Goal: Task Accomplishment & Management: Manage account settings

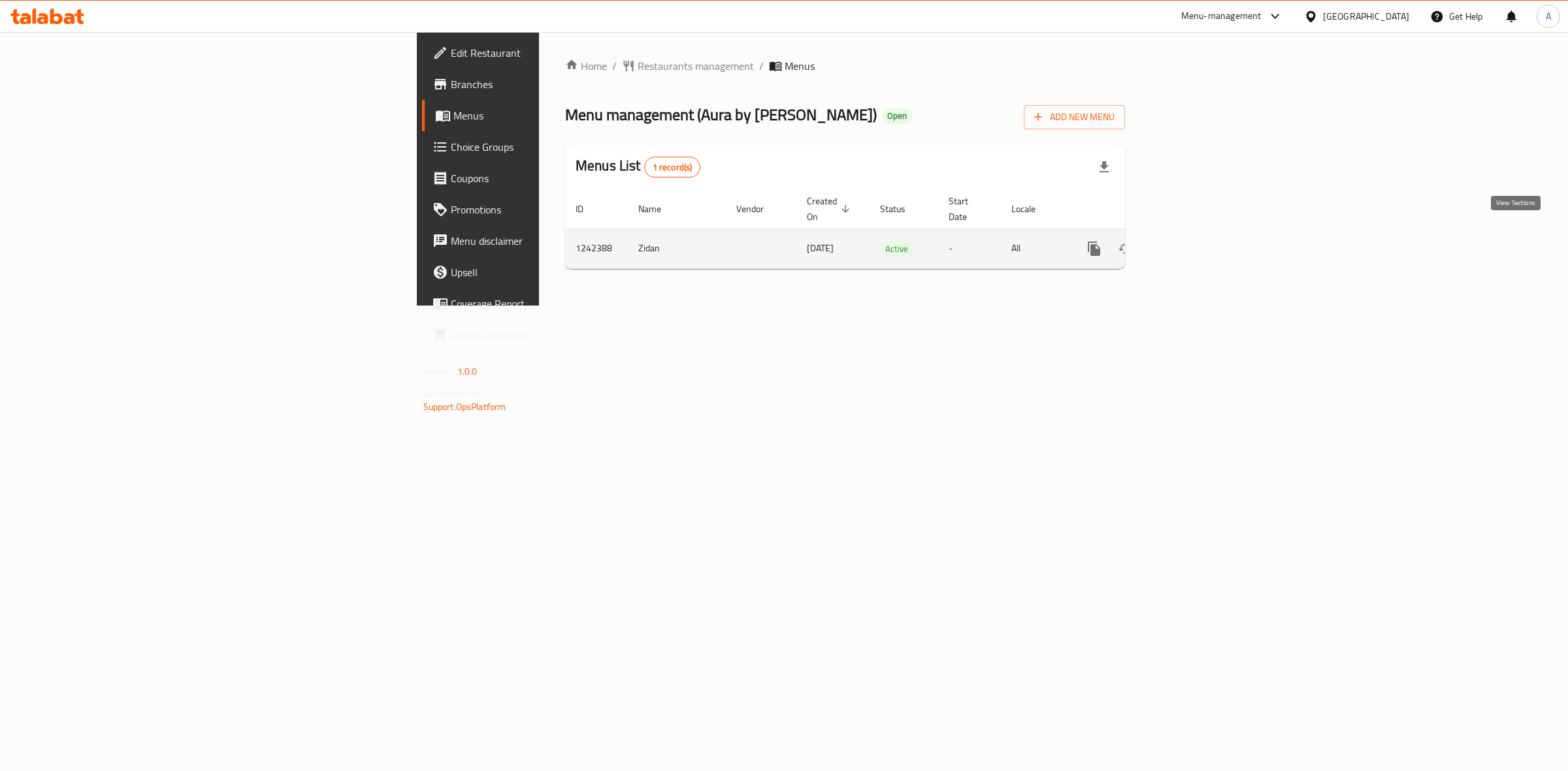
click at [1194, 243] on icon "enhanced table" at bounding box center [1188, 249] width 12 height 12
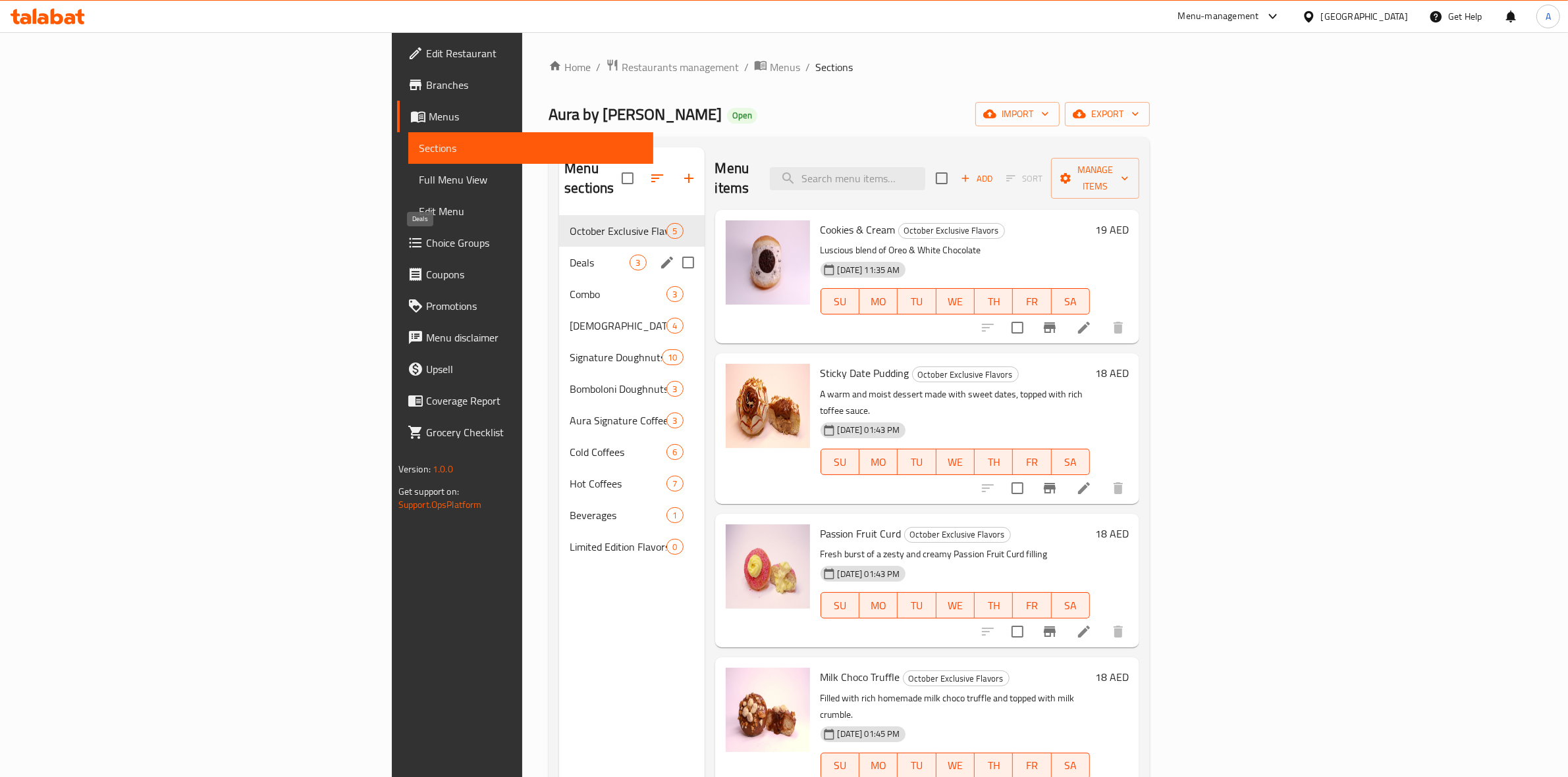
click at [570, 255] on span "Deals" at bounding box center [599, 262] width 60 height 15
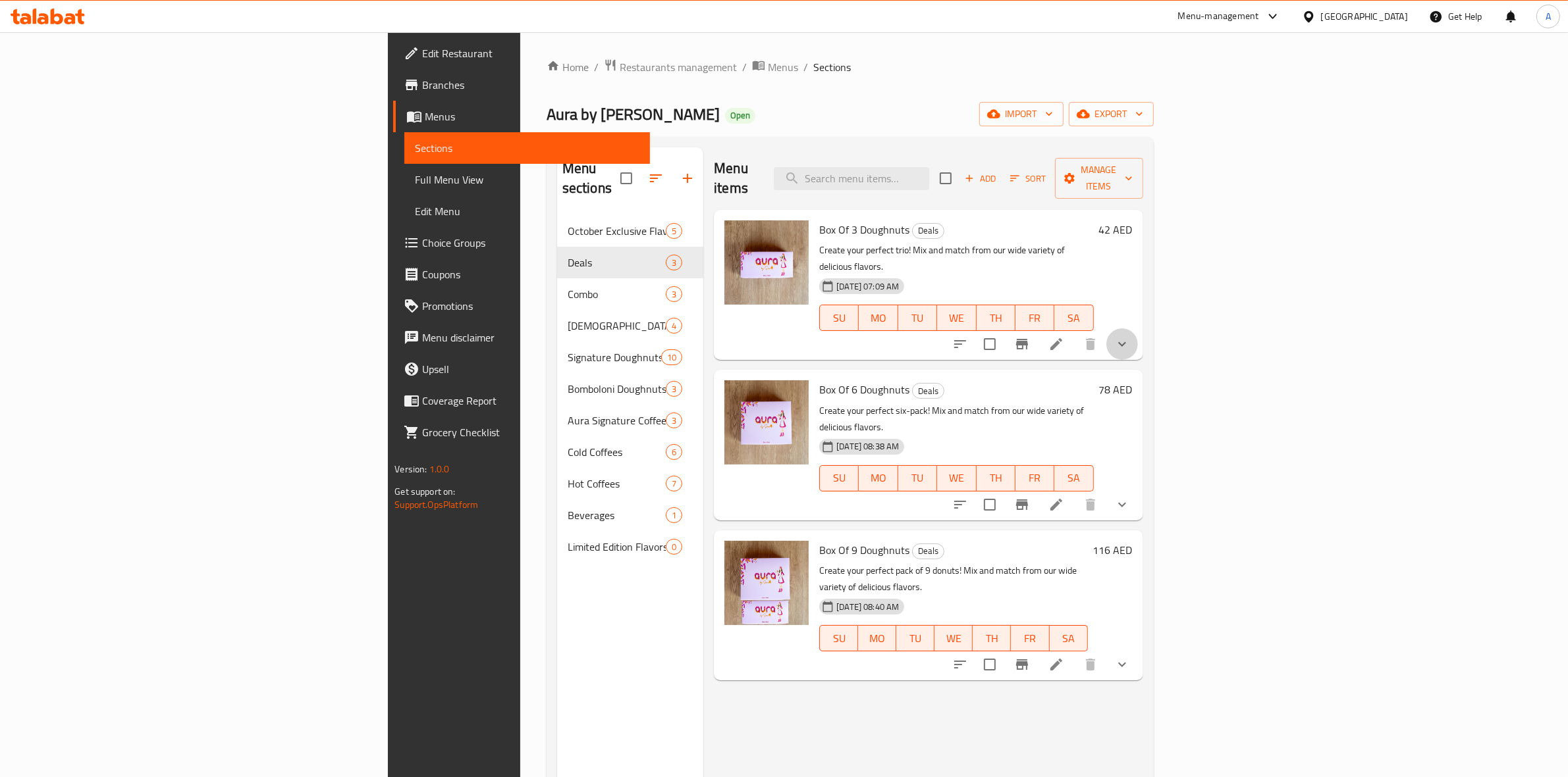
click at [1138, 328] on button "show more" at bounding box center [1122, 344] width 32 height 32
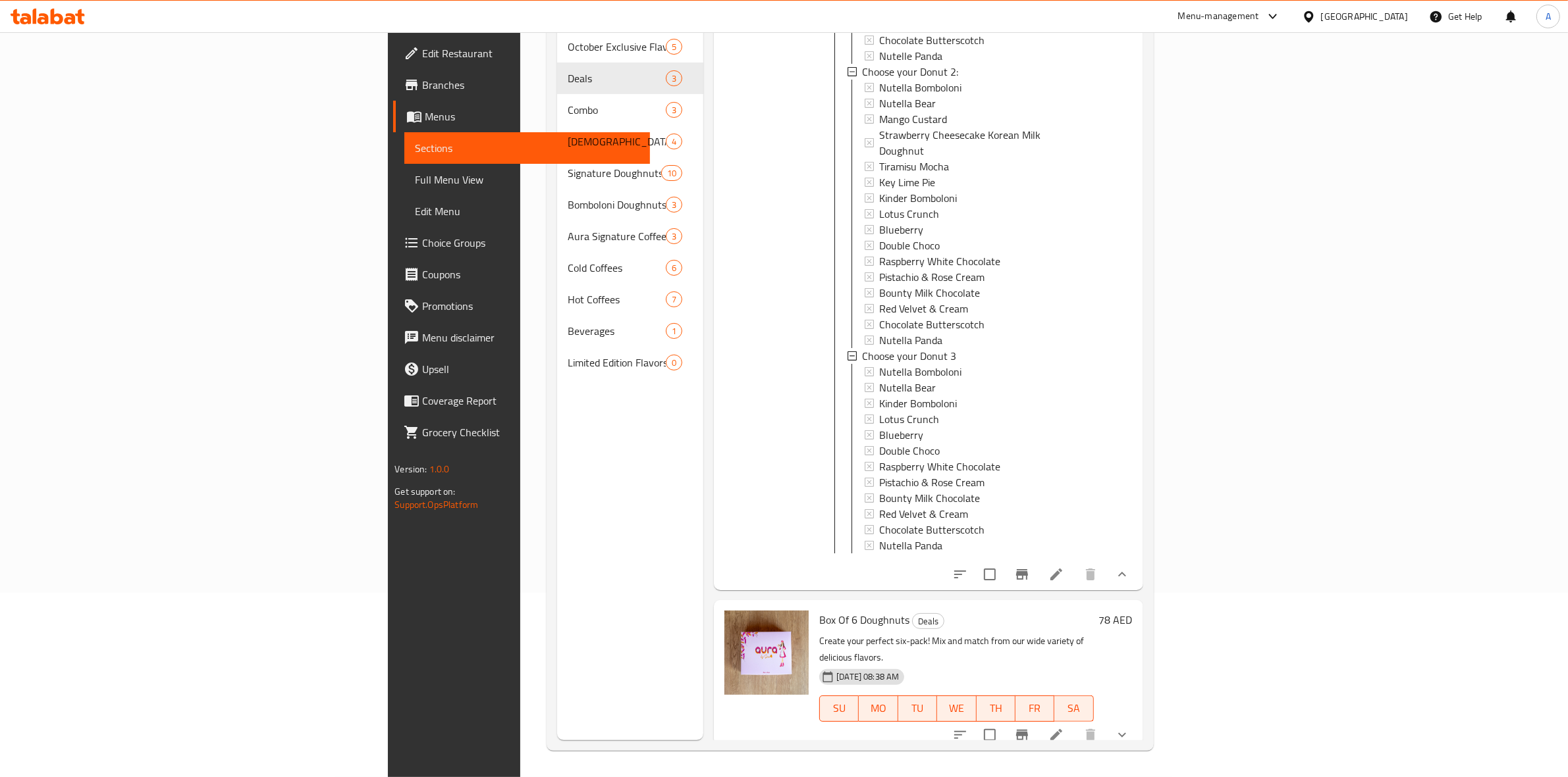
scroll to position [494, 0]
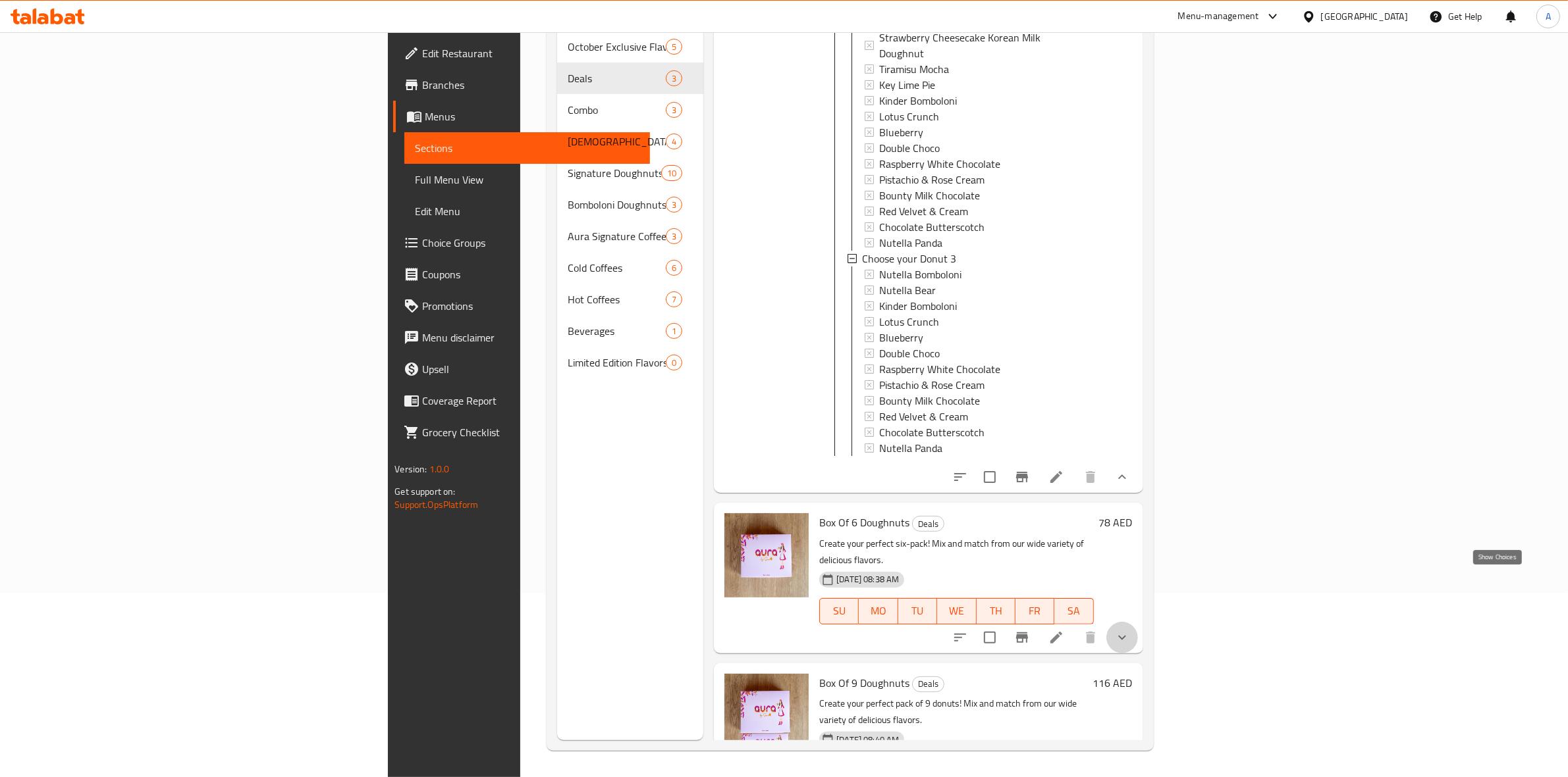
click at [1130, 630] on icon "show more" at bounding box center [1121, 637] width 15 height 15
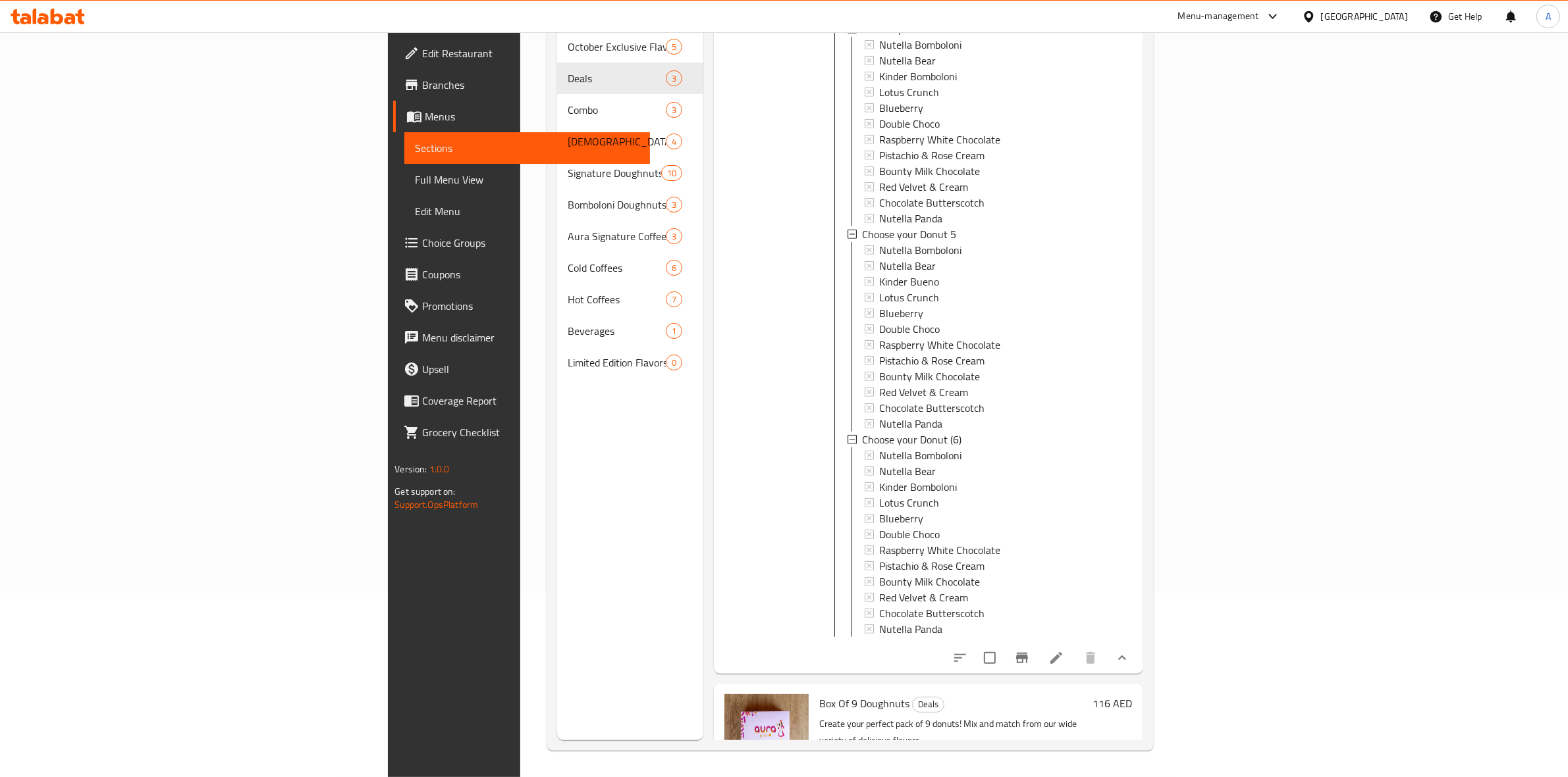
scroll to position [1916, 0]
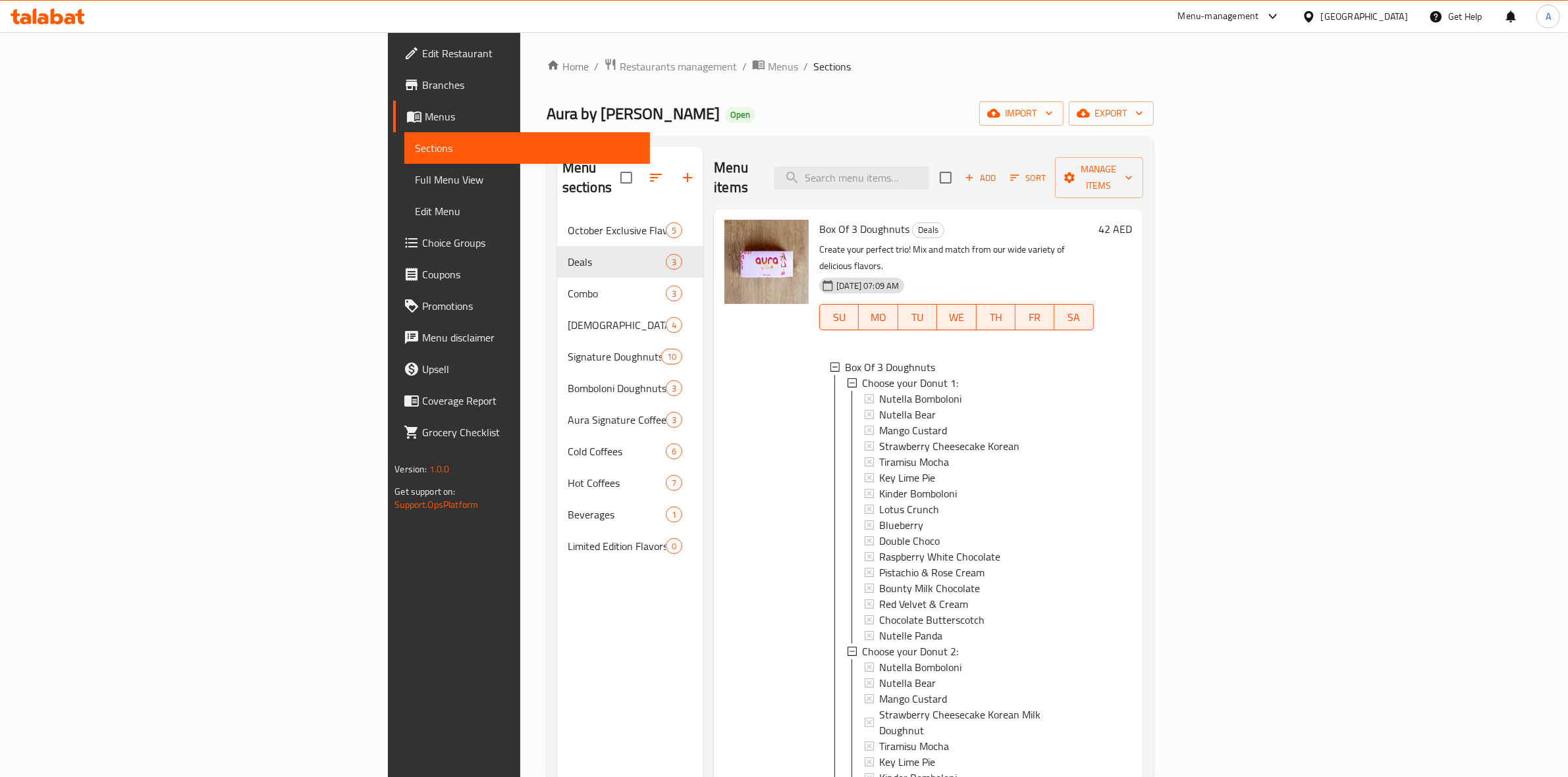
scroll to position [0, 0]
click at [1143, 113] on span "export" at bounding box center [1111, 114] width 64 height 16
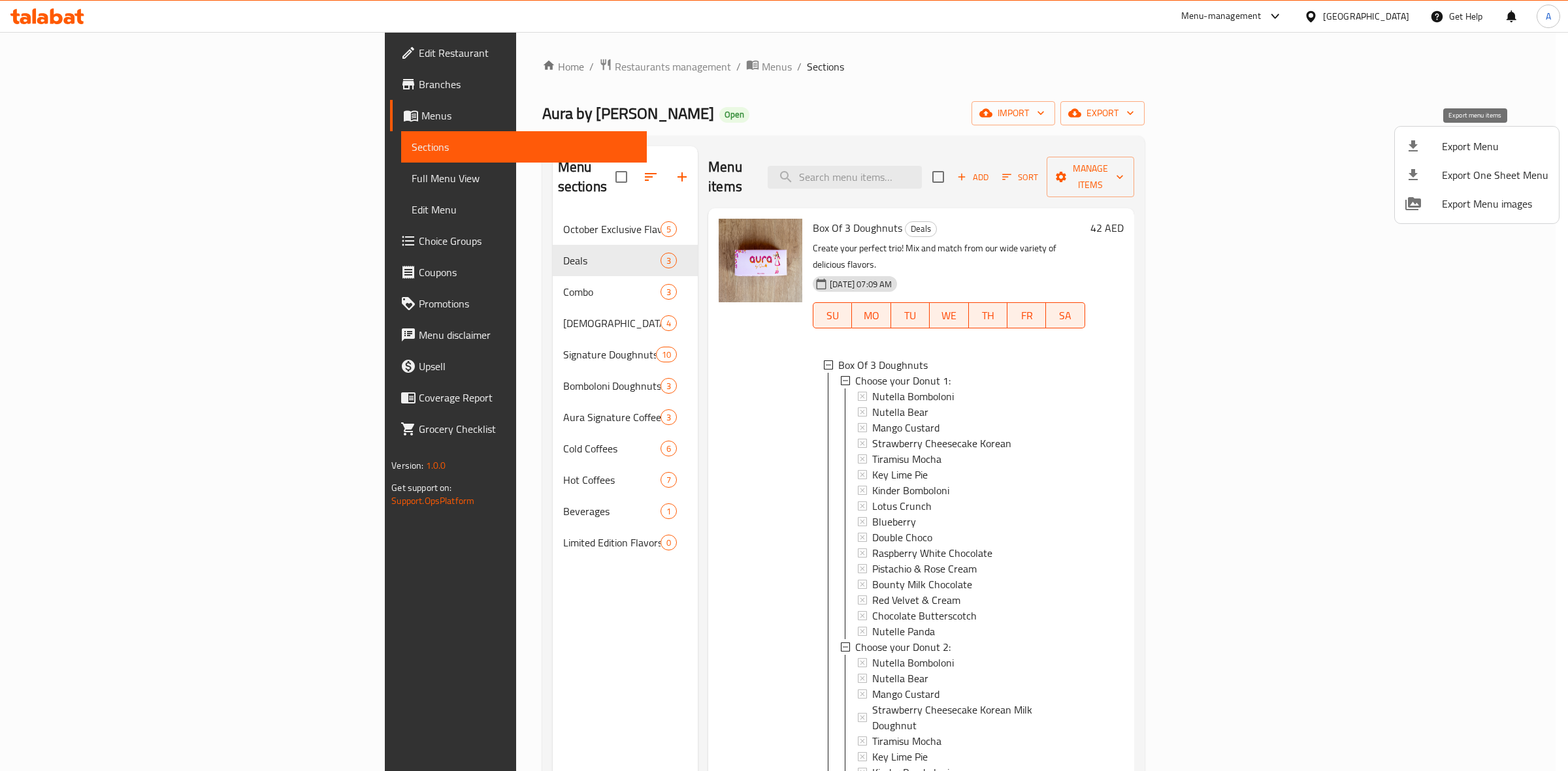
click at [1451, 145] on span "Export Menu" at bounding box center [1495, 146] width 107 height 15
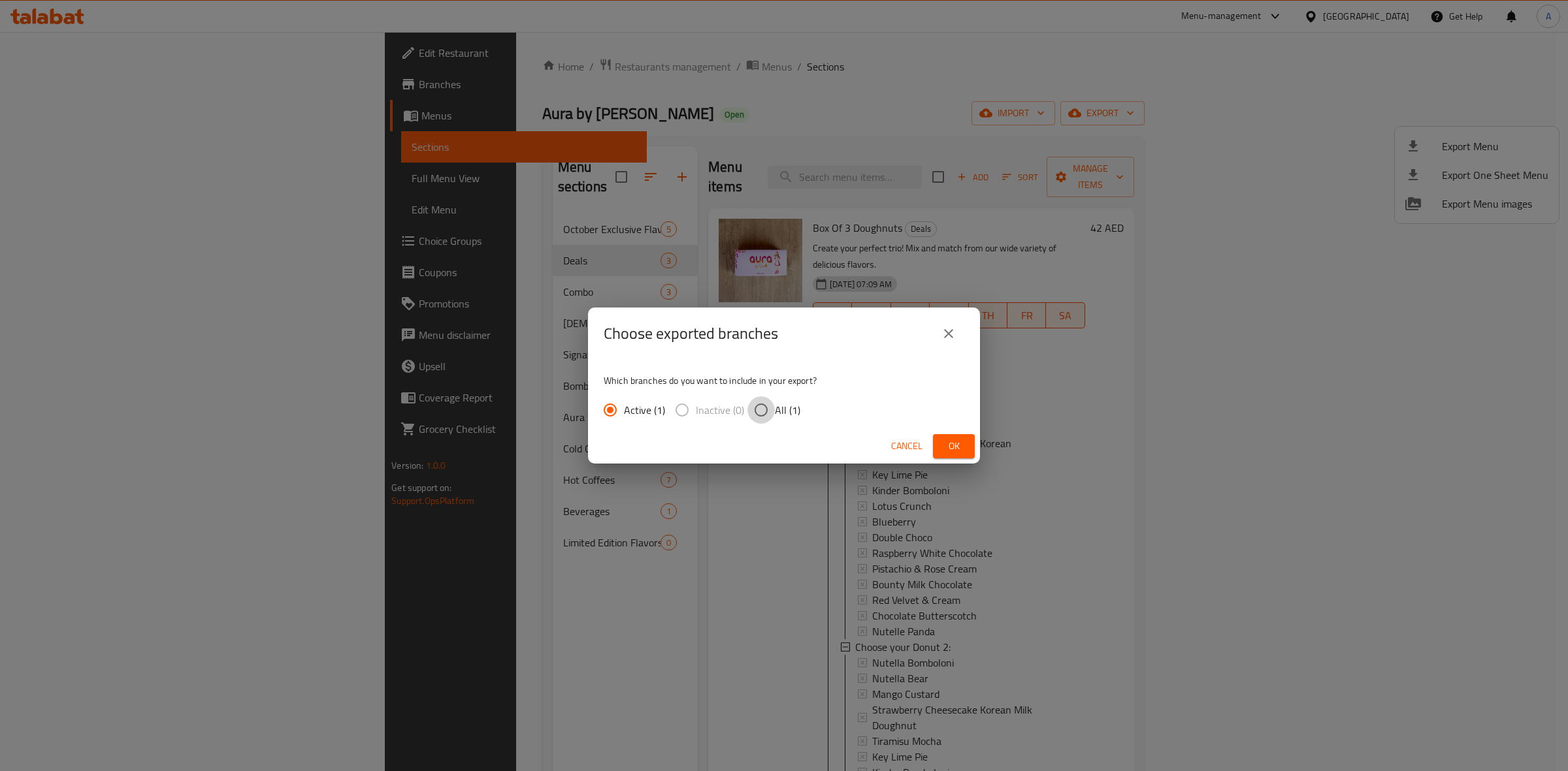
click at [768, 410] on input "All (1)" at bounding box center [761, 410] width 28 height 28
radio input "true"
click at [974, 449] on button "Ok" at bounding box center [953, 446] width 42 height 24
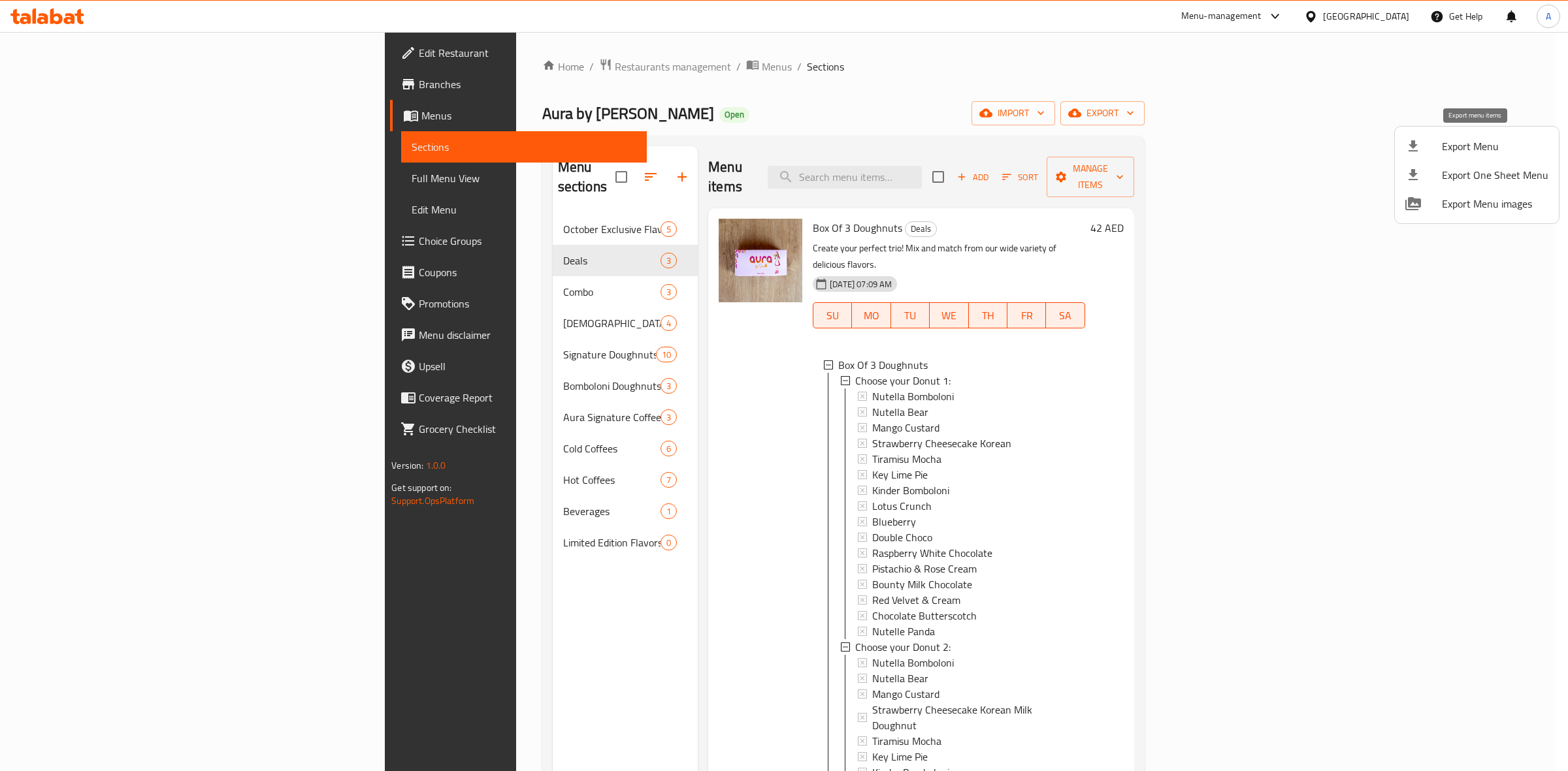
click at [1476, 148] on span "Export Menu" at bounding box center [1495, 146] width 107 height 15
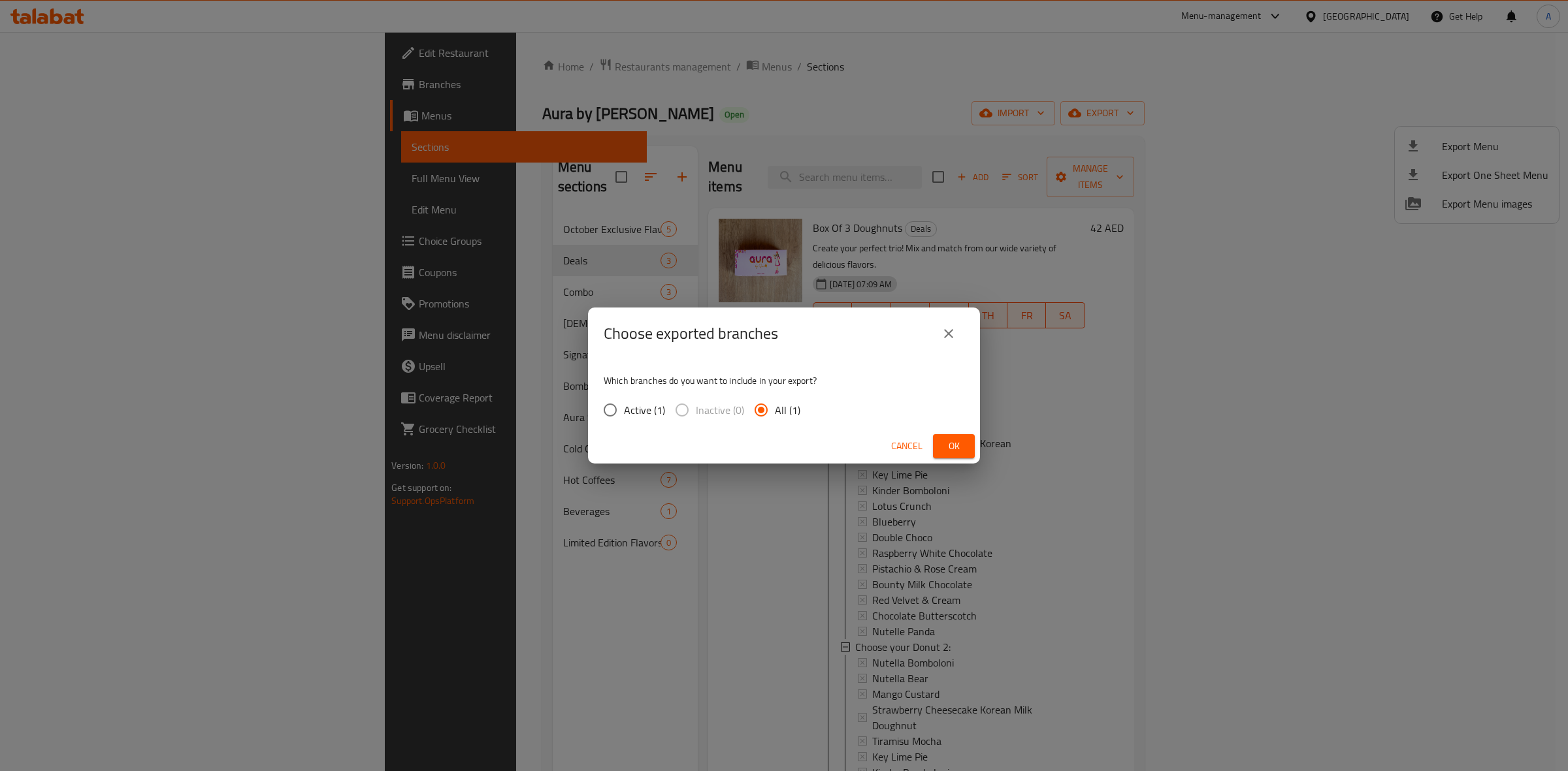
click at [956, 451] on span "Ok" at bounding box center [954, 446] width 21 height 16
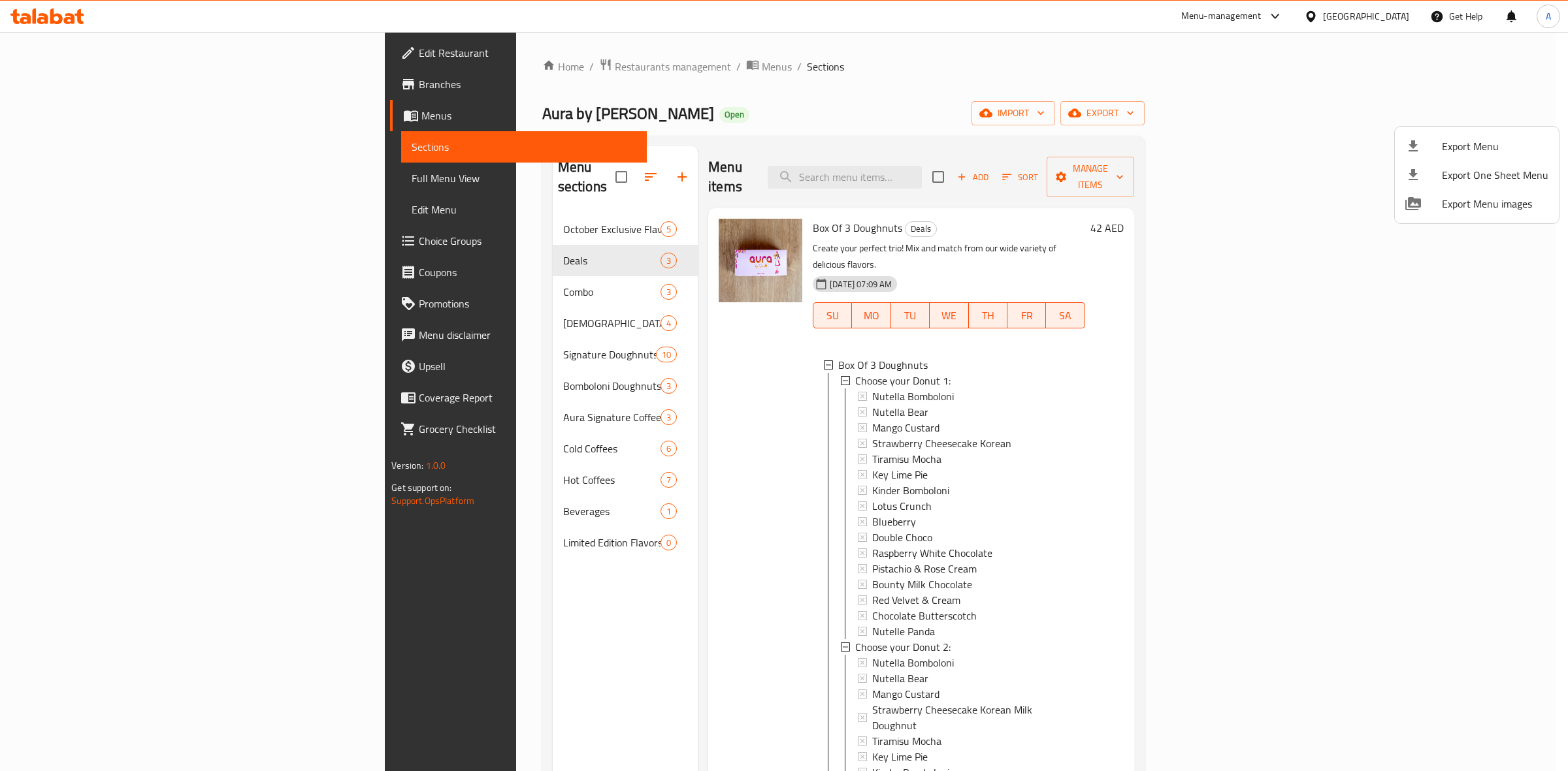
click at [72, 83] on div at bounding box center [784, 386] width 1568 height 771
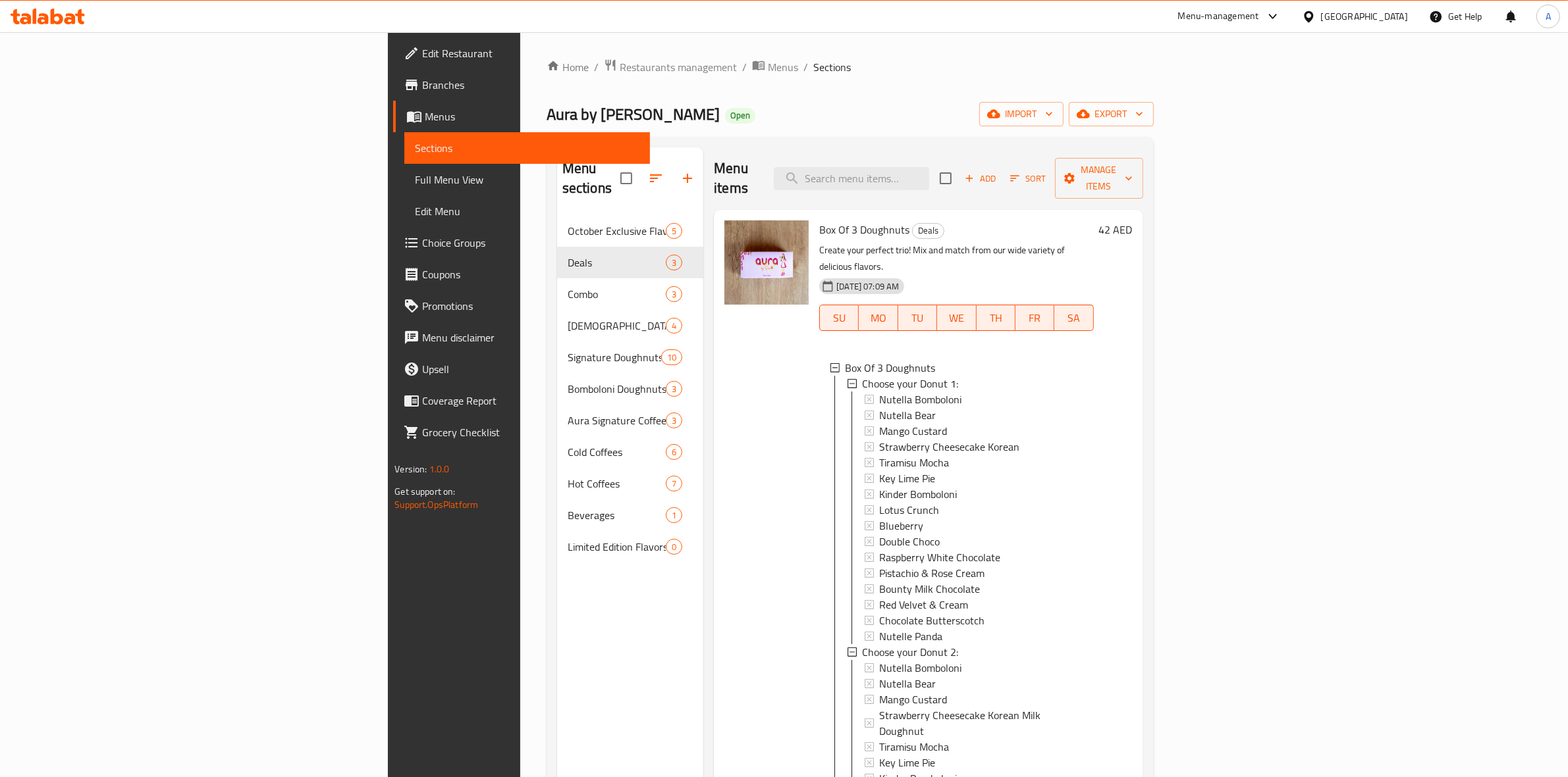
click at [422, 84] on span "Branches" at bounding box center [530, 85] width 217 height 15
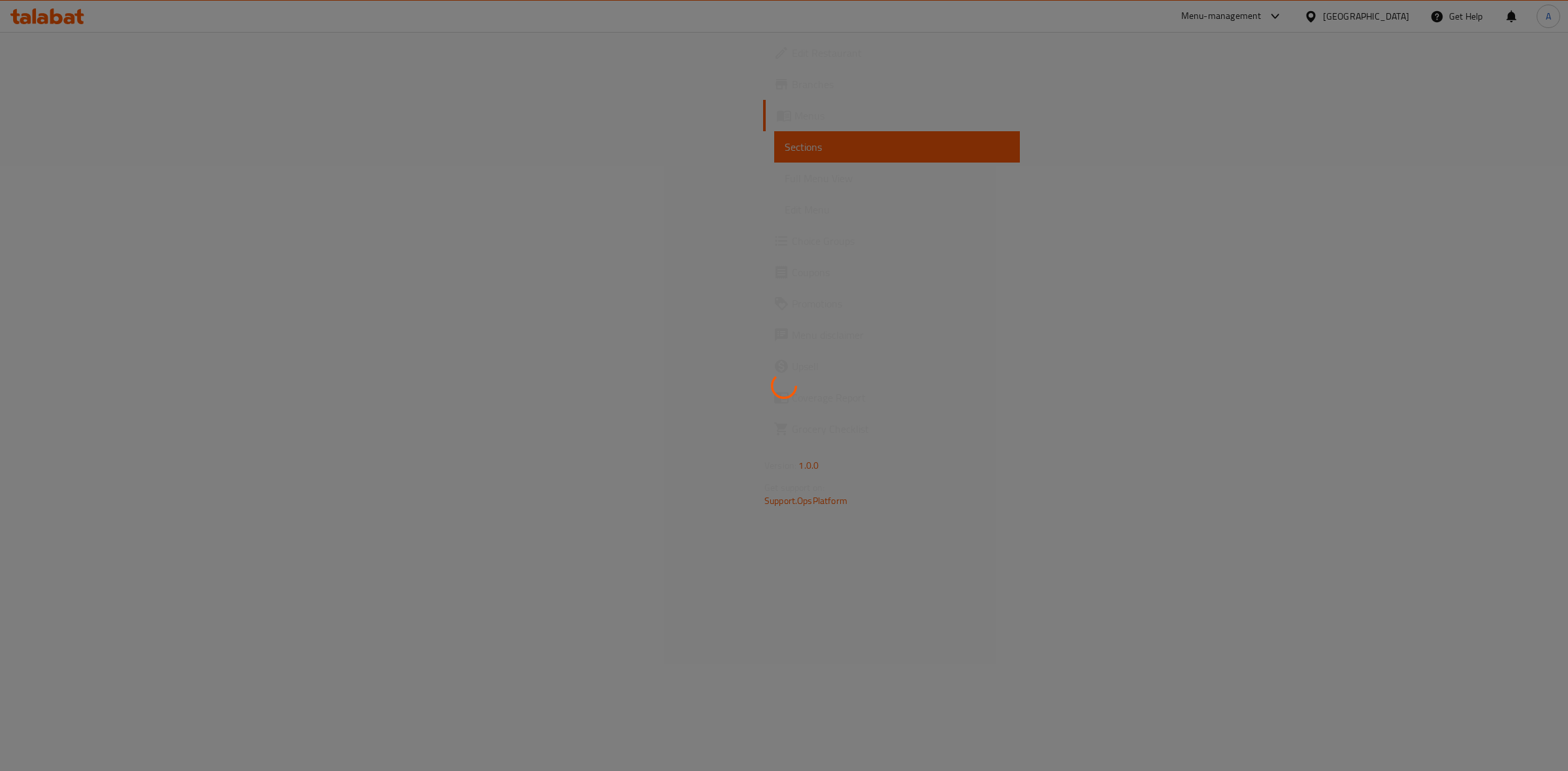
click at [77, 242] on div at bounding box center [784, 386] width 1568 height 771
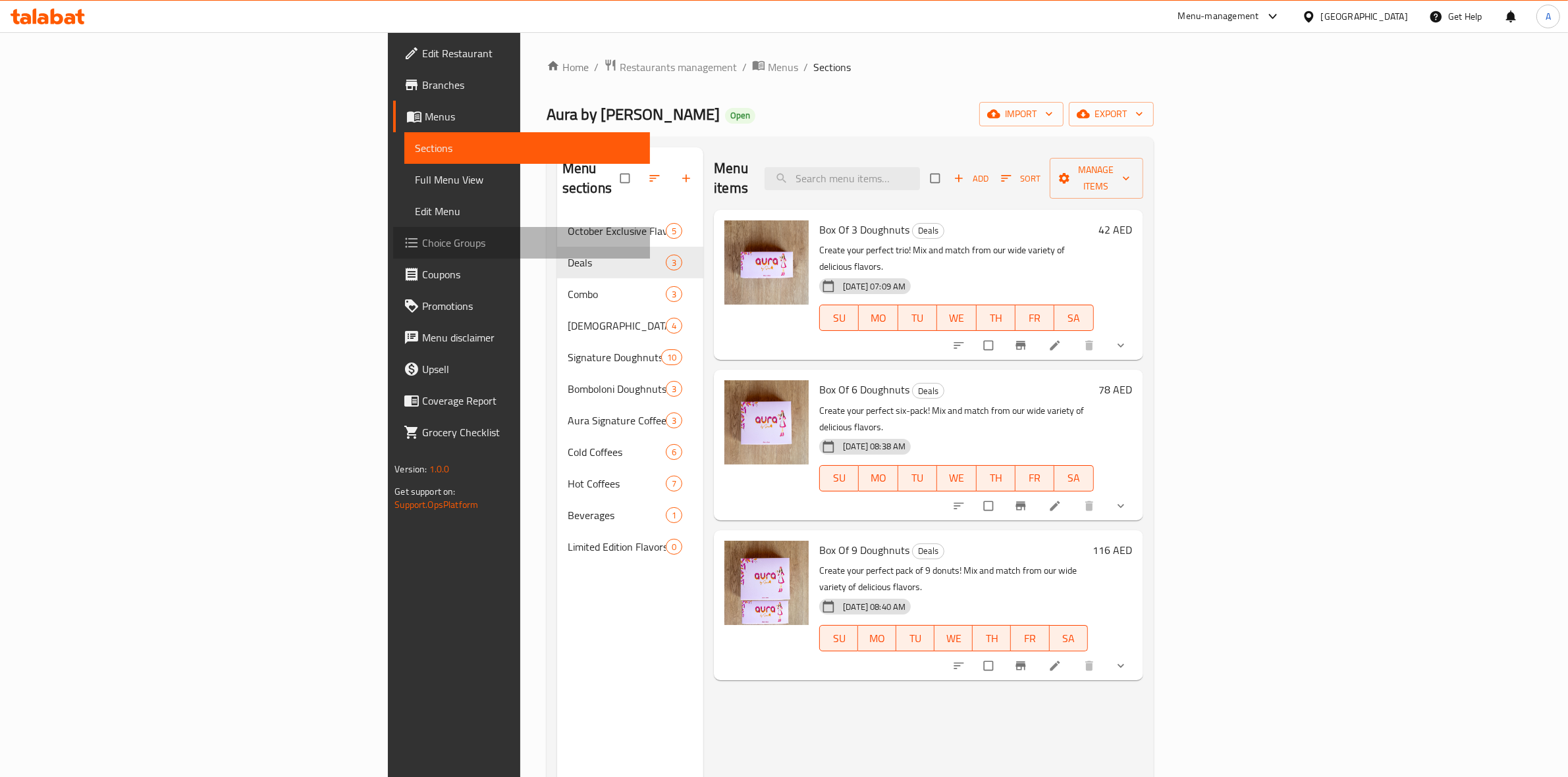
click at [422, 239] on span "Choice Groups" at bounding box center [530, 242] width 217 height 15
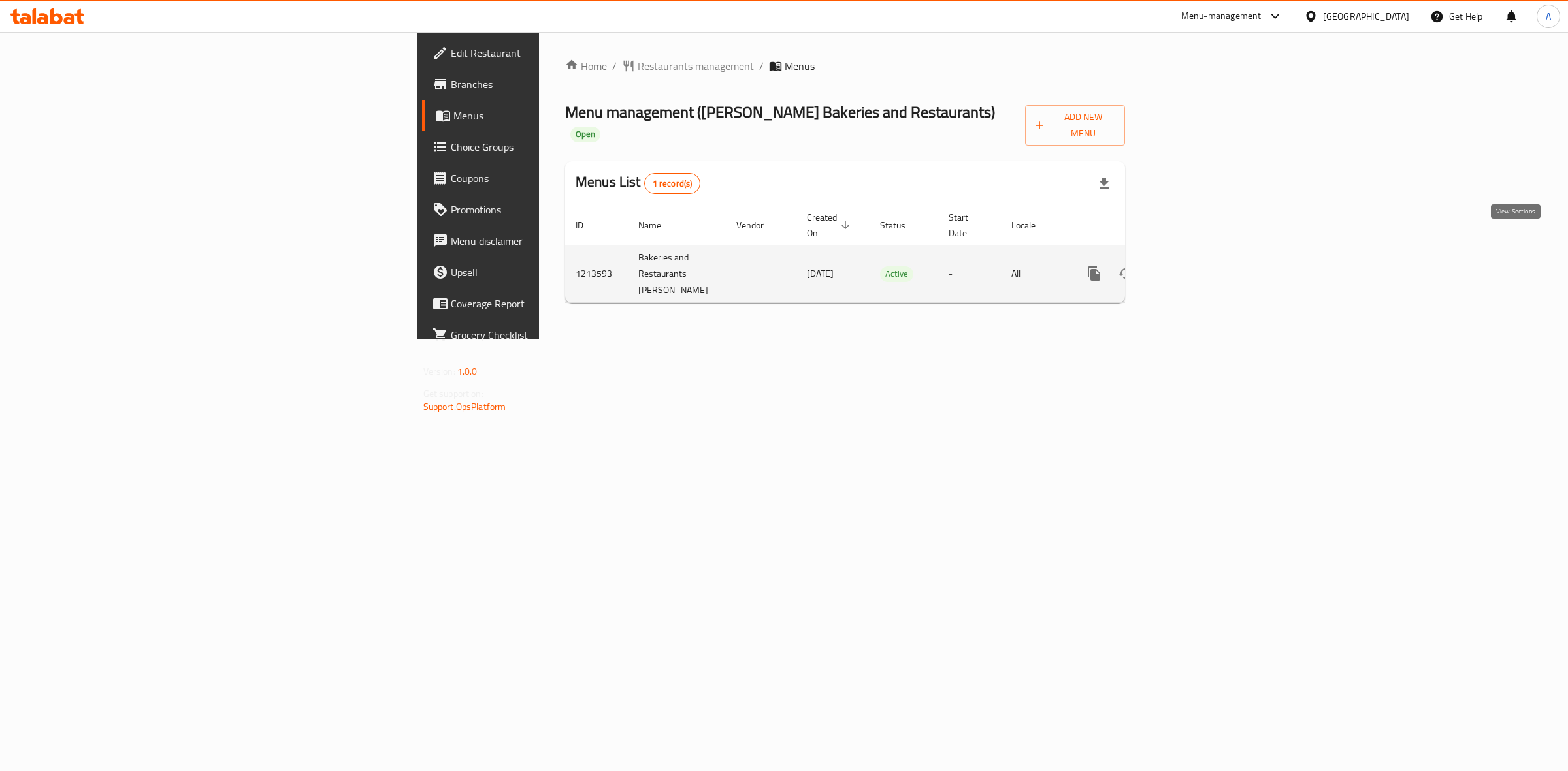
click at [1196, 266] on icon "enhanced table" at bounding box center [1188, 273] width 15 height 15
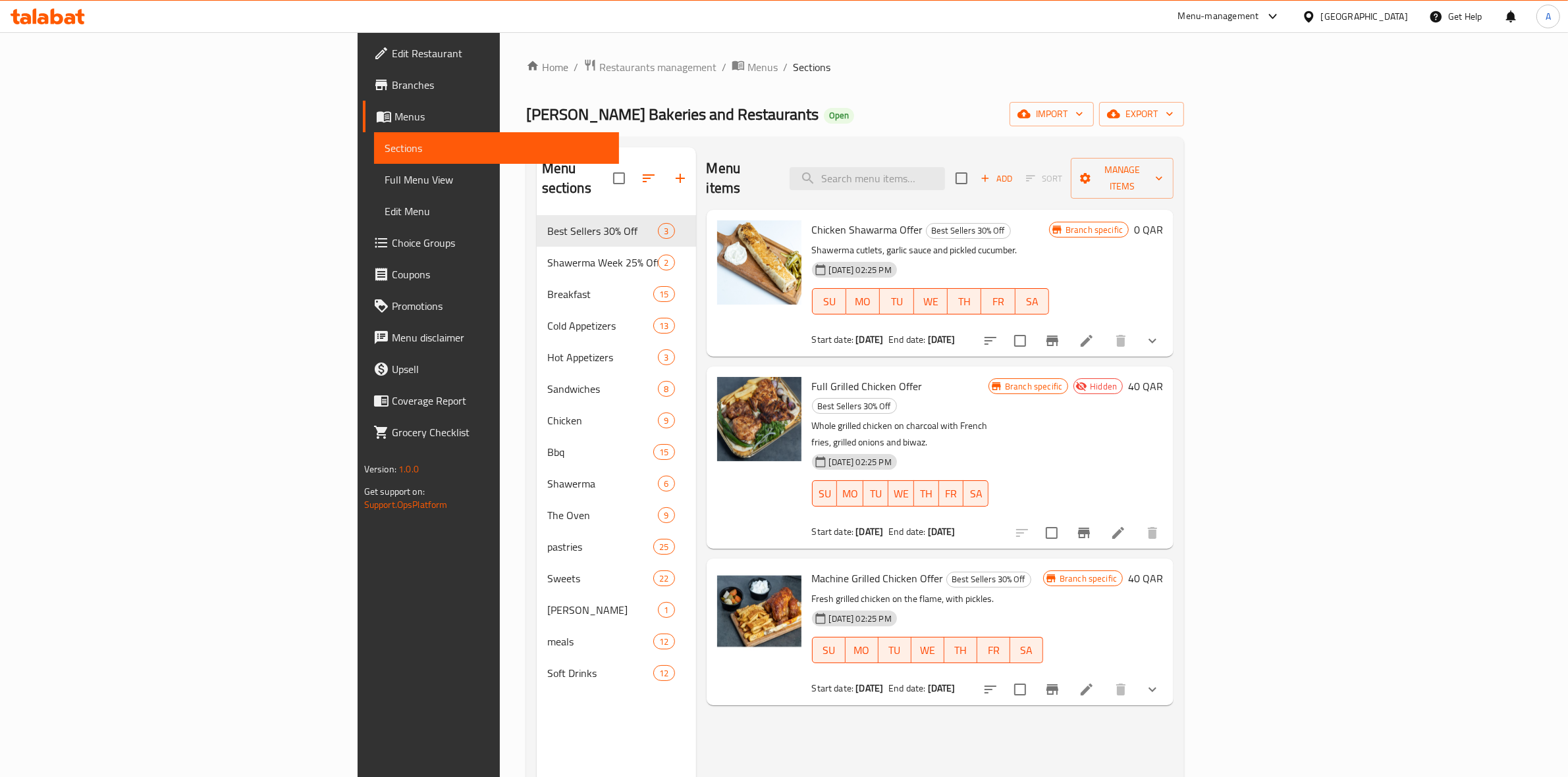
click at [1160, 333] on icon "show more" at bounding box center [1152, 341] width 15 height 15
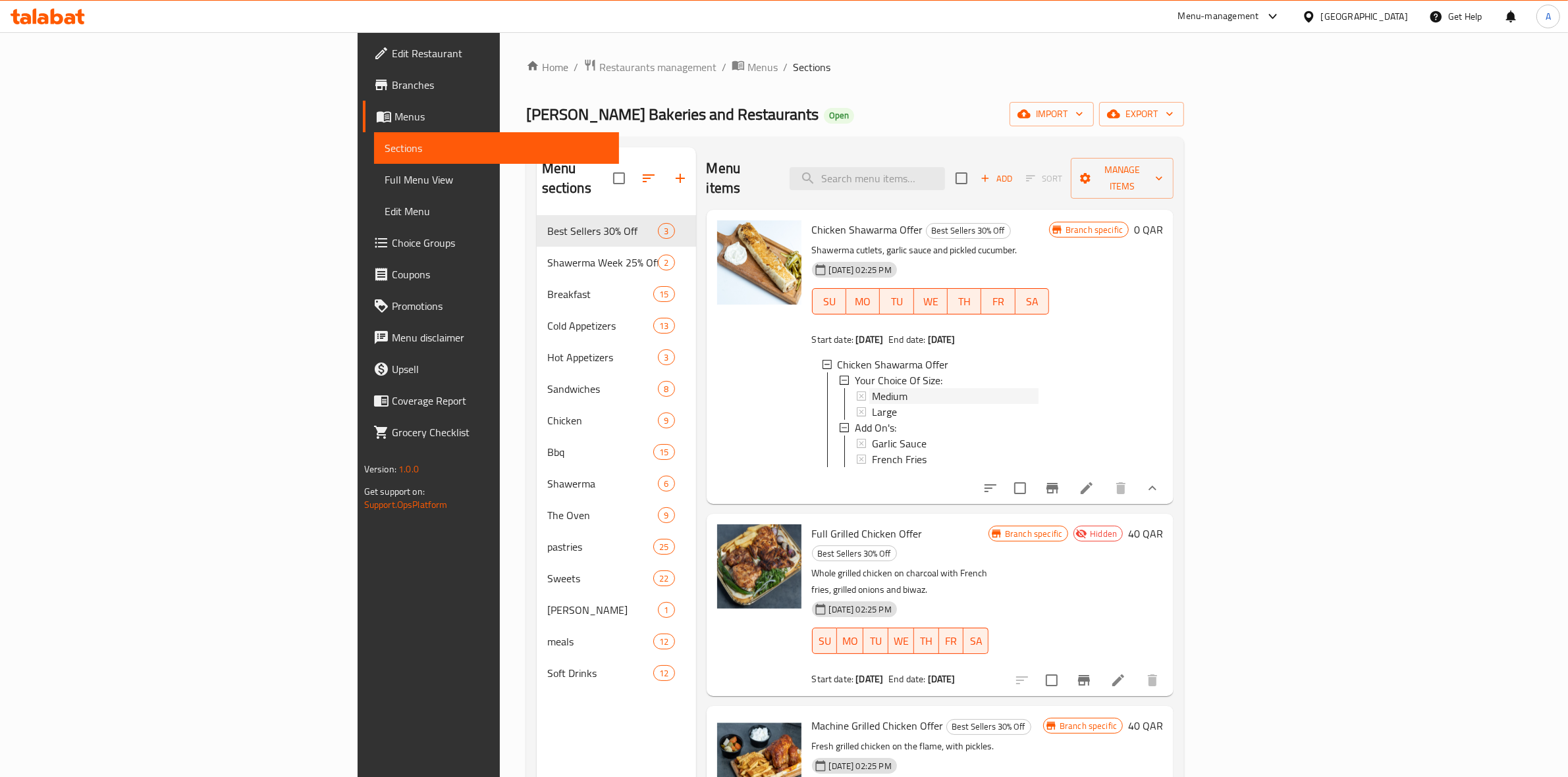
click at [872, 388] on span "Medium" at bounding box center [889, 396] width 35 height 15
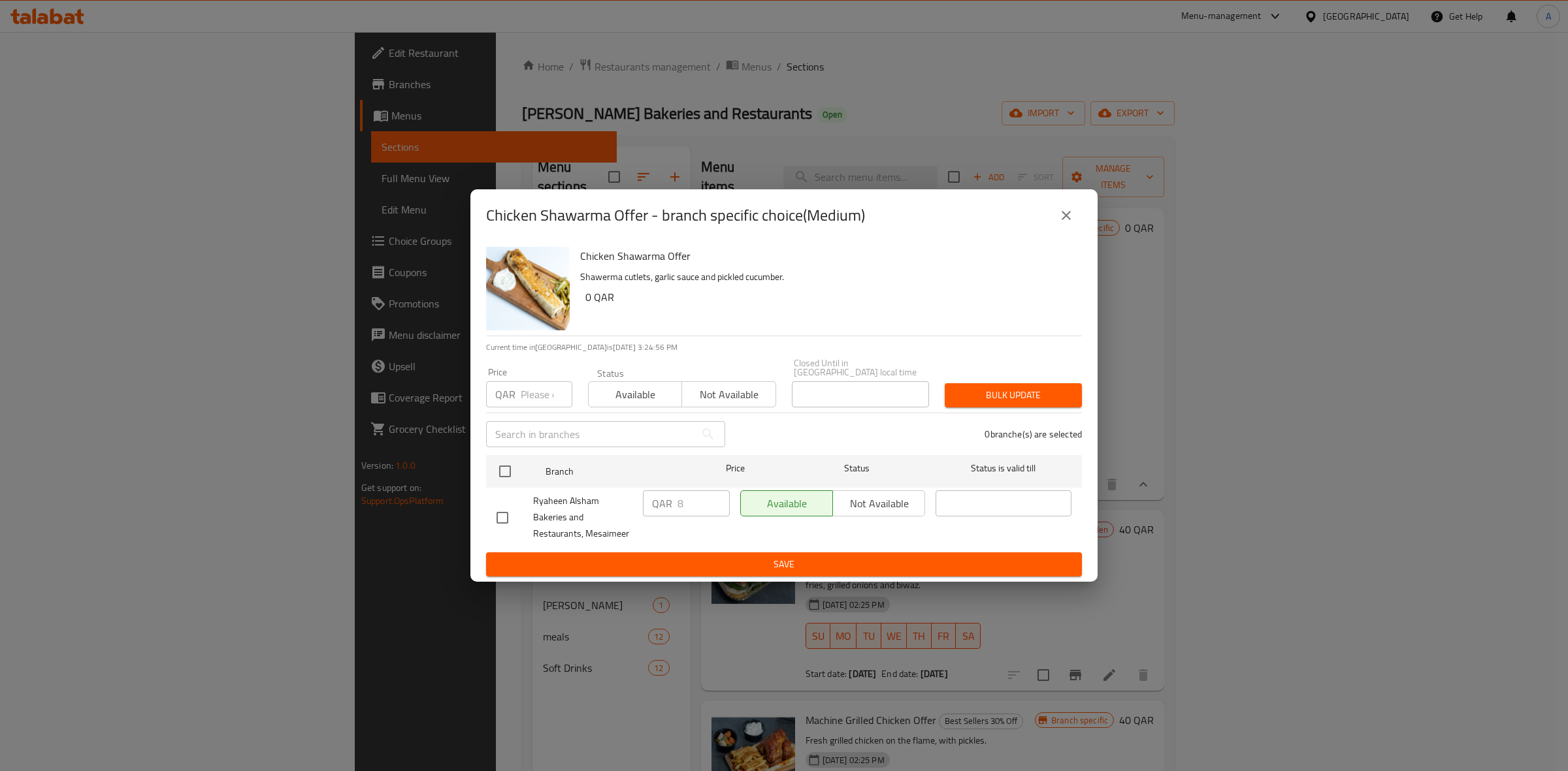
click at [1078, 218] on button "close" at bounding box center [1066, 215] width 31 height 31
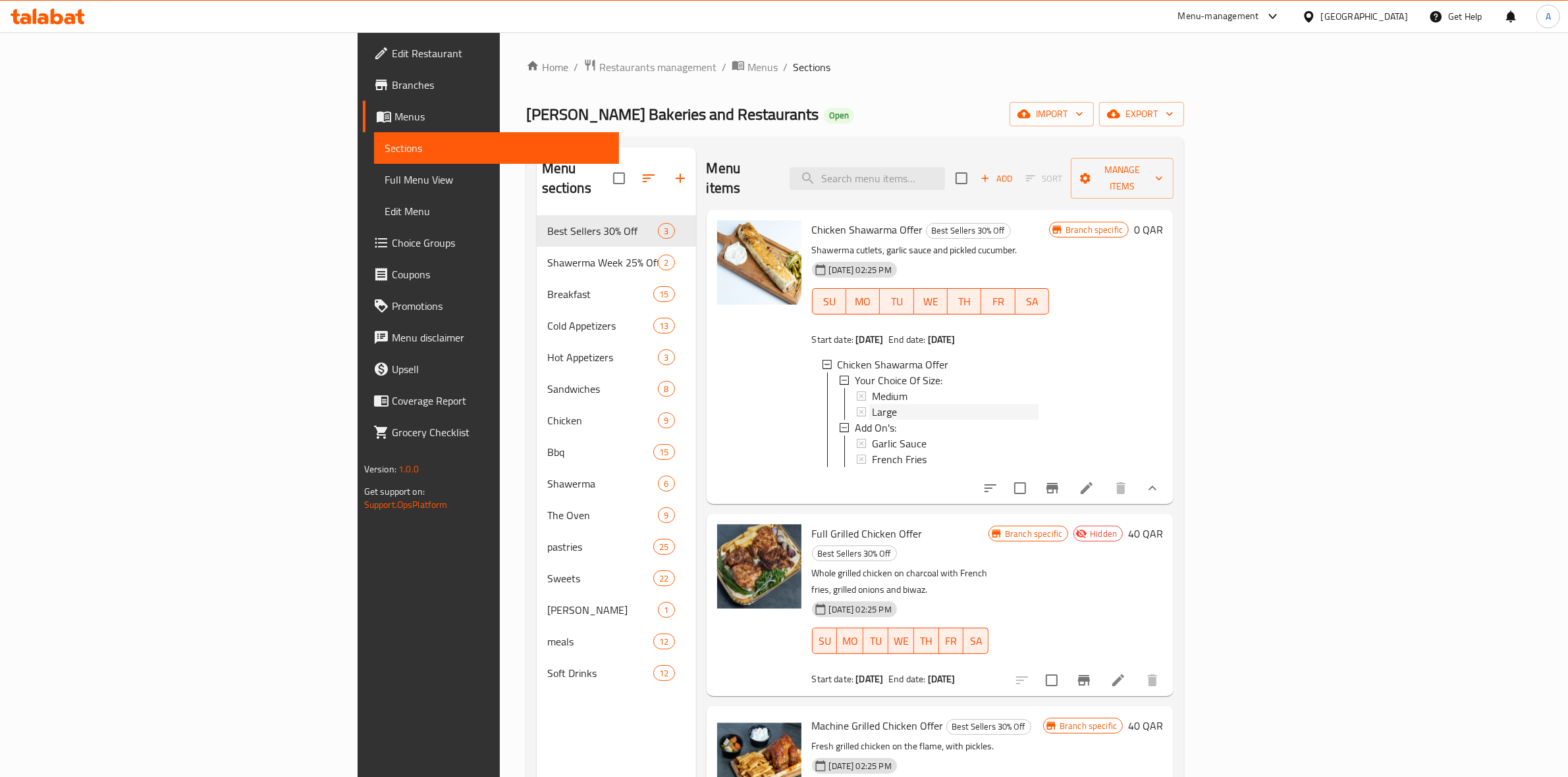
click at [872, 404] on div "Large" at bounding box center [955, 411] width 166 height 15
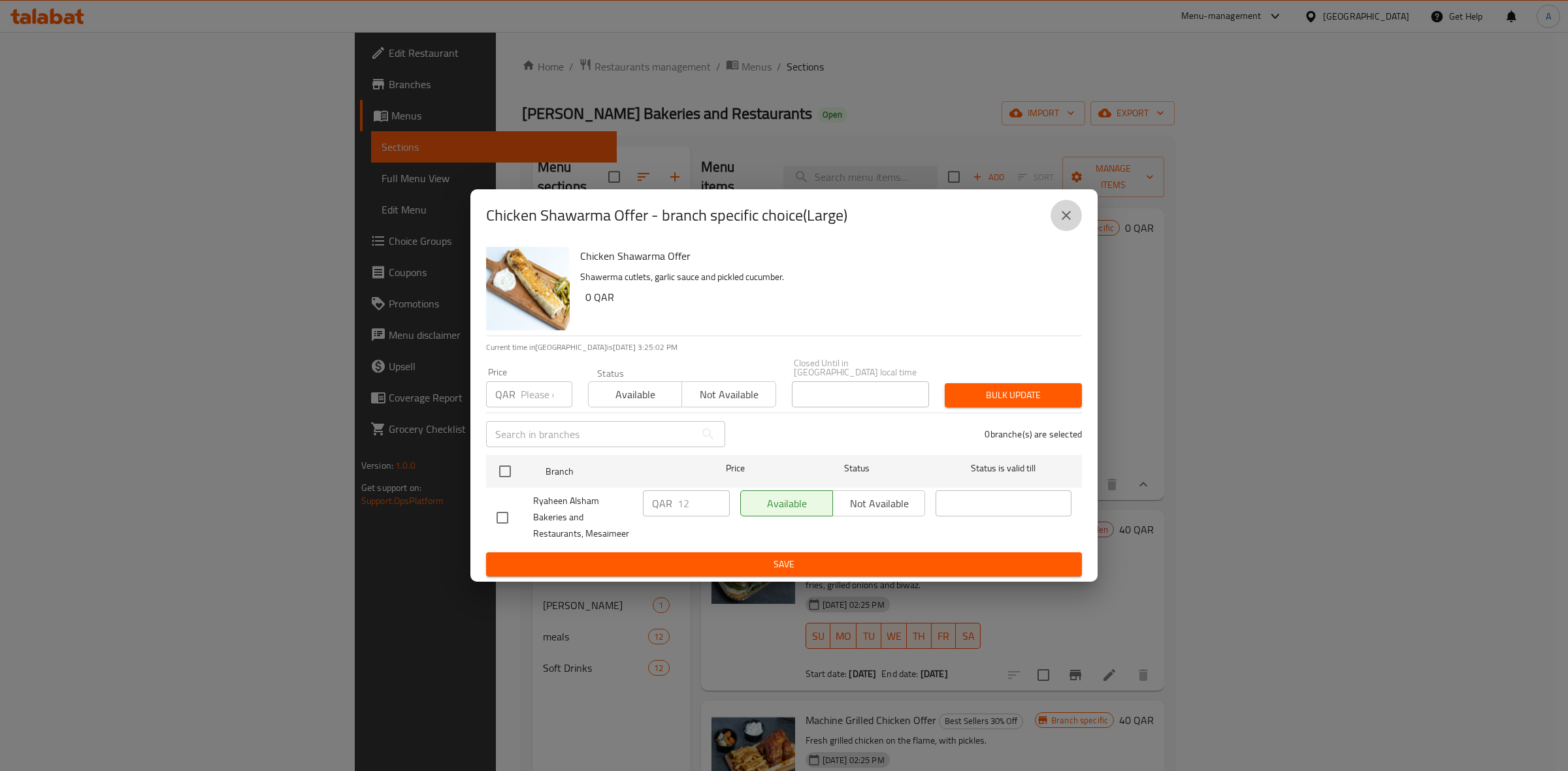
click at [1052, 219] on button "close" at bounding box center [1066, 215] width 31 height 31
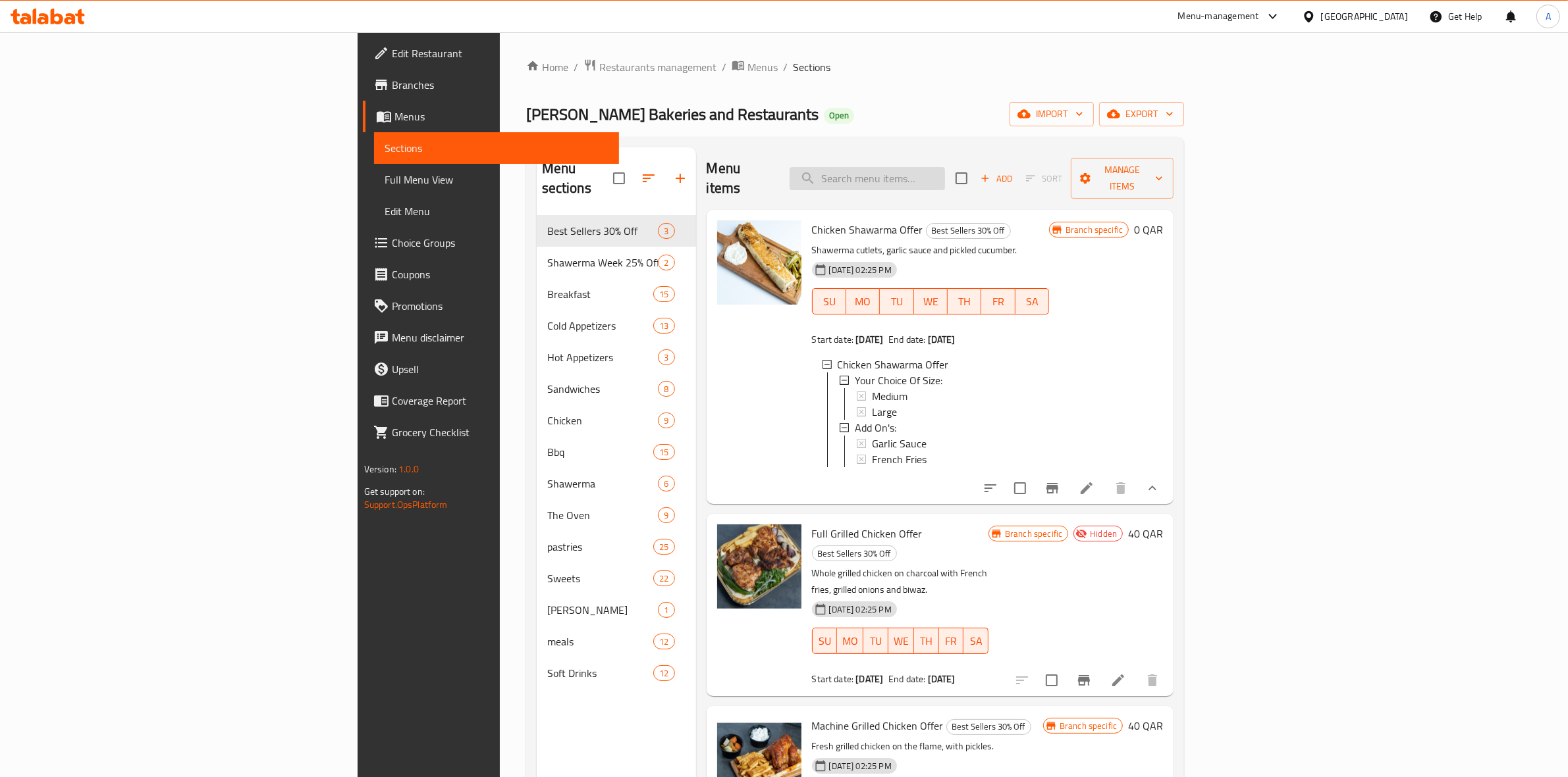
click at [945, 178] on input "search" at bounding box center [866, 178] width 155 height 23
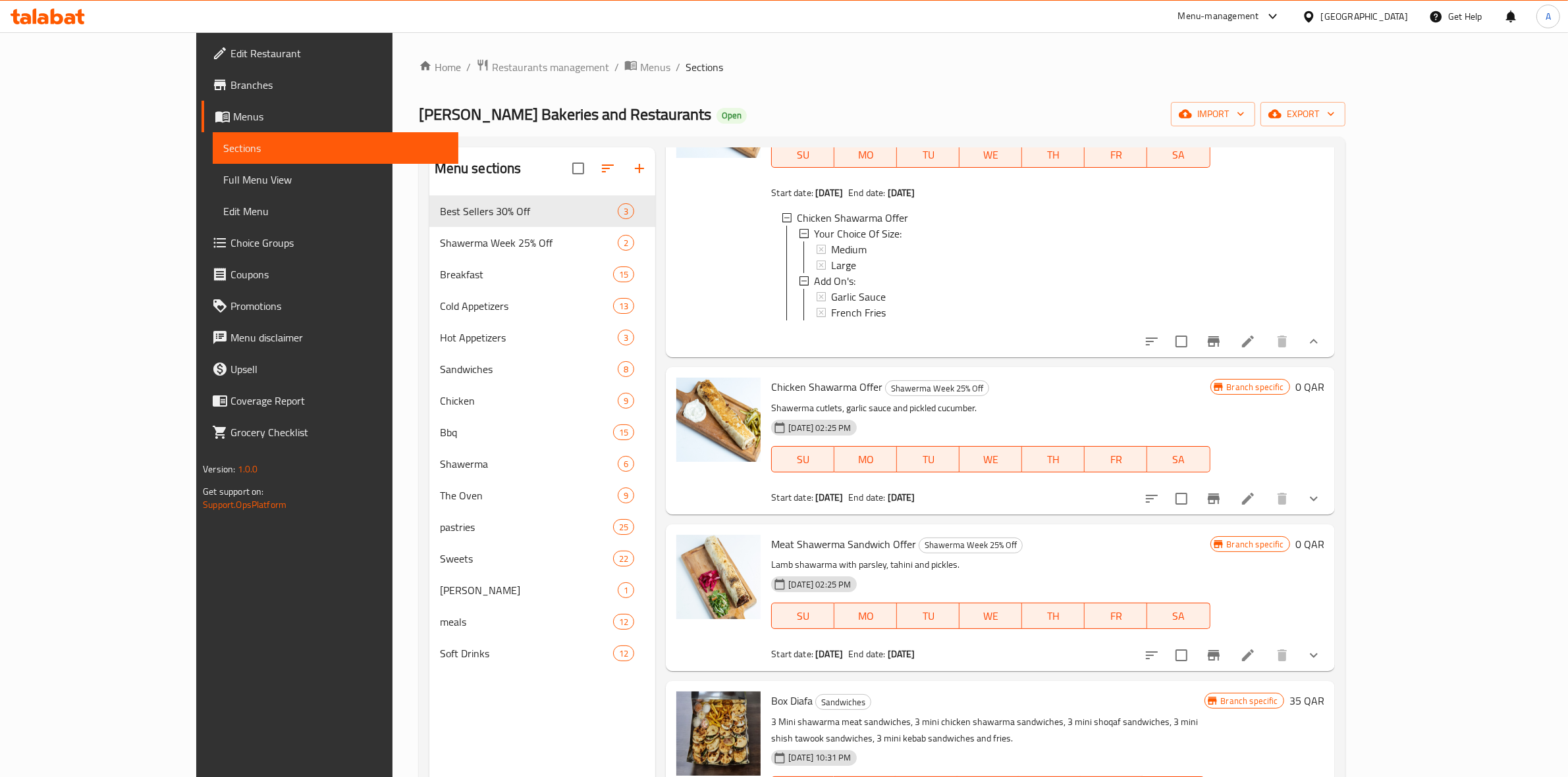
scroll to position [494, 0]
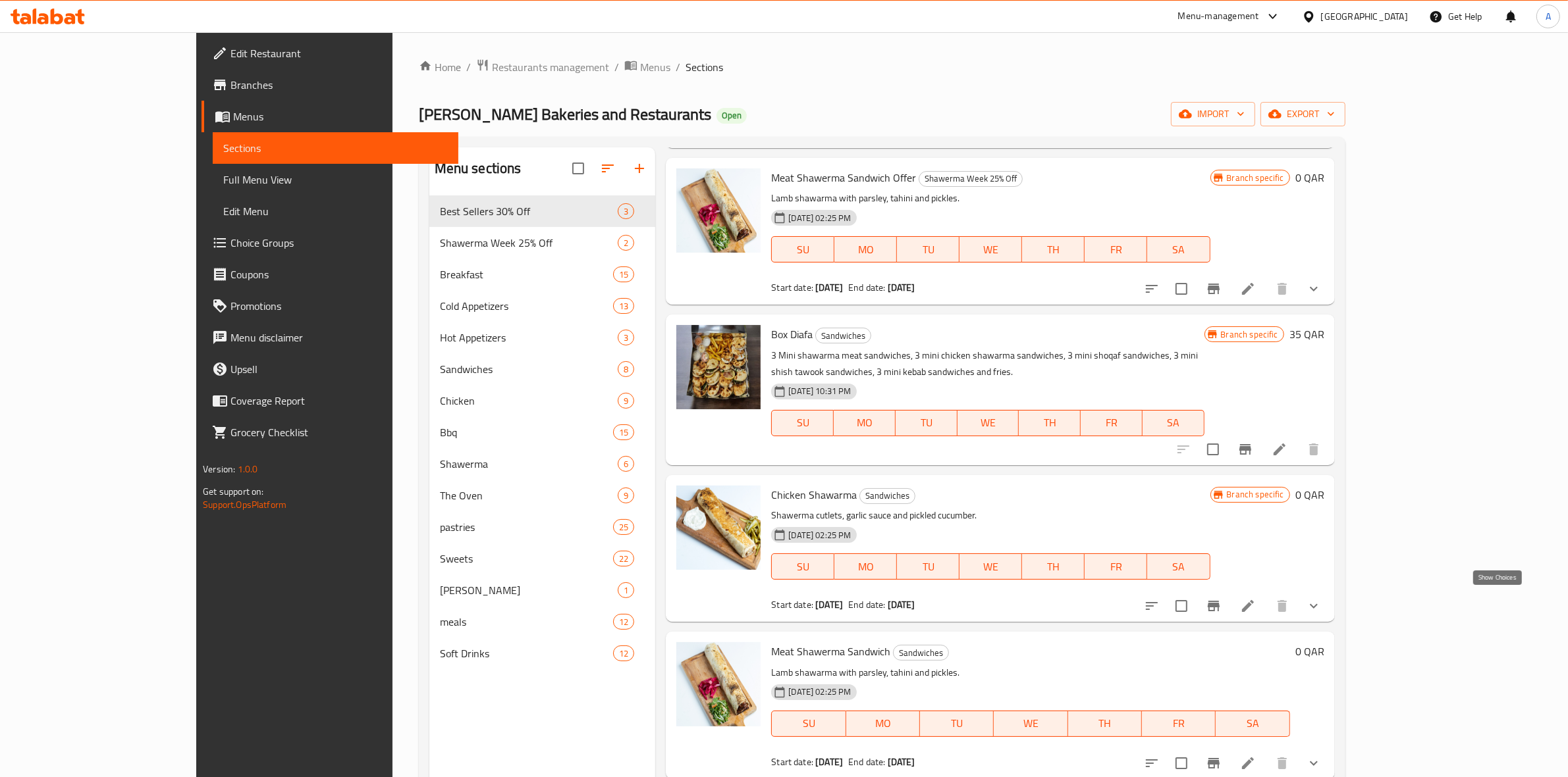
type input "SHAWA"
click at [1321, 598] on icon "show more" at bounding box center [1313, 606] width 15 height 15
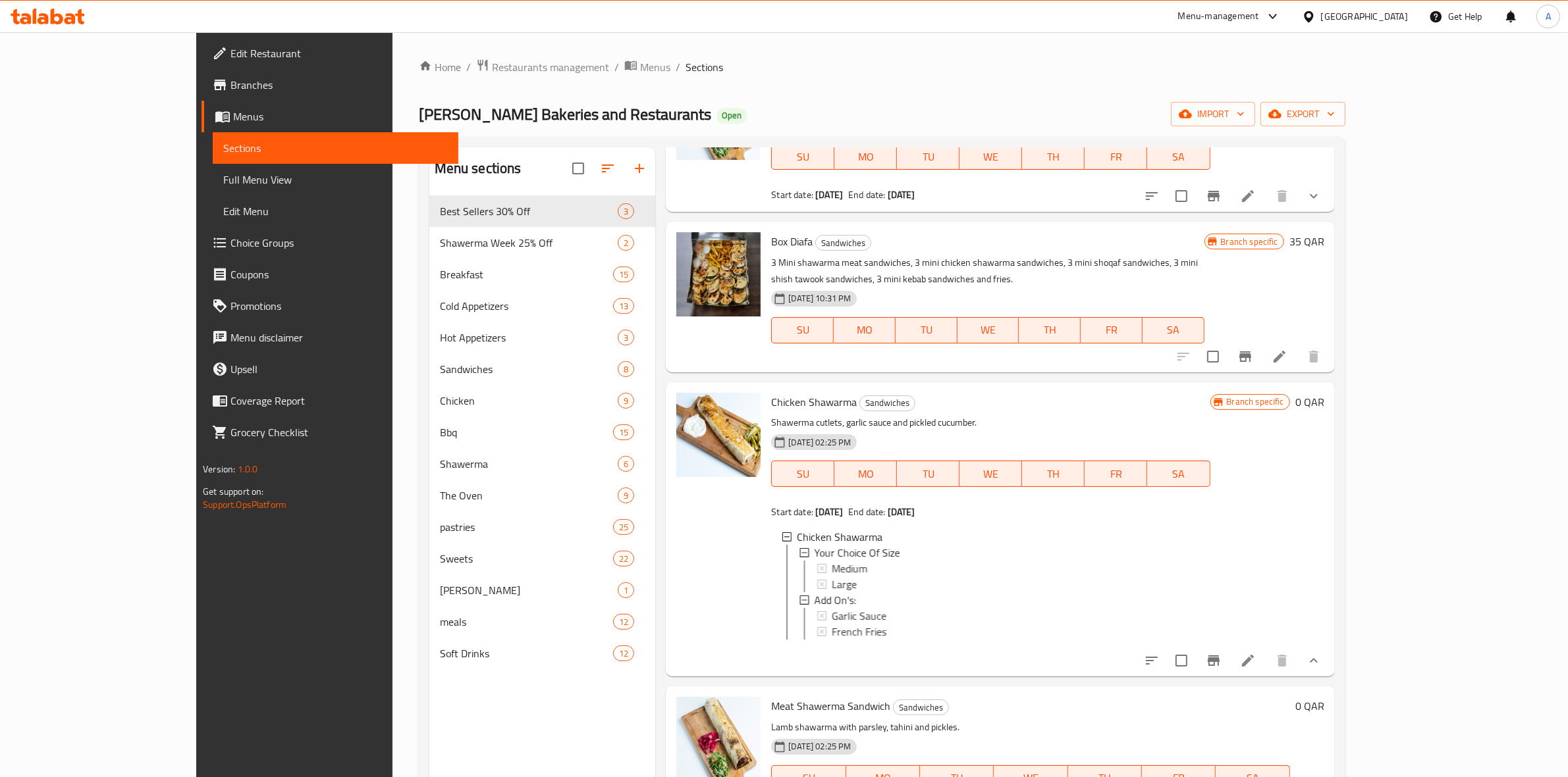
scroll to position [740, 0]
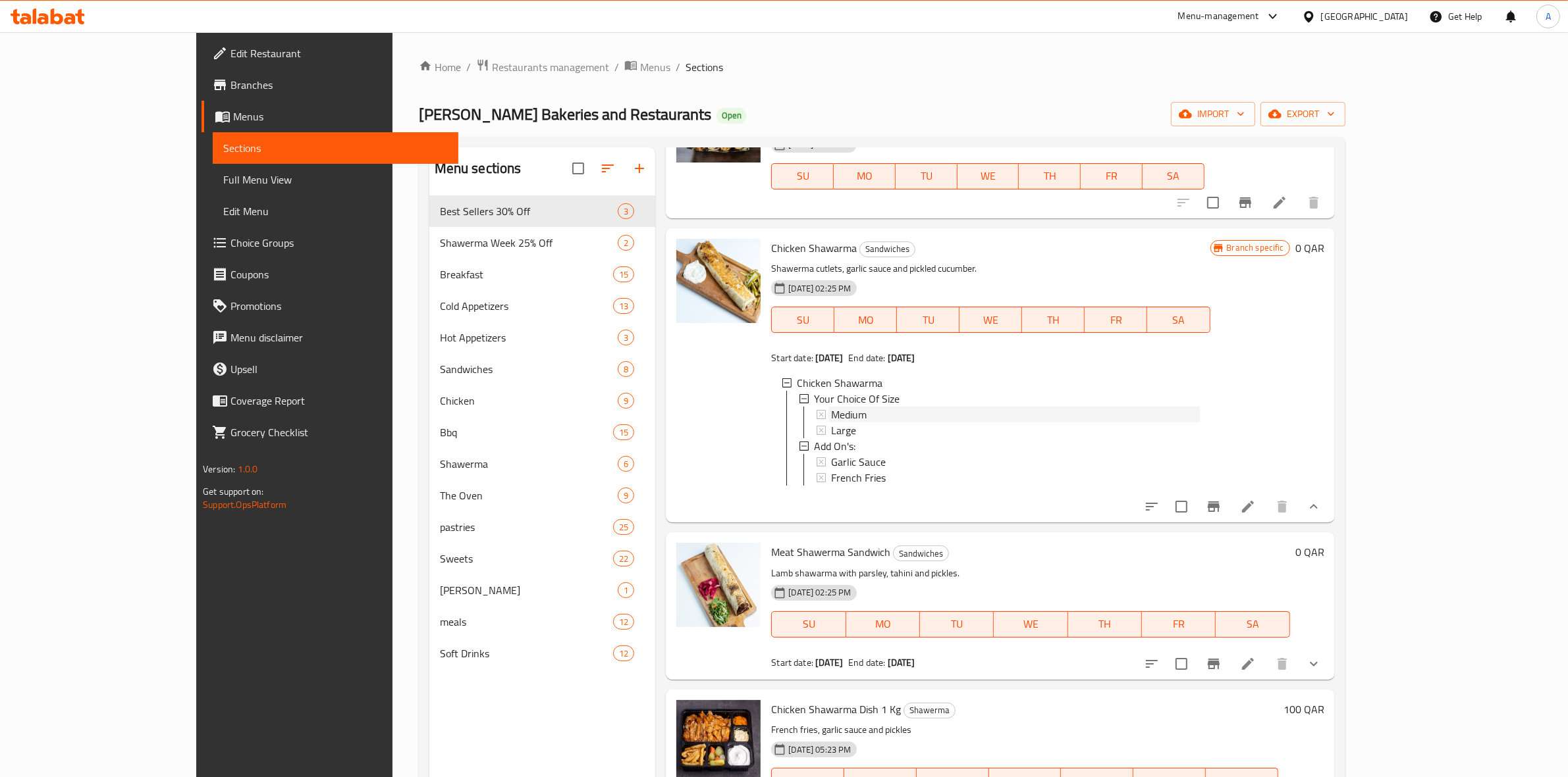
click at [831, 409] on span "Medium" at bounding box center [849, 414] width 35 height 15
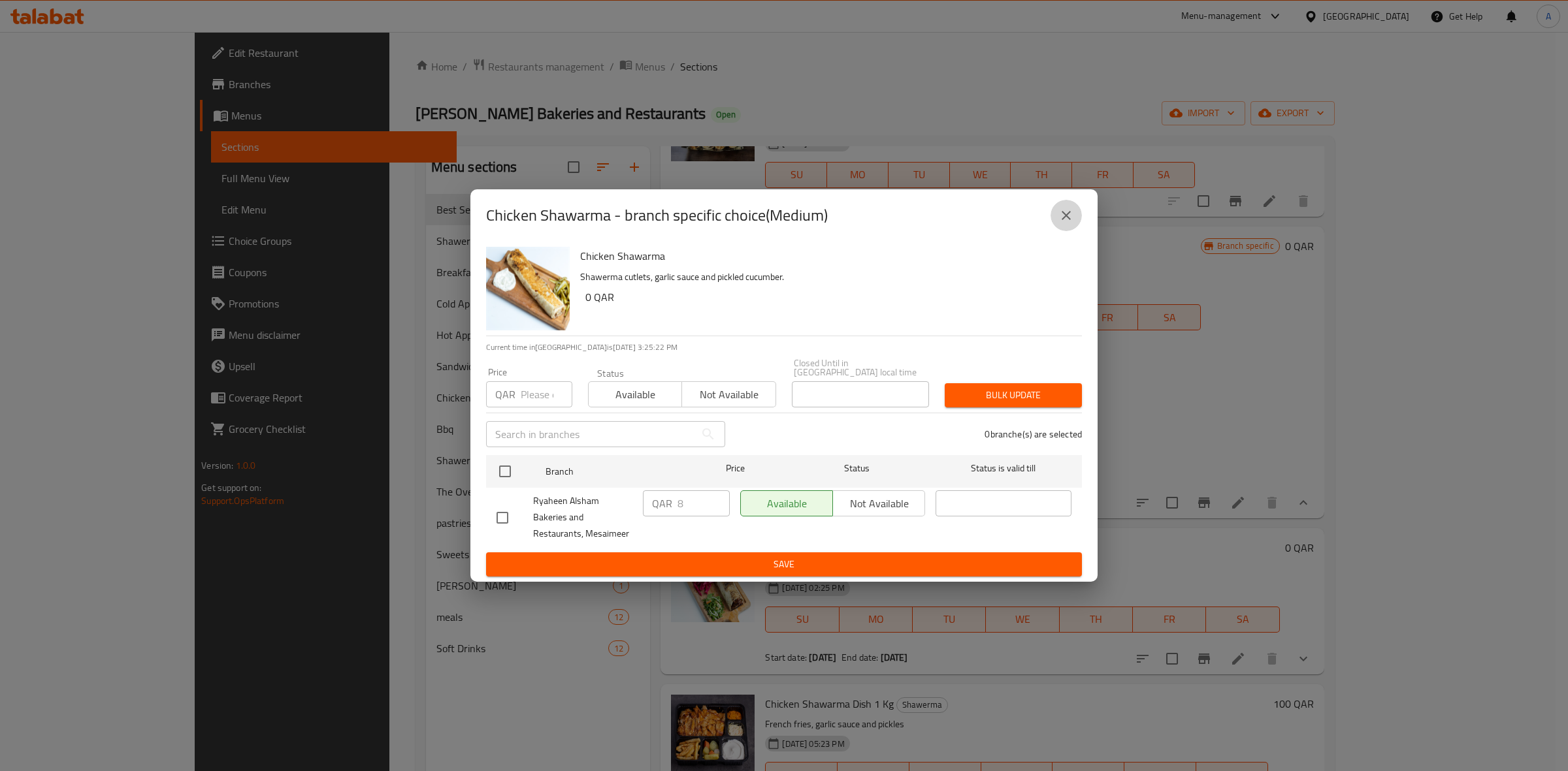
click at [1059, 216] on icon "close" at bounding box center [1066, 215] width 15 height 15
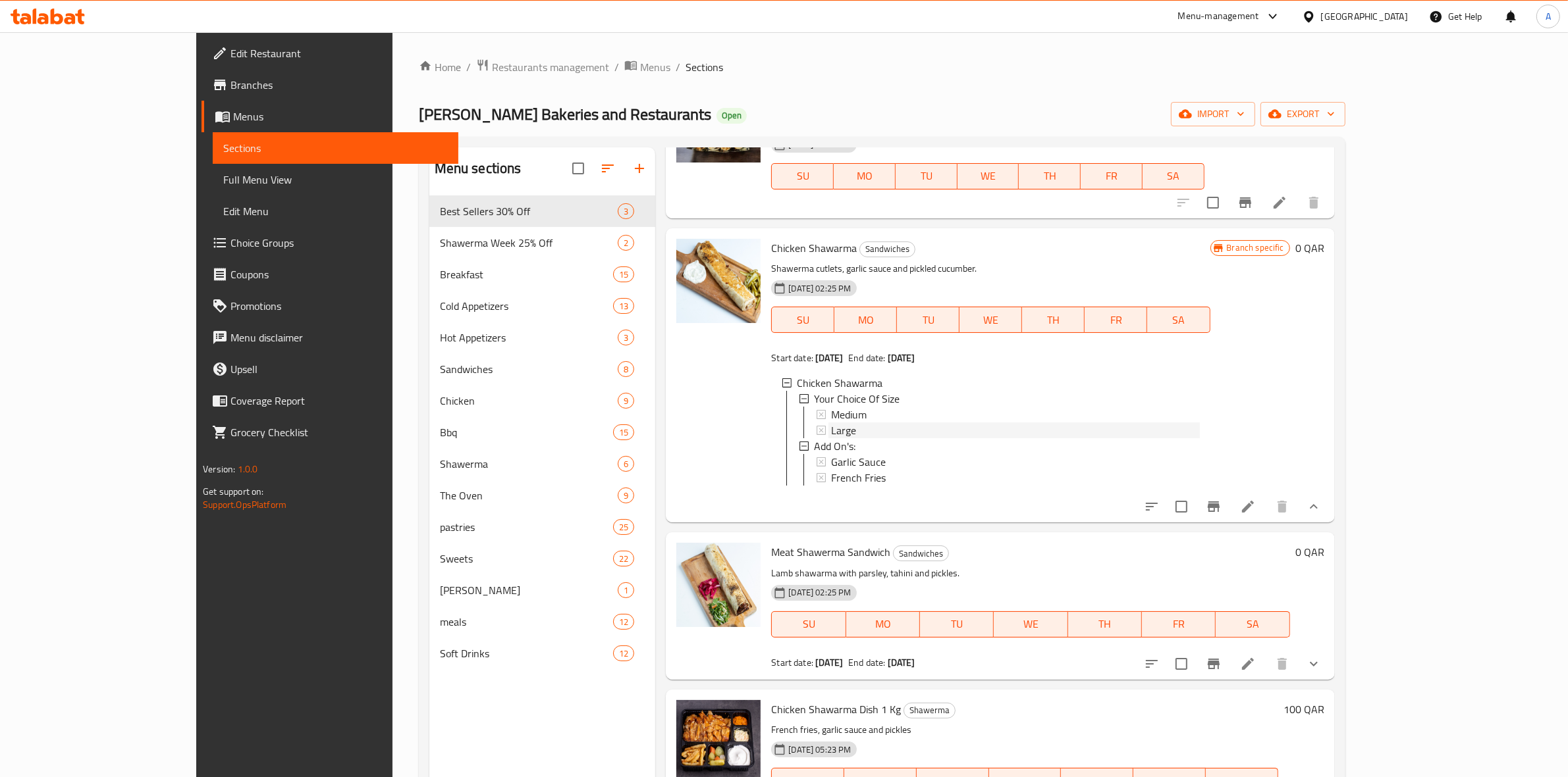
click at [831, 425] on span "Large" at bounding box center [844, 430] width 25 height 15
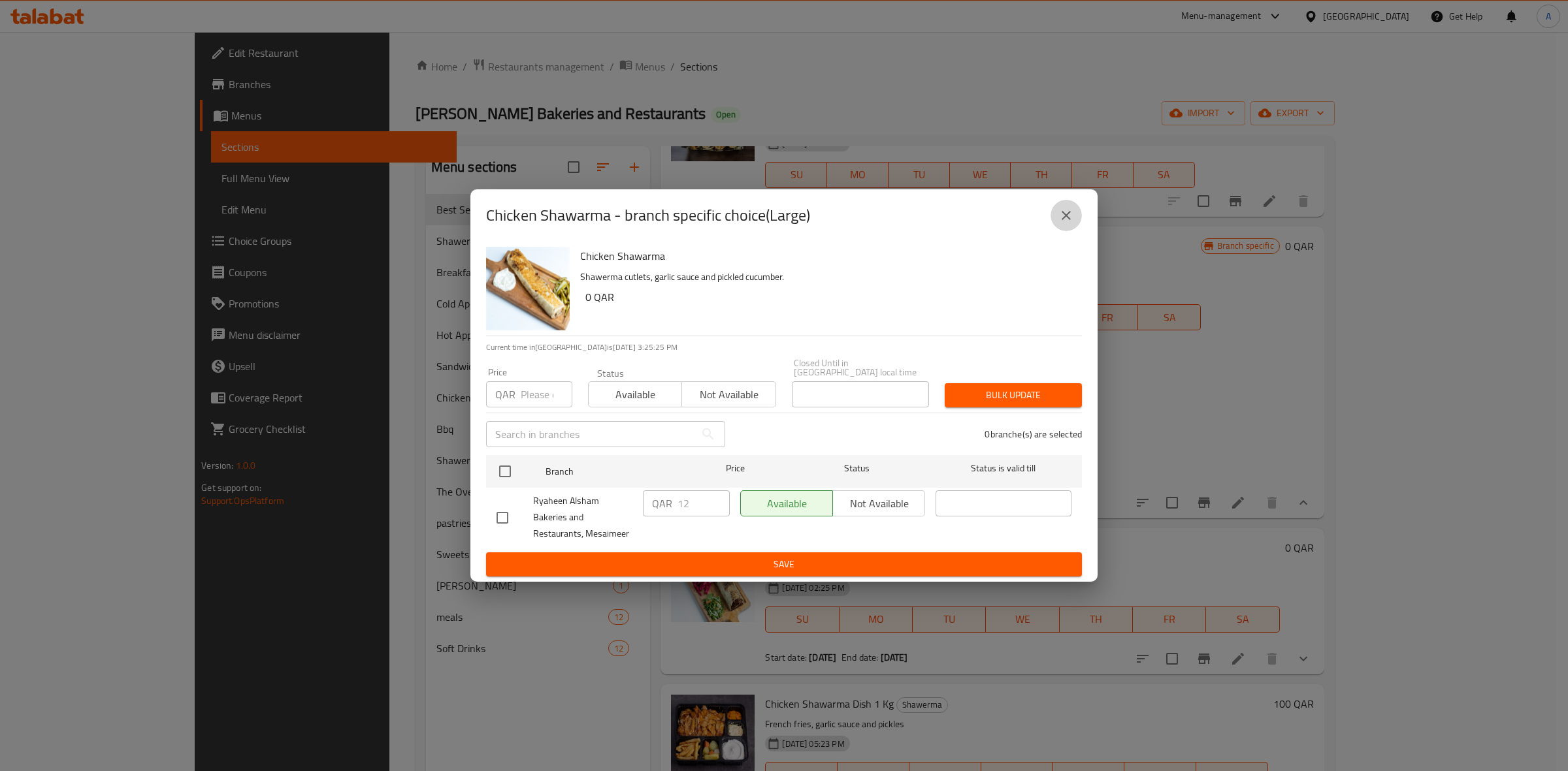
click at [1068, 213] on icon "close" at bounding box center [1066, 215] width 15 height 15
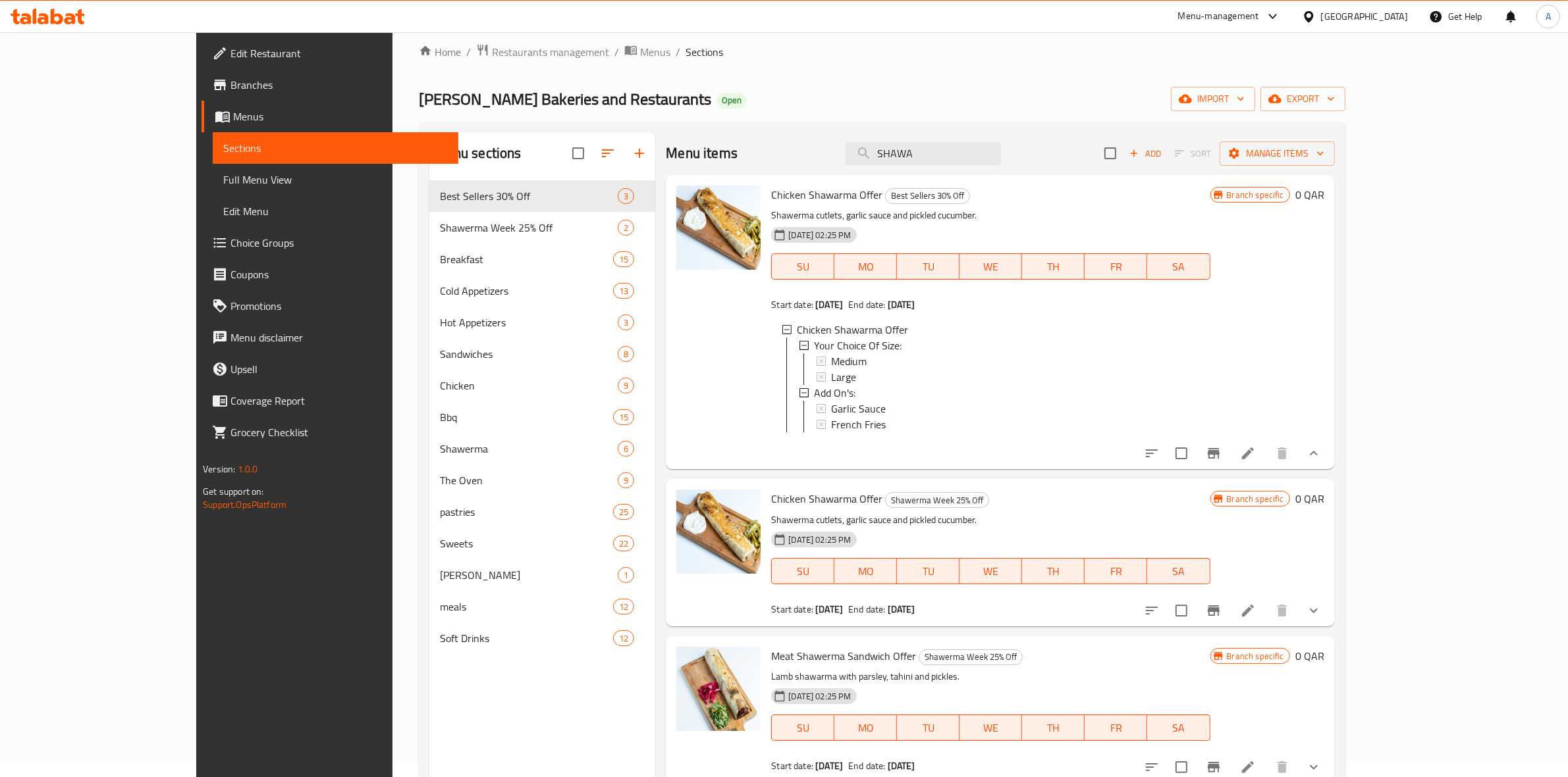
scroll to position [0, 0]
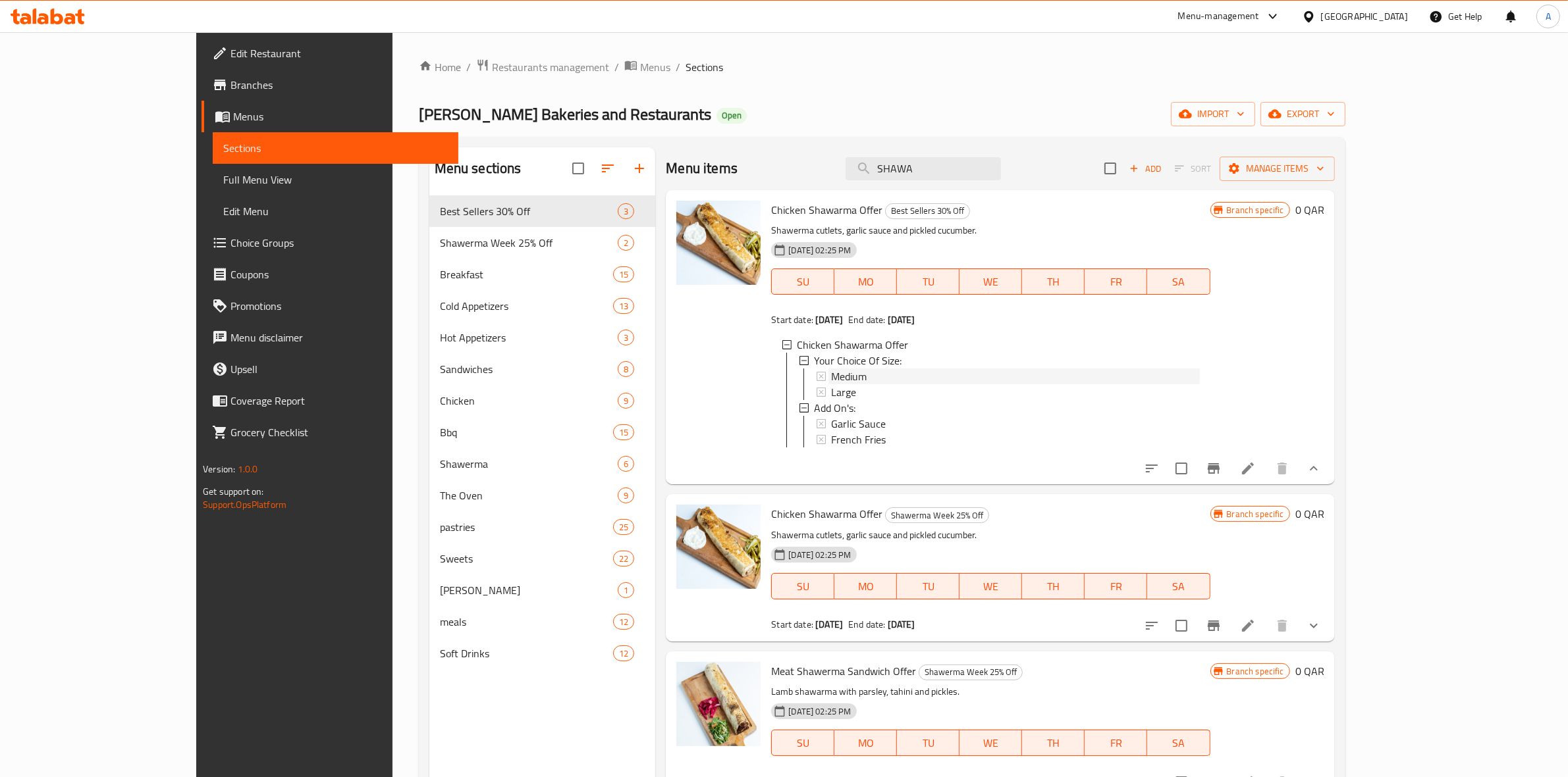
click at [851, 382] on div "Medium" at bounding box center [1015, 376] width 368 height 15
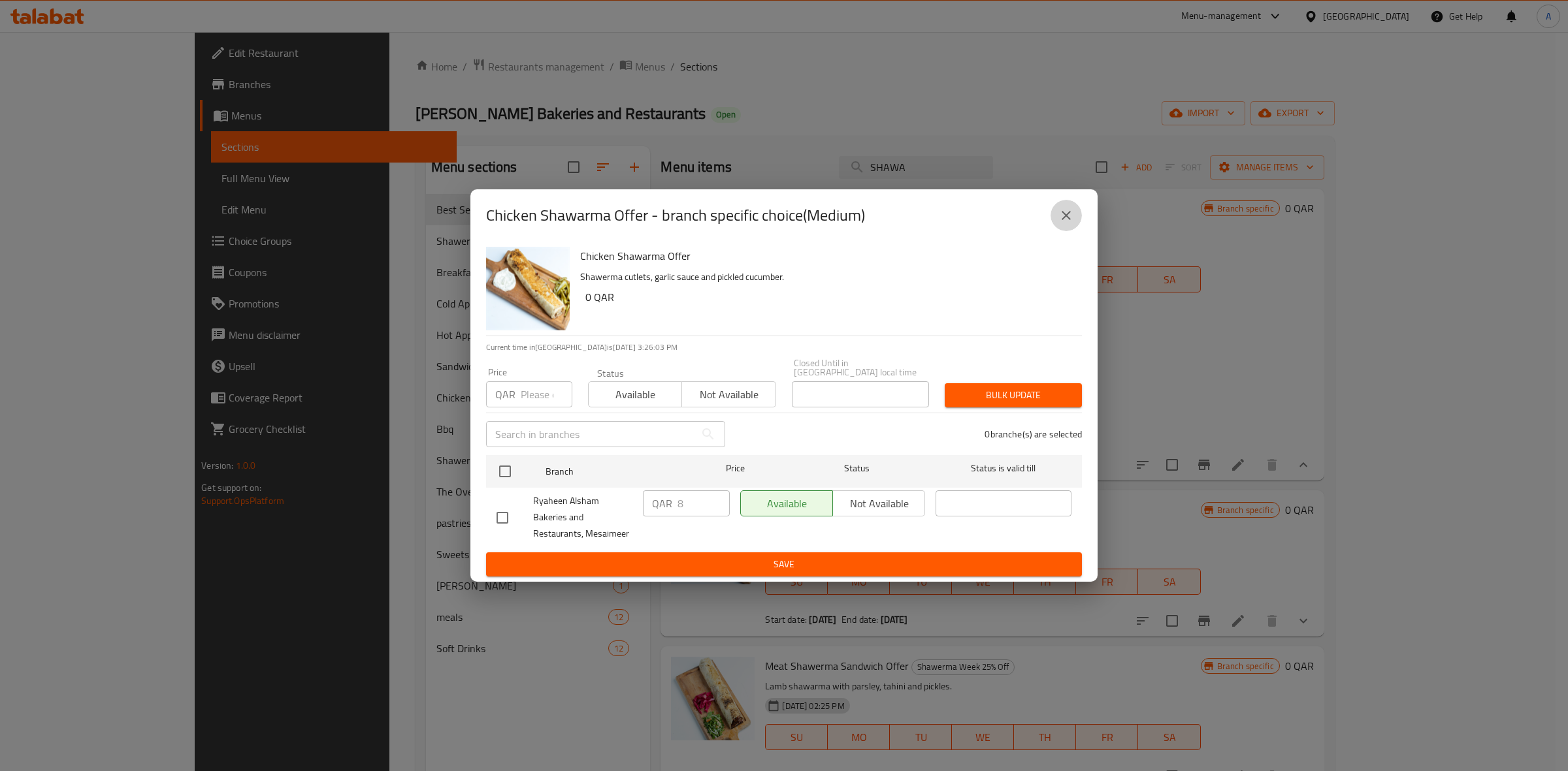
click at [1063, 220] on icon "close" at bounding box center [1066, 215] width 15 height 15
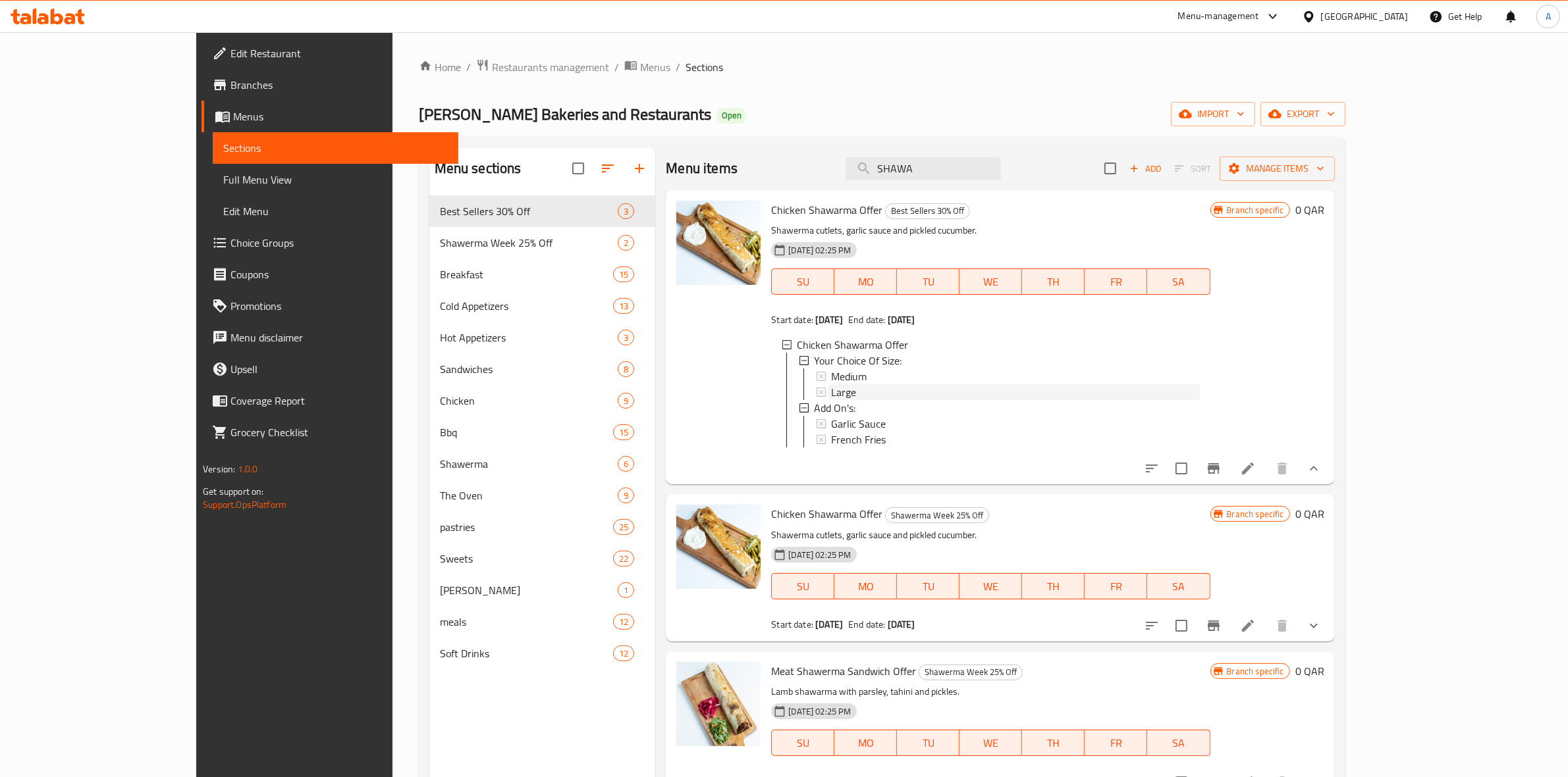
click at [831, 390] on span "Large" at bounding box center [844, 391] width 25 height 15
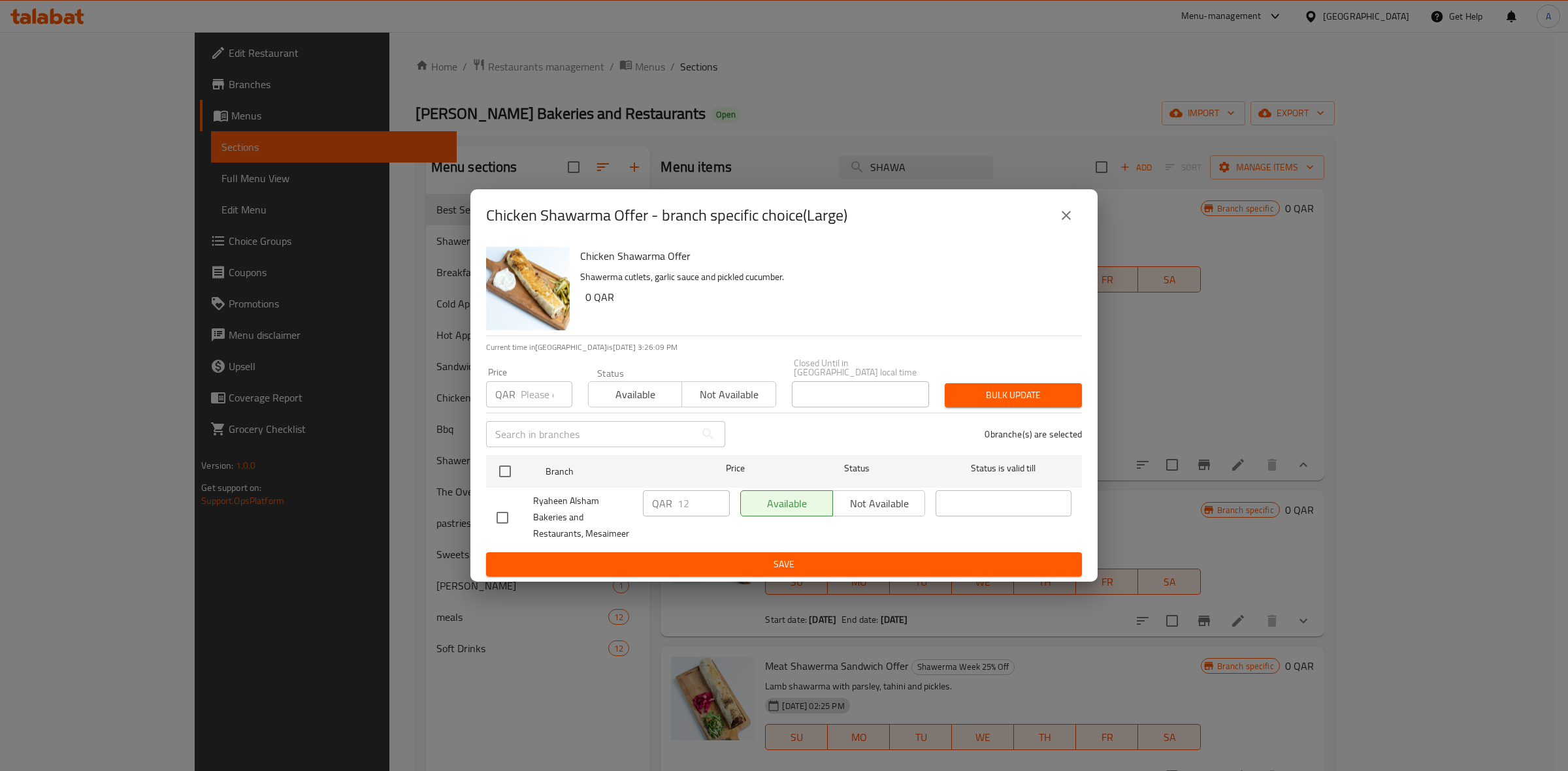
click at [1058, 219] on icon "close" at bounding box center [1066, 215] width 15 height 15
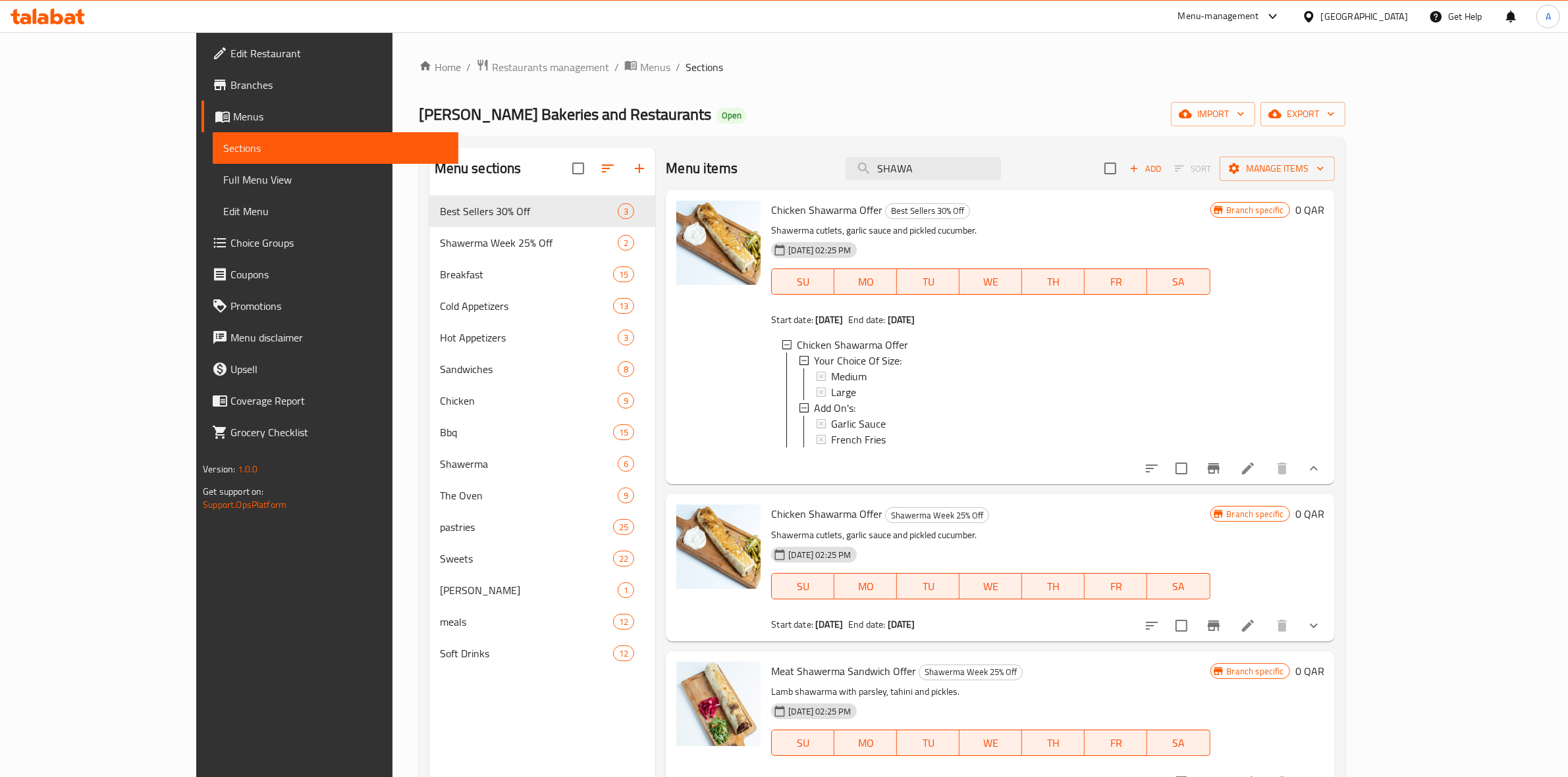
scroll to position [1, 0]
click at [1329, 639] on button "show more" at bounding box center [1313, 625] width 32 height 32
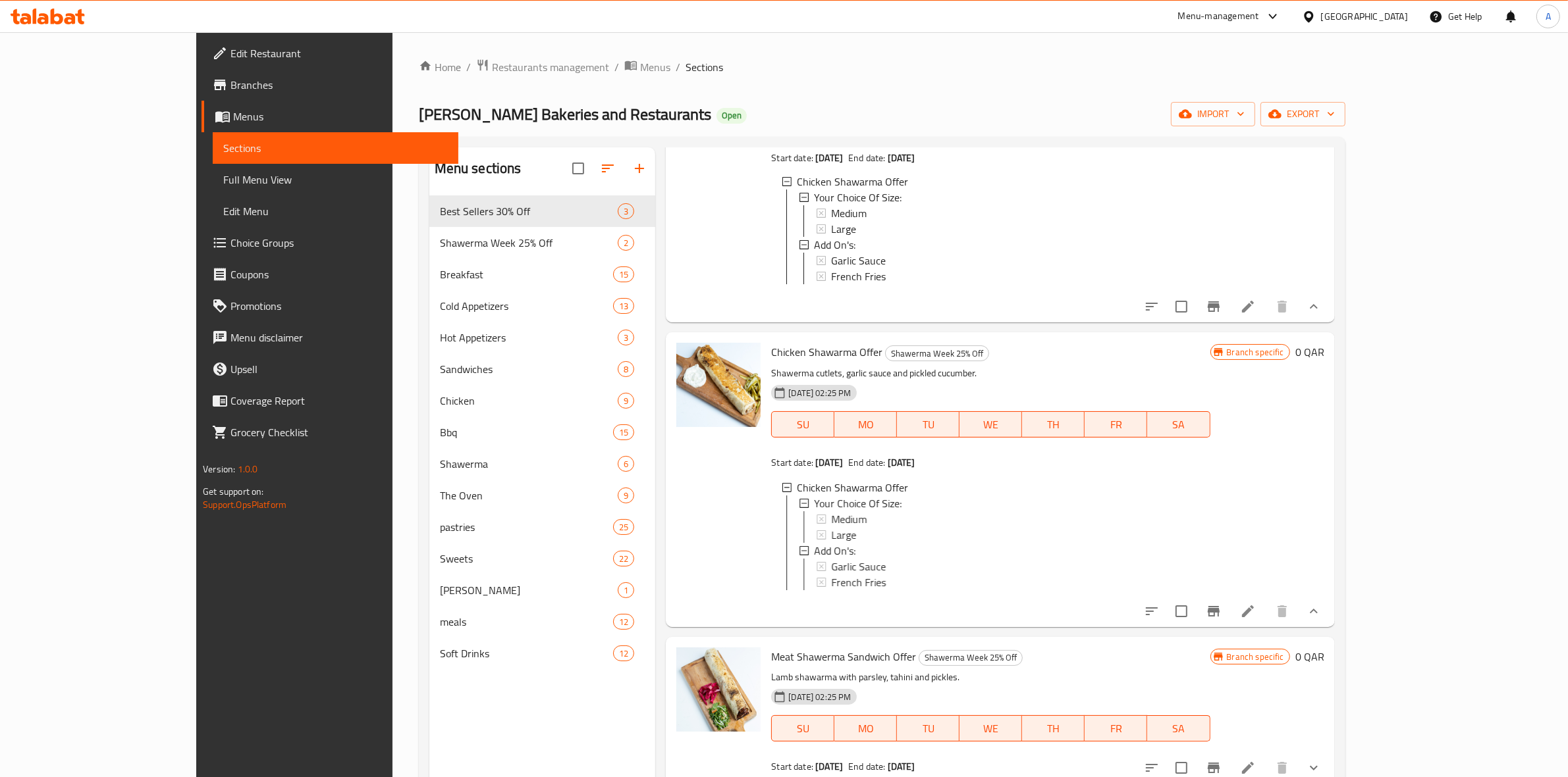
scroll to position [246, 0]
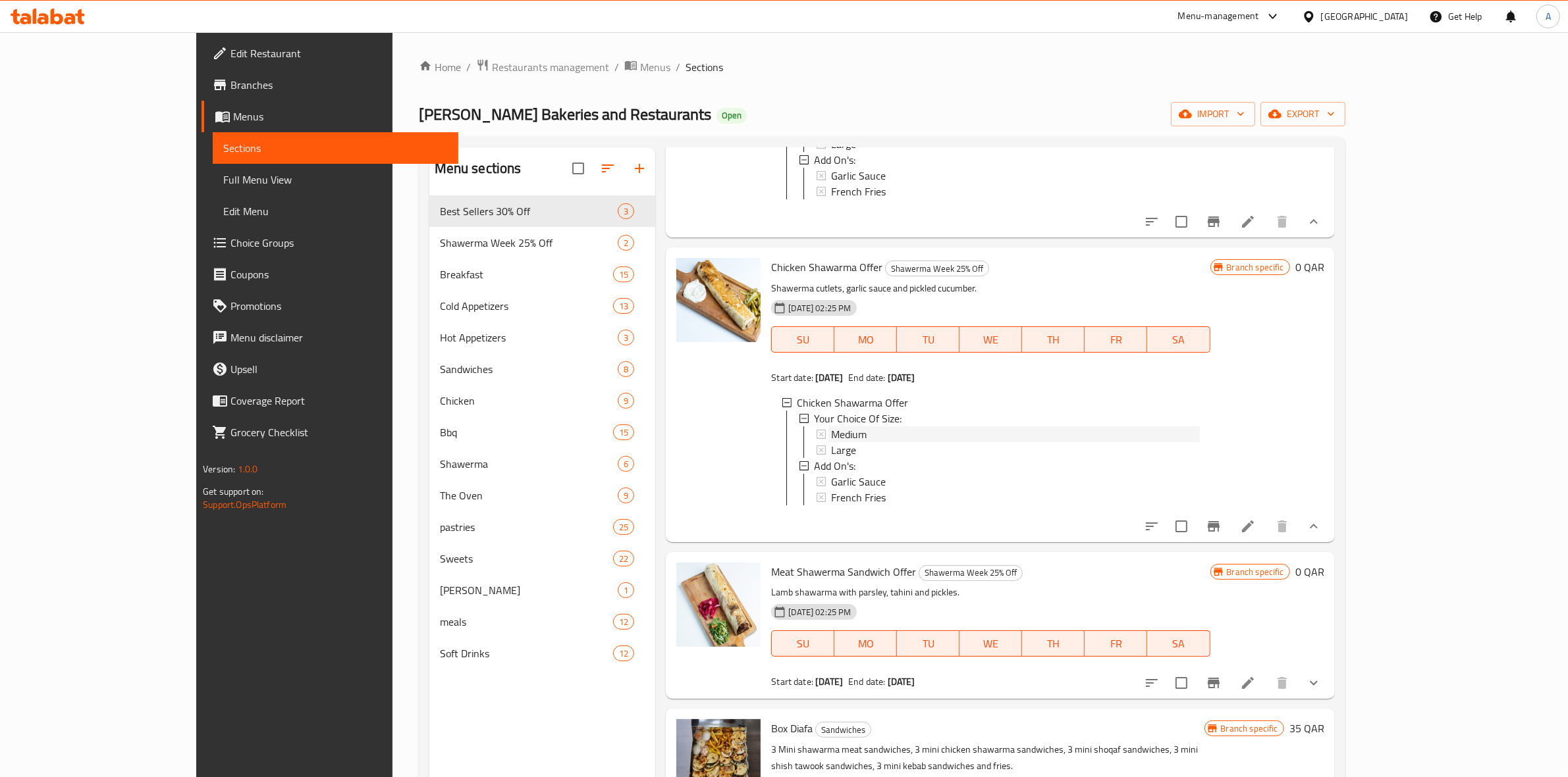
click at [831, 442] on div "Medium" at bounding box center [1015, 434] width 368 height 15
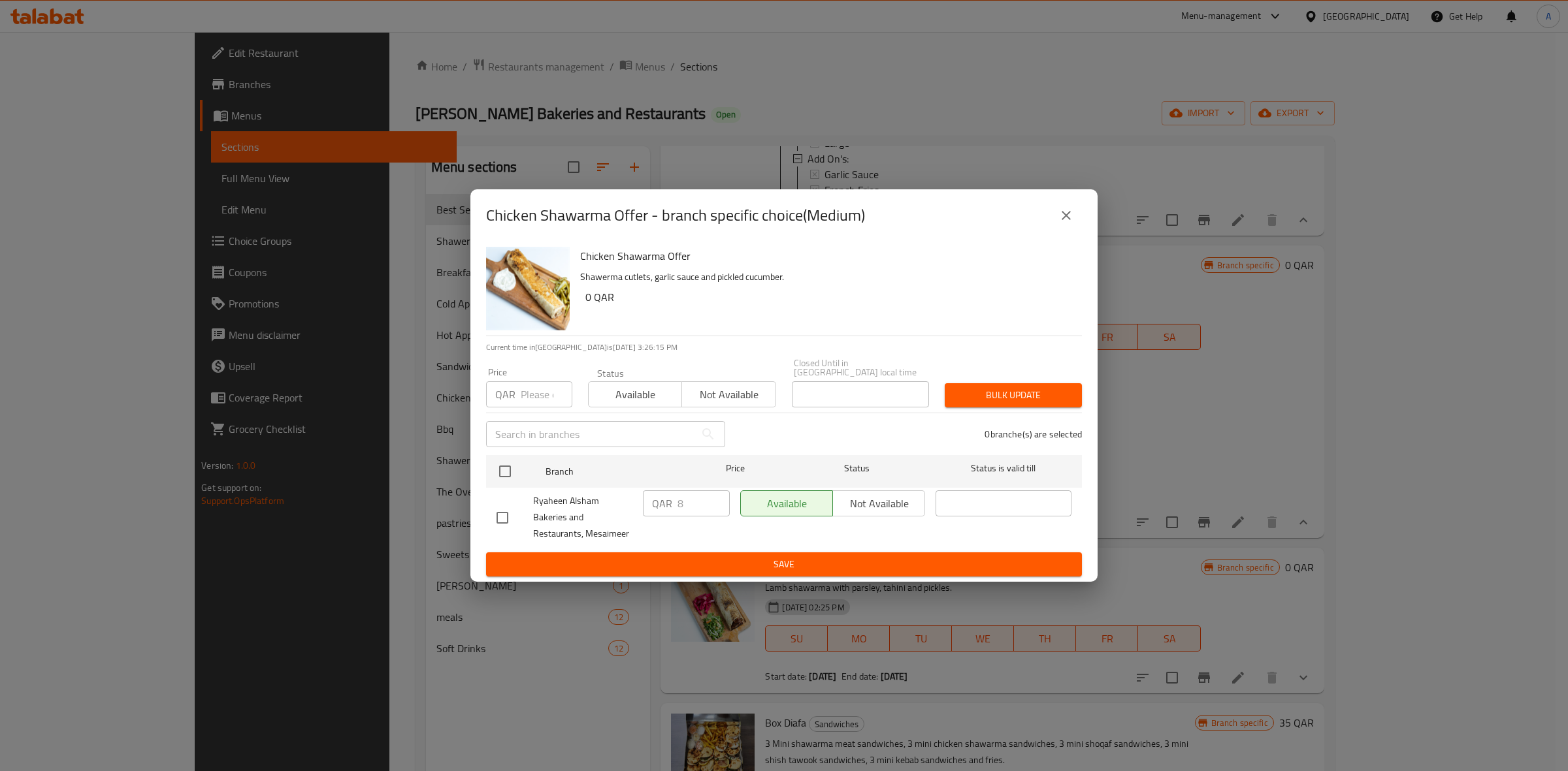
click at [1072, 213] on icon "close" at bounding box center [1066, 215] width 15 height 15
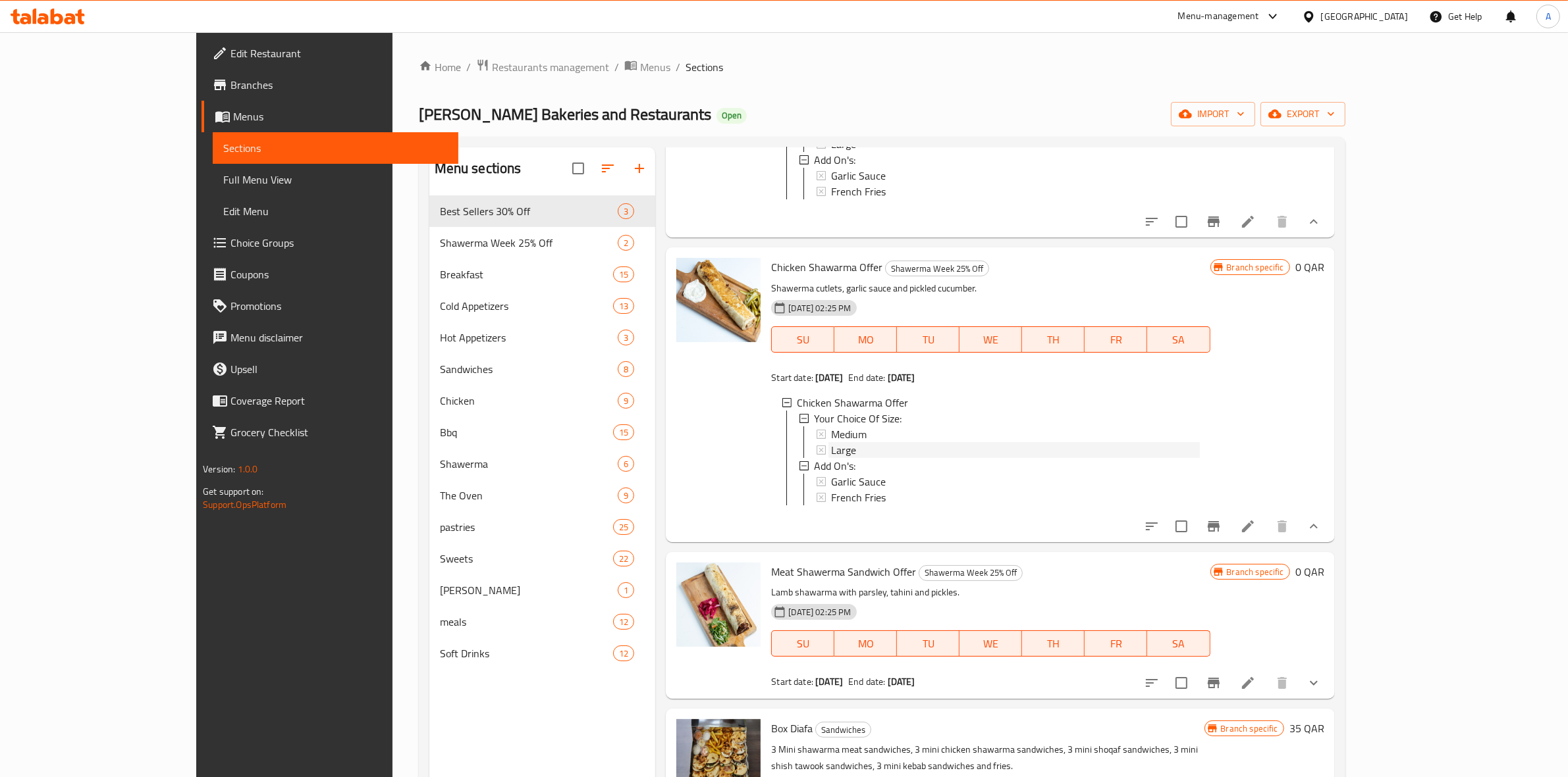
click at [831, 458] on span "Large" at bounding box center [844, 450] width 25 height 15
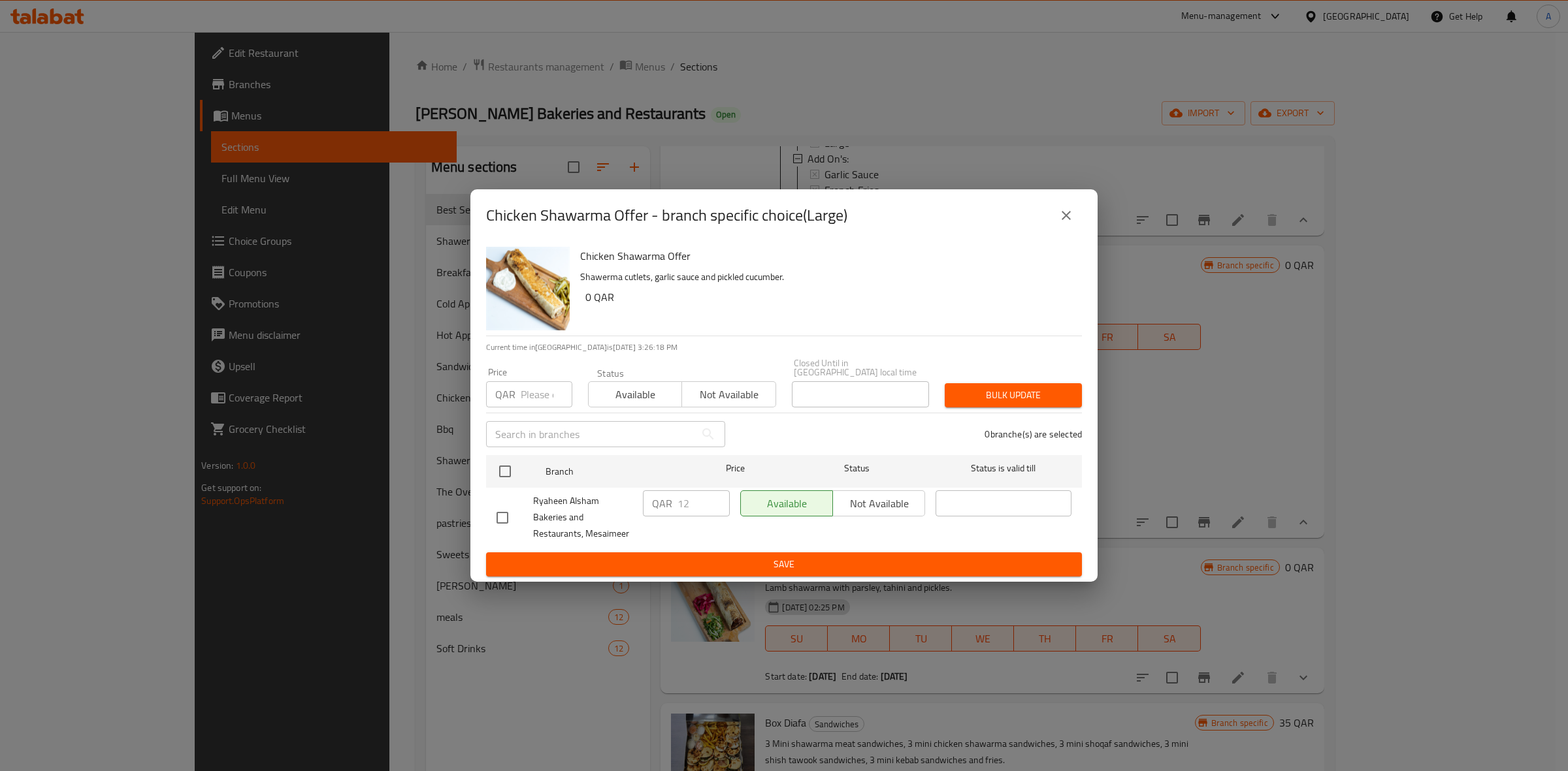
click at [1070, 220] on icon "close" at bounding box center [1066, 215] width 15 height 15
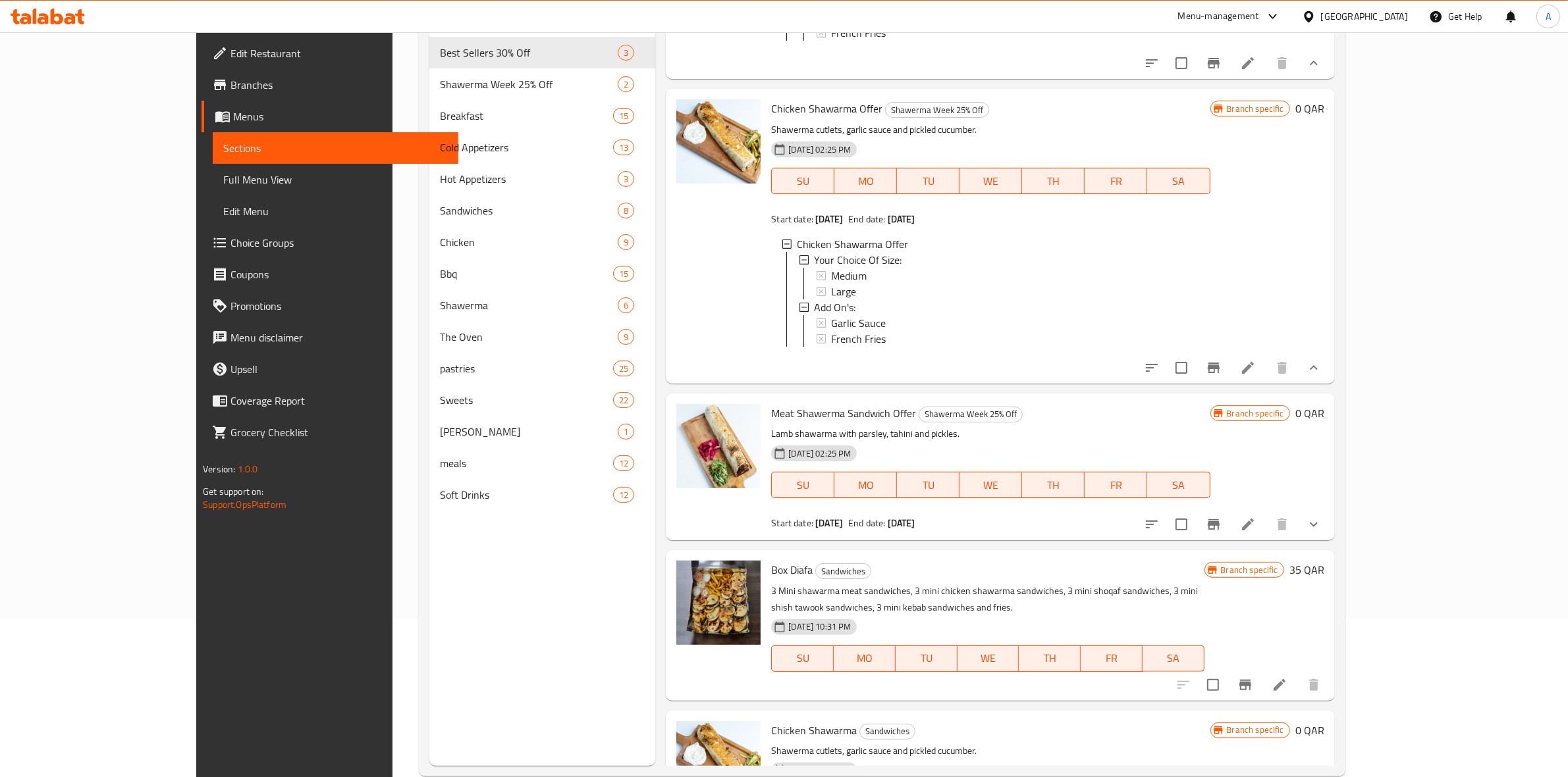
scroll to position [185, 0]
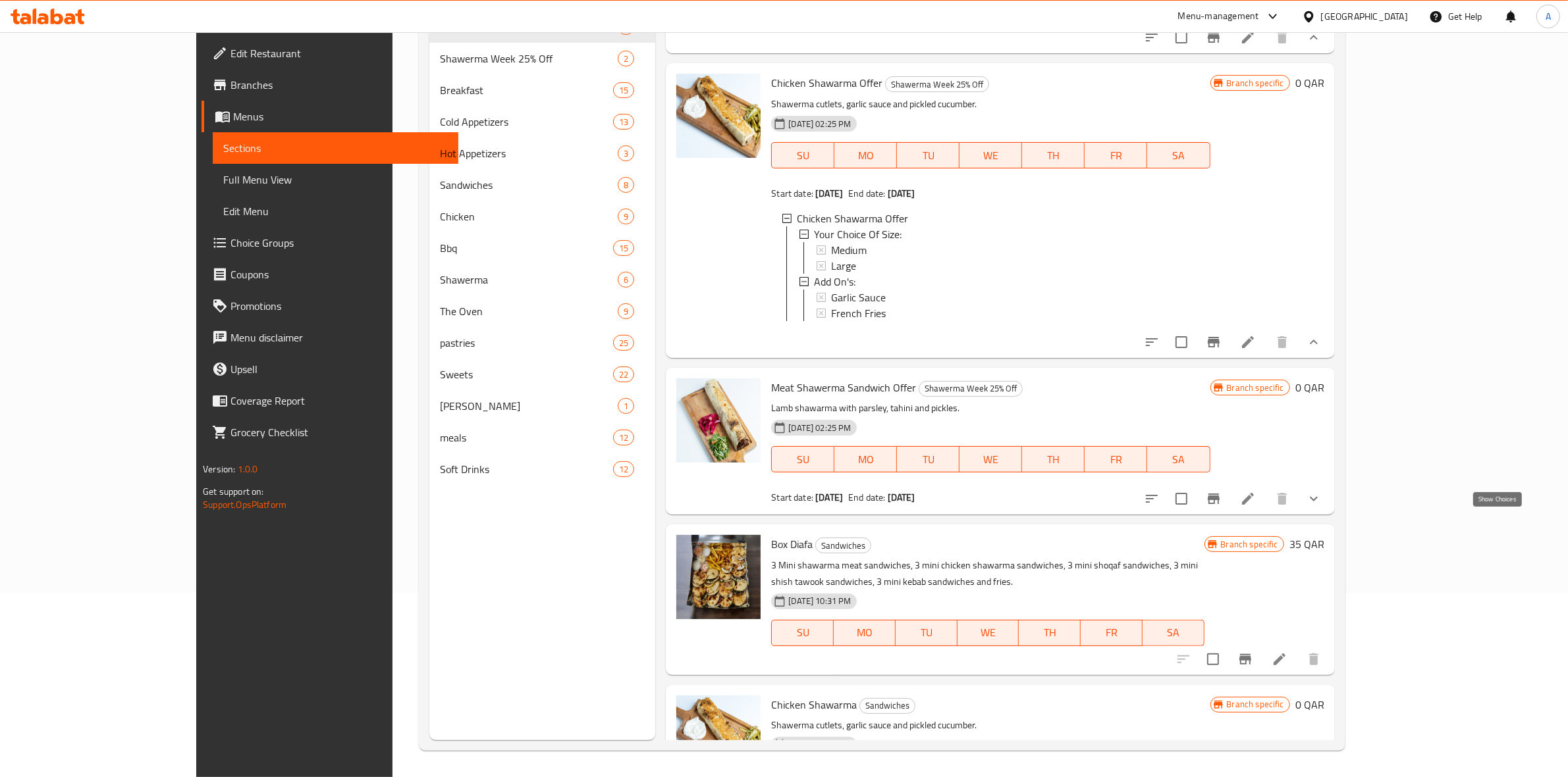
click at [1321, 507] on icon "show more" at bounding box center [1313, 498] width 15 height 15
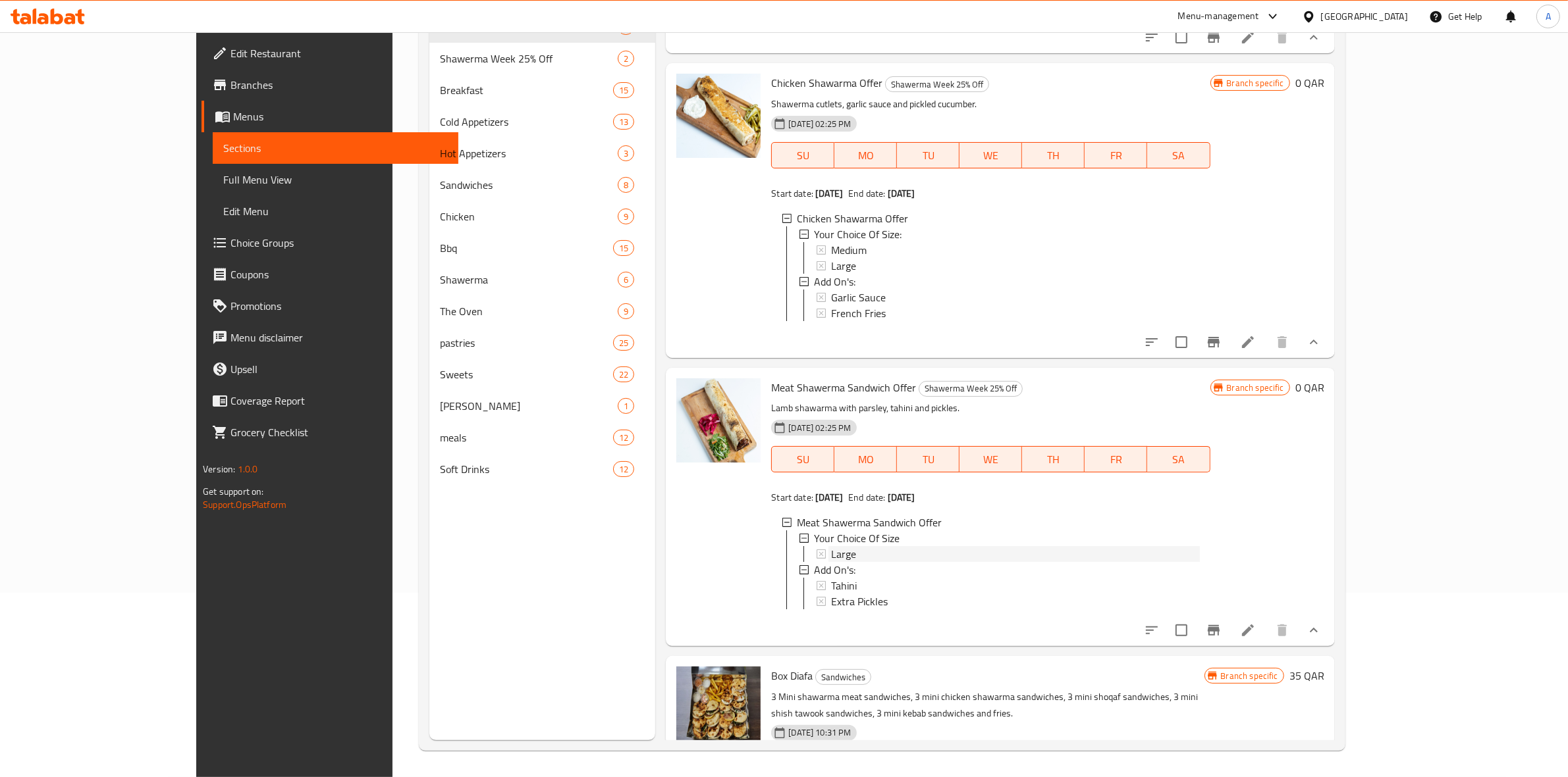
click at [831, 562] on div "Large" at bounding box center [1015, 553] width 368 height 15
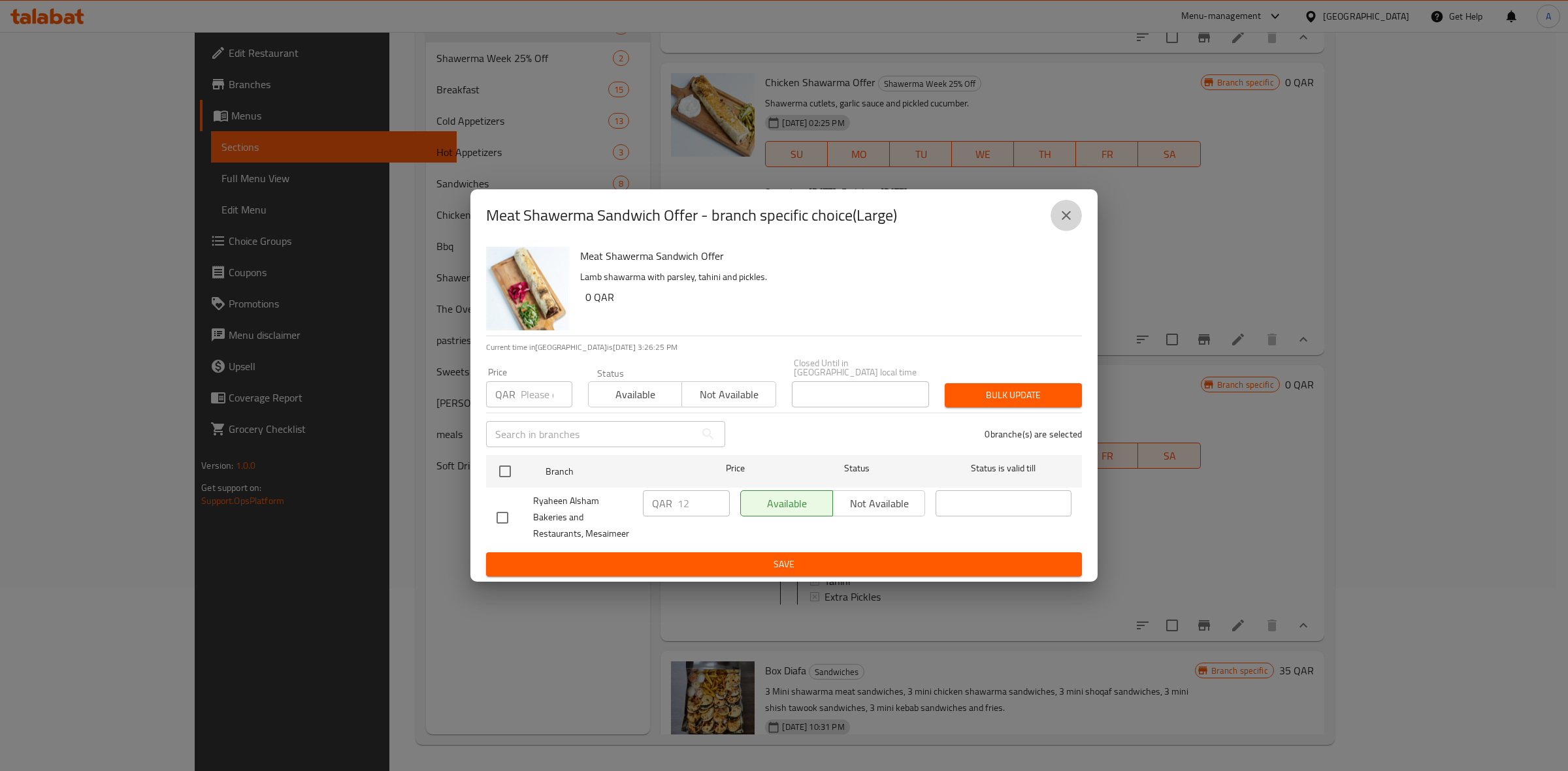
click at [1061, 218] on icon "close" at bounding box center [1066, 215] width 15 height 15
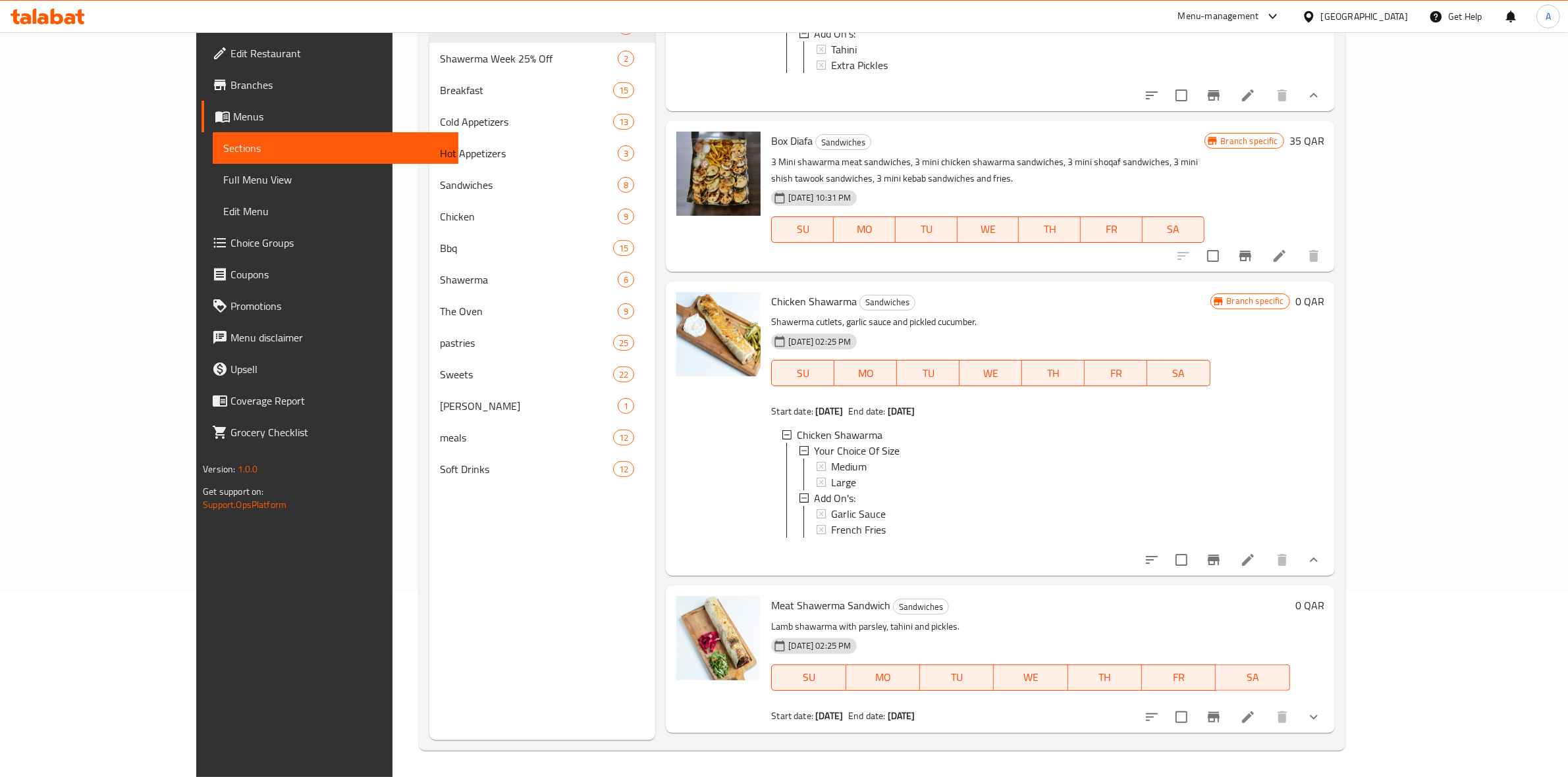
scroll to position [823, 0]
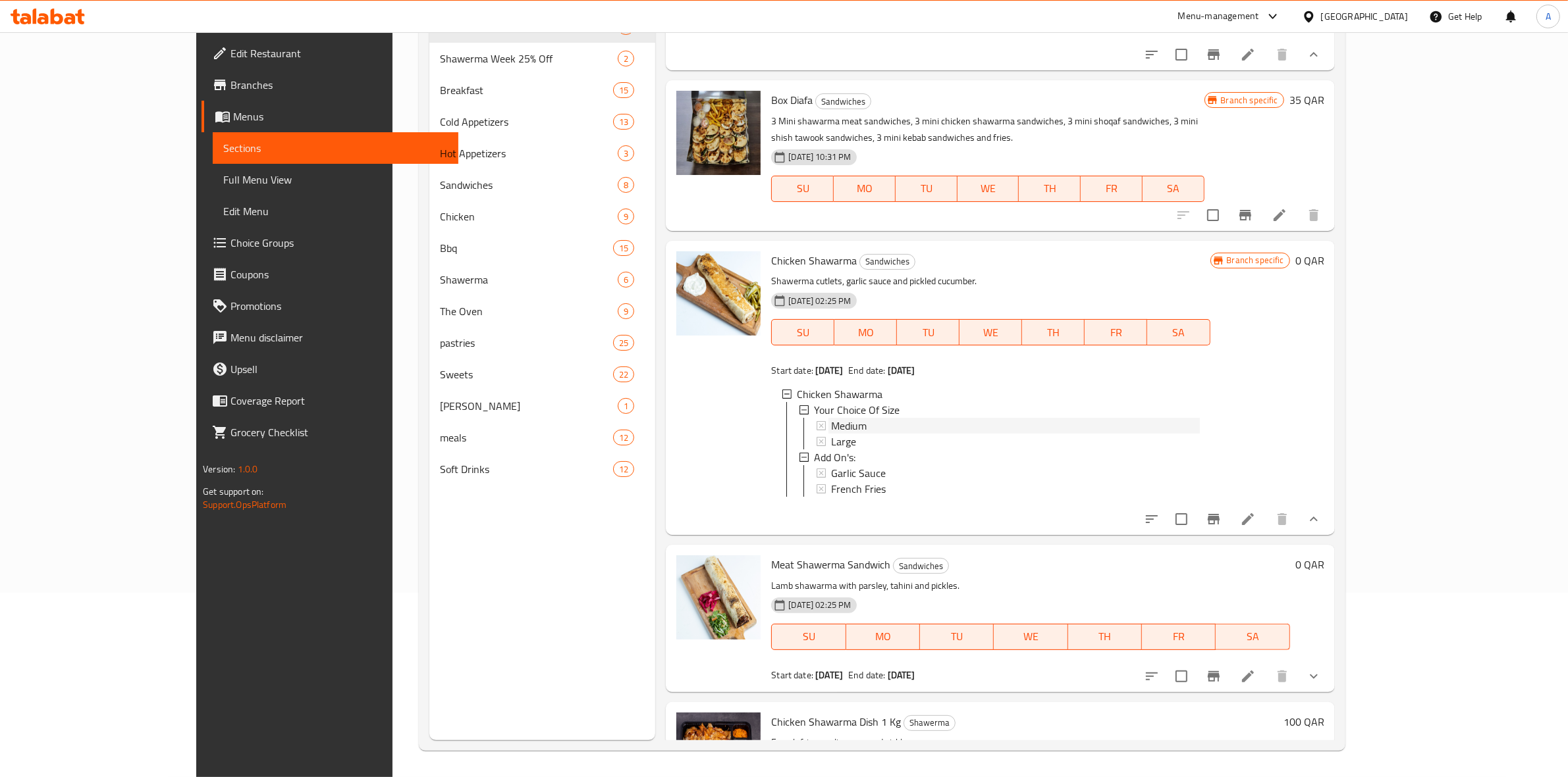
click at [831, 433] on span "Medium" at bounding box center [849, 425] width 35 height 15
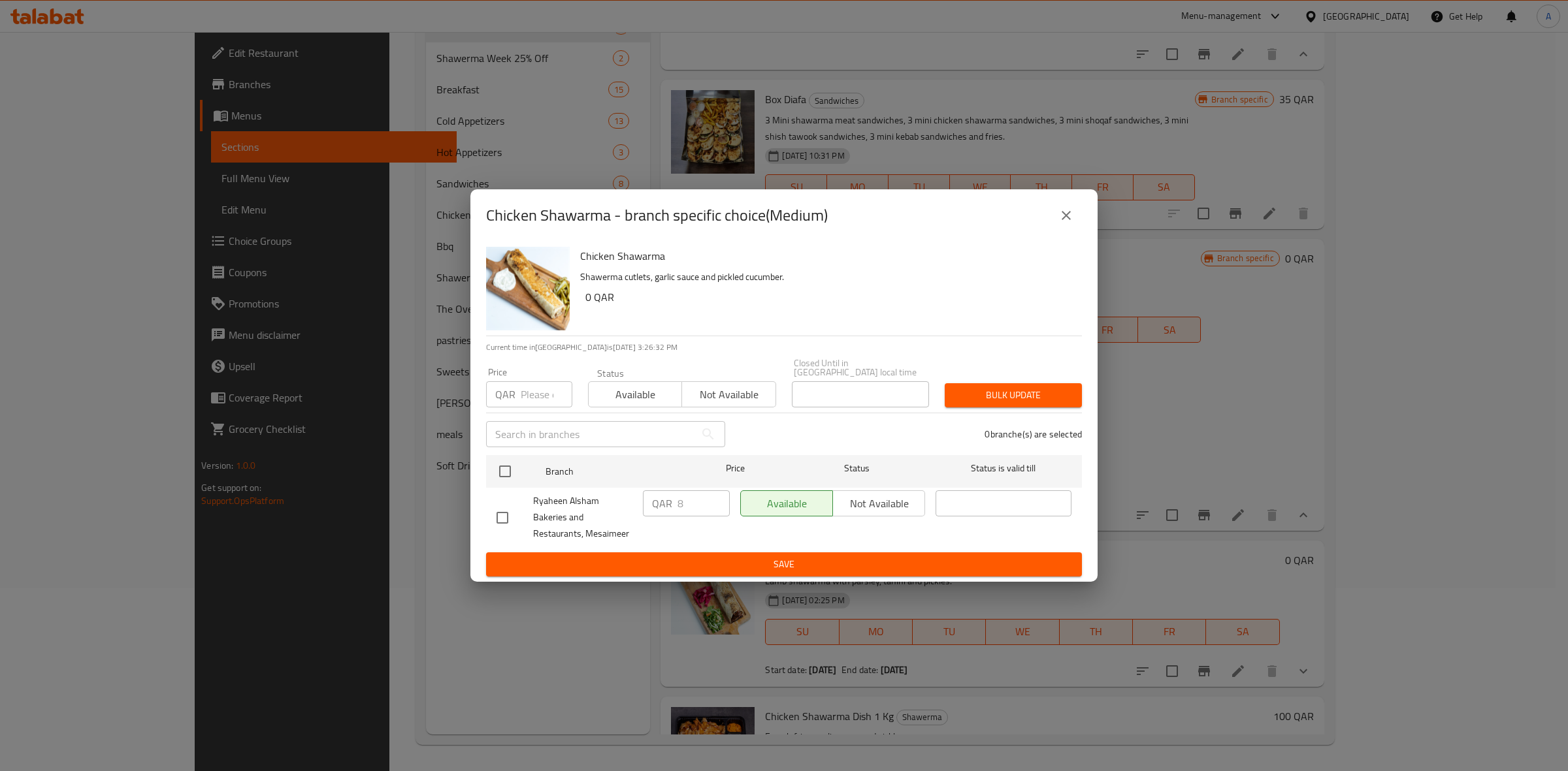
click at [1063, 217] on icon "close" at bounding box center [1066, 215] width 9 height 9
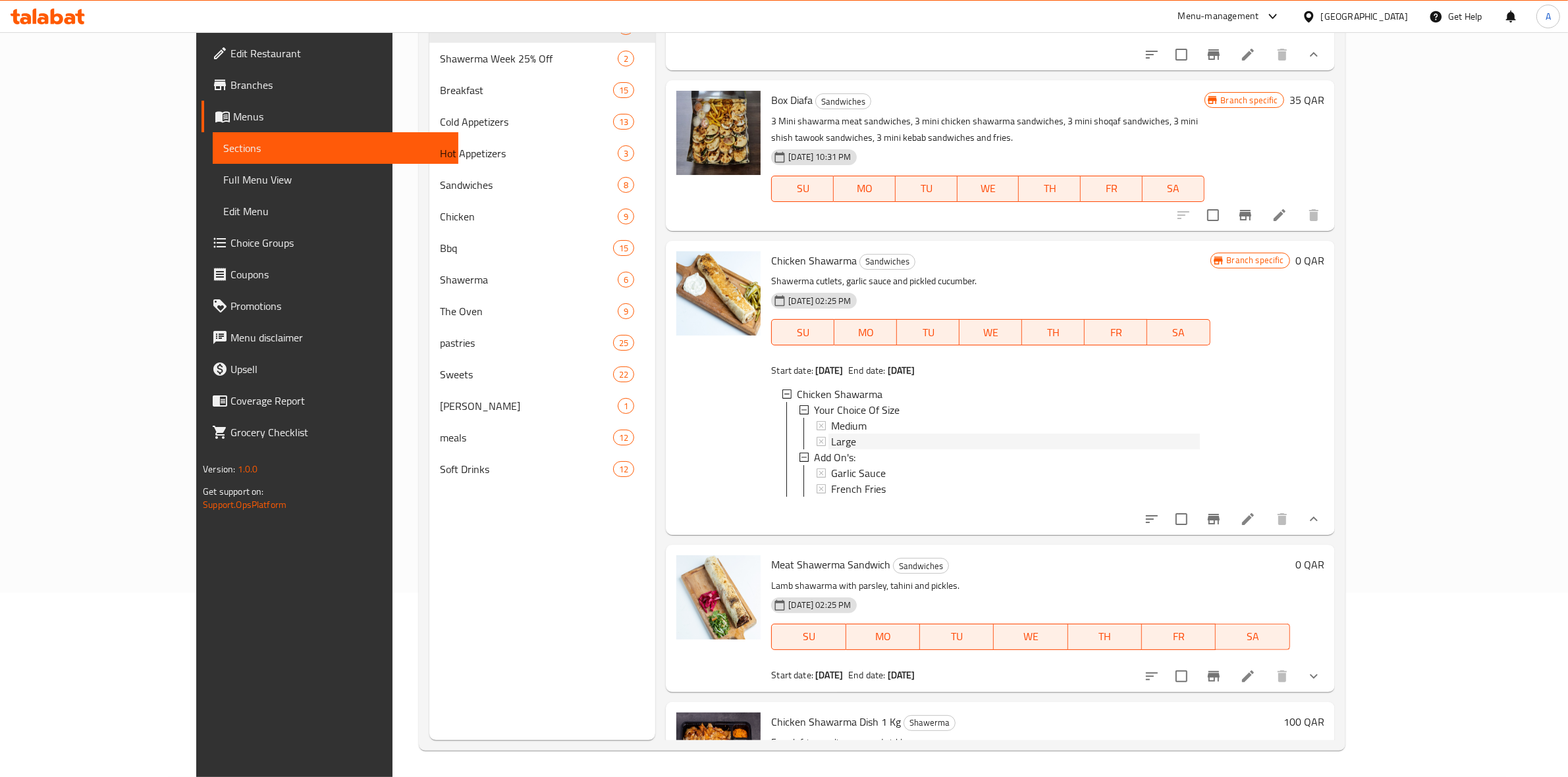
click at [832, 450] on div "Large" at bounding box center [1015, 441] width 368 height 15
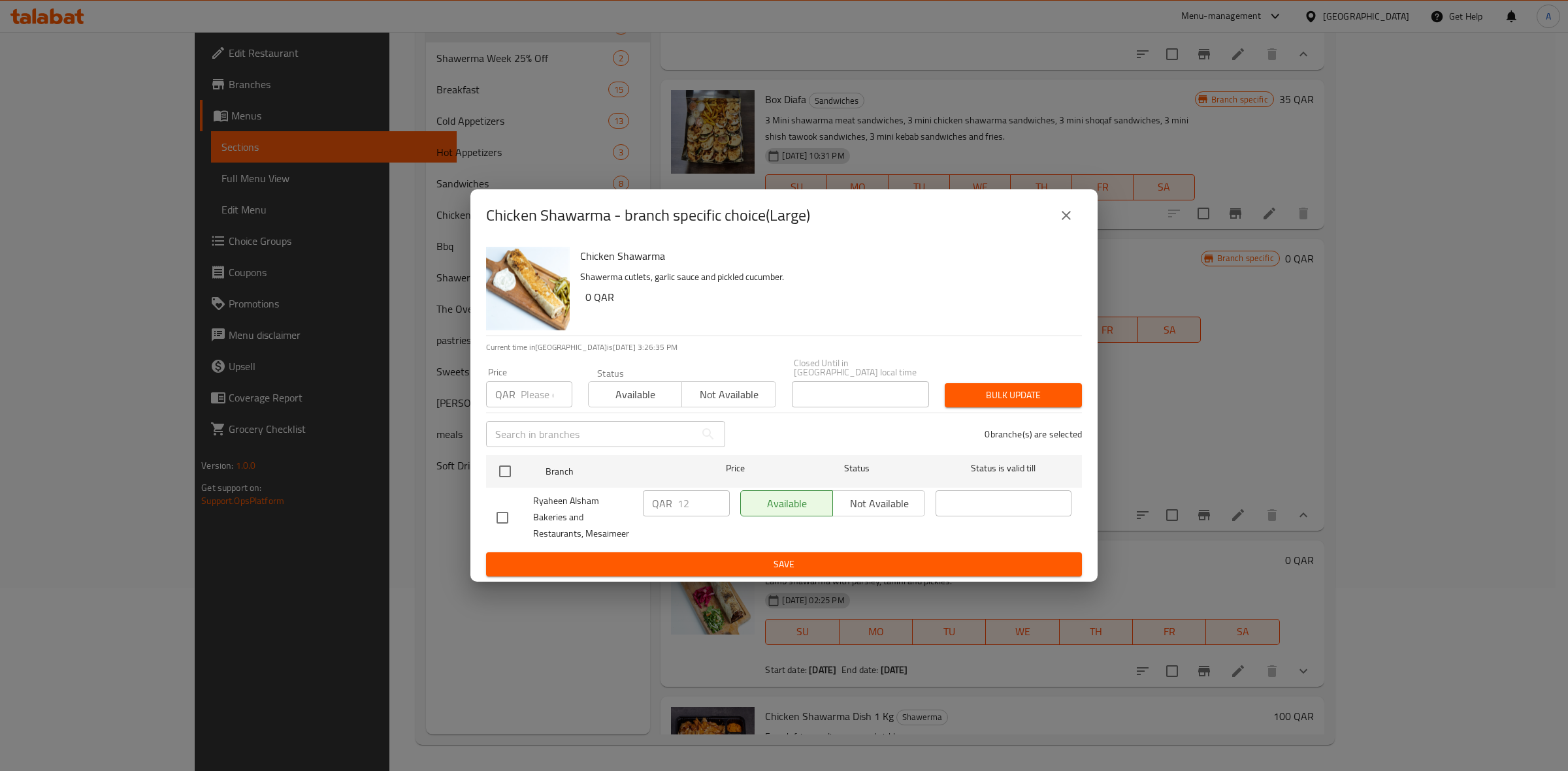
click at [1068, 220] on icon "close" at bounding box center [1066, 215] width 15 height 15
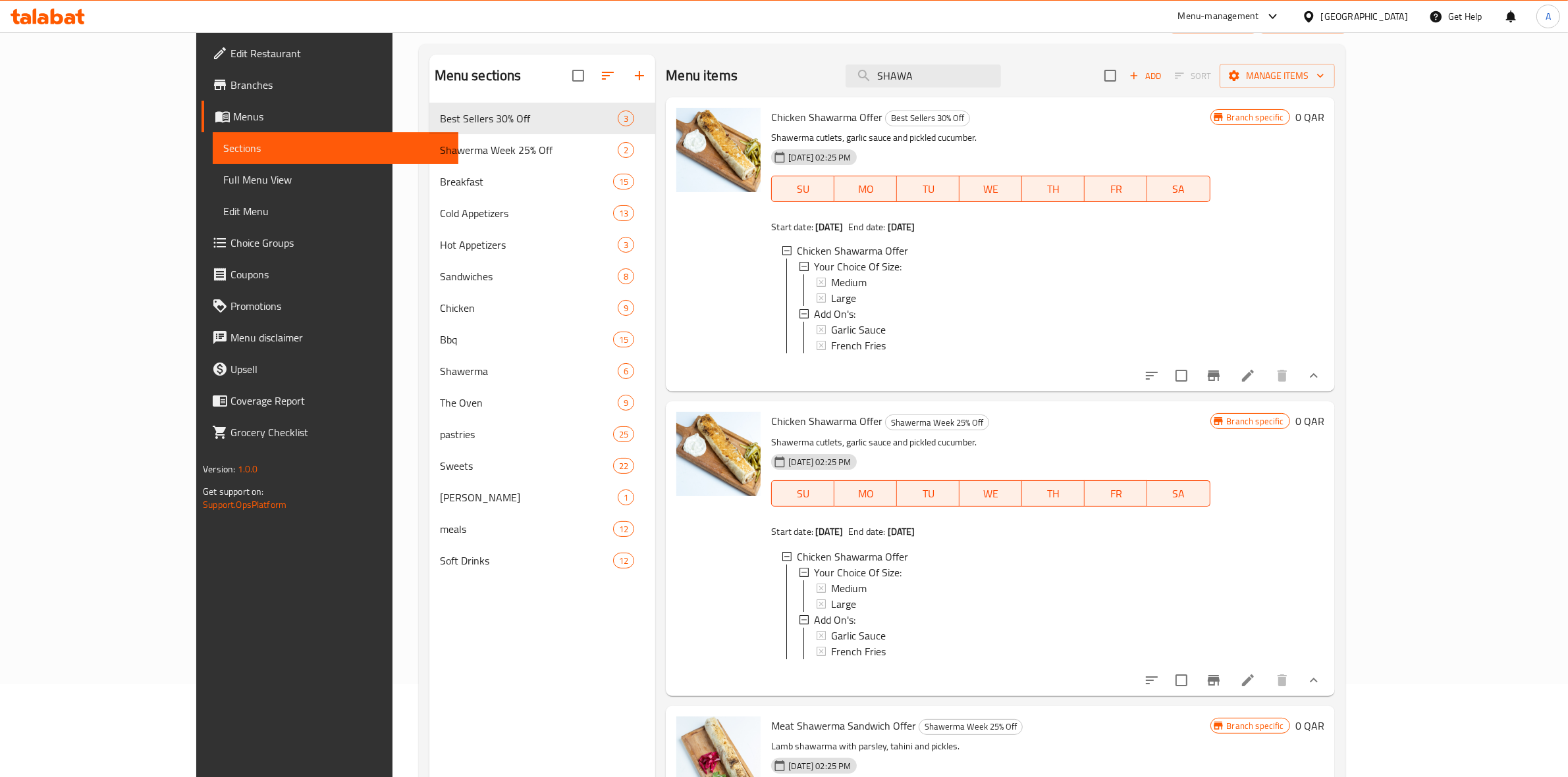
scroll to position [0, 0]
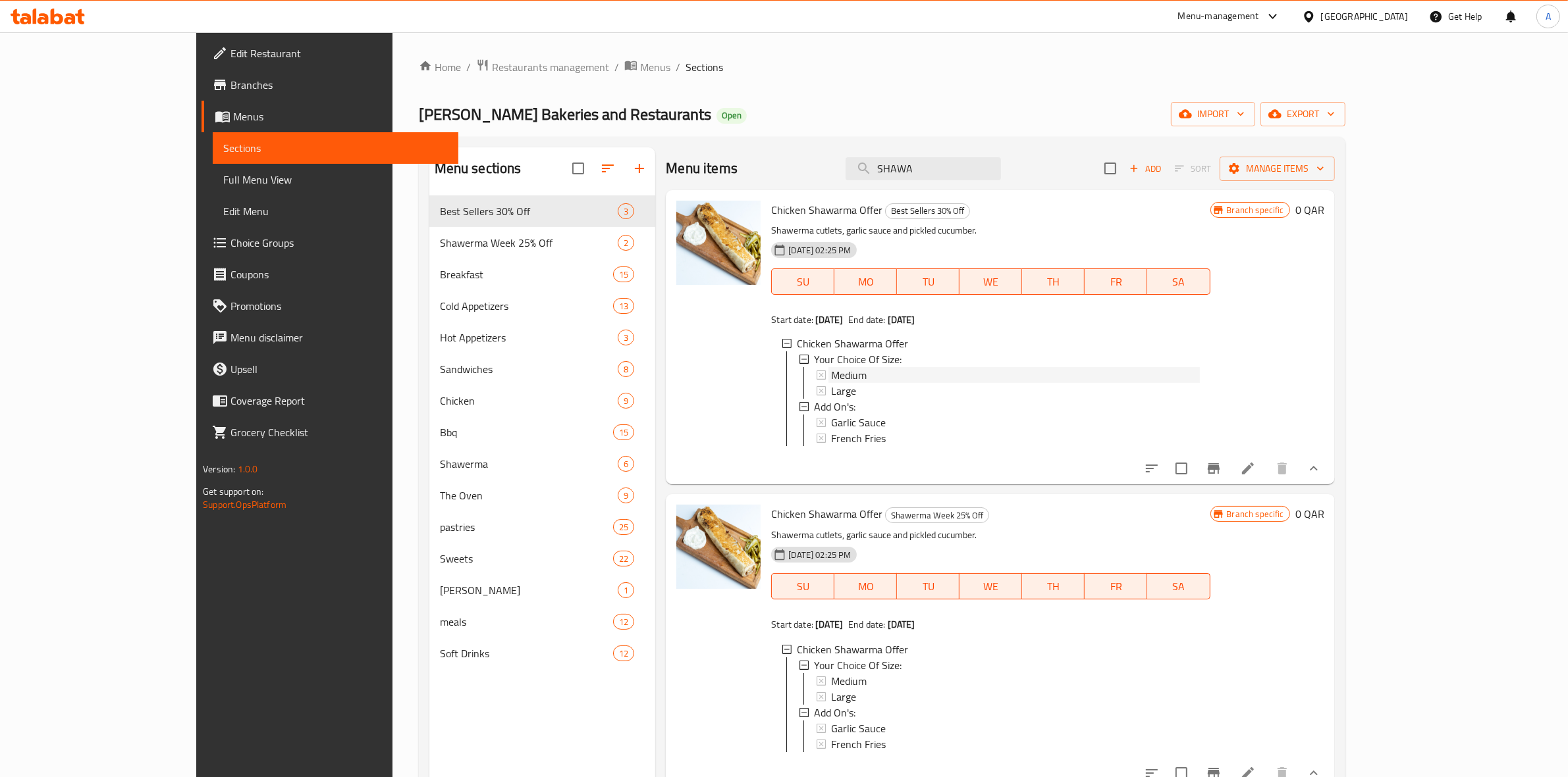
click at [864, 370] on div "Medium" at bounding box center [1015, 375] width 368 height 15
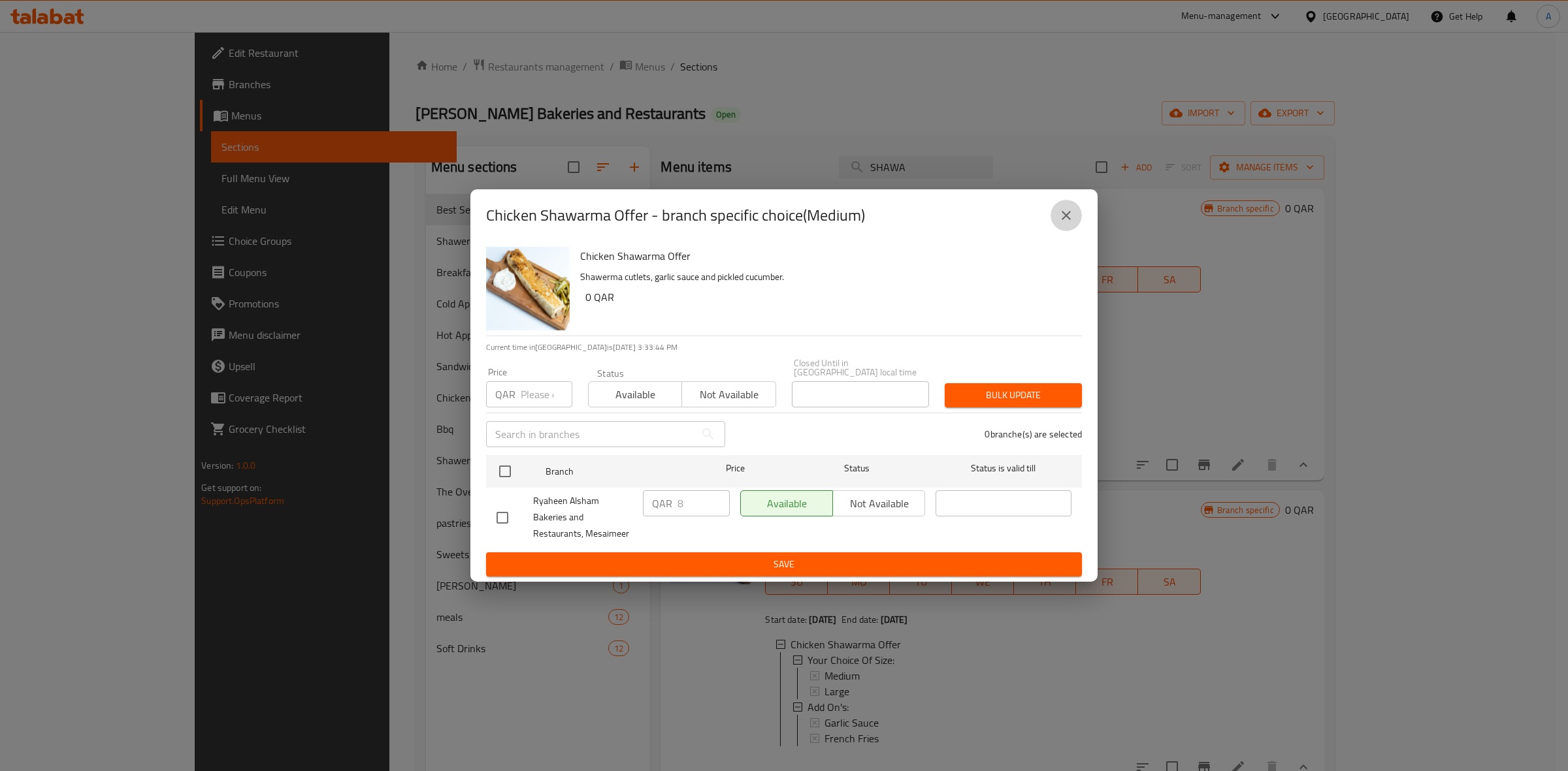
click at [1060, 219] on icon "close" at bounding box center [1066, 215] width 15 height 15
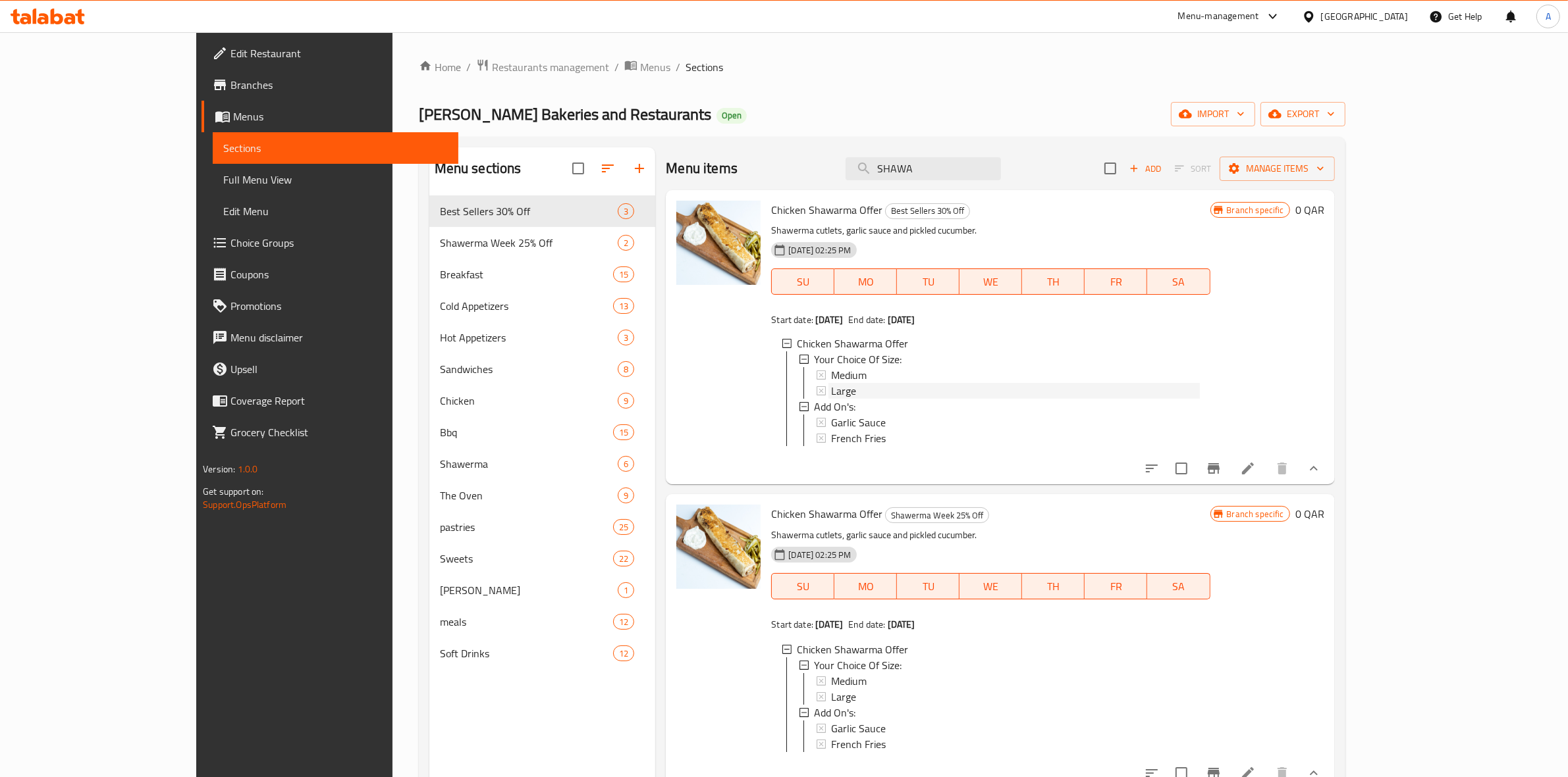
click at [831, 387] on div "Large" at bounding box center [1015, 391] width 368 height 15
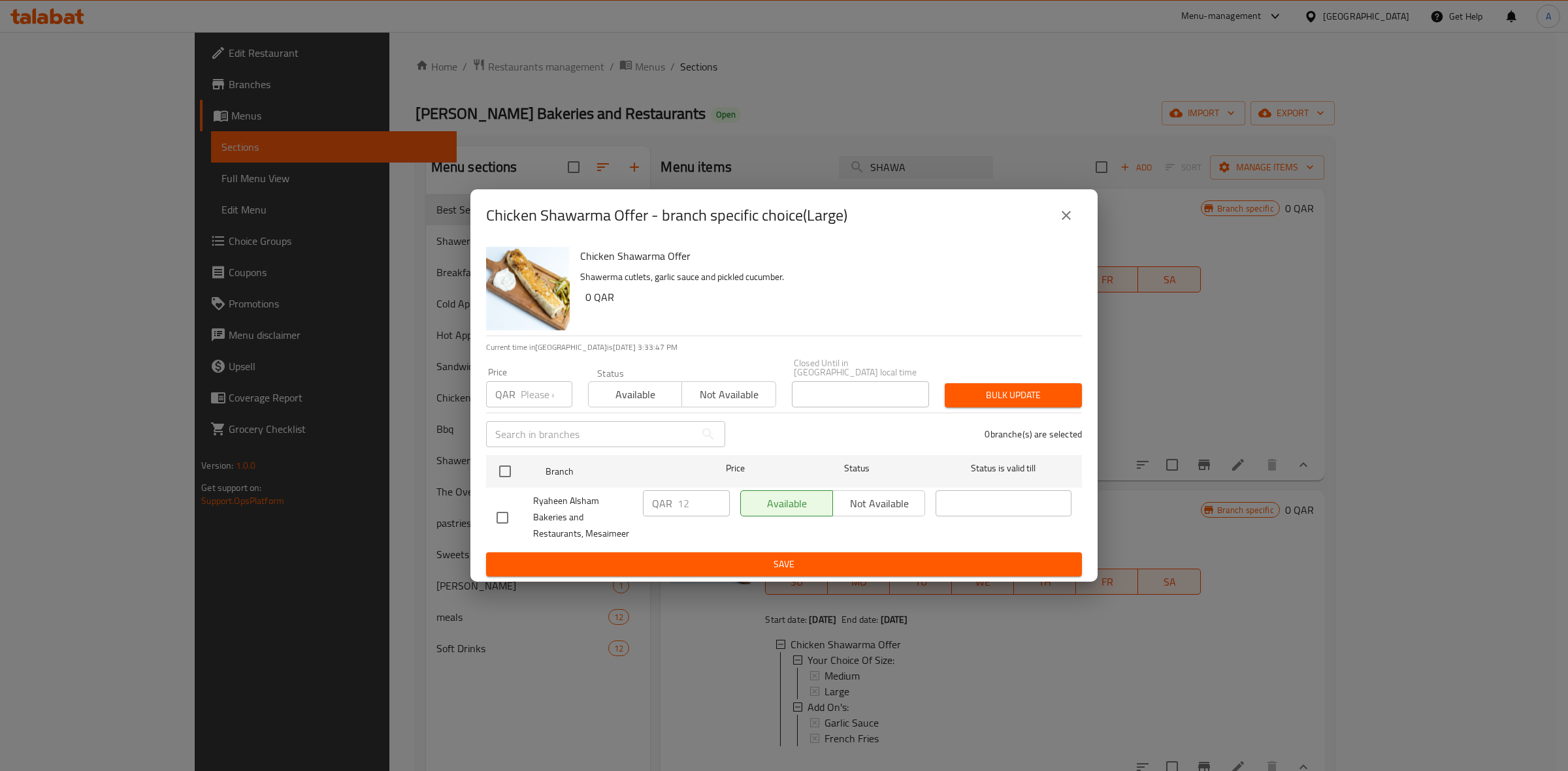
click at [1068, 217] on icon "close" at bounding box center [1066, 215] width 15 height 15
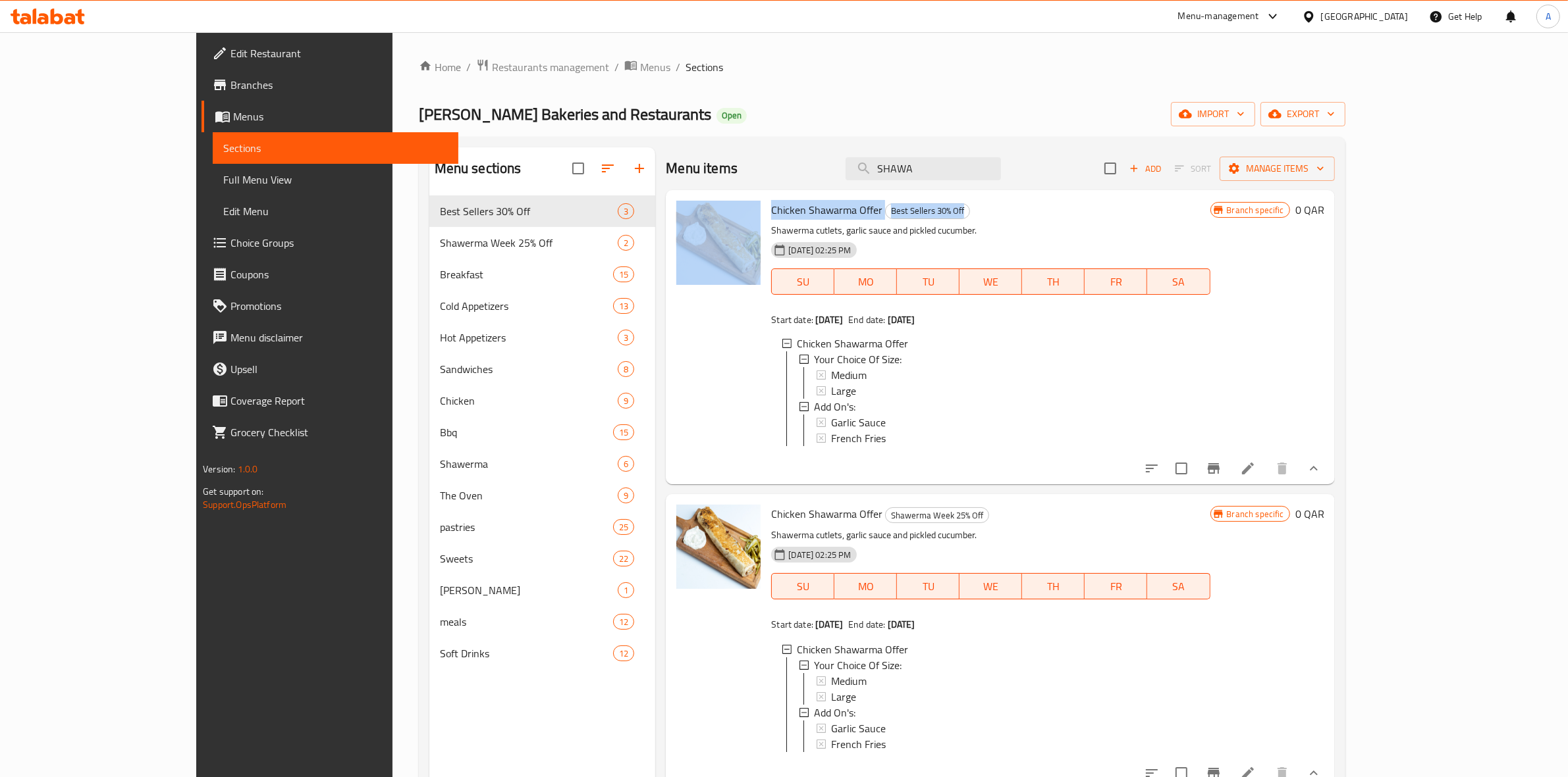
drag, startPoint x: 924, startPoint y: 212, endPoint x: 731, endPoint y: 211, distance: 193.0
click at [766, 210] on div "Chicken Shawarma Offer Best Sellers 30% Off Shawerma cutlets, garlic sauce and …" at bounding box center [990, 338] width 449 height 284
copy h6 "Chicken Shawarma Offer Best Sellers 30% Off"
click at [791, 85] on div "Home / Restaurants management / Menus / Sections Ryaheen Alsham Bakeries and Re…" at bounding box center [882, 497] width 926 height 876
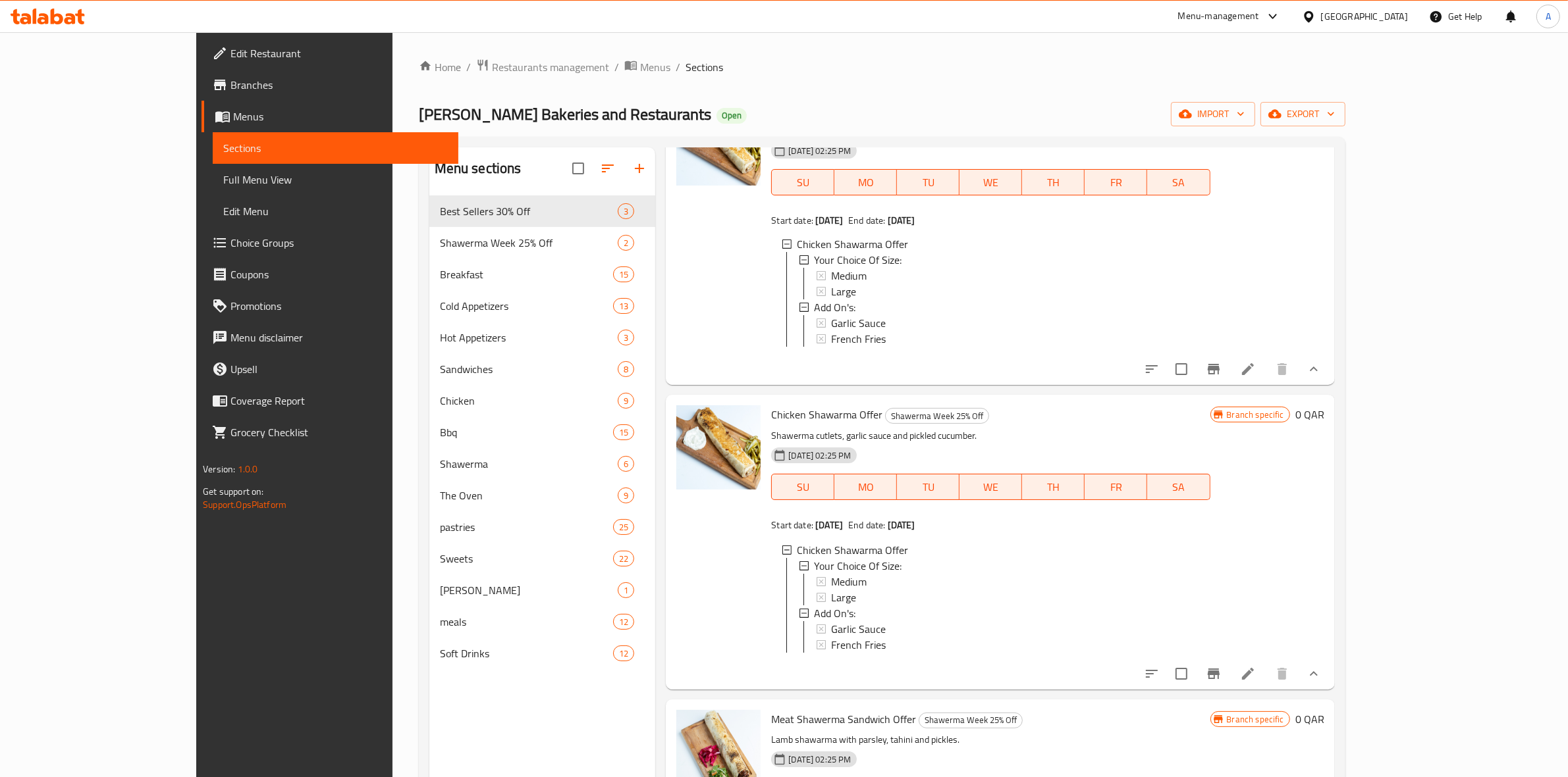
scroll to position [165, 0]
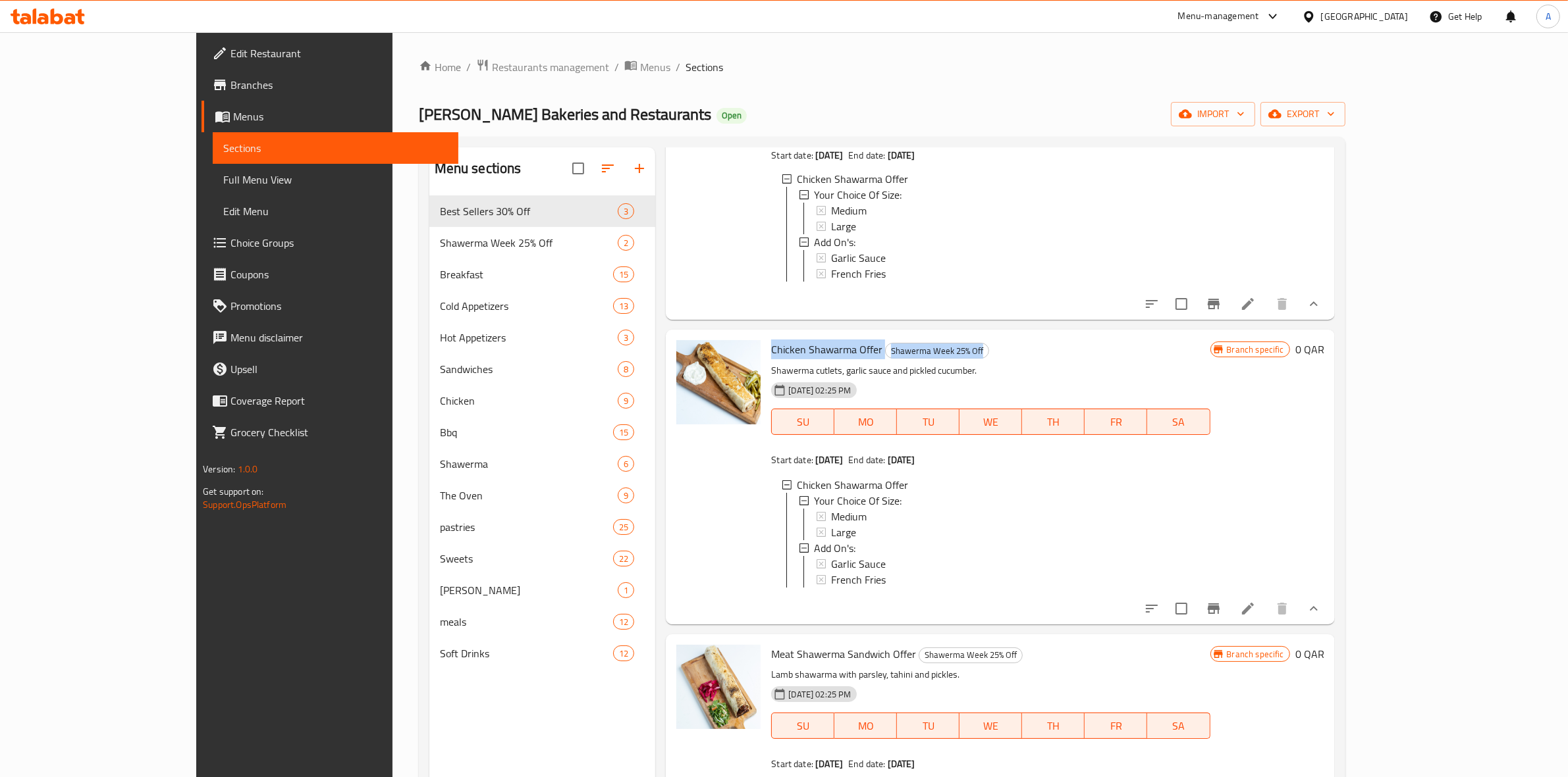
drag, startPoint x: 942, startPoint y: 363, endPoint x: 720, endPoint y: 366, distance: 222.0
click at [766, 366] on div "Chicken Shawarma Offer Shawerma Week 25% Off Shawerma cutlets, garlic sauce and…" at bounding box center [990, 477] width 449 height 284
copy h6 "Chicken Shawarma Offer Shawerma Week 25% Off"
click at [831, 525] on span "Medium" at bounding box center [849, 516] width 35 height 15
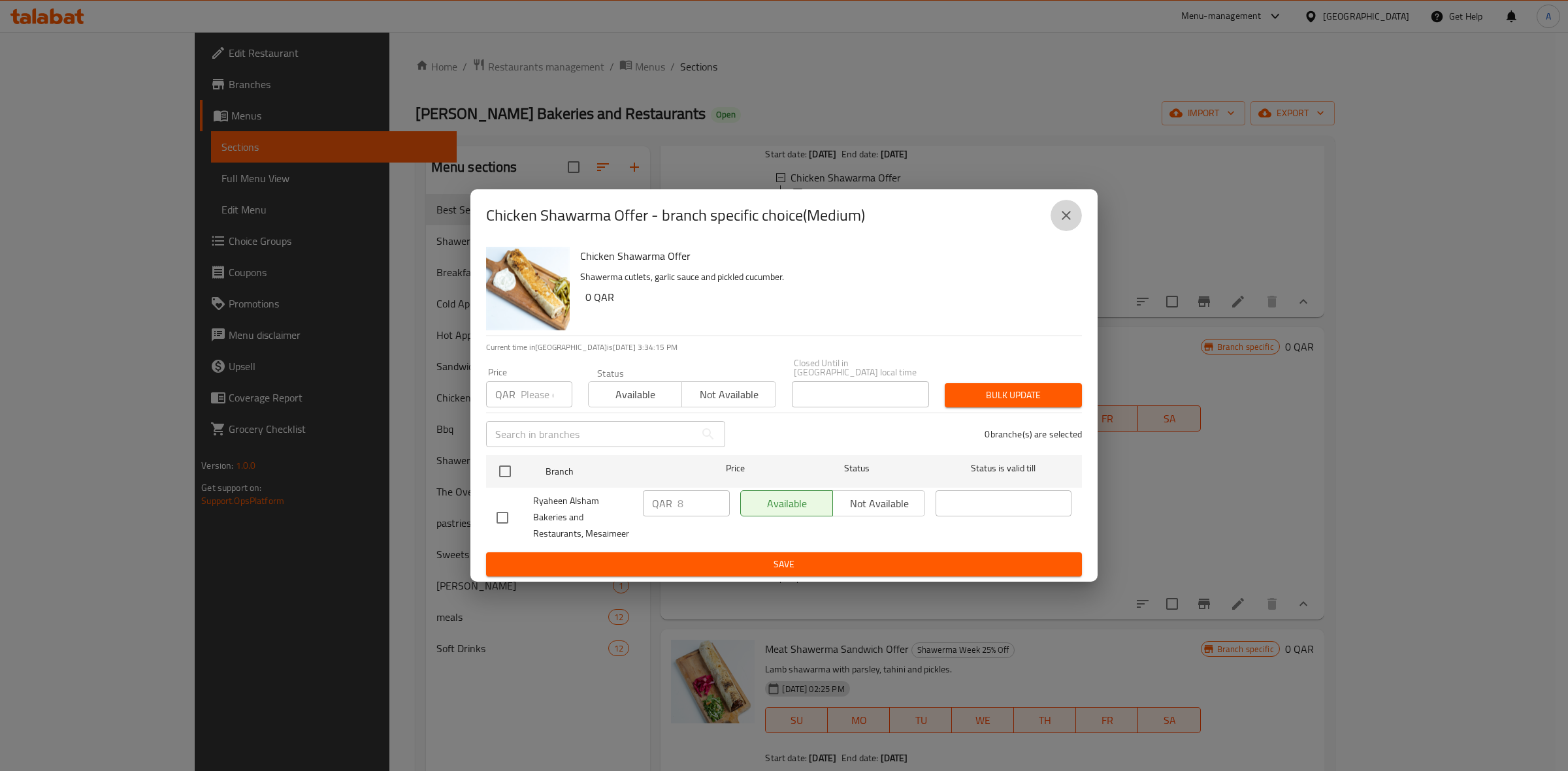
click at [1079, 212] on button "close" at bounding box center [1066, 215] width 31 height 31
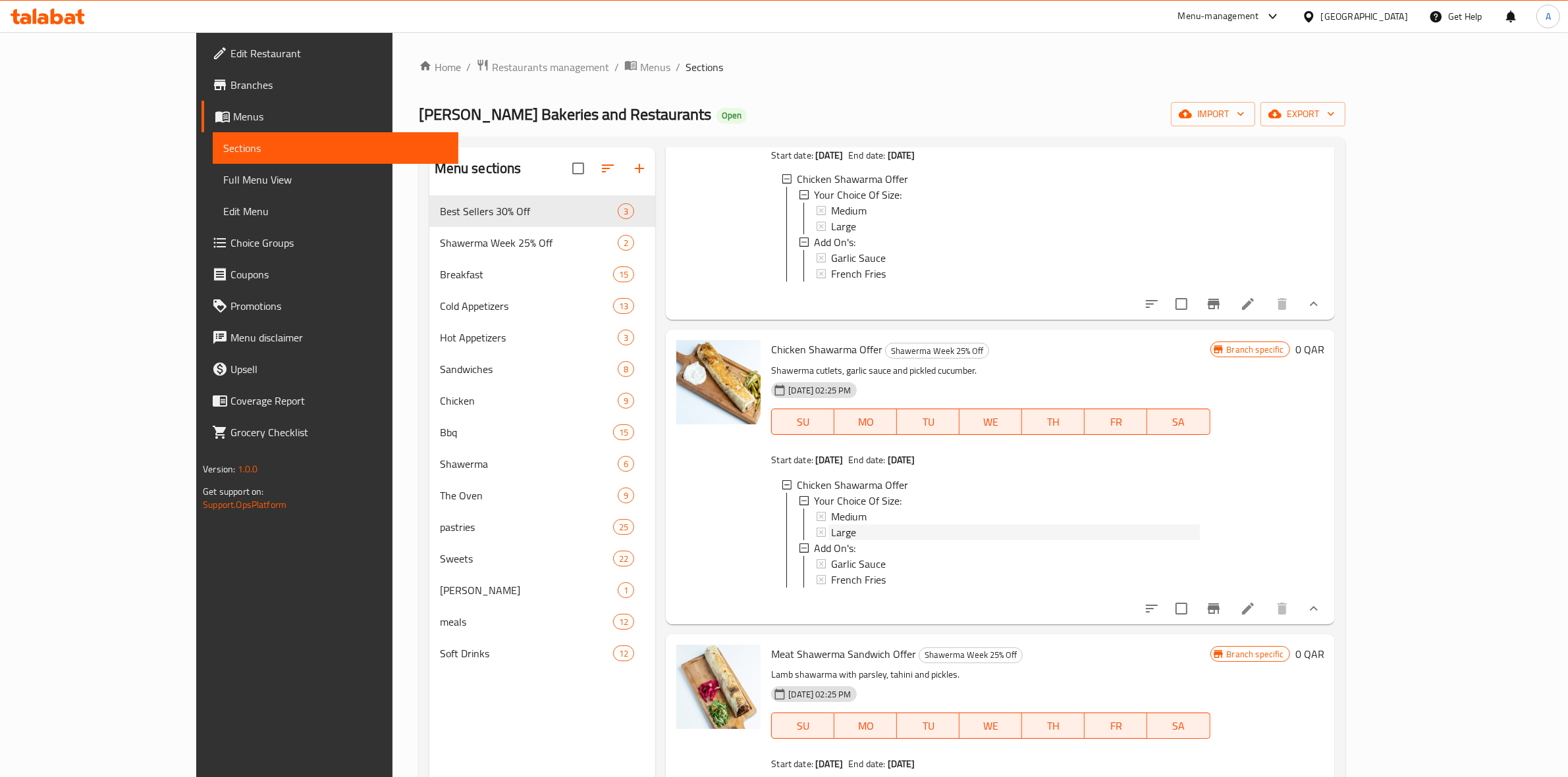
click at [839, 540] on div "Large" at bounding box center [1015, 532] width 368 height 15
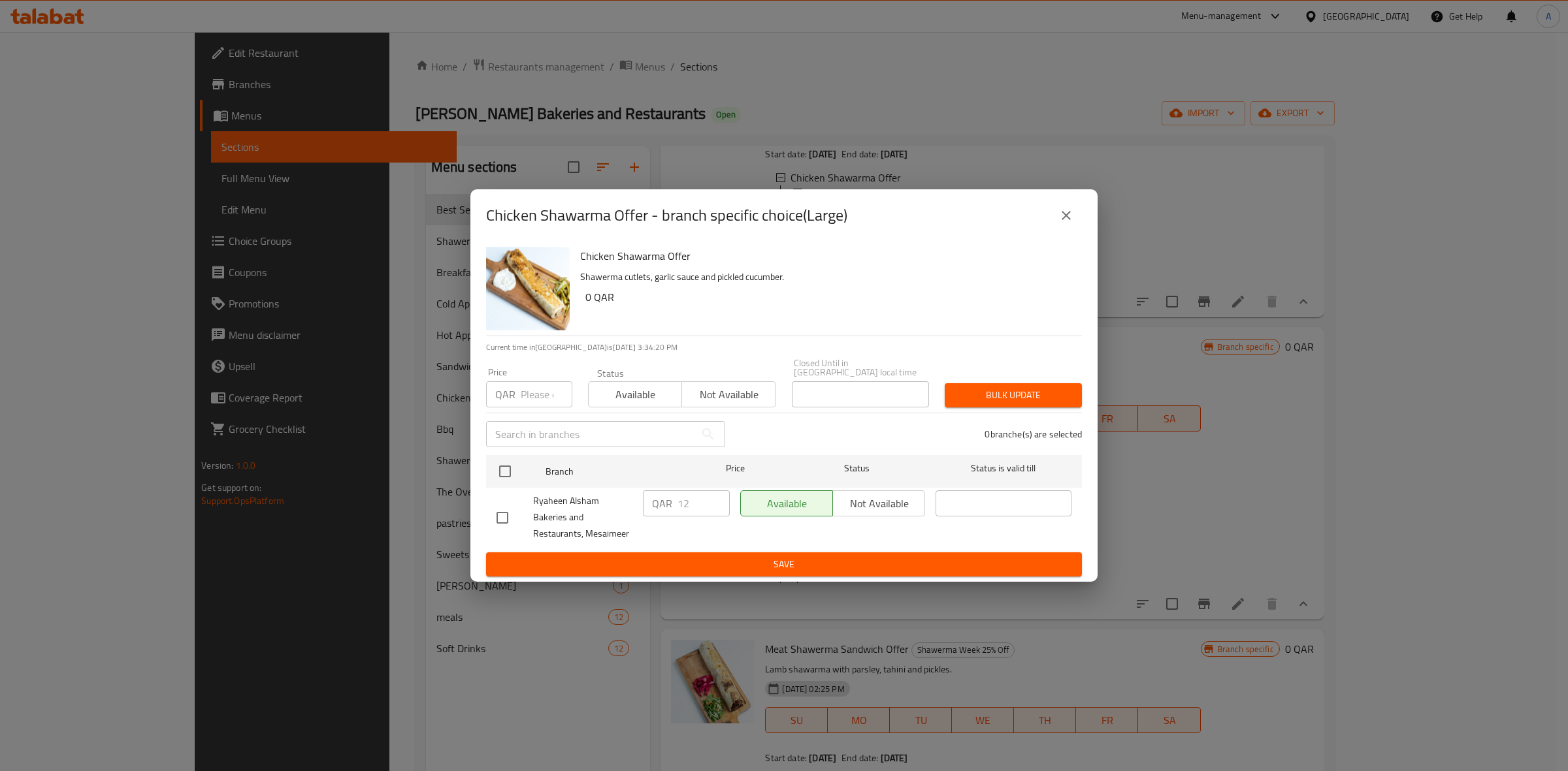
click at [1065, 219] on icon "close" at bounding box center [1066, 215] width 9 height 9
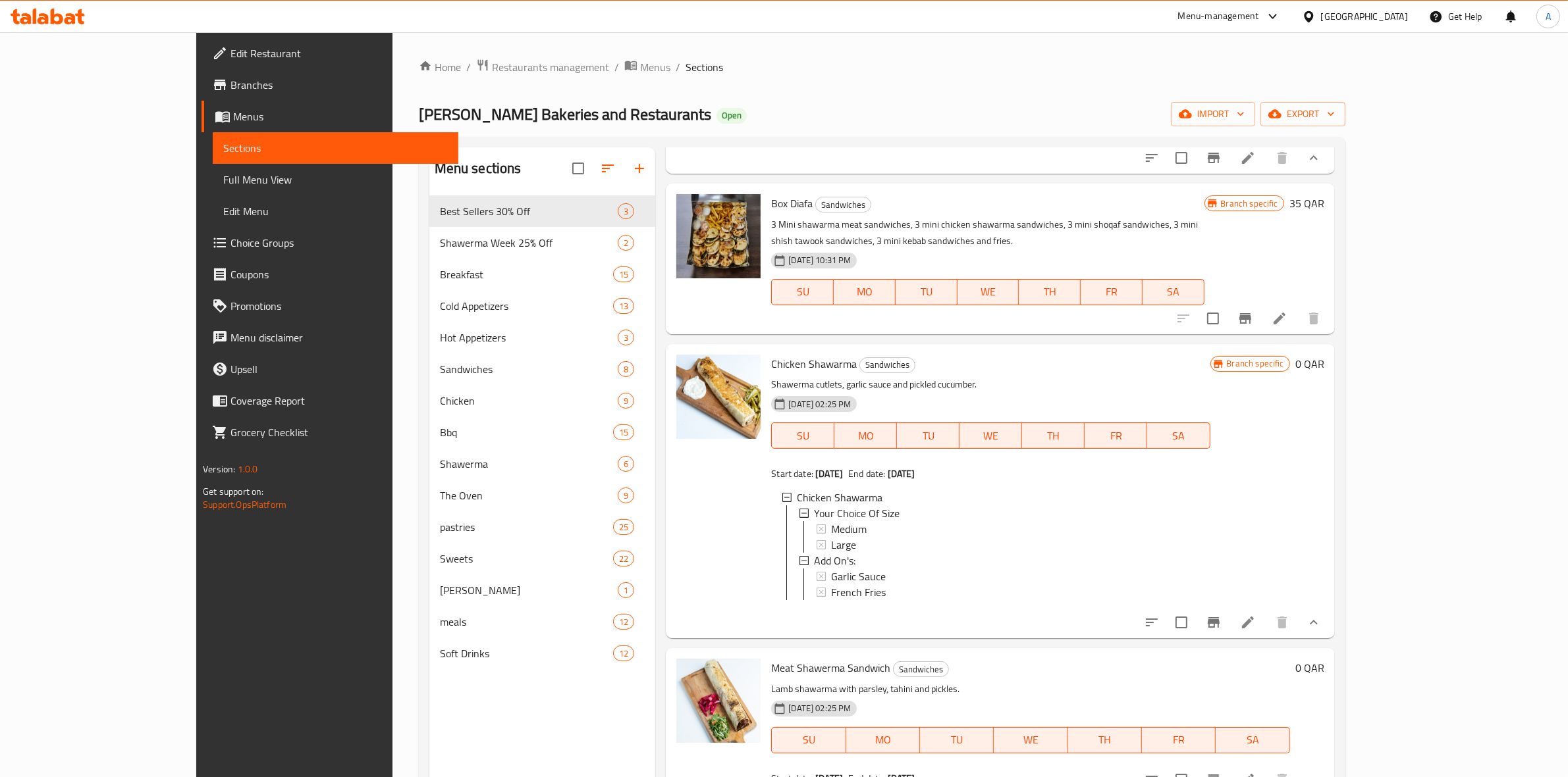
scroll to position [905, 0]
click at [831, 536] on span "Medium" at bounding box center [849, 528] width 35 height 15
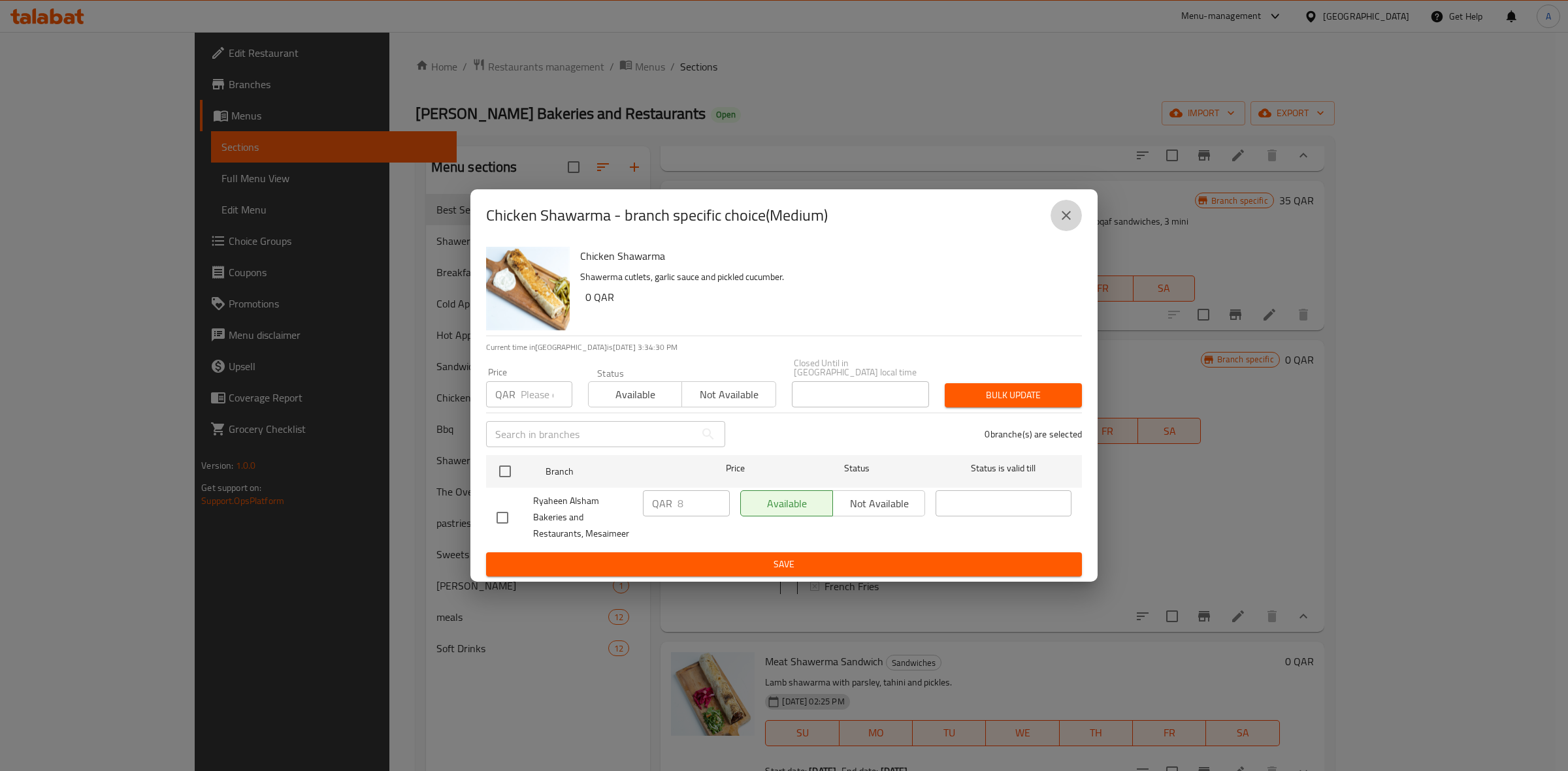
click at [1059, 210] on button "close" at bounding box center [1066, 215] width 31 height 31
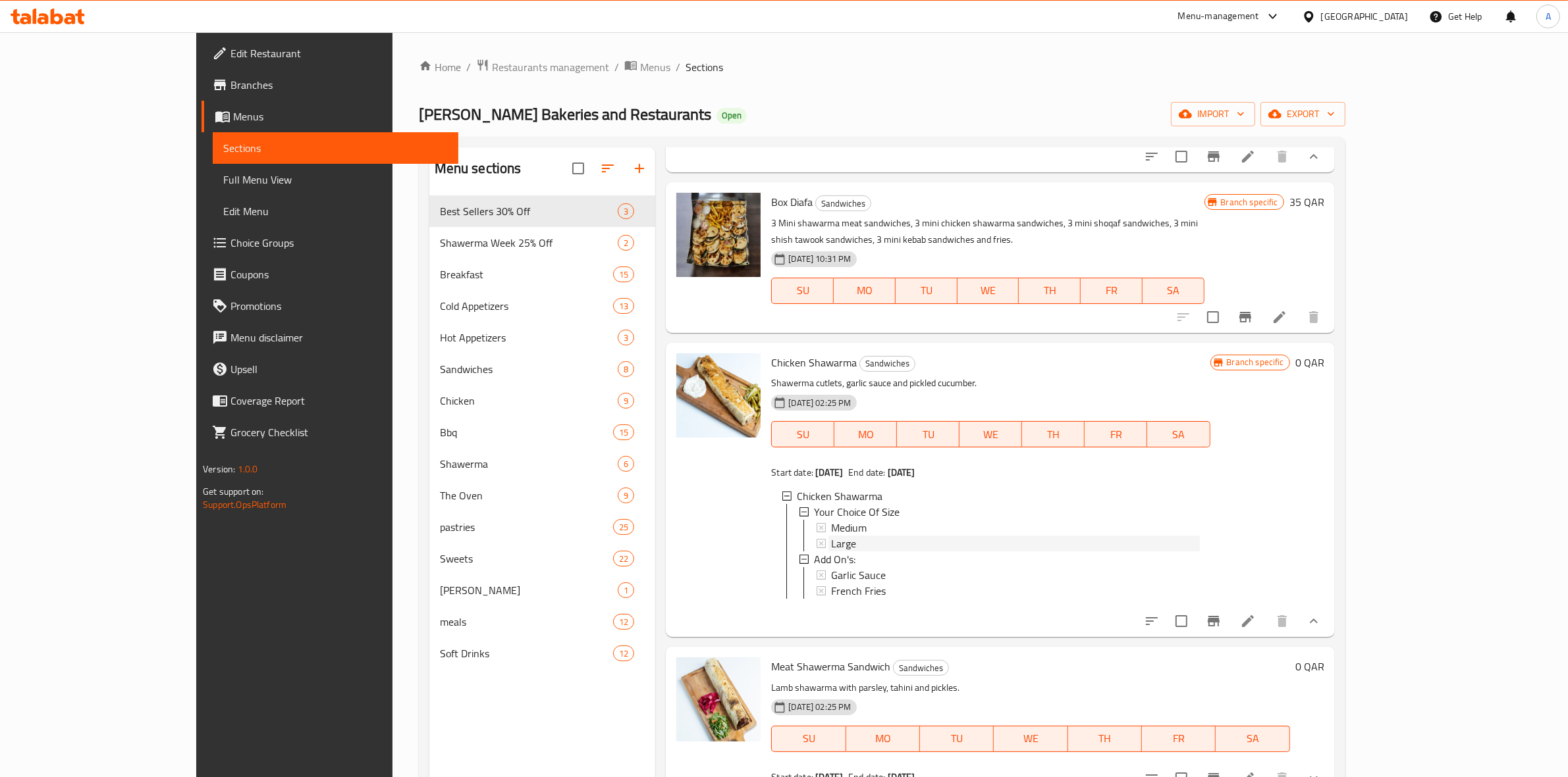
click at [831, 552] on span "Large" at bounding box center [844, 543] width 25 height 15
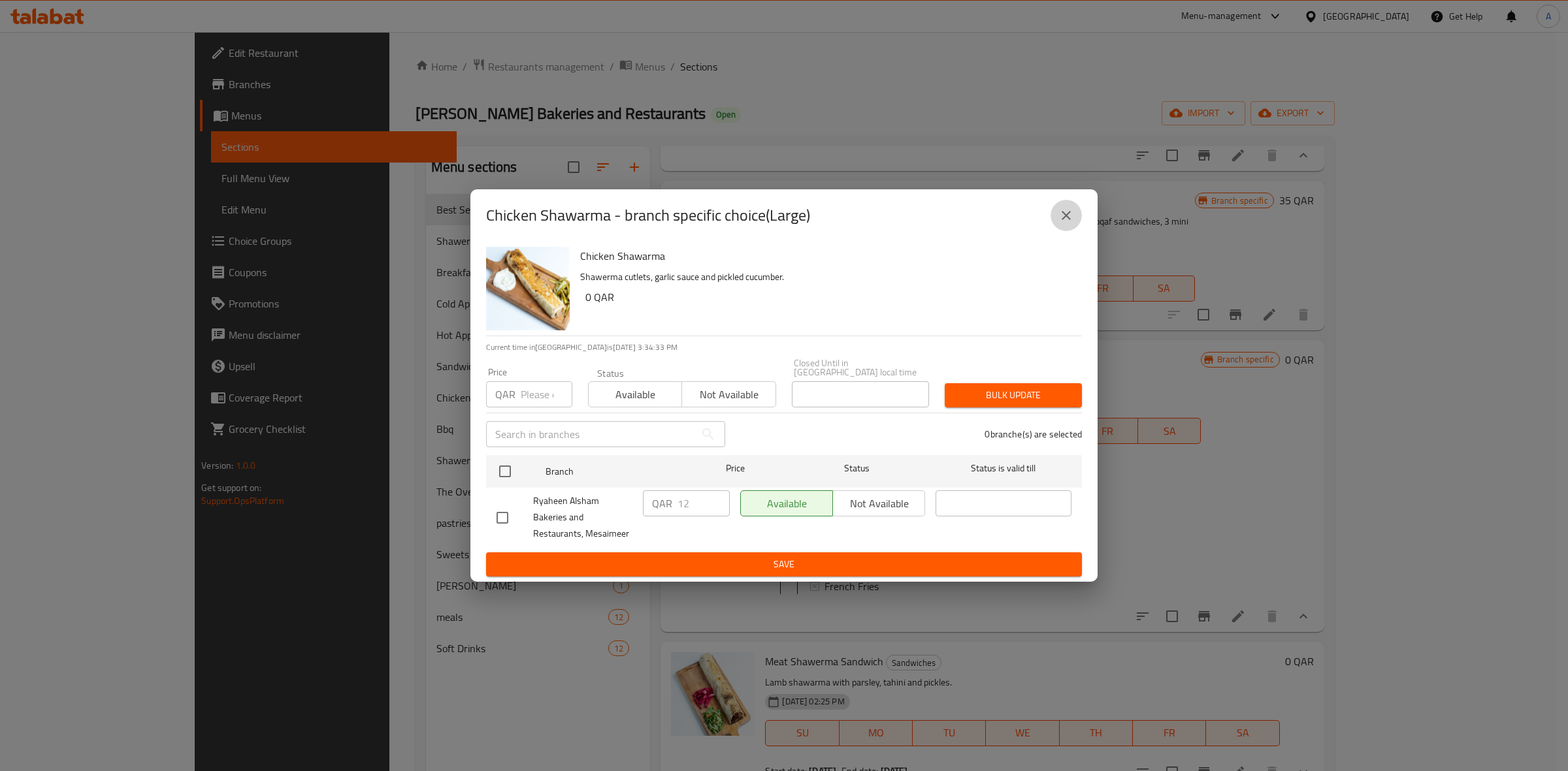
click at [1057, 216] on button "close" at bounding box center [1066, 215] width 31 height 31
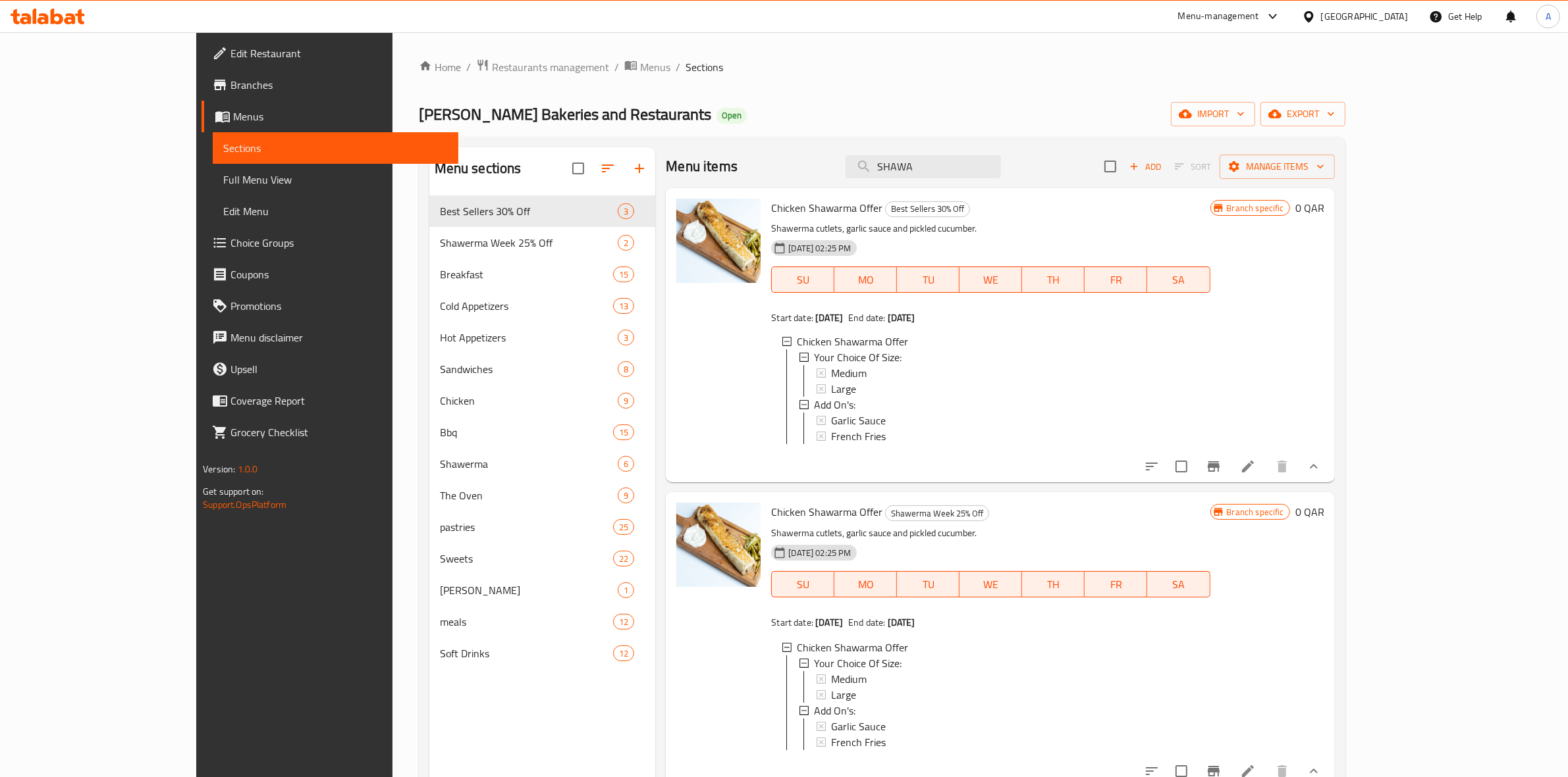
scroll to position [0, 0]
click at [1335, 110] on span "export" at bounding box center [1302, 114] width 64 height 16
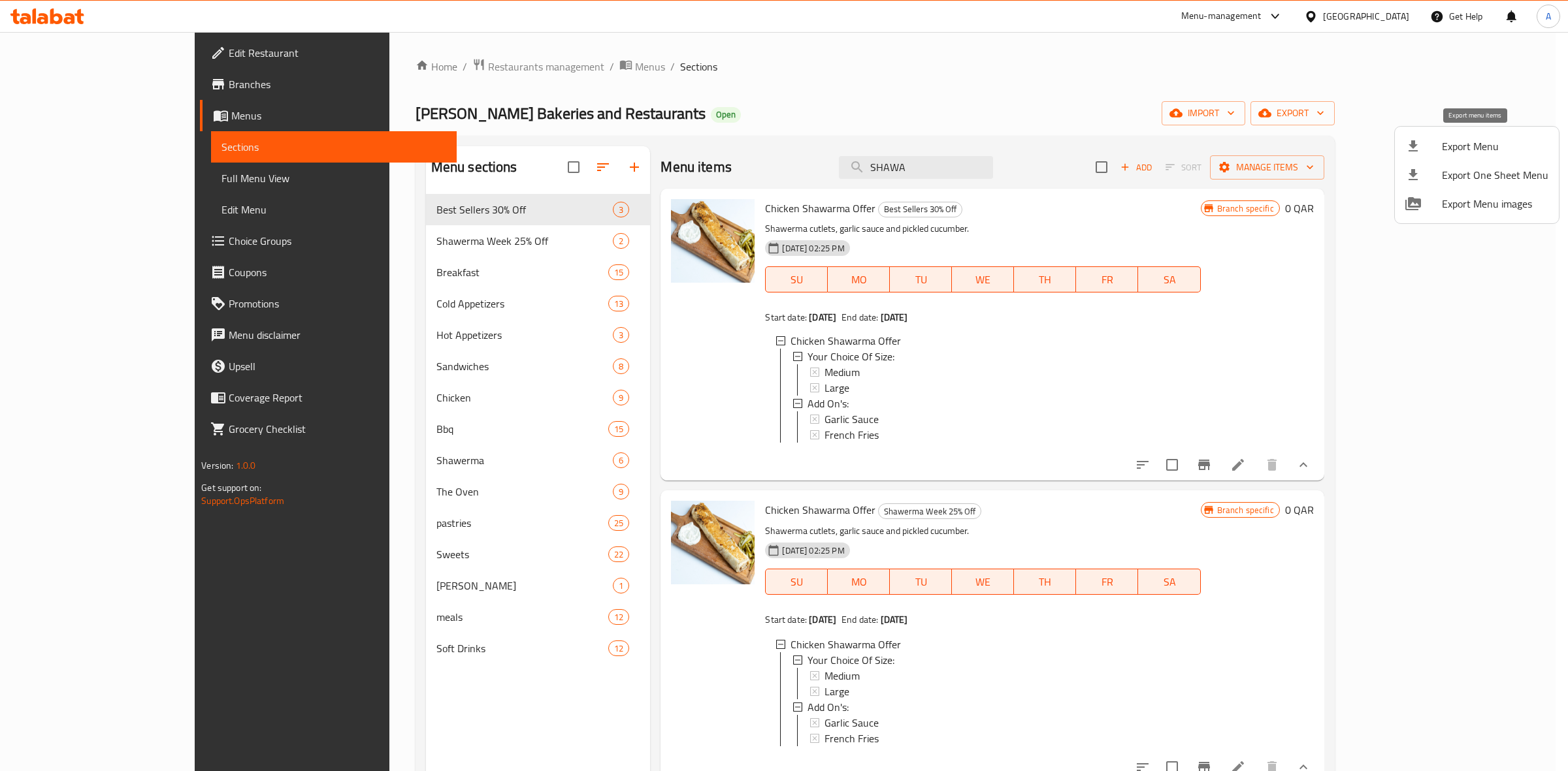
click at [1445, 141] on span "Export Menu" at bounding box center [1495, 146] width 107 height 15
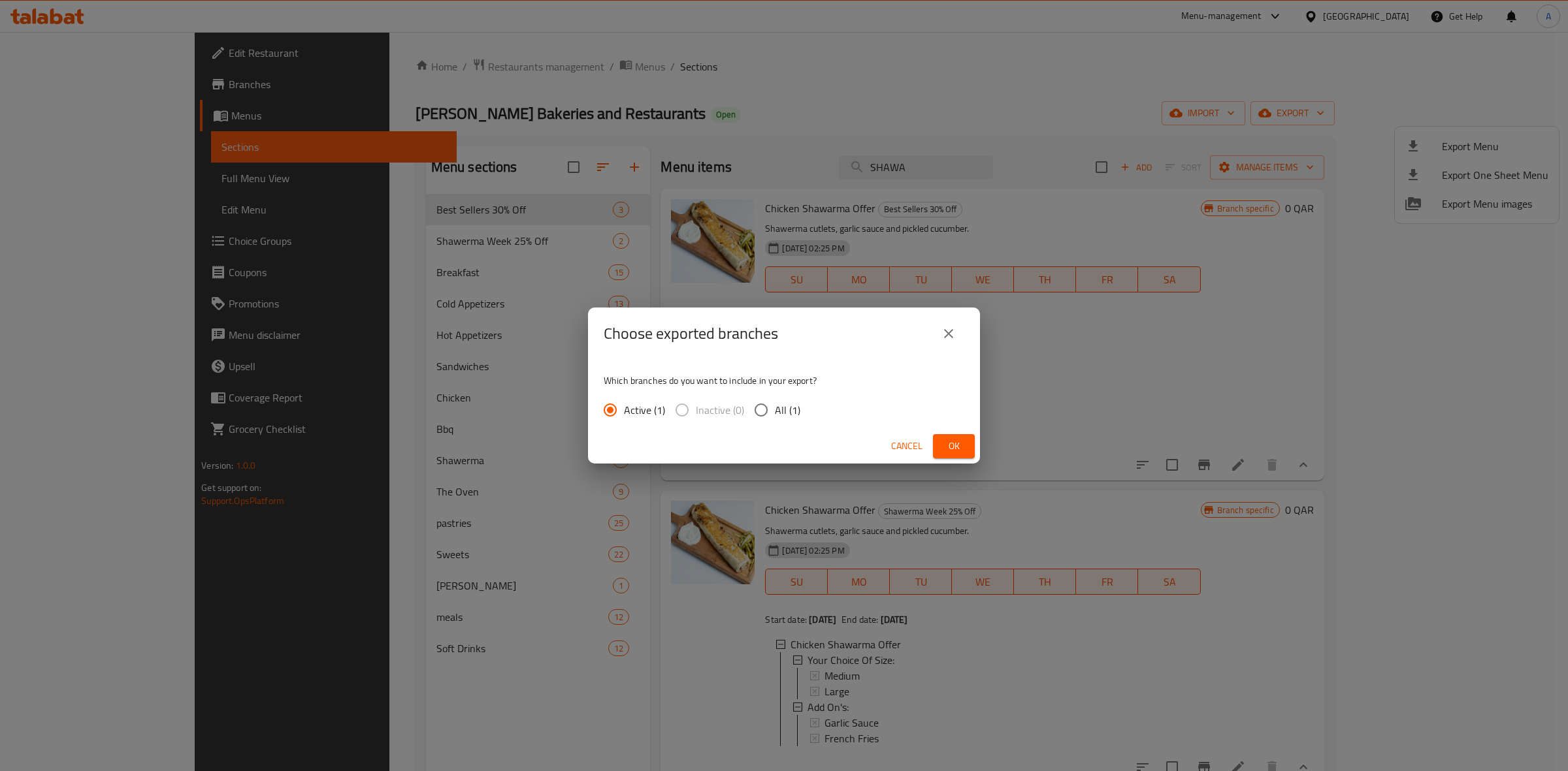
click at [783, 416] on span "All (1)" at bounding box center [787, 410] width 26 height 15
click at [775, 416] on input "All (1)" at bounding box center [761, 410] width 28 height 28
radio input "true"
click at [950, 441] on span "Ok" at bounding box center [954, 446] width 21 height 16
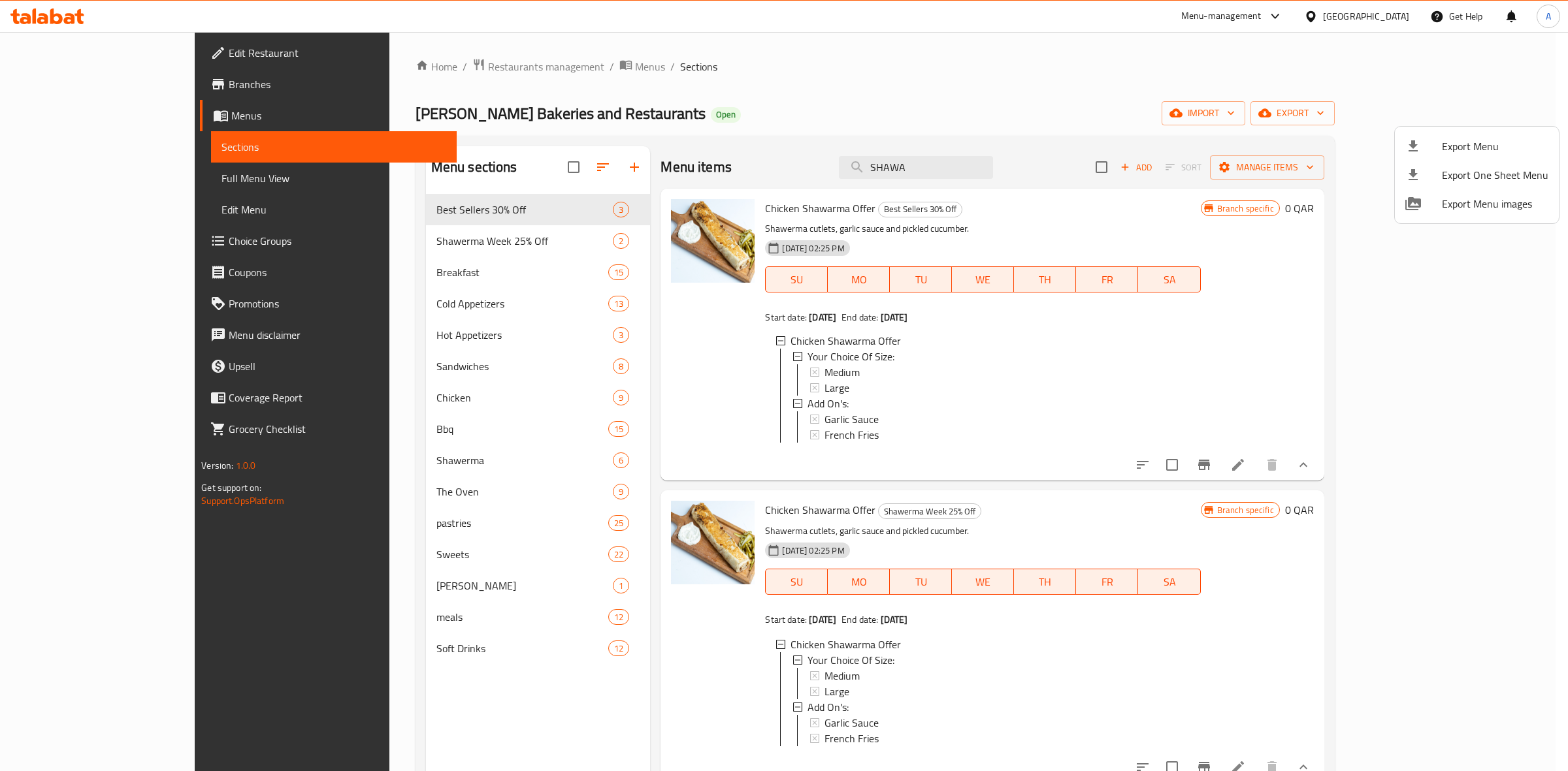
drag, startPoint x: 686, startPoint y: 66, endPoint x: 462, endPoint y: 7, distance: 231.6
click at [686, 66] on div at bounding box center [784, 386] width 1568 height 771
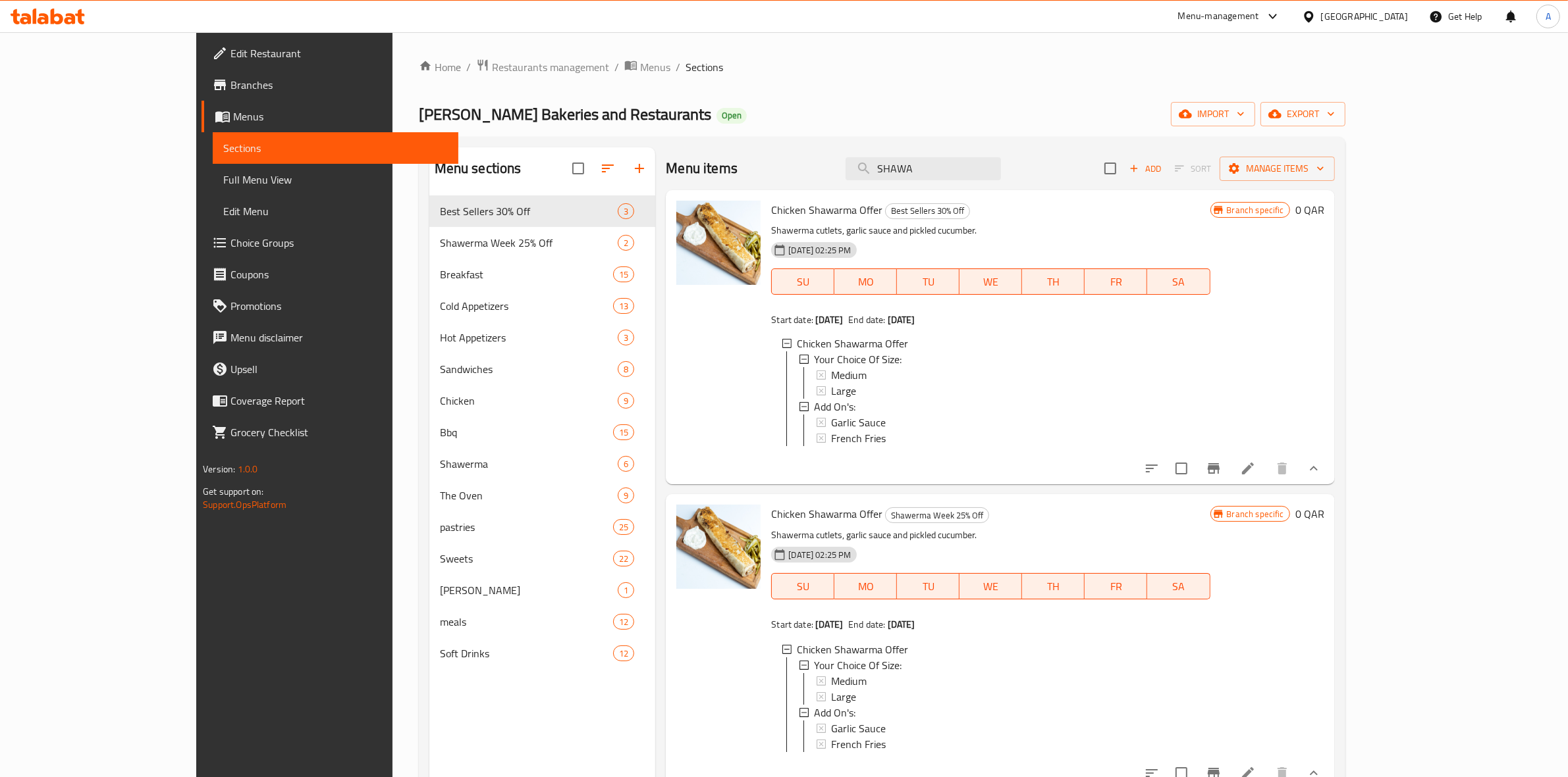
click at [57, 18] on icon at bounding box center [47, 16] width 74 height 15
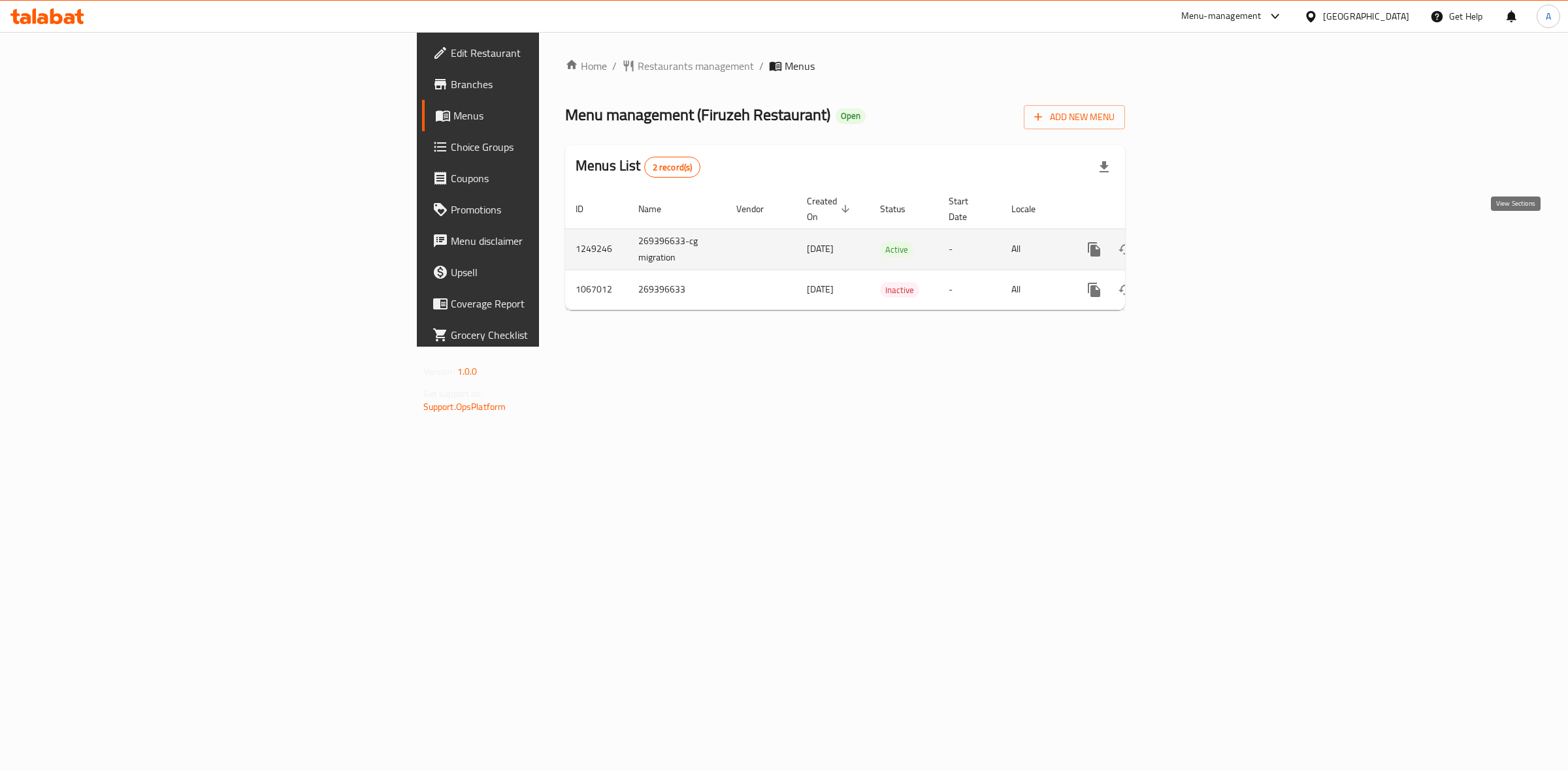
click at [1196, 242] on icon "enhanced table" at bounding box center [1188, 249] width 15 height 15
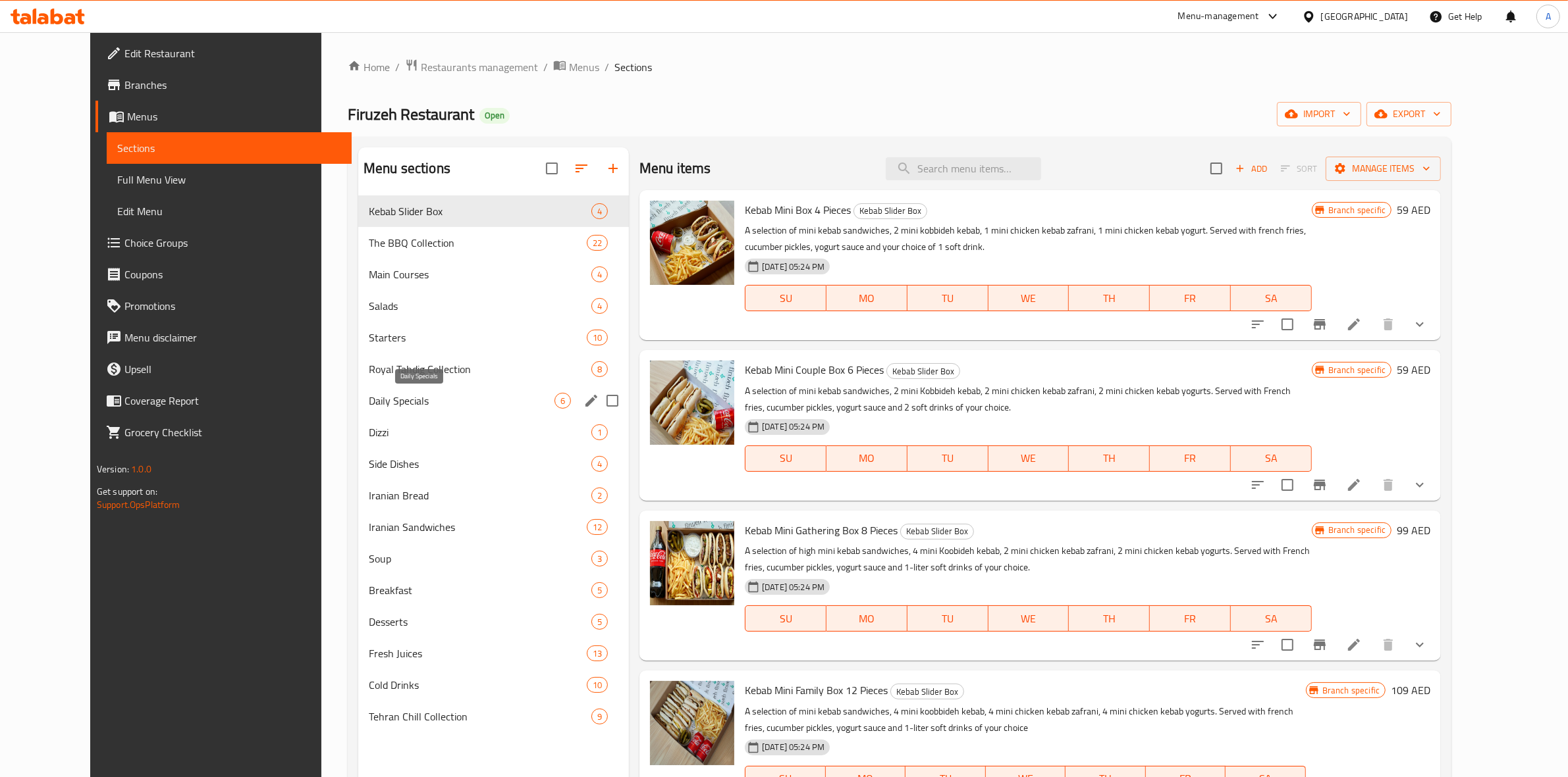
click at [412, 402] on span "Daily Specials" at bounding box center [462, 400] width 186 height 15
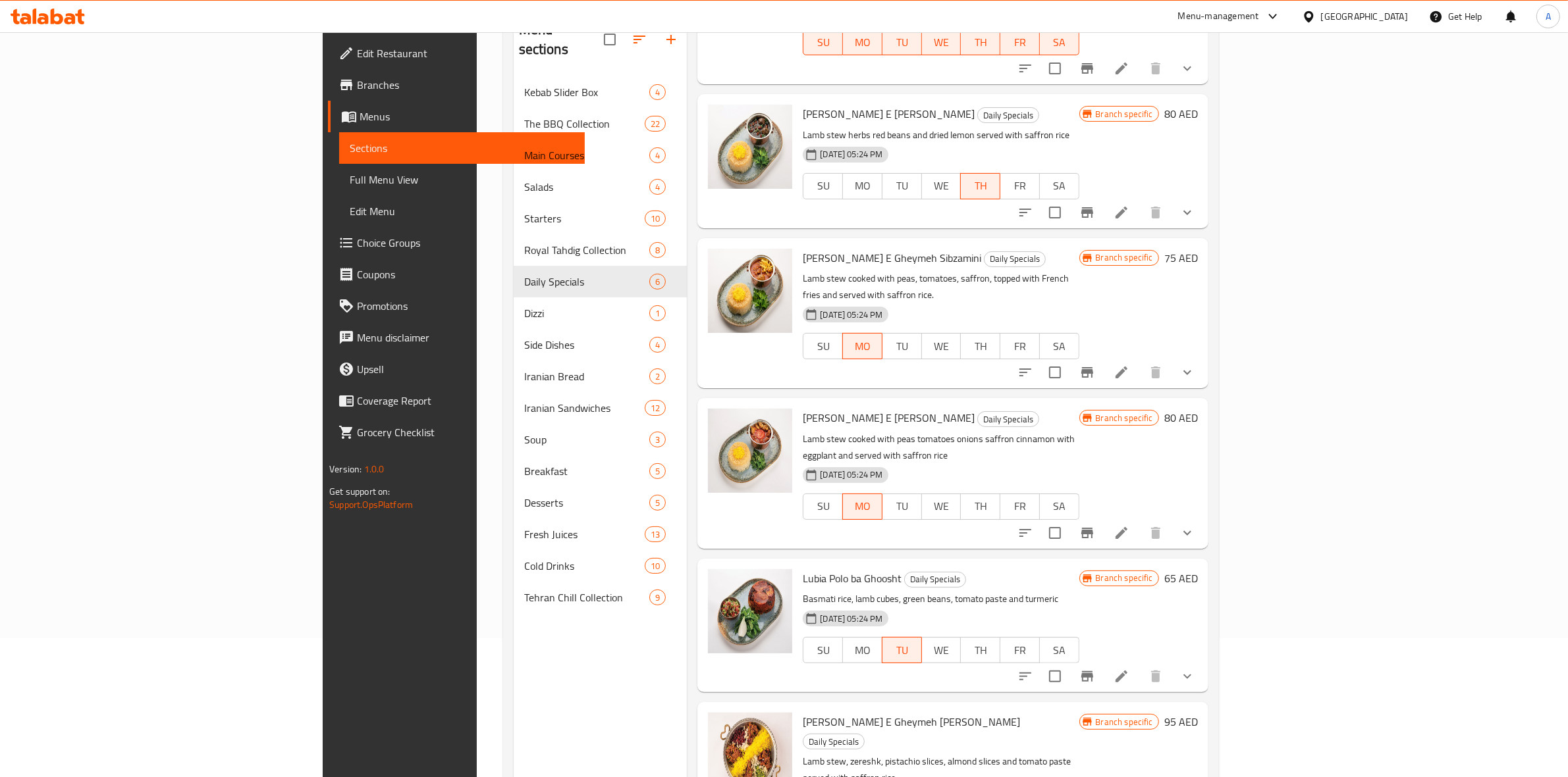
scroll to position [185, 0]
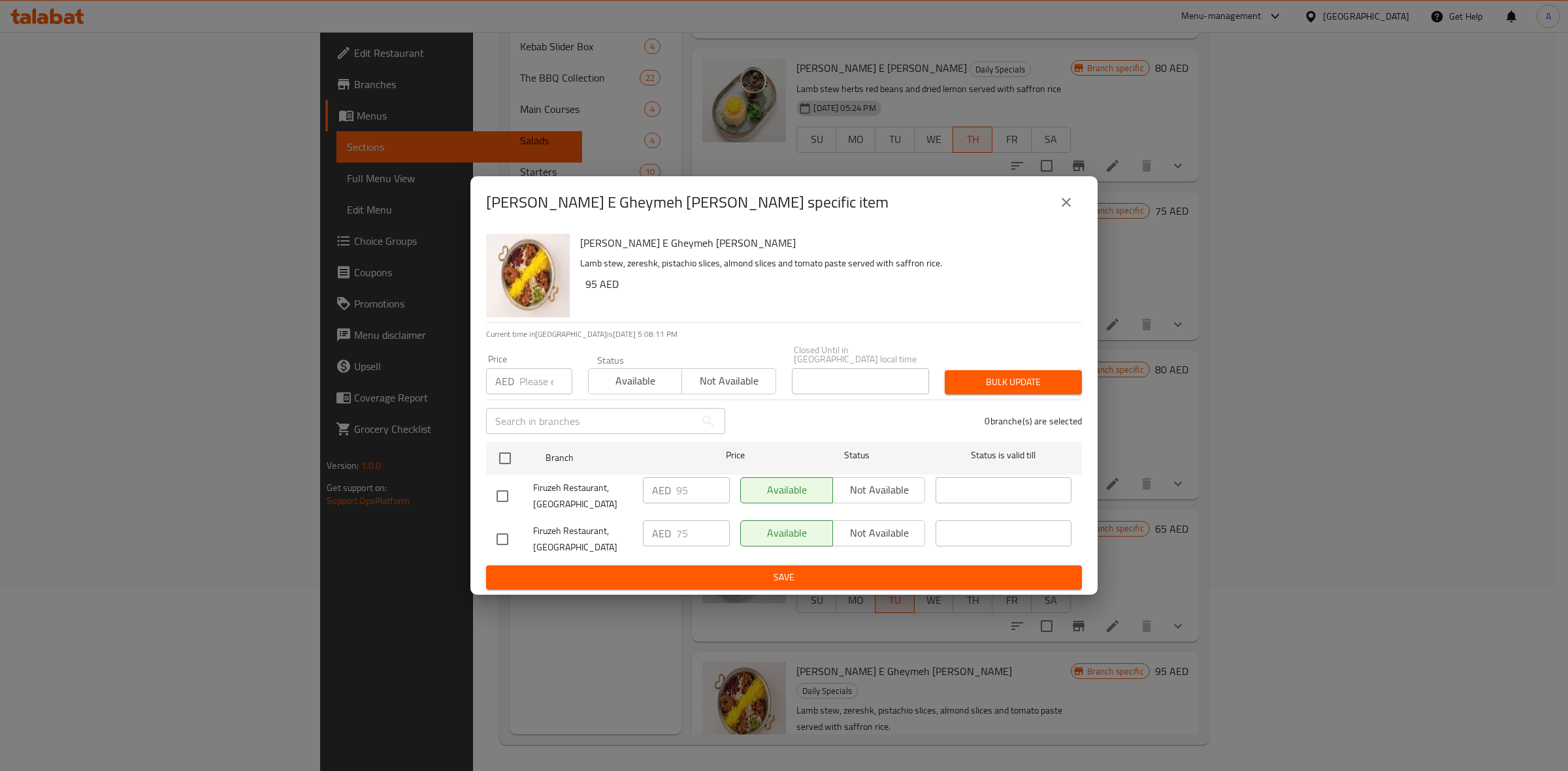
click at [1068, 200] on icon "close" at bounding box center [1066, 202] width 9 height 9
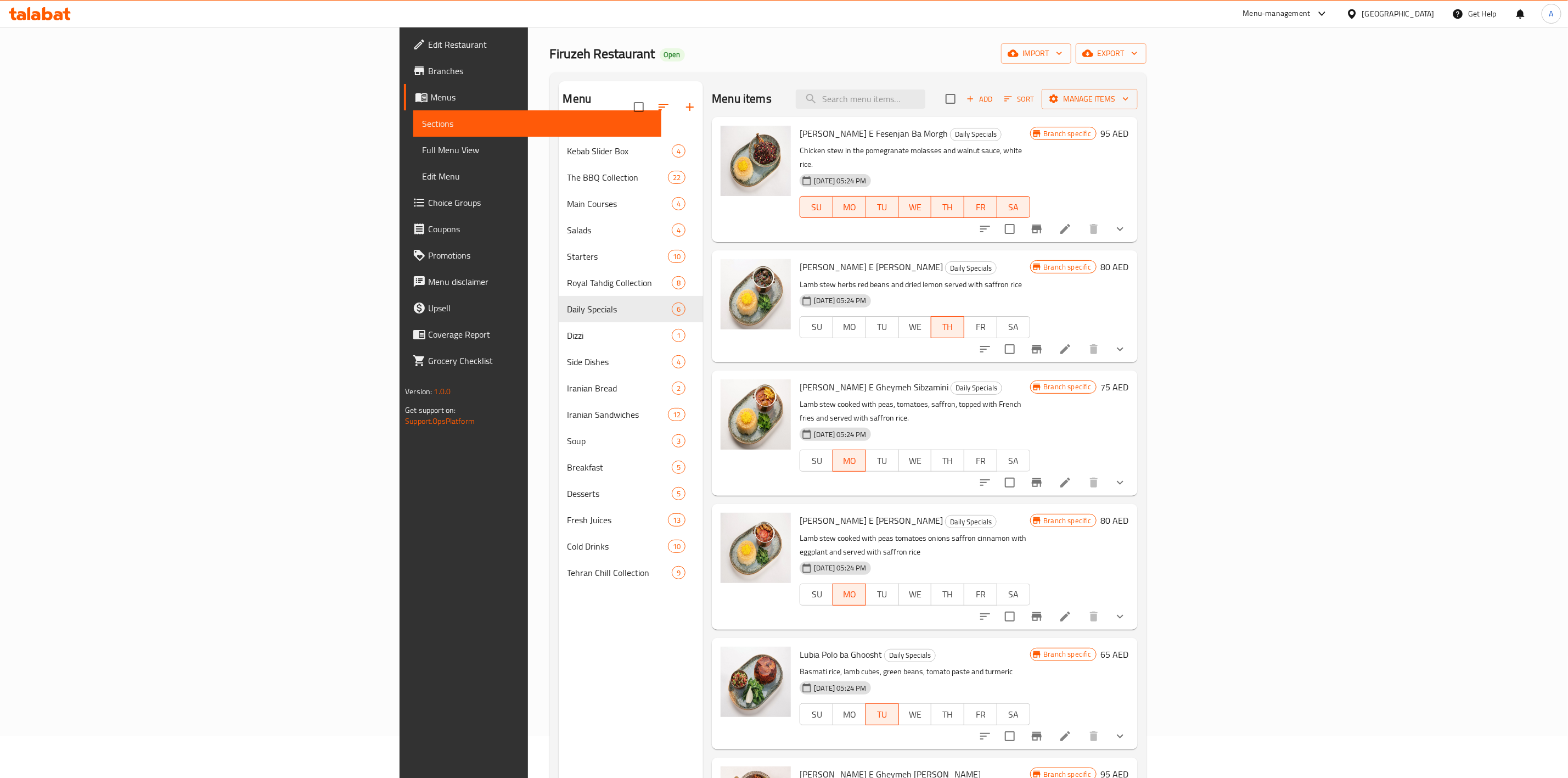
scroll to position [82, 0]
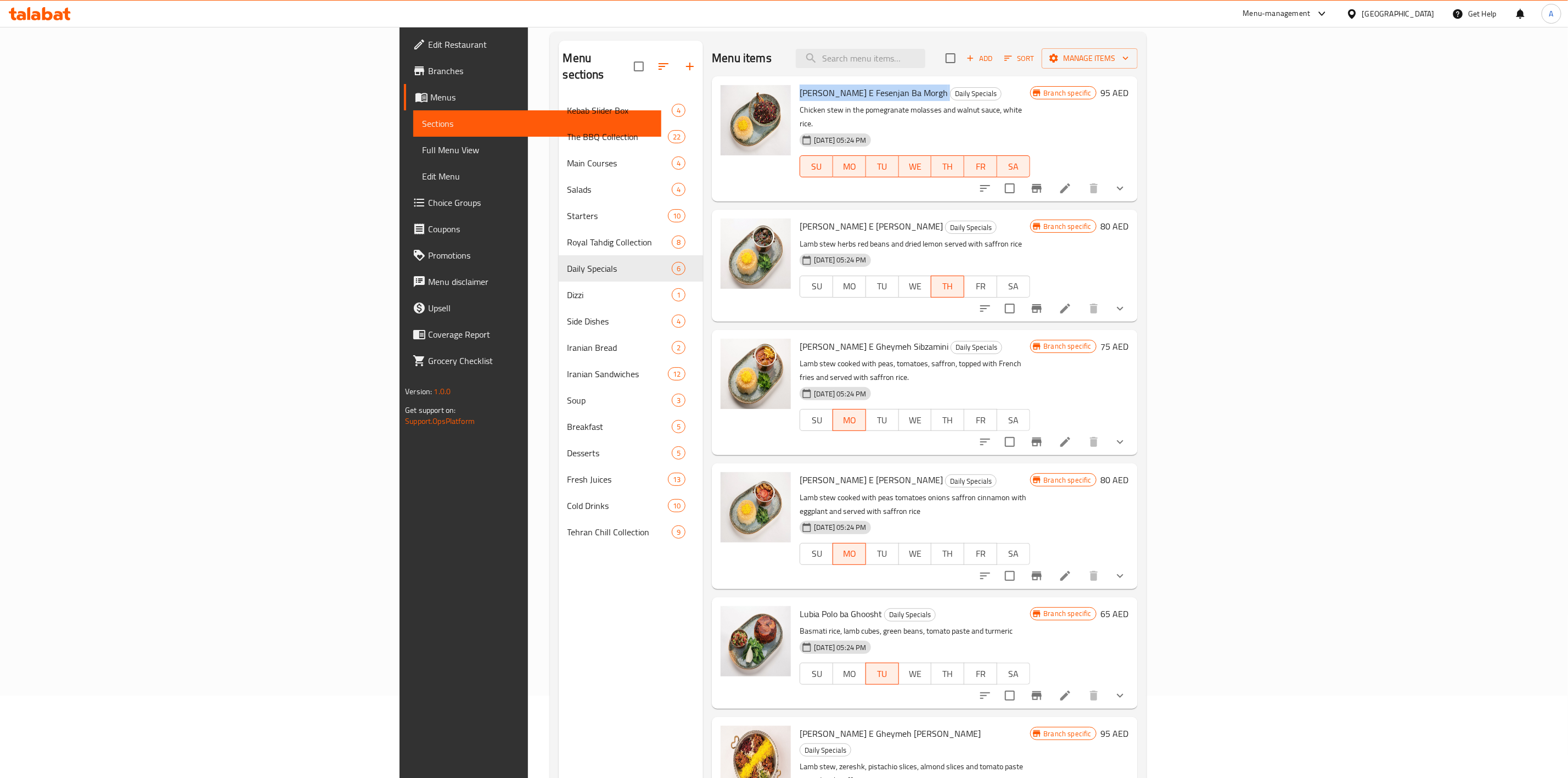
drag, startPoint x: 837, startPoint y: 96, endPoint x: 700, endPoint y: 94, distance: 137.0
click at [800, 94] on h6 "Chelo Khoresht E Fesenjan Ba Morgh Daily Specials" at bounding box center [914, 93] width 230 height 15
copy h6 "Chelo Khoresht E Fesenjan Ba Morgh"
drag, startPoint x: 822, startPoint y: 212, endPoint x: 700, endPoint y: 201, distance: 122.5
click at [795, 214] on div "Chelo Khoresht E Ghormeh Sabzi Daily Specials Lamb stew herbs red beans and dri…" at bounding box center [914, 265] width 239 height 103
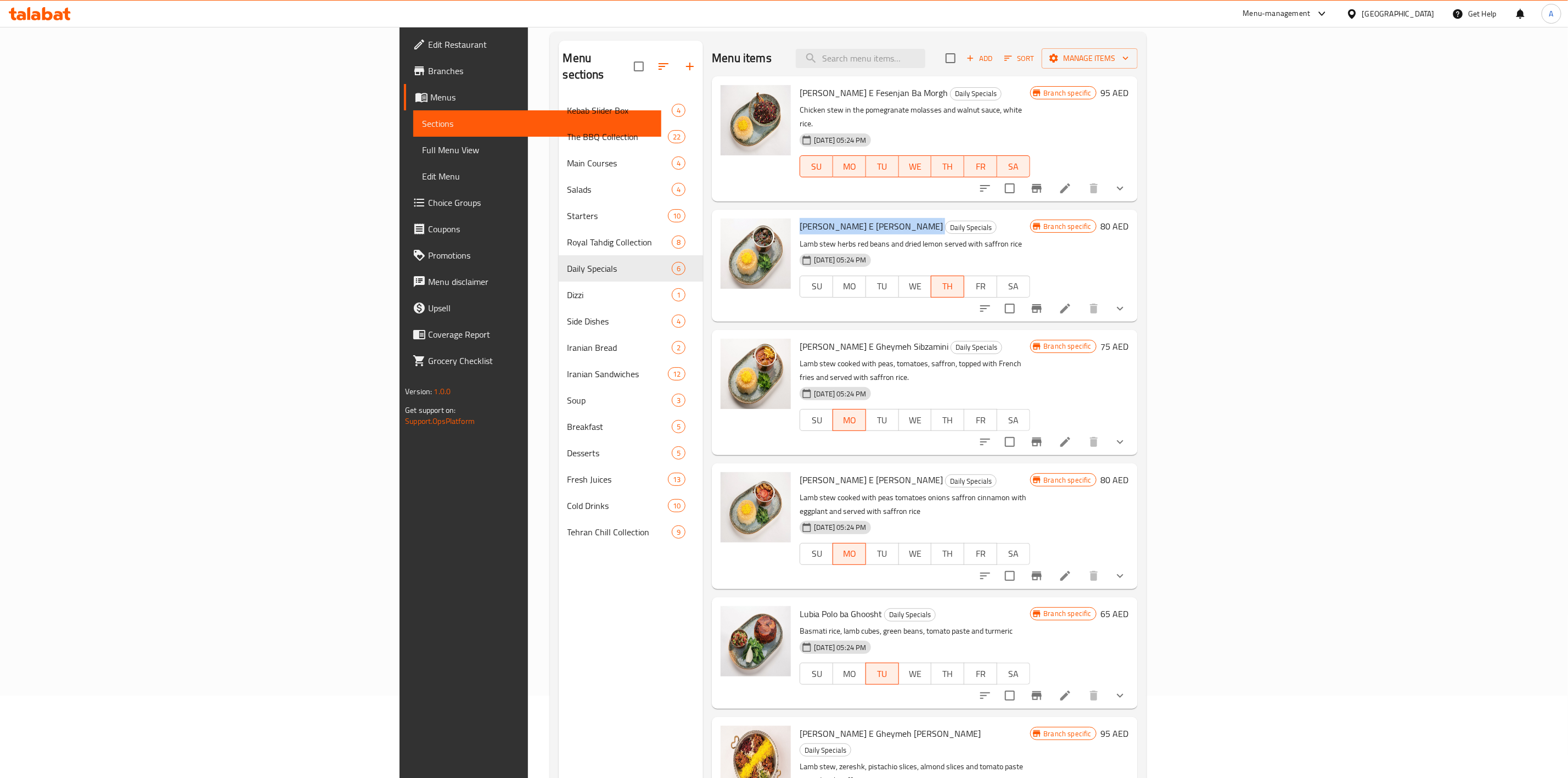
copy h6 "Chelo Khoresht E Ghormeh Sabzi"
drag, startPoint x: 839, startPoint y: 335, endPoint x: 692, endPoint y: 330, distance: 147.1
click at [716, 335] on div "Chelo Khoresht E Gheymeh Sibzamini Daily Specials Lamb stew cooked with peas, t…" at bounding box center [924, 393] width 417 height 117
copy div "Chelo Khoresht E Gheymeh Sibzamini"
drag, startPoint x: 838, startPoint y: 452, endPoint x: 700, endPoint y: 452, distance: 138.0
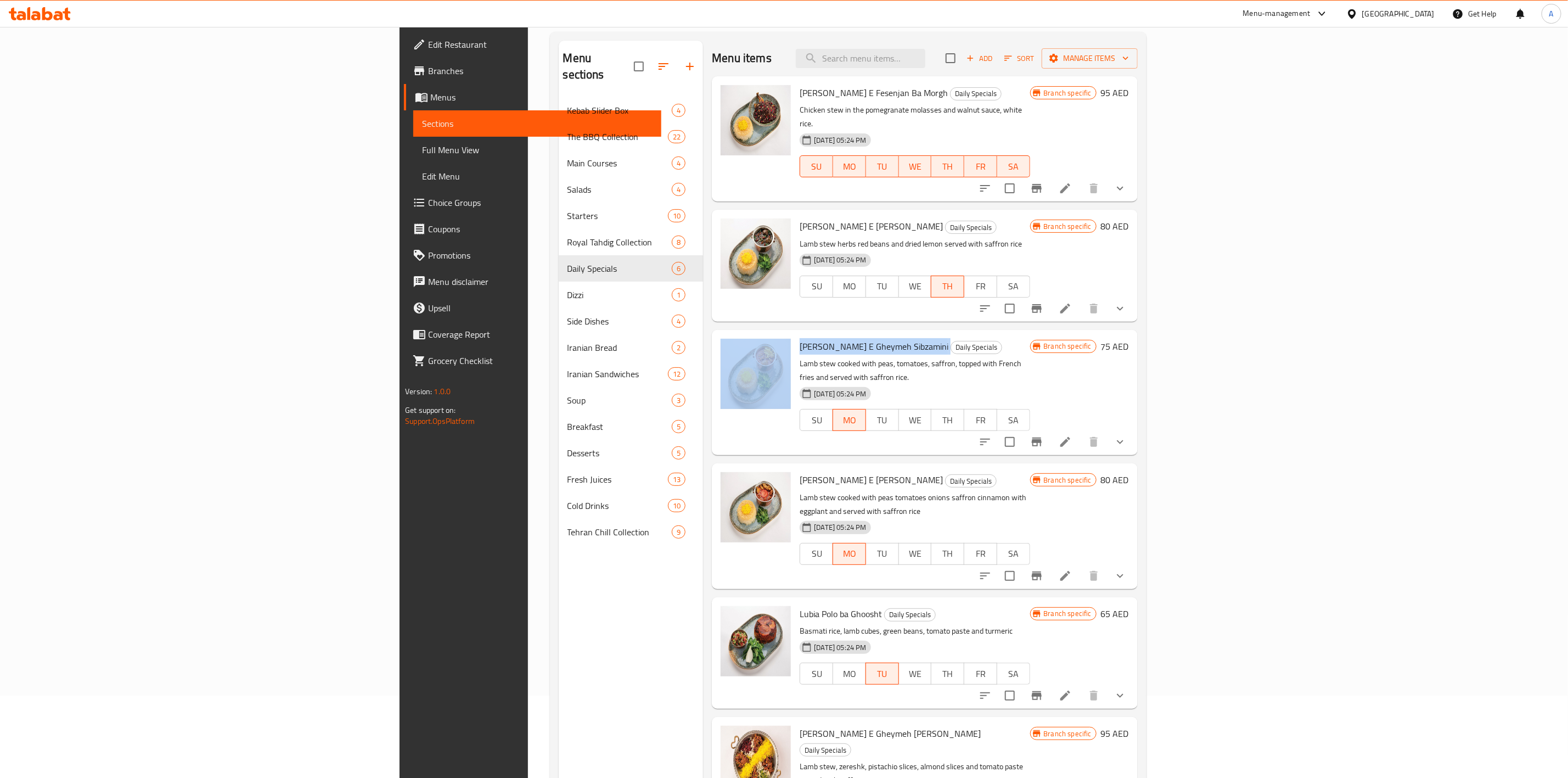
click at [800, 472] on span "Chelo Khoresht E Gheymeh Bademjan" at bounding box center [871, 480] width 143 height 17
copy span "Chelo Khoresht E Gheymeh Bademjan"
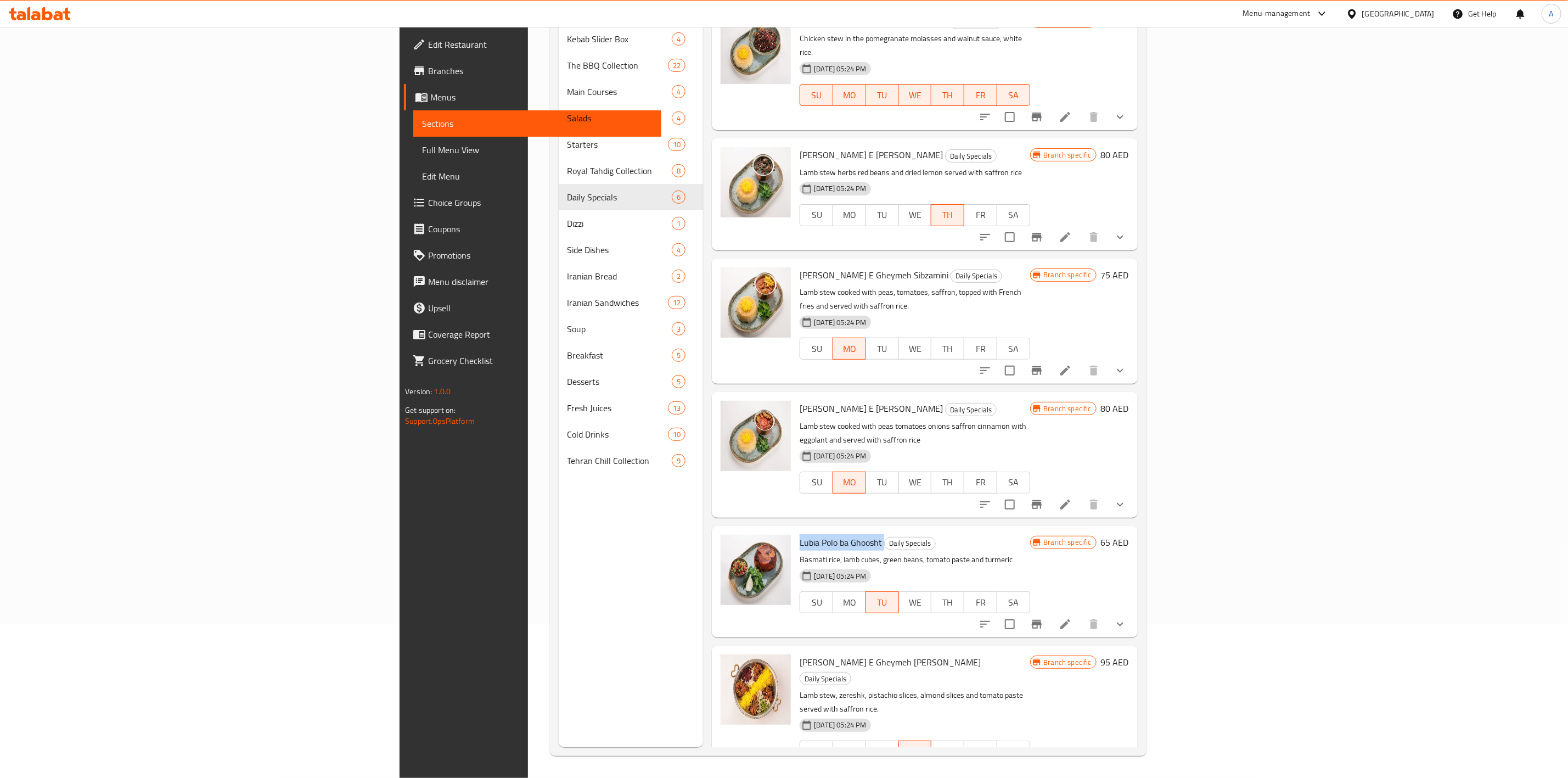
drag, startPoint x: 784, startPoint y: 502, endPoint x: 697, endPoint y: 504, distance: 87.0
click at [795, 531] on div "Lubia Polo ba Ghoosht Daily Specials Basmati rice, lamb cubes, green beans, tom…" at bounding box center [914, 582] width 239 height 103
copy h6 "Lubia Polo ba Ghoosht"
drag, startPoint x: 828, startPoint y: 623, endPoint x: 700, endPoint y: 620, distance: 128.0
click at [800, 648] on h6 "Chelo Khoresht E Gheymeh Nessar Daily Specials" at bounding box center [914, 670] width 230 height 31
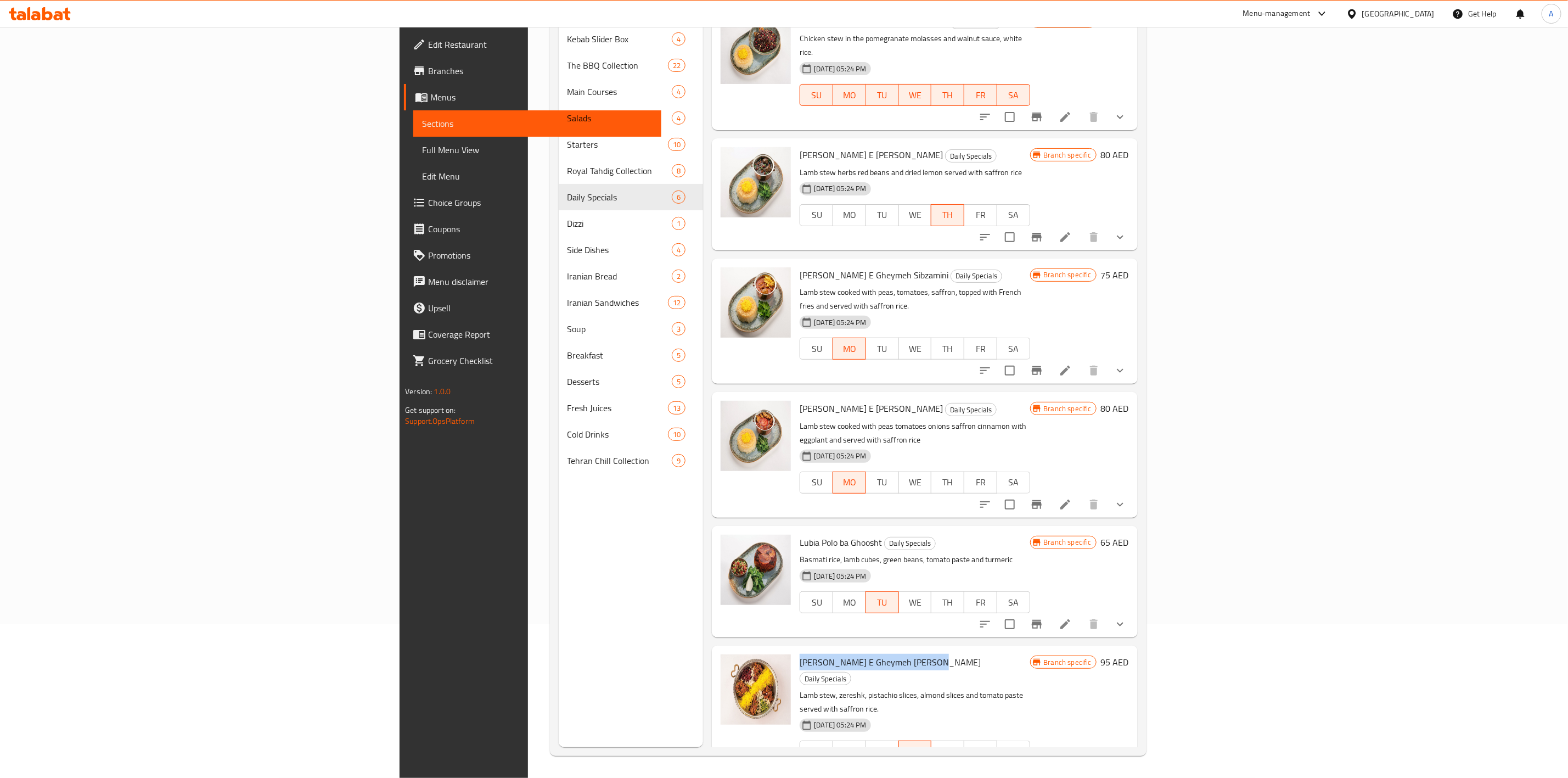
copy span "Chelo Khoresht E Gheymeh Nessar"
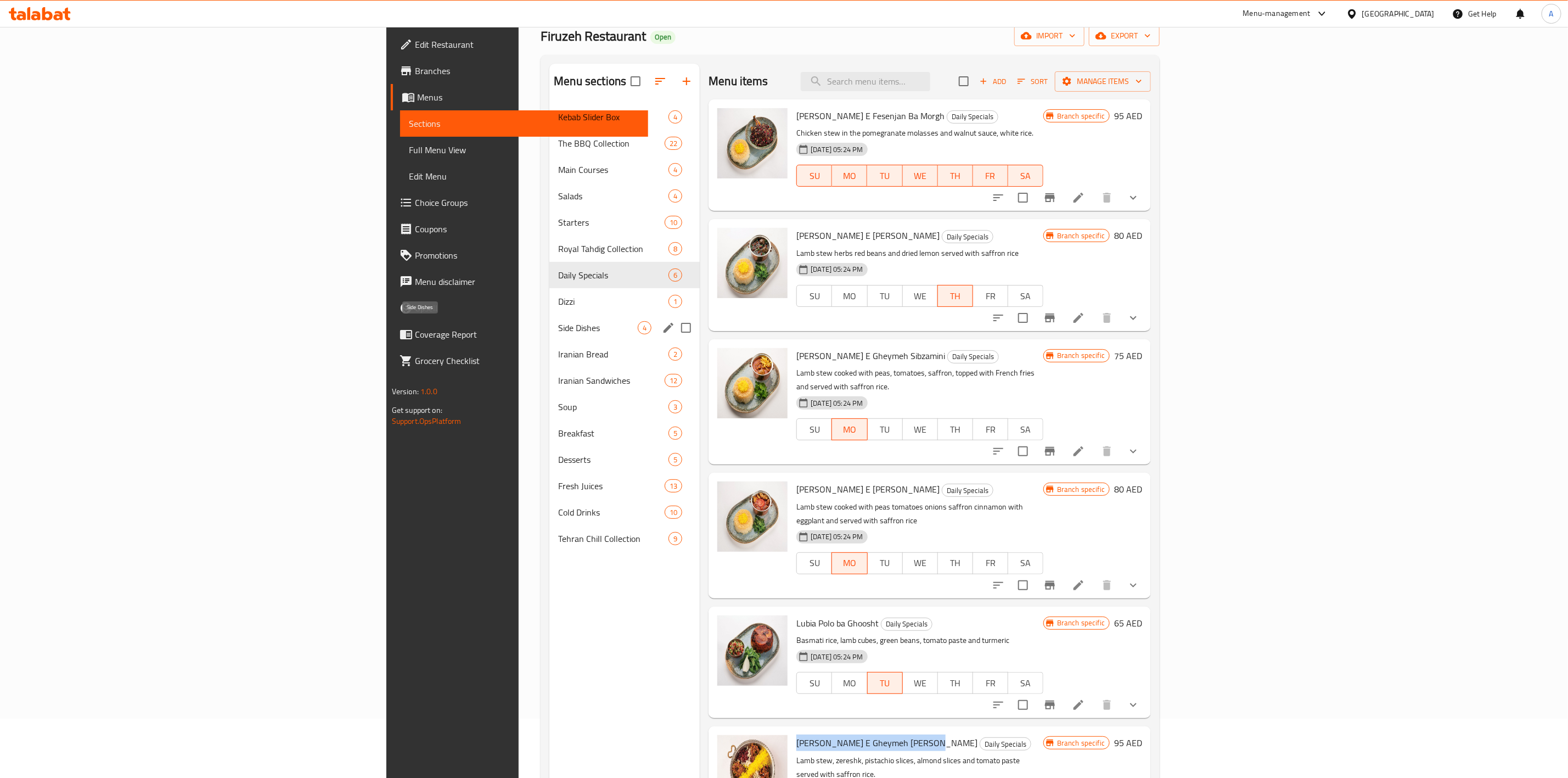
scroll to position [0, 0]
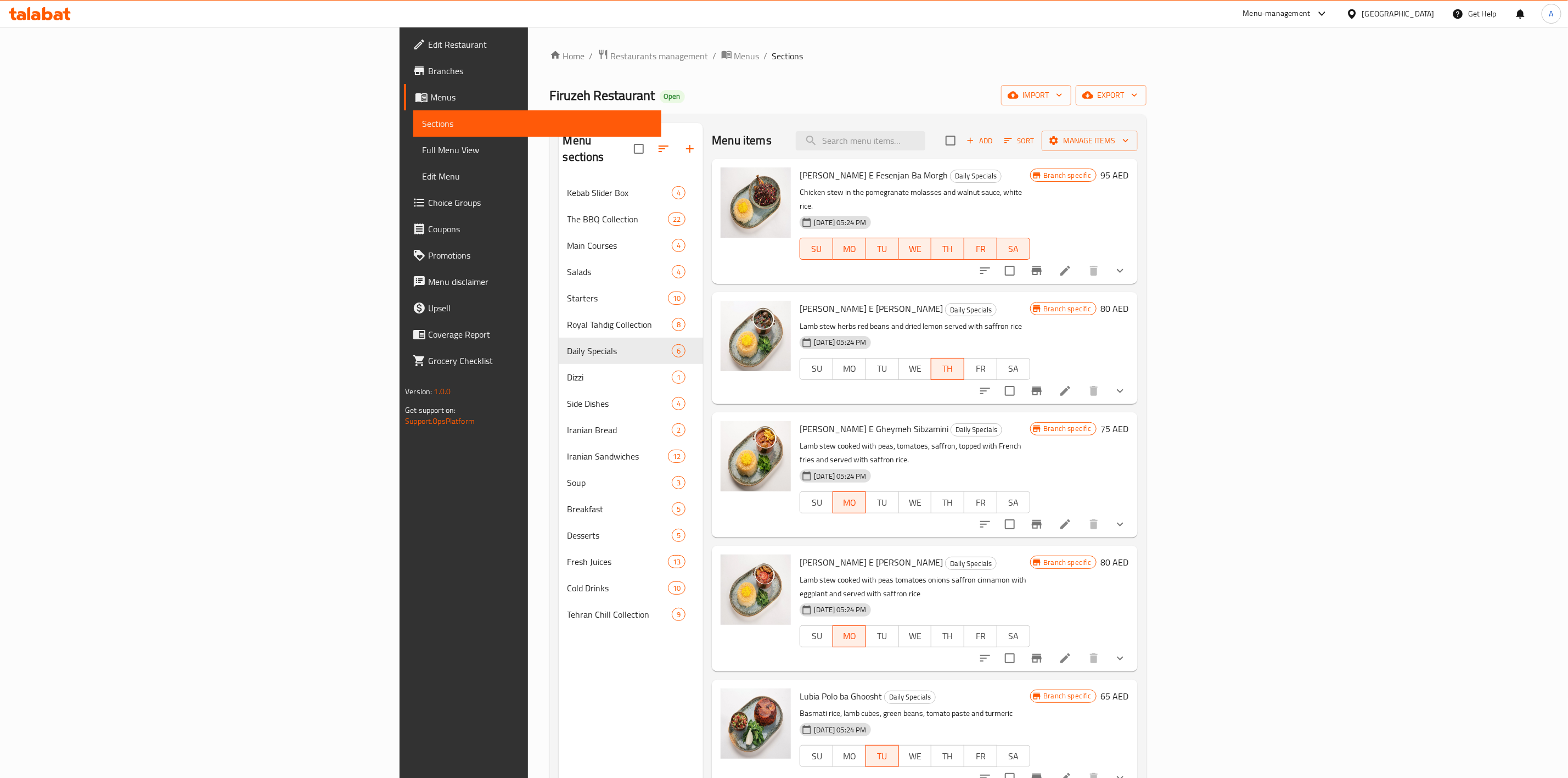
click at [44, 10] on icon at bounding box center [47, 14] width 10 height 13
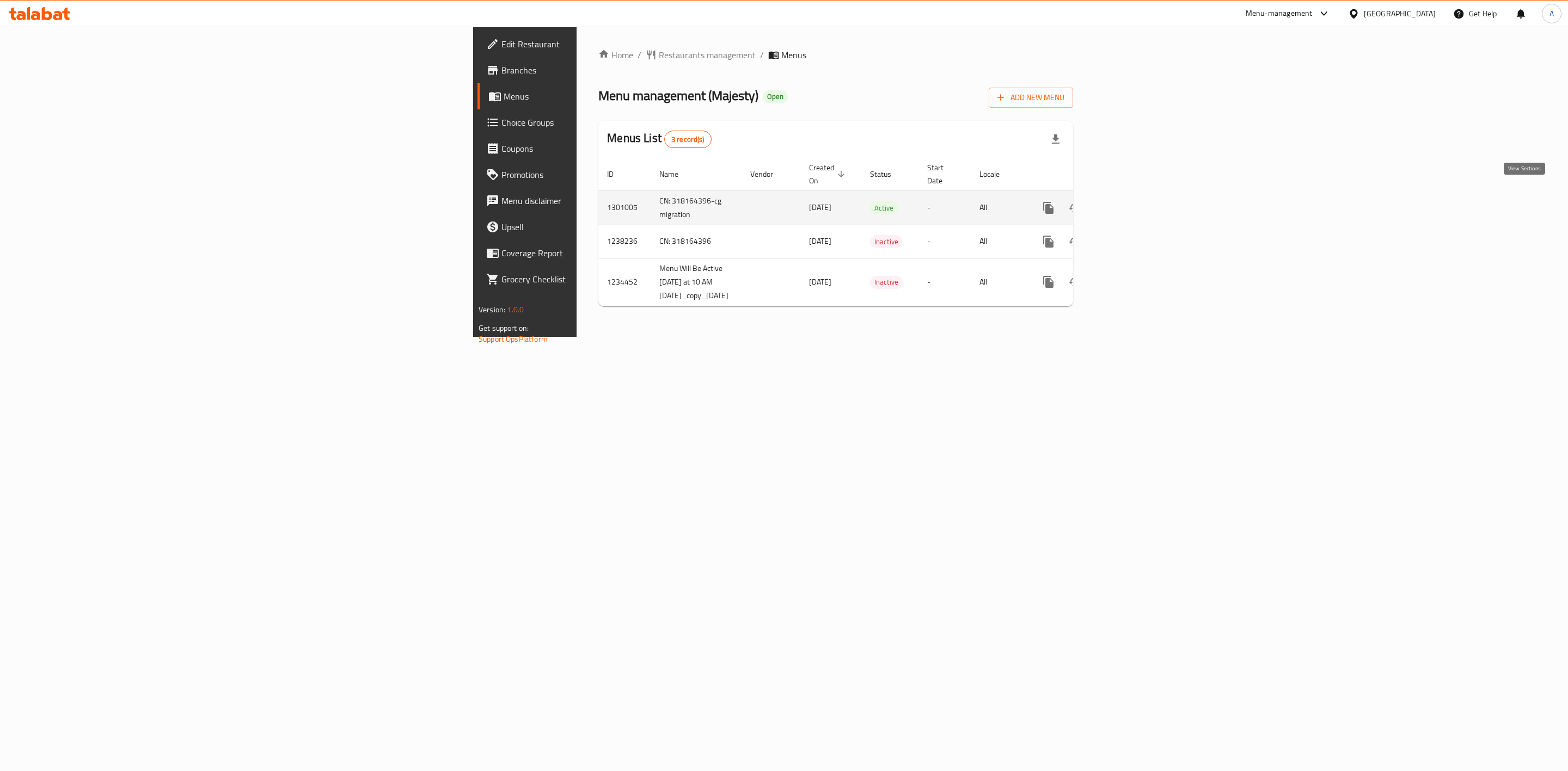
click at [1133, 201] on icon "enhanced table" at bounding box center [1127, 208] width 13 height 13
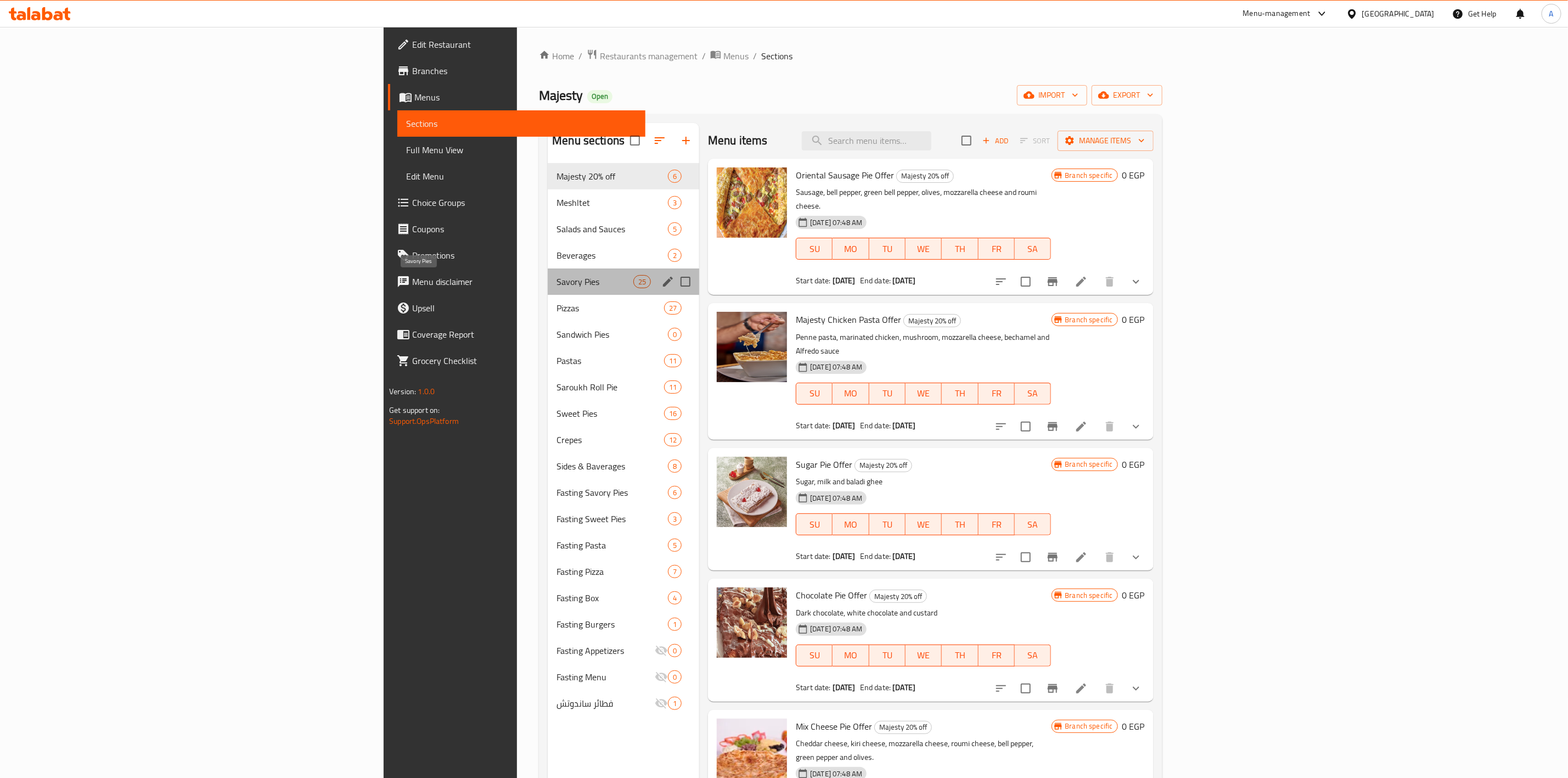
click at [557, 278] on span "Savory Pies" at bounding box center [595, 281] width 77 height 13
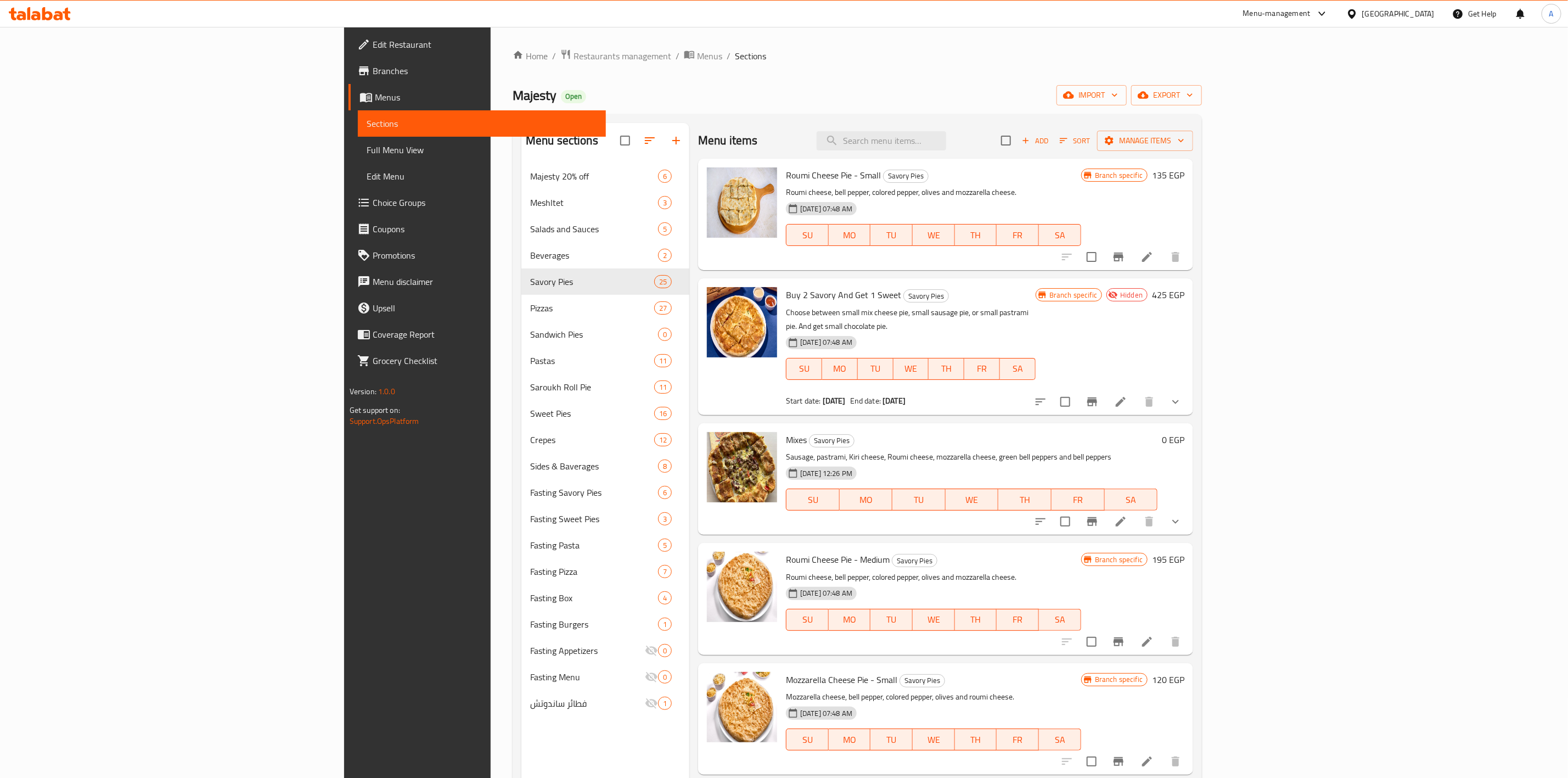
click at [1189, 508] on button "show more" at bounding box center [1175, 521] width 26 height 26
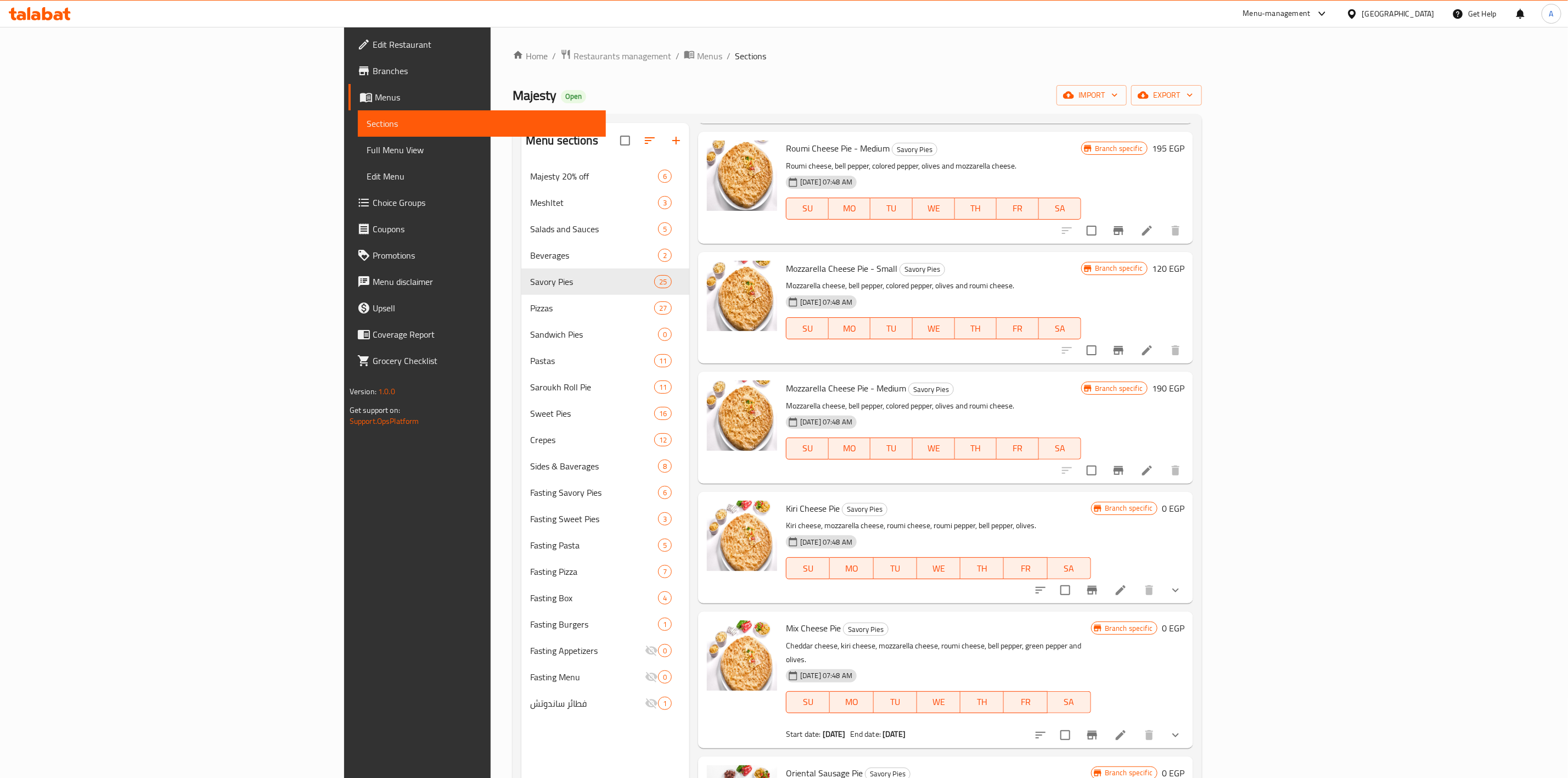
scroll to position [494, 0]
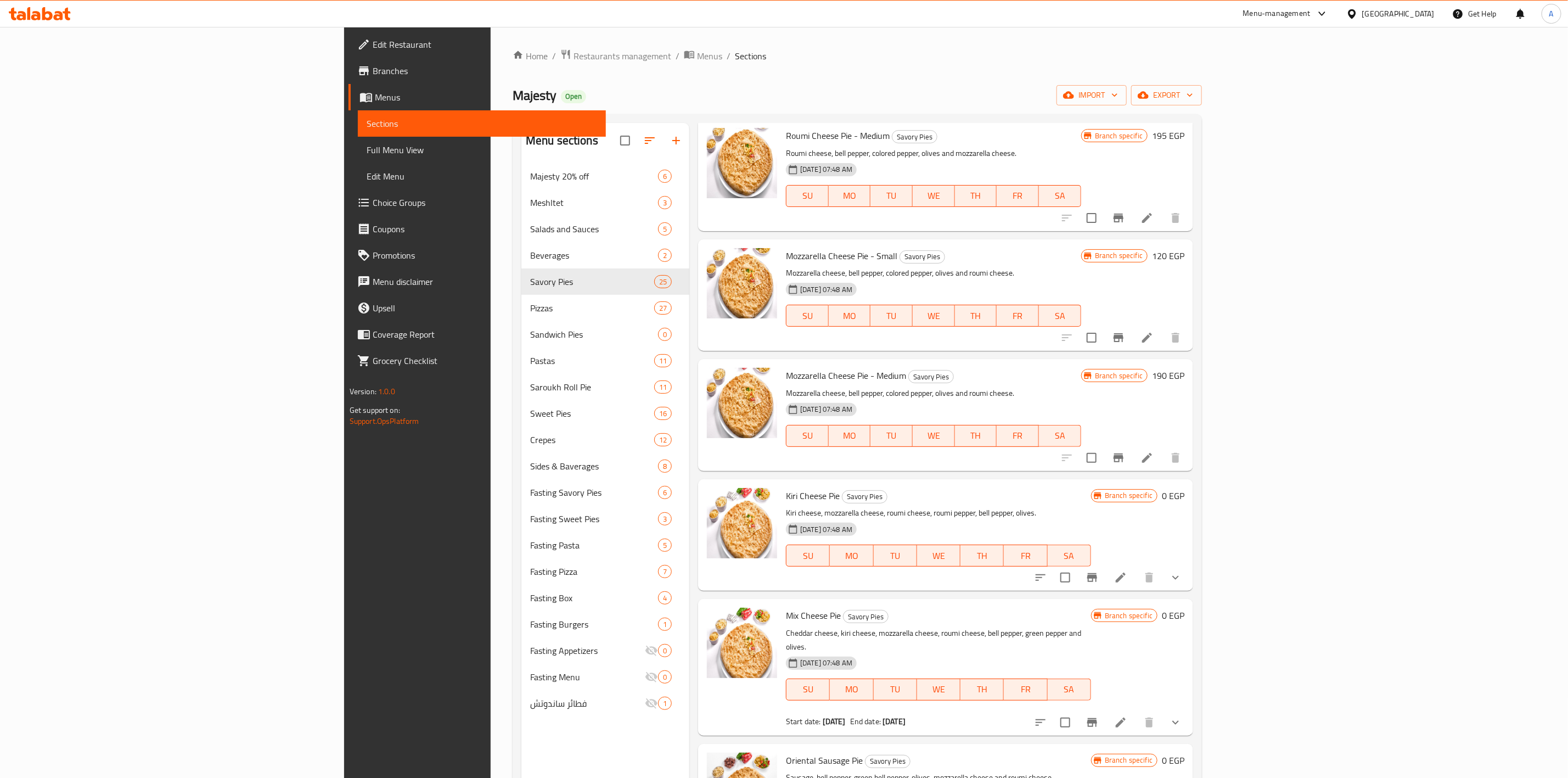
click at [1183, 577] on icon "show more" at bounding box center [1175, 577] width 13 height 13
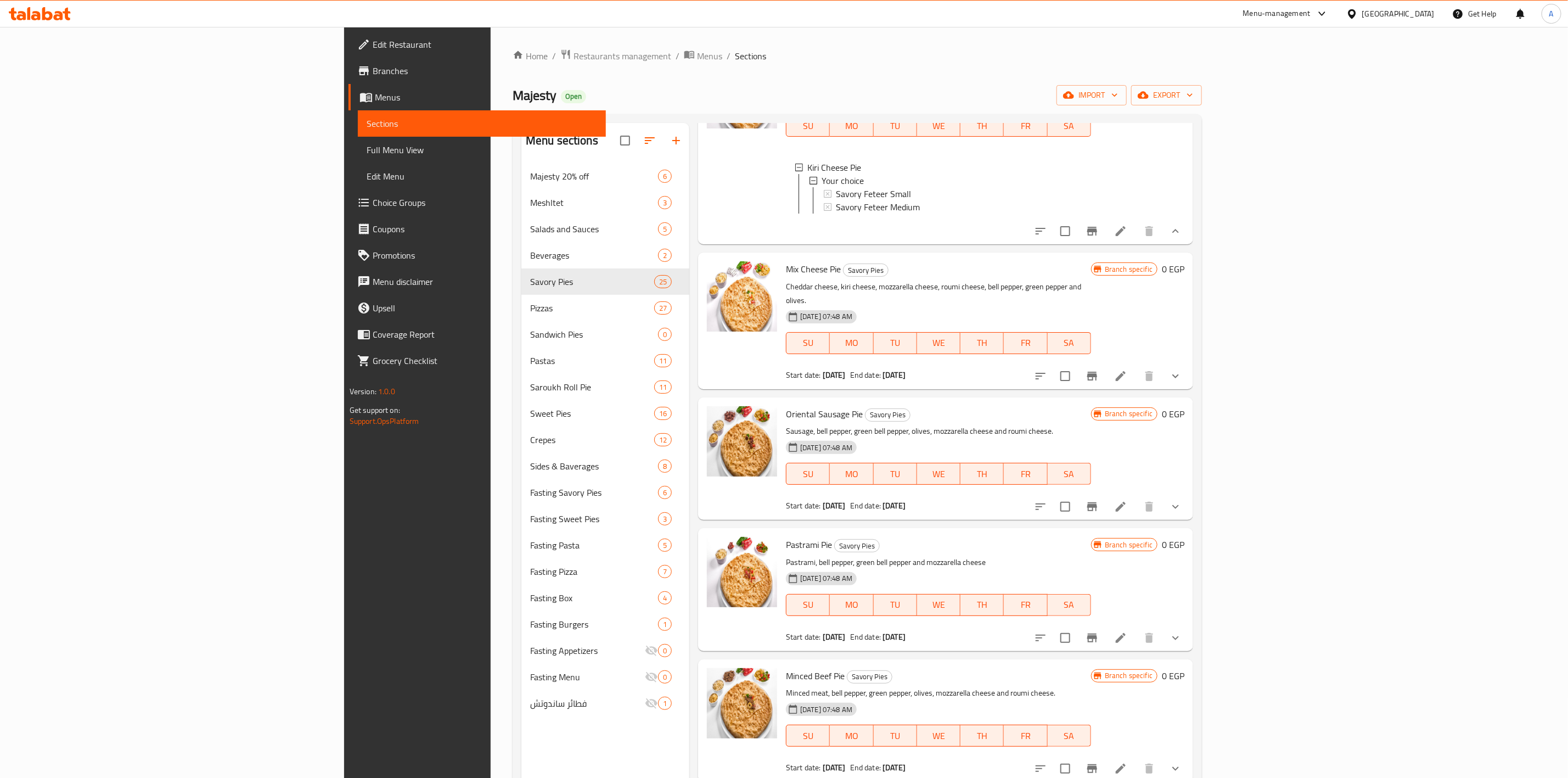
scroll to position [989, 0]
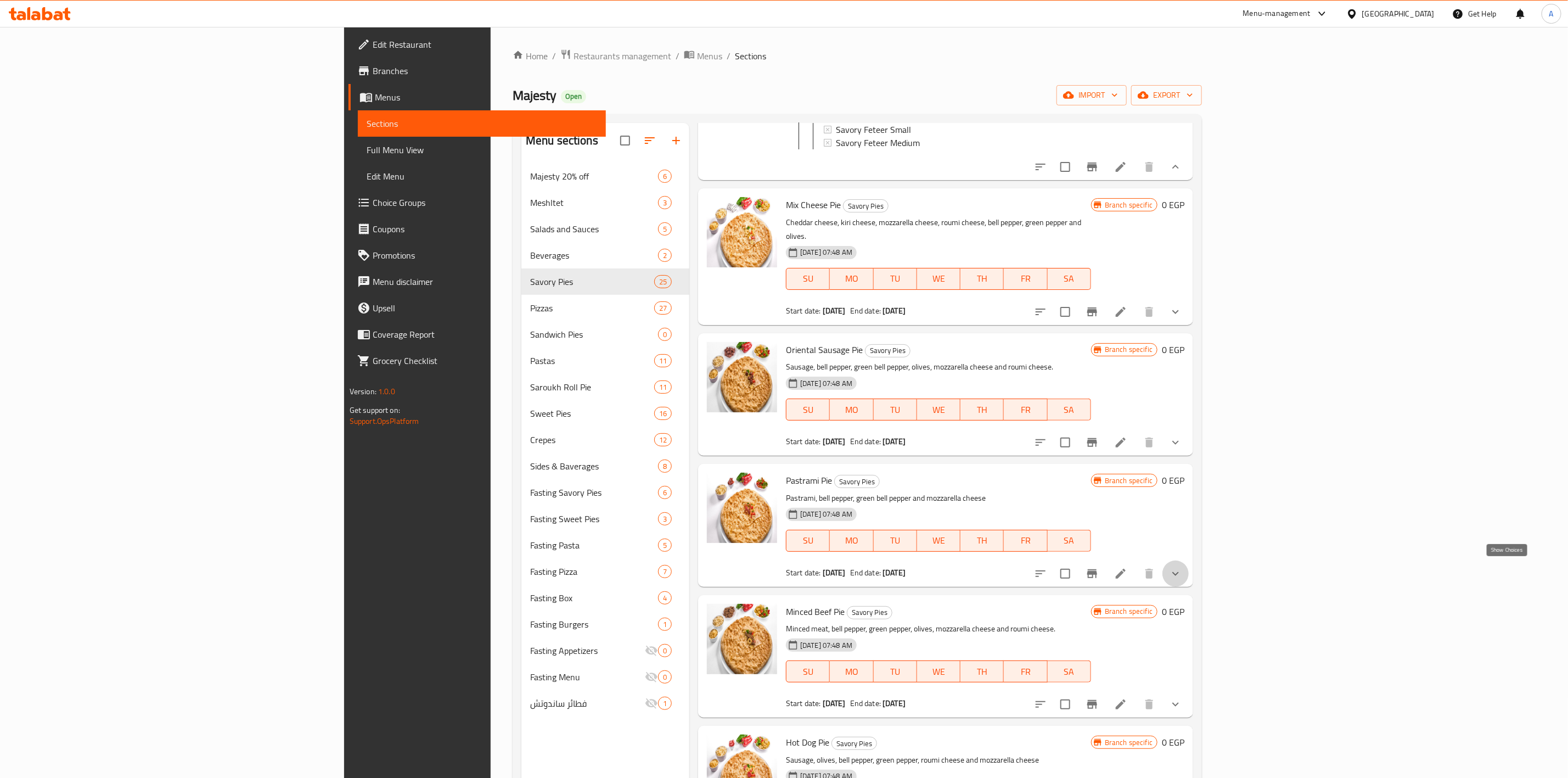
click at [1183, 575] on icon "show more" at bounding box center [1175, 574] width 13 height 13
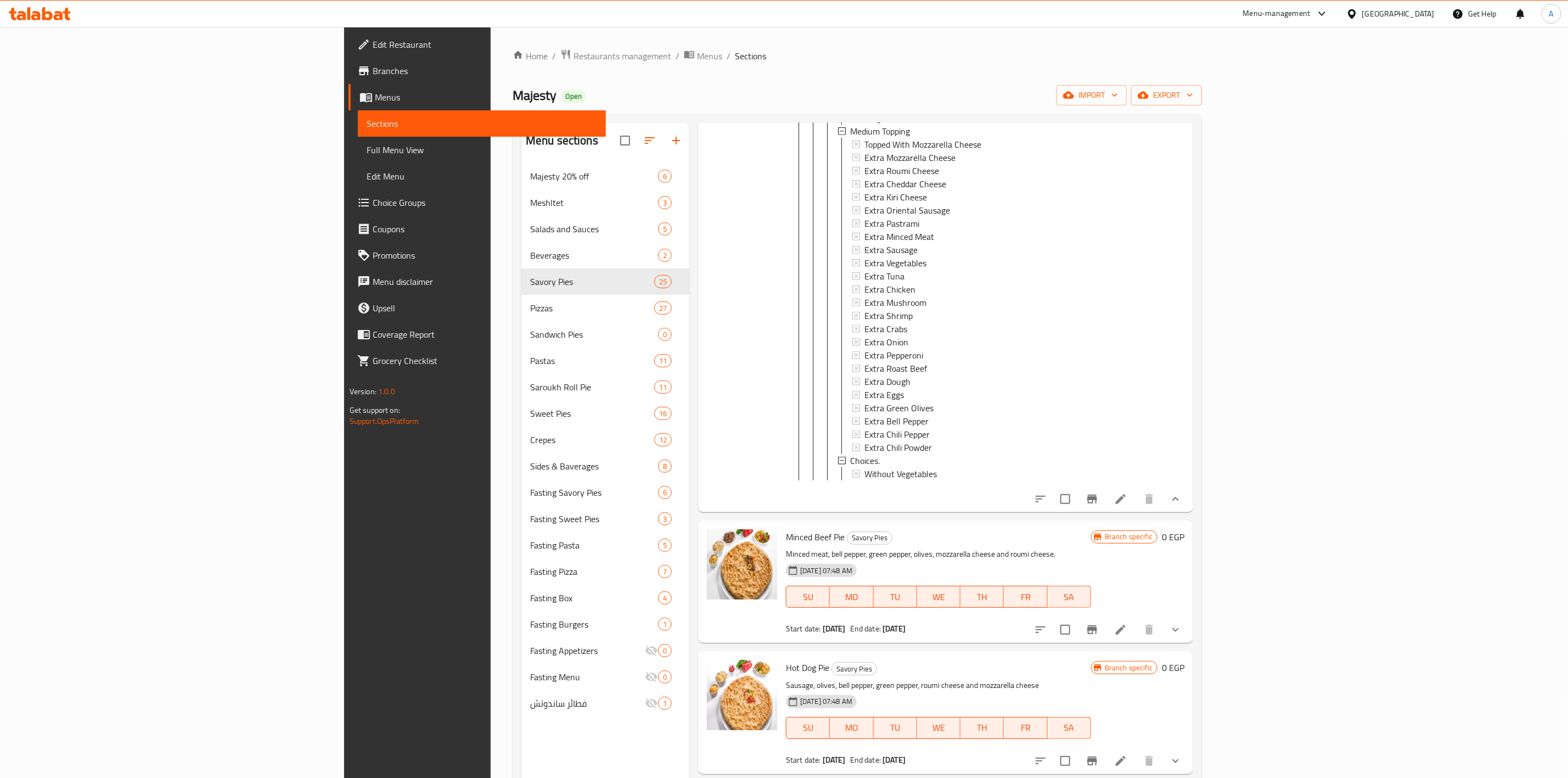
scroll to position [2060, 0]
click at [373, 204] on span "Choice Groups" at bounding box center [485, 202] width 225 height 13
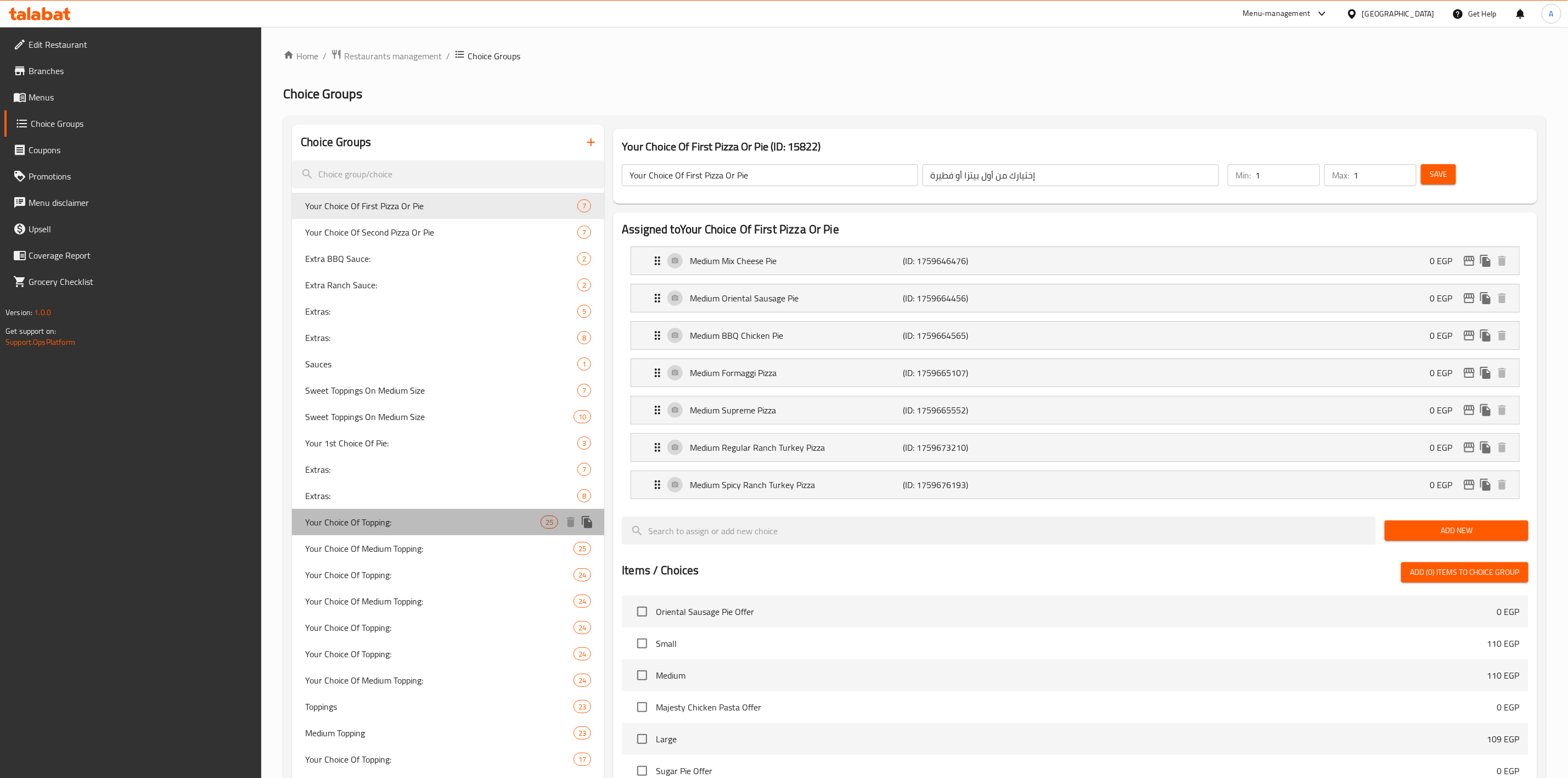
click at [462, 514] on div "Your Choice Of Topping: 25" at bounding box center [448, 522] width 312 height 26
type input "Your Choice Of Topping:"
type input "إختيارك من الإضافات:"
type input "0"
type input "25"
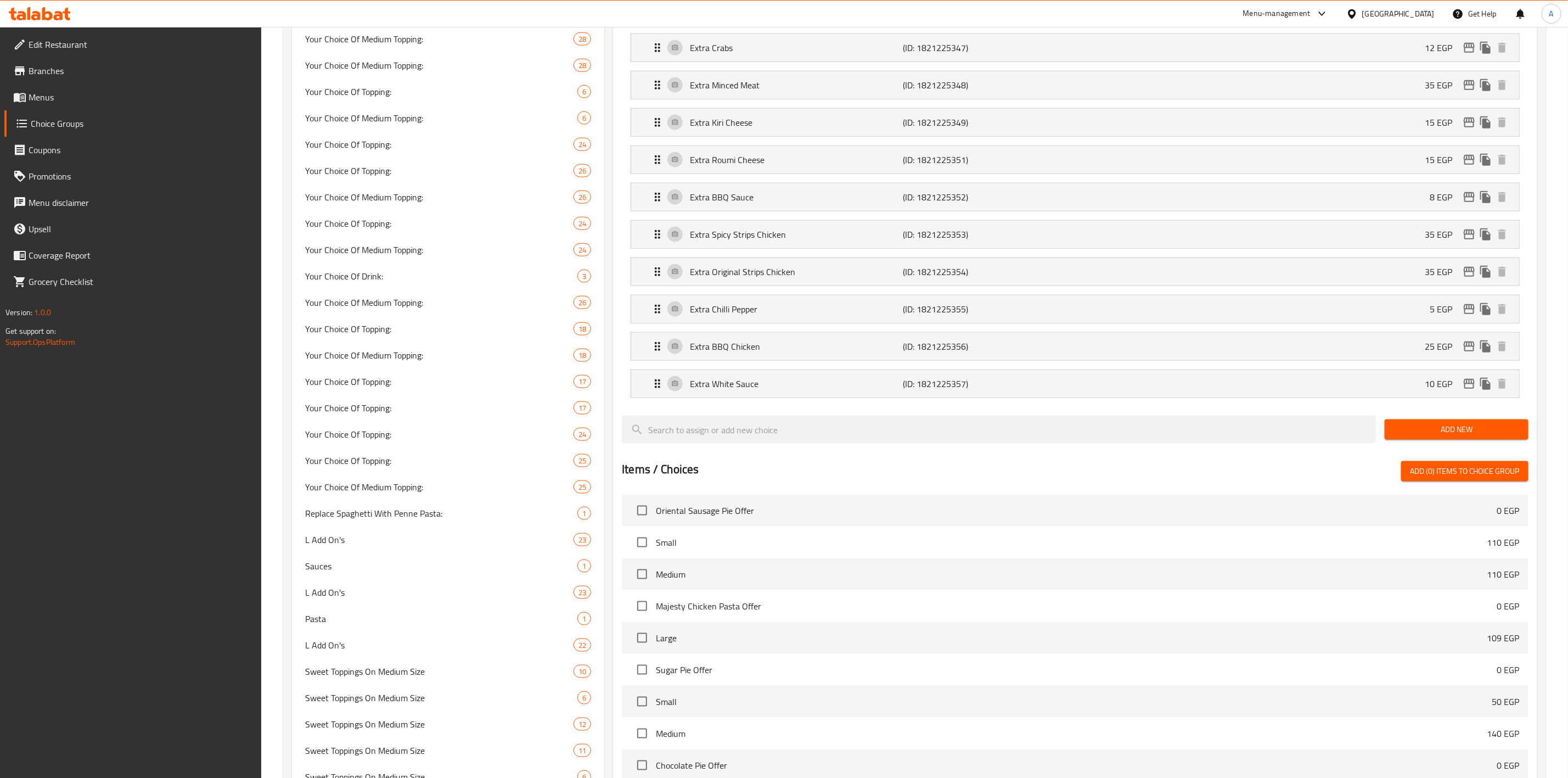
scroll to position [824, 0]
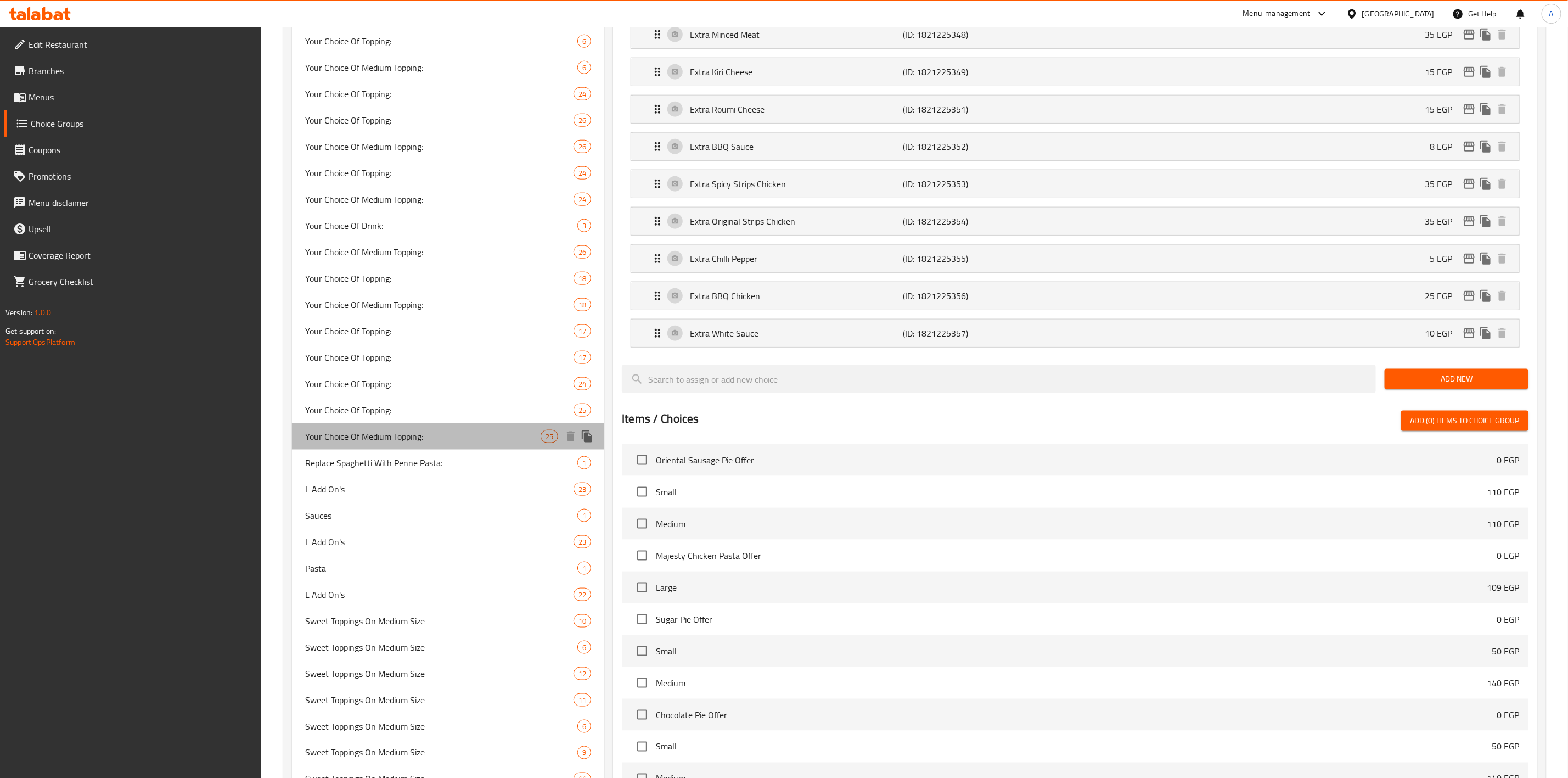
click at [458, 440] on span "Your Choice Of Medium Topping:" at bounding box center [423, 436] width 236 height 13
type input "Your Choice Of Medium Topping:"
type input "إختيارك من الإضافات الوسط:"
type input "0"
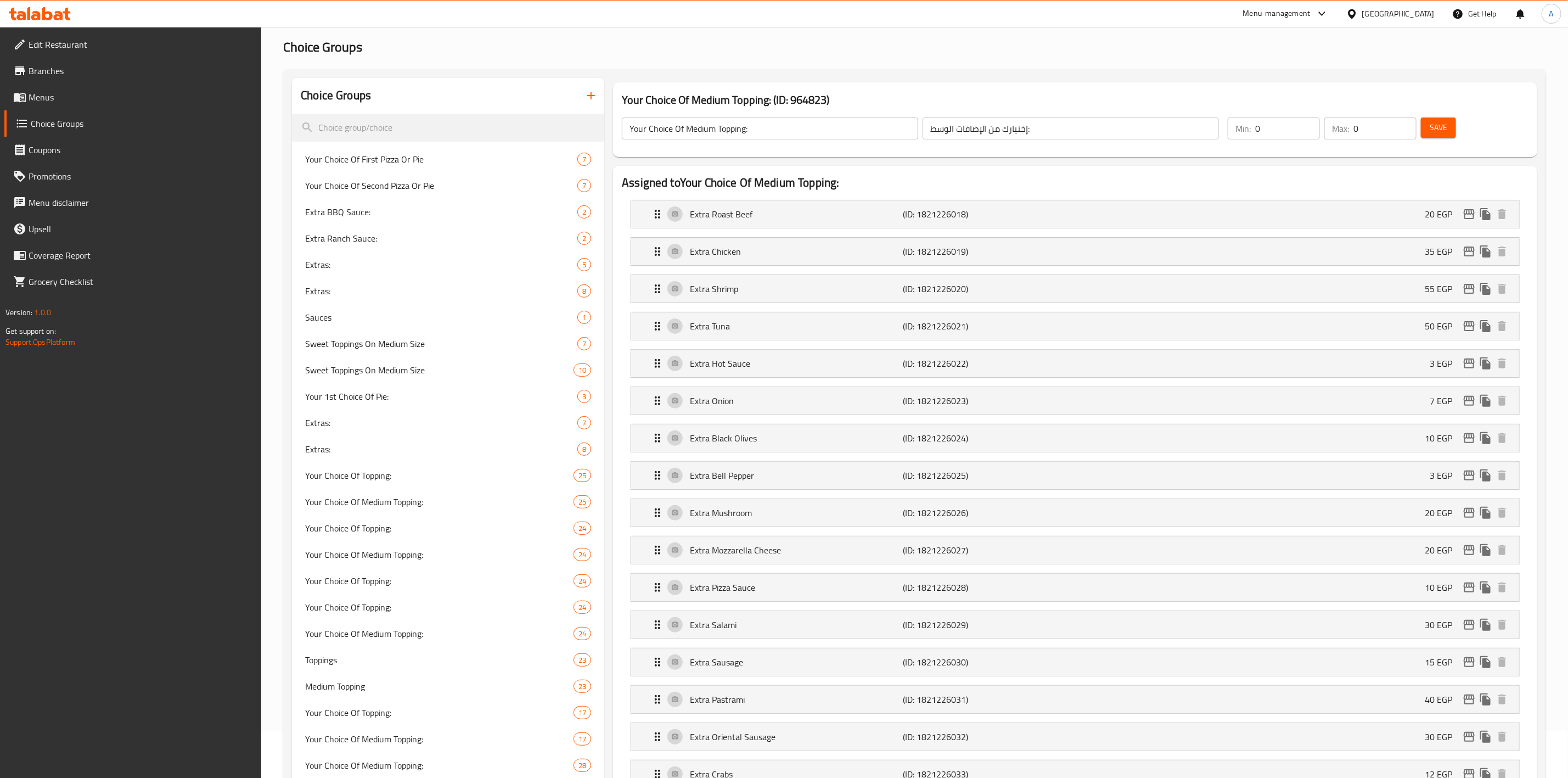
scroll to position [0, 0]
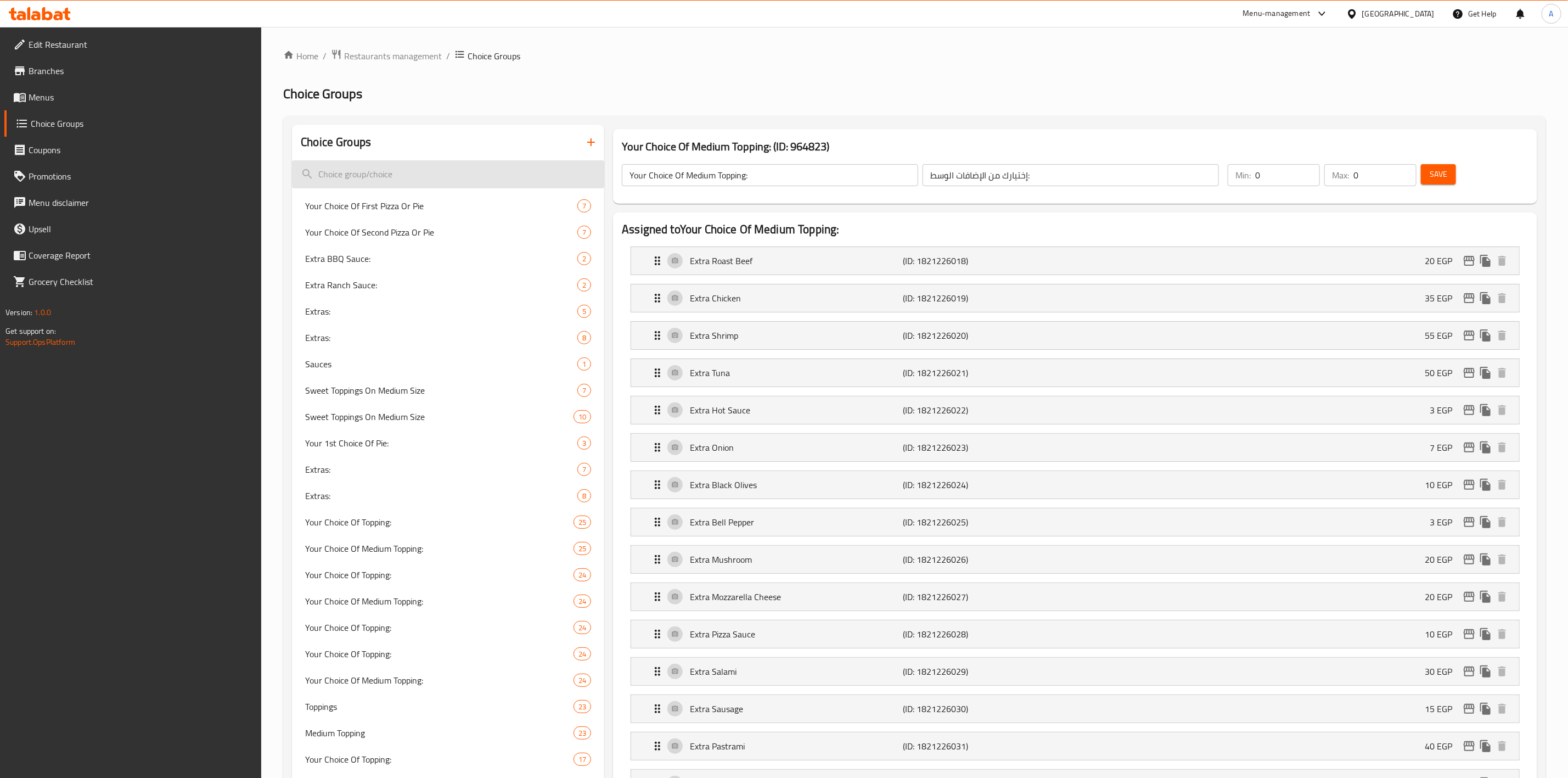
click at [444, 182] on input "search" at bounding box center [448, 174] width 312 height 28
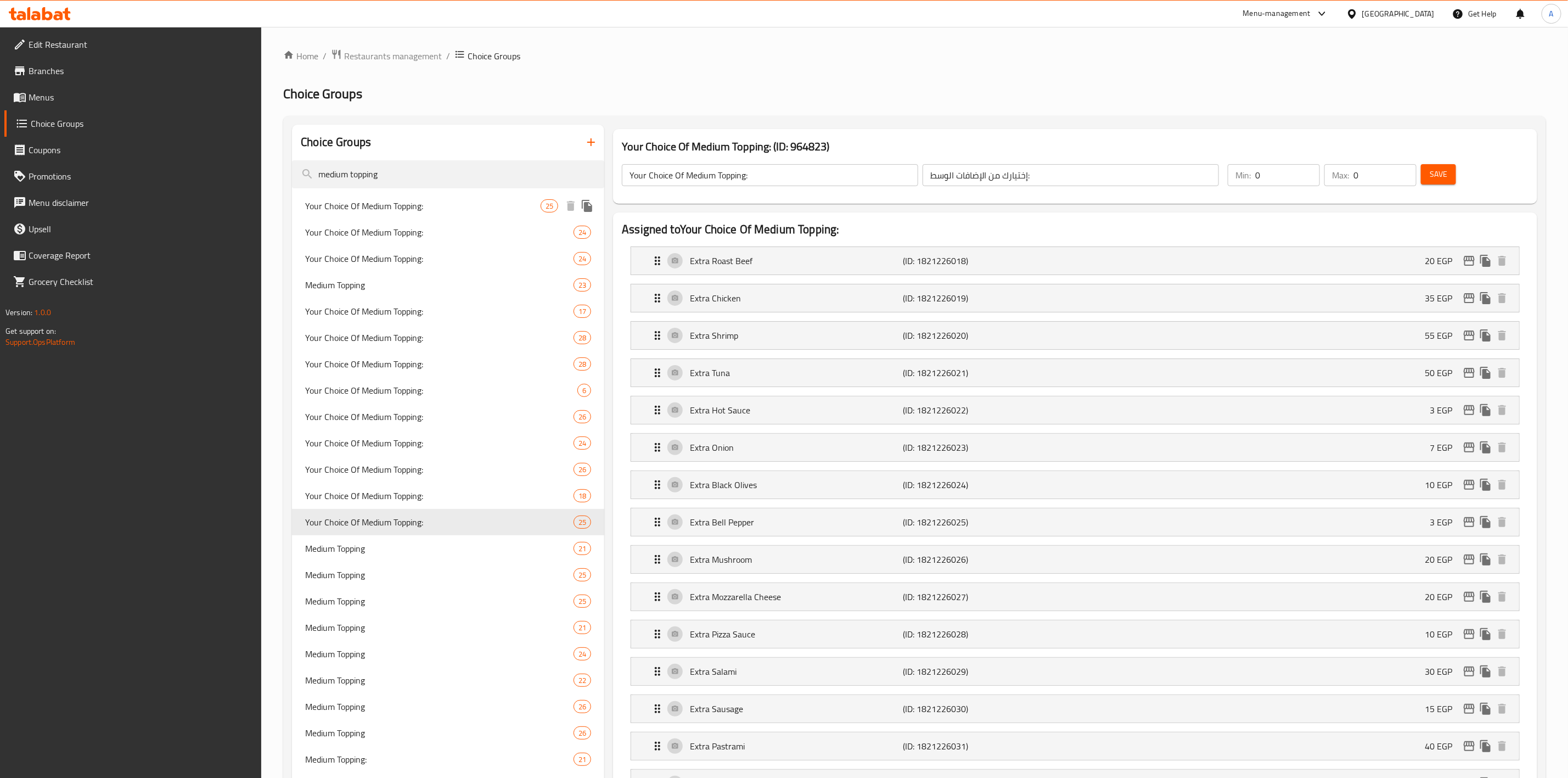
type input "medium topping"
click at [428, 201] on span "Your Choice Of Medium Topping:" at bounding box center [423, 206] width 236 height 13
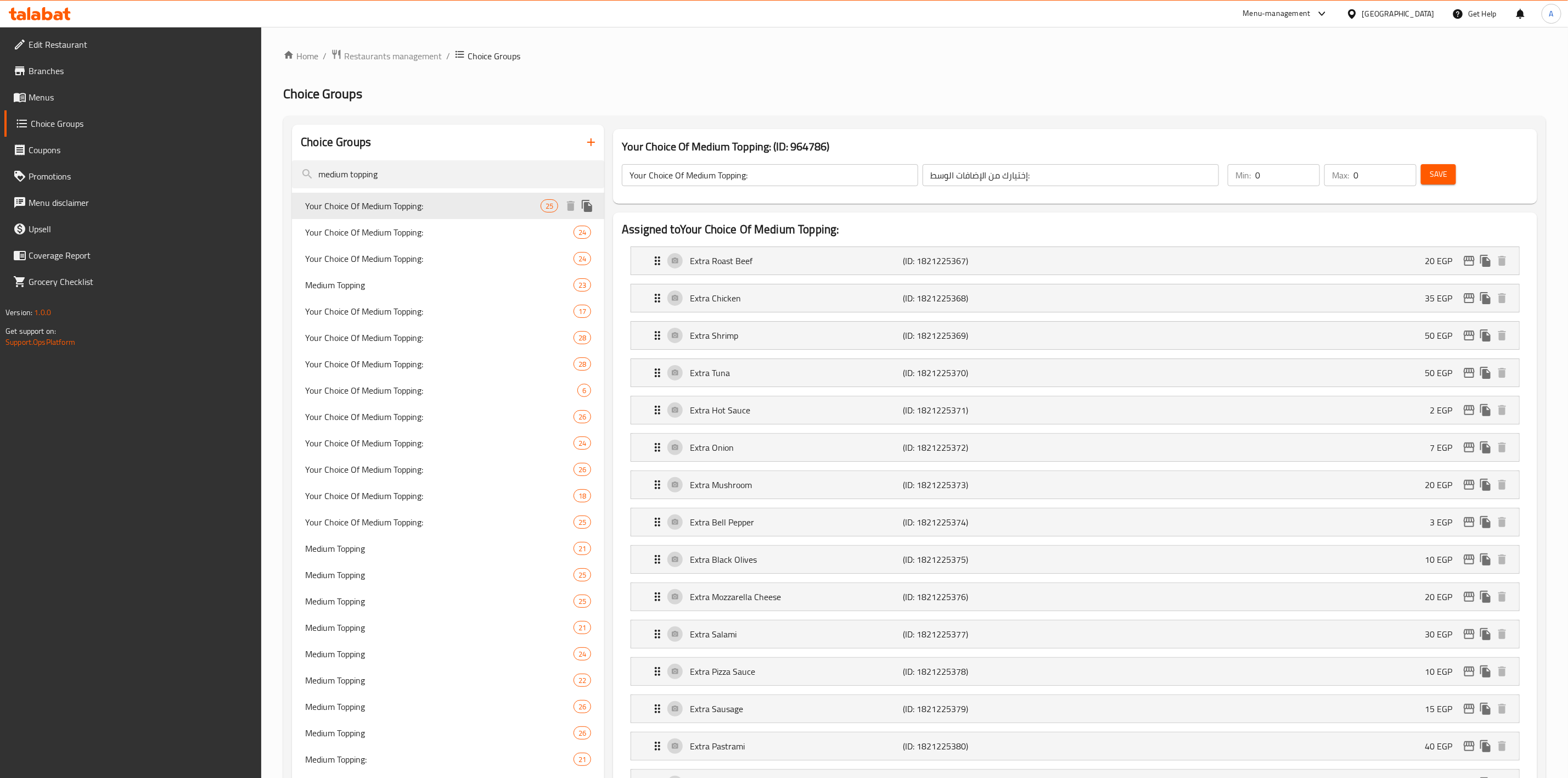
type input "25"
click at [1472, 259] on icon "edit" at bounding box center [1469, 261] width 11 height 10
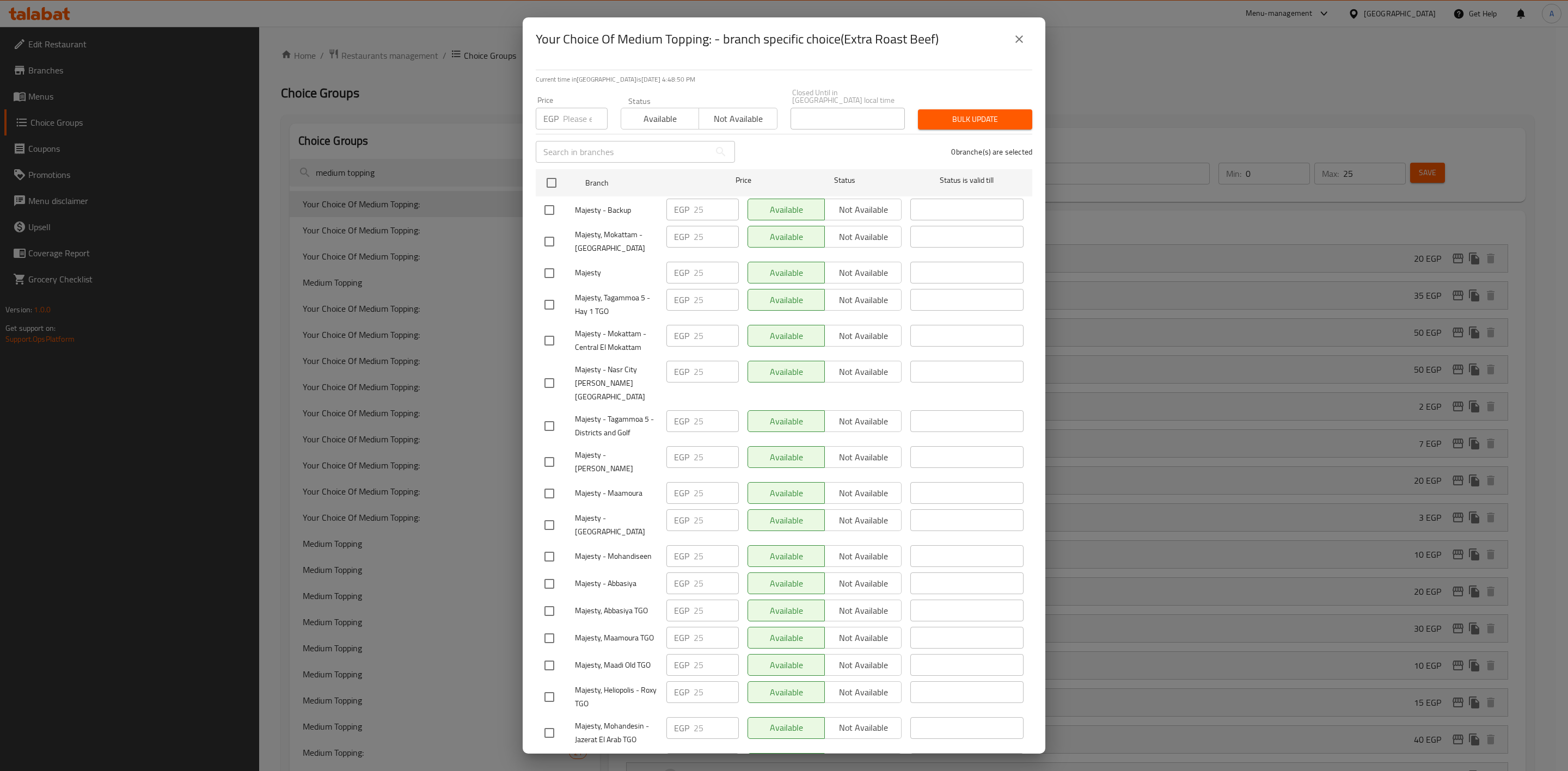
click at [1026, 43] on button "close" at bounding box center [1019, 39] width 26 height 26
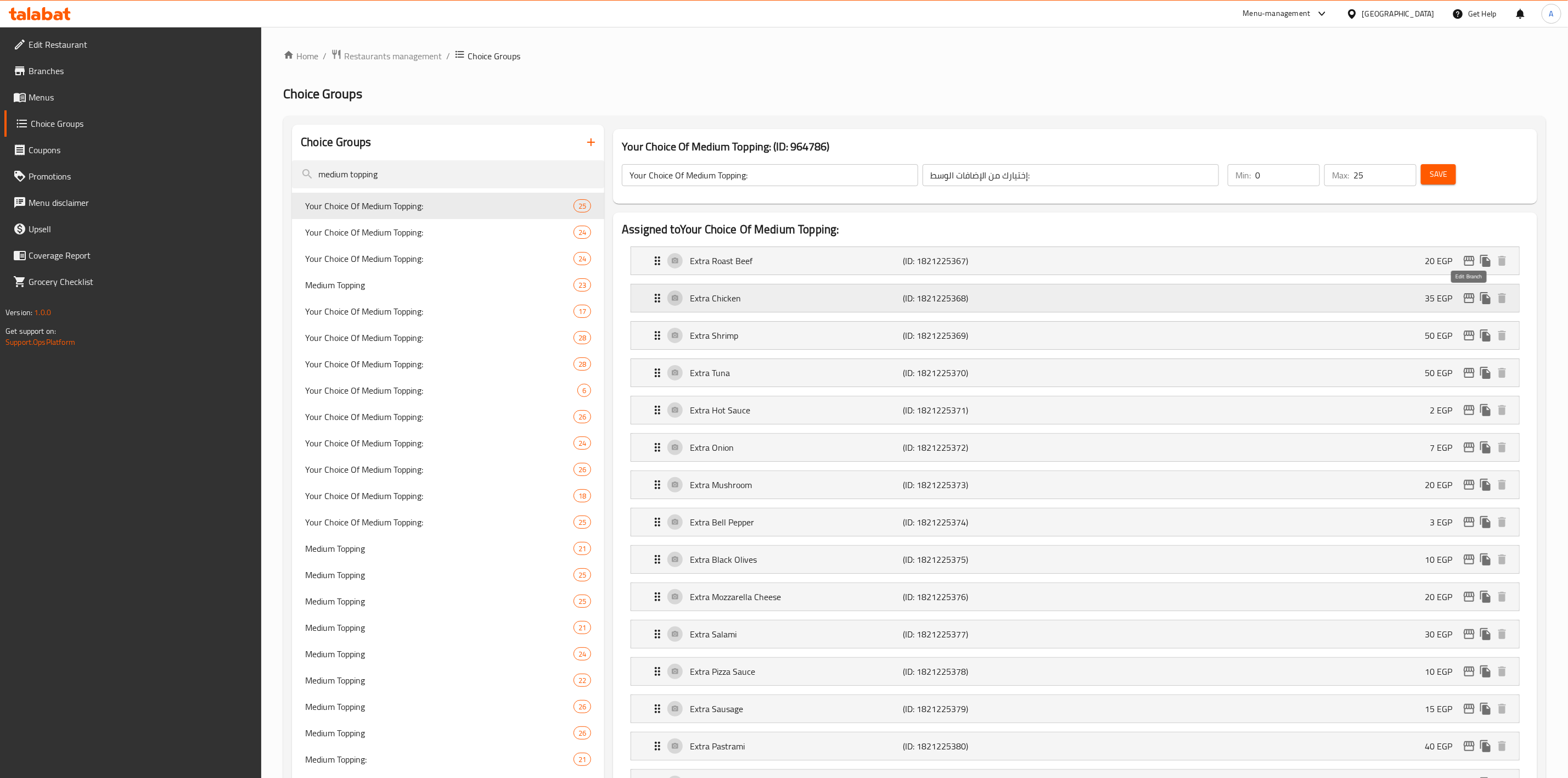
click at [1468, 297] on icon "edit" at bounding box center [1469, 298] width 13 height 13
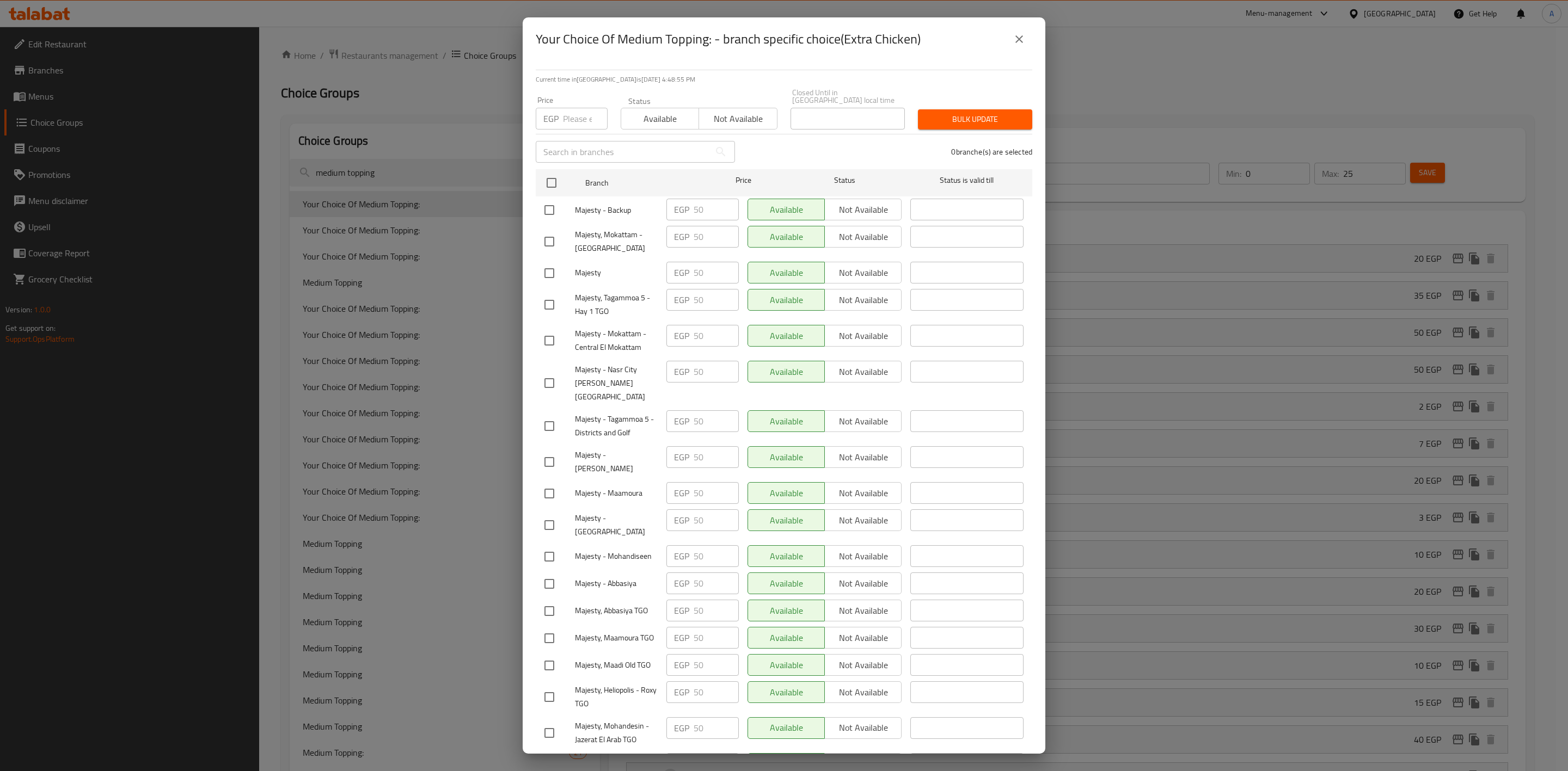
click at [1021, 33] on icon "close" at bounding box center [1019, 39] width 13 height 13
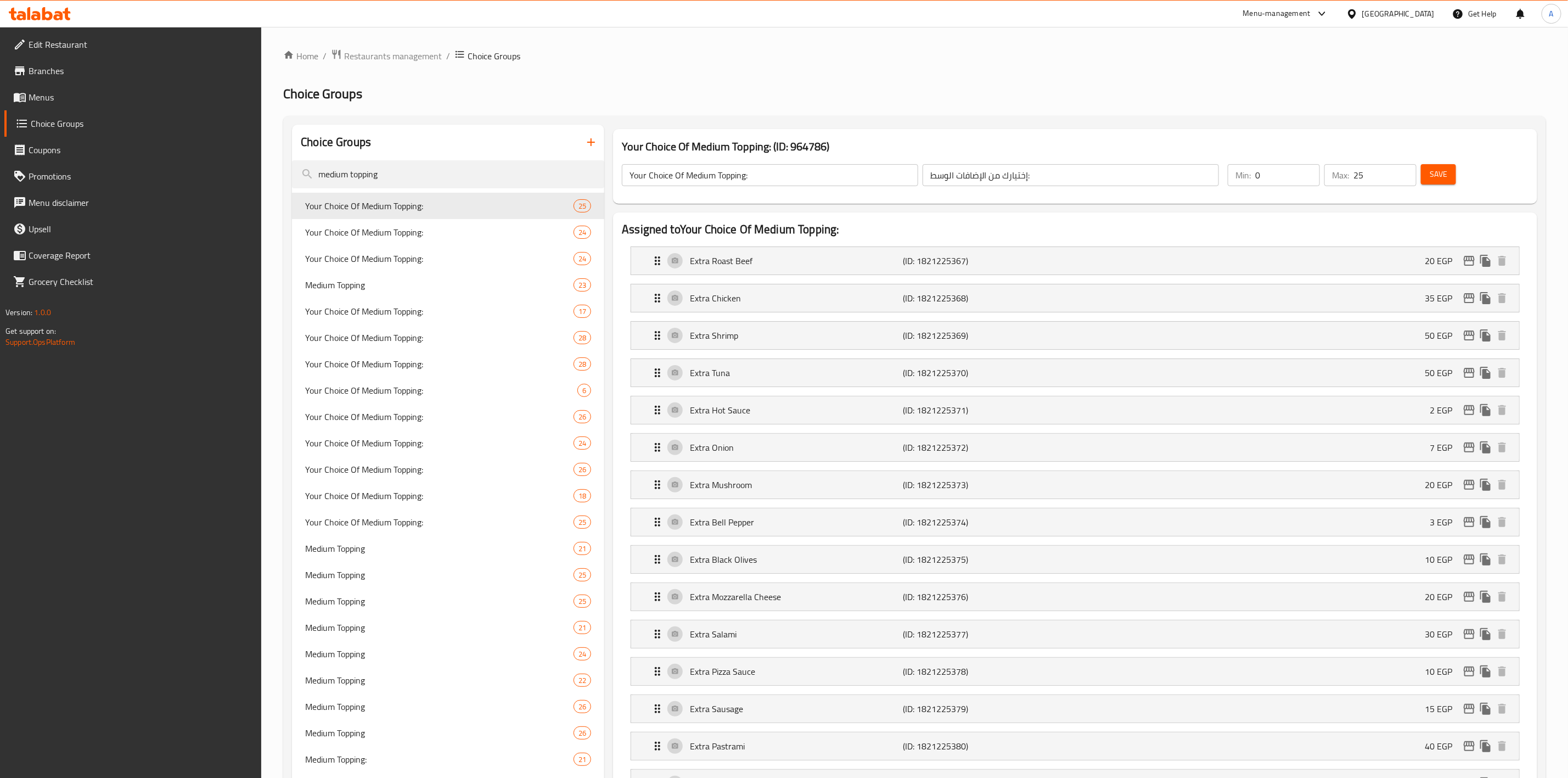
drag, startPoint x: 404, startPoint y: 185, endPoint x: 208, endPoint y: 160, distance: 197.6
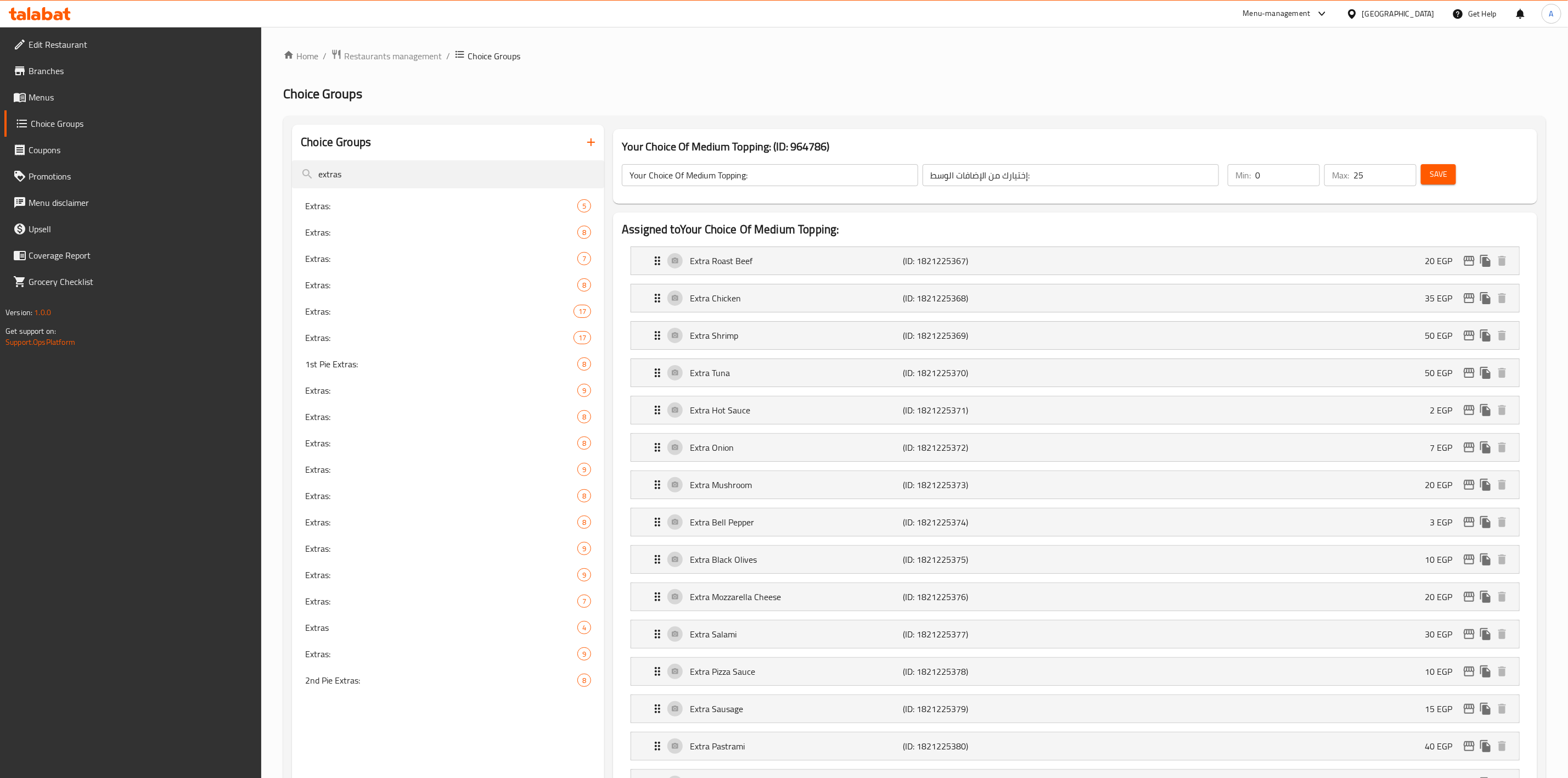
type input "extras"
click at [415, 196] on div "Extras: 5" at bounding box center [448, 206] width 312 height 26
type input "Extras:"
type input "الإضافات:"
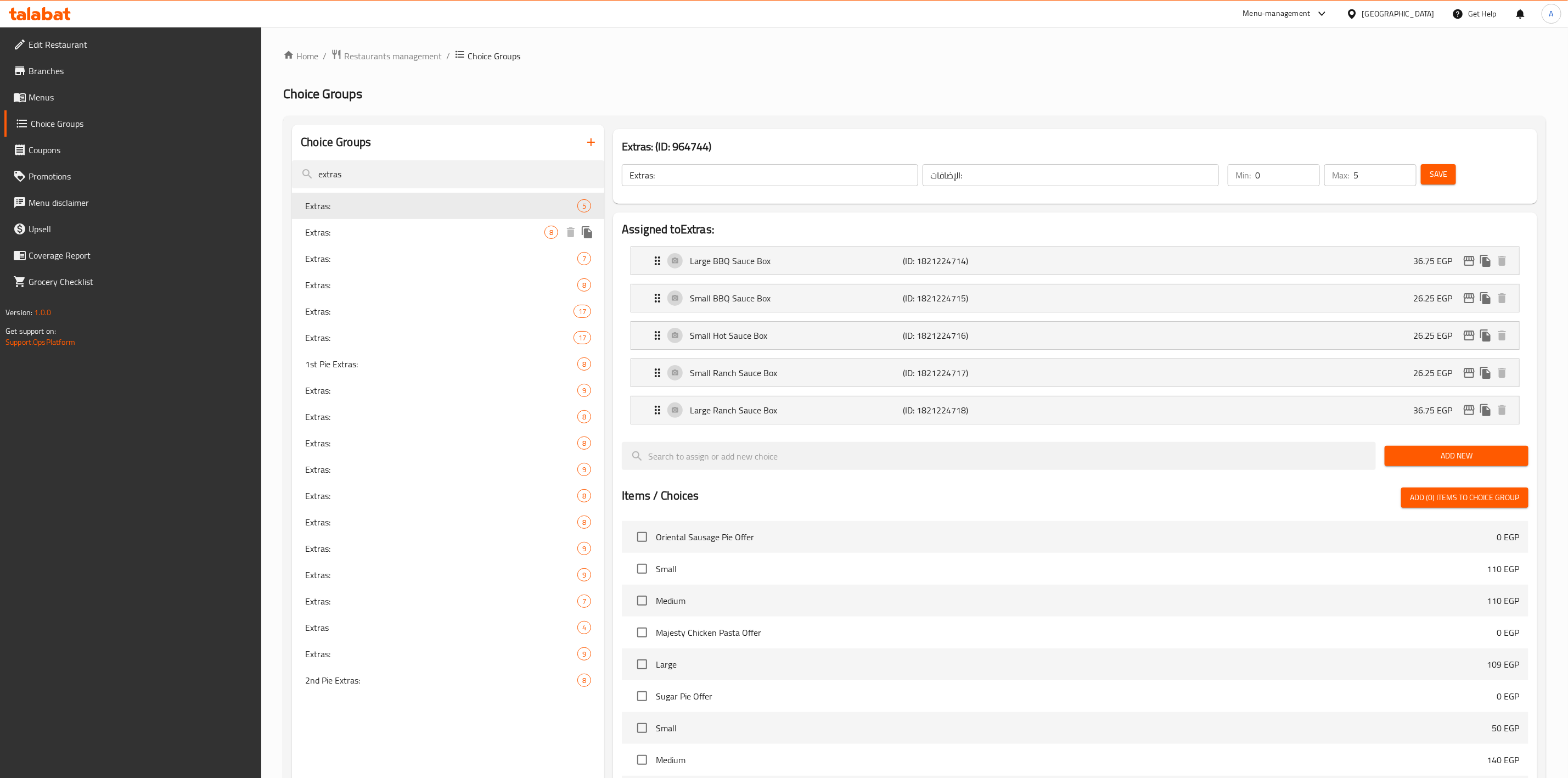
click at [415, 236] on span "Extras:" at bounding box center [425, 232] width 239 height 13
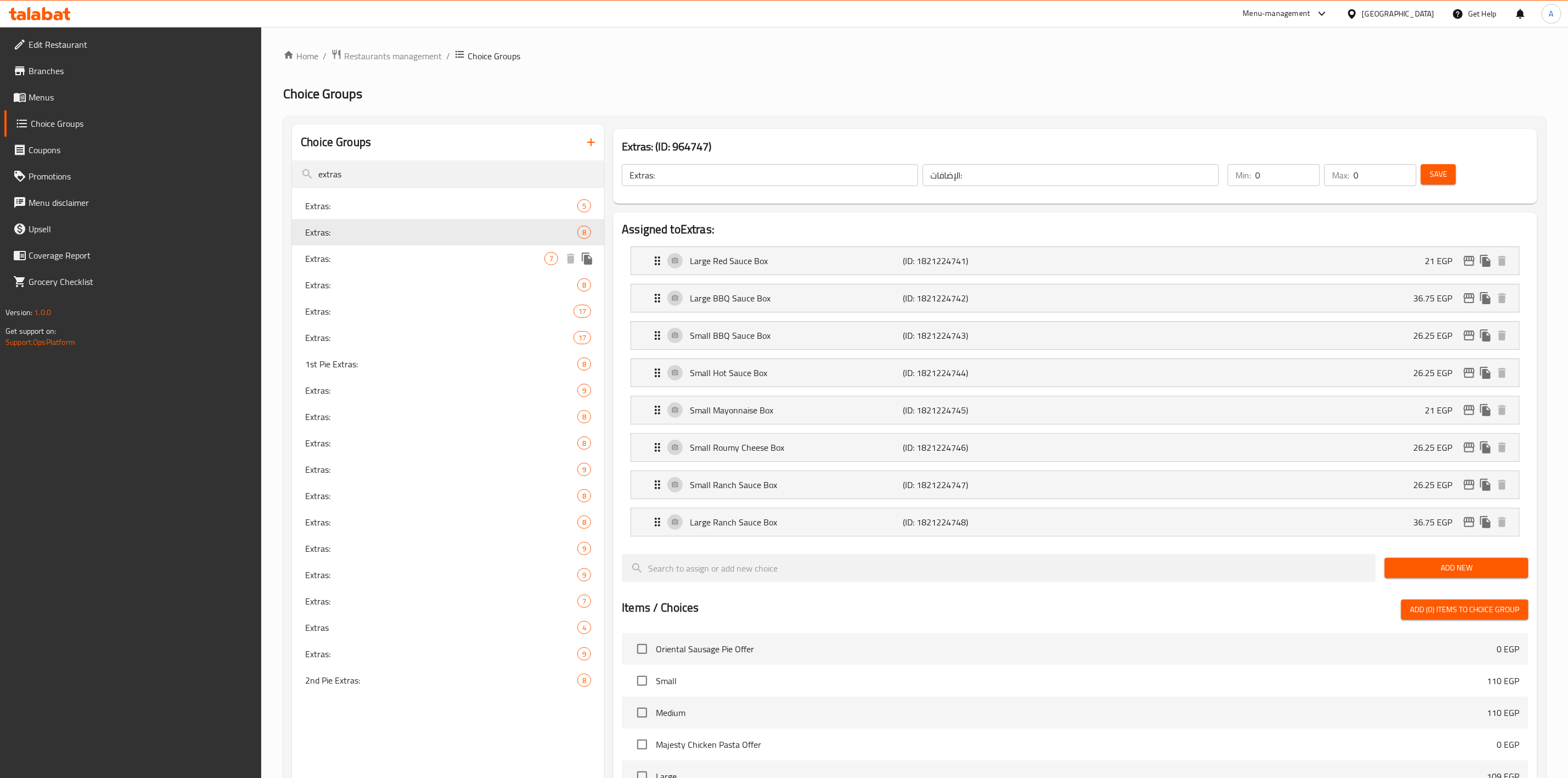
click at [407, 266] on div "Extras: 7" at bounding box center [448, 259] width 312 height 26
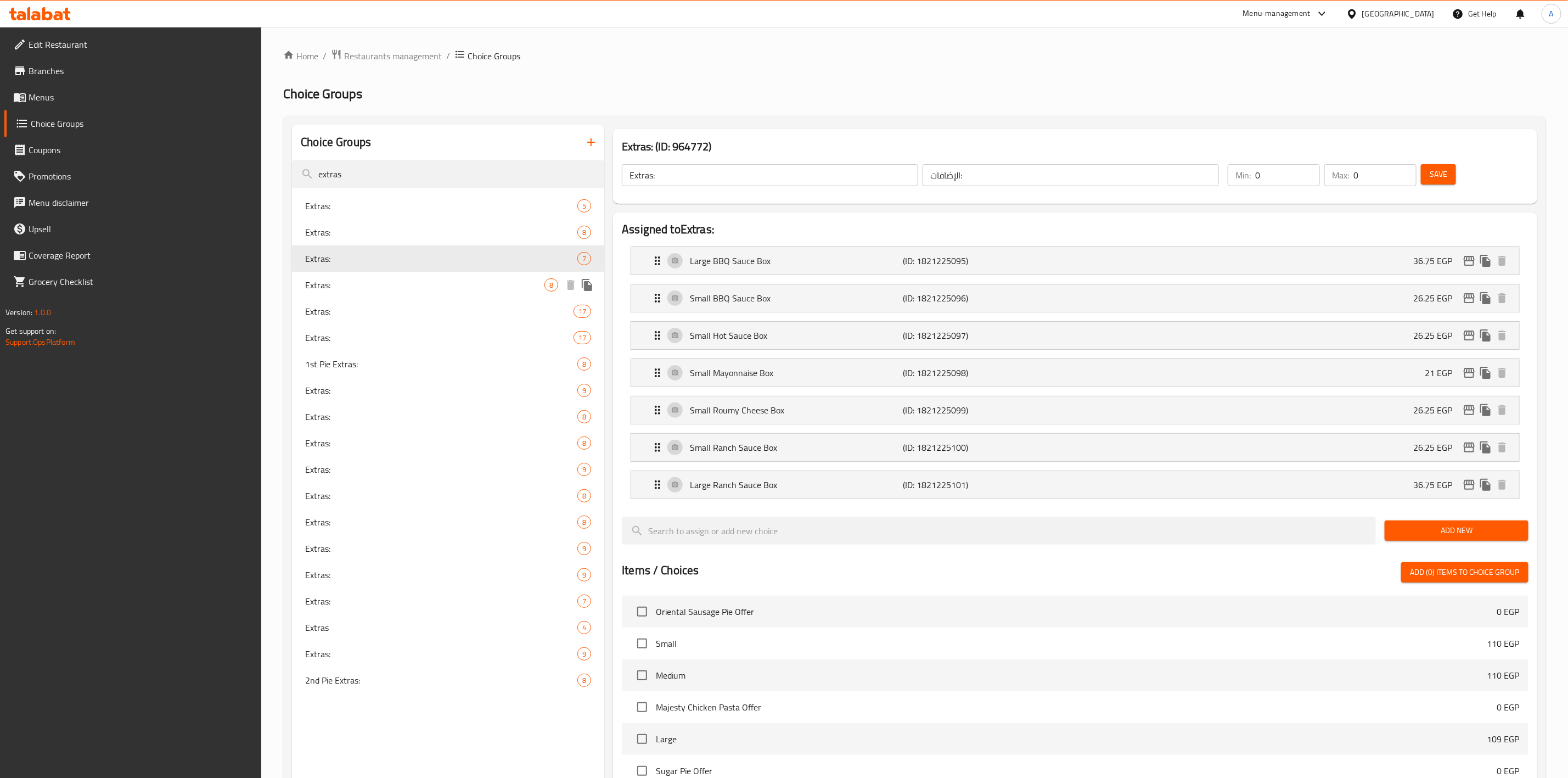
click at [403, 290] on span "Extras:" at bounding box center [425, 284] width 239 height 13
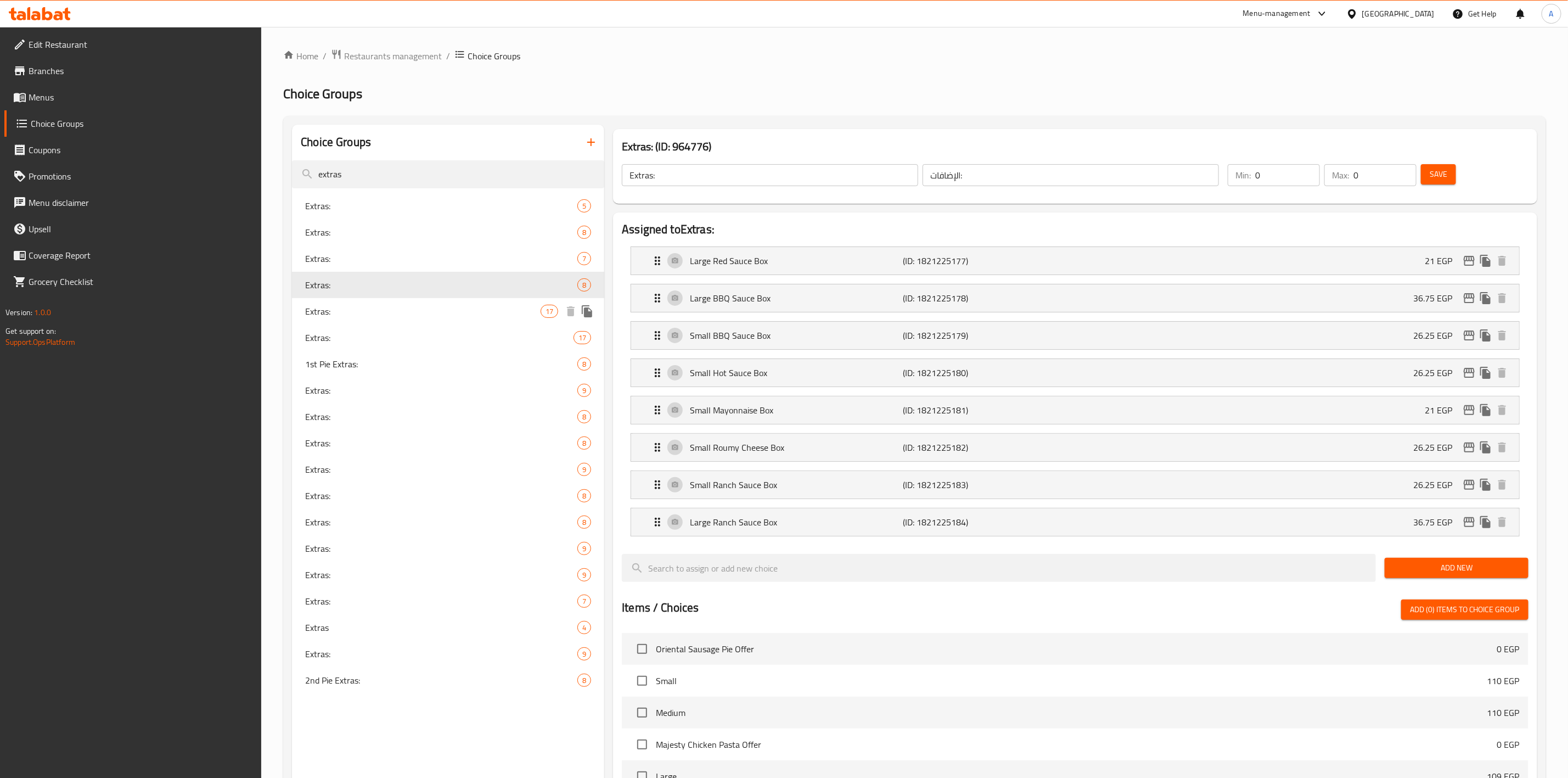
click at [392, 317] on span "Extras:" at bounding box center [423, 311] width 236 height 13
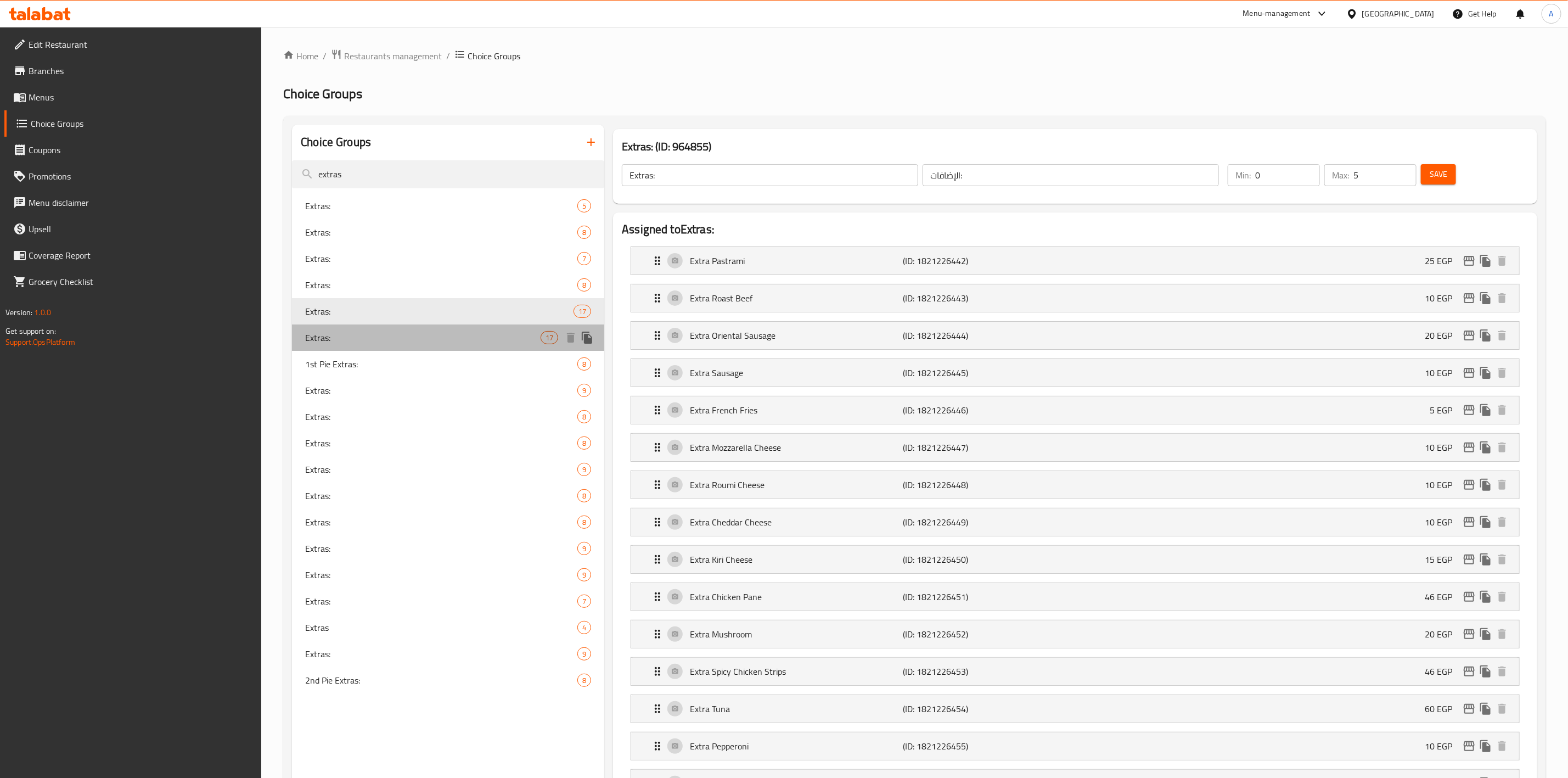
click at [502, 338] on span "Extras:" at bounding box center [423, 337] width 236 height 13
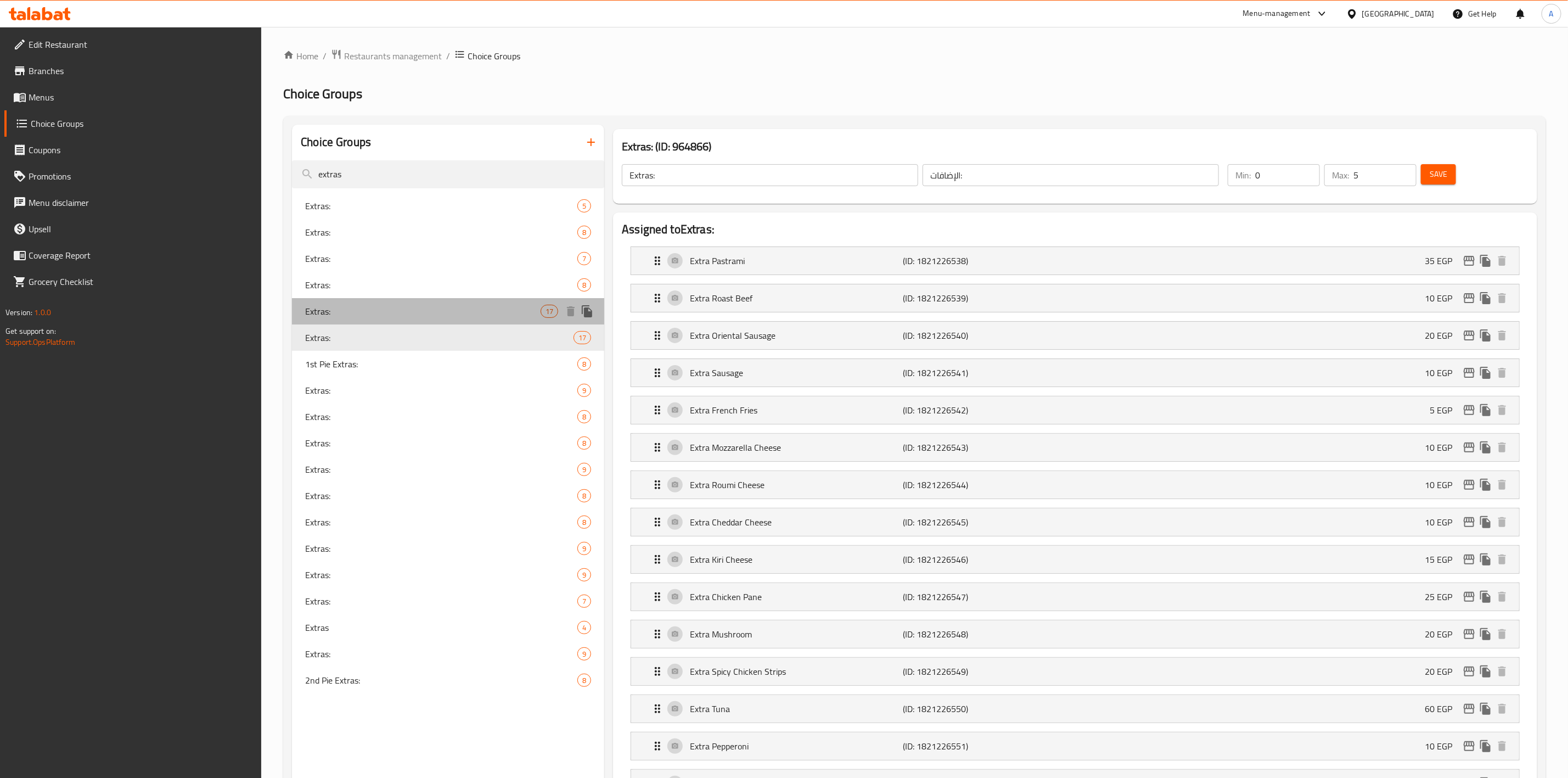
click at [489, 310] on span "Extras:" at bounding box center [423, 311] width 236 height 13
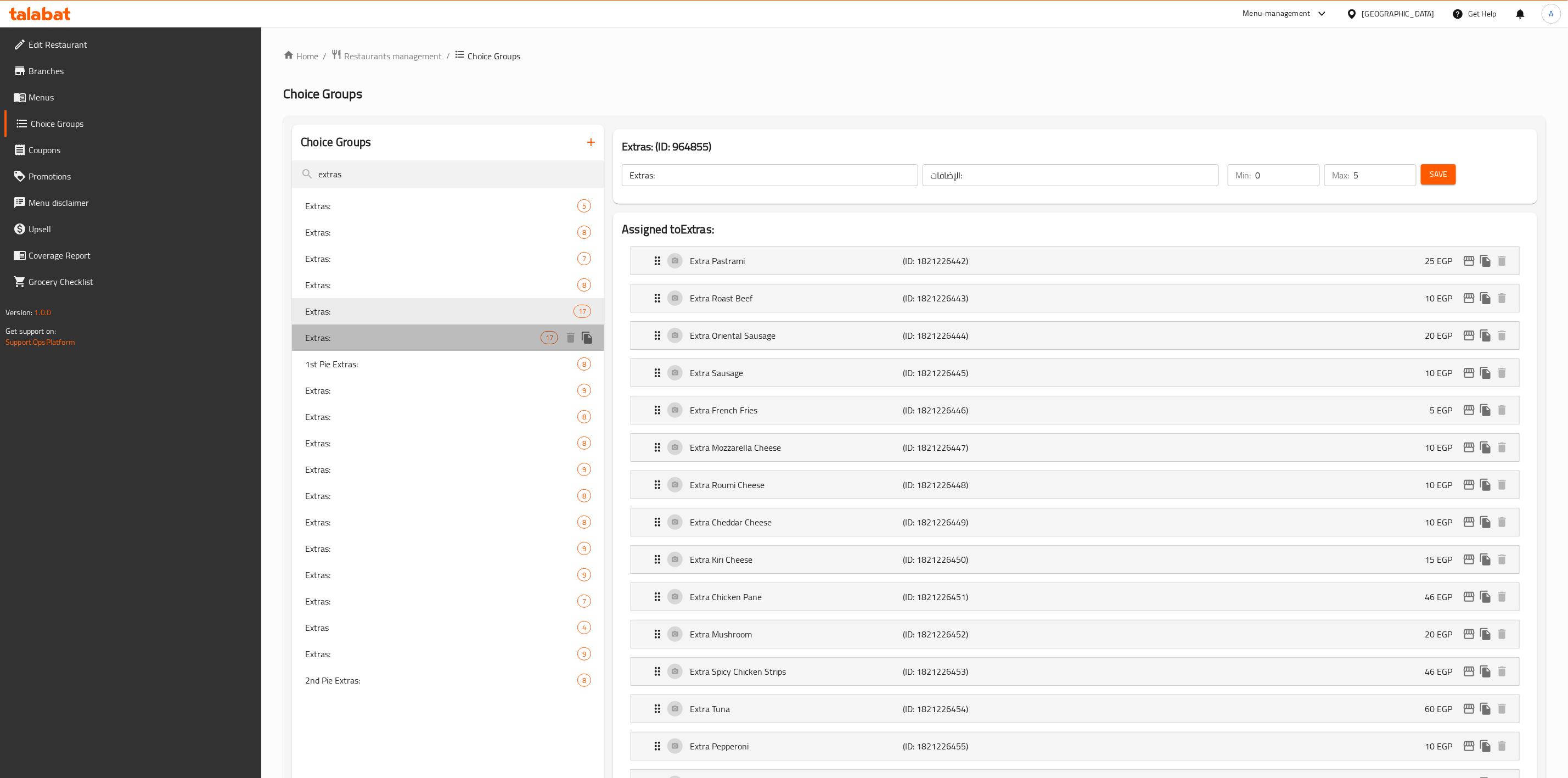
click at [486, 333] on span "Extras:" at bounding box center [423, 337] width 236 height 13
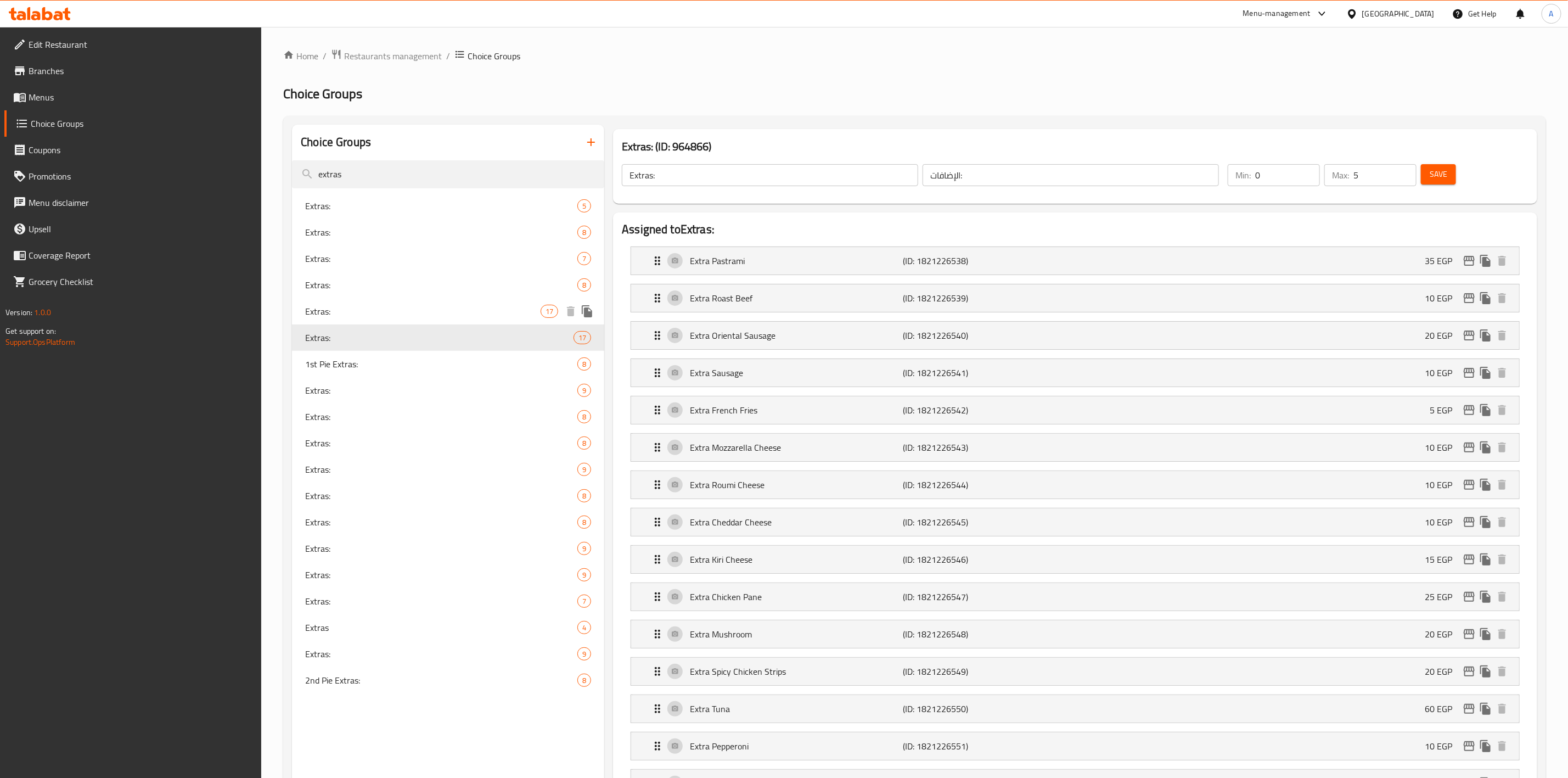
click at [483, 309] on span "Extras:" at bounding box center [423, 311] width 236 height 13
click at [485, 333] on span "Extras:" at bounding box center [423, 337] width 236 height 13
click at [484, 310] on span "Extras:" at bounding box center [423, 311] width 236 height 13
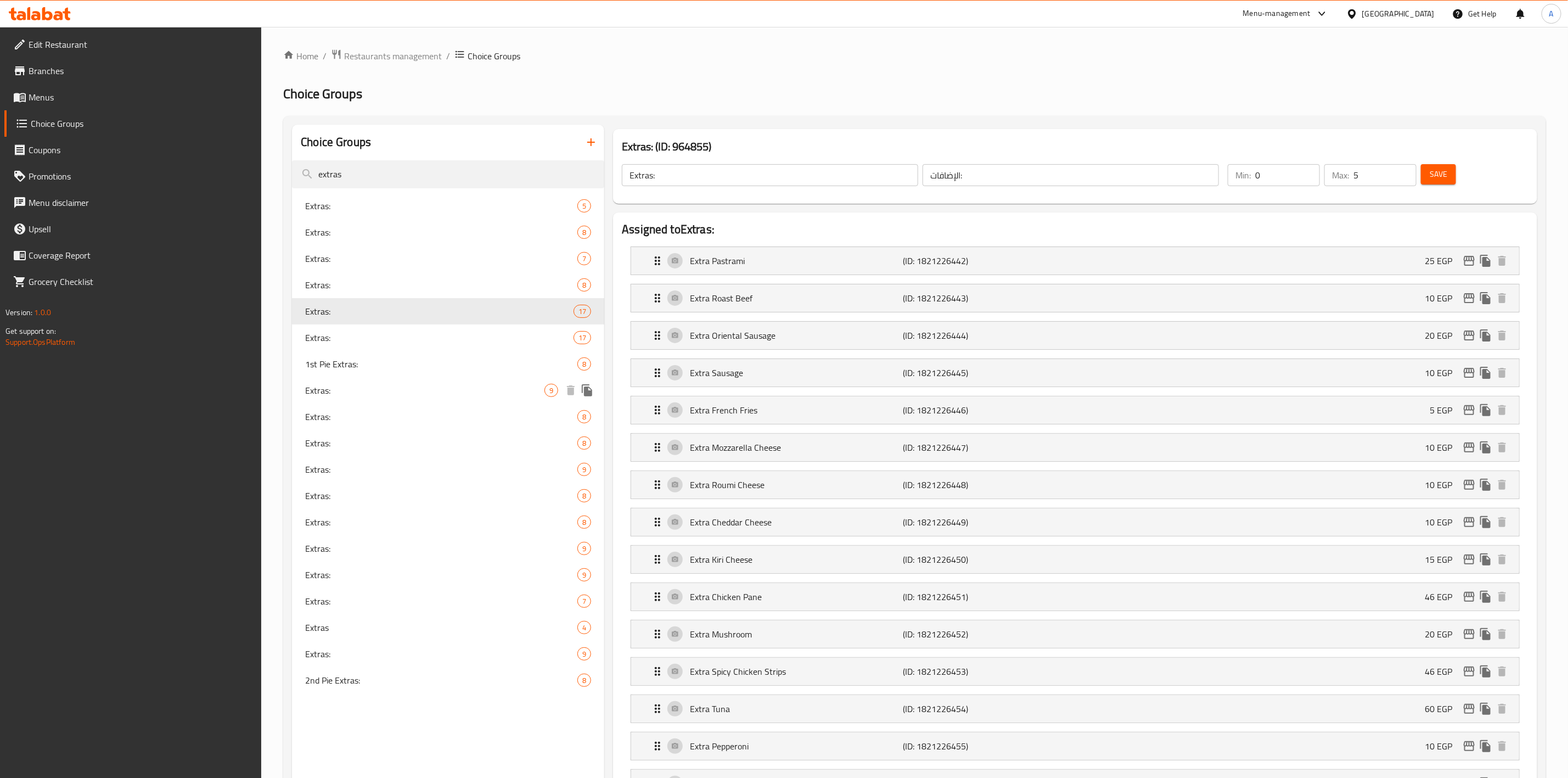
click at [499, 392] on span "Extras:" at bounding box center [425, 390] width 239 height 13
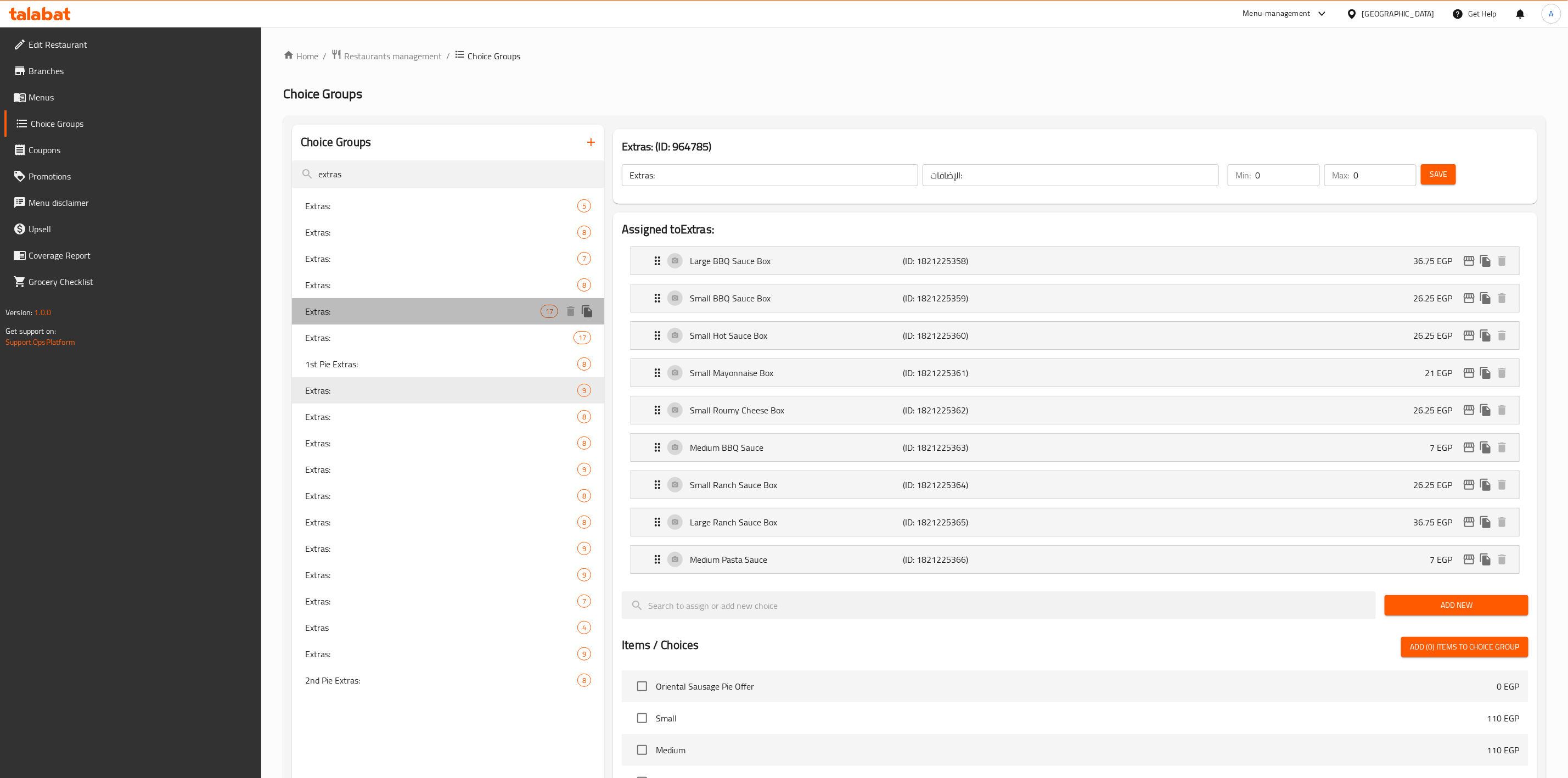
click at [503, 309] on span "Extras:" at bounding box center [423, 311] width 236 height 13
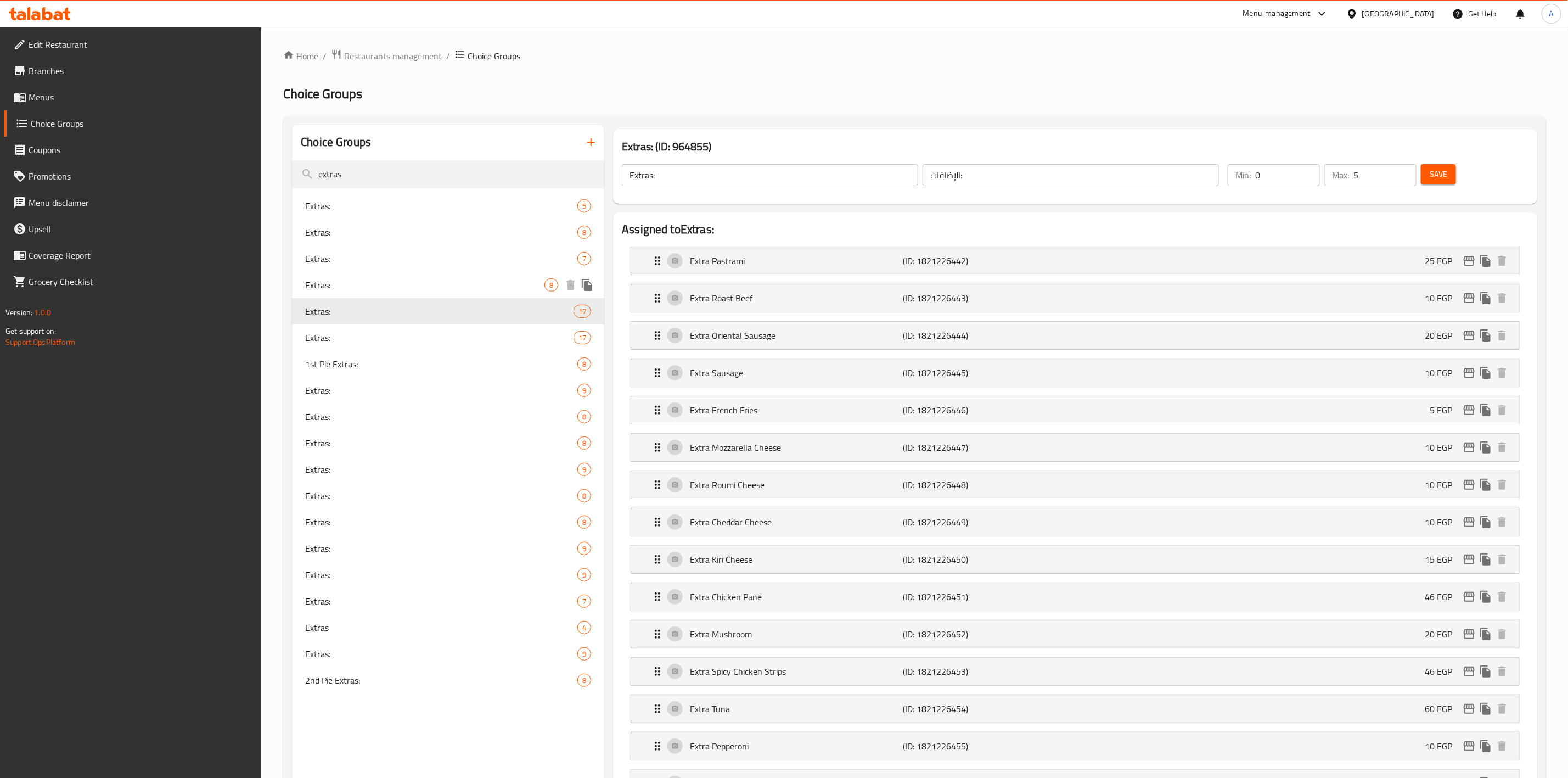
click at [495, 284] on span "Extras:" at bounding box center [425, 284] width 239 height 13
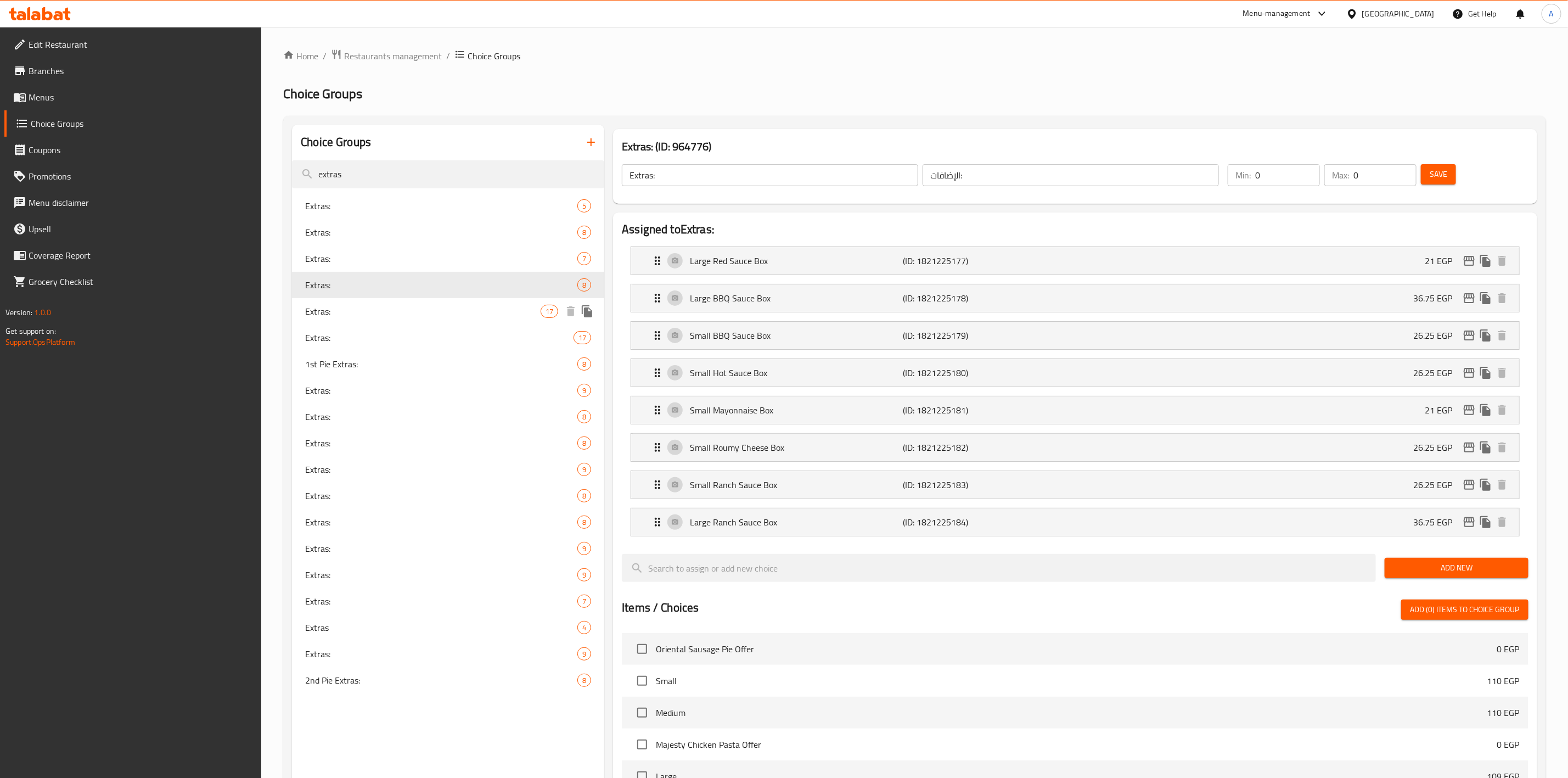
click at [495, 309] on span "Extras:" at bounding box center [423, 311] width 236 height 13
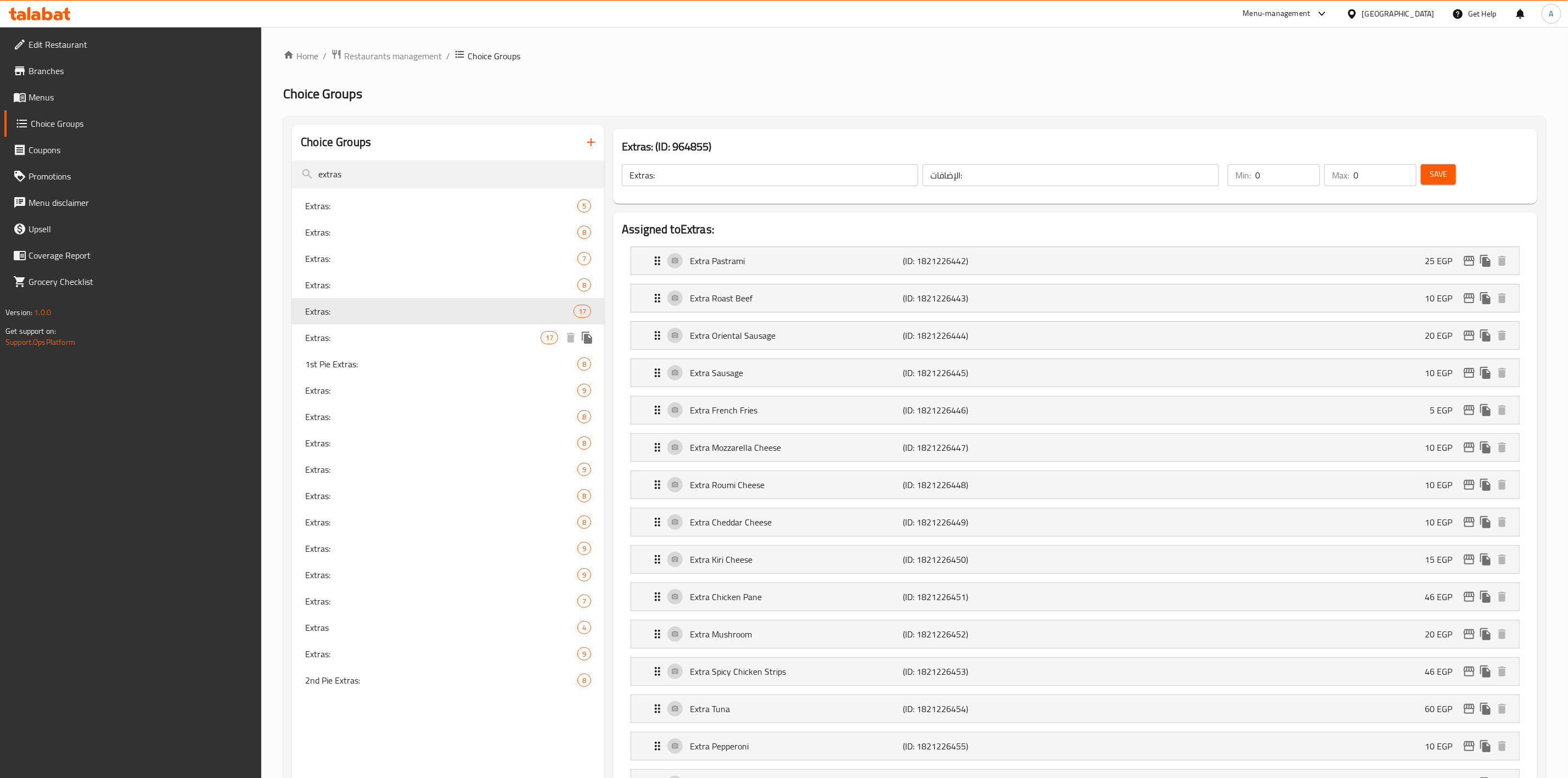
type input "5"
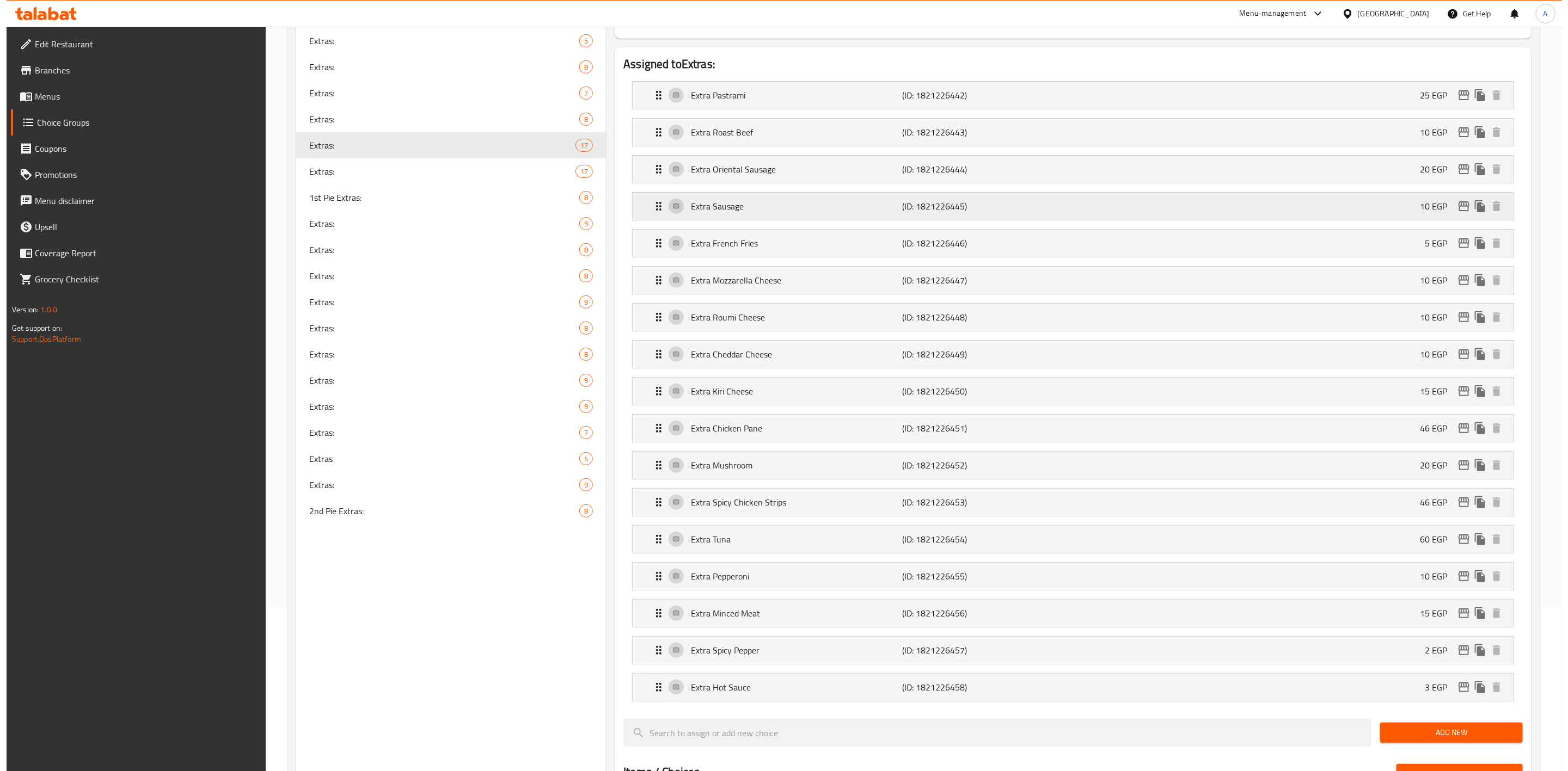
scroll to position [82, 0]
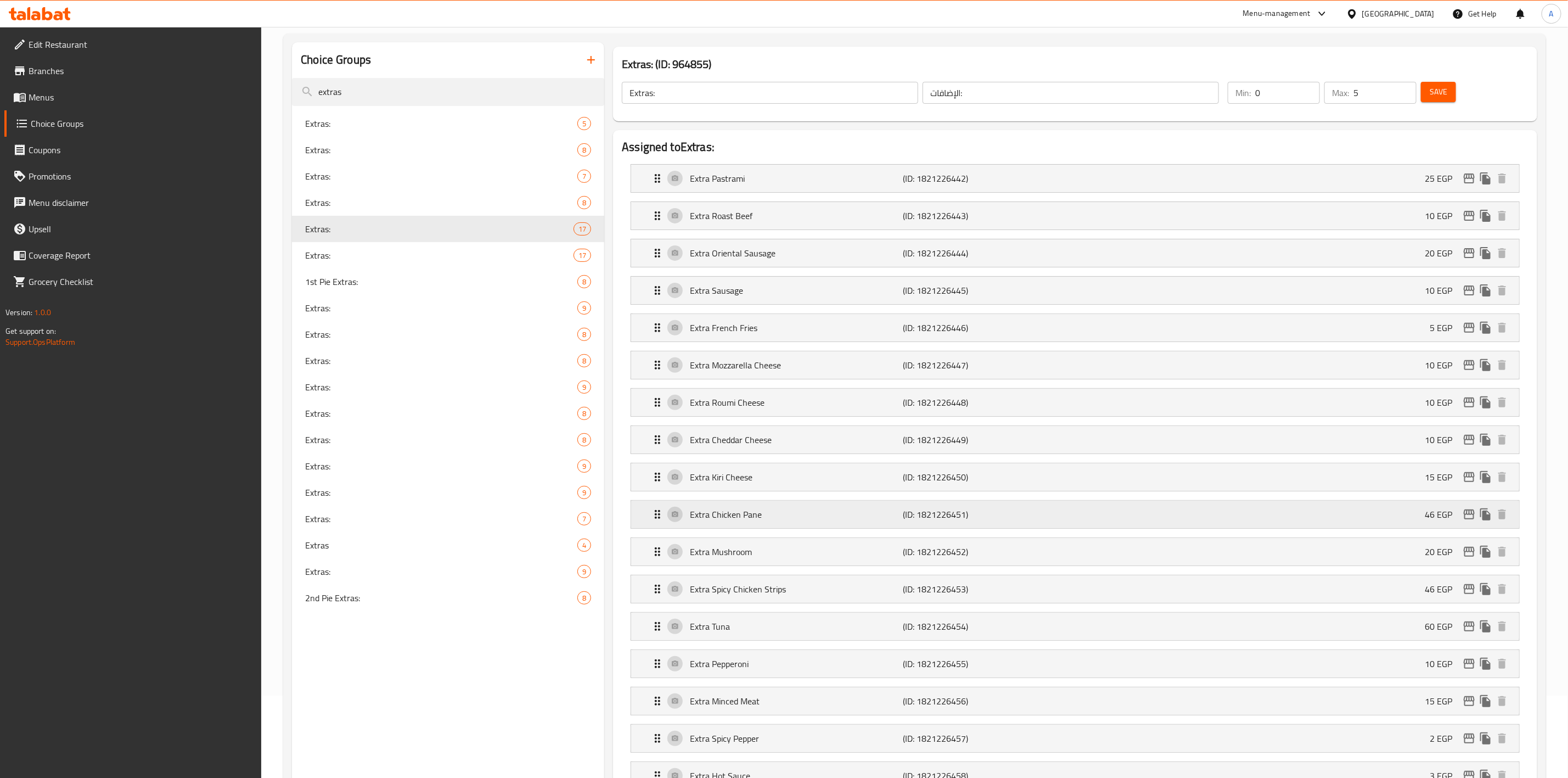
click at [1379, 519] on div "Extra Chicken Pane (ID: 1821226451) 46 EGP" at bounding box center [1079, 515] width 855 height 28
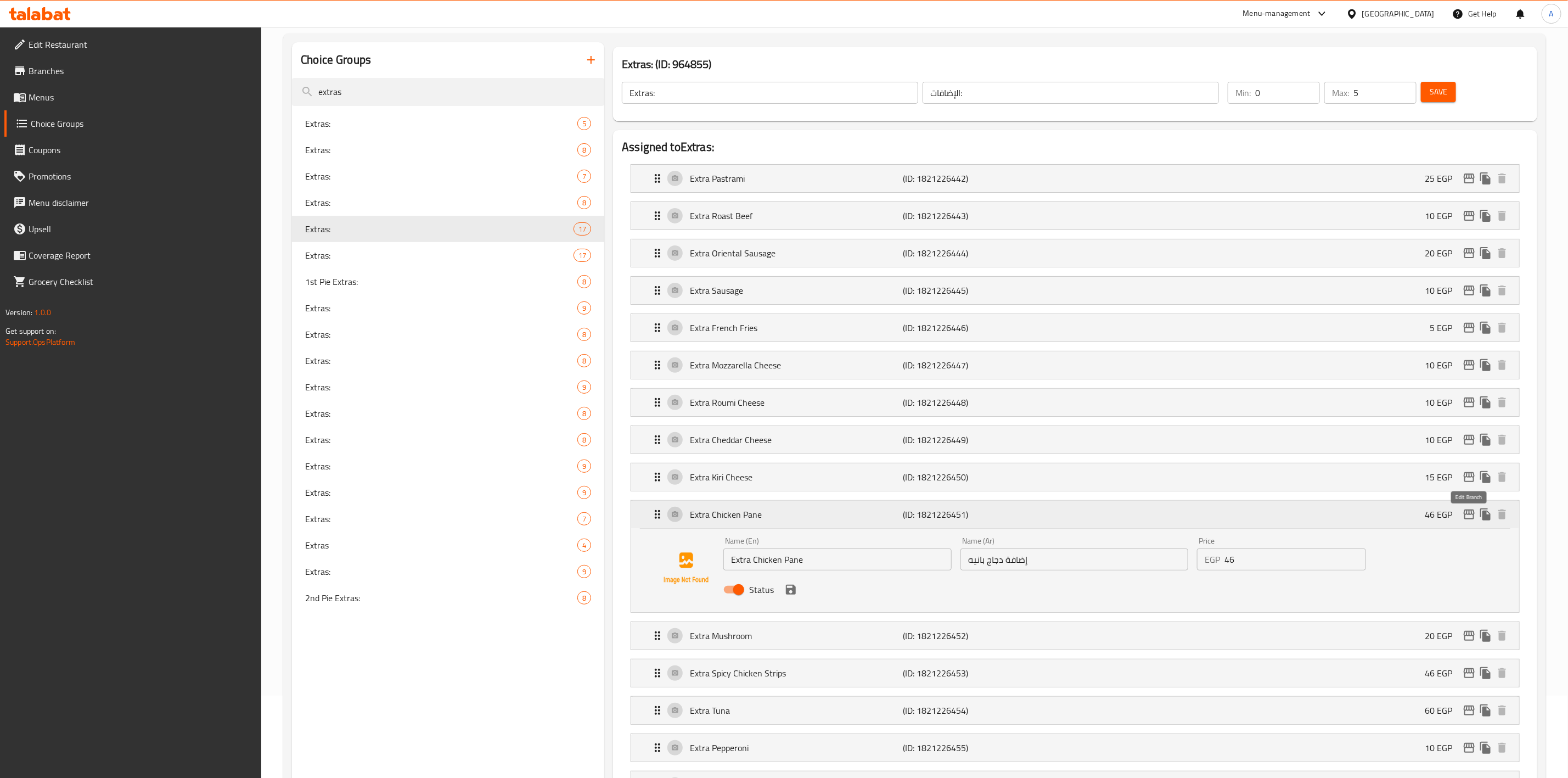
click at [1469, 521] on icon "edit" at bounding box center [1469, 514] width 13 height 13
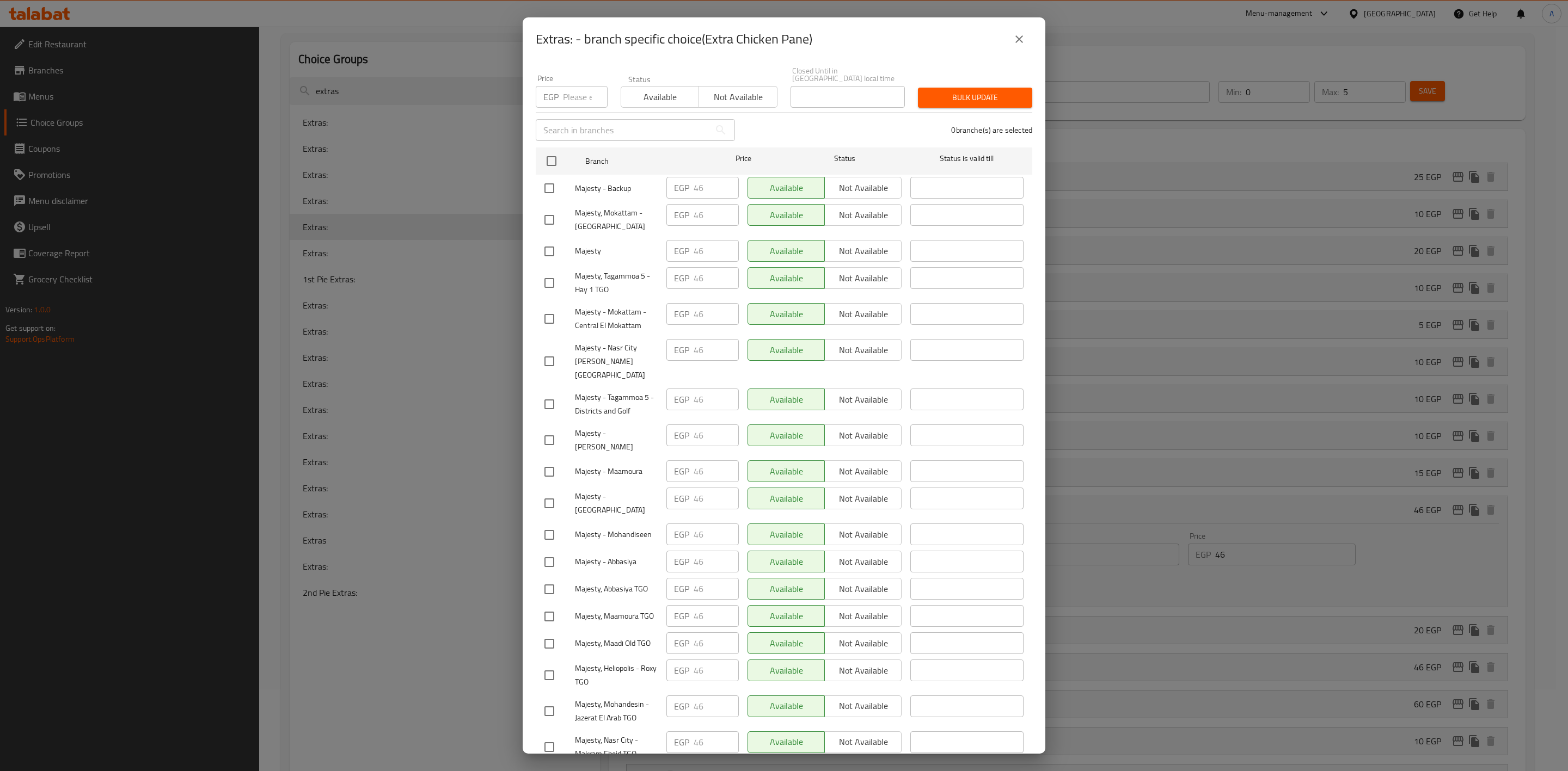
scroll to position [0, 0]
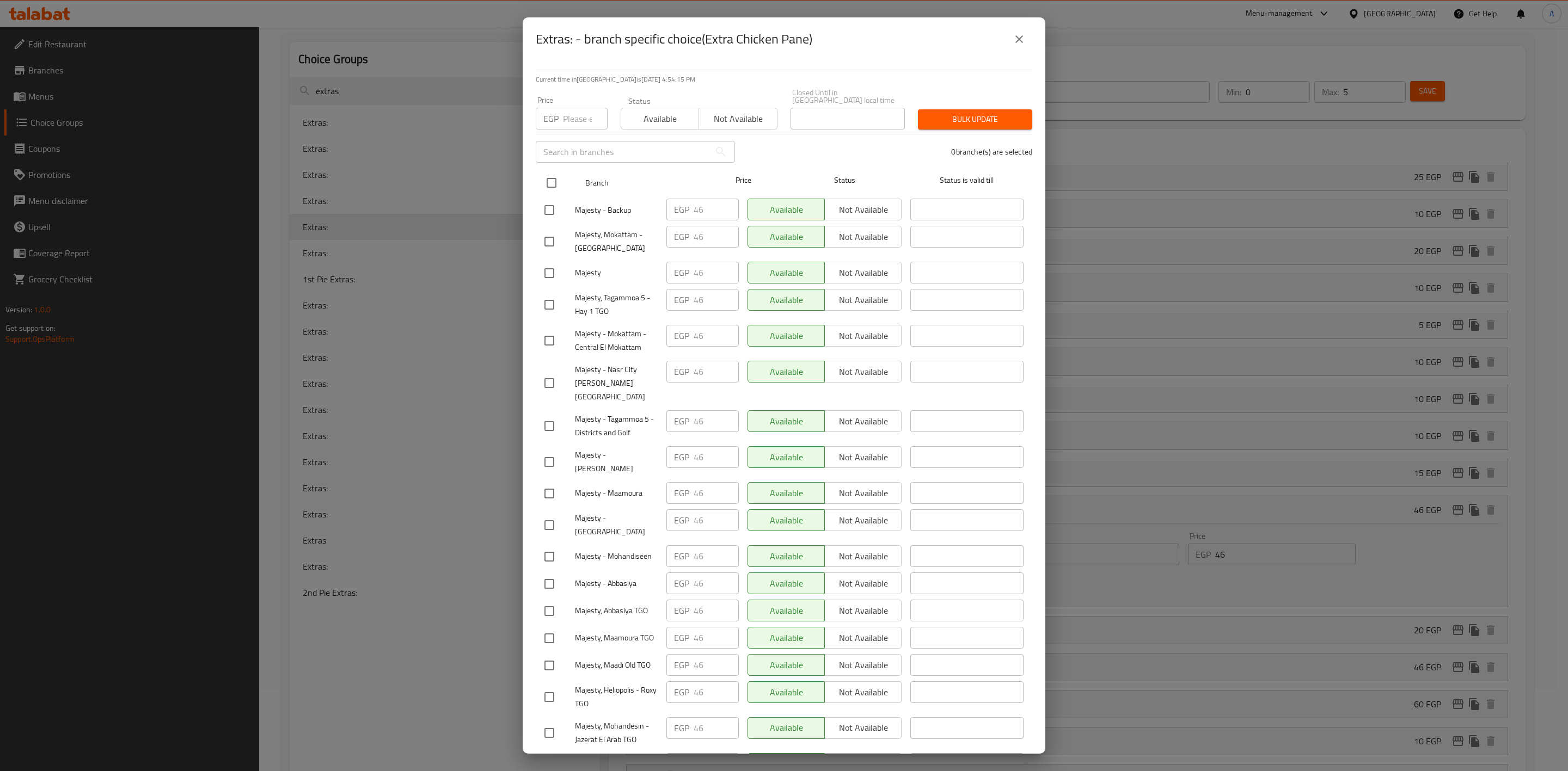
click at [552, 183] on input "checkbox" at bounding box center [551, 183] width 23 height 23
checkbox input "true"
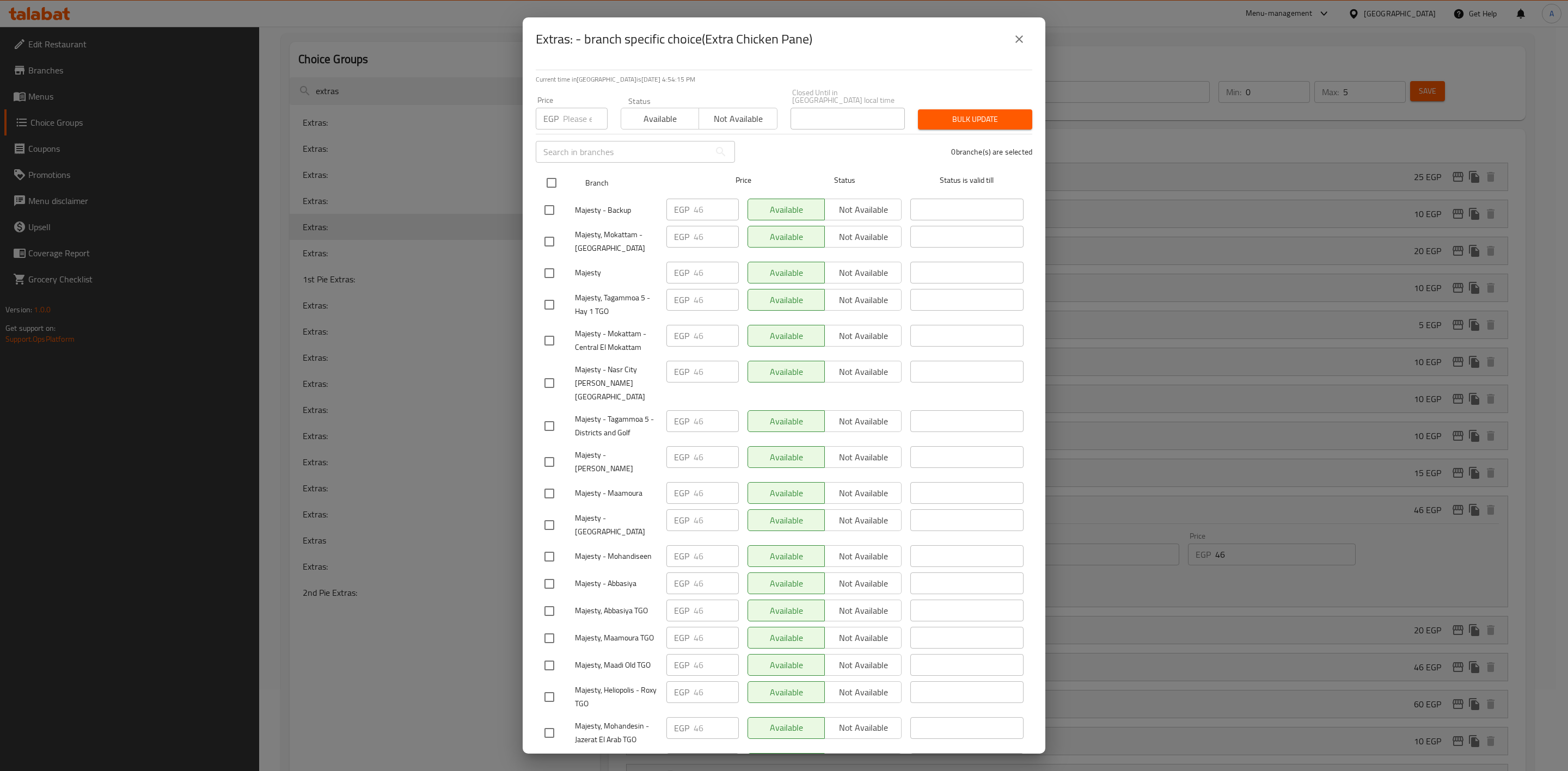
checkbox input "true"
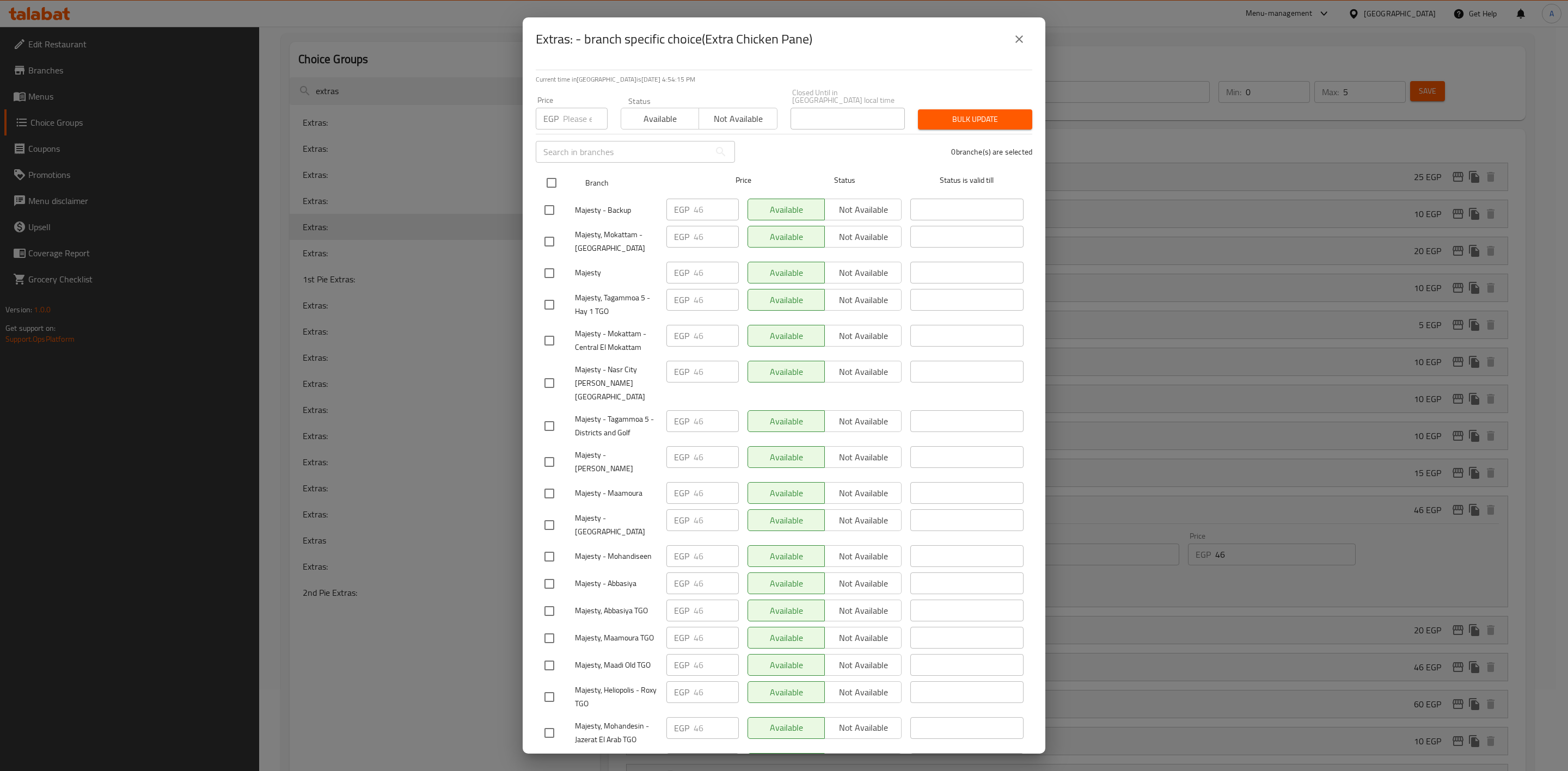
checkbox input "true"
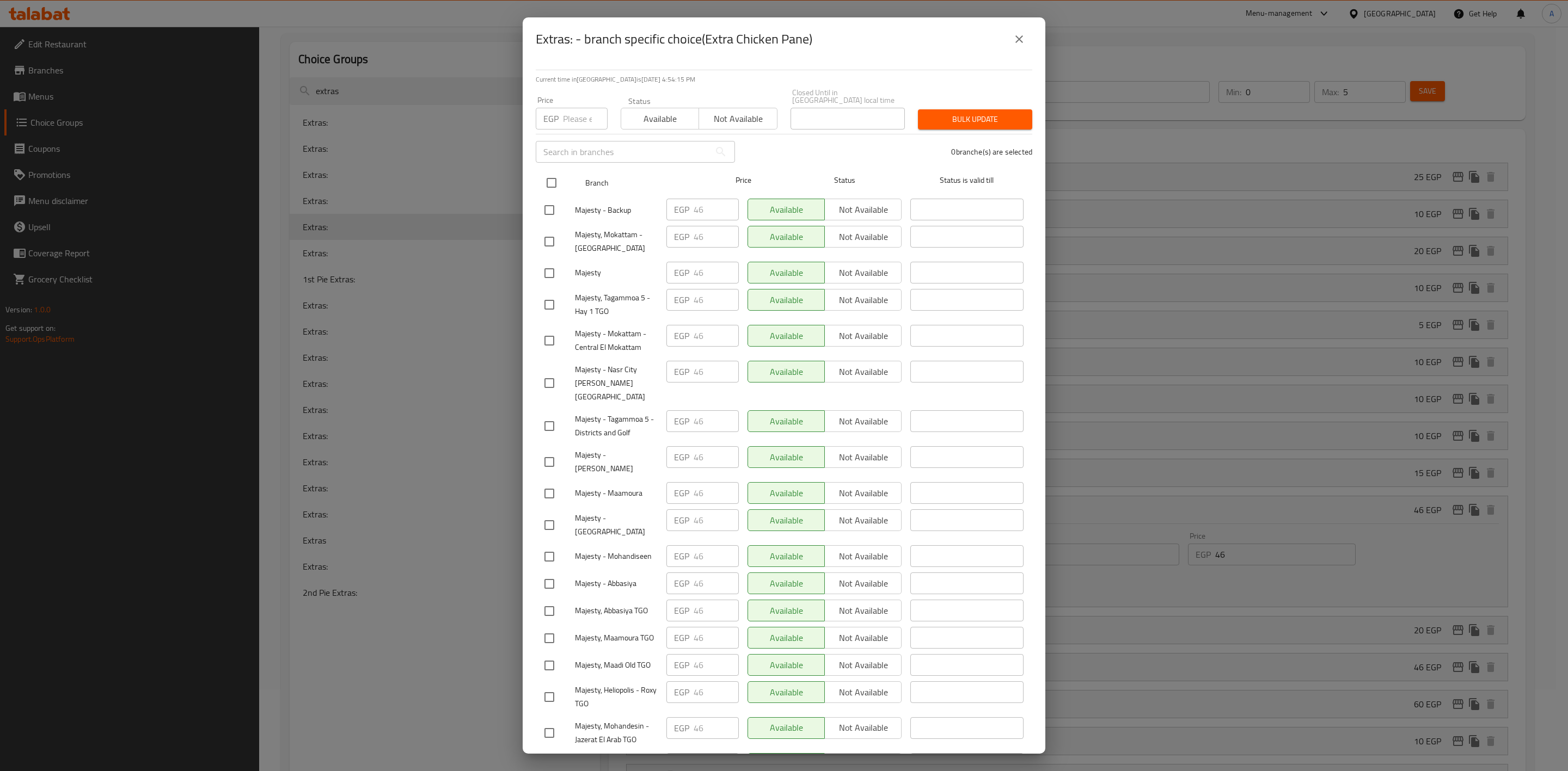
checkbox input "true"
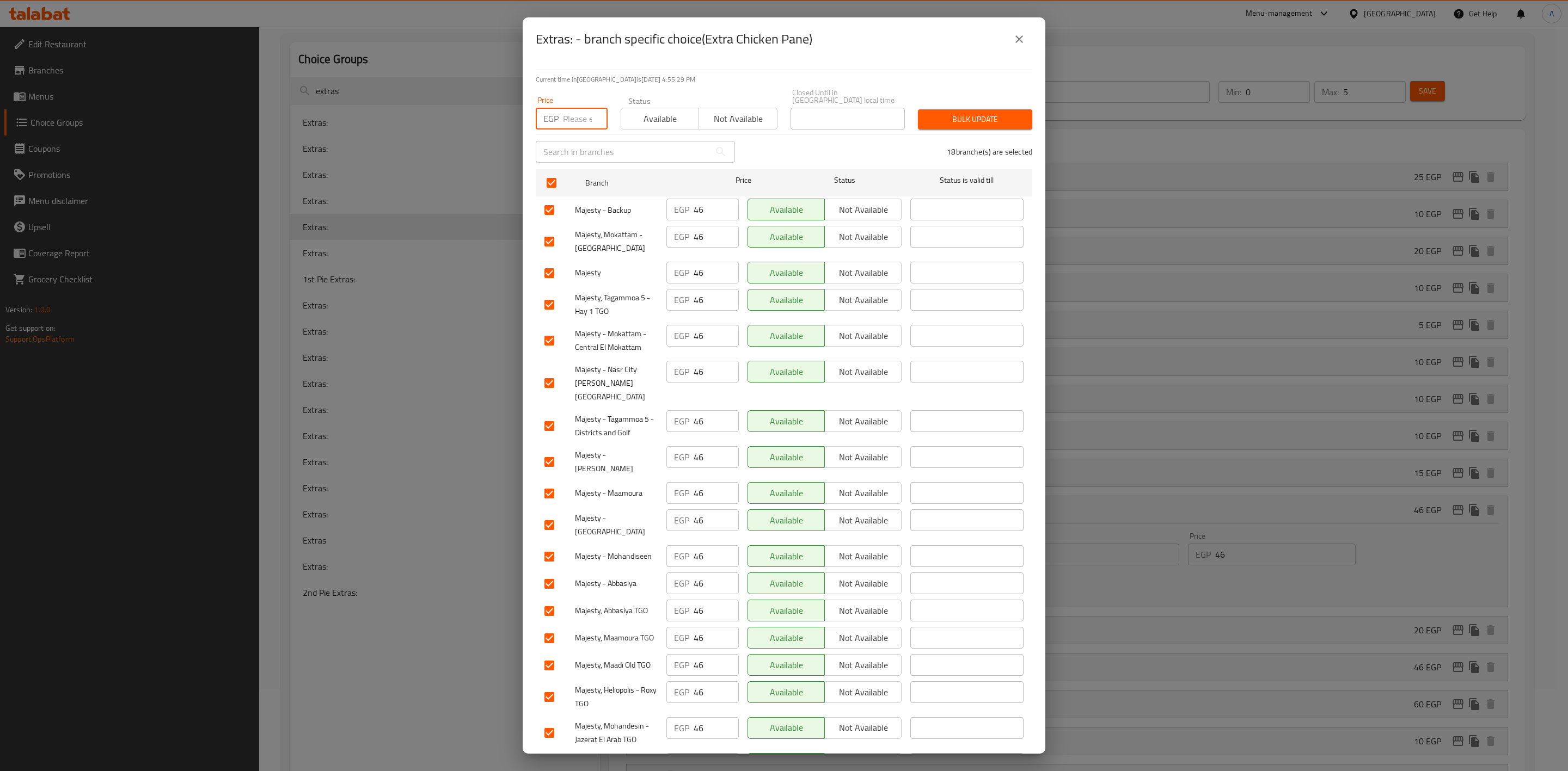
click at [570, 110] on input "number" at bounding box center [585, 119] width 44 height 22
type input "35"
click at [926, 113] on span "Bulk update" at bounding box center [975, 119] width 97 height 13
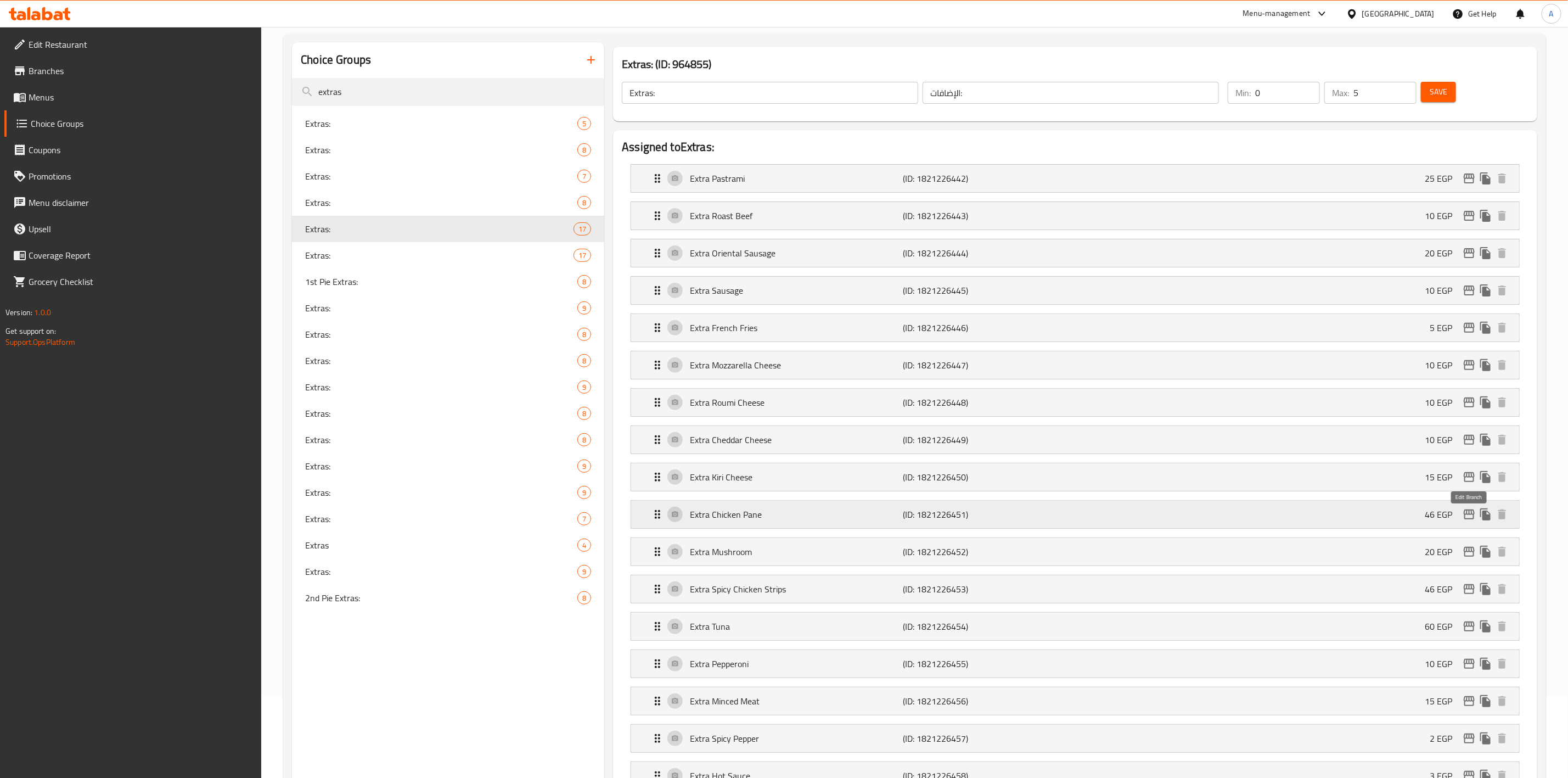
click at [1468, 513] on icon "edit" at bounding box center [1469, 514] width 13 height 13
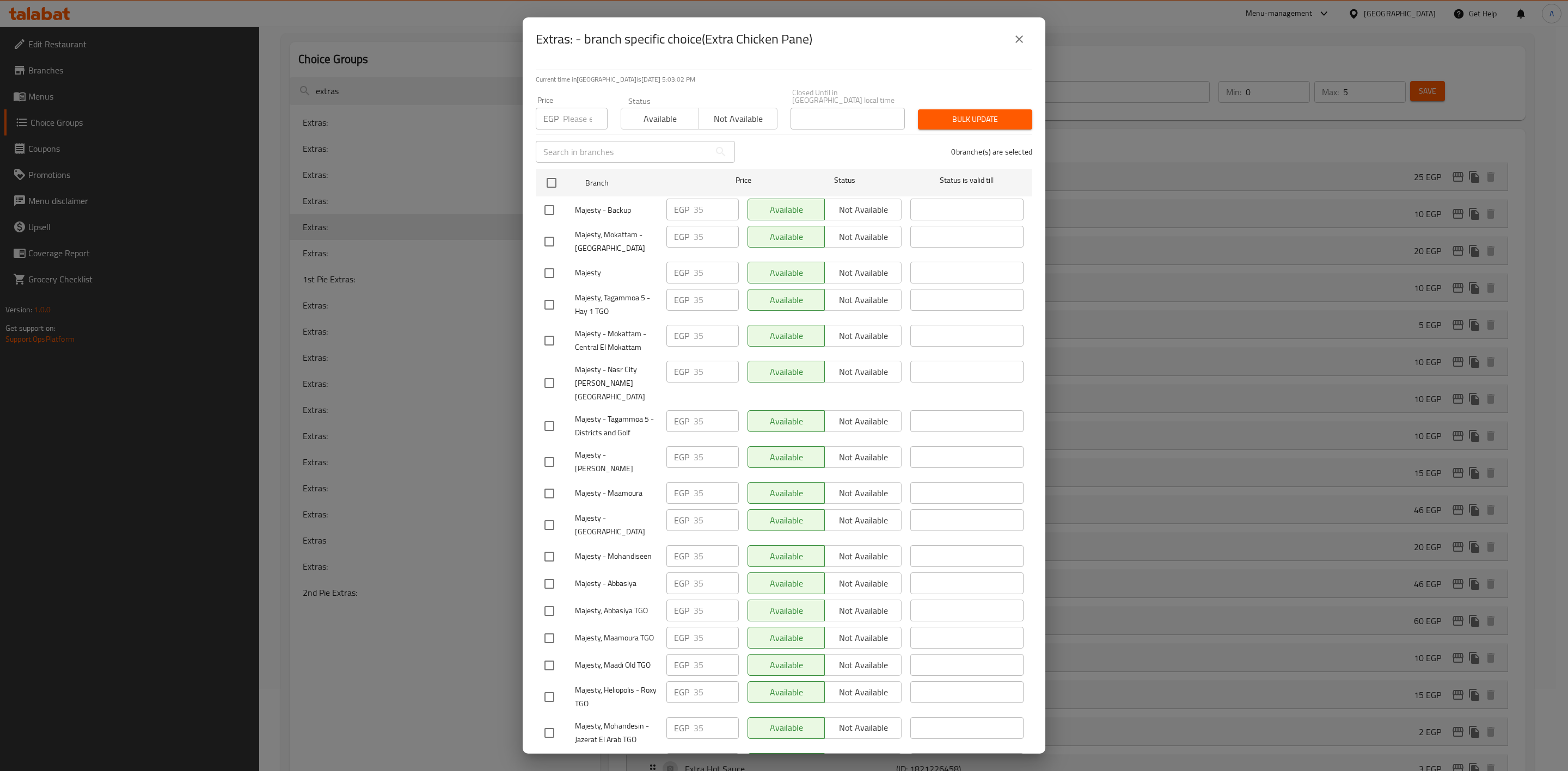
scroll to position [22, 0]
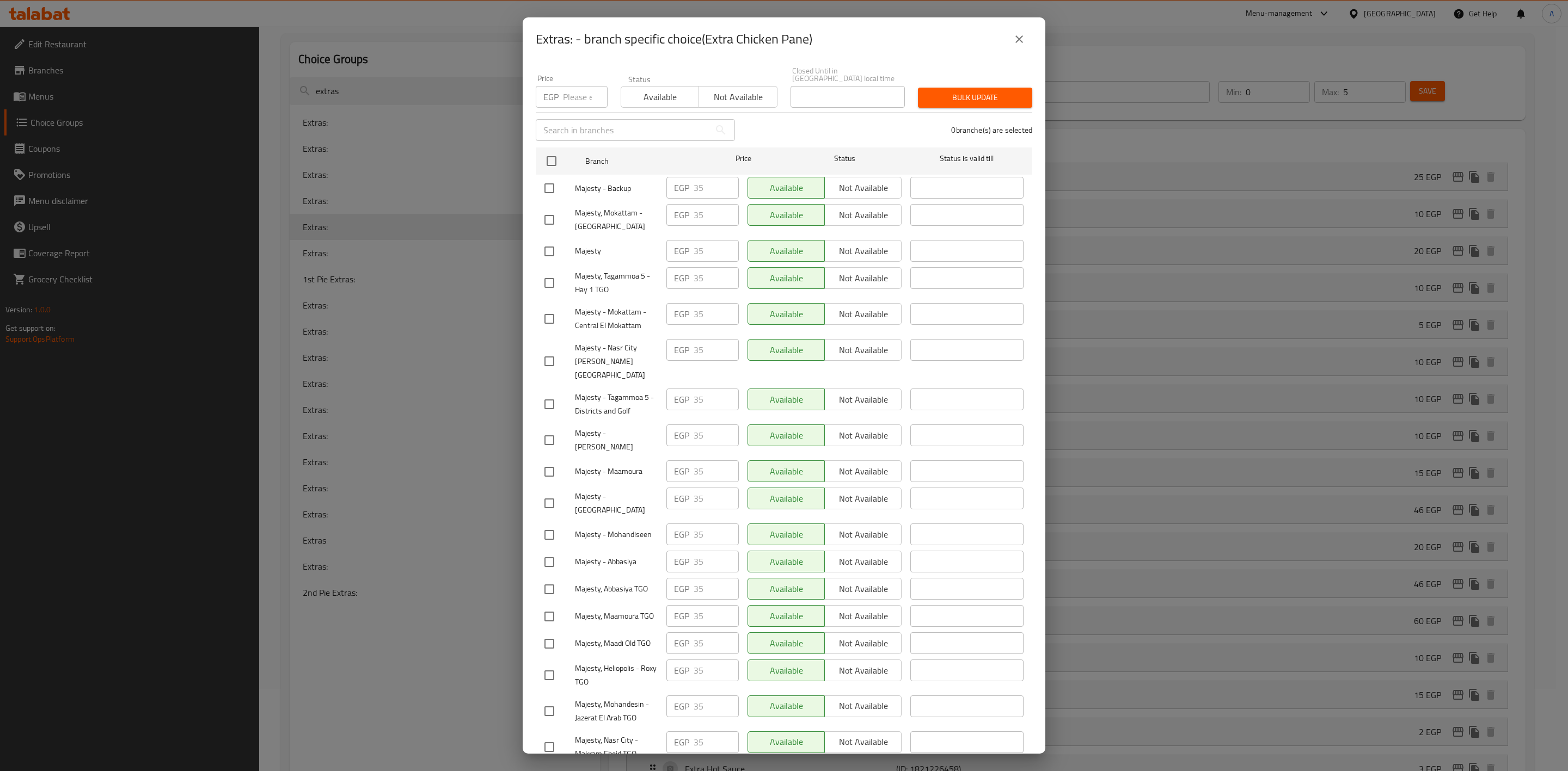
click at [1016, 41] on icon "close" at bounding box center [1019, 39] width 13 height 13
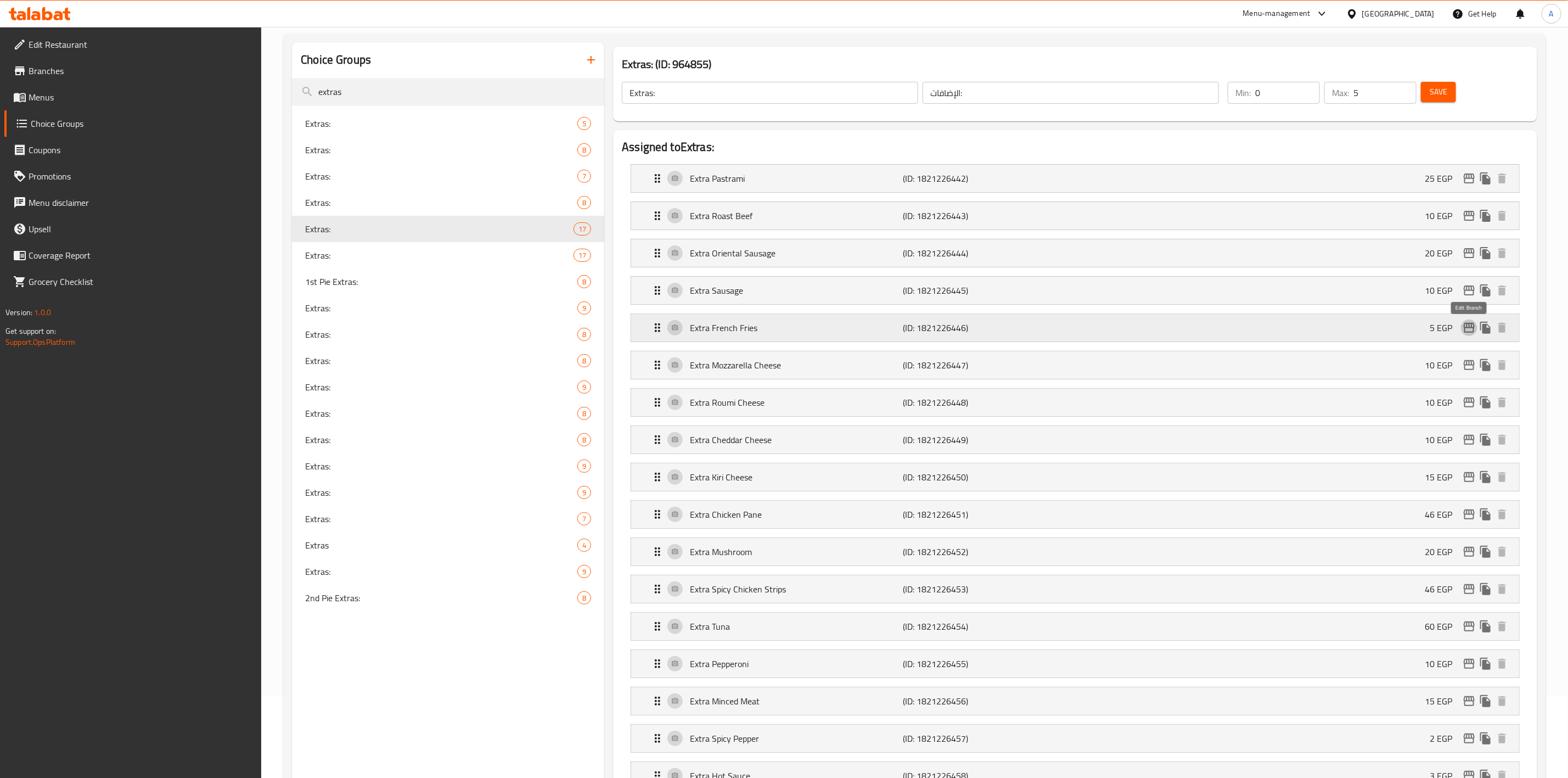
click at [1468, 330] on icon "edit" at bounding box center [1469, 328] width 11 height 10
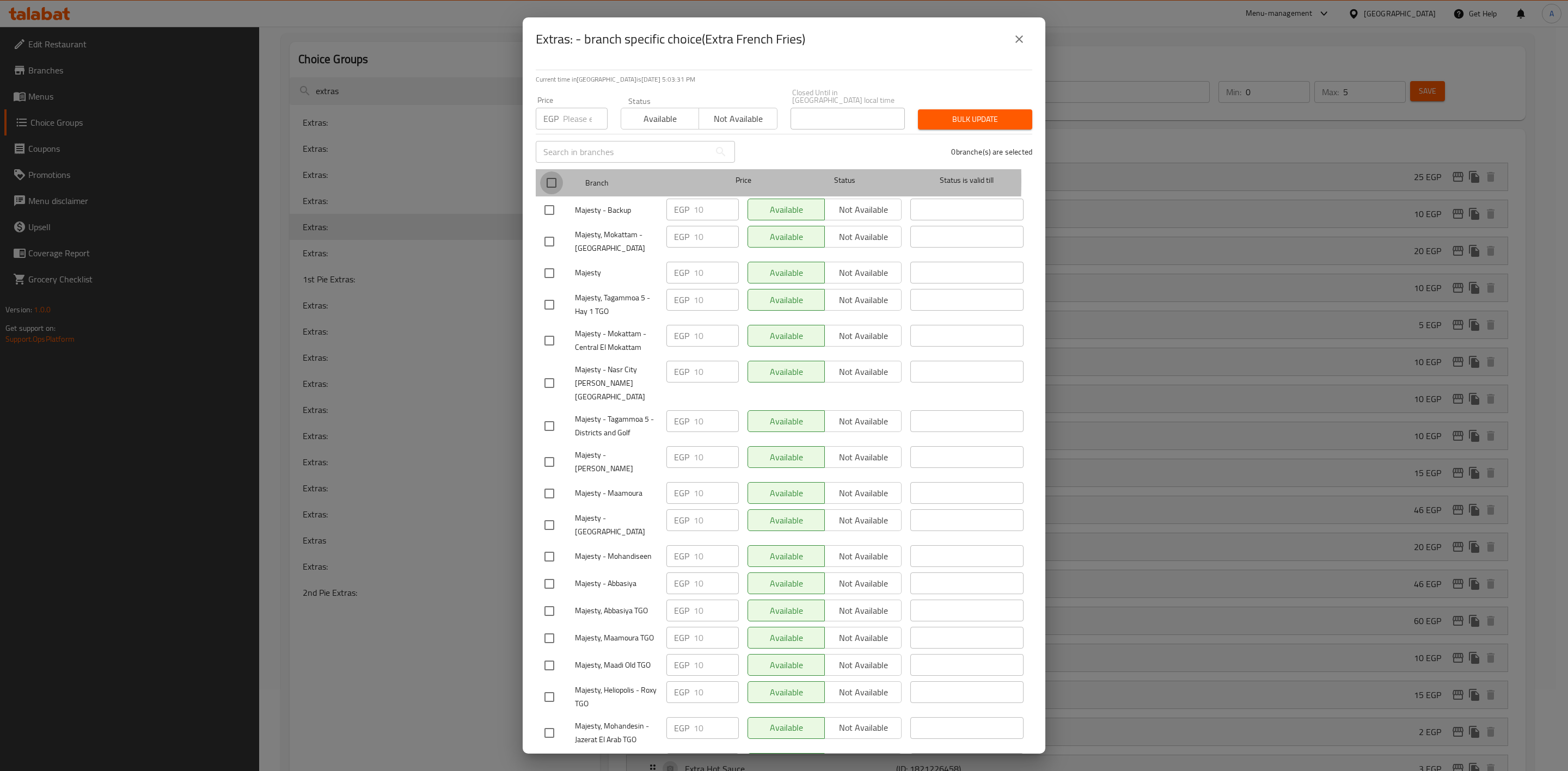
click at [551, 173] on input "checkbox" at bounding box center [551, 183] width 23 height 23
checkbox input "true"
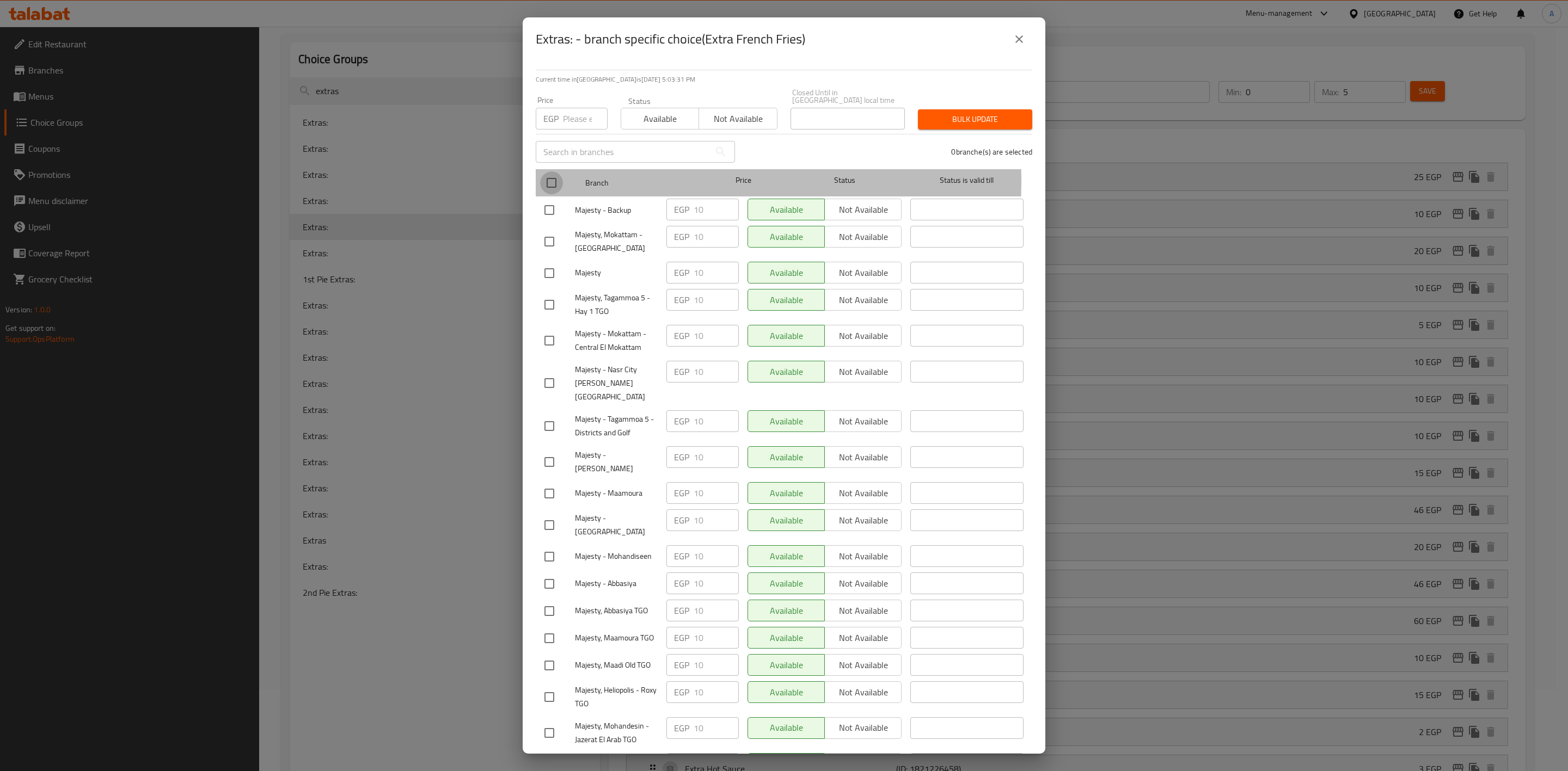
checkbox input "true"
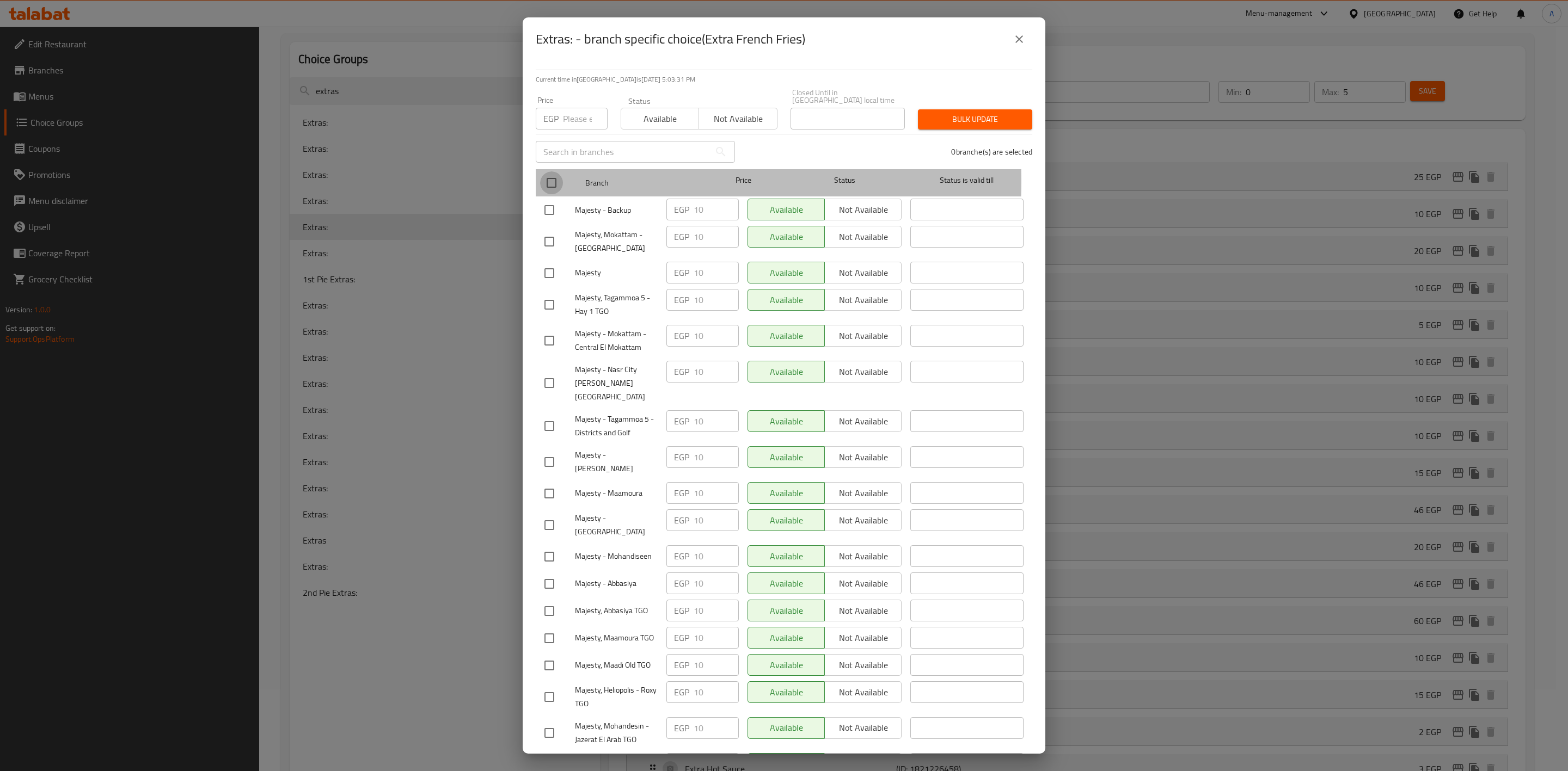
checkbox input "true"
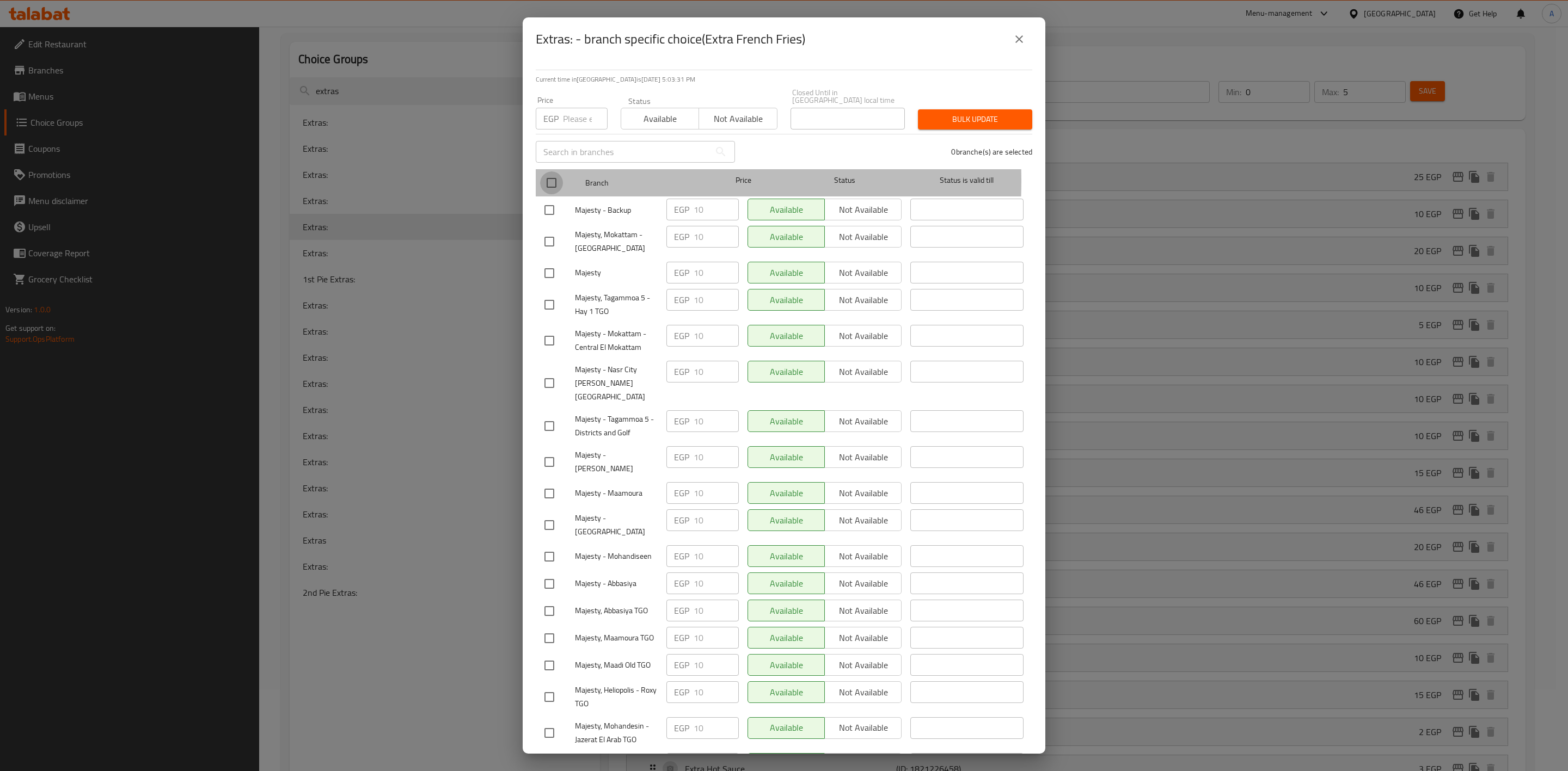
checkbox input "true"
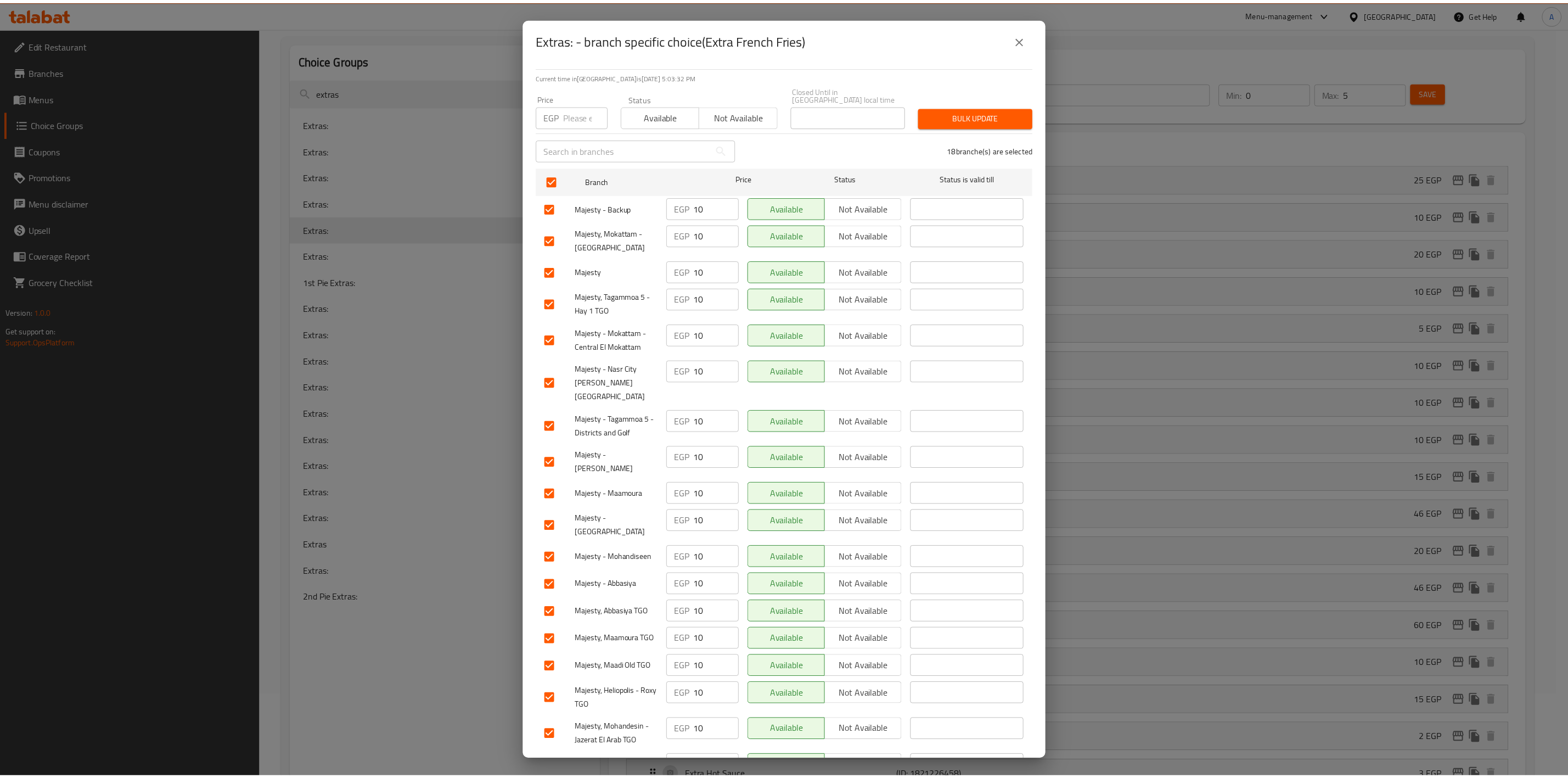
scroll to position [0, 0]
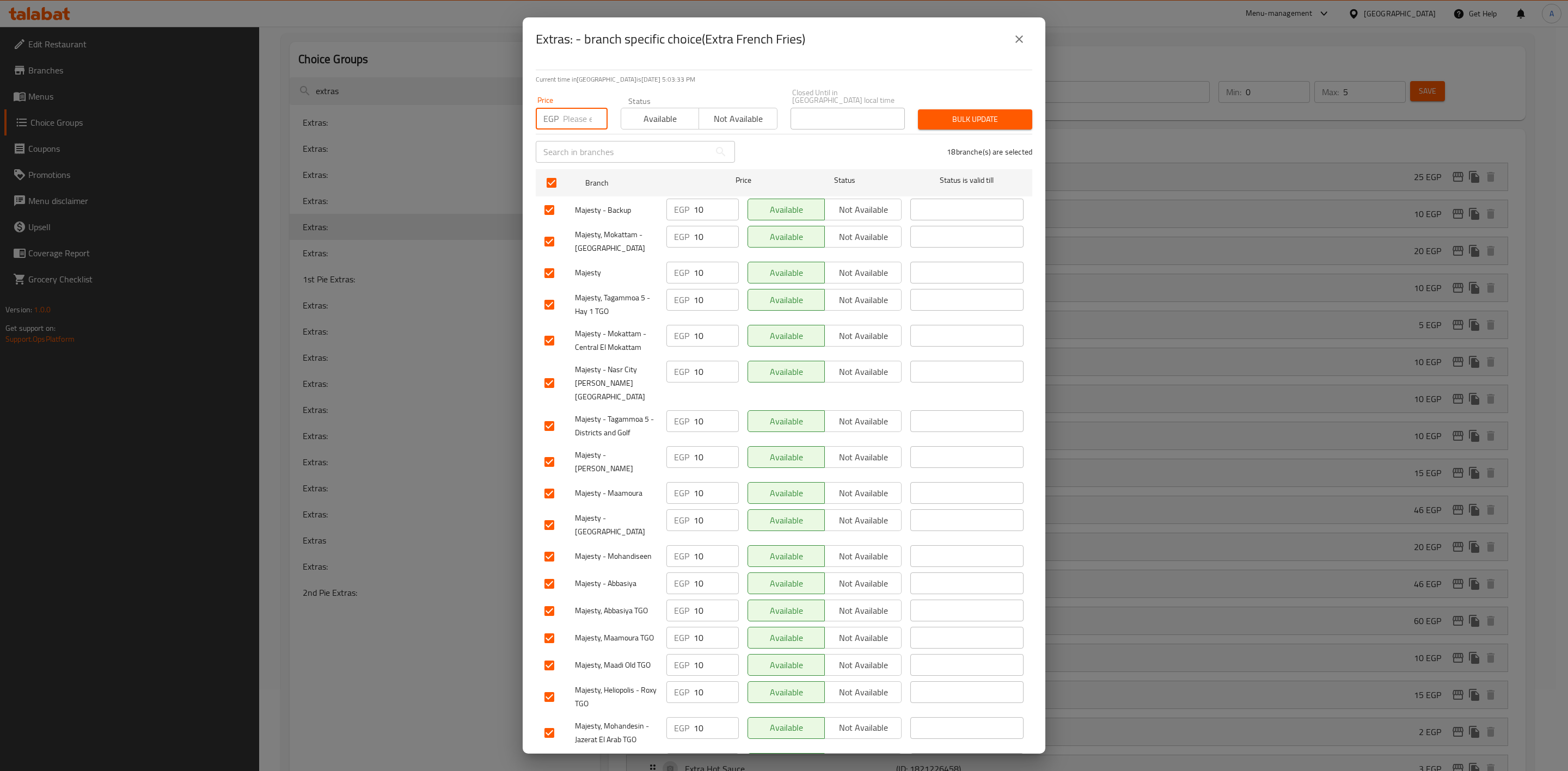
click at [575, 117] on input "number" at bounding box center [585, 119] width 44 height 22
type input "15"
click at [946, 116] on span "Bulk update" at bounding box center [975, 119] width 97 height 13
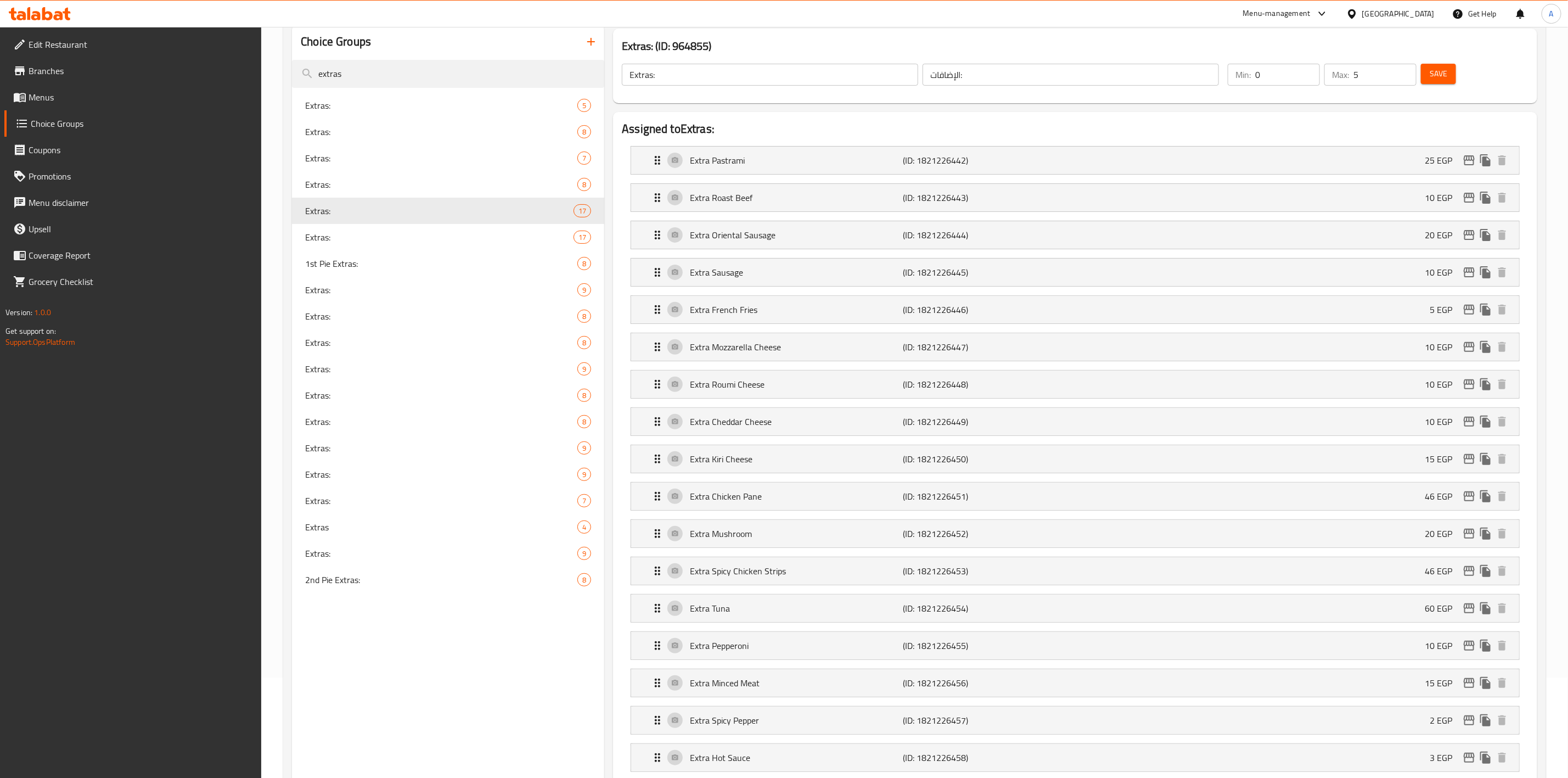
scroll to position [247, 0]
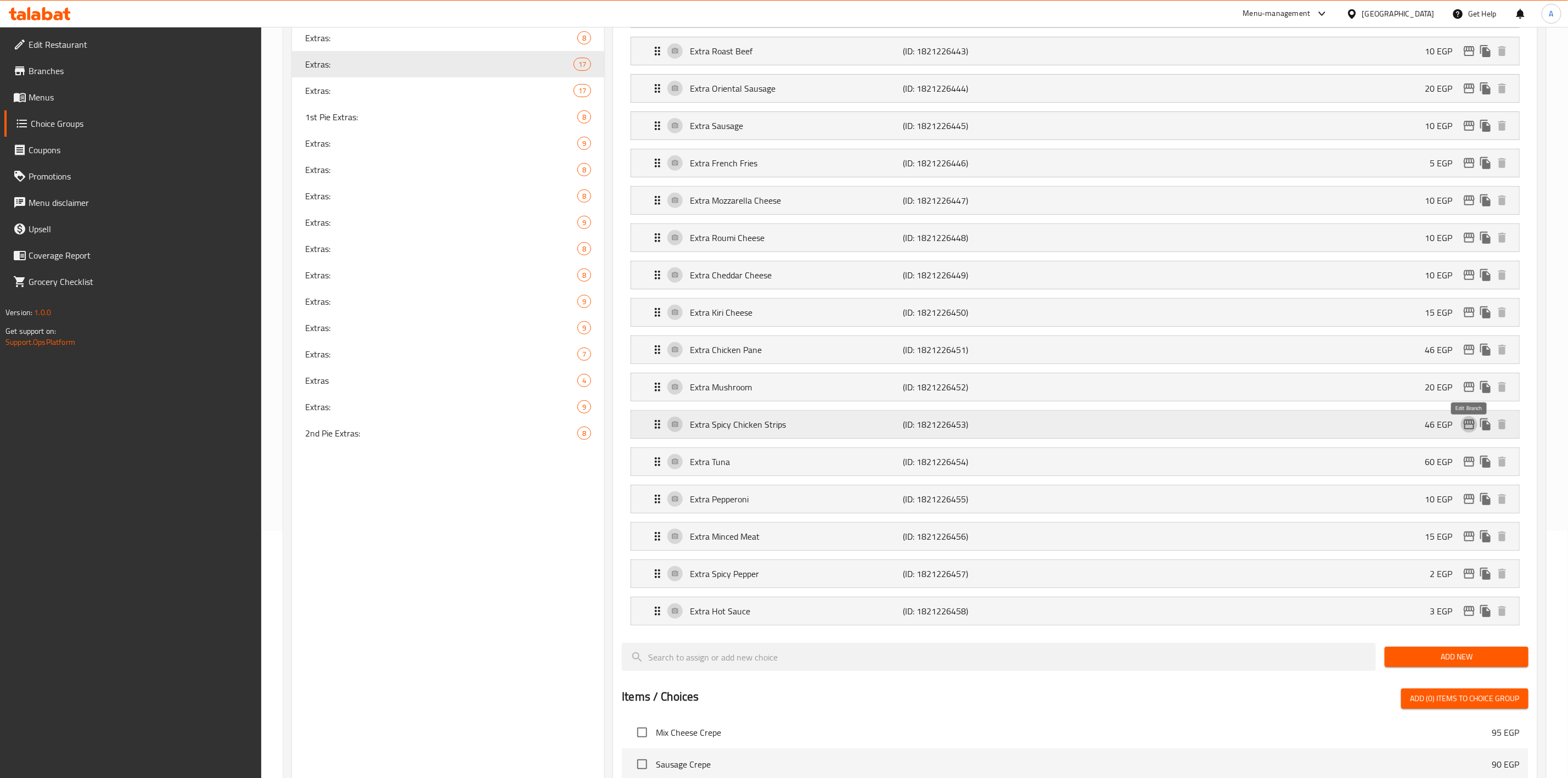
click at [1469, 431] on icon "edit" at bounding box center [1469, 424] width 13 height 13
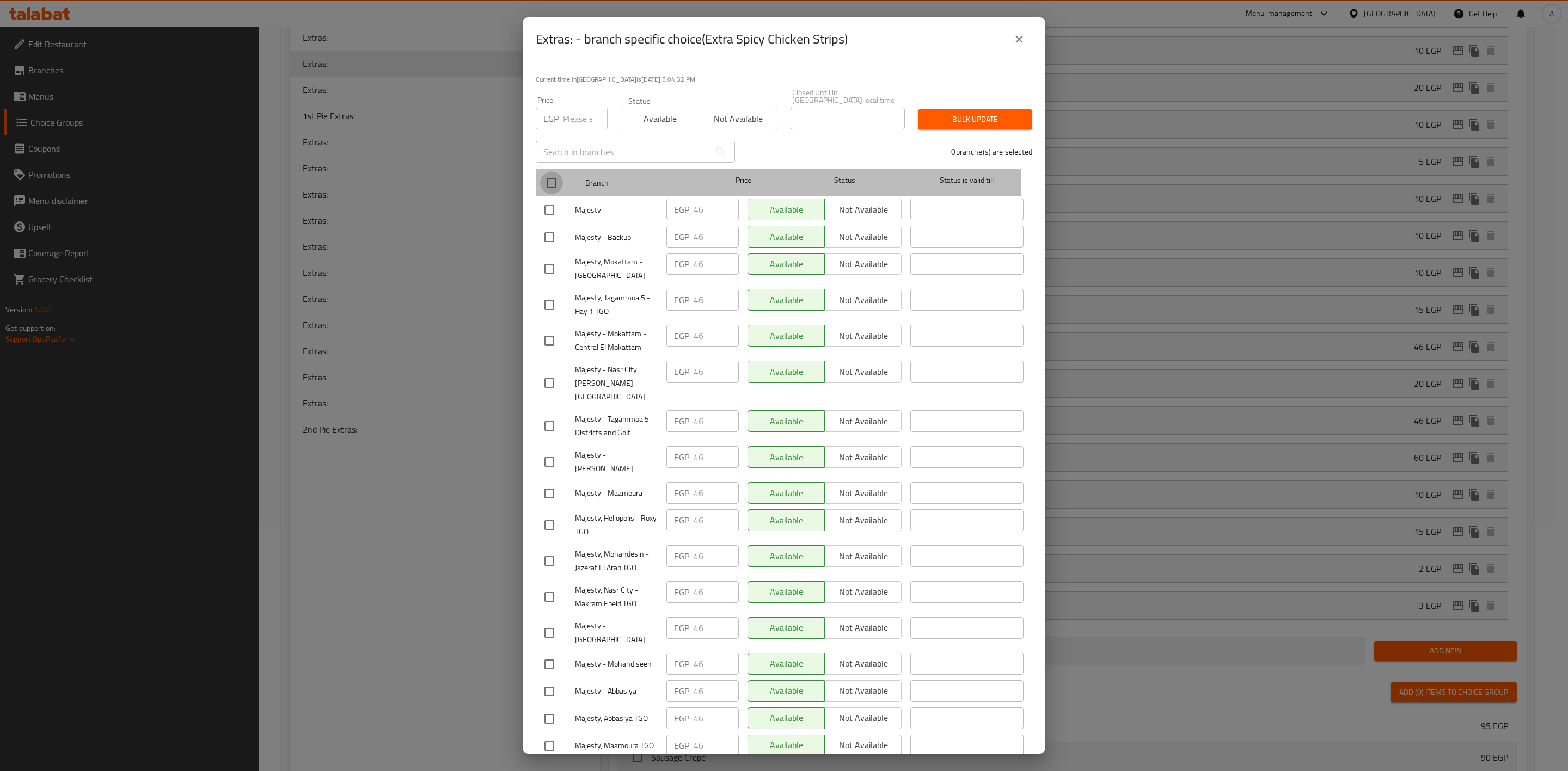
click at [547, 172] on input "checkbox" at bounding box center [551, 183] width 23 height 23
checkbox input "true"
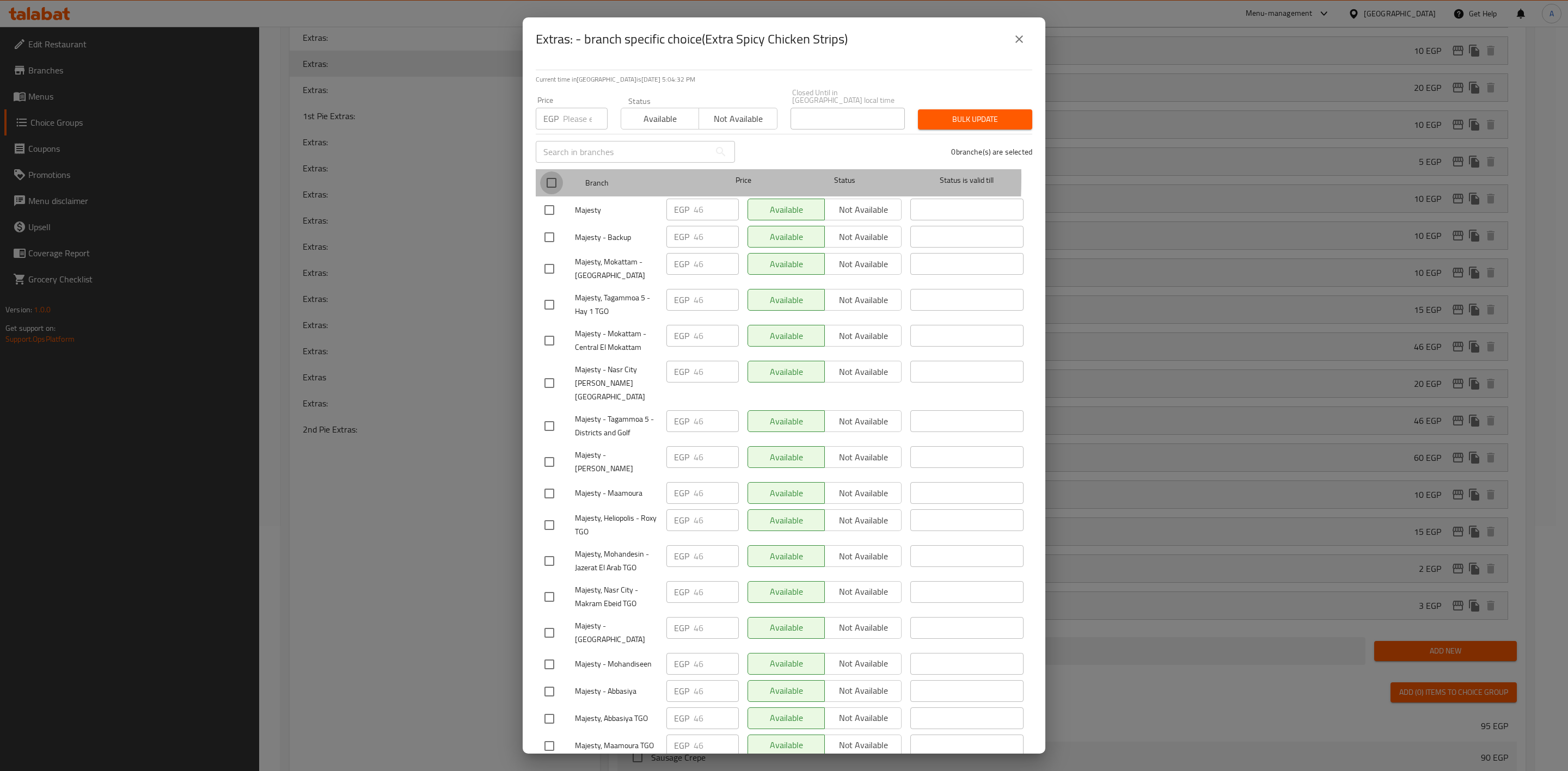
checkbox input "true"
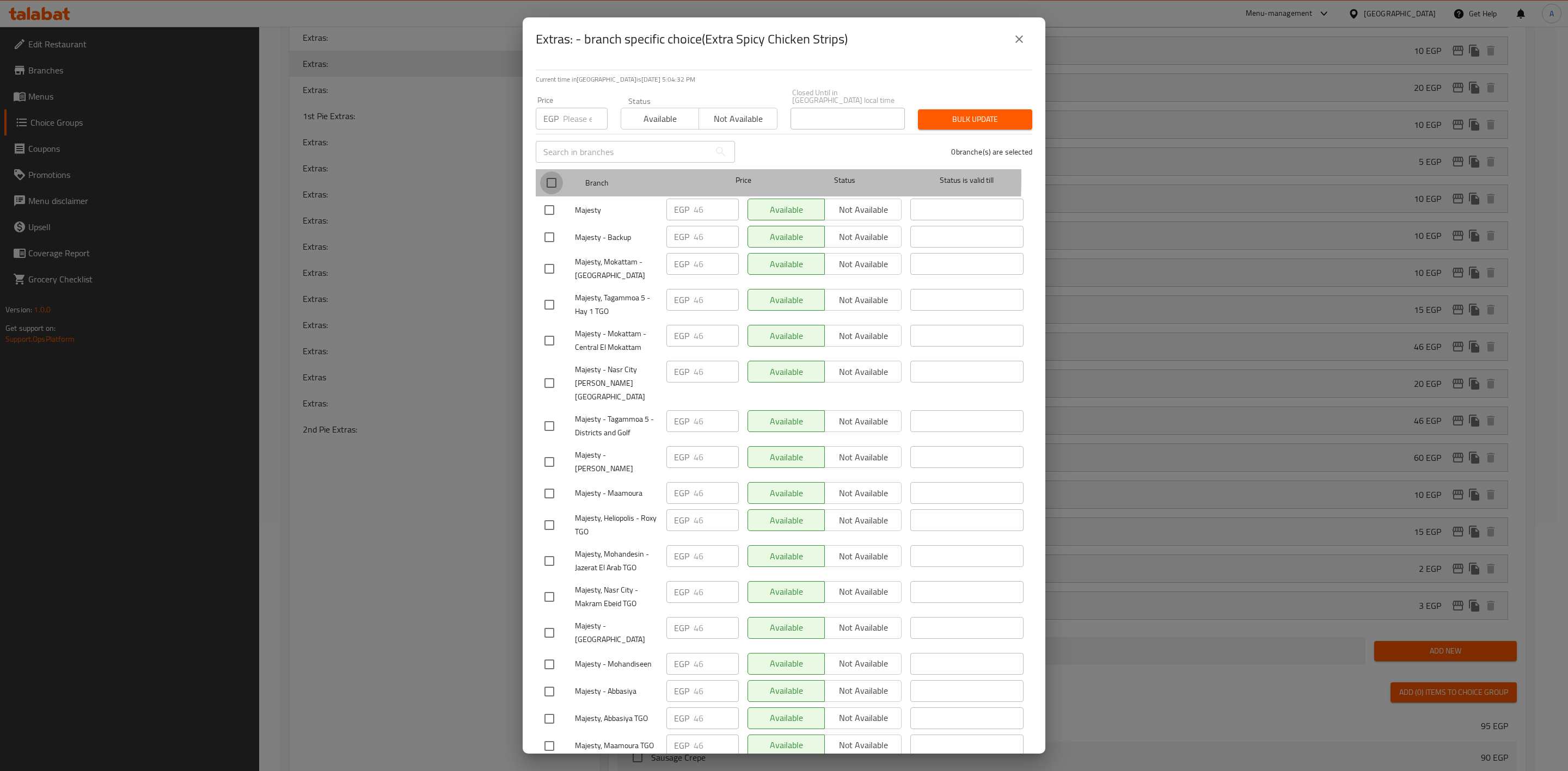
checkbox input "true"
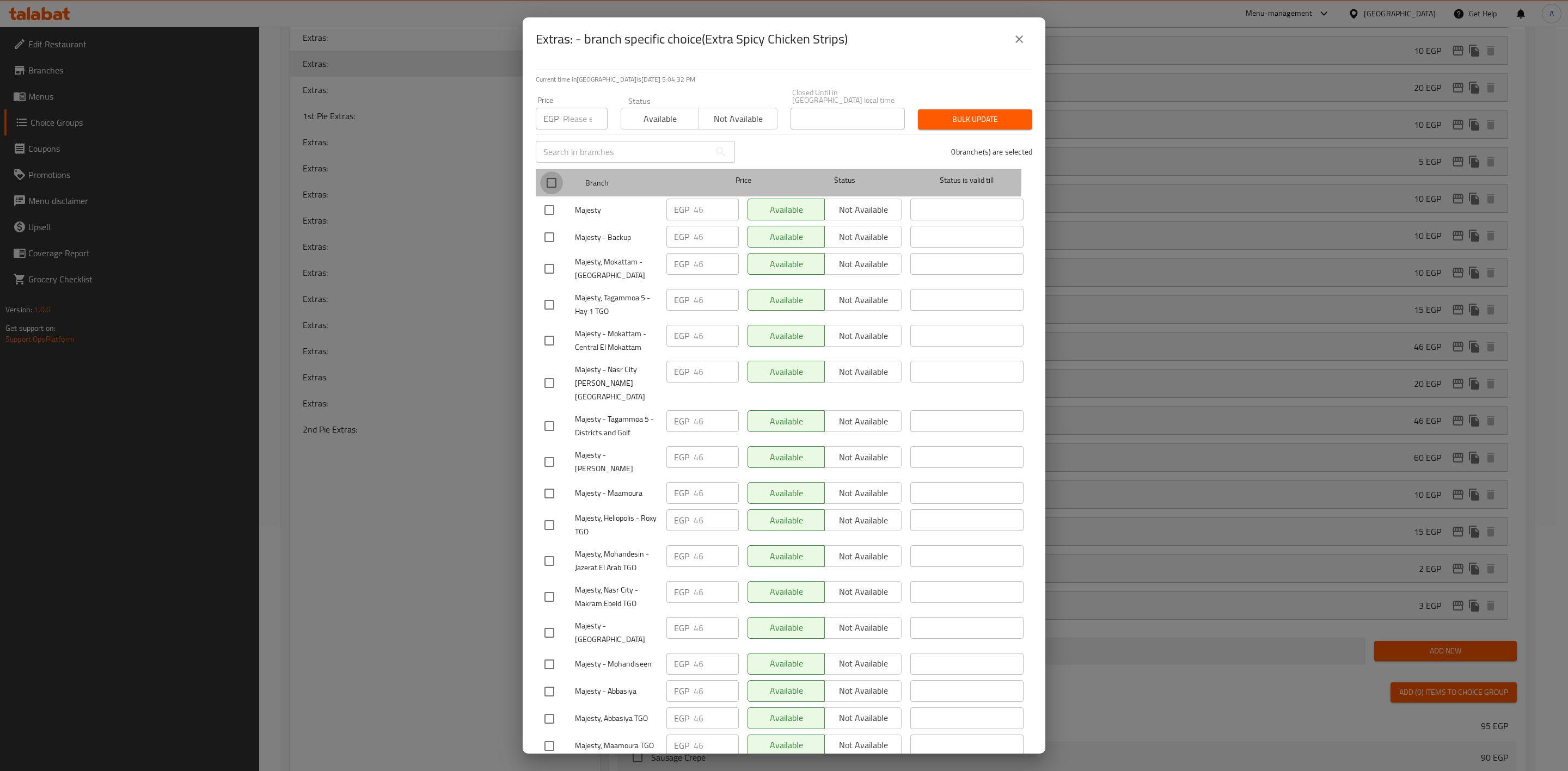
checkbox input "true"
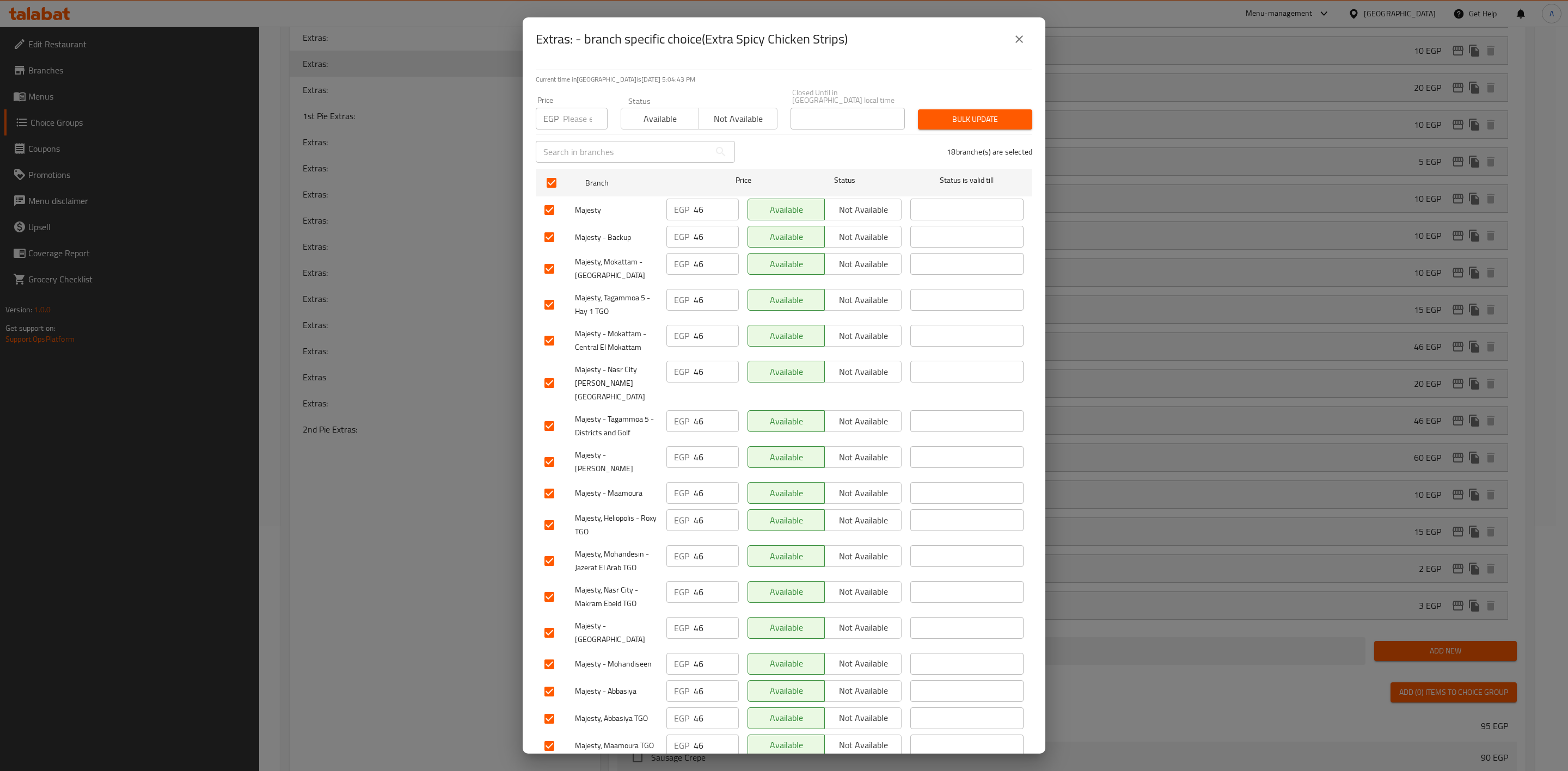
click at [561, 110] on div "EGP Price" at bounding box center [572, 119] width 72 height 22
type input "35"
click at [1003, 110] on button "Bulk update" at bounding box center [975, 119] width 114 height 20
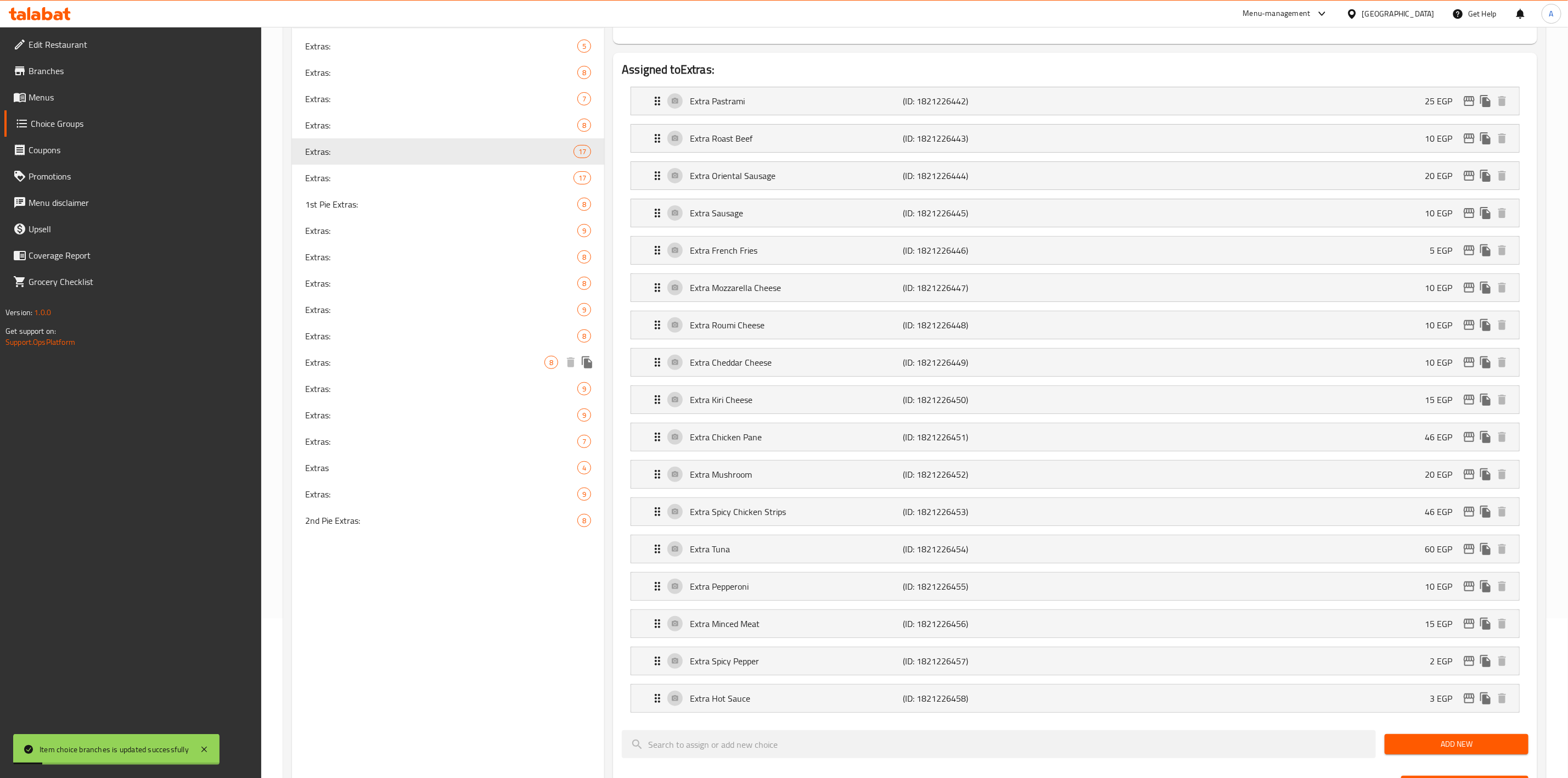
scroll to position [0, 0]
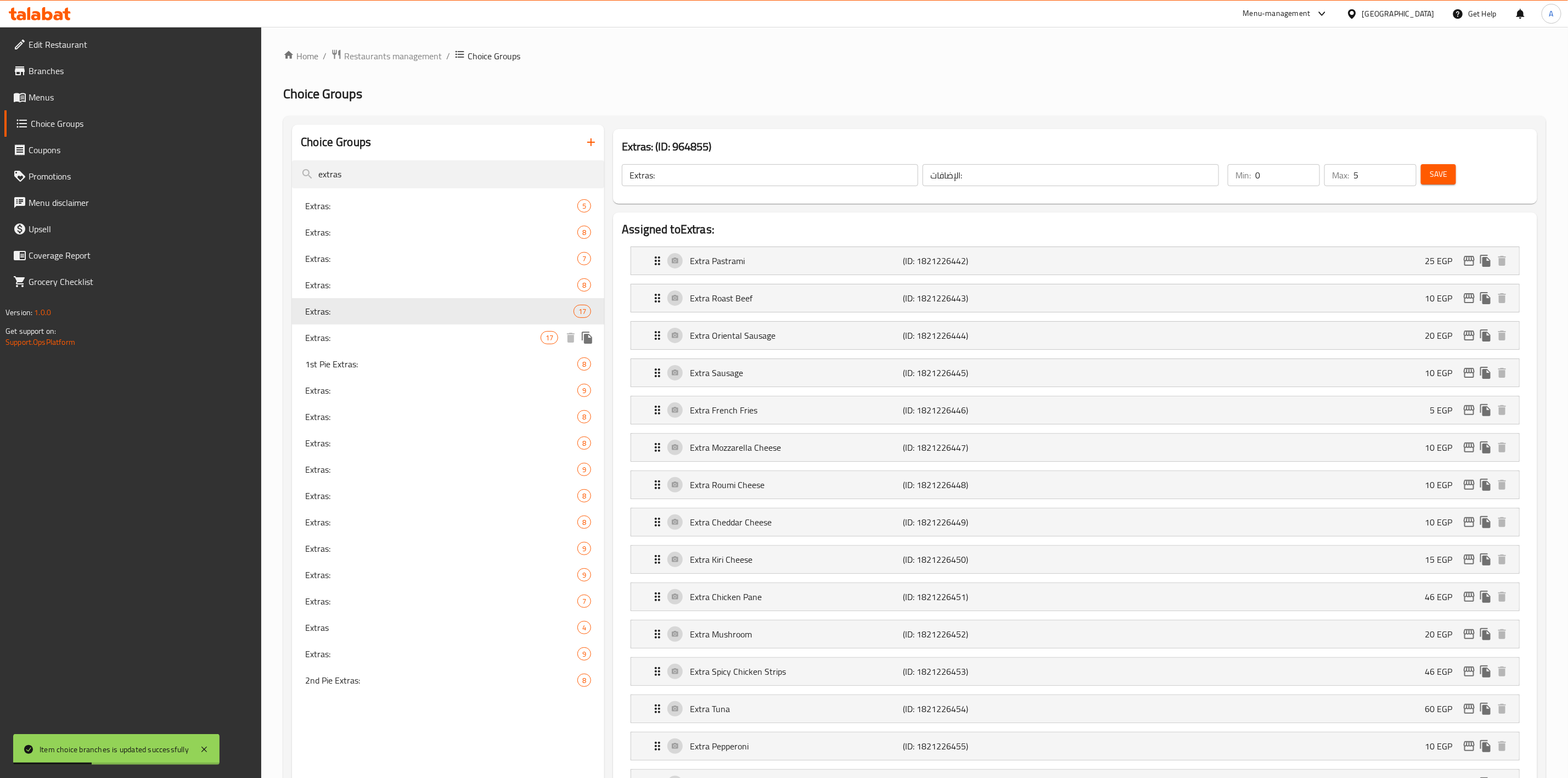
click at [462, 330] on div "Extras: 17" at bounding box center [448, 338] width 312 height 26
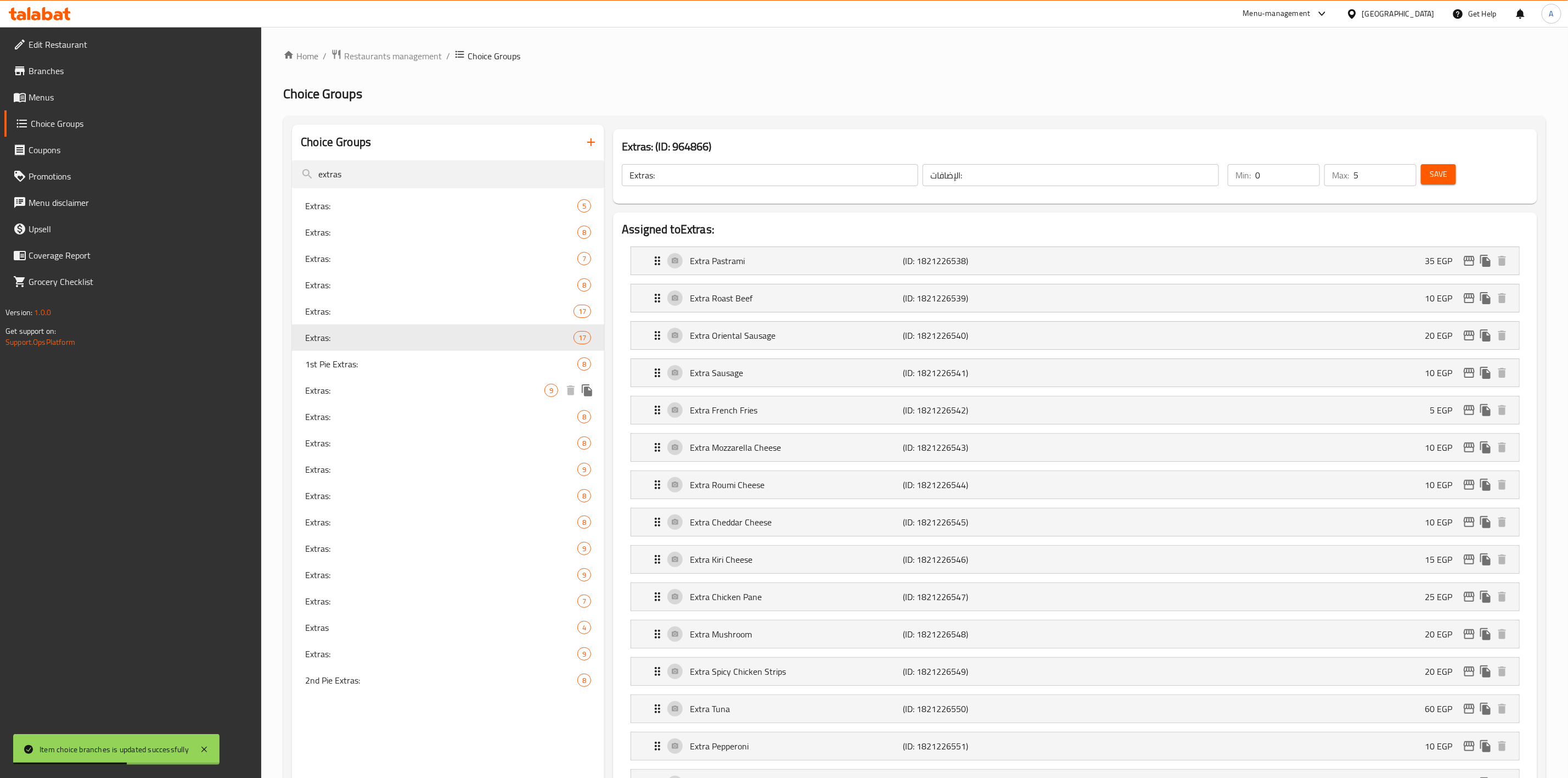
click at [434, 386] on span "Extras:" at bounding box center [425, 390] width 239 height 13
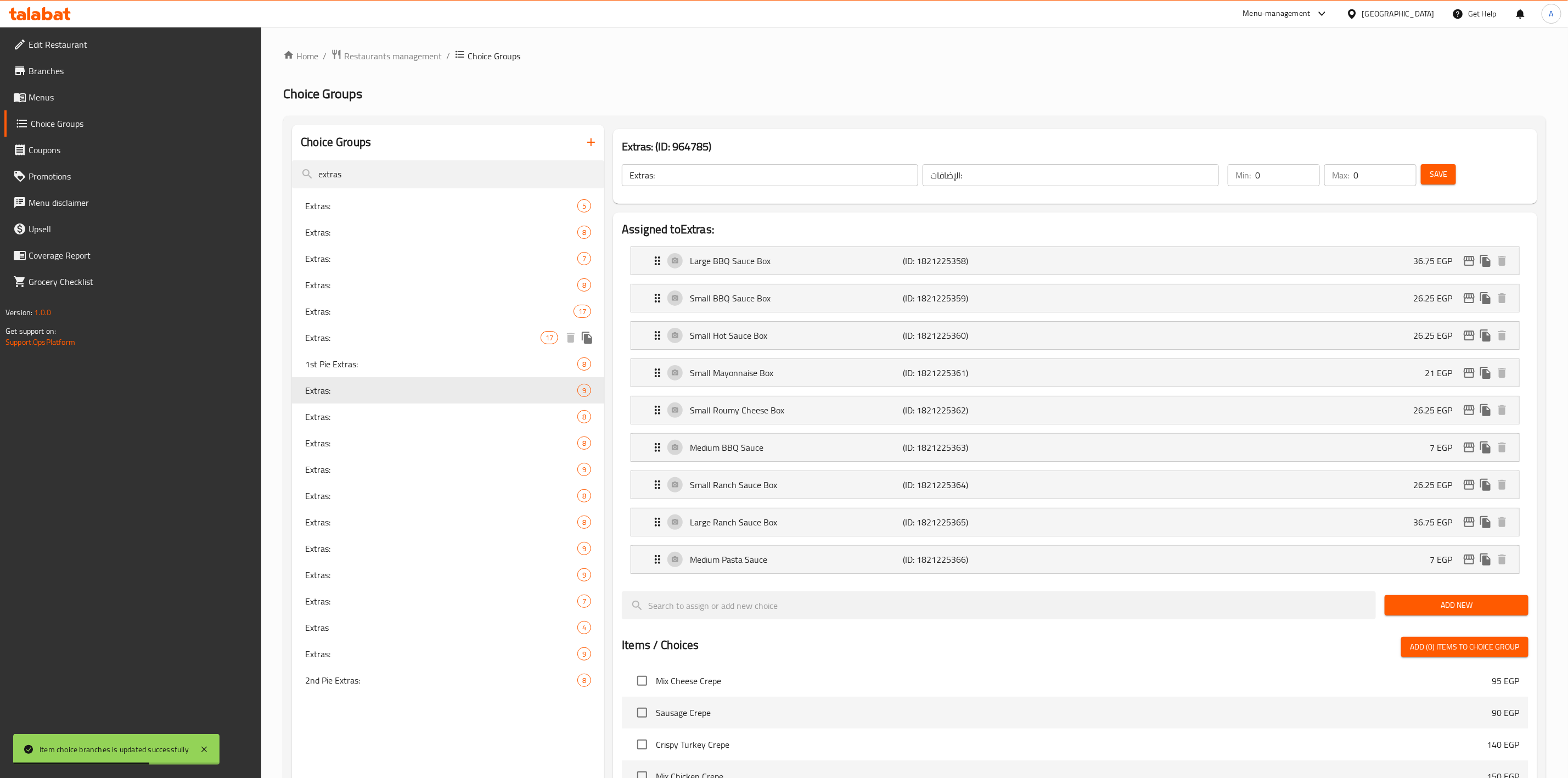
click at [436, 333] on span "Extras:" at bounding box center [423, 337] width 236 height 13
type input "5"
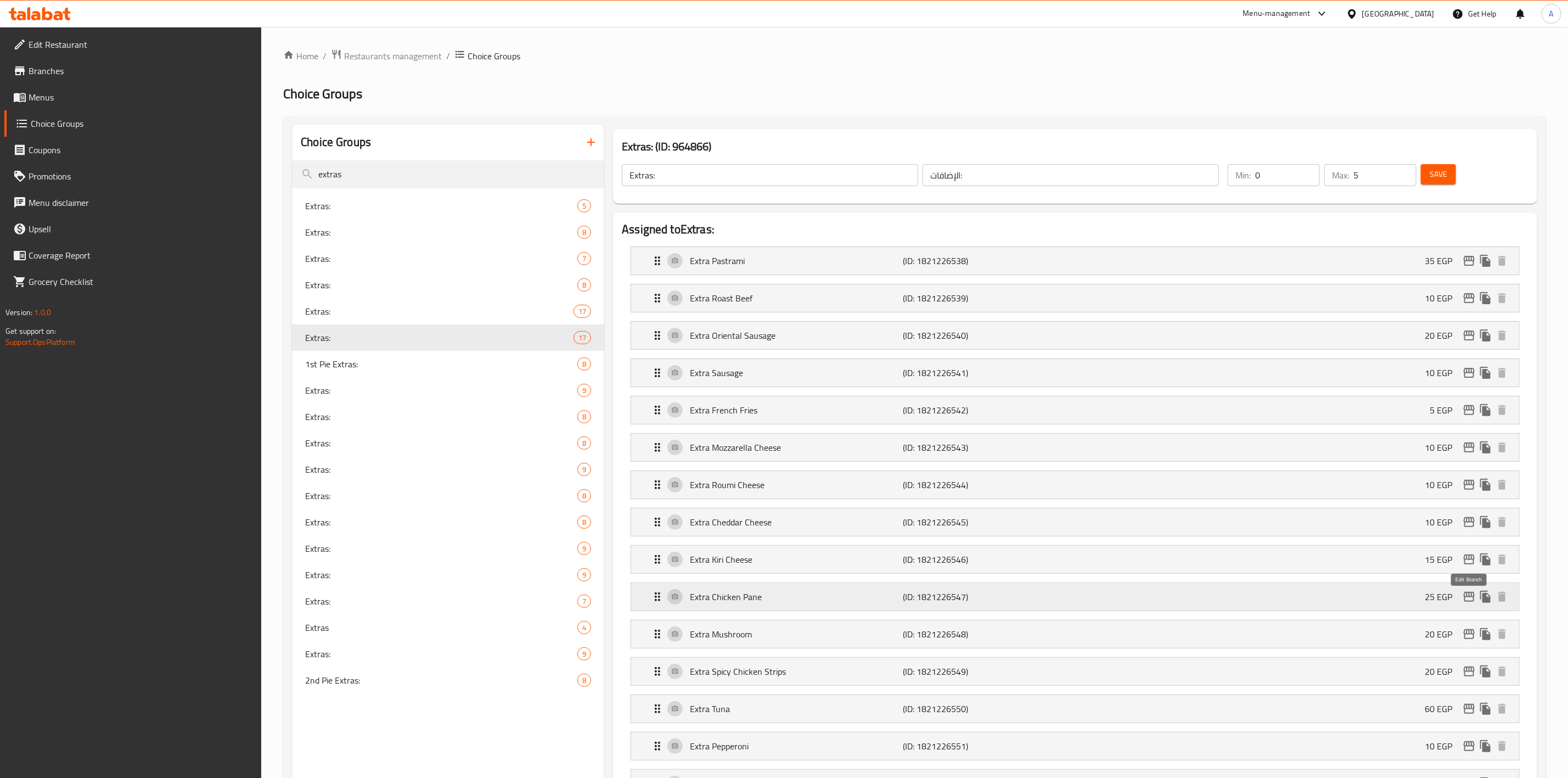
click at [1466, 604] on icon "edit" at bounding box center [1469, 597] width 13 height 13
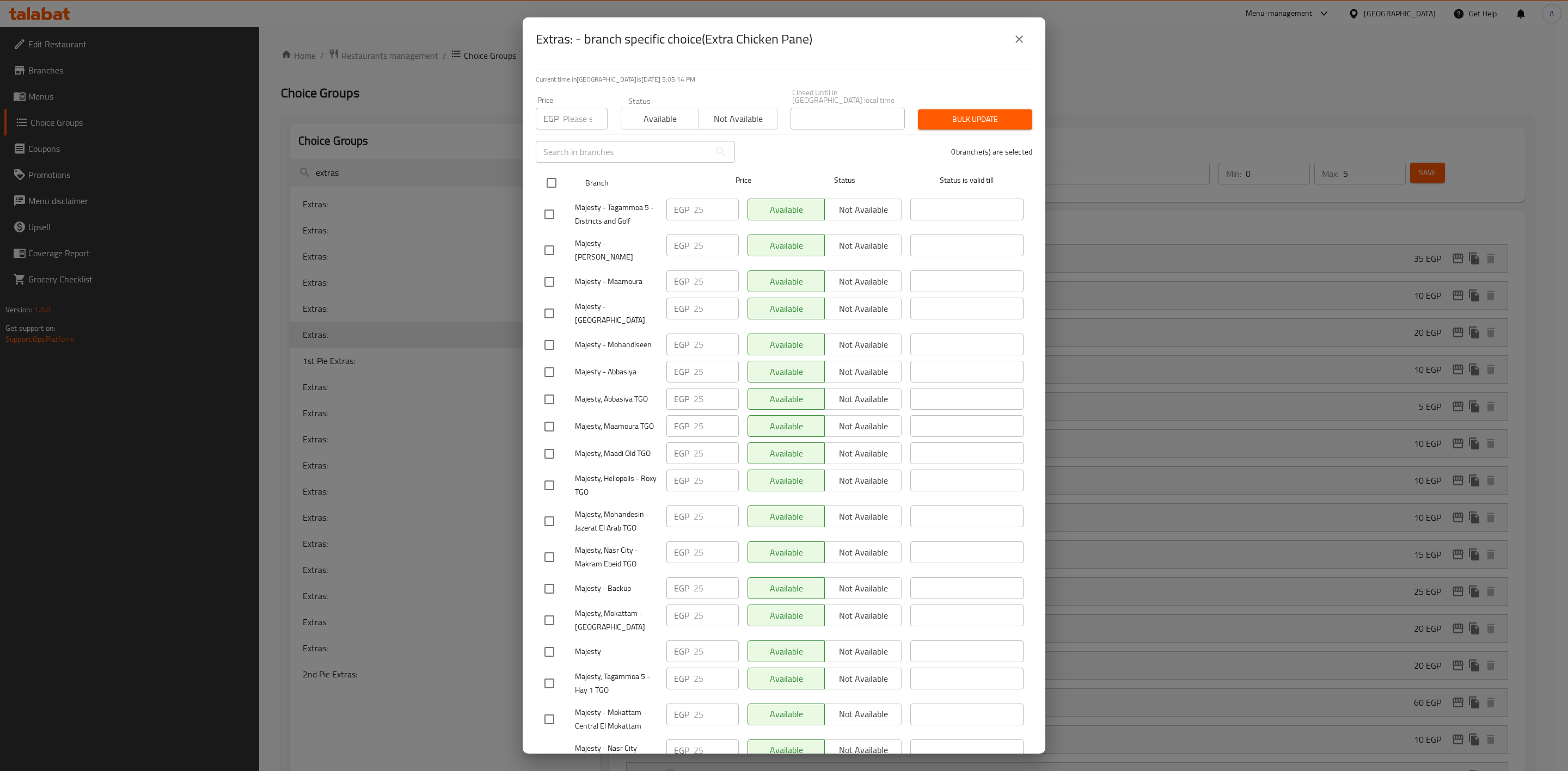
click at [544, 172] on input "checkbox" at bounding box center [551, 183] width 23 height 23
checkbox input "true"
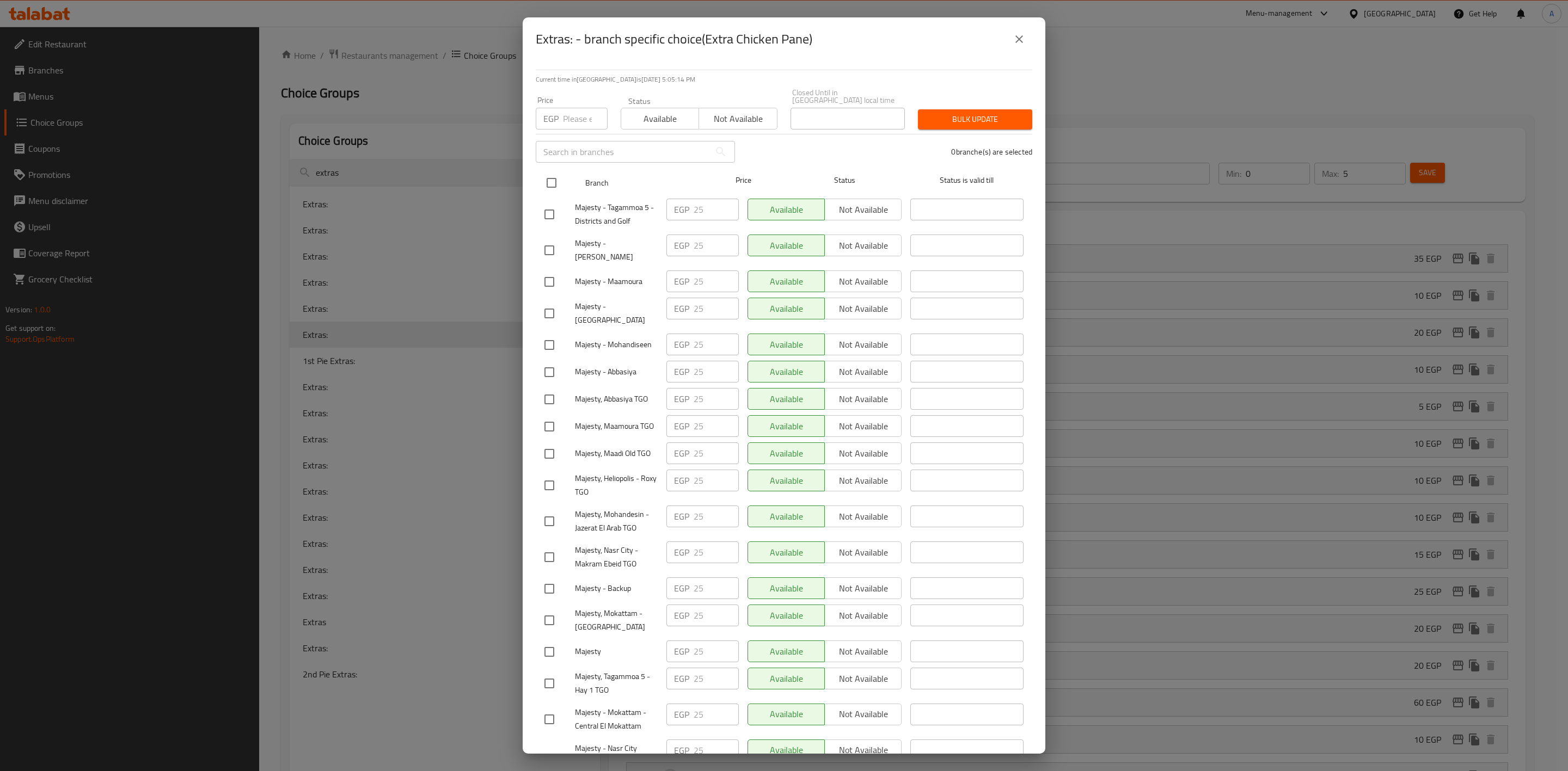
checkbox input "true"
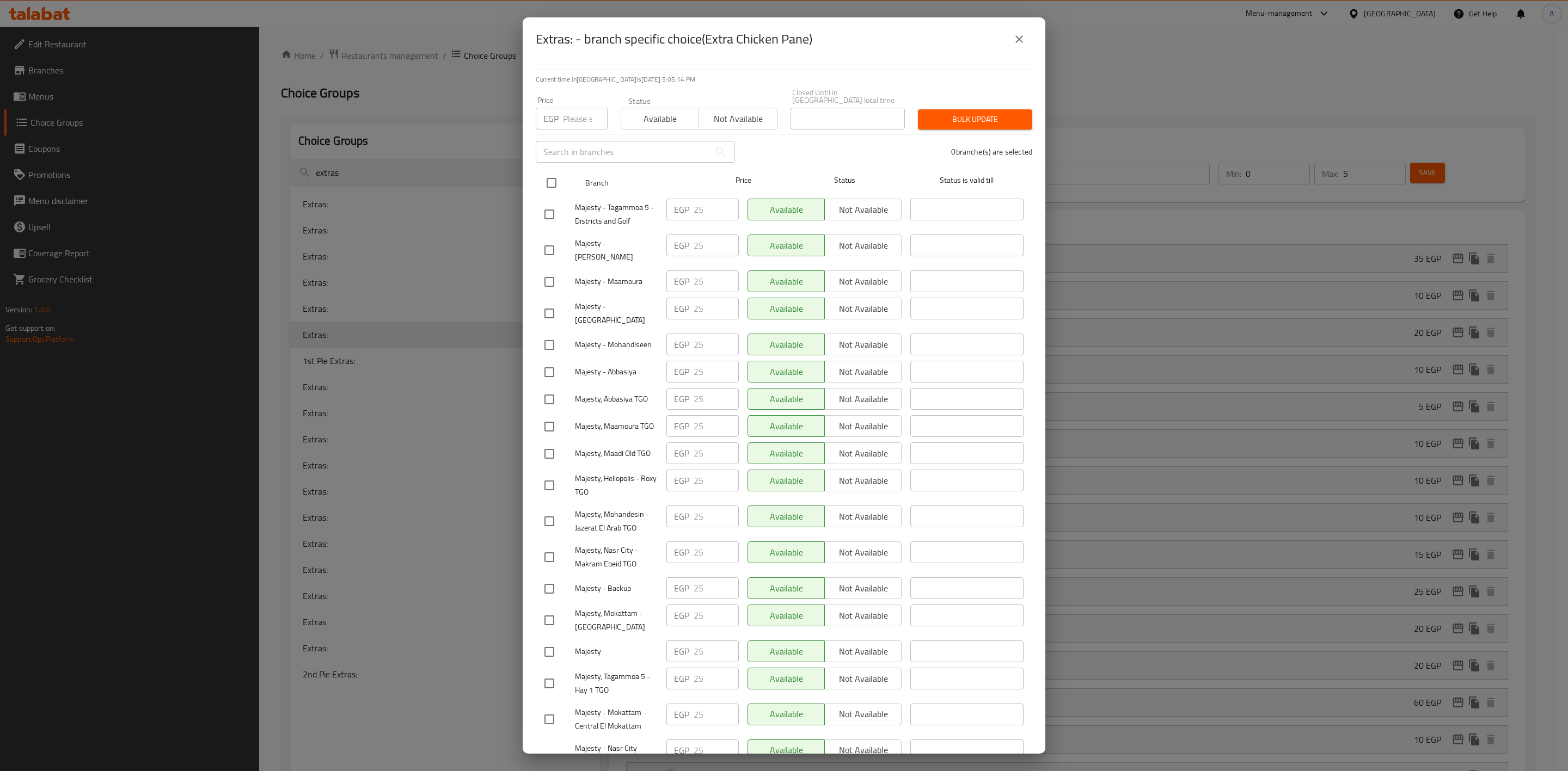
checkbox input "true"
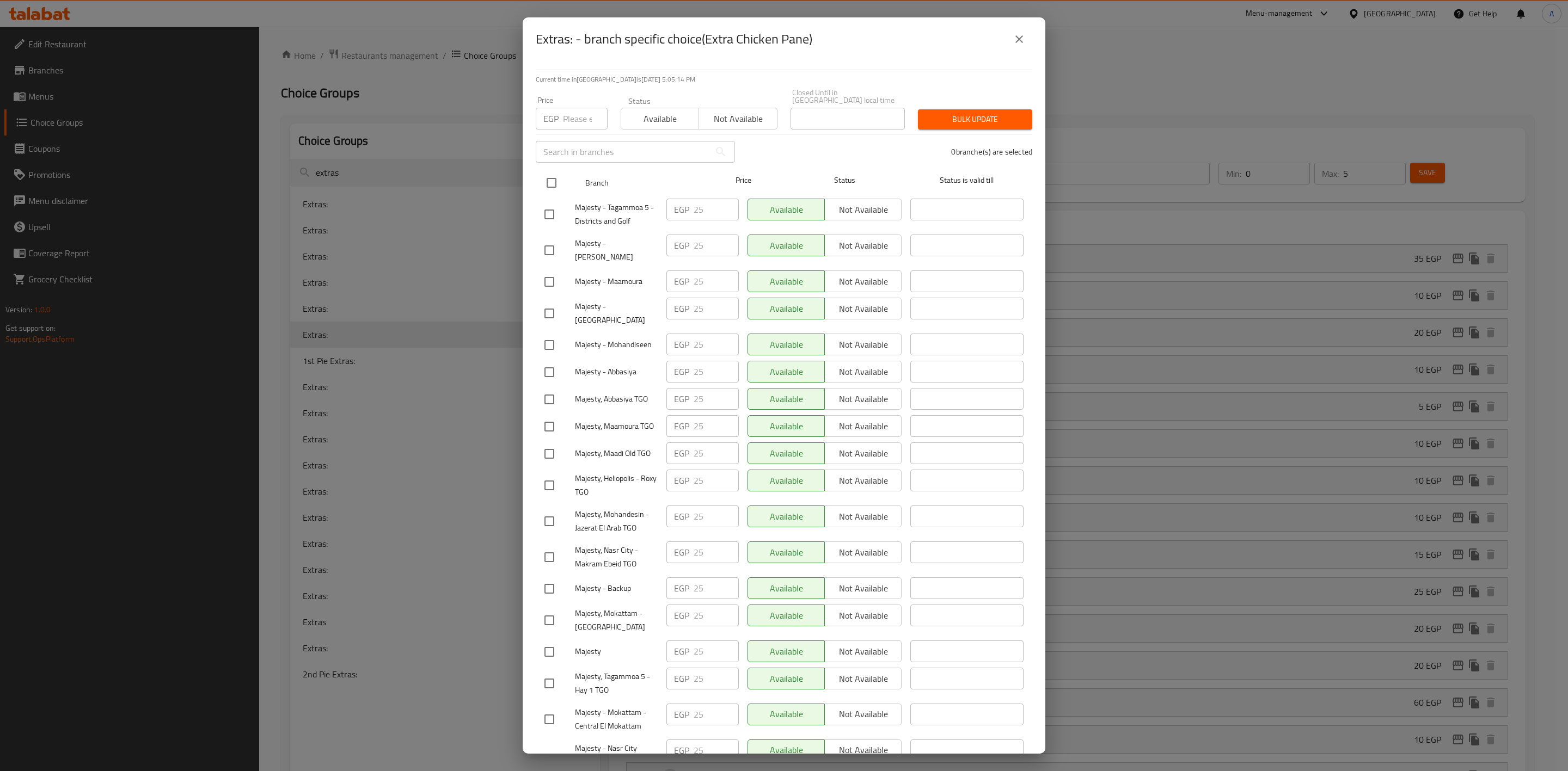
checkbox input "true"
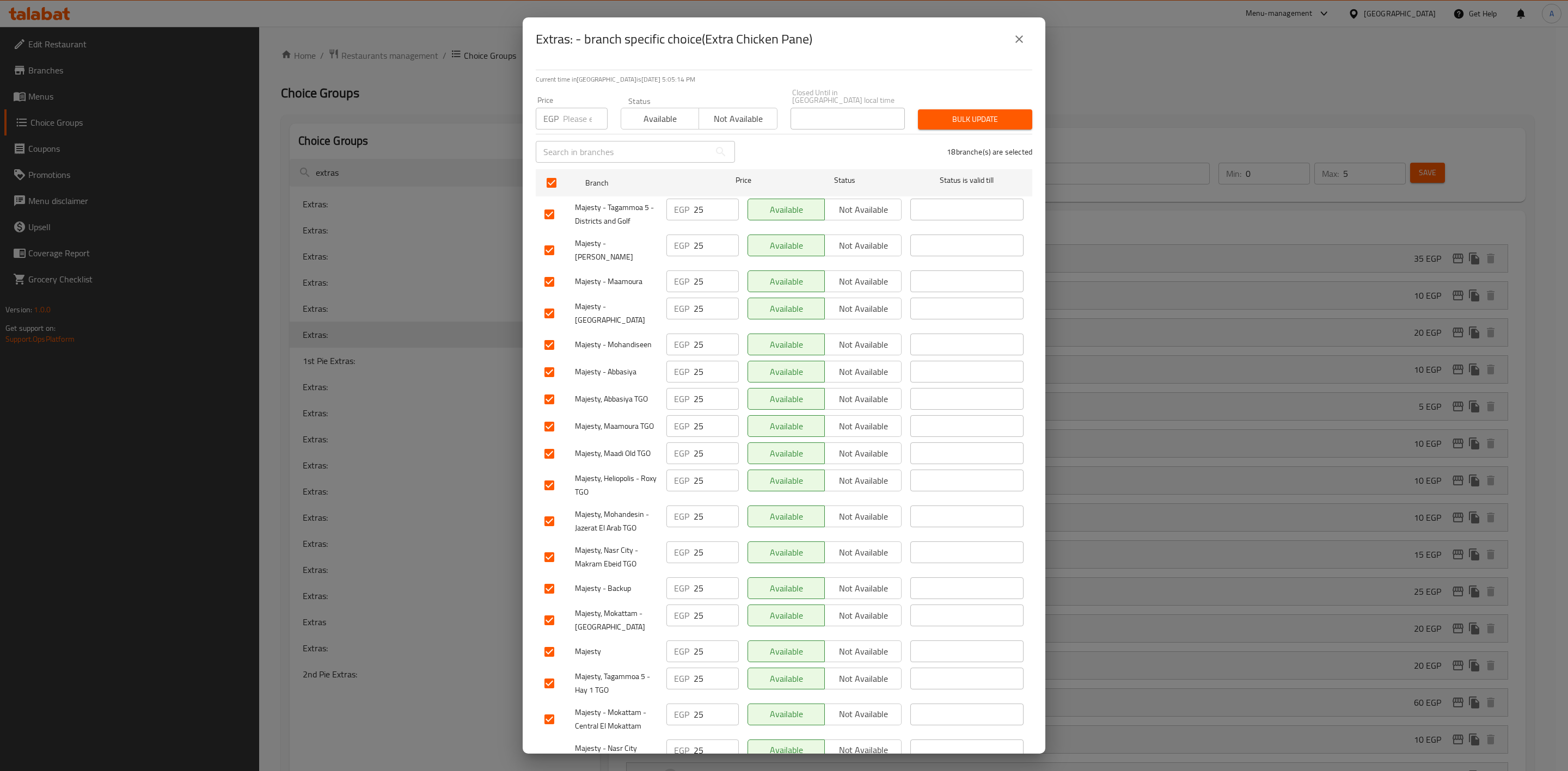
click at [569, 117] on input "number" at bounding box center [585, 119] width 44 height 22
type input "35"
click at [987, 113] on span "Bulk update" at bounding box center [975, 119] width 97 height 13
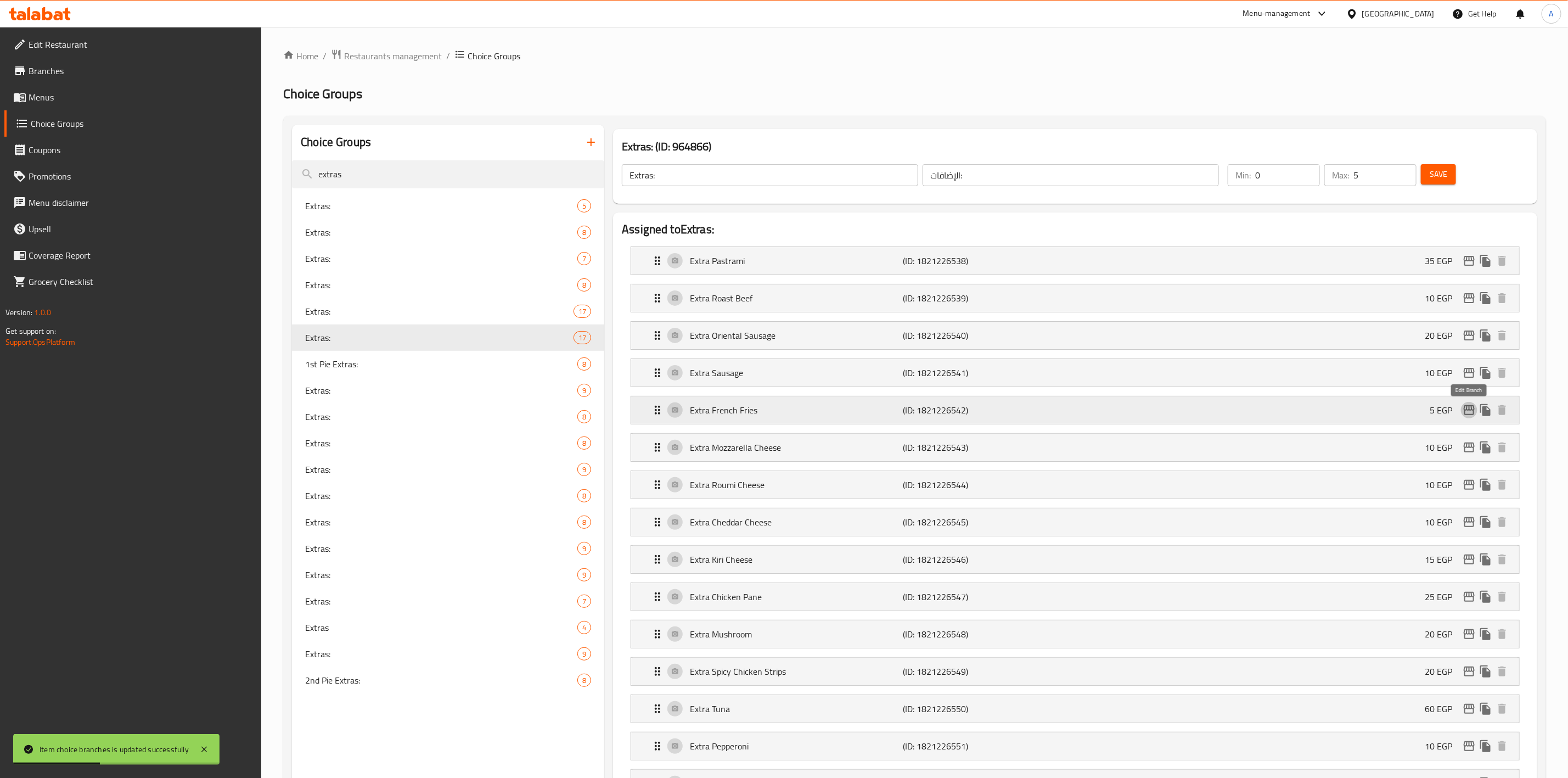
click at [1473, 415] on icon "edit" at bounding box center [1469, 410] width 13 height 13
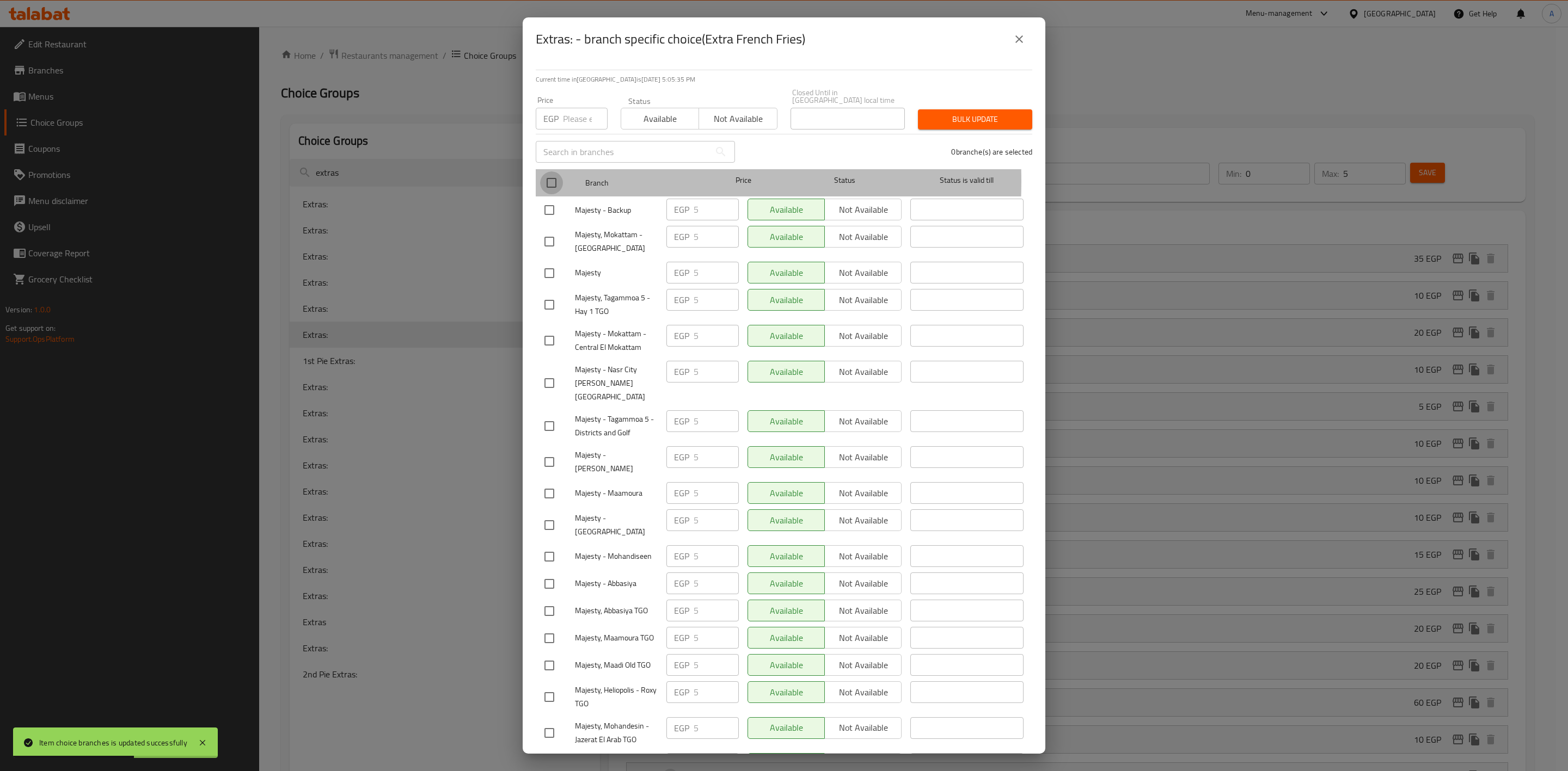
click at [557, 173] on input "checkbox" at bounding box center [551, 183] width 23 height 23
checkbox input "true"
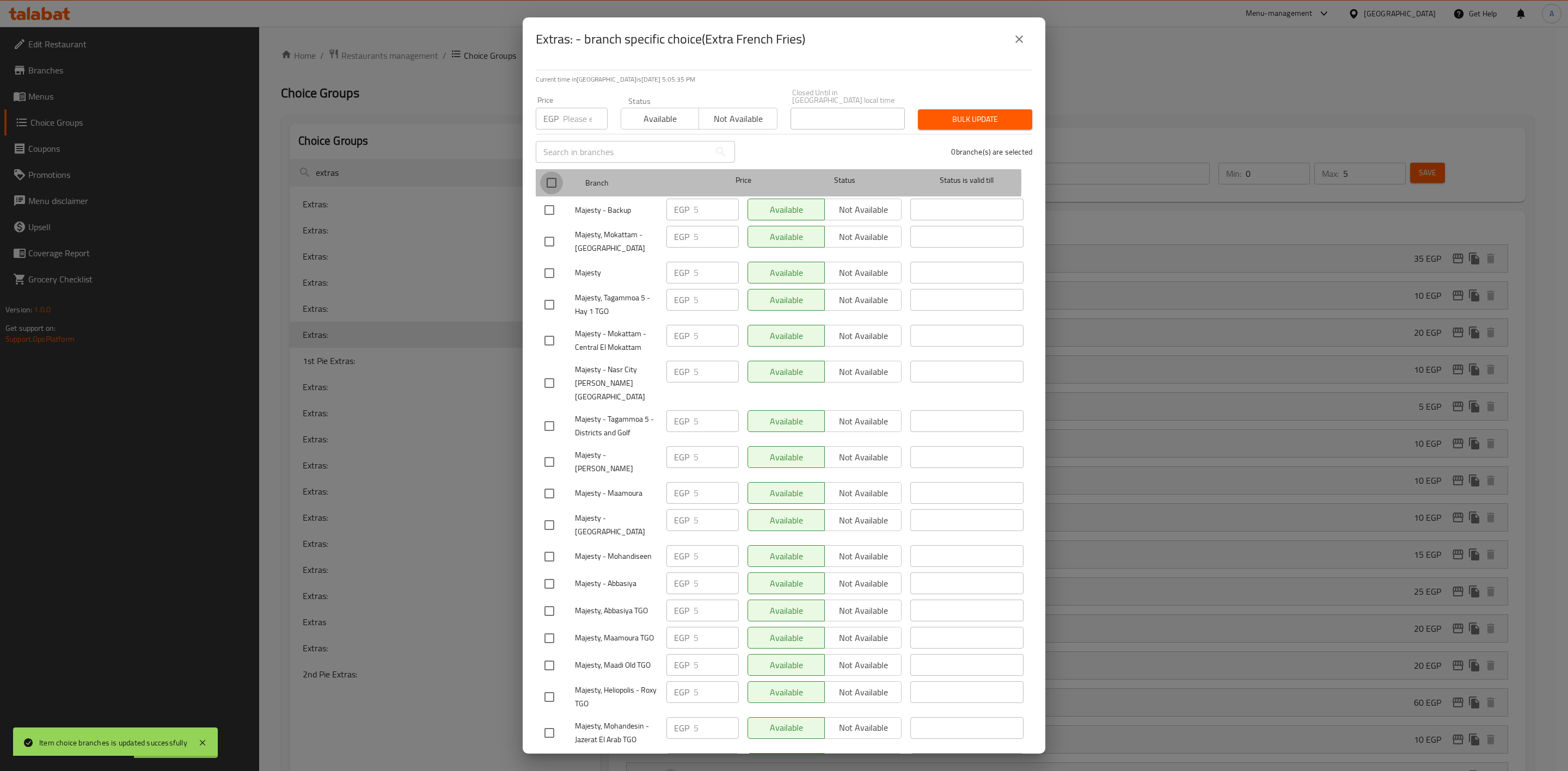
checkbox input "true"
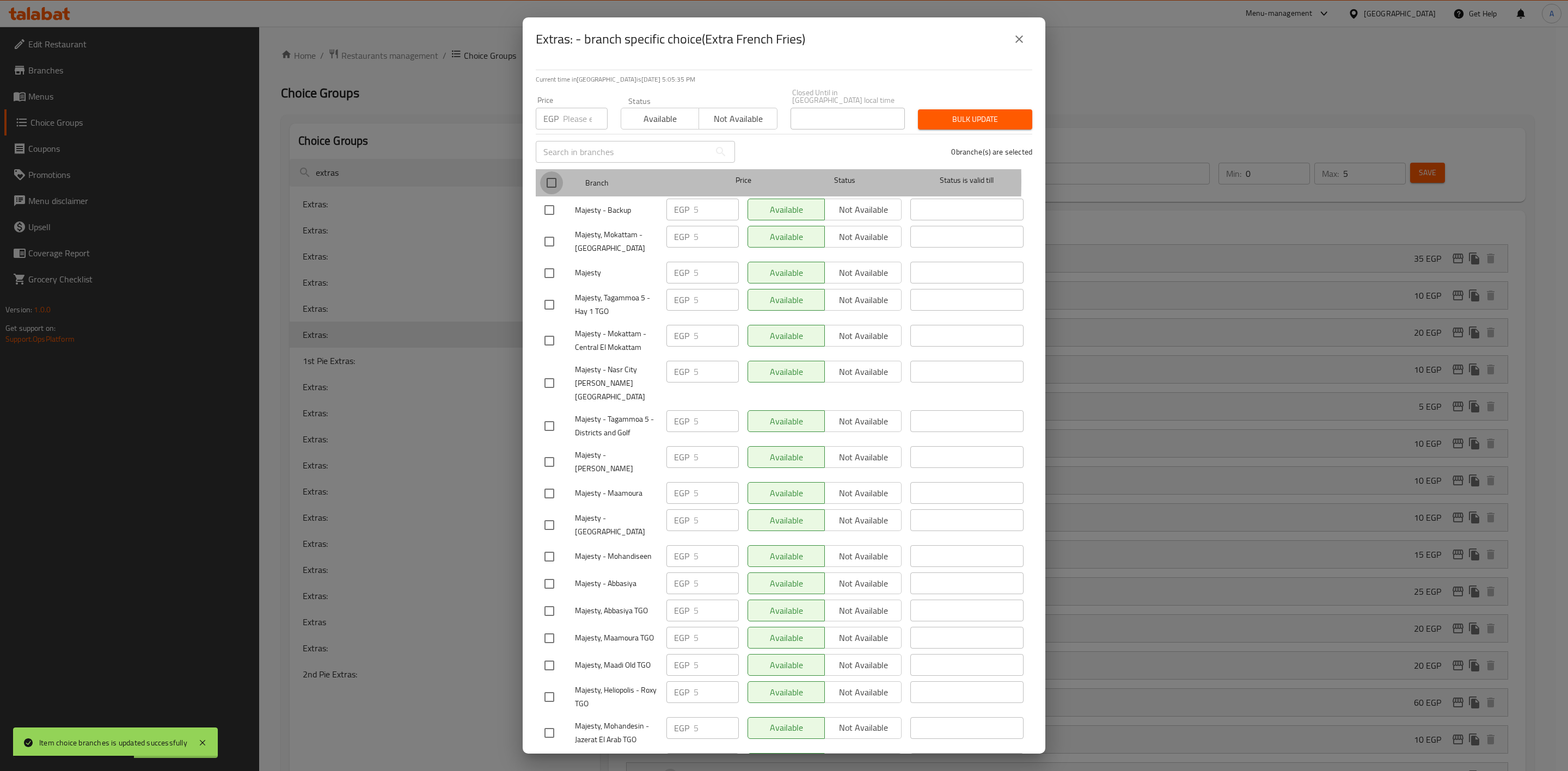
checkbox input "true"
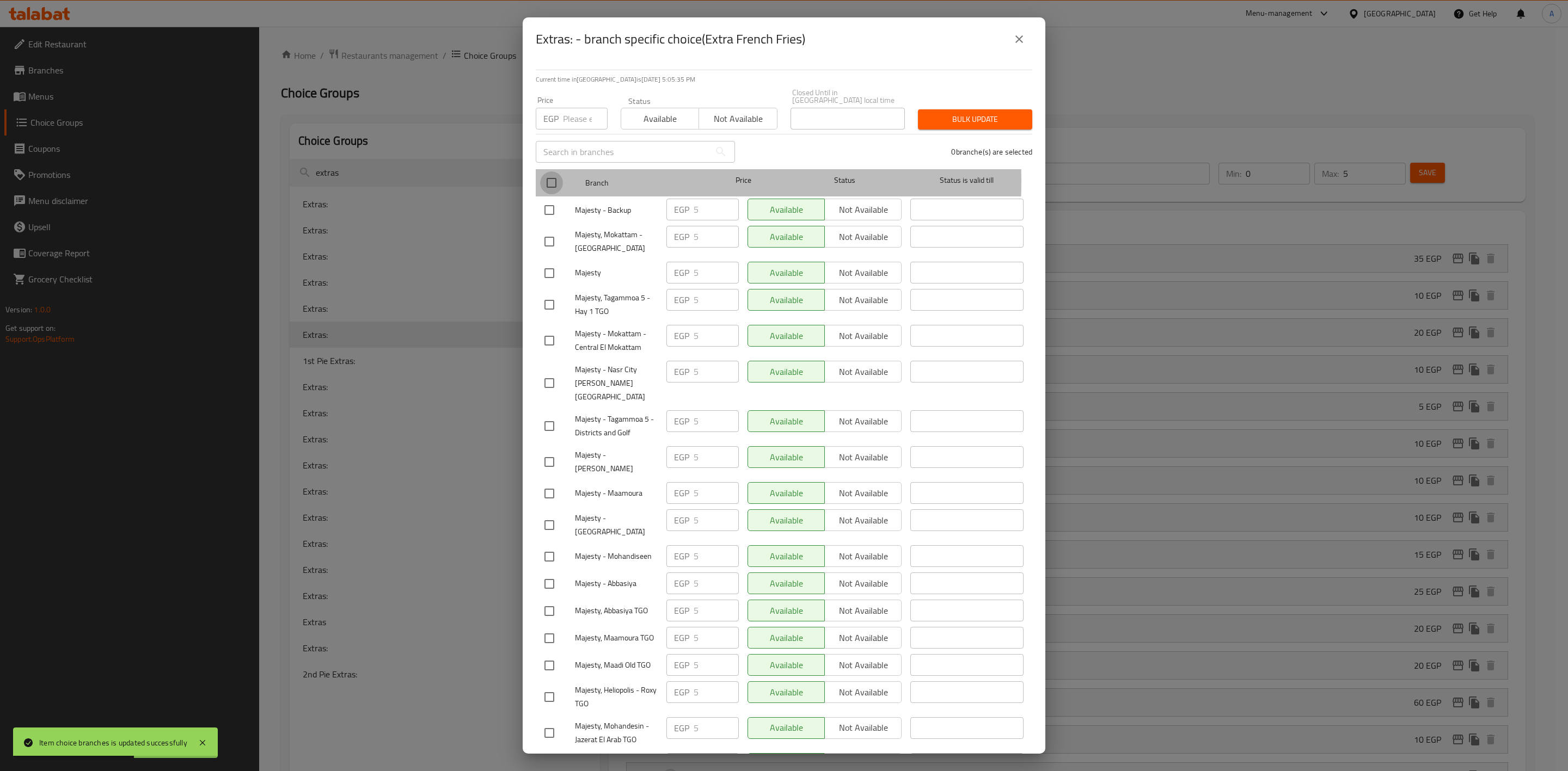
checkbox input "true"
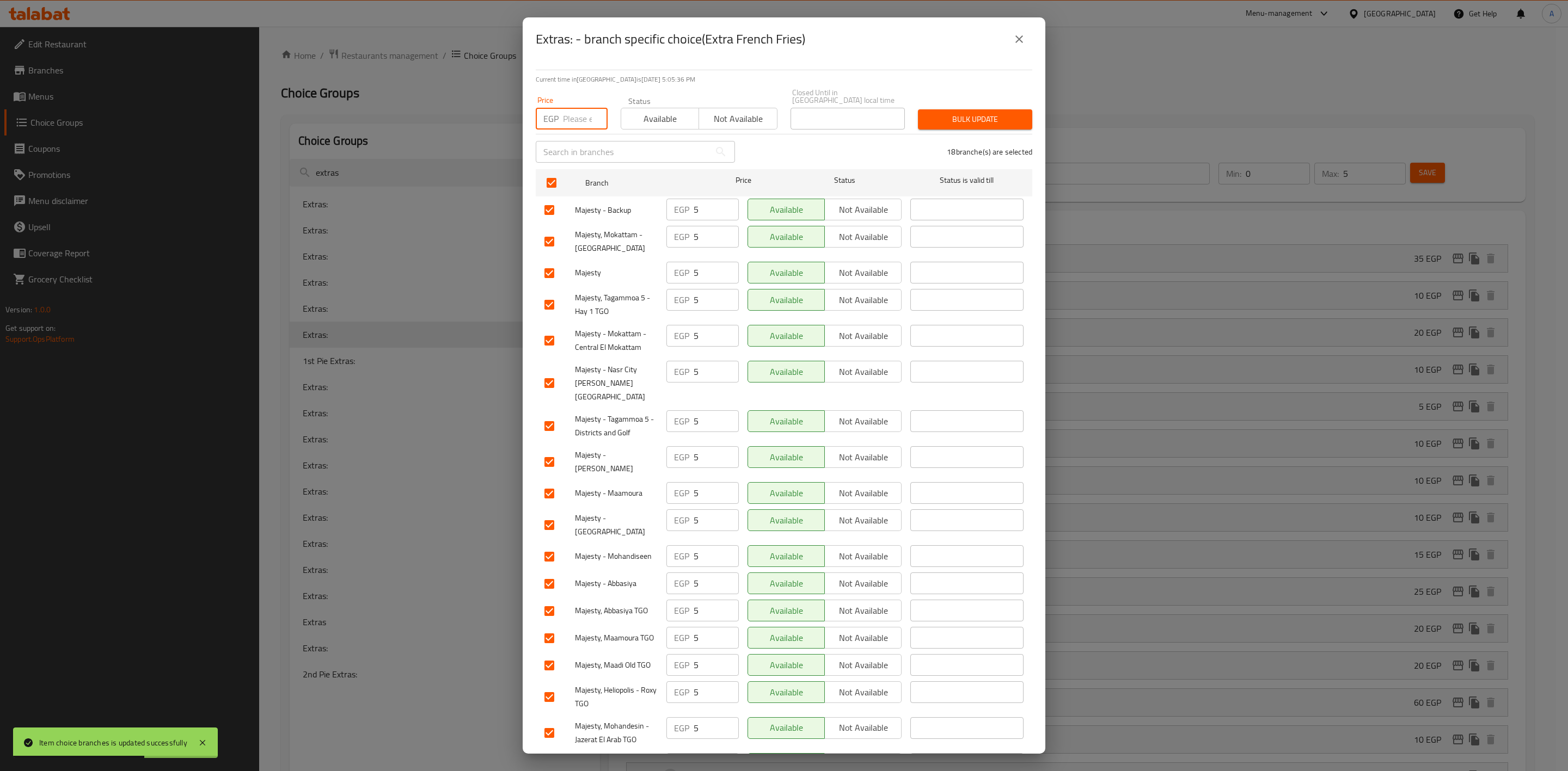
click at [564, 114] on input "number" at bounding box center [585, 119] width 44 height 22
type input "15"
click at [933, 113] on span "Bulk update" at bounding box center [975, 119] width 97 height 13
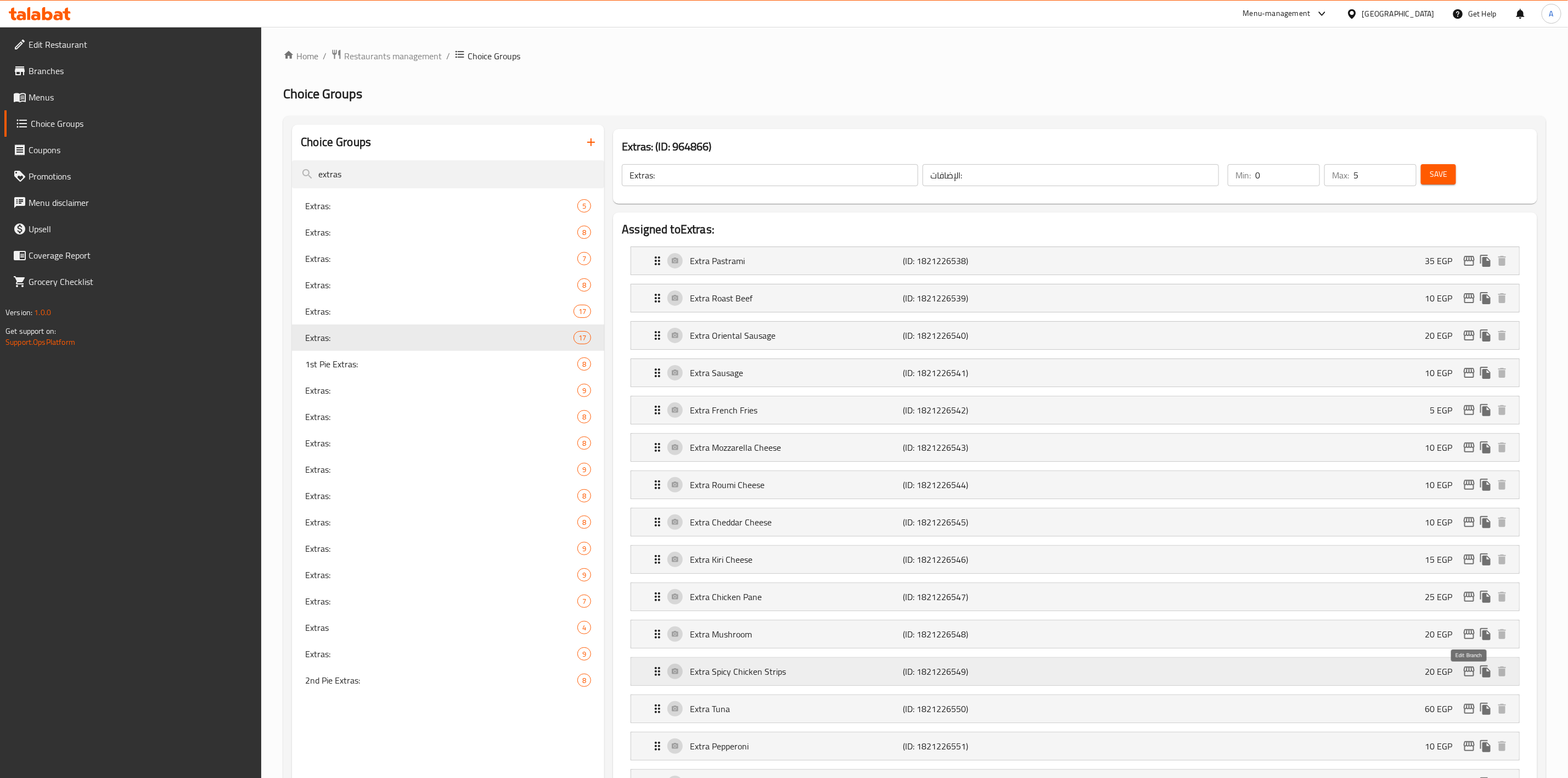
click at [1468, 674] on icon "edit" at bounding box center [1469, 671] width 13 height 13
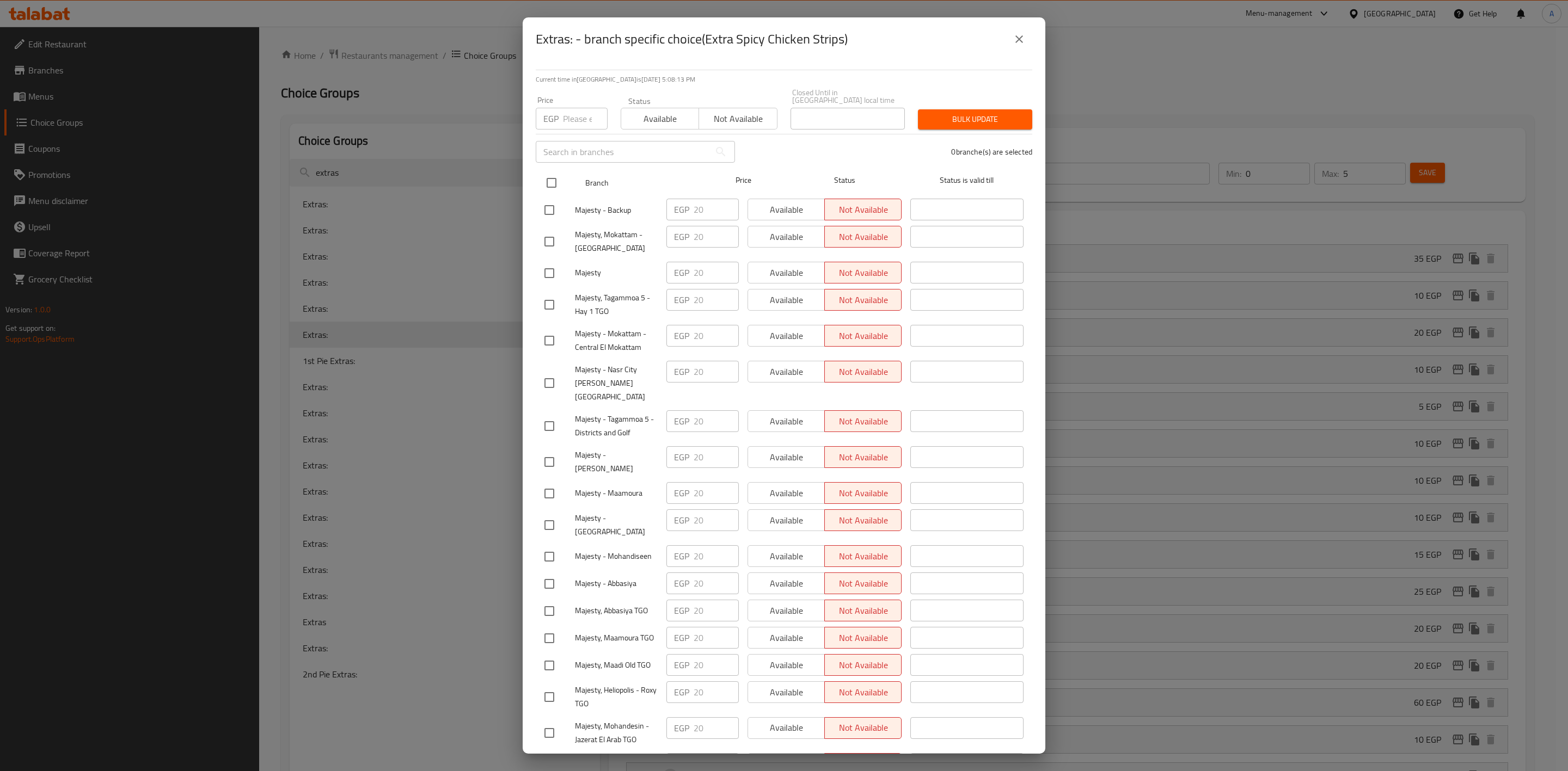
click at [547, 172] on input "checkbox" at bounding box center [551, 183] width 23 height 23
checkbox input "true"
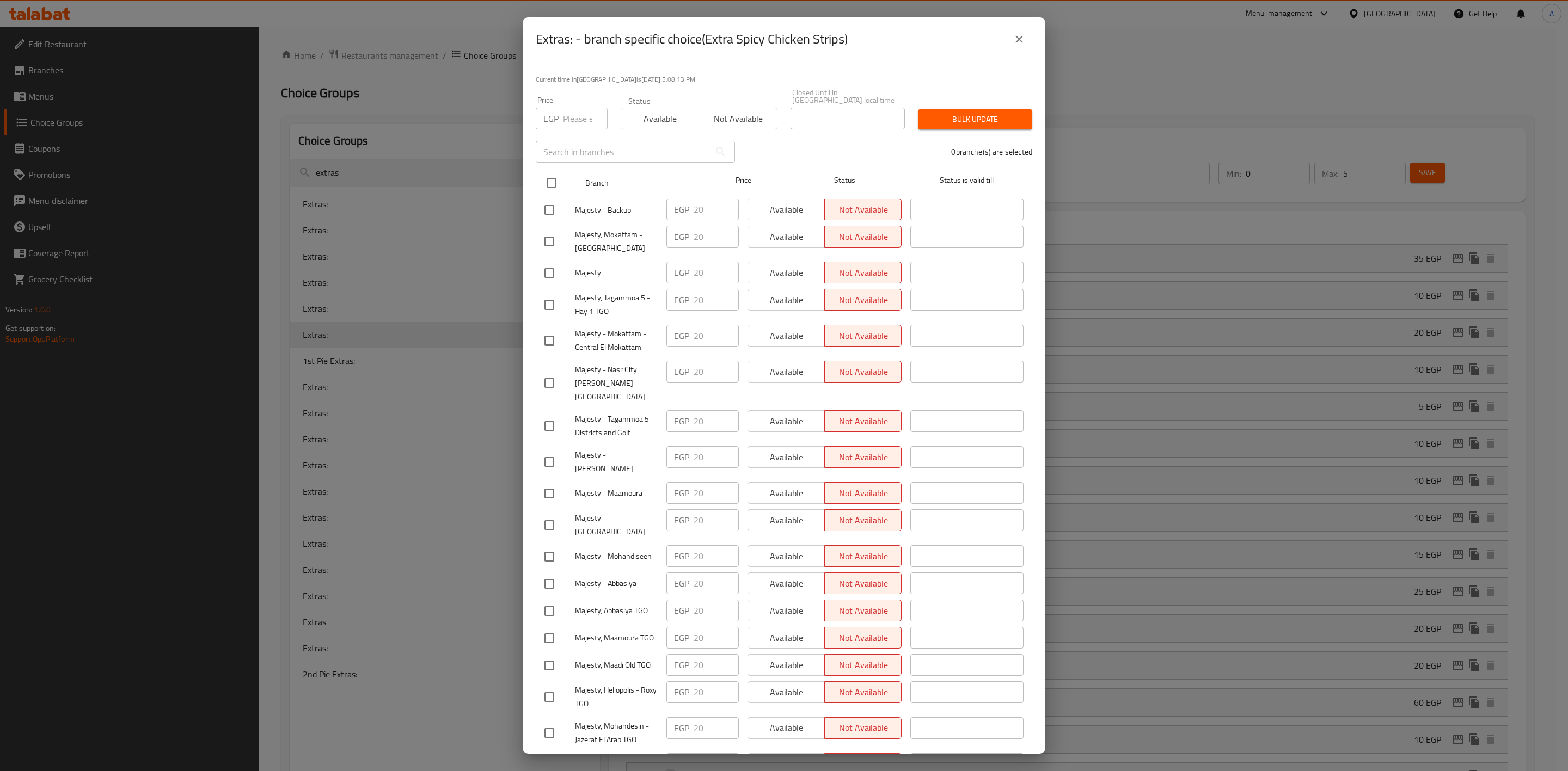
checkbox input "true"
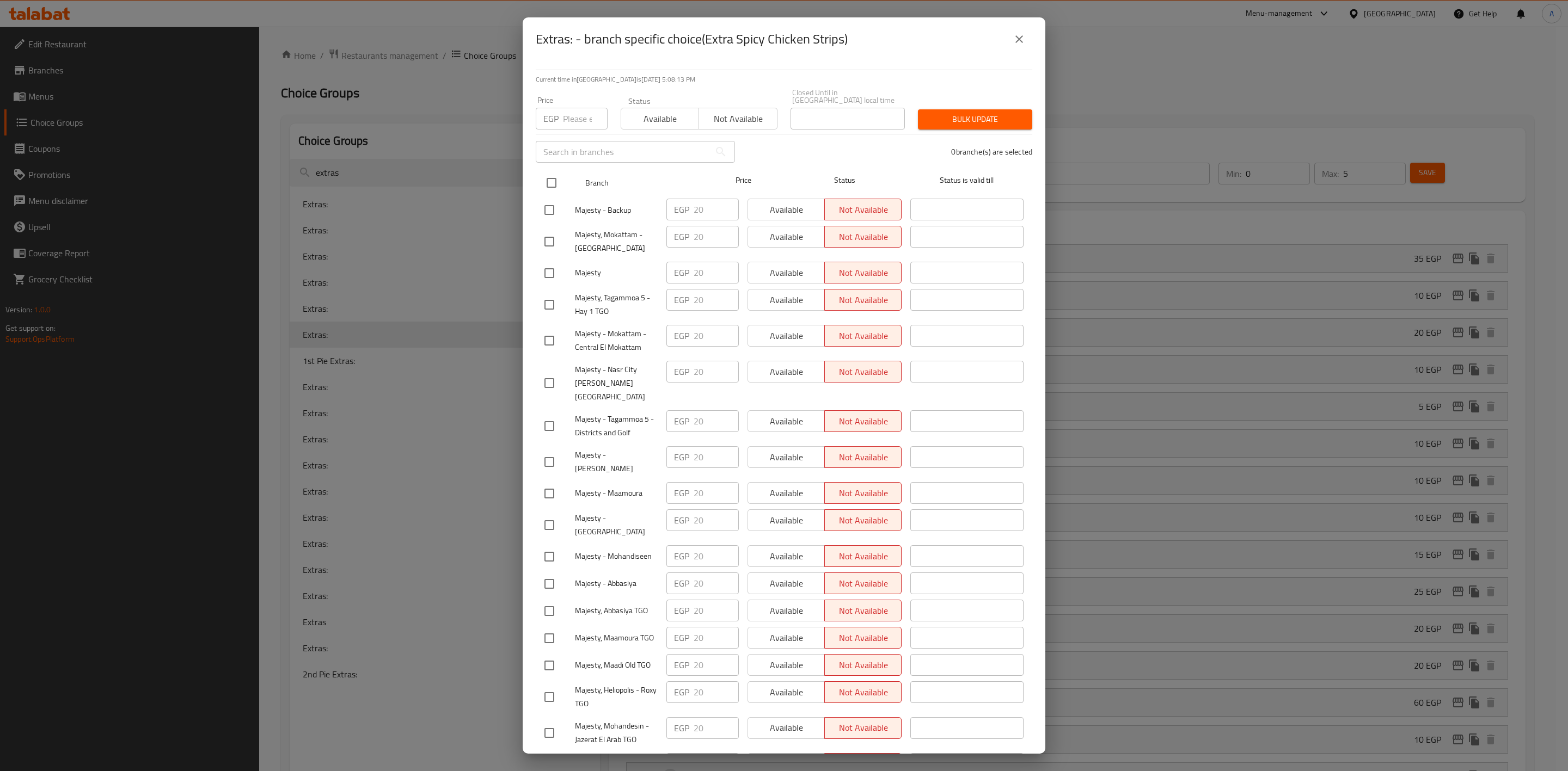
checkbox input "true"
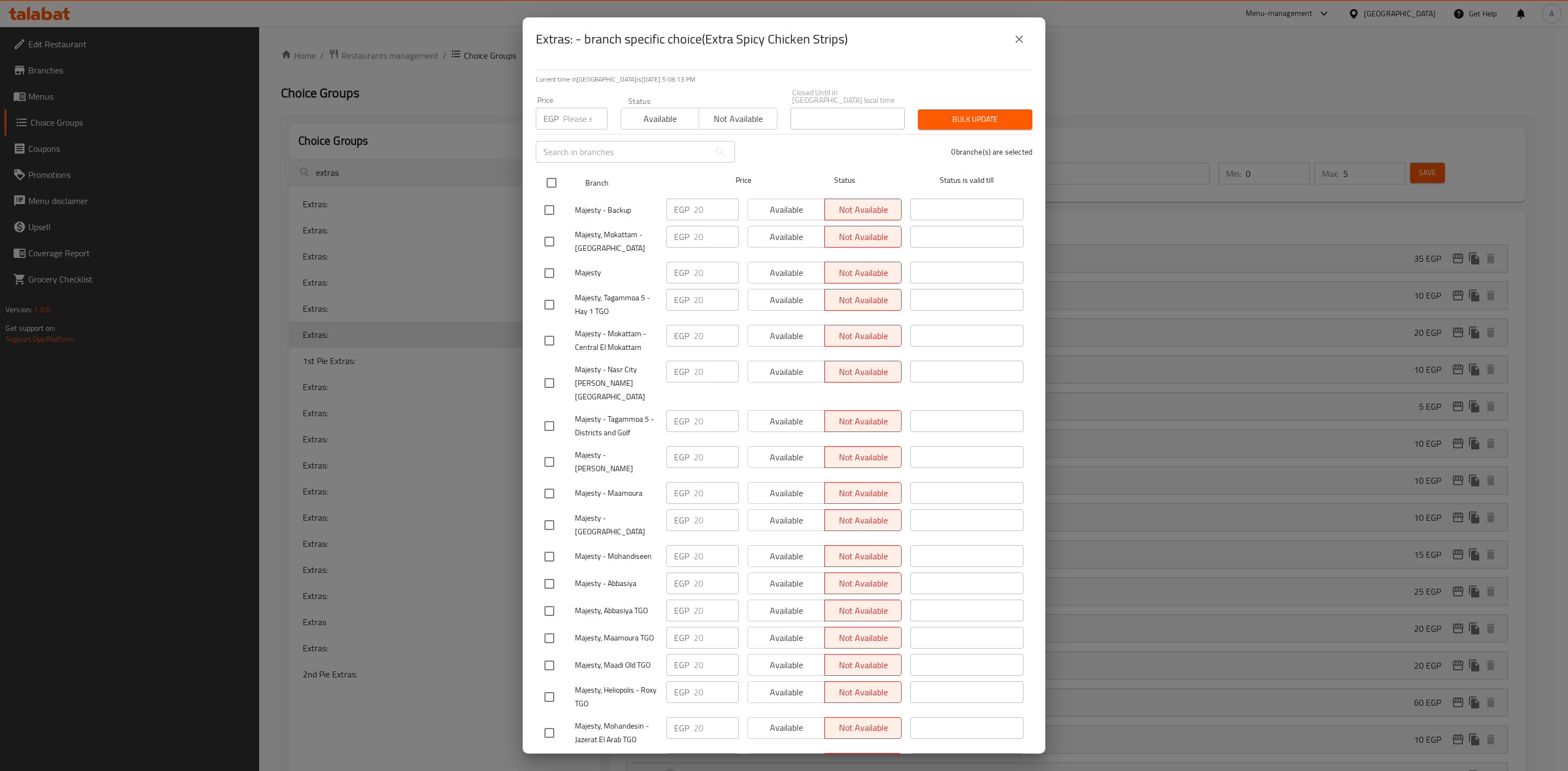
checkbox input "true"
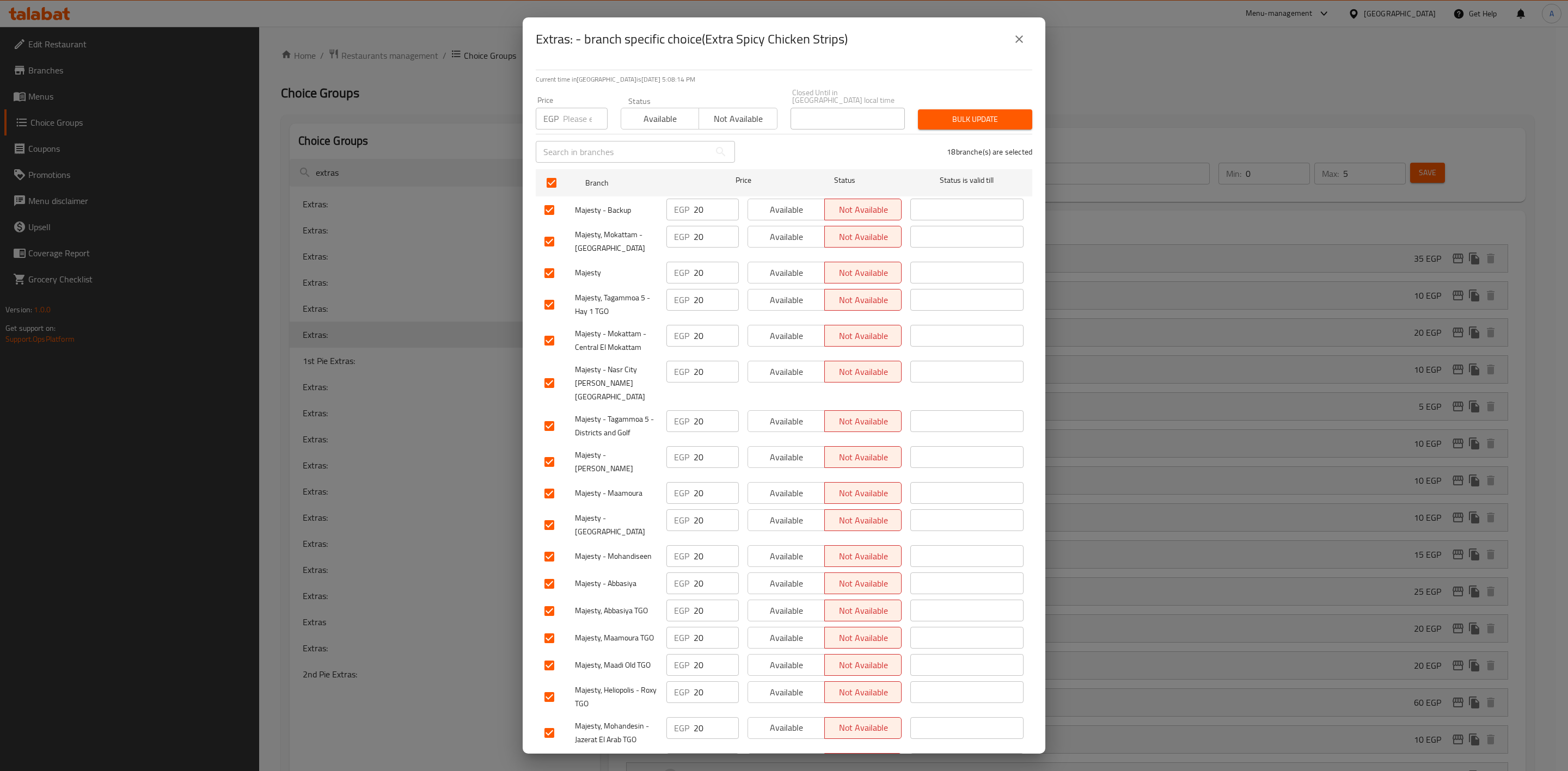
click at [565, 110] on input "number" at bounding box center [585, 119] width 44 height 22
type input "35"
click at [926, 114] on span "Bulk update" at bounding box center [975, 119] width 97 height 13
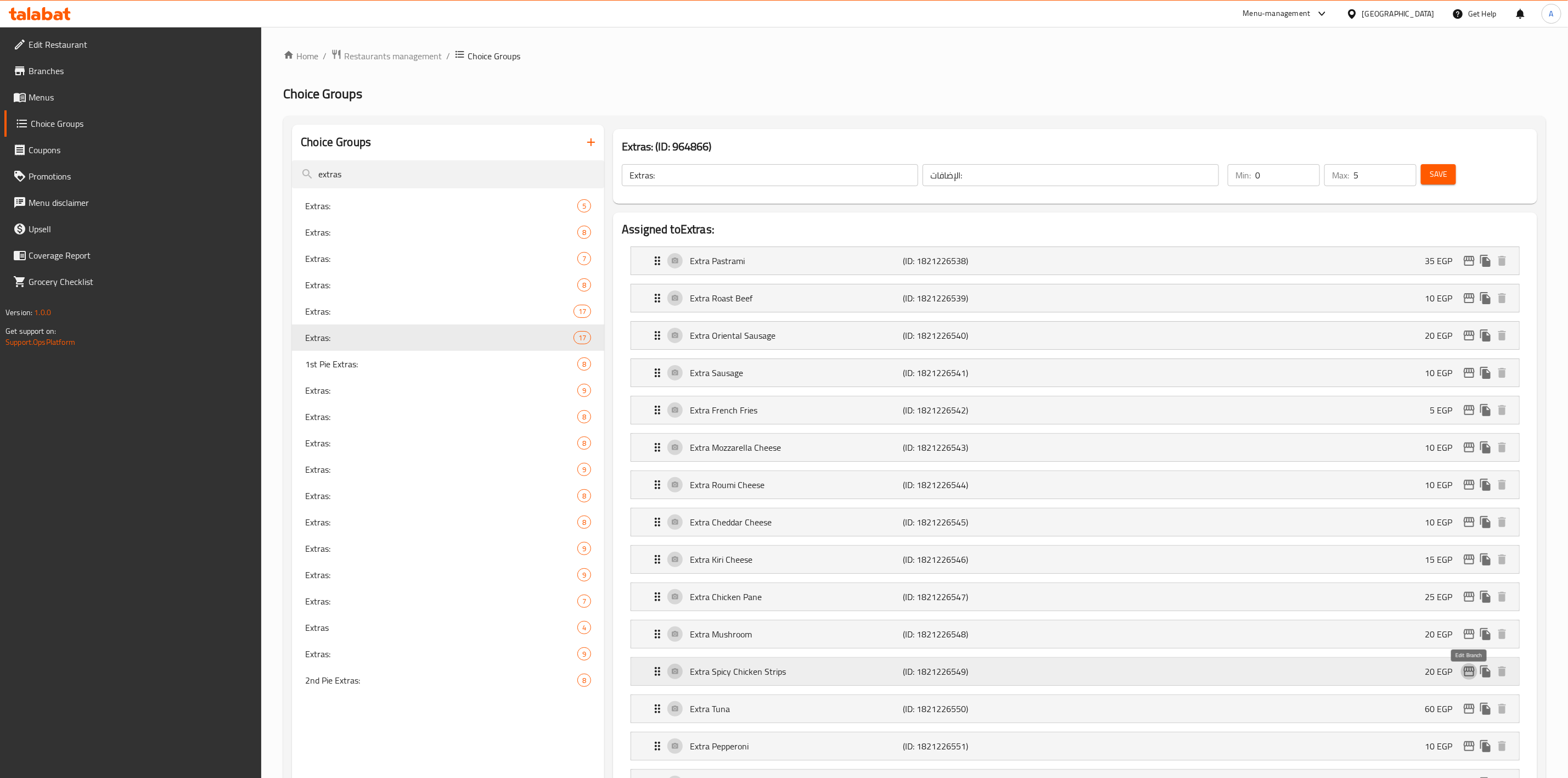
click at [1474, 678] on icon "edit" at bounding box center [1469, 671] width 13 height 13
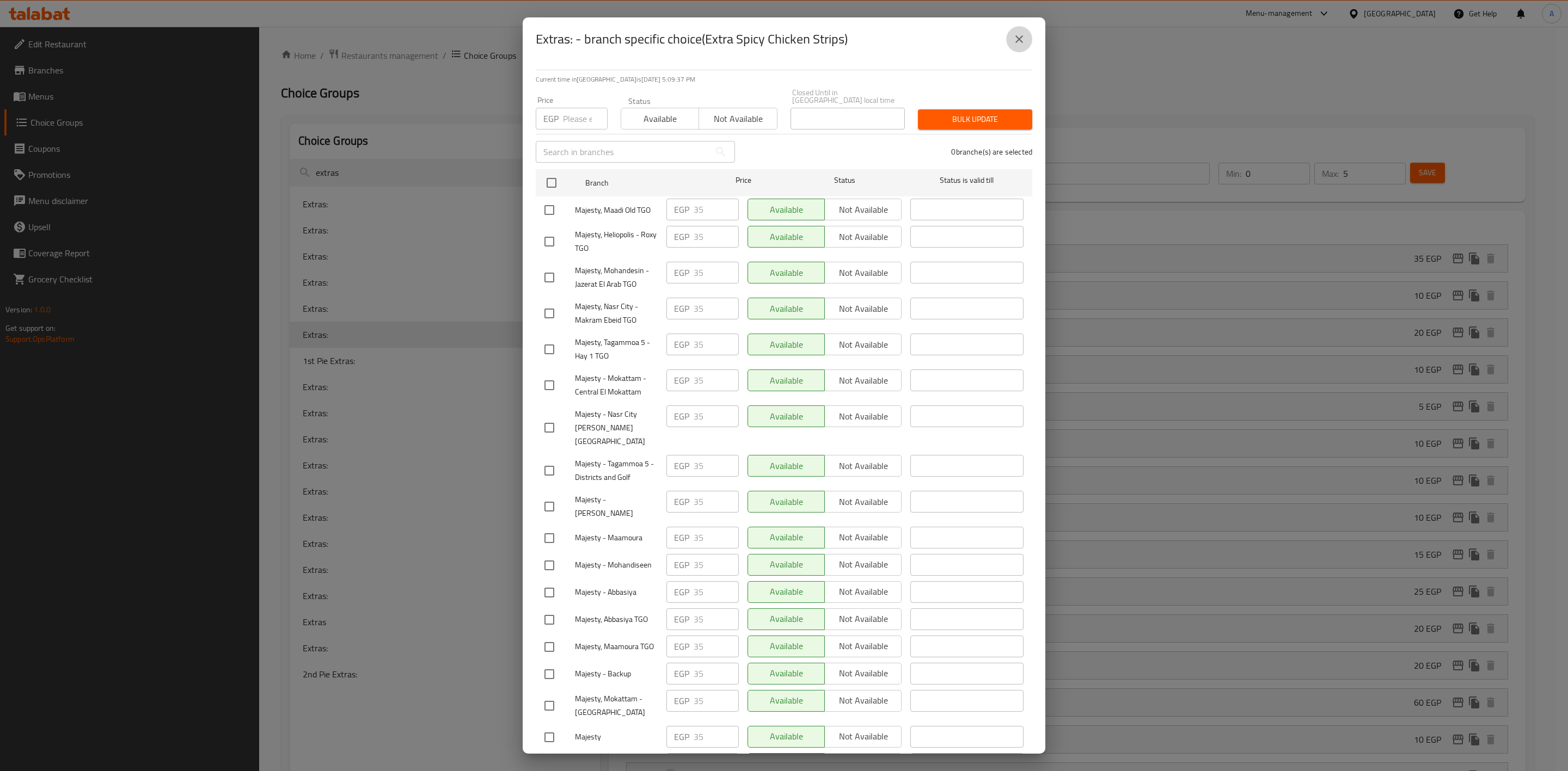
click at [1013, 41] on icon "close" at bounding box center [1019, 39] width 13 height 13
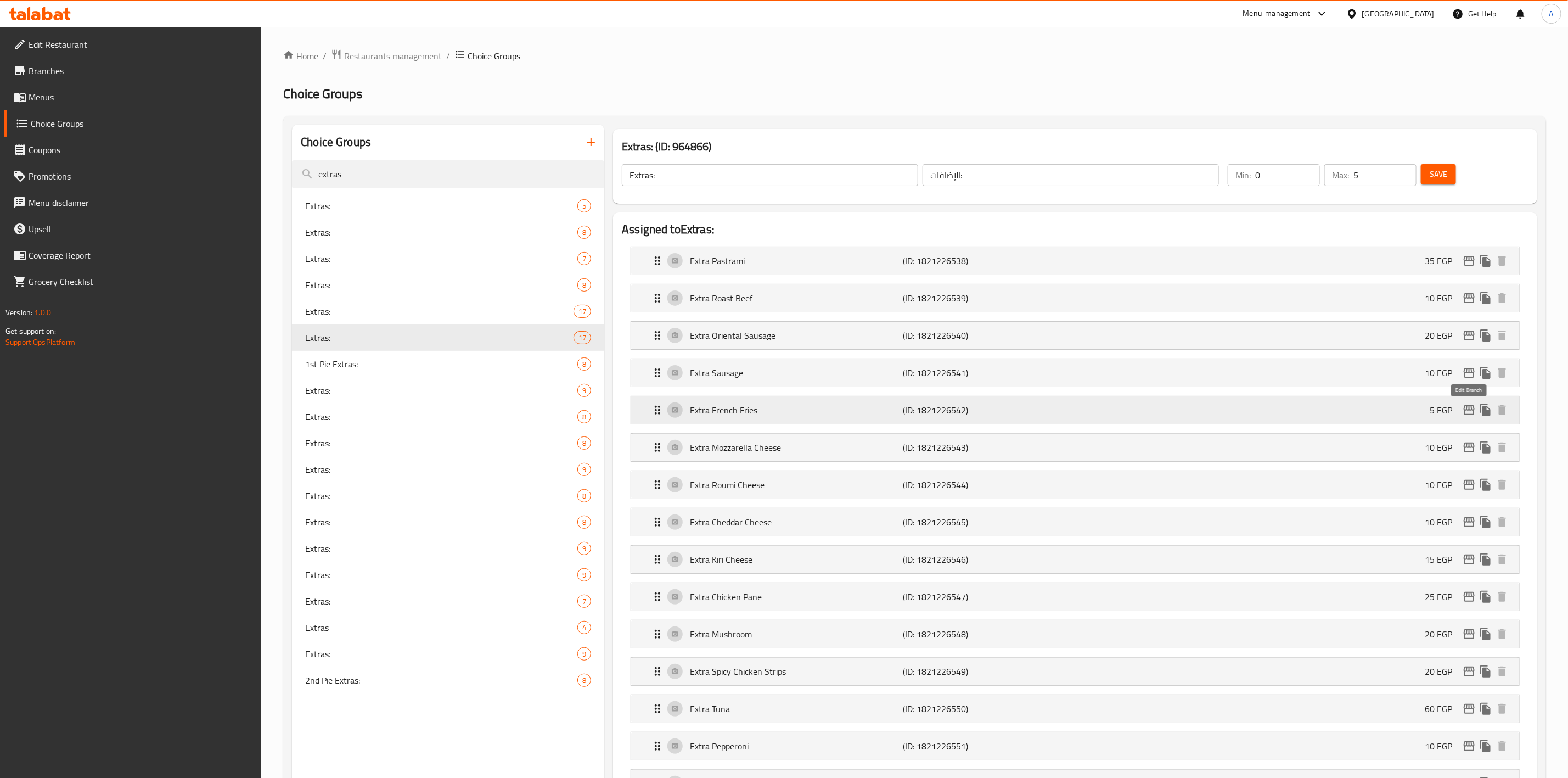
click at [1469, 413] on icon "edit" at bounding box center [1469, 410] width 13 height 13
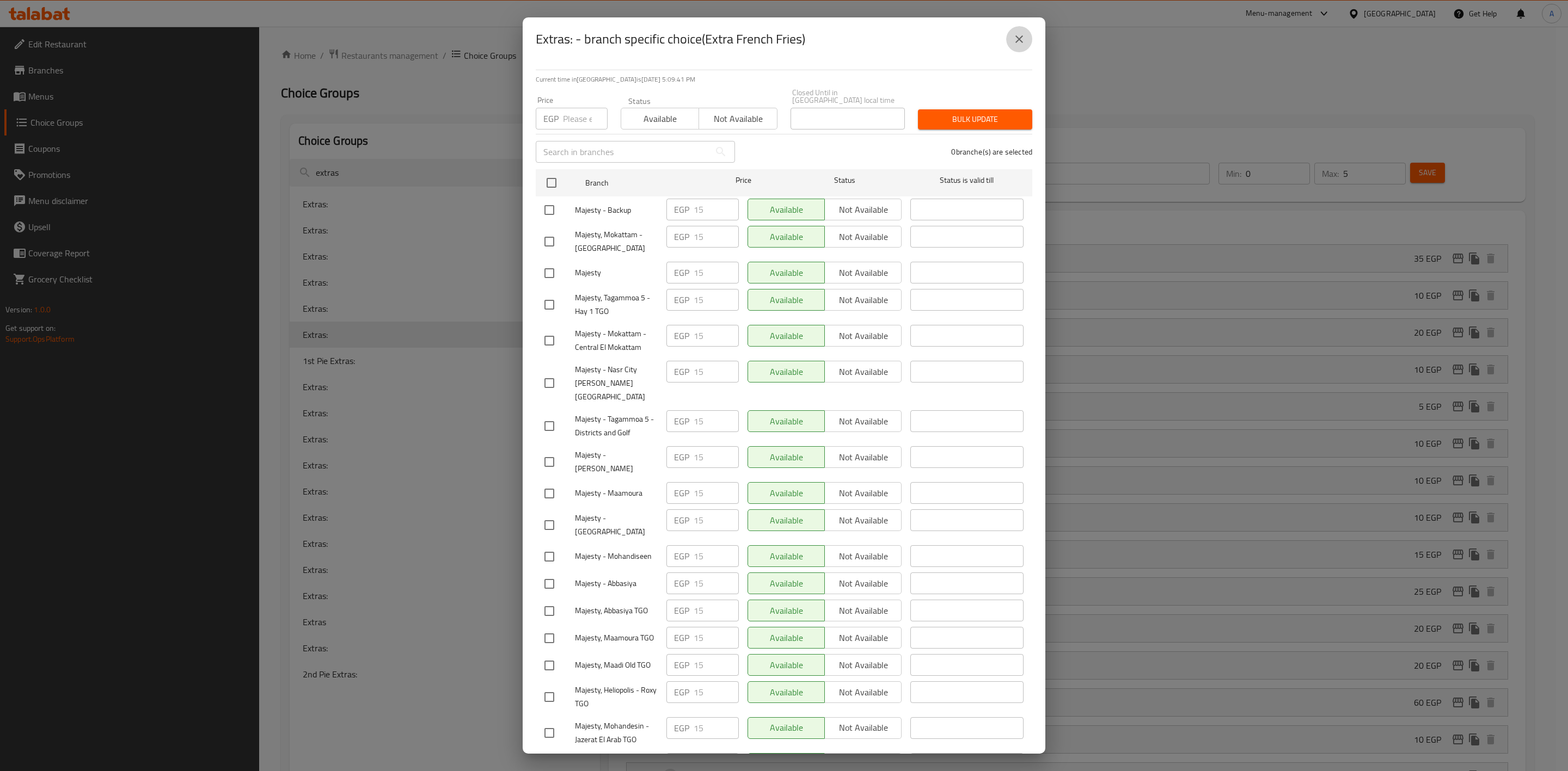
click at [1018, 36] on icon "close" at bounding box center [1019, 39] width 13 height 13
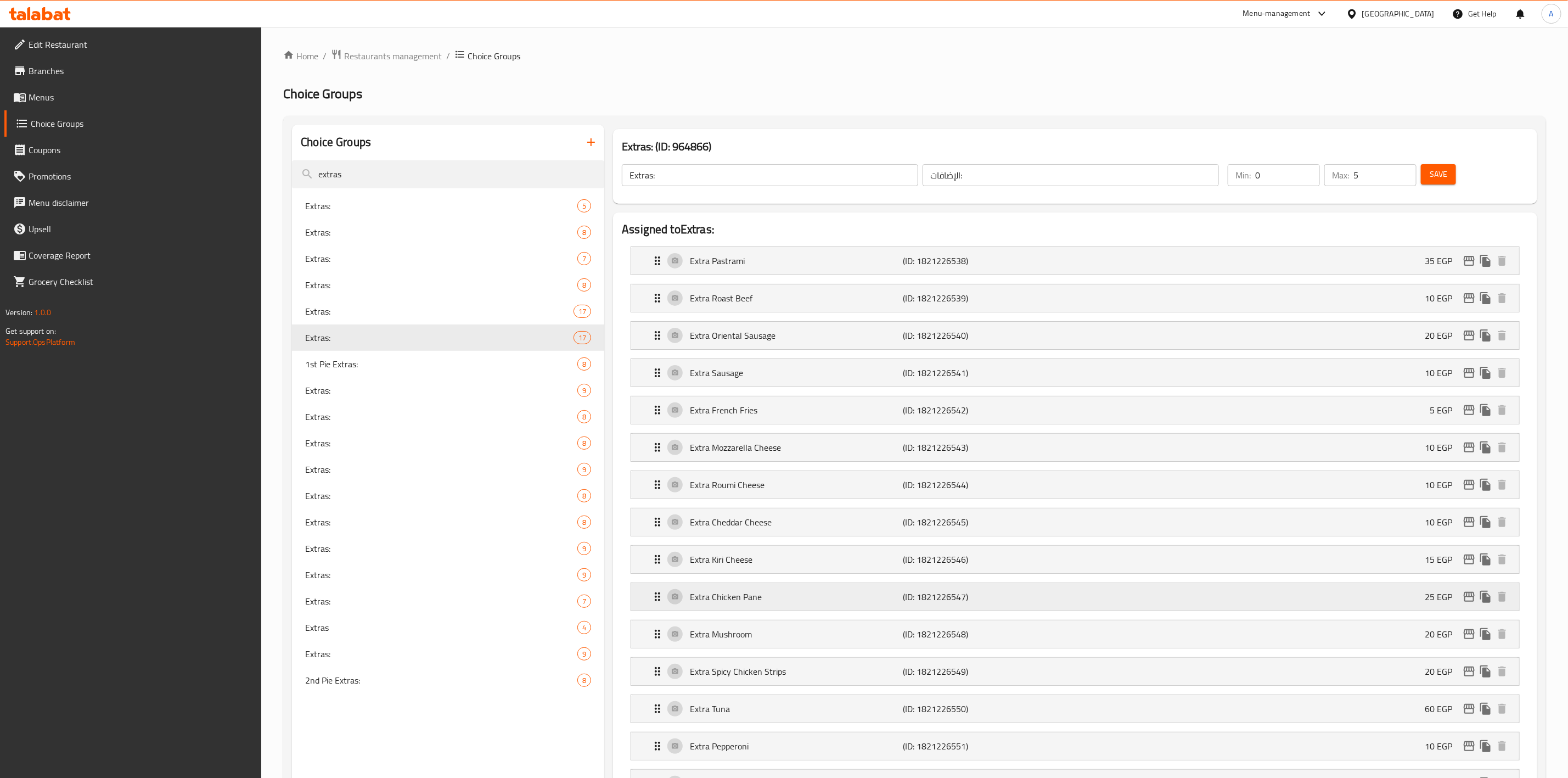
click at [1462, 599] on div "25 EGP" at bounding box center [1468, 597] width 86 height 17
click at [1466, 600] on icon "edit" at bounding box center [1469, 597] width 13 height 13
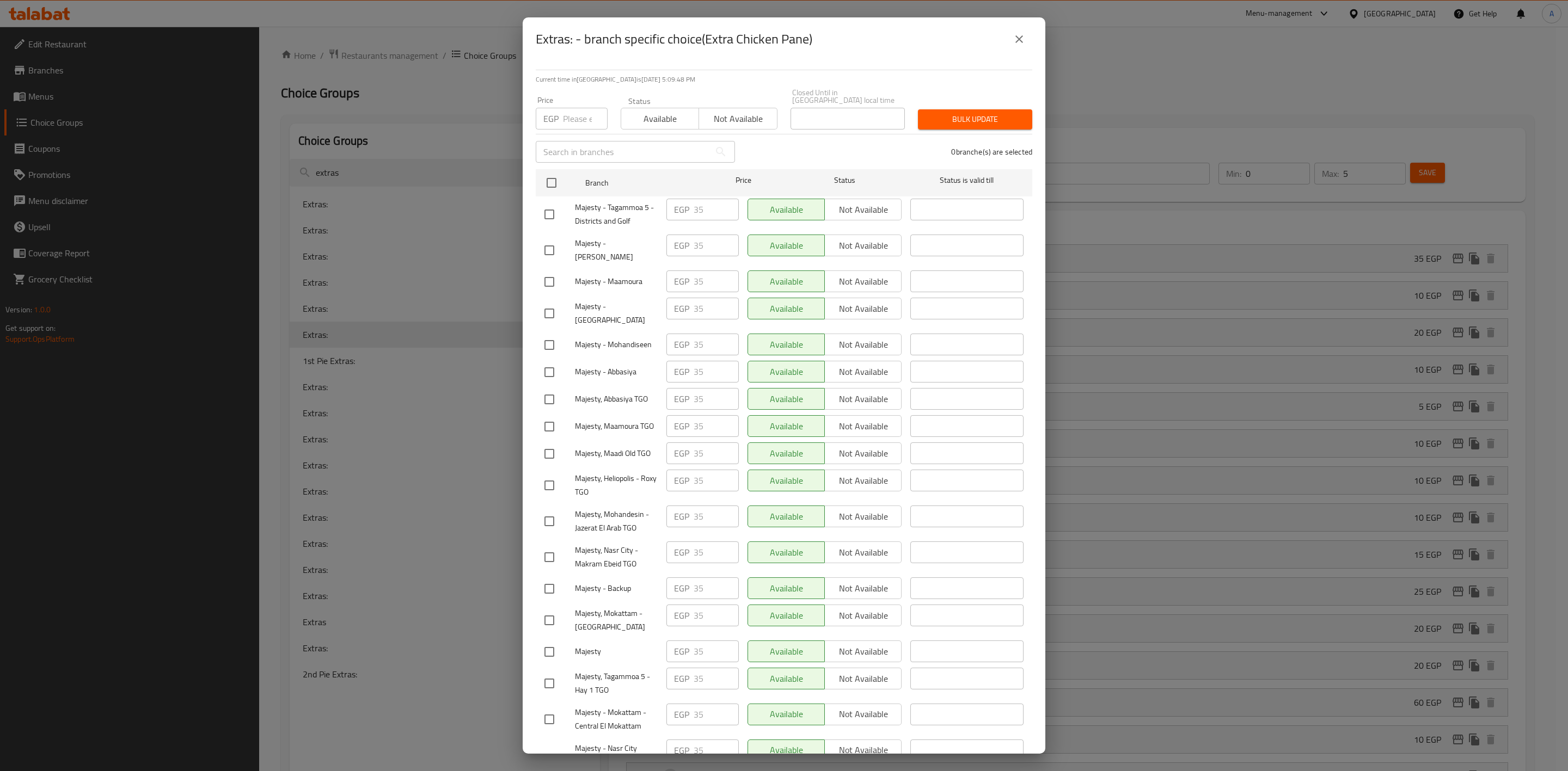
click at [1018, 34] on icon "close" at bounding box center [1019, 39] width 13 height 13
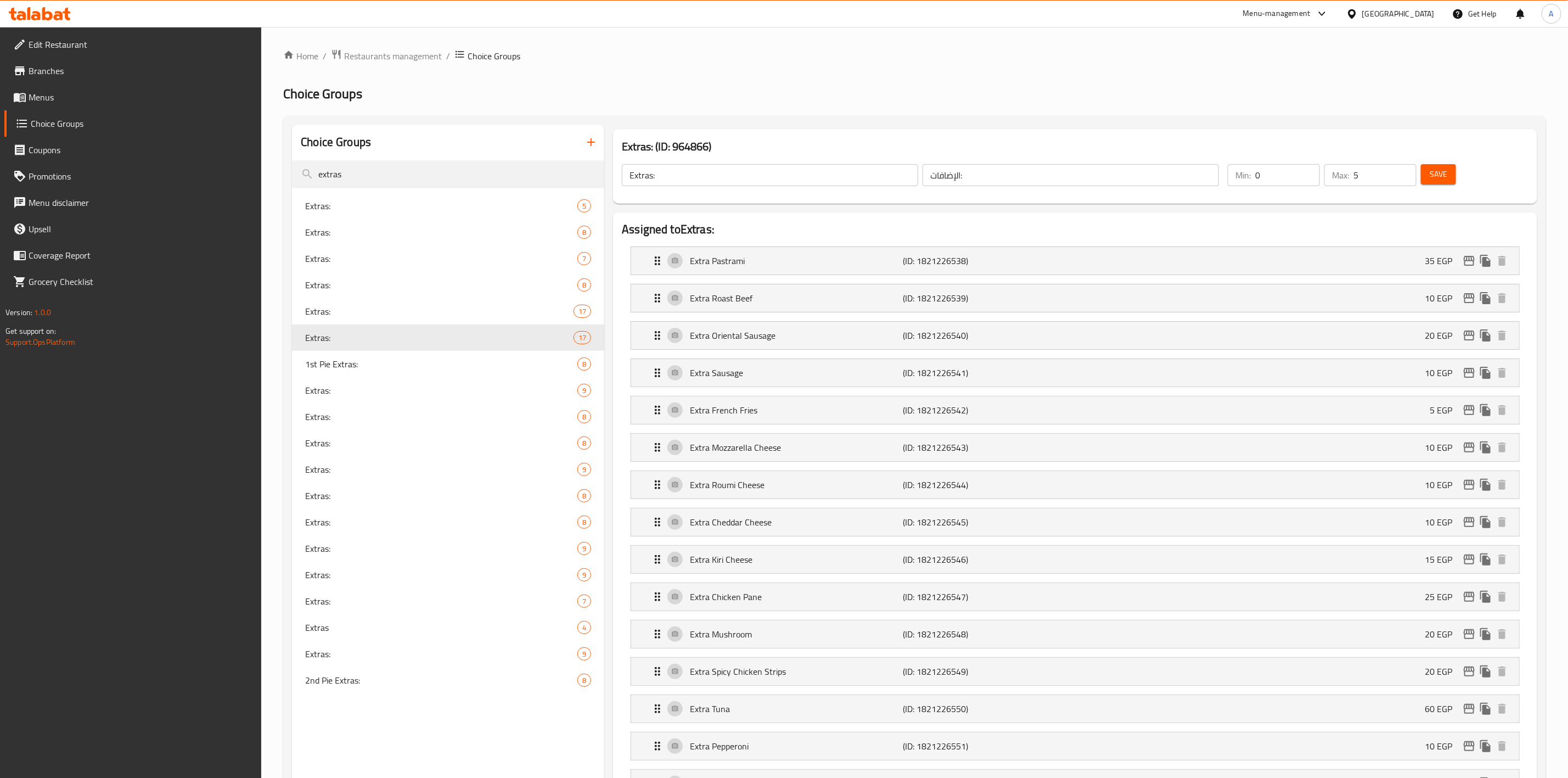
drag, startPoint x: 425, startPoint y: 163, endPoint x: 158, endPoint y: 171, distance: 267.1
click at [158, 171] on div "Edit Restaurant Branches Menus Choice Groups Coupons Promotions Menu disclaimer…" at bounding box center [784, 790] width 1568 height 1526
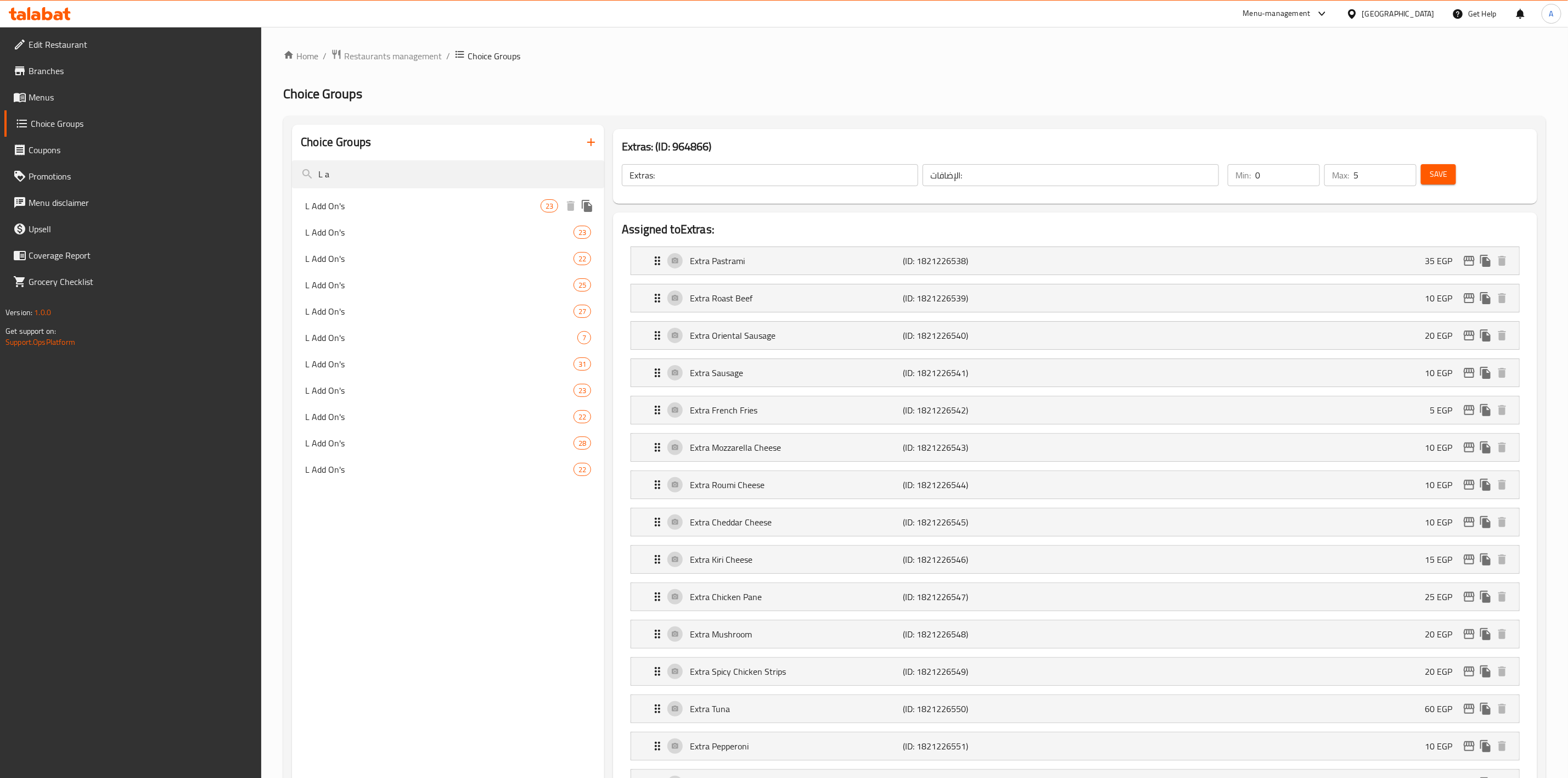
type input "L a"
click at [379, 215] on div "L Add On's 23" at bounding box center [448, 206] width 312 height 26
type input "L Add On's"
type input "الإضافات كبير:"
click at [420, 237] on span "L Add On's" at bounding box center [423, 232] width 236 height 13
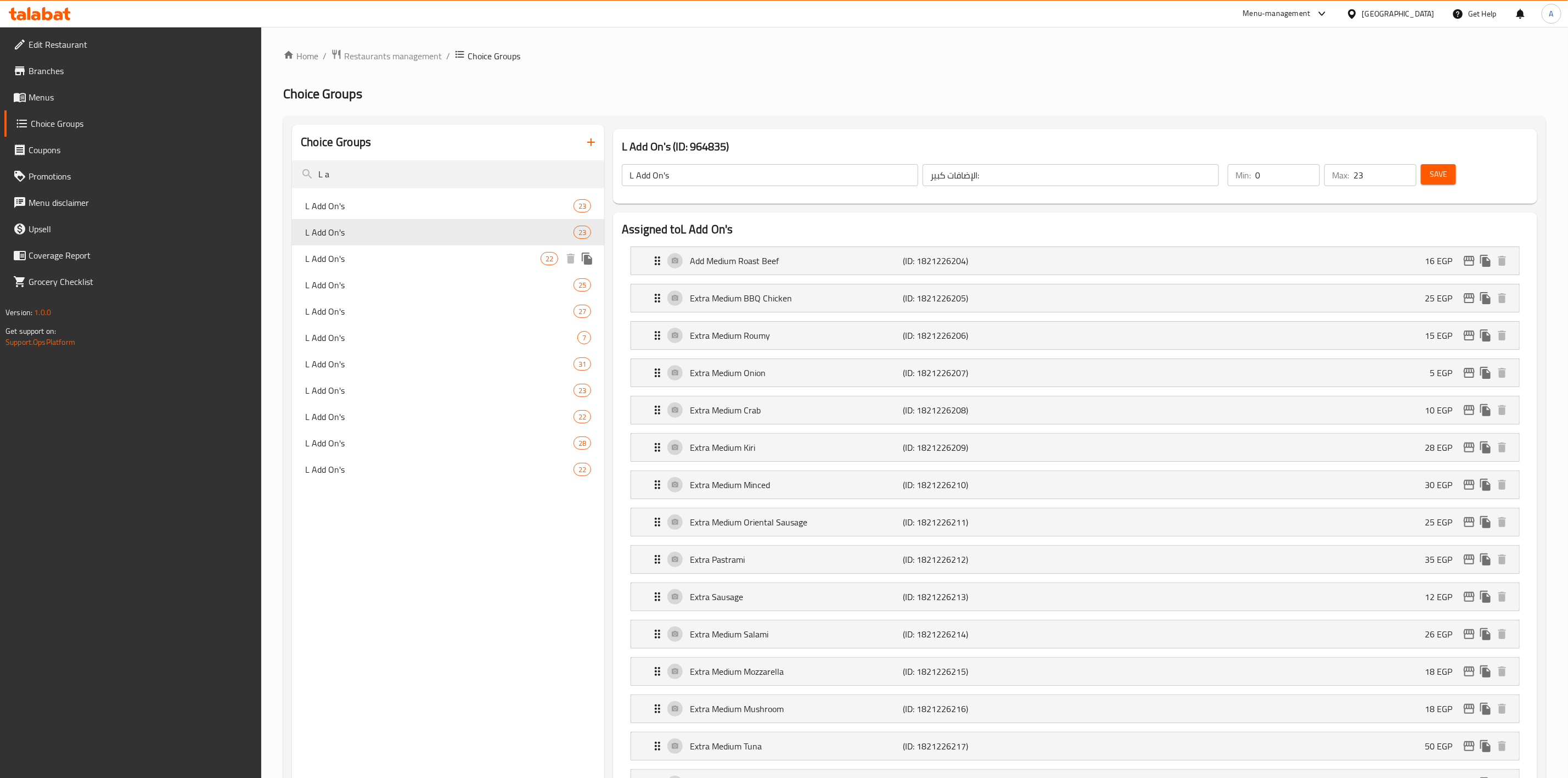
click at [412, 268] on div "L Add On's 22" at bounding box center [448, 259] width 312 height 26
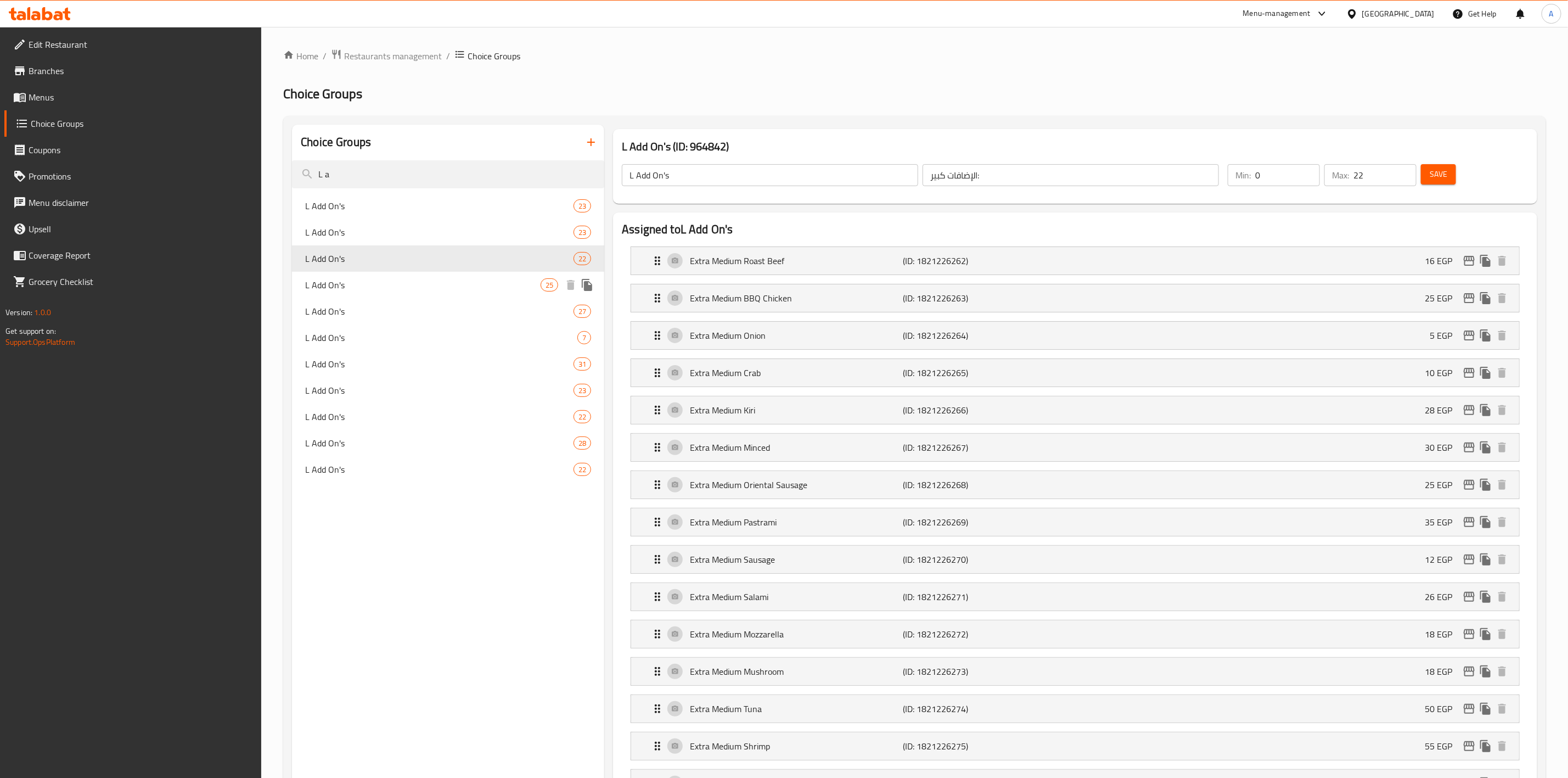
click at [410, 294] on div "L Add On's 25" at bounding box center [448, 285] width 312 height 26
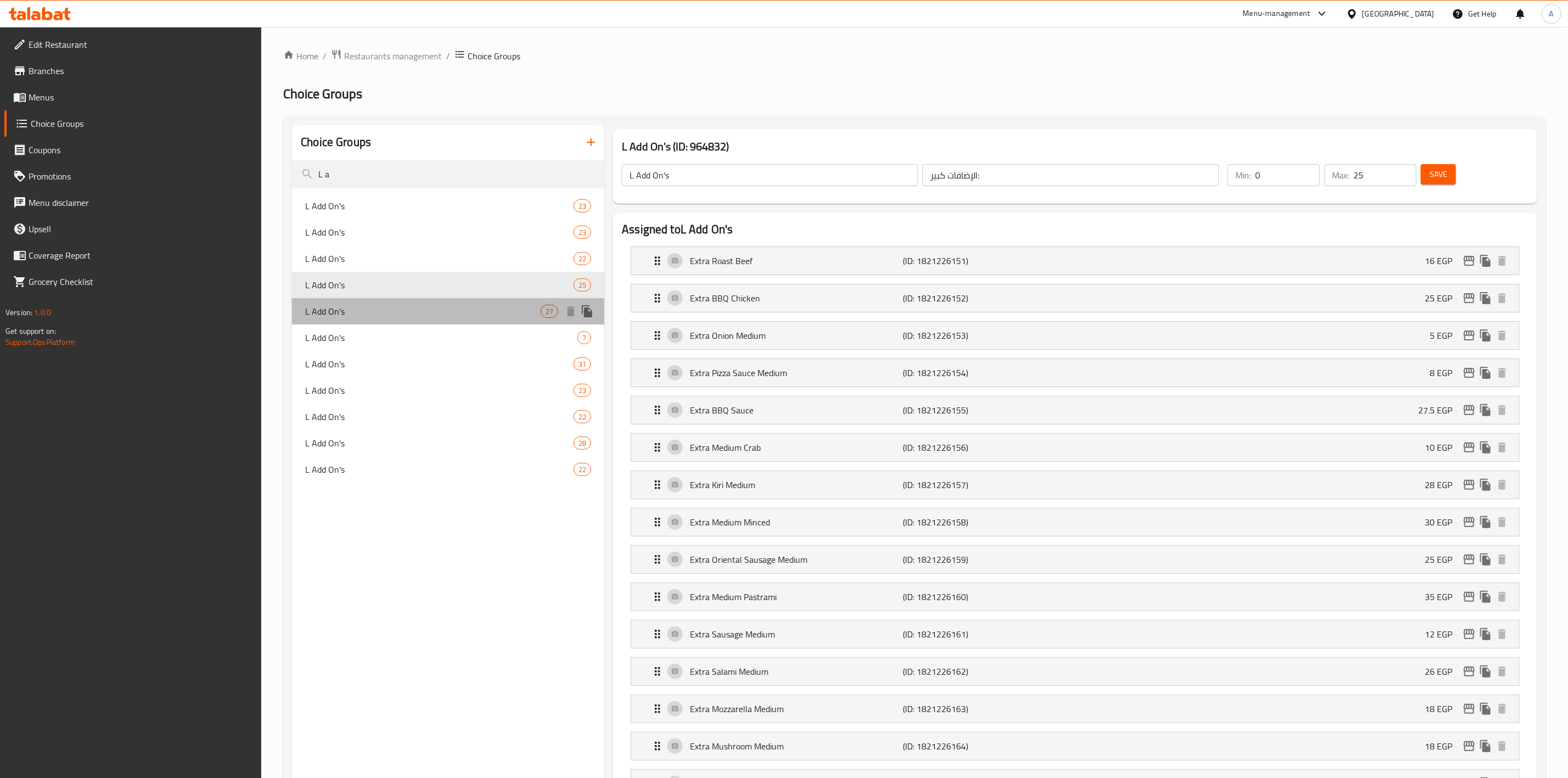
click at [385, 314] on span "L Add On's" at bounding box center [423, 311] width 236 height 13
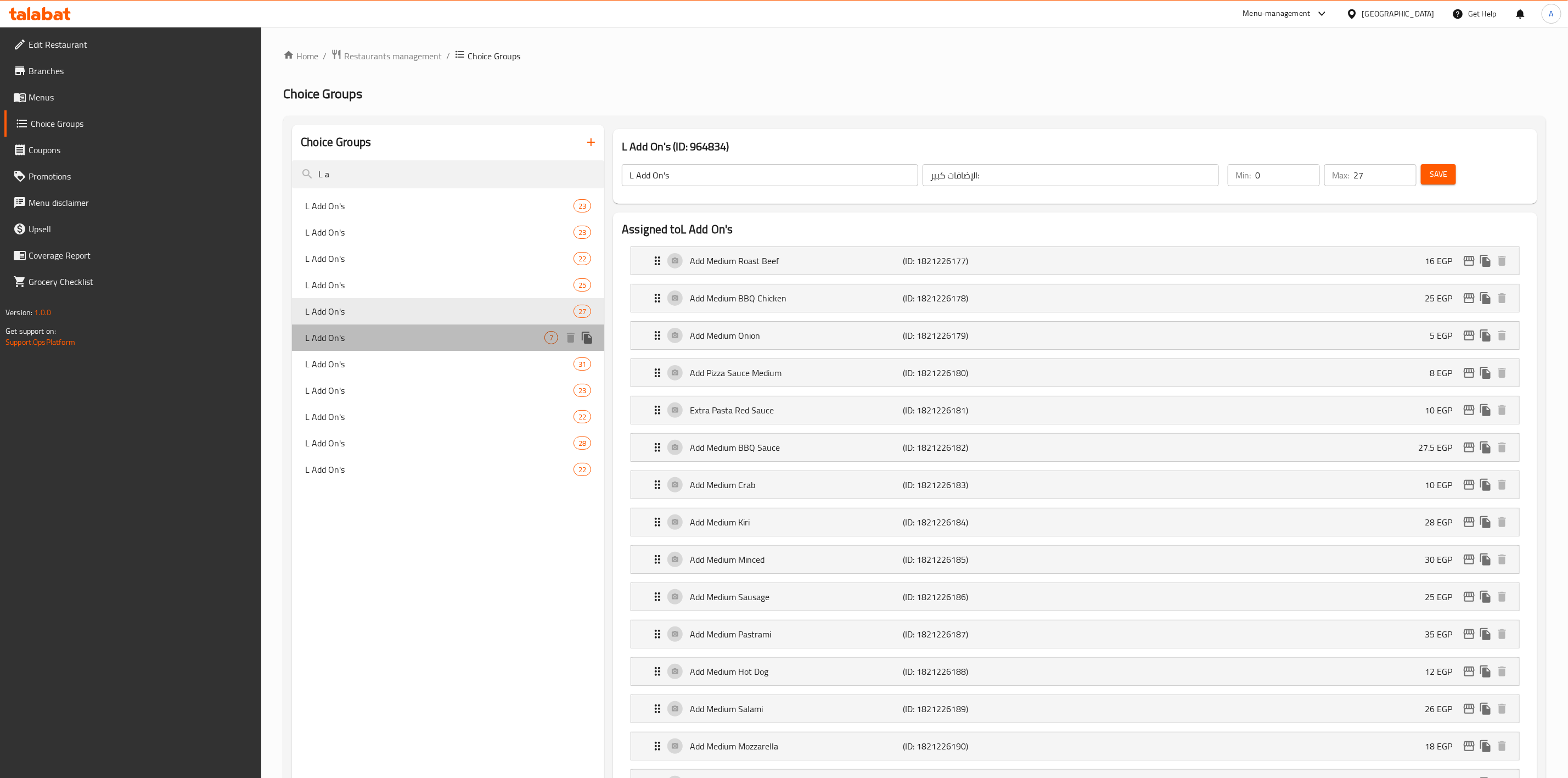
click at [385, 333] on span "L Add On's" at bounding box center [425, 337] width 239 height 13
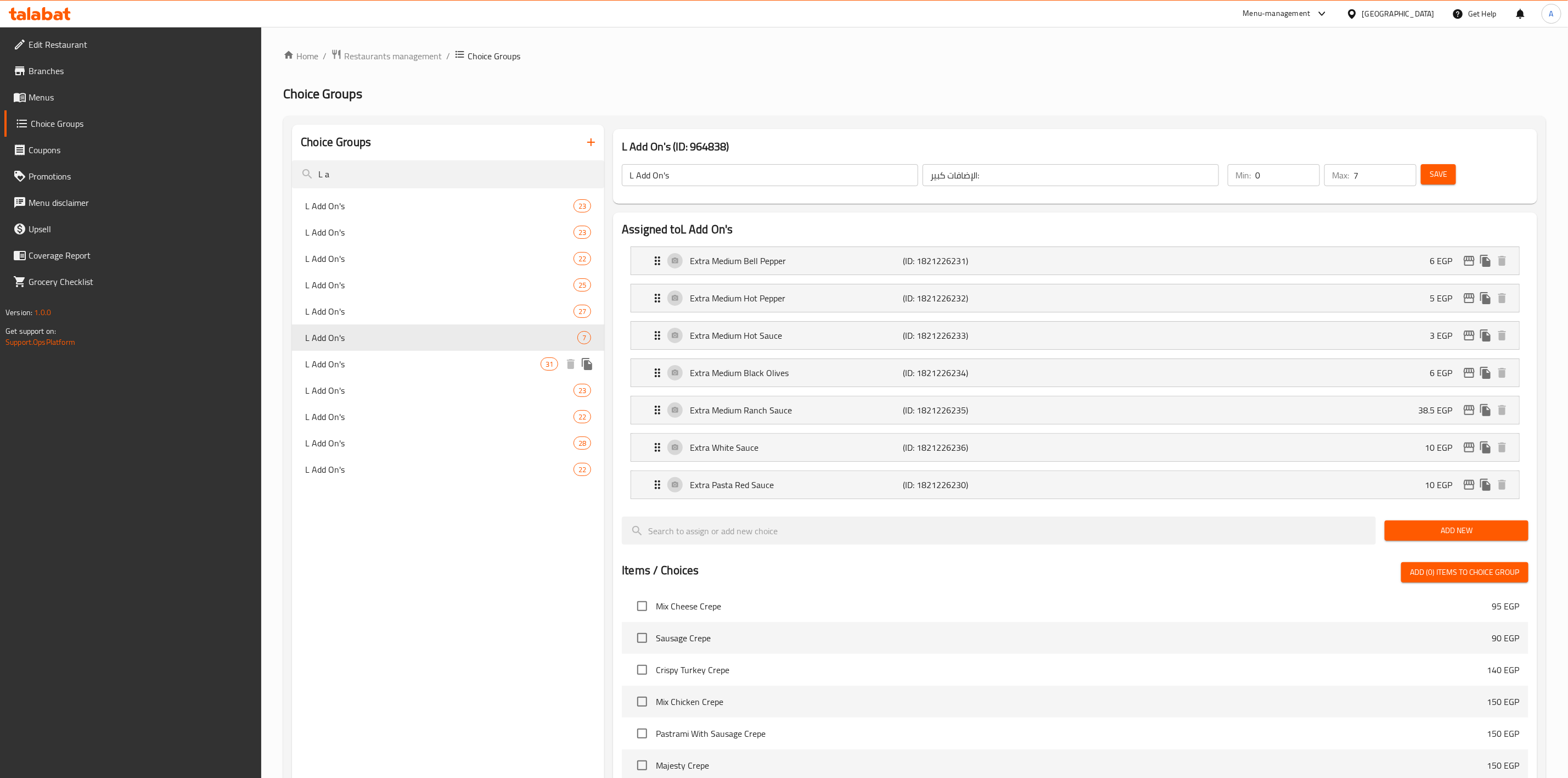
click at [377, 355] on div "L Add On's 31" at bounding box center [448, 364] width 312 height 26
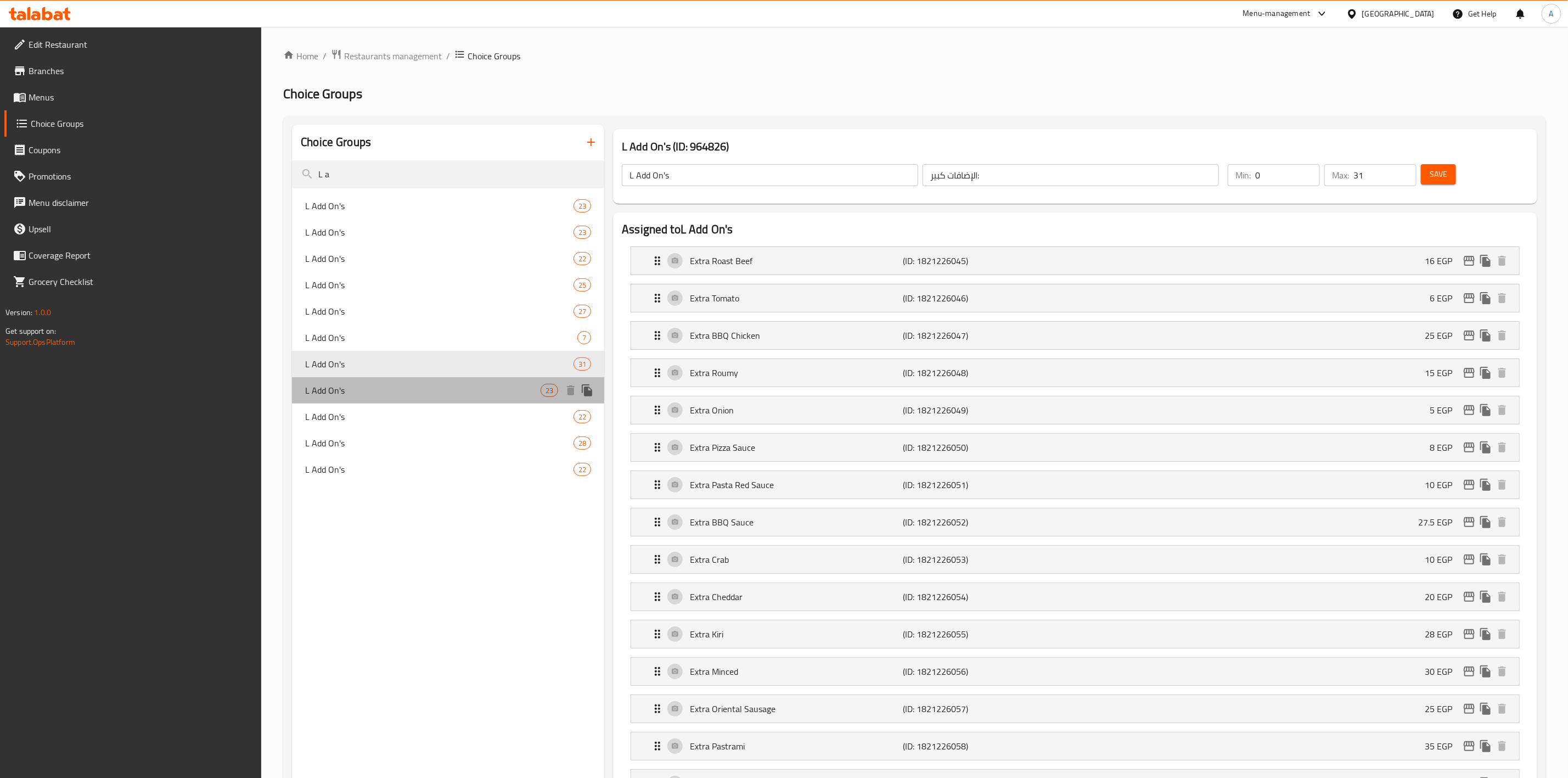
click at [374, 387] on span "L Add On's" at bounding box center [423, 390] width 236 height 13
click at [364, 408] on div "L Add On's 22" at bounding box center [448, 416] width 312 height 26
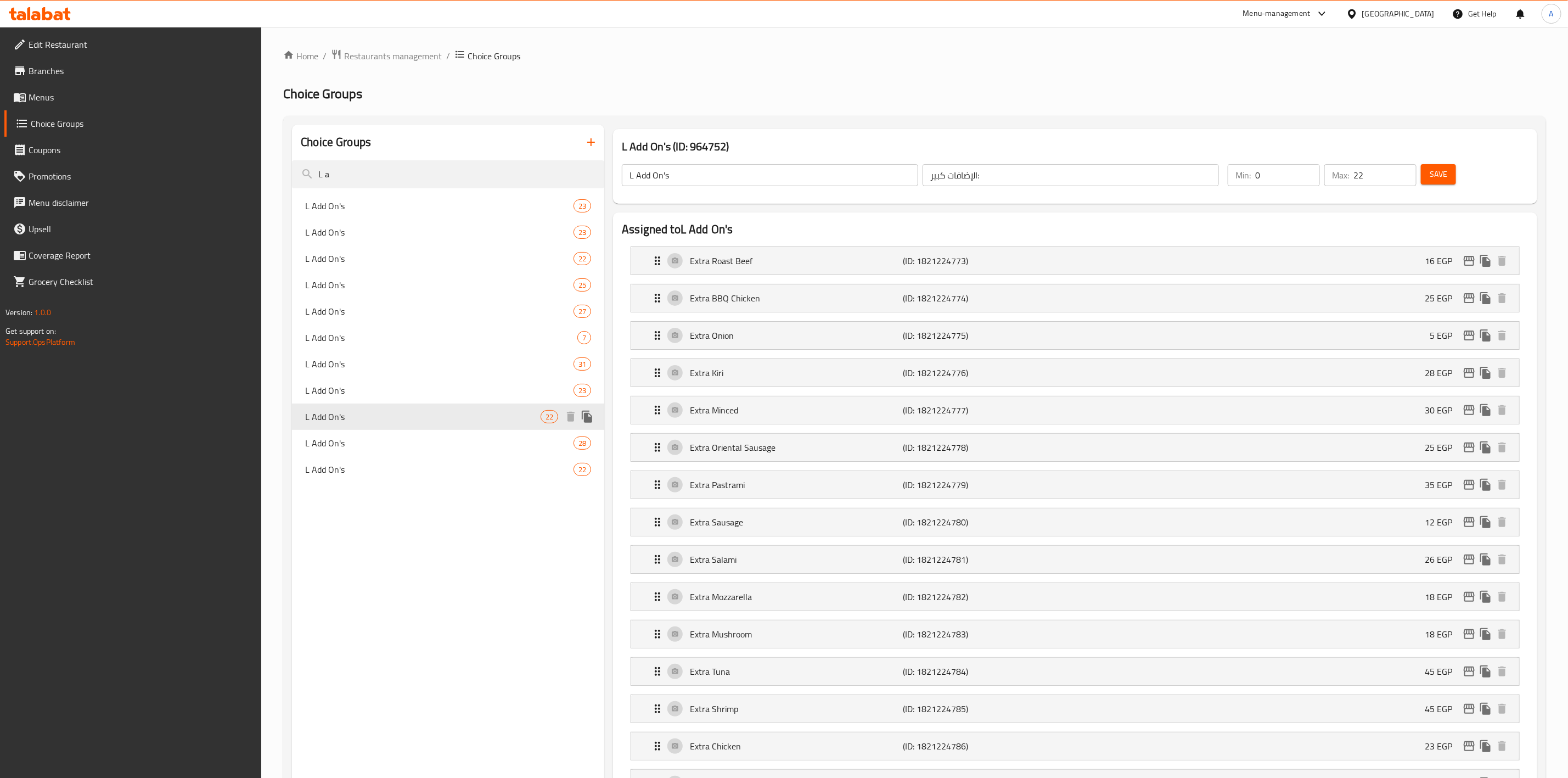
drag, startPoint x: 335, startPoint y: 416, endPoint x: 340, endPoint y: 422, distance: 7.8
click at [336, 416] on span "L Add On's" at bounding box center [423, 416] width 236 height 13
click at [346, 444] on span "L Add On's" at bounding box center [423, 443] width 236 height 13
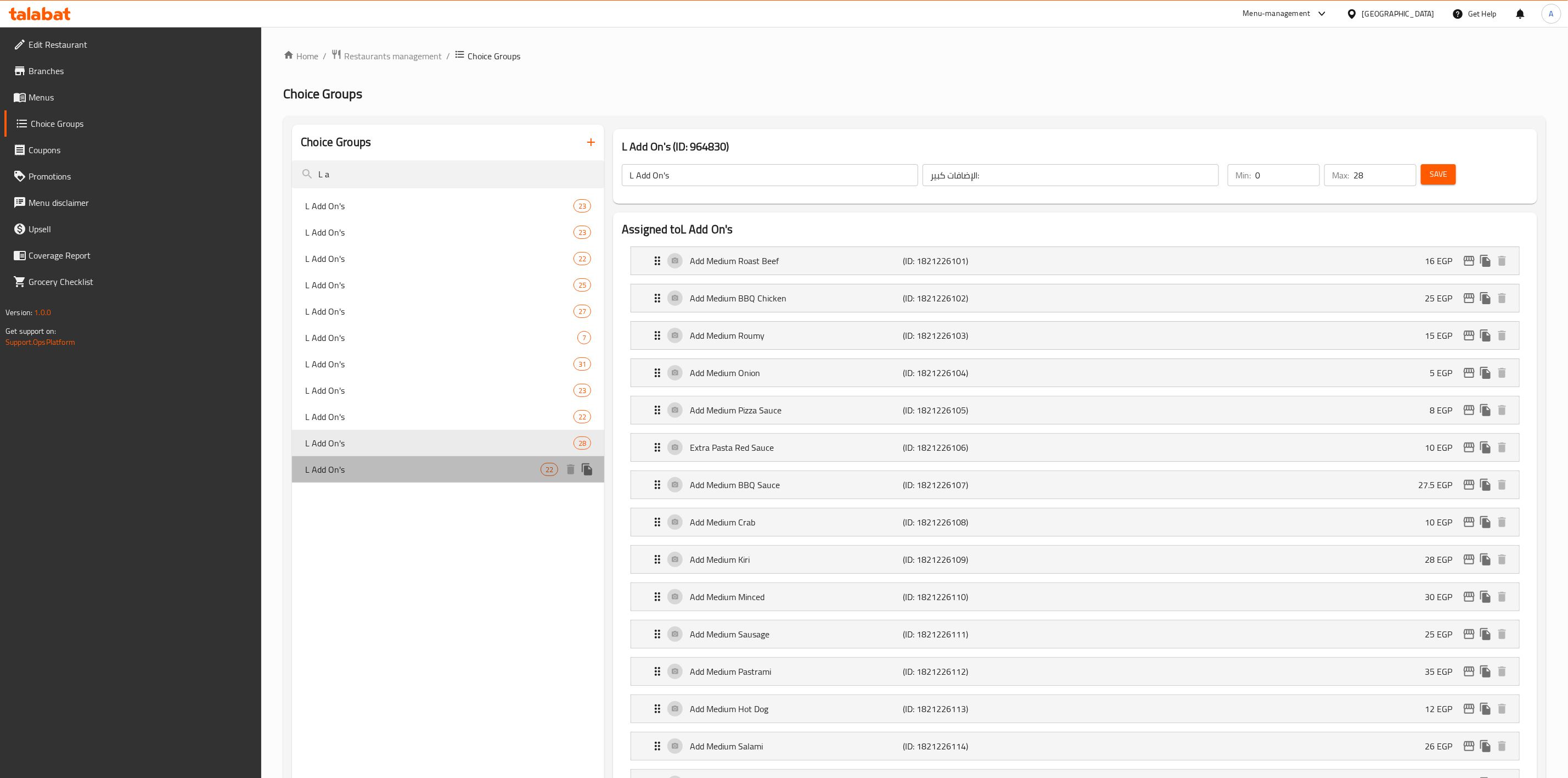
click at [341, 465] on span "L Add On's" at bounding box center [423, 469] width 236 height 13
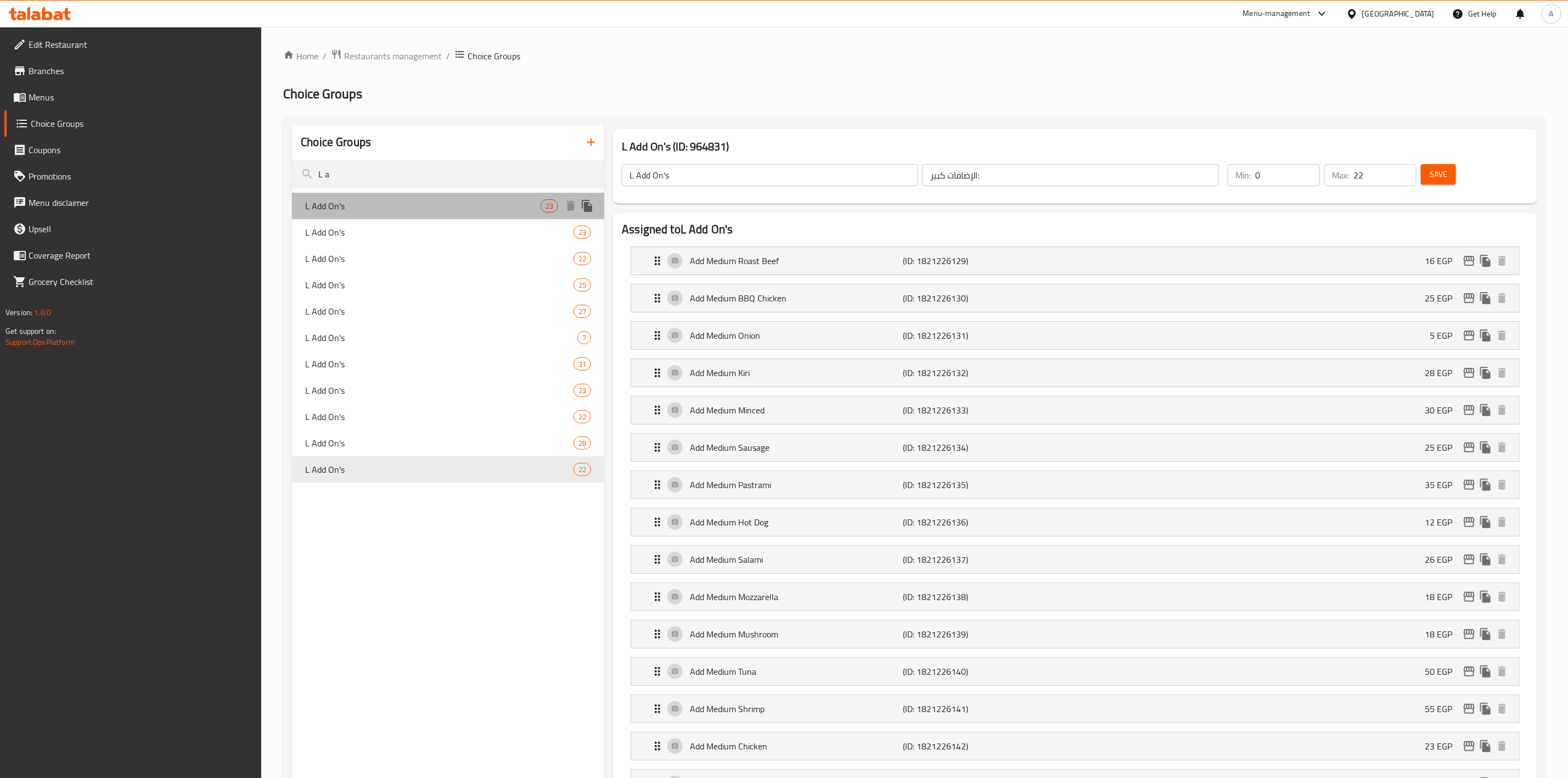
click at [424, 200] on span "L Add On's" at bounding box center [423, 206] width 236 height 13
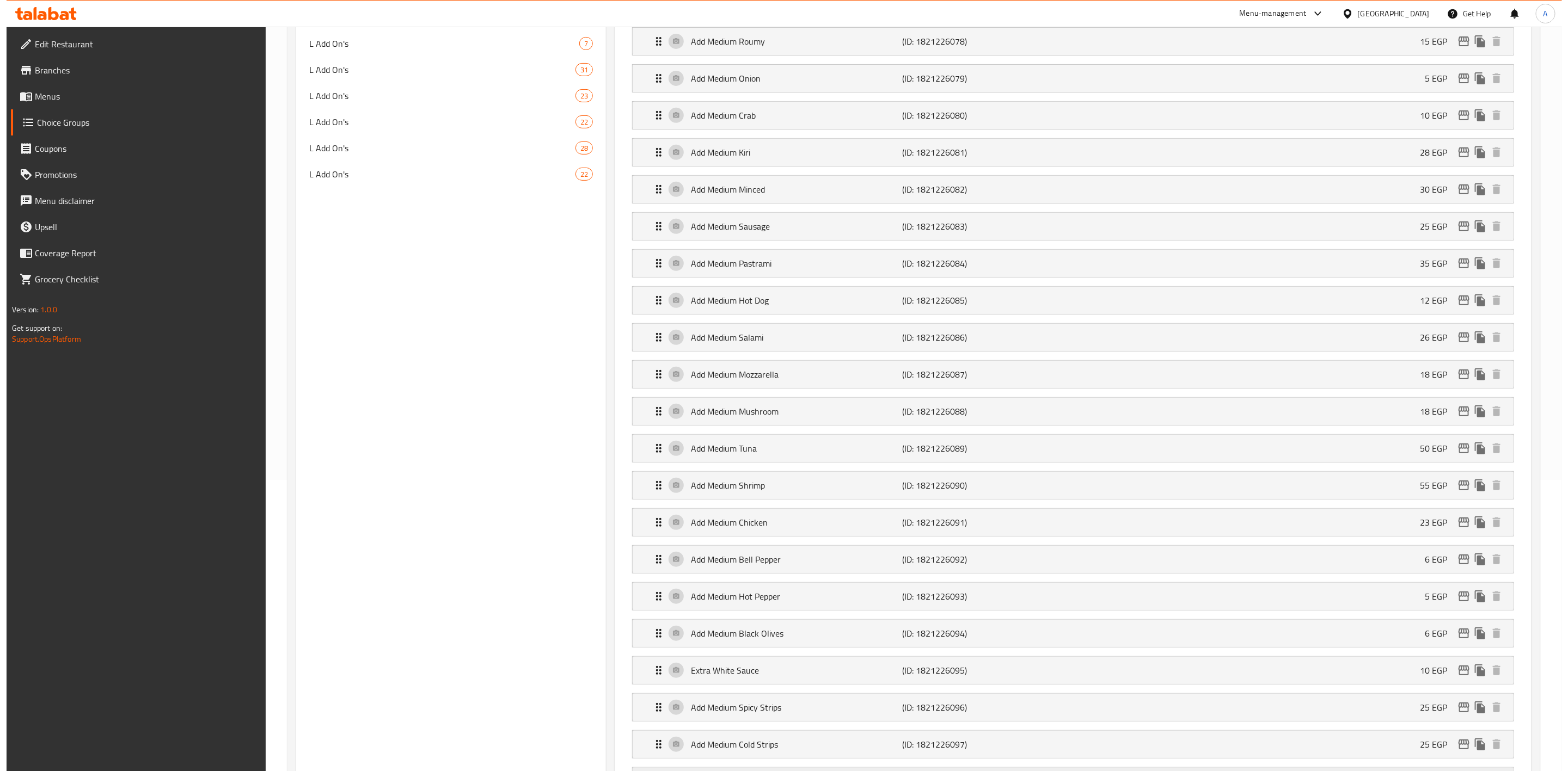
scroll to position [490, 0]
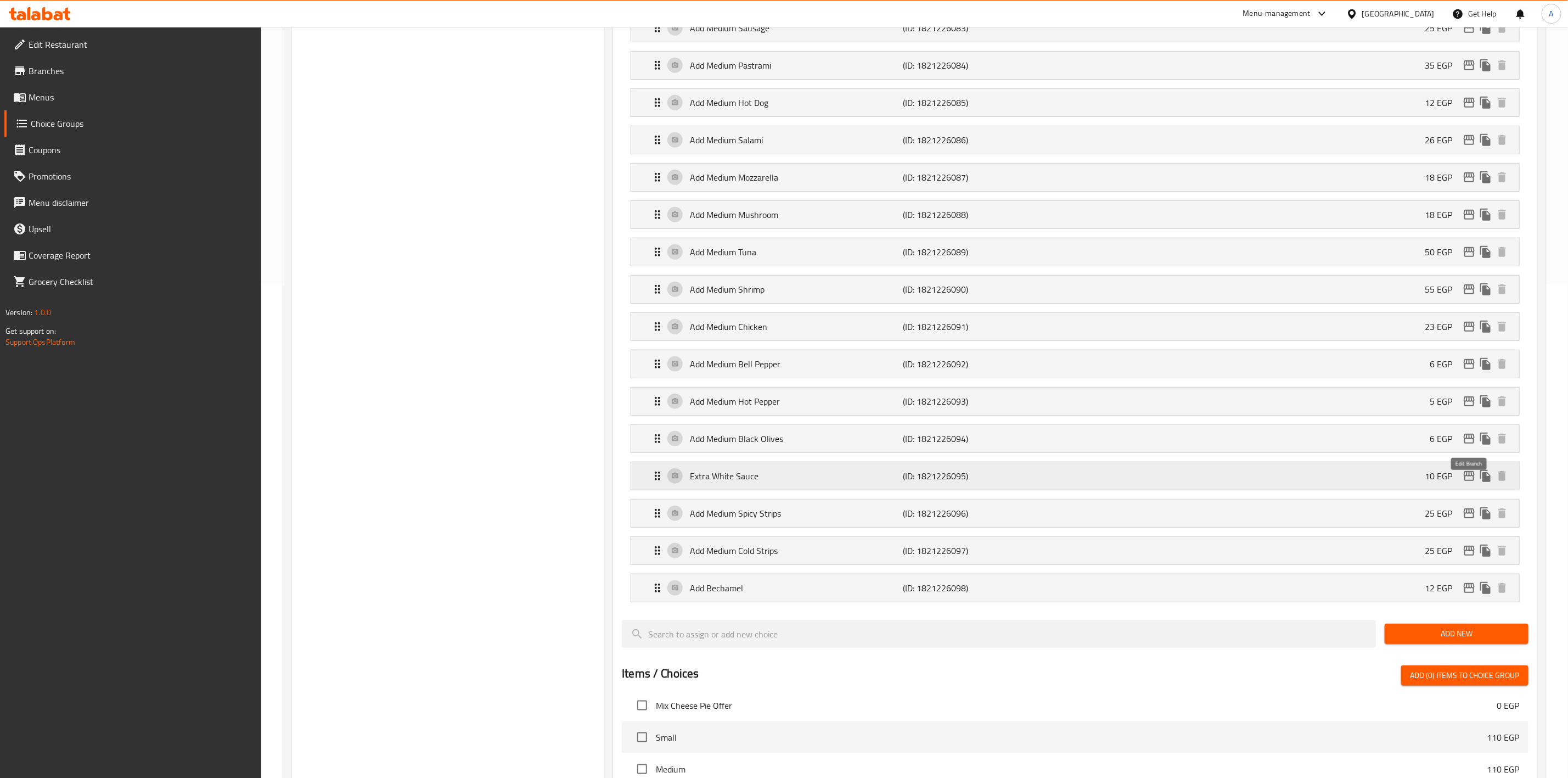
click at [1473, 483] on icon "edit" at bounding box center [1469, 476] width 13 height 13
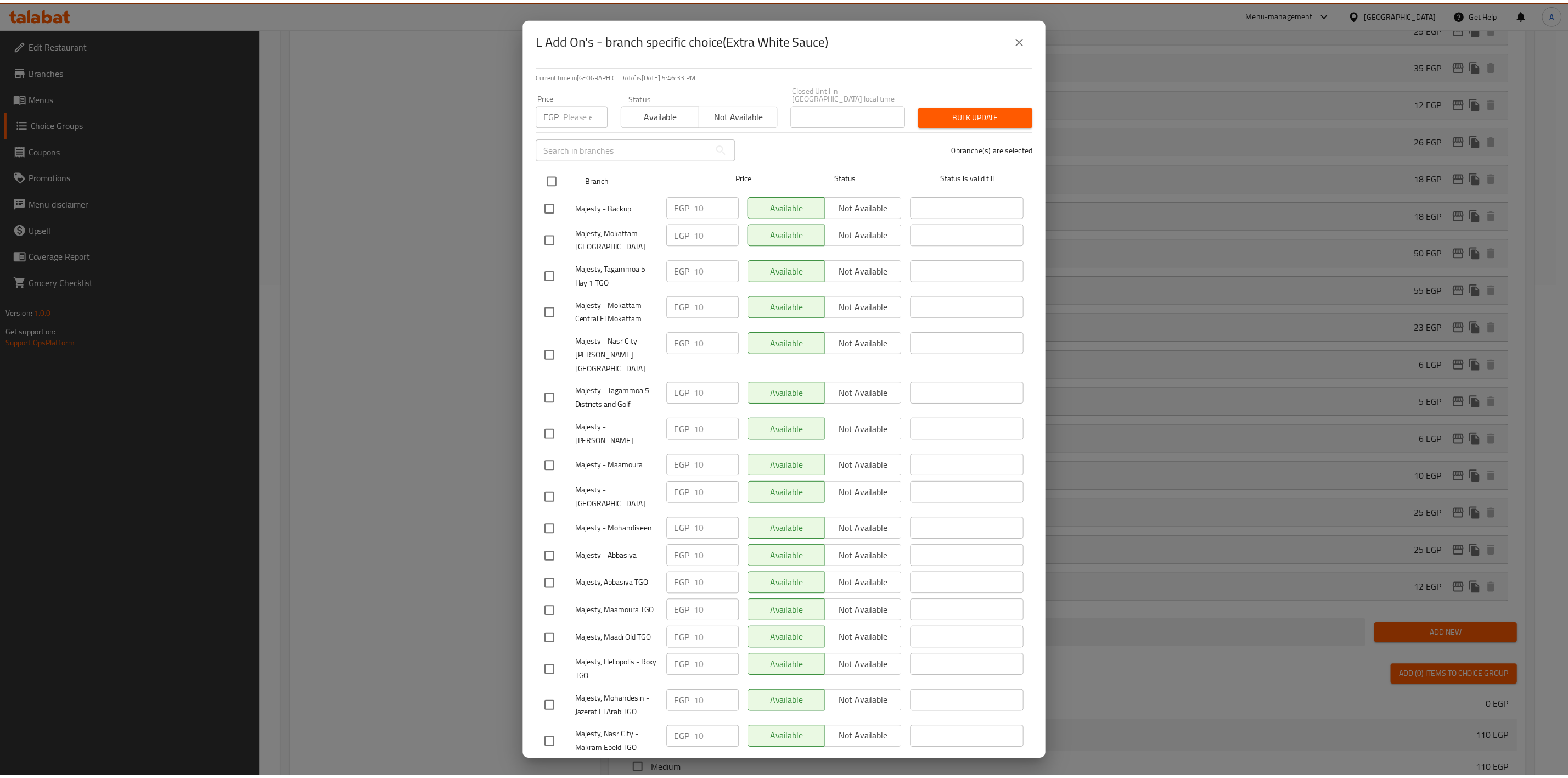
scroll to position [0, 0]
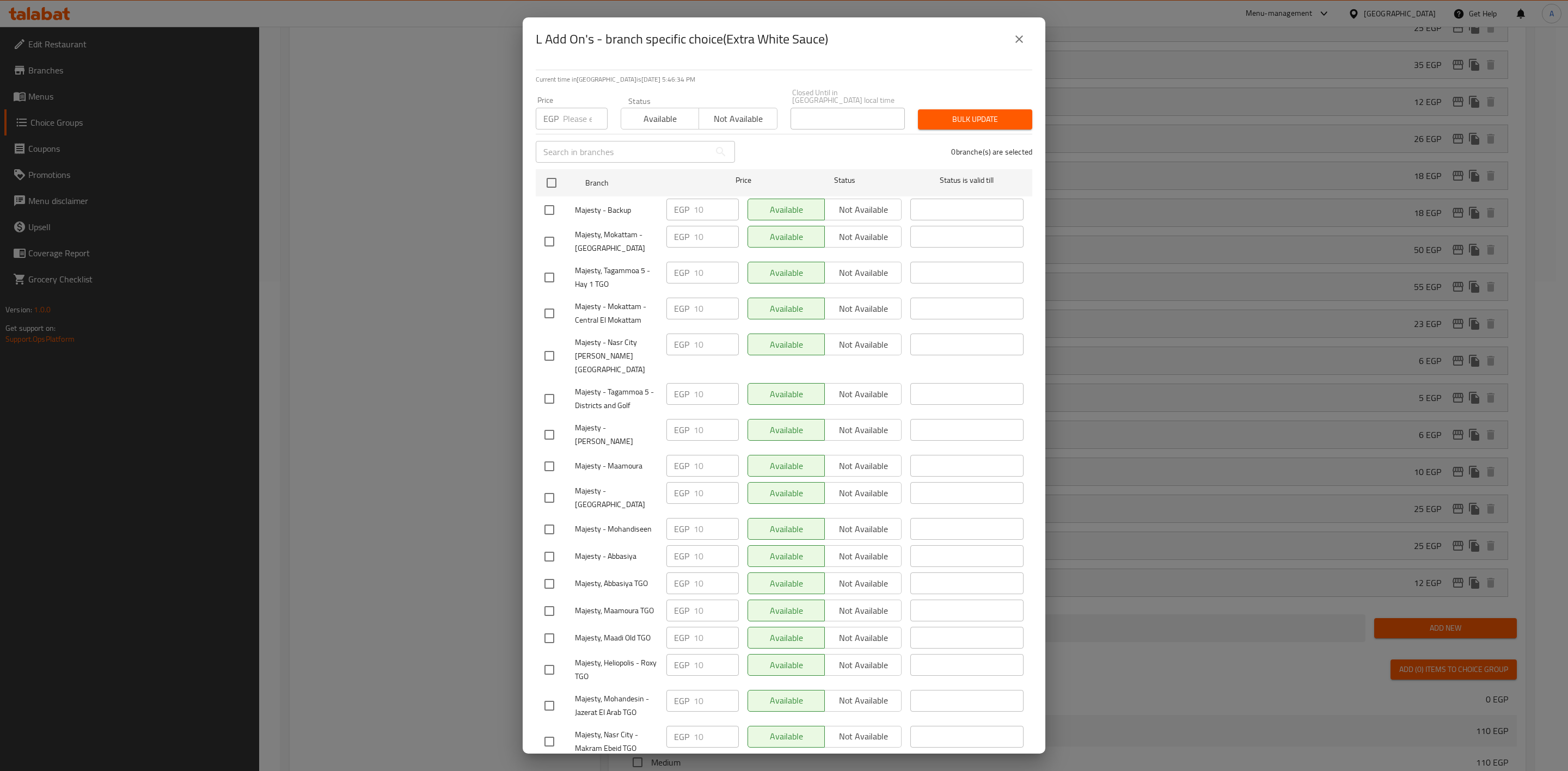
click at [1018, 37] on icon "close" at bounding box center [1019, 39] width 13 height 13
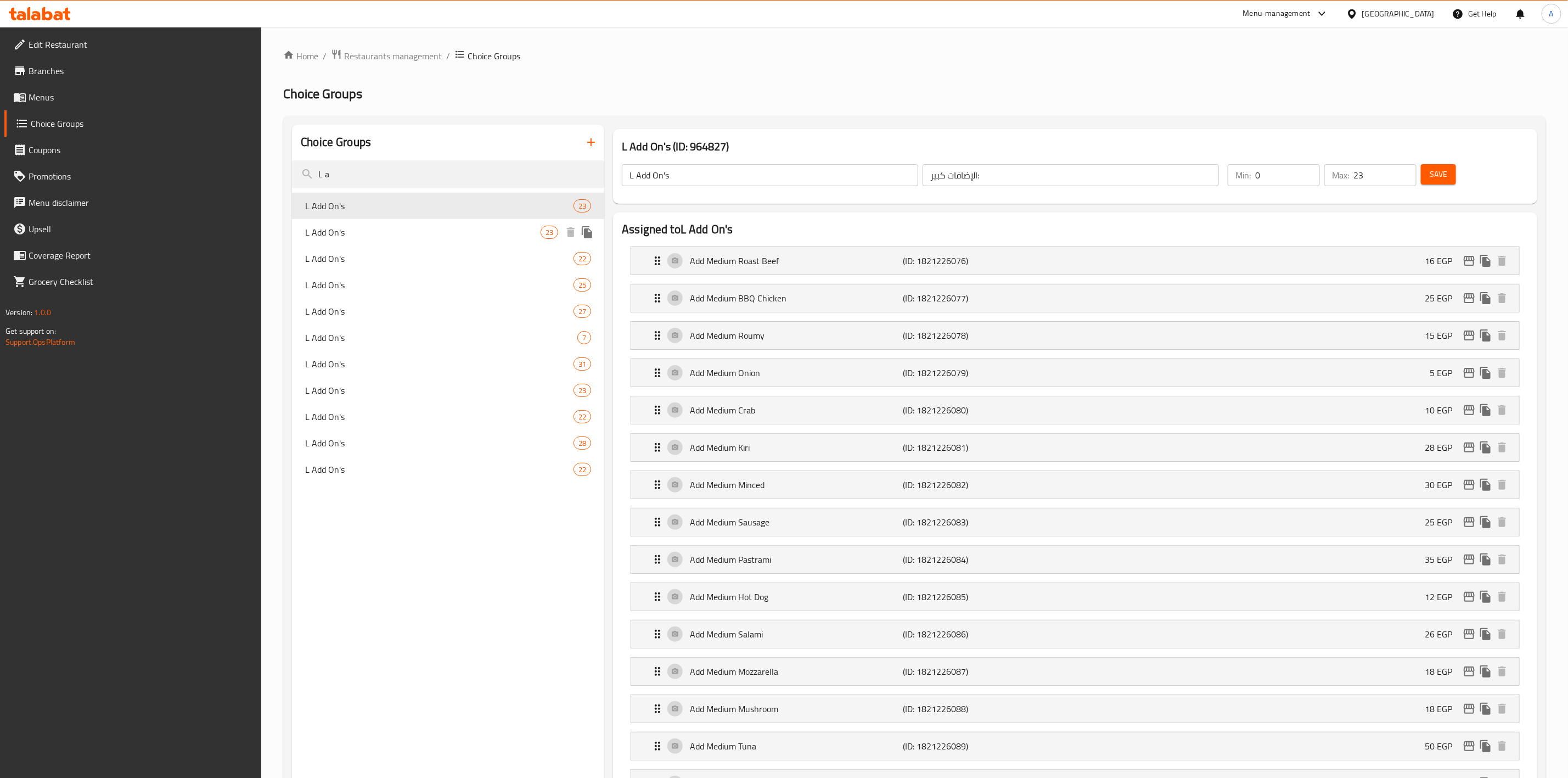
click at [506, 241] on div "L Add On's 23" at bounding box center [448, 232] width 312 height 26
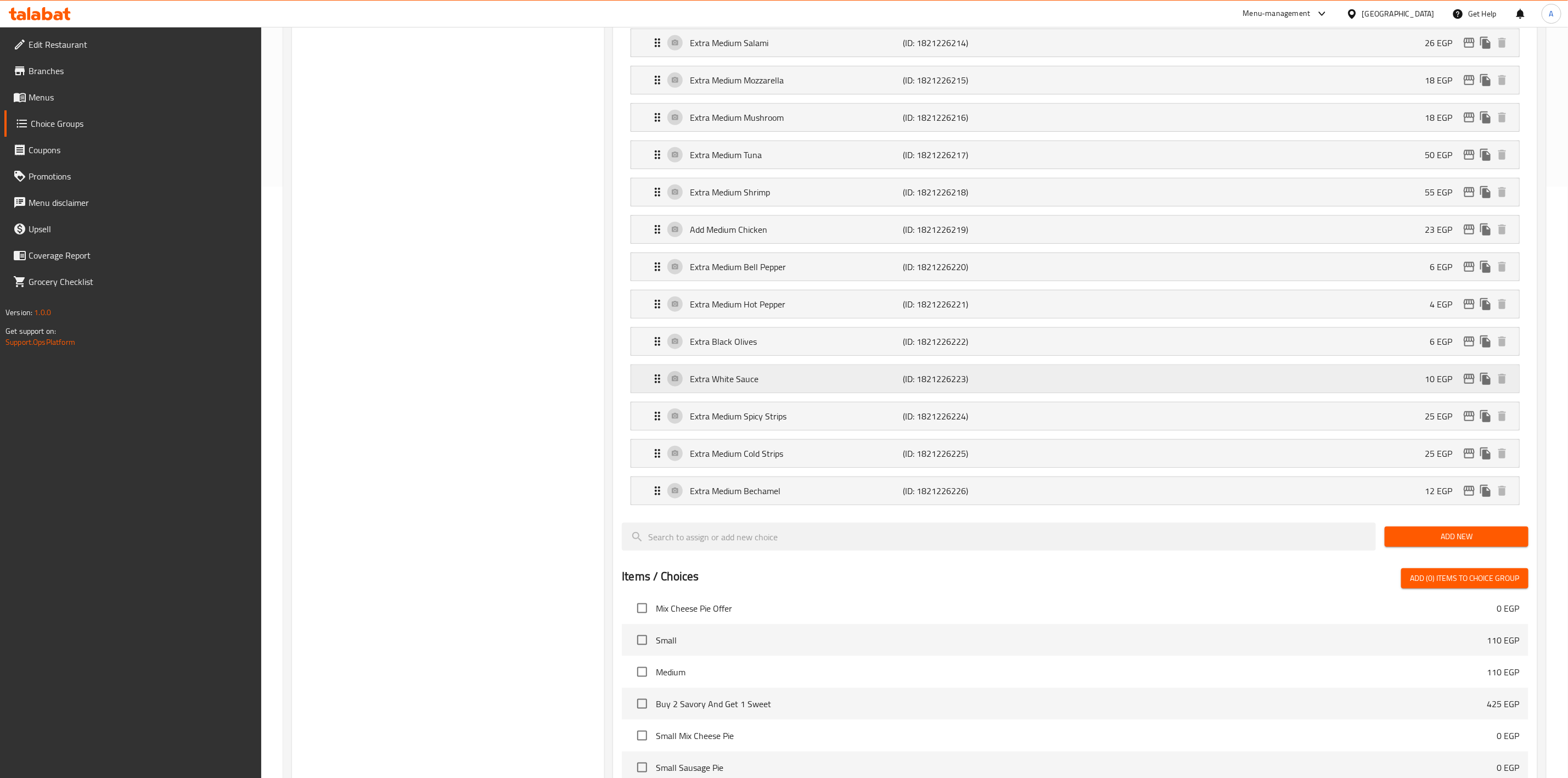
click at [1464, 384] on icon "edit" at bounding box center [1469, 379] width 11 height 10
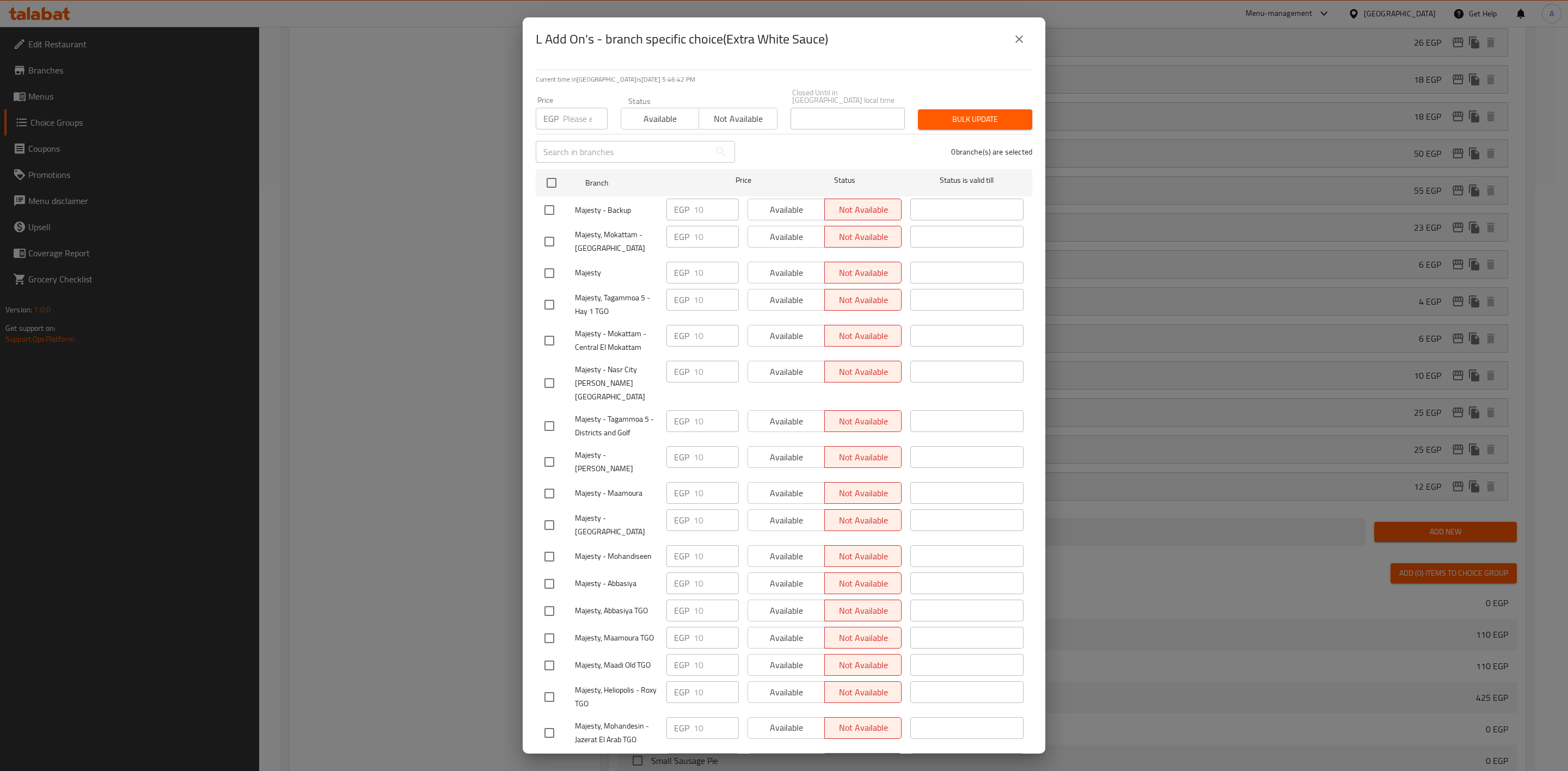
click at [1014, 37] on icon "close" at bounding box center [1019, 39] width 13 height 13
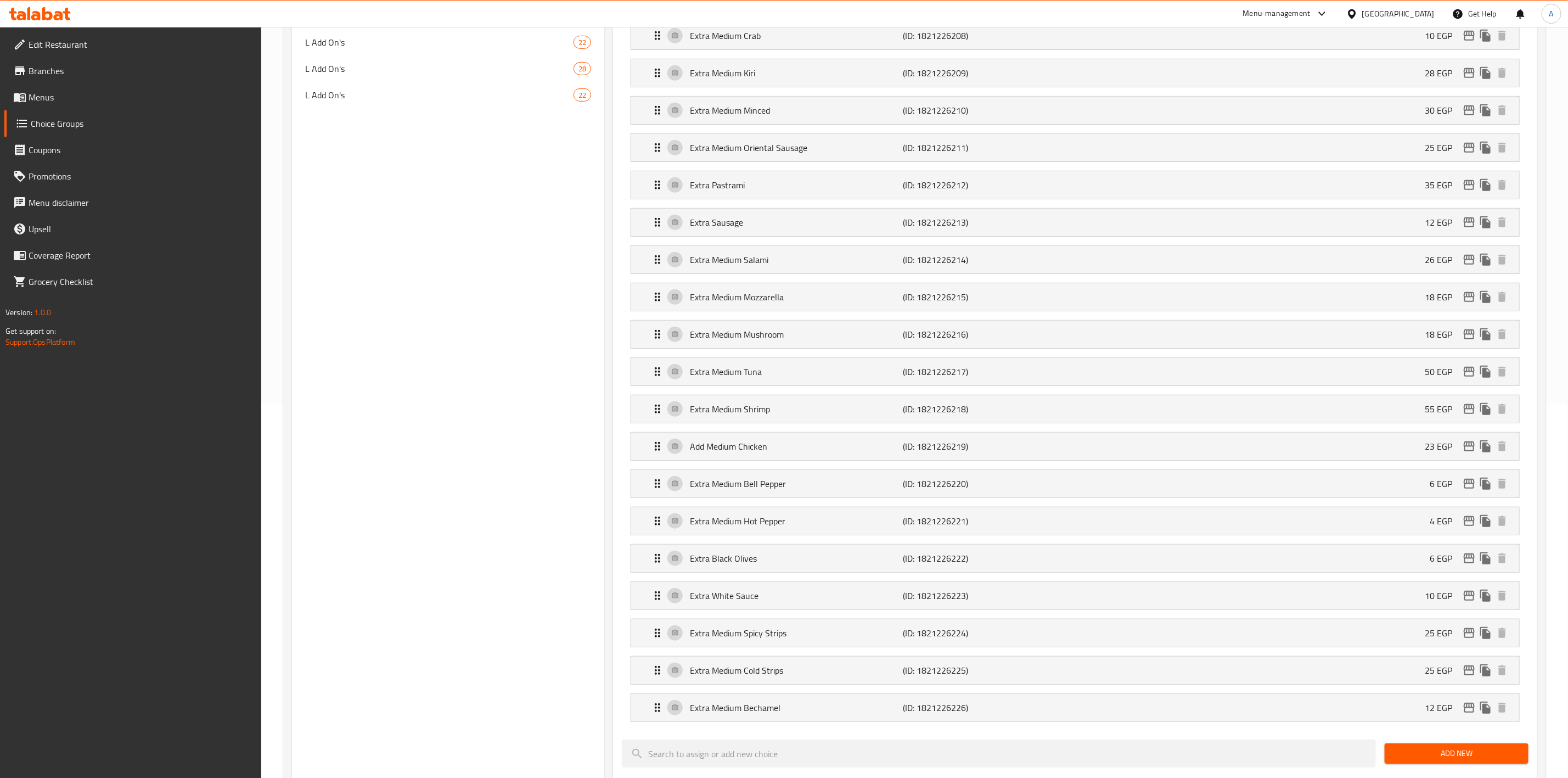
scroll to position [0, 0]
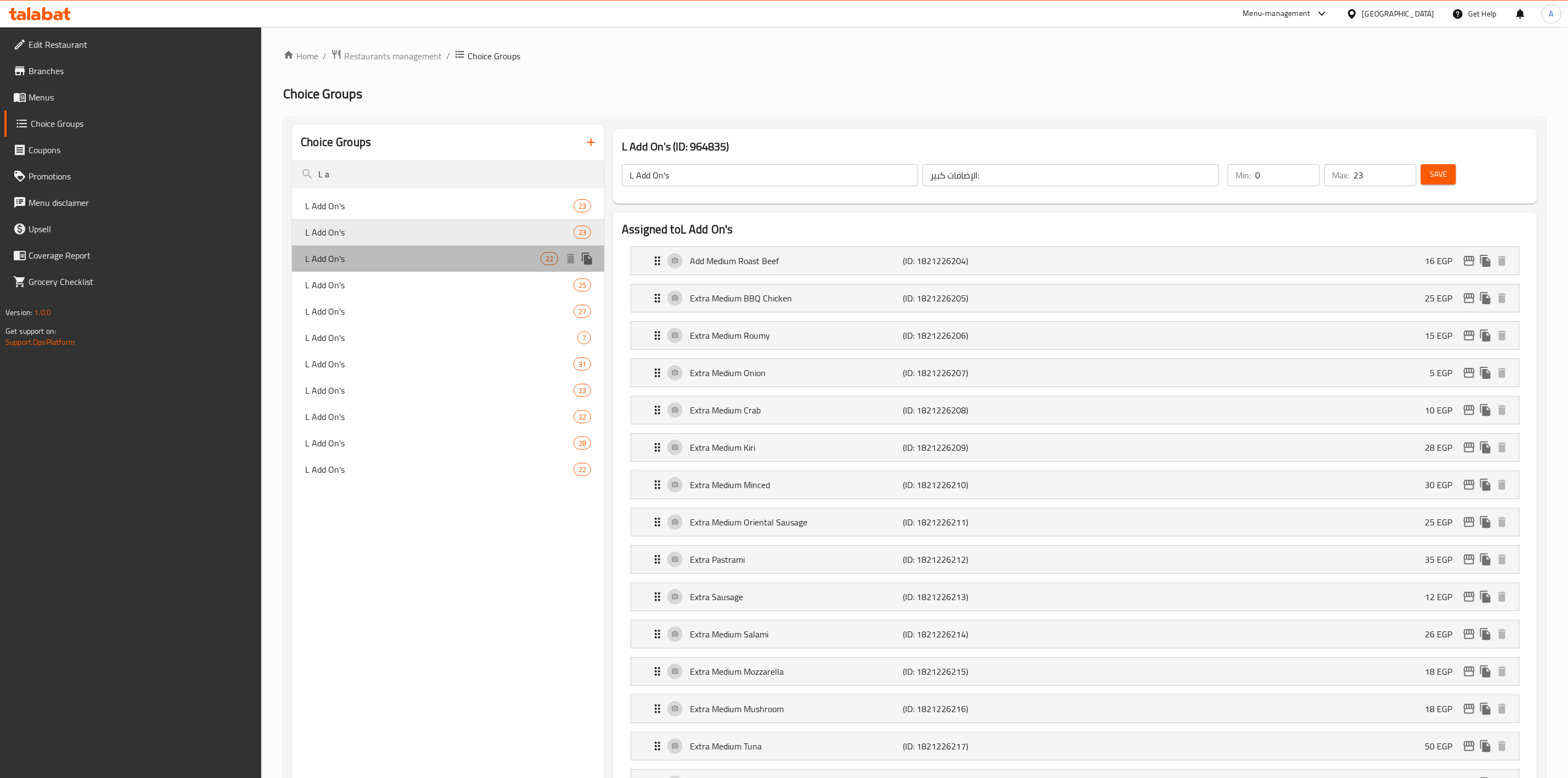
click at [425, 252] on span "L Add On's" at bounding box center [423, 259] width 236 height 13
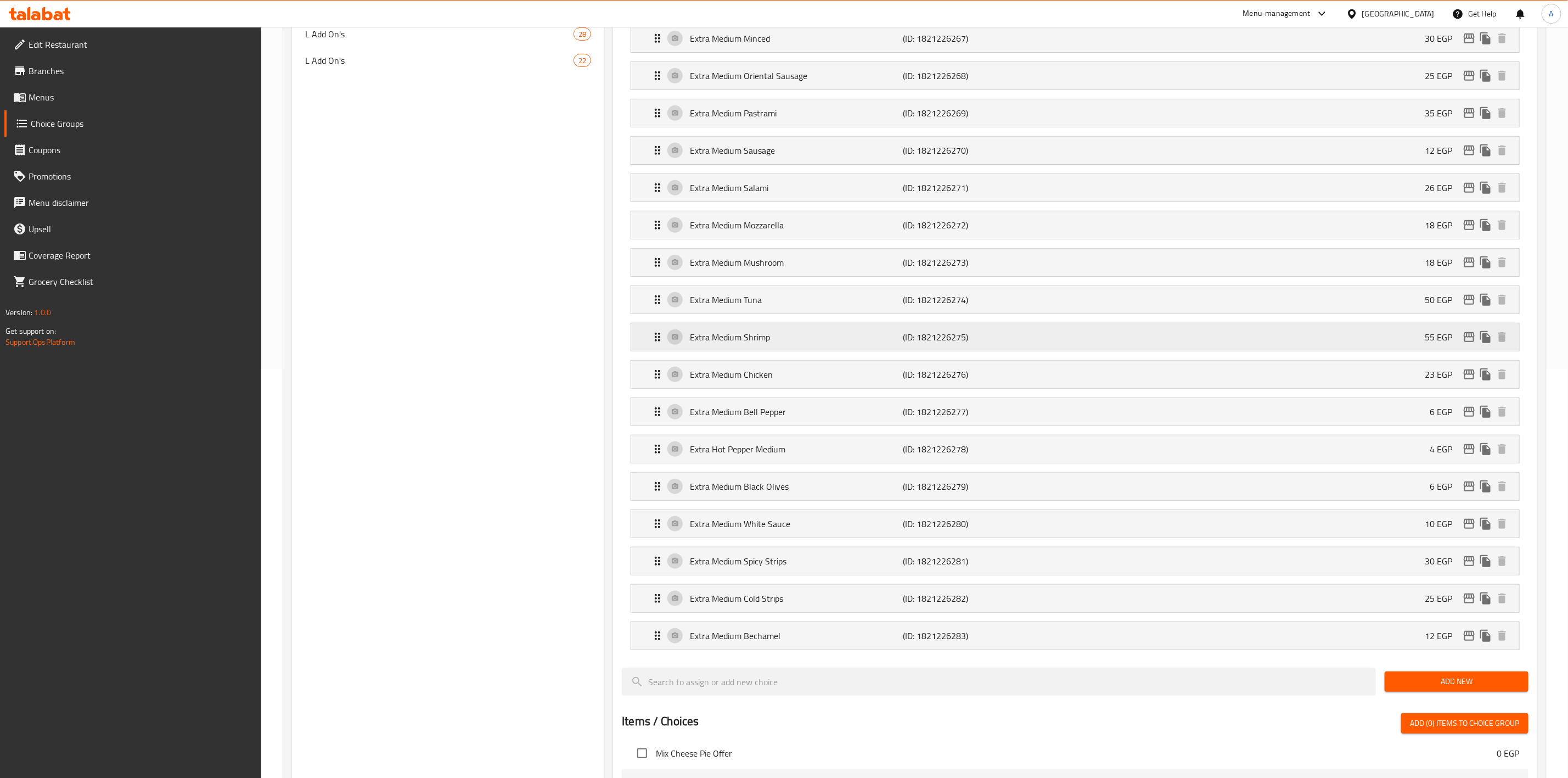
scroll to position [494, 0]
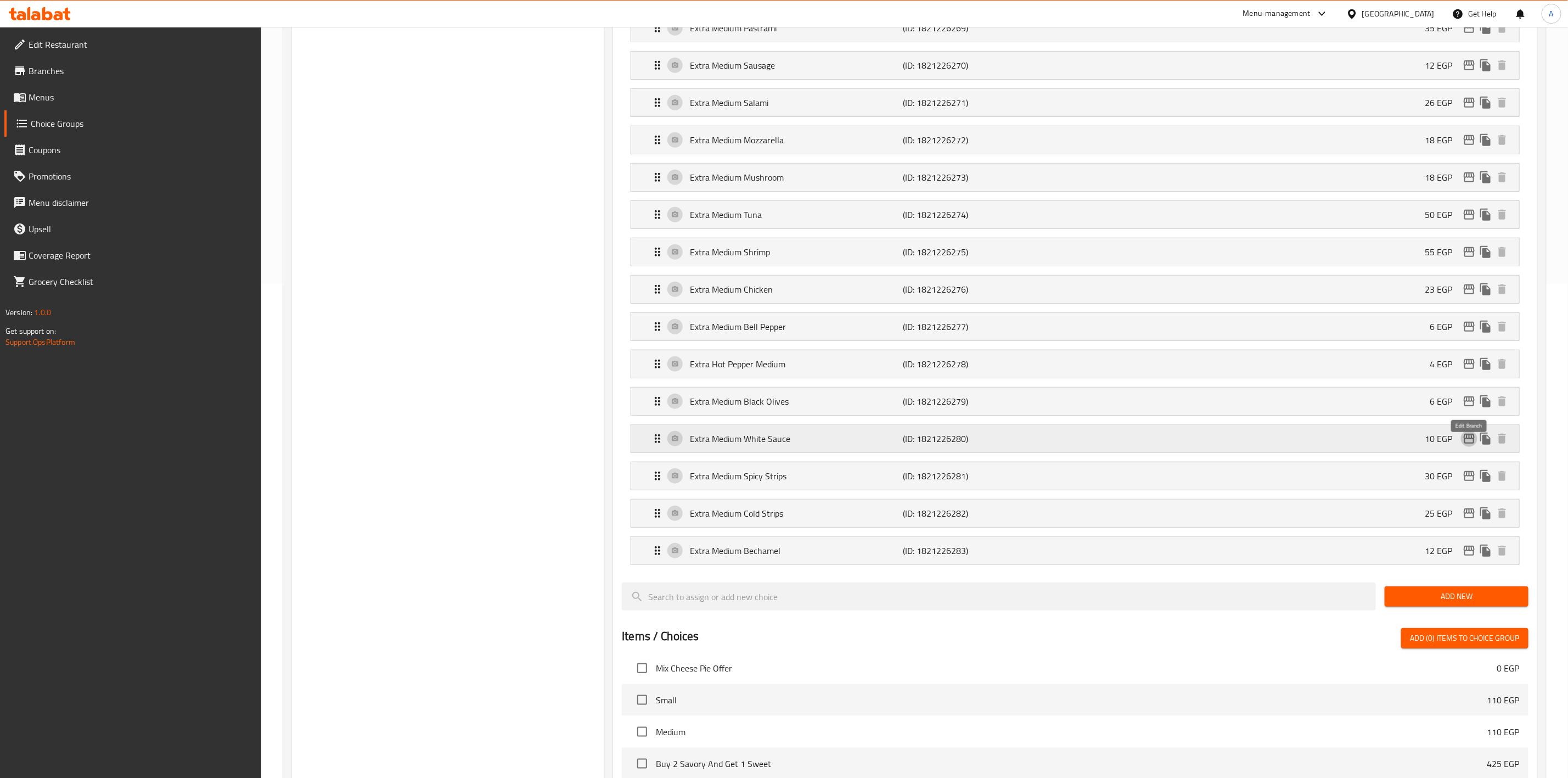
click at [1466, 444] on icon "edit" at bounding box center [1469, 439] width 11 height 10
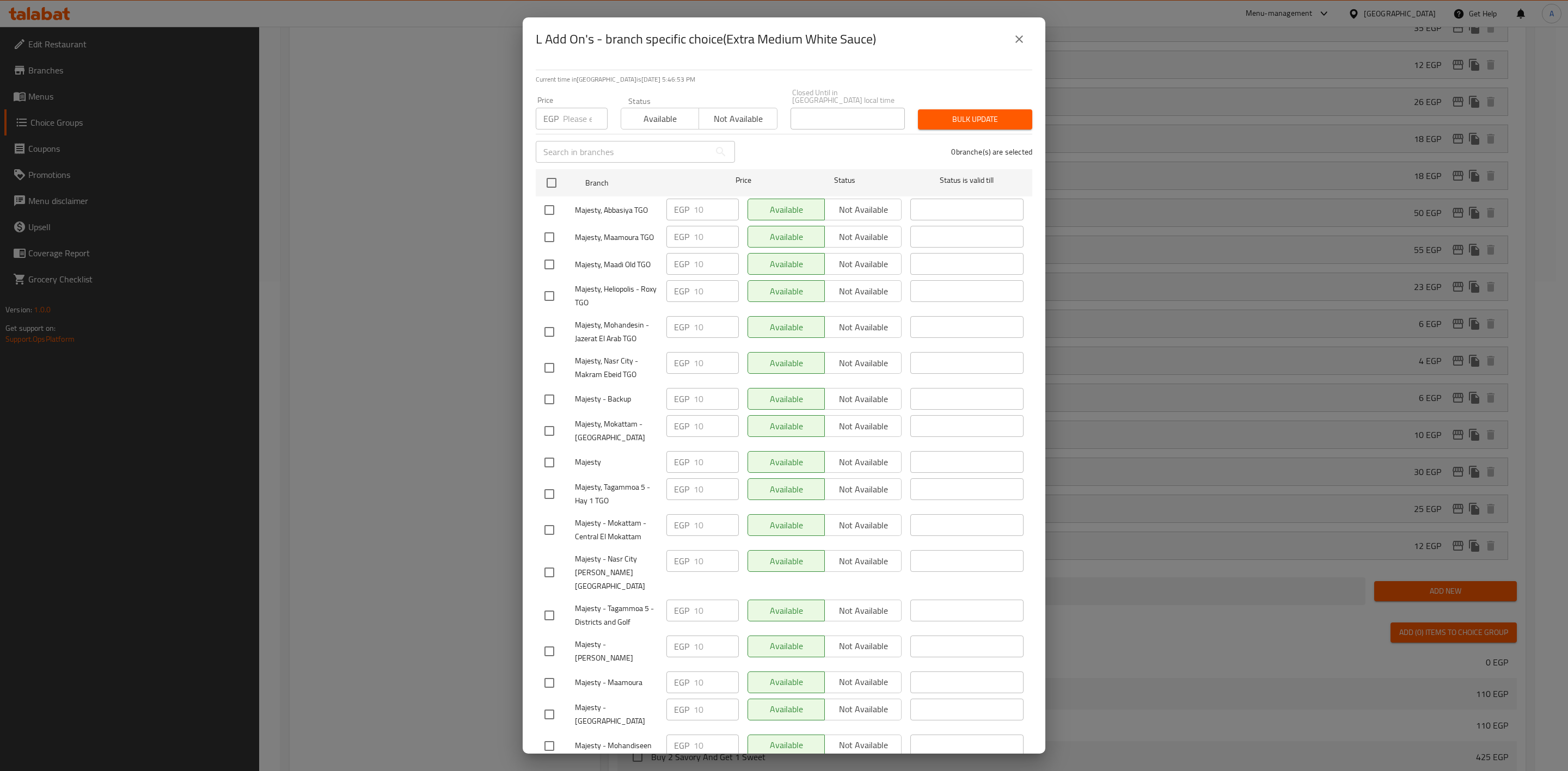
click at [1021, 41] on icon "close" at bounding box center [1019, 39] width 13 height 13
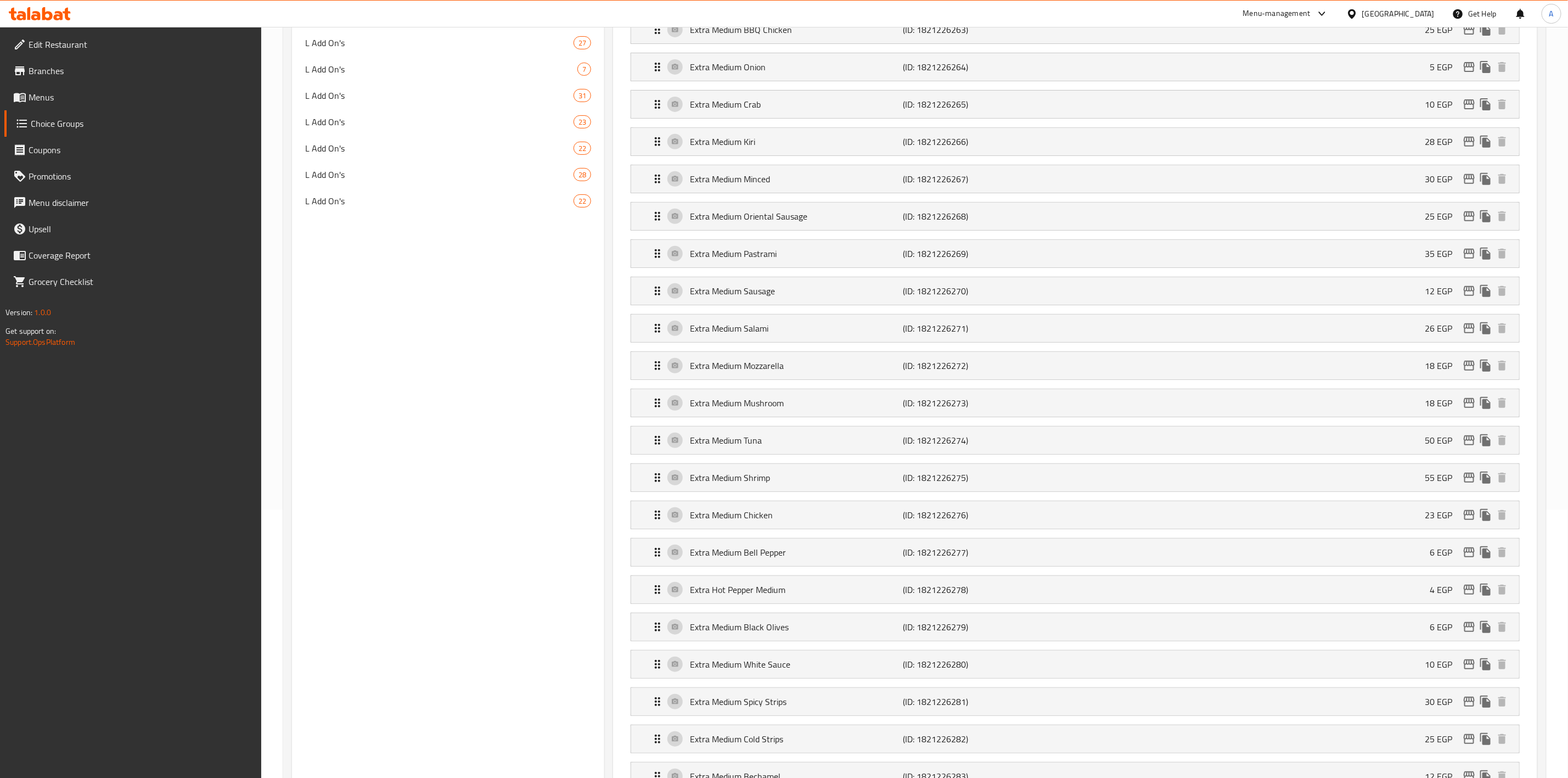
scroll to position [0, 0]
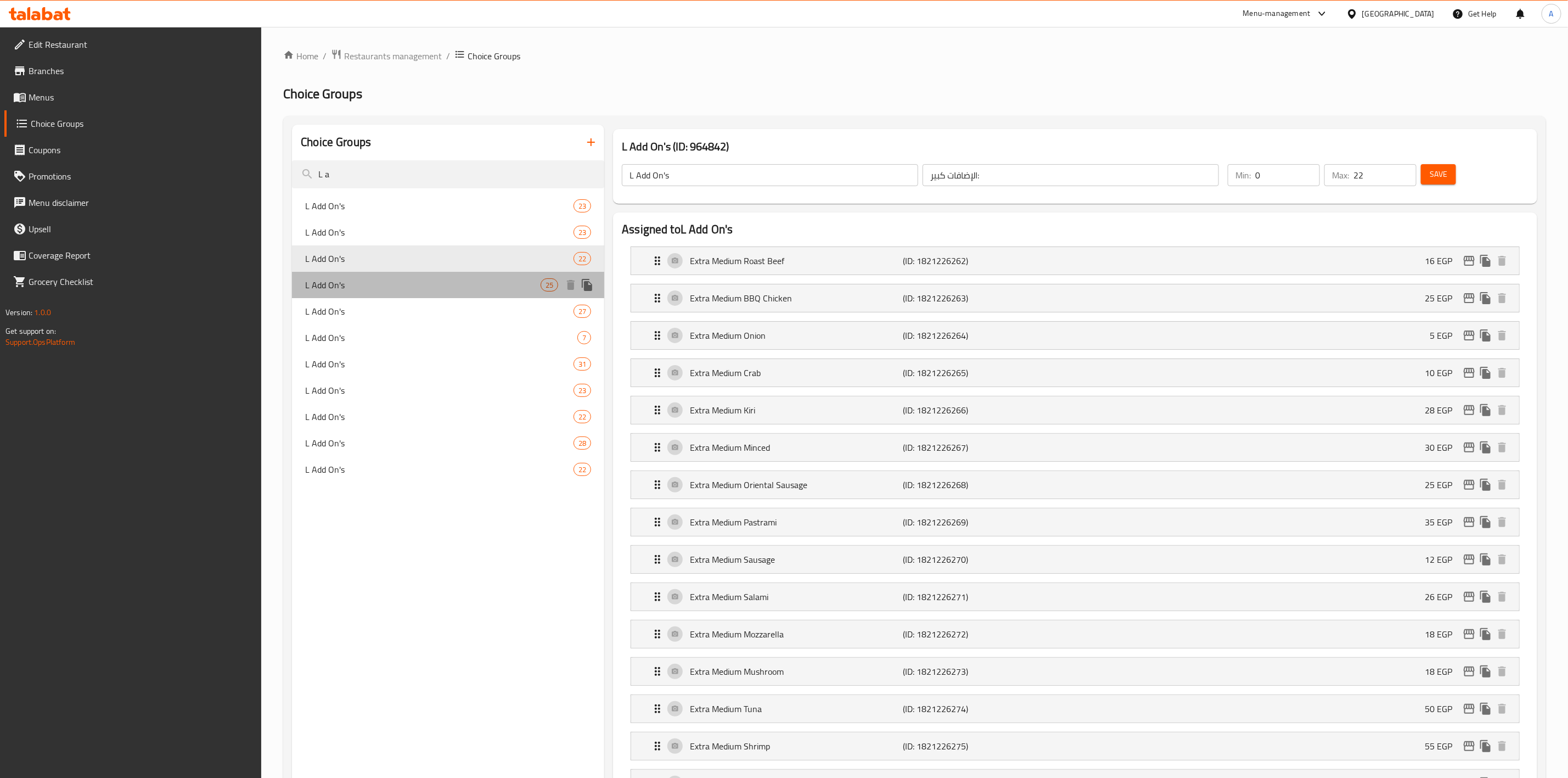
click at [455, 280] on span "L Add On's" at bounding box center [423, 284] width 236 height 13
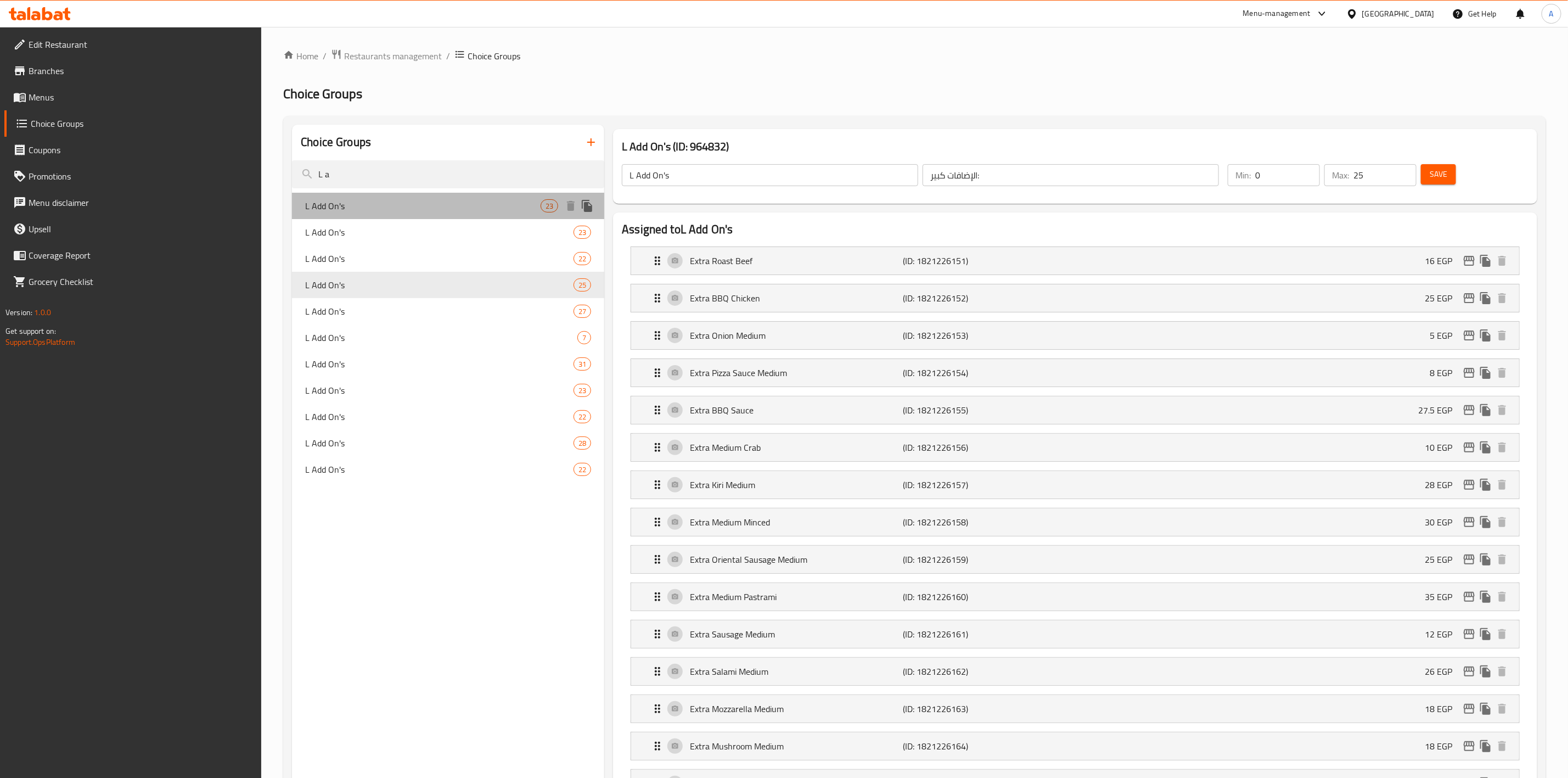
click at [384, 196] on div "L Add On's 23" at bounding box center [448, 206] width 312 height 26
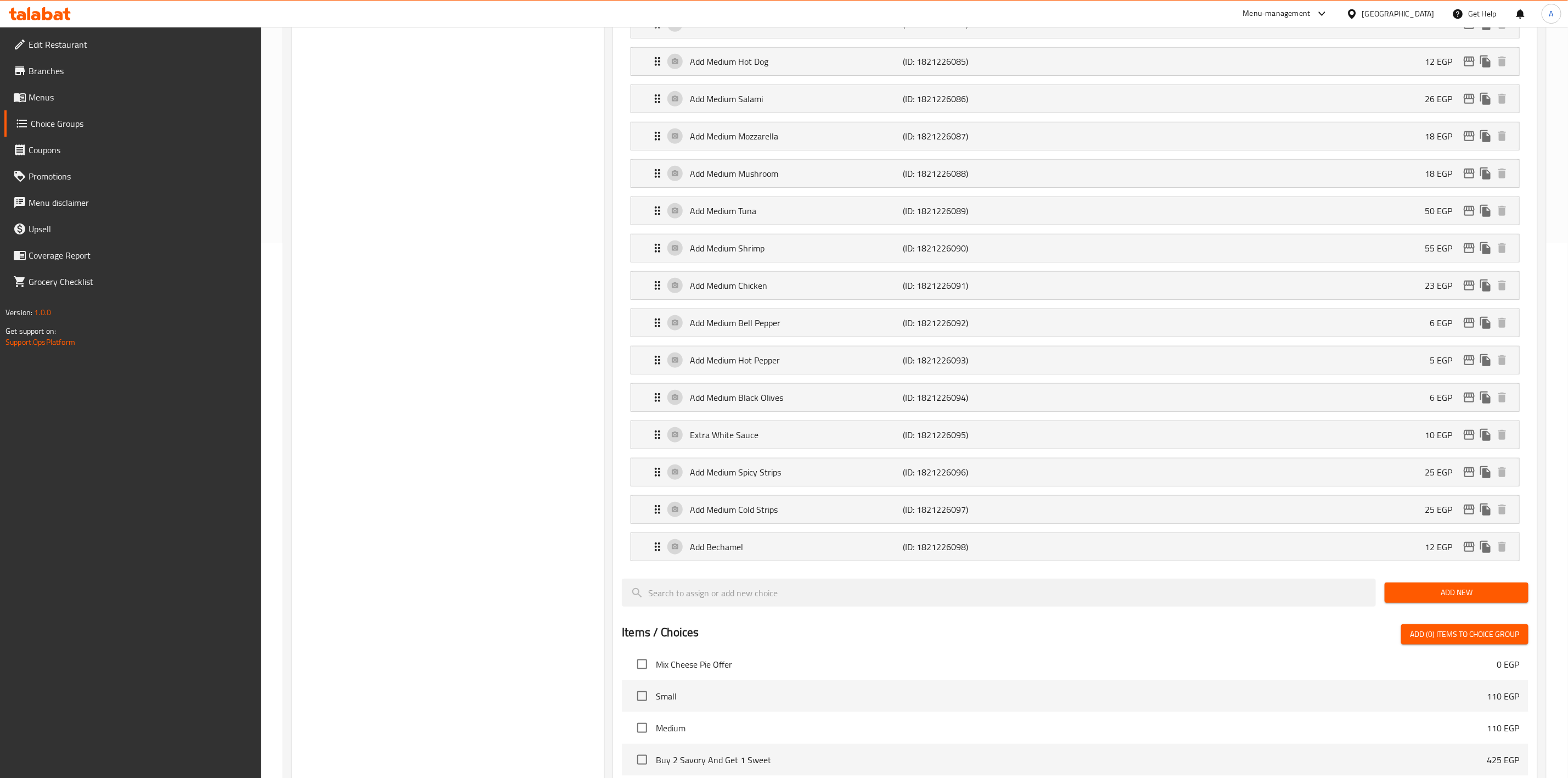
scroll to position [577, 0]
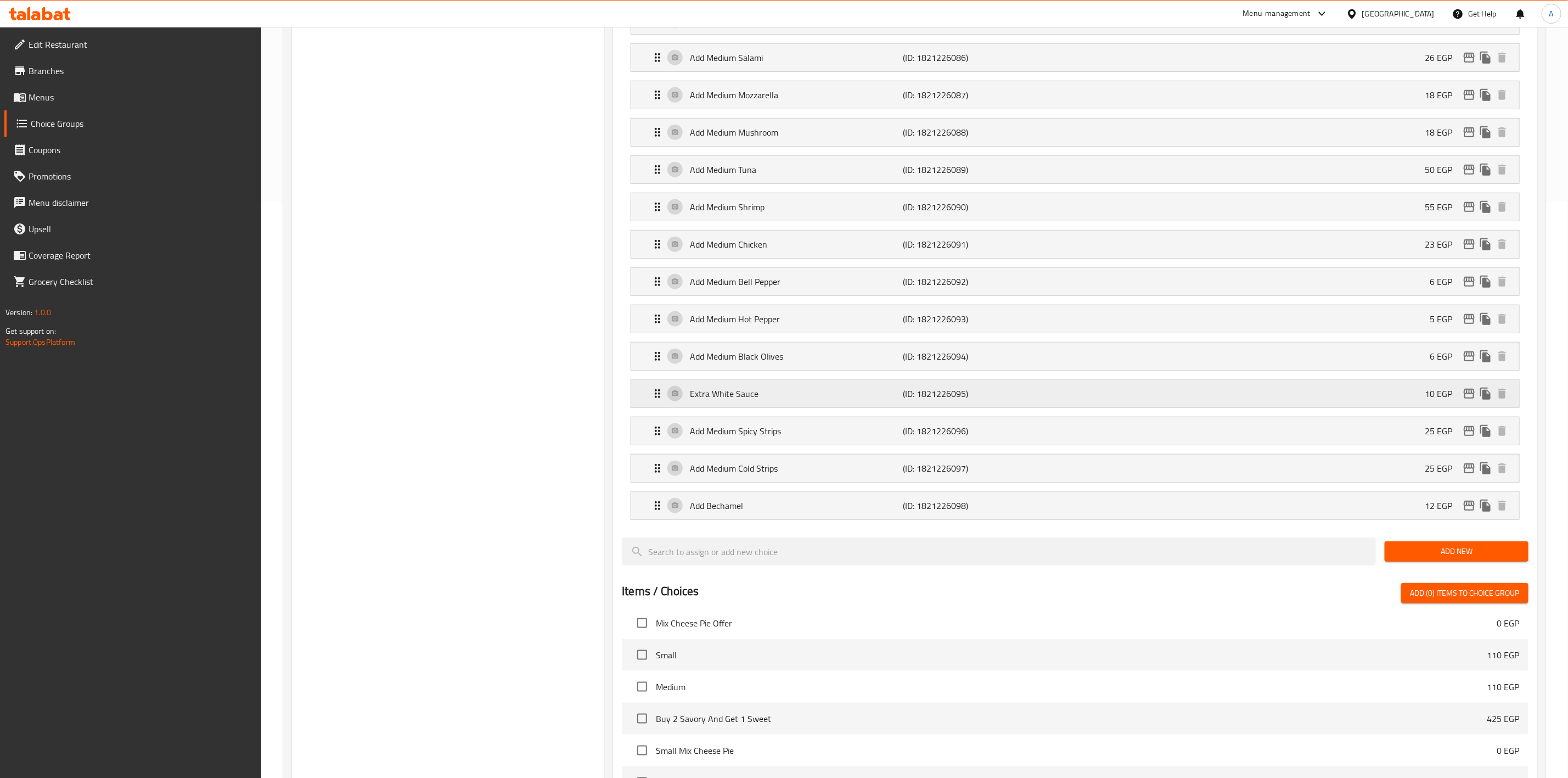
click at [776, 400] on p "Extra White Sauce" at bounding box center [796, 394] width 213 height 13
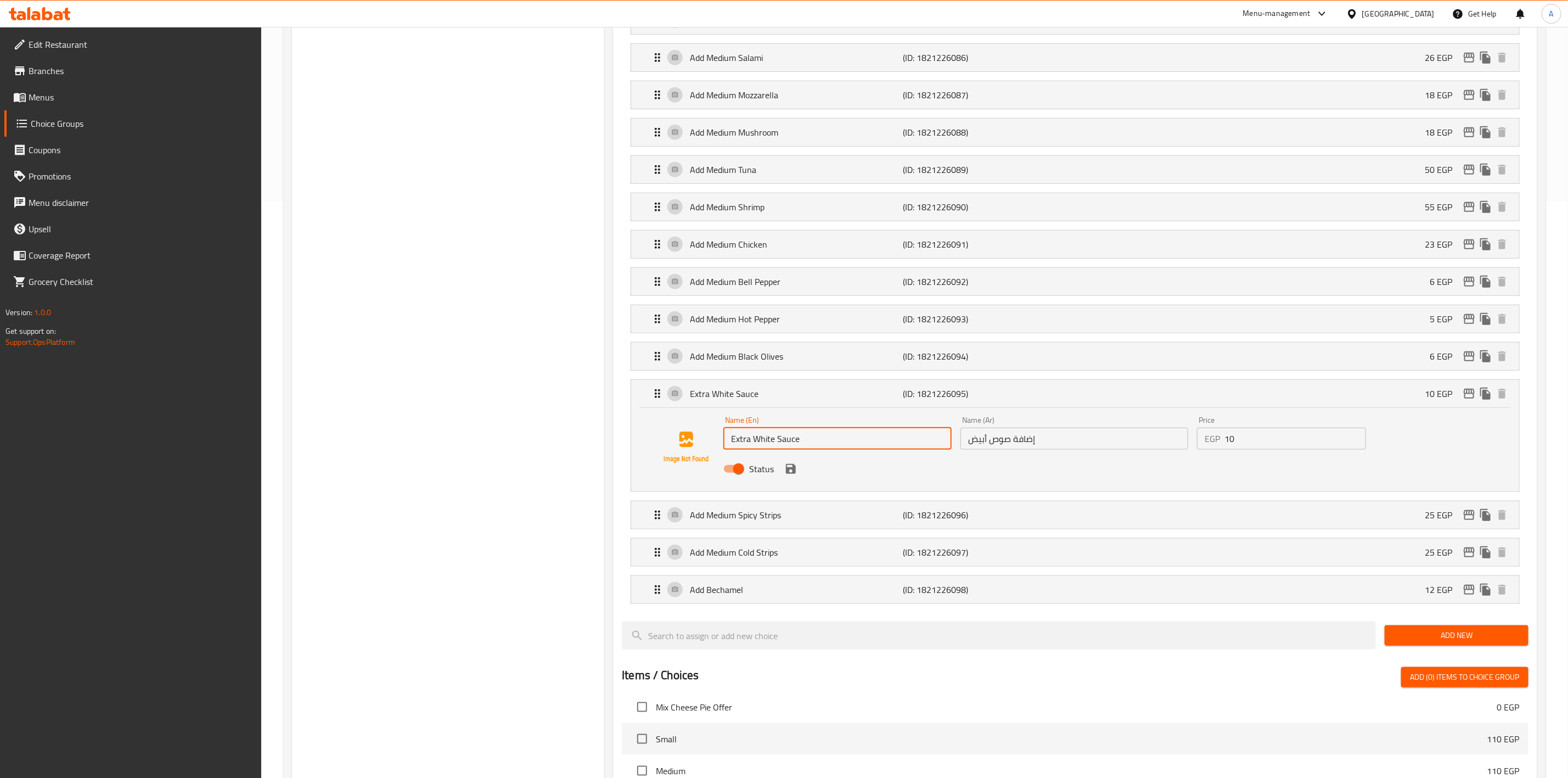
drag, startPoint x: 813, startPoint y: 449, endPoint x: 939, endPoint y: 294, distance: 199.8
click at [571, 434] on div "Choice Groups L a L Add On's 23 L Add On's 23 L Add On's 22 L Add On's 25 L Add…" at bounding box center [917, 400] width 1250 height 1705
click at [434, 405] on div "Choice Groups L a L Add On's 23 L Add On's 23 L Add On's 22 L Add On's 25 L Add…" at bounding box center [448, 400] width 312 height 1705
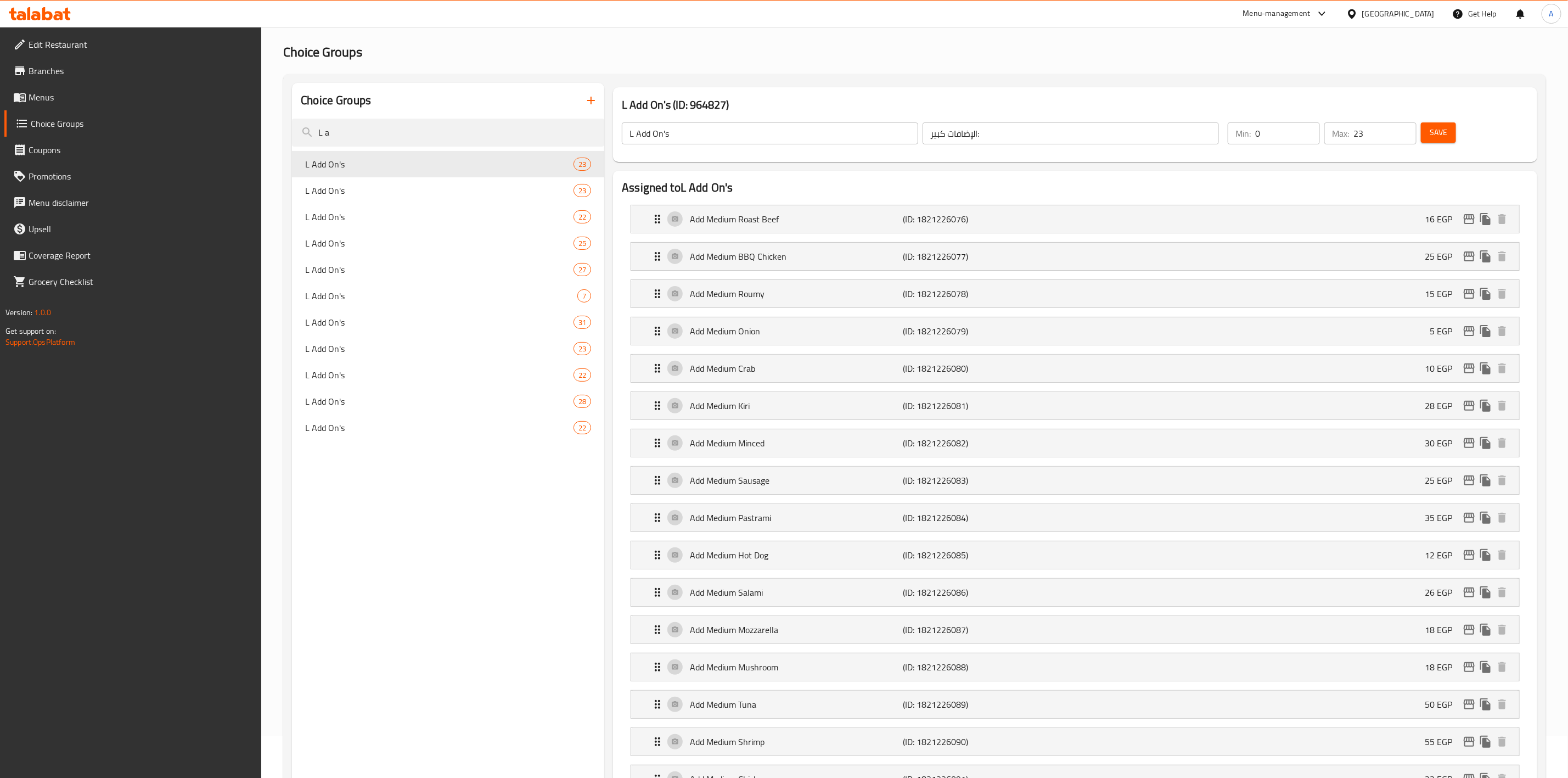
scroll to position [0, 0]
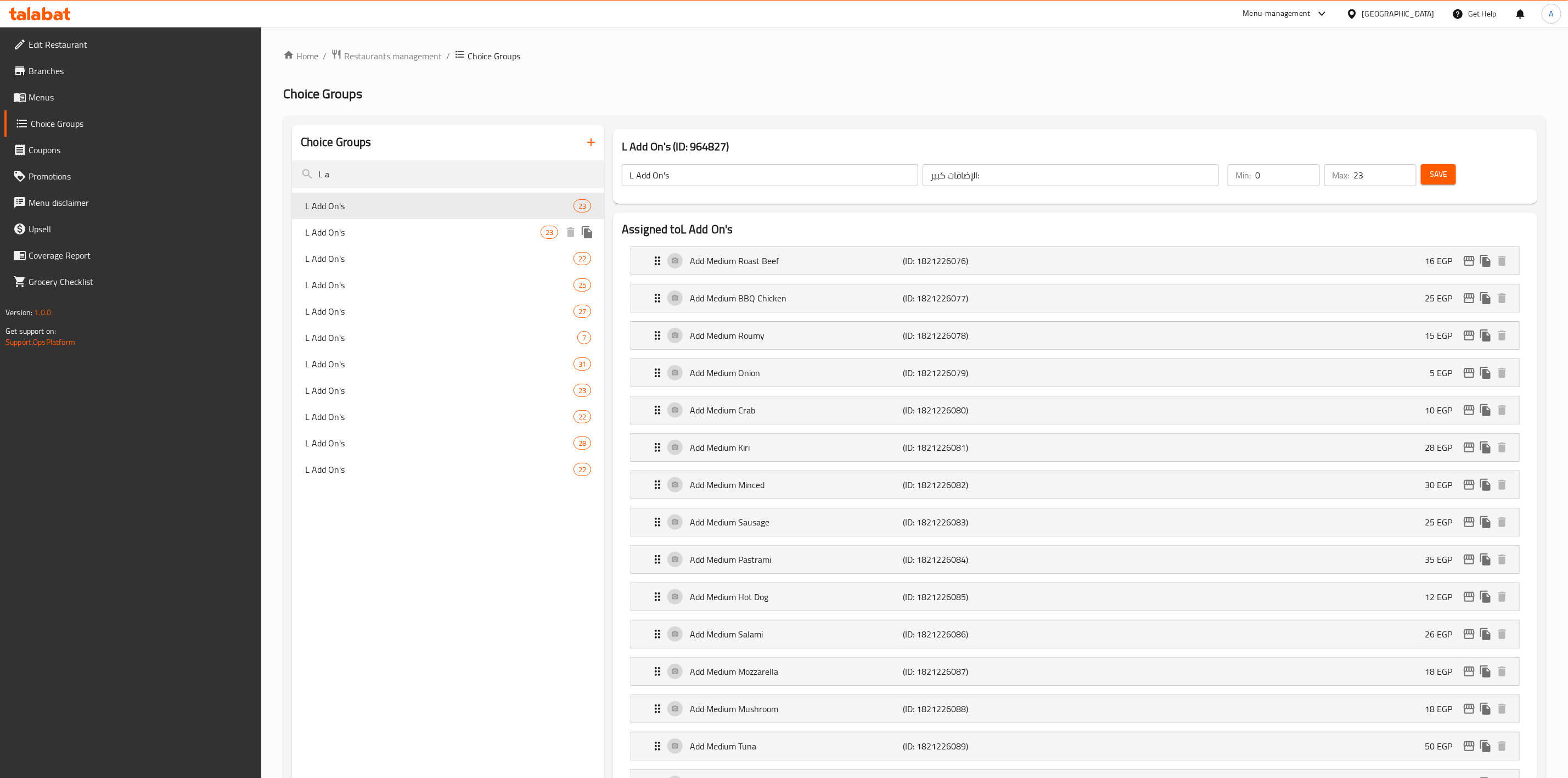
click at [476, 232] on span "L Add On's" at bounding box center [423, 232] width 236 height 13
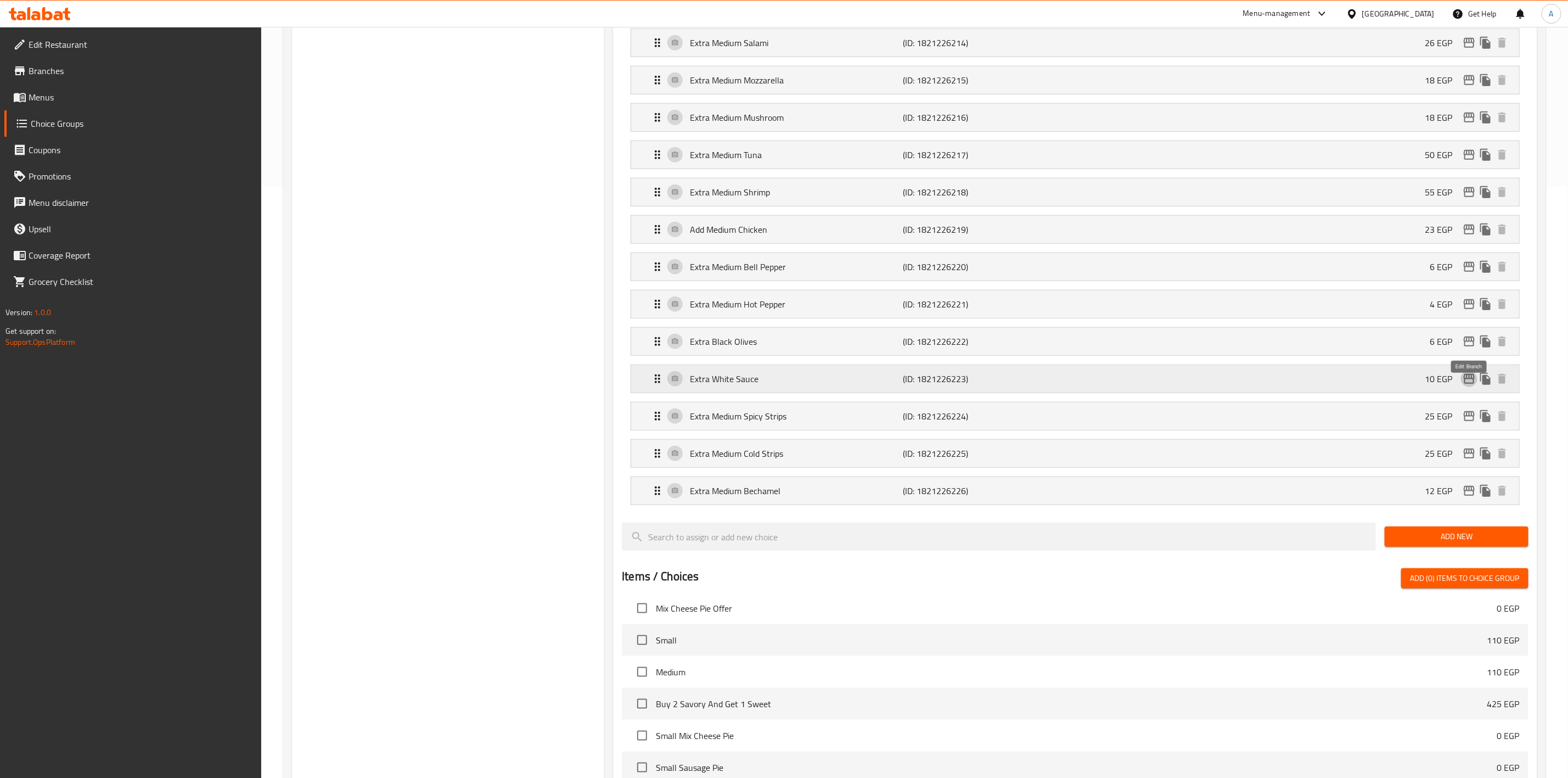
click at [1466, 384] on icon "edit" at bounding box center [1469, 379] width 11 height 10
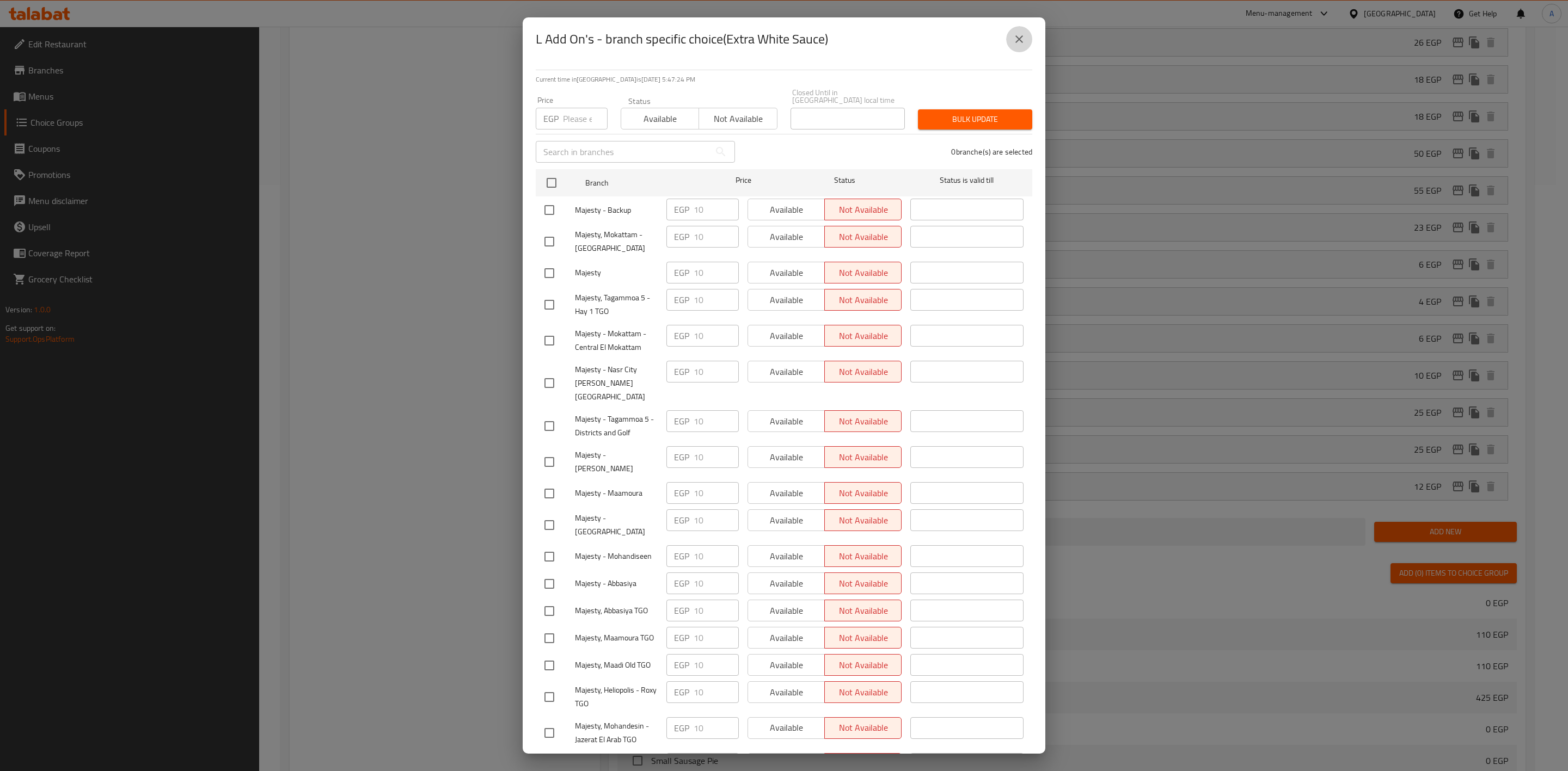
click at [1013, 43] on icon "close" at bounding box center [1019, 39] width 13 height 13
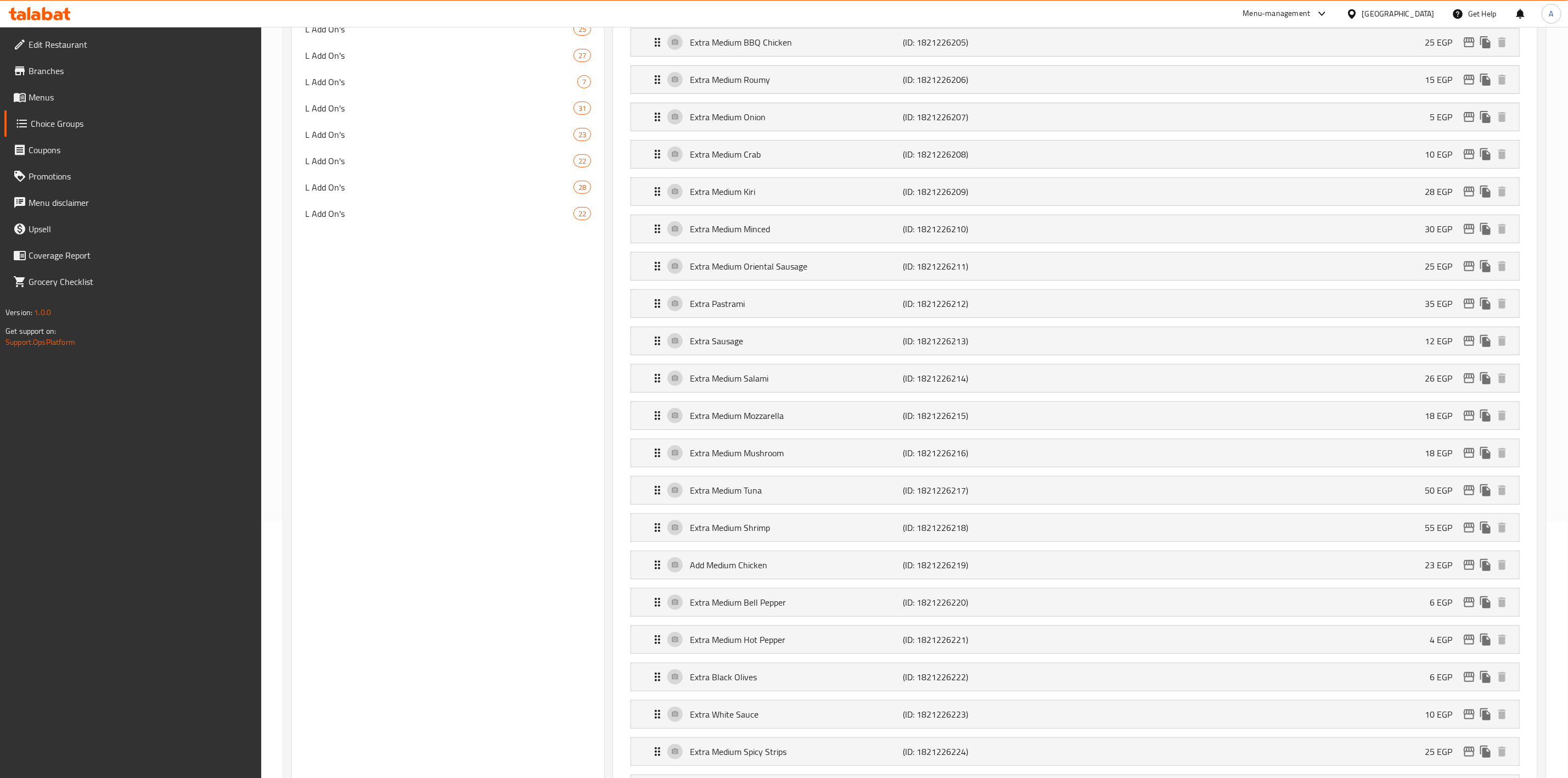
scroll to position [0, 0]
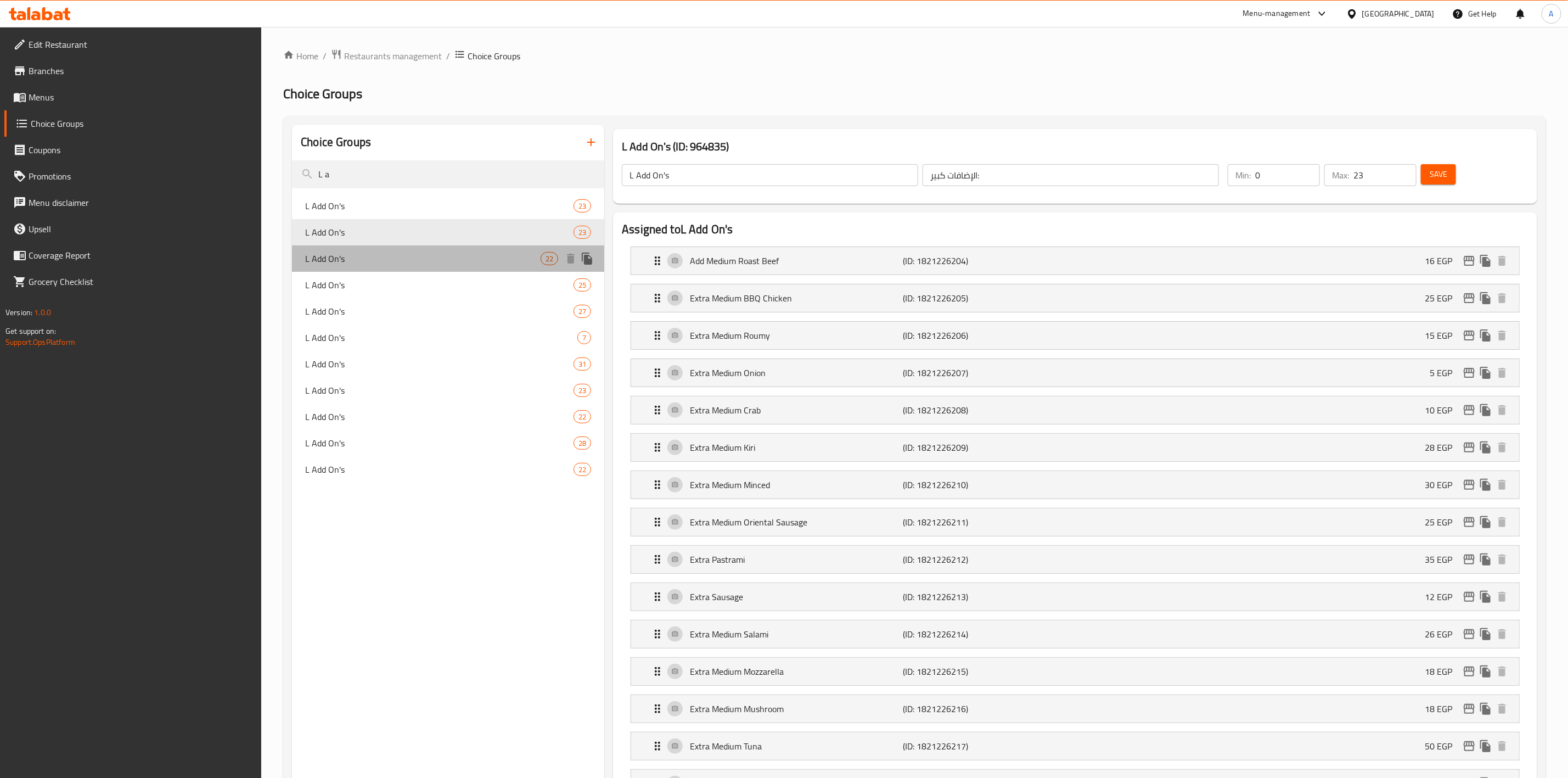
click at [366, 257] on span "L Add On's" at bounding box center [423, 259] width 236 height 13
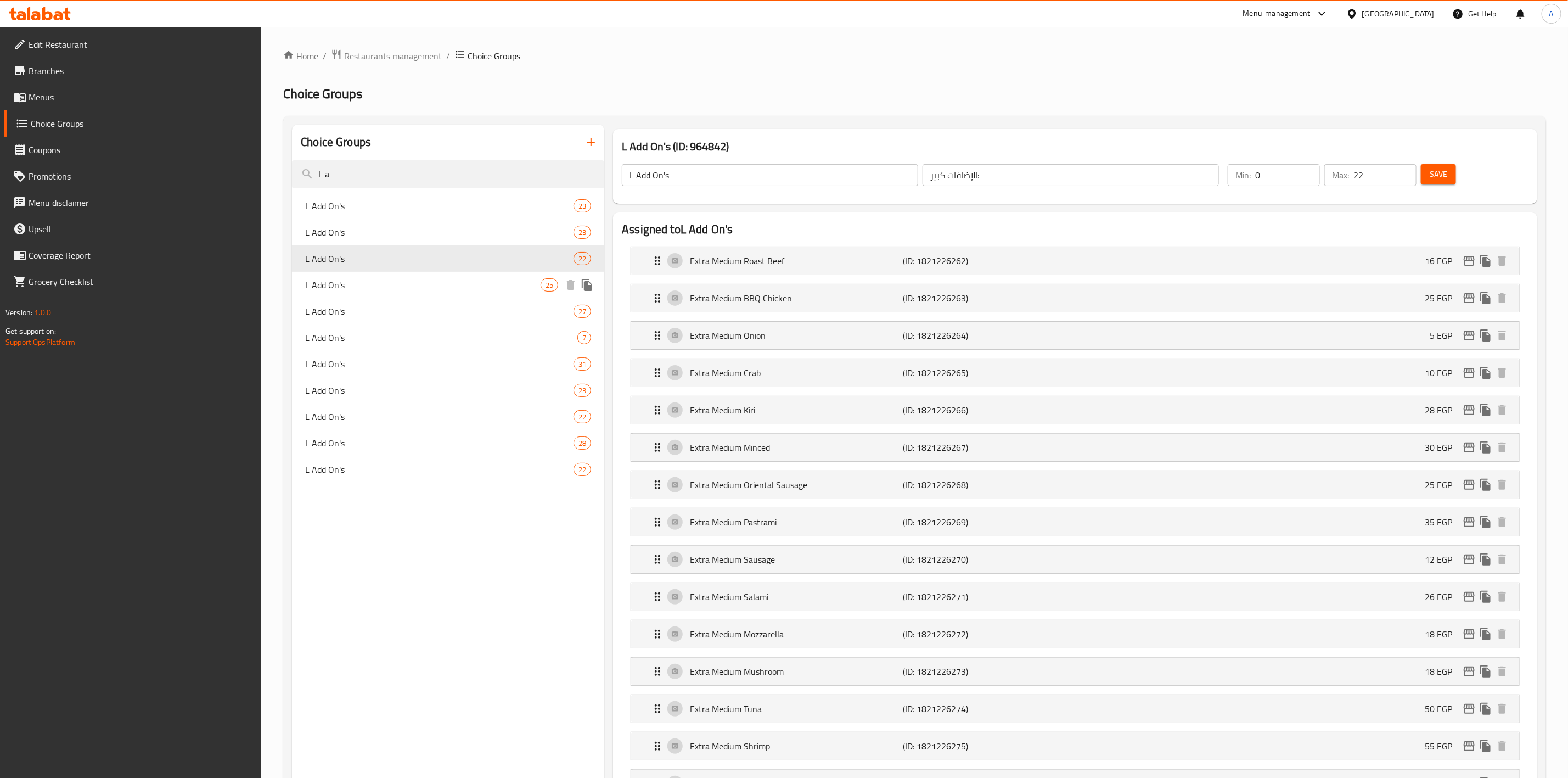
click at [422, 285] on span "L Add On's" at bounding box center [423, 284] width 236 height 13
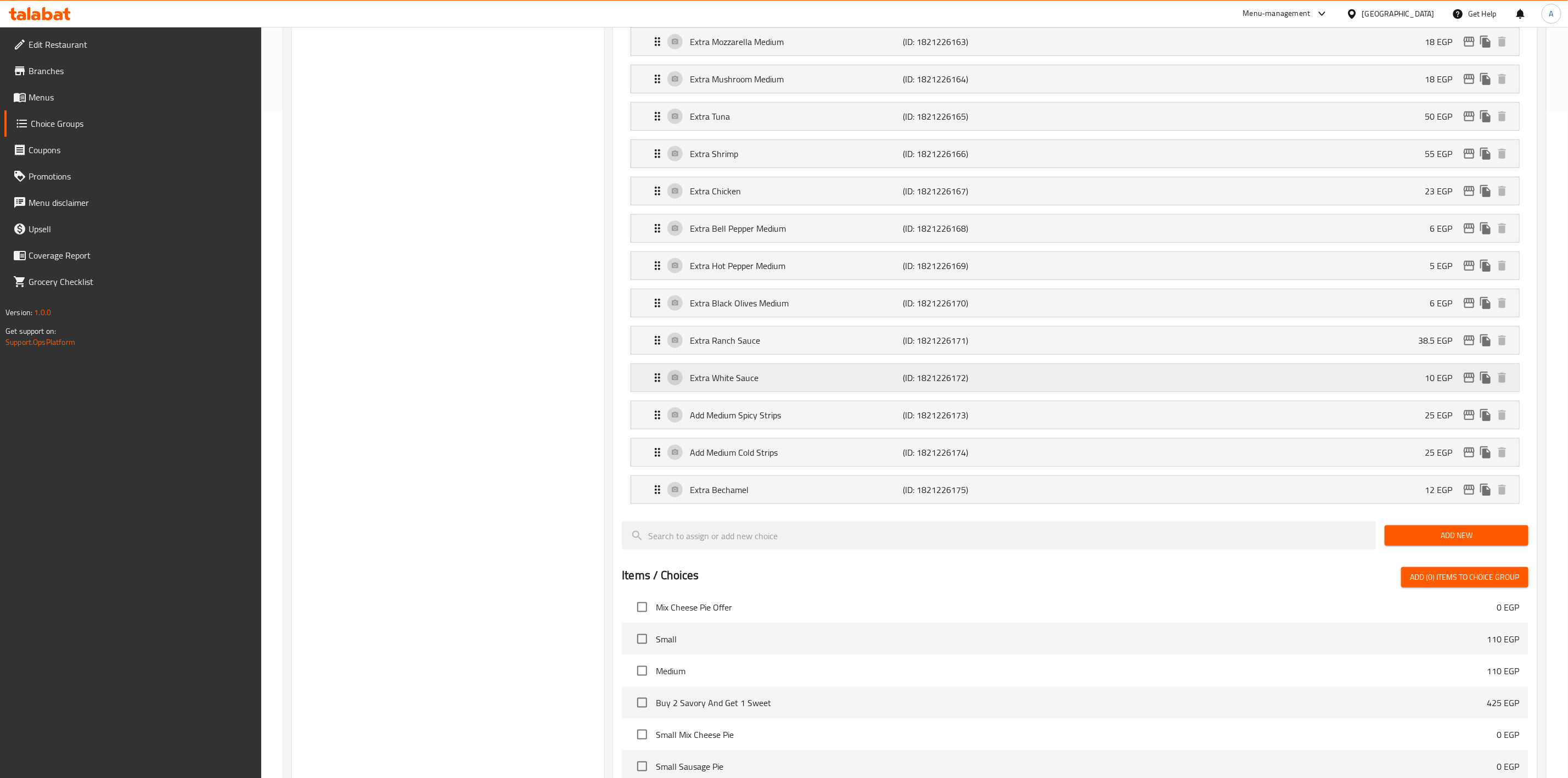
click at [1466, 383] on icon "edit" at bounding box center [1469, 378] width 11 height 10
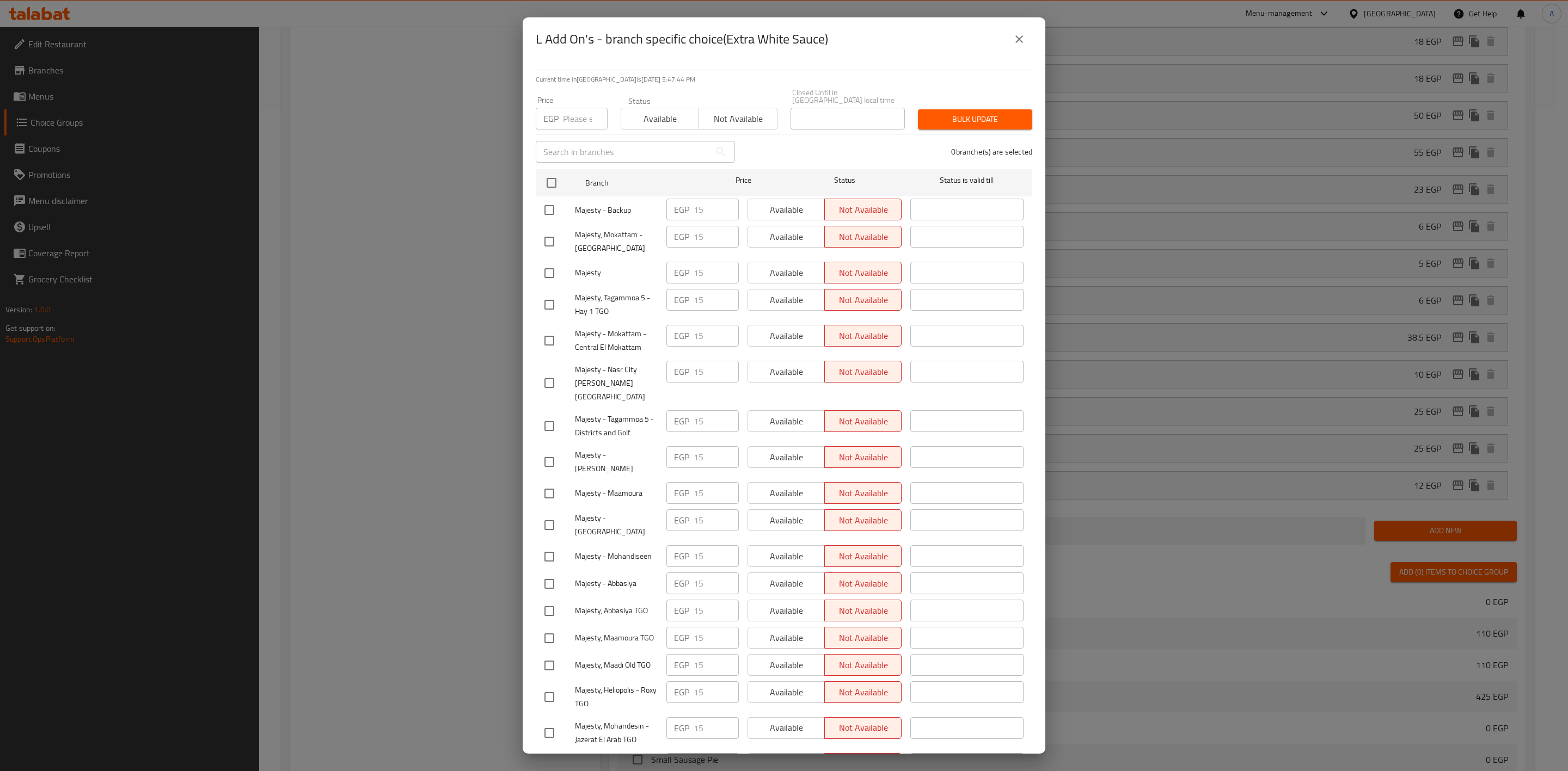
click at [1015, 41] on icon "close" at bounding box center [1019, 39] width 13 height 13
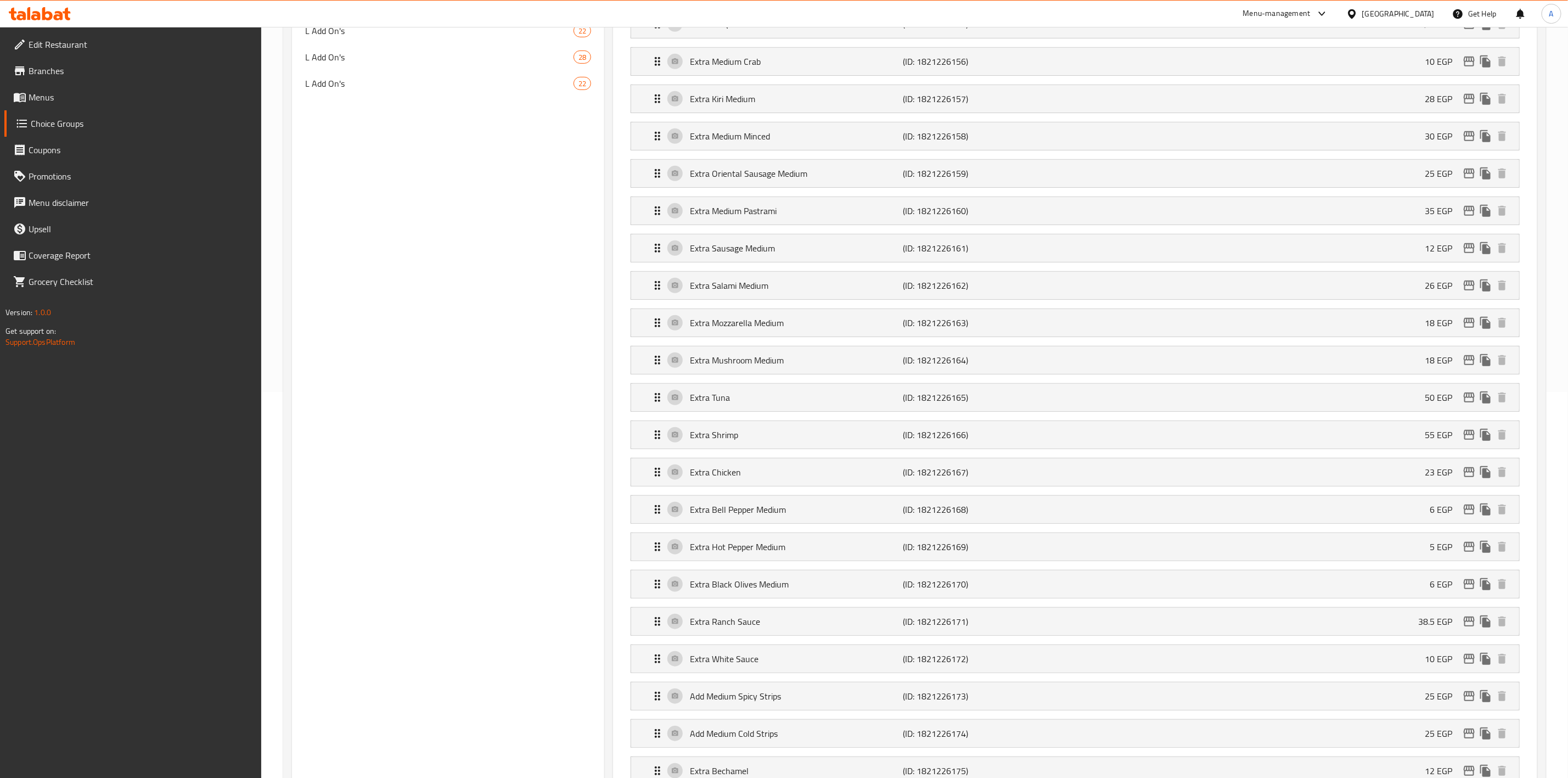
scroll to position [577, 0]
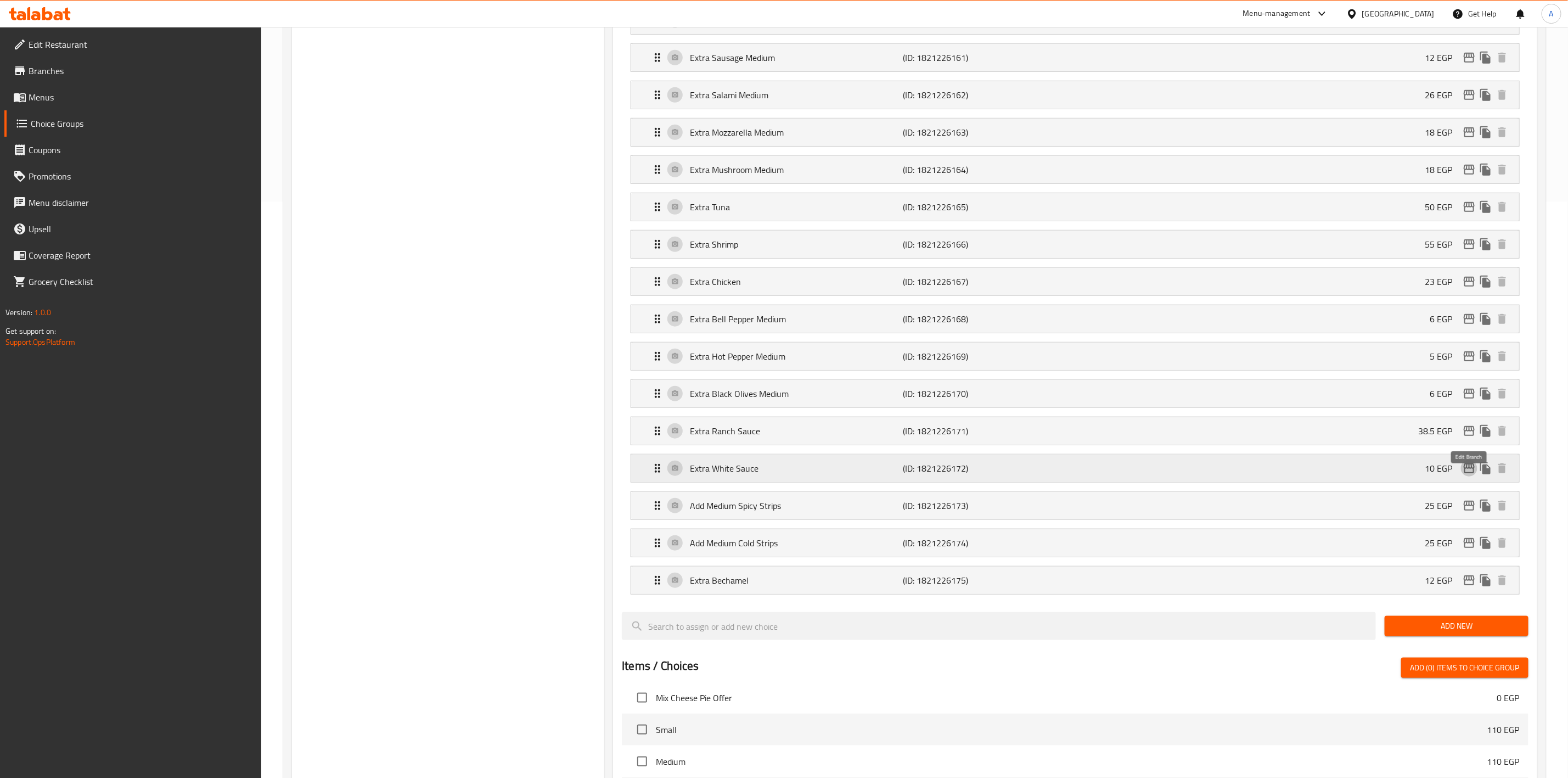
click at [1471, 475] on icon "edit" at bounding box center [1469, 468] width 13 height 13
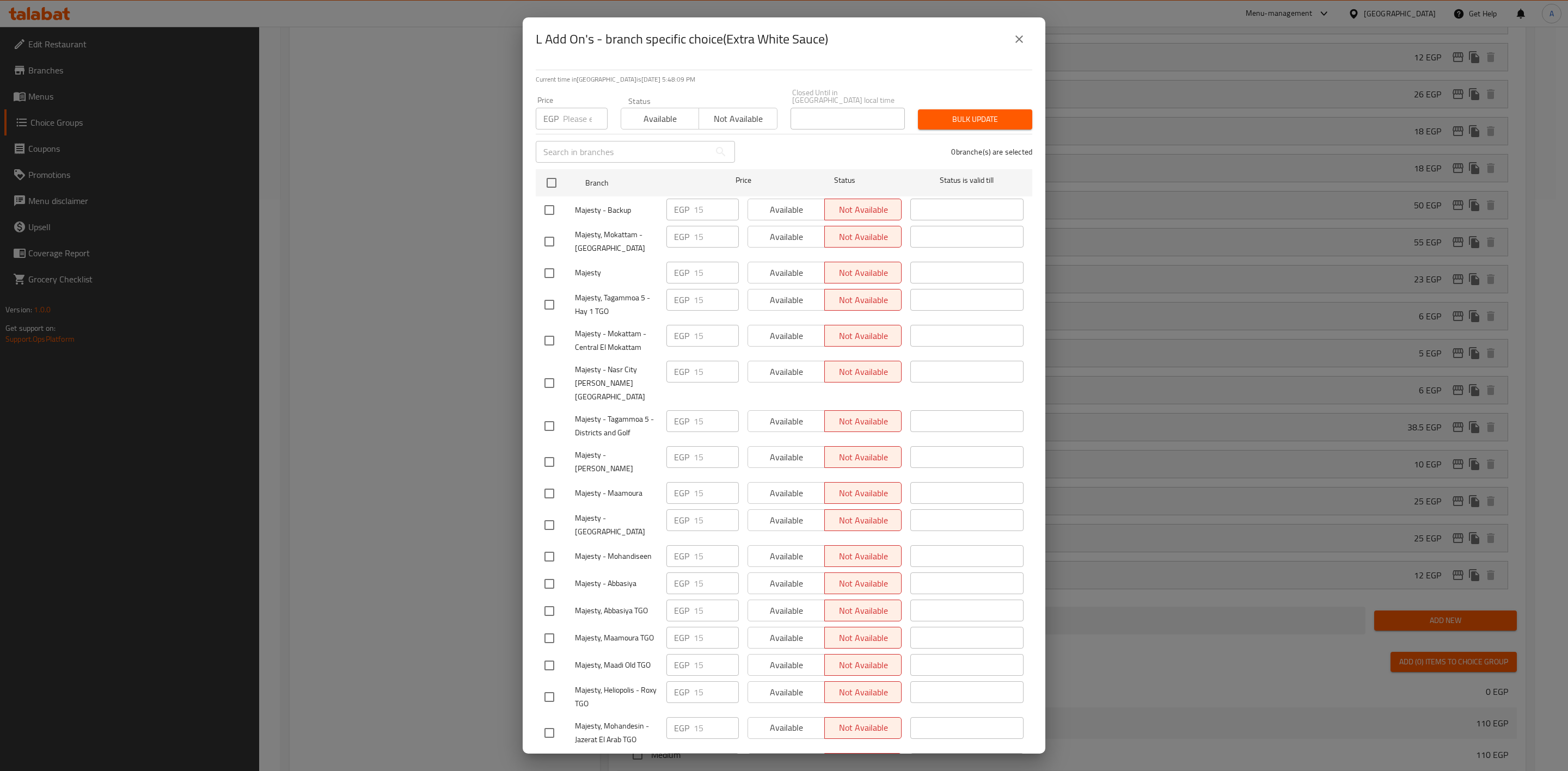
click at [1016, 31] on button "close" at bounding box center [1019, 39] width 26 height 26
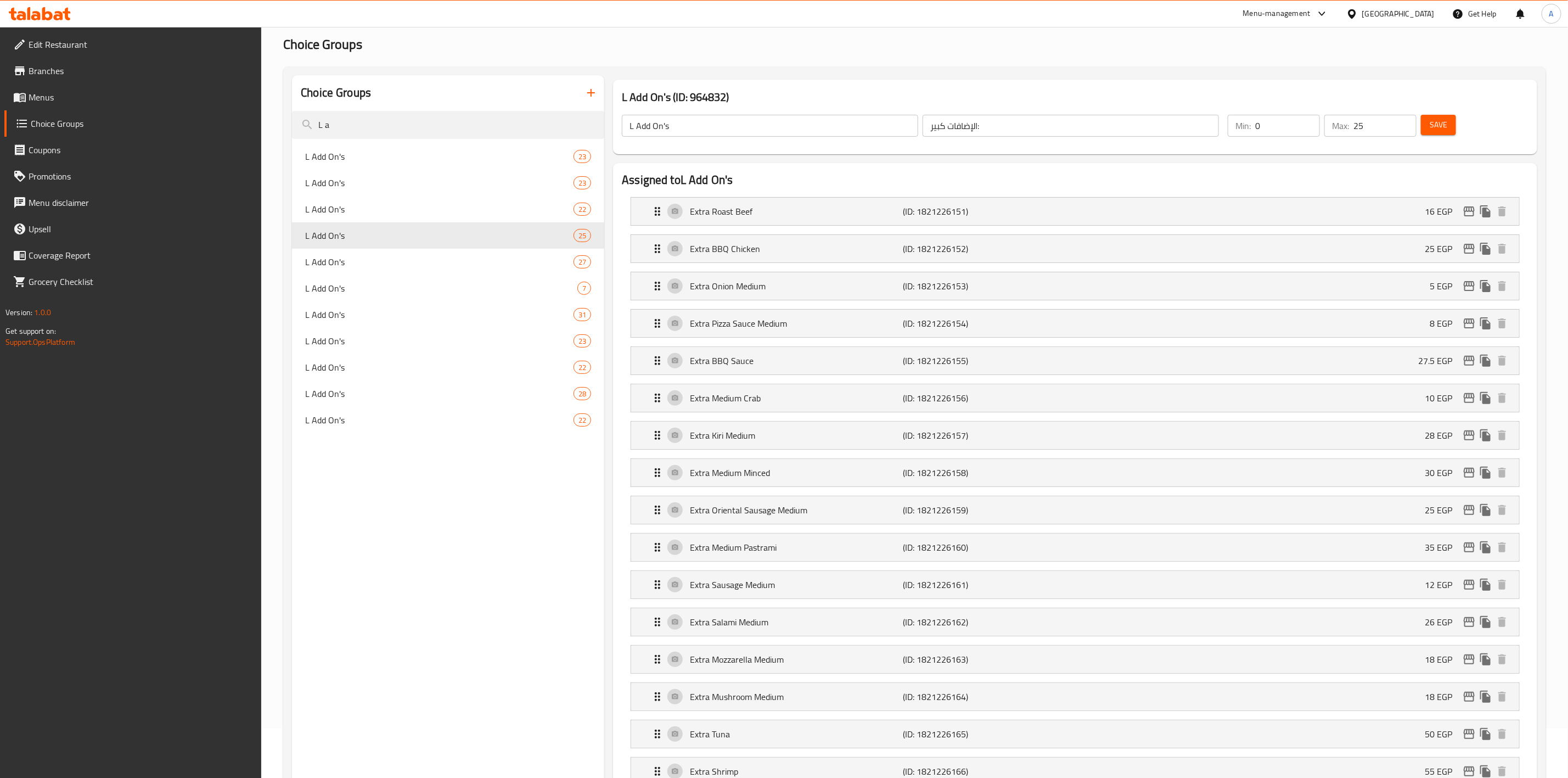
scroll to position [0, 0]
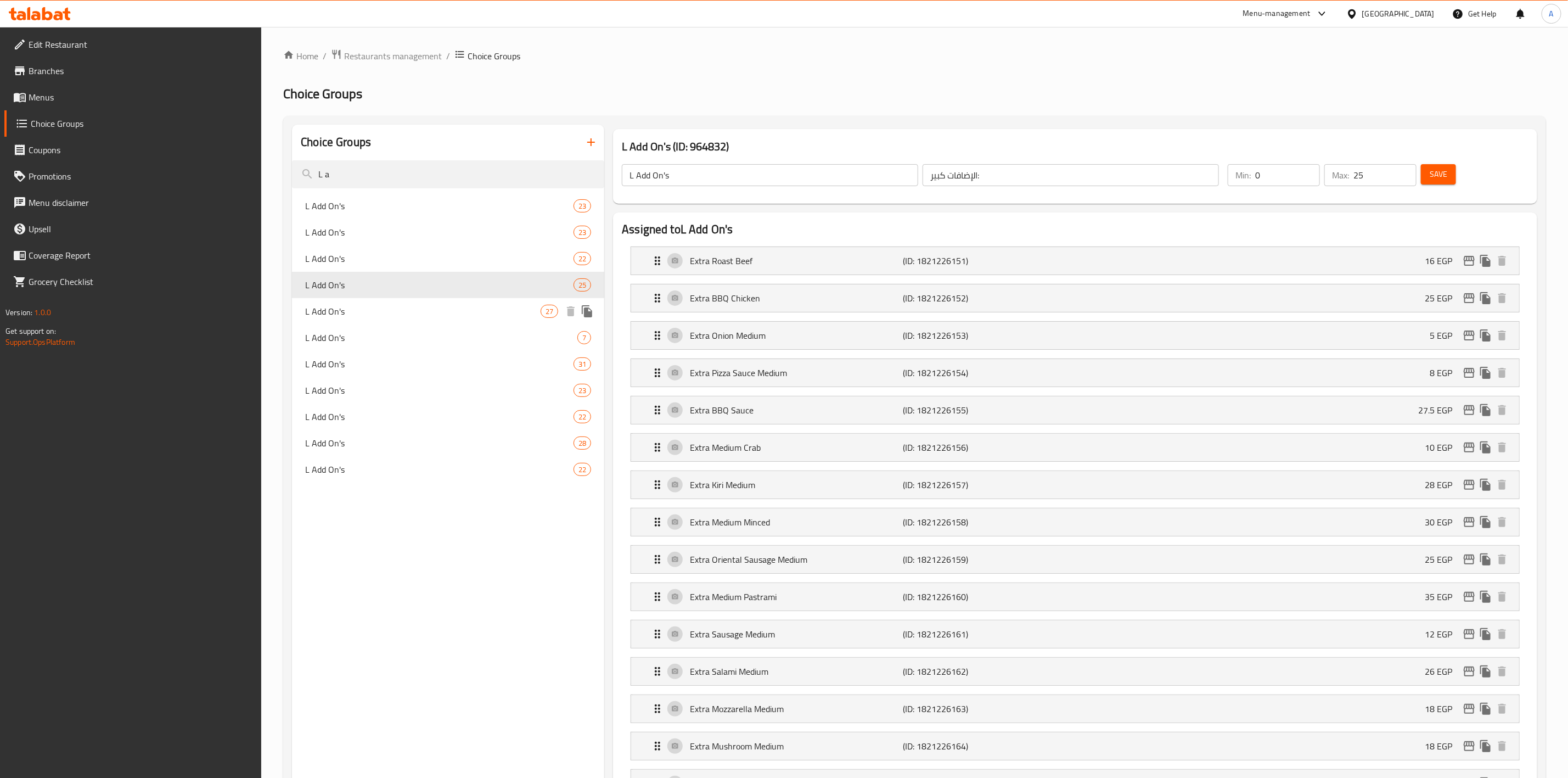
click at [431, 300] on div "L Add On's 27" at bounding box center [448, 311] width 312 height 26
type input "27"
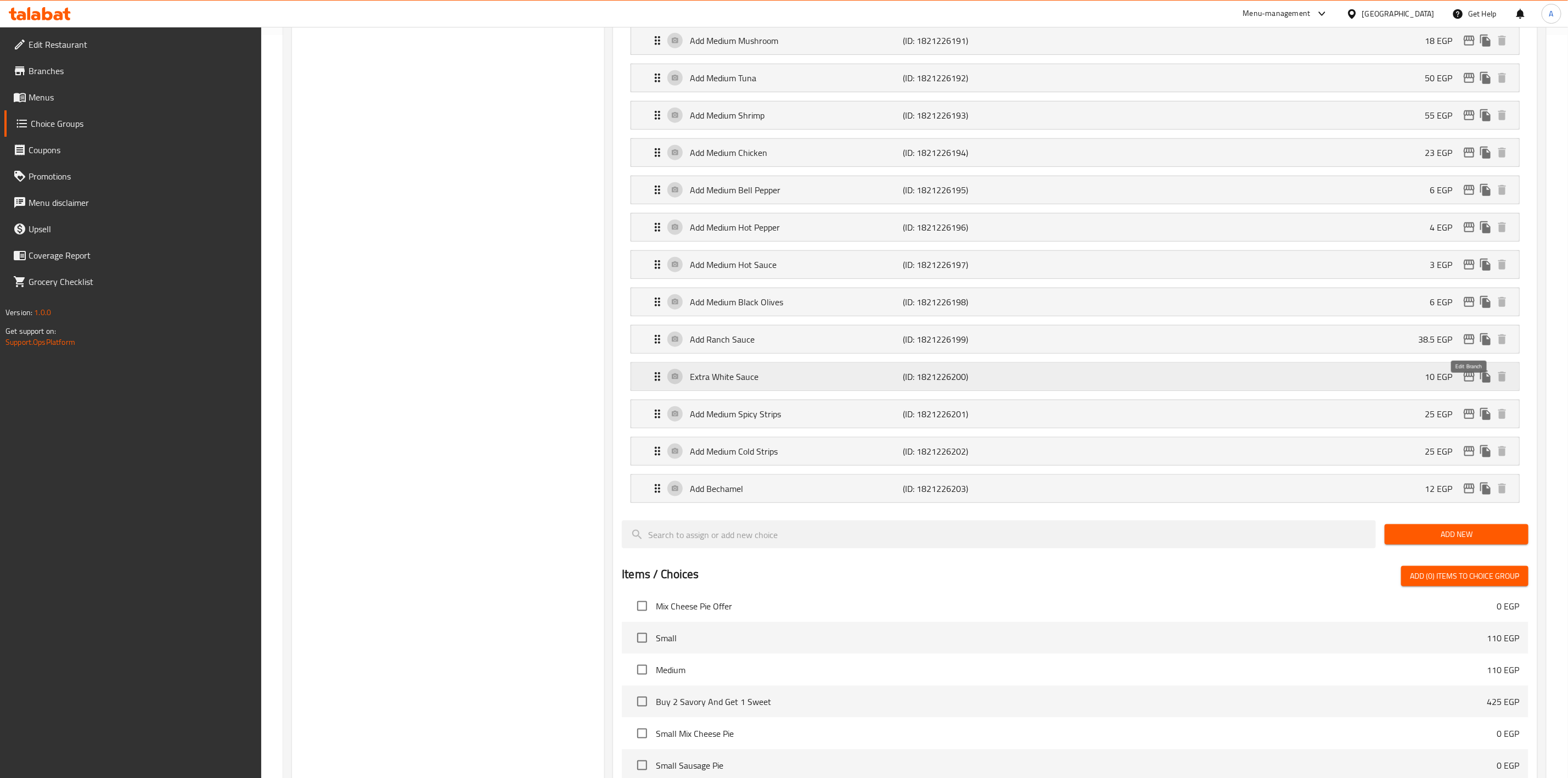
click at [1470, 383] on icon "edit" at bounding box center [1469, 376] width 13 height 13
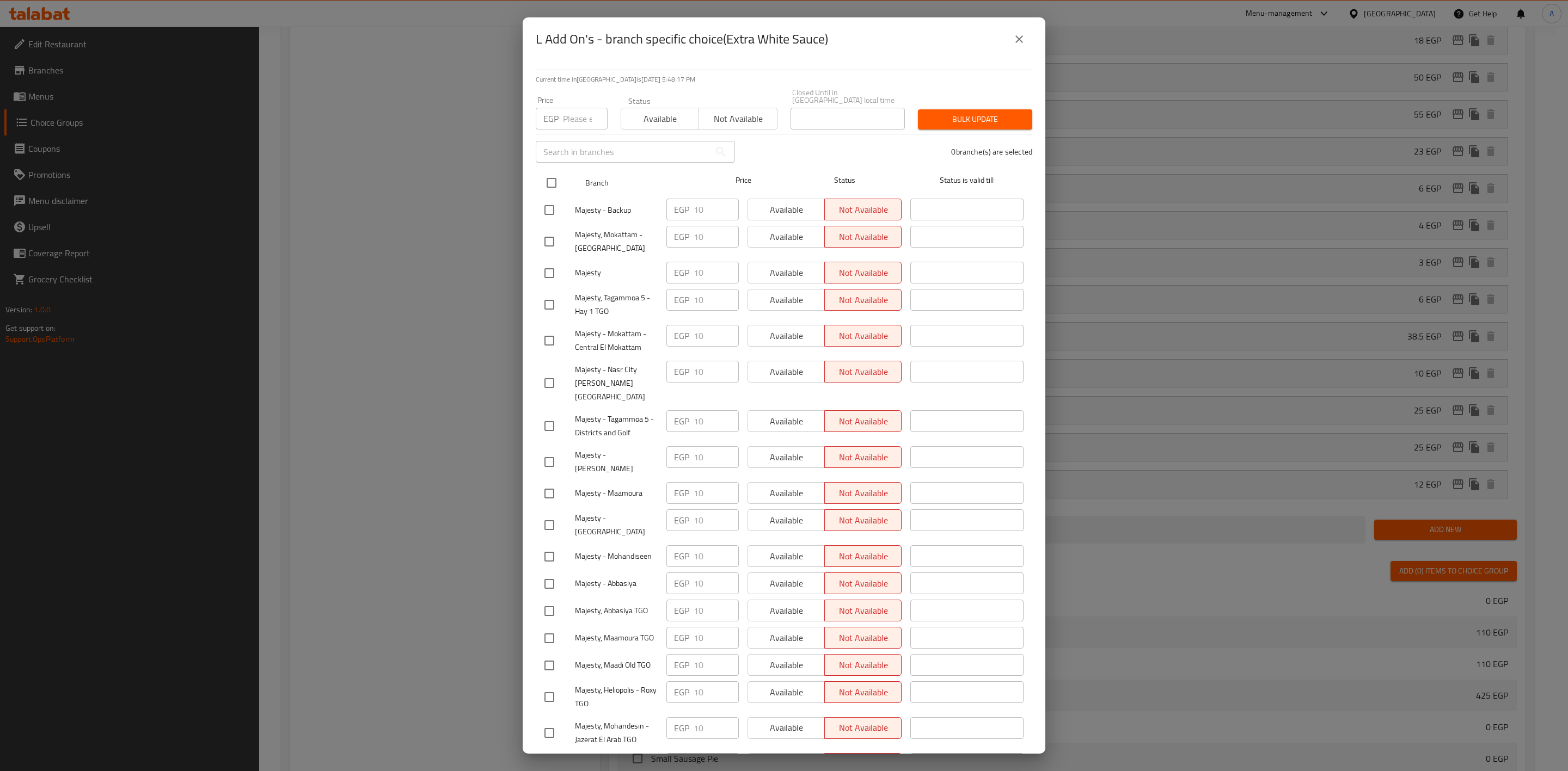
click at [551, 181] on input "checkbox" at bounding box center [551, 183] width 23 height 23
checkbox input "true"
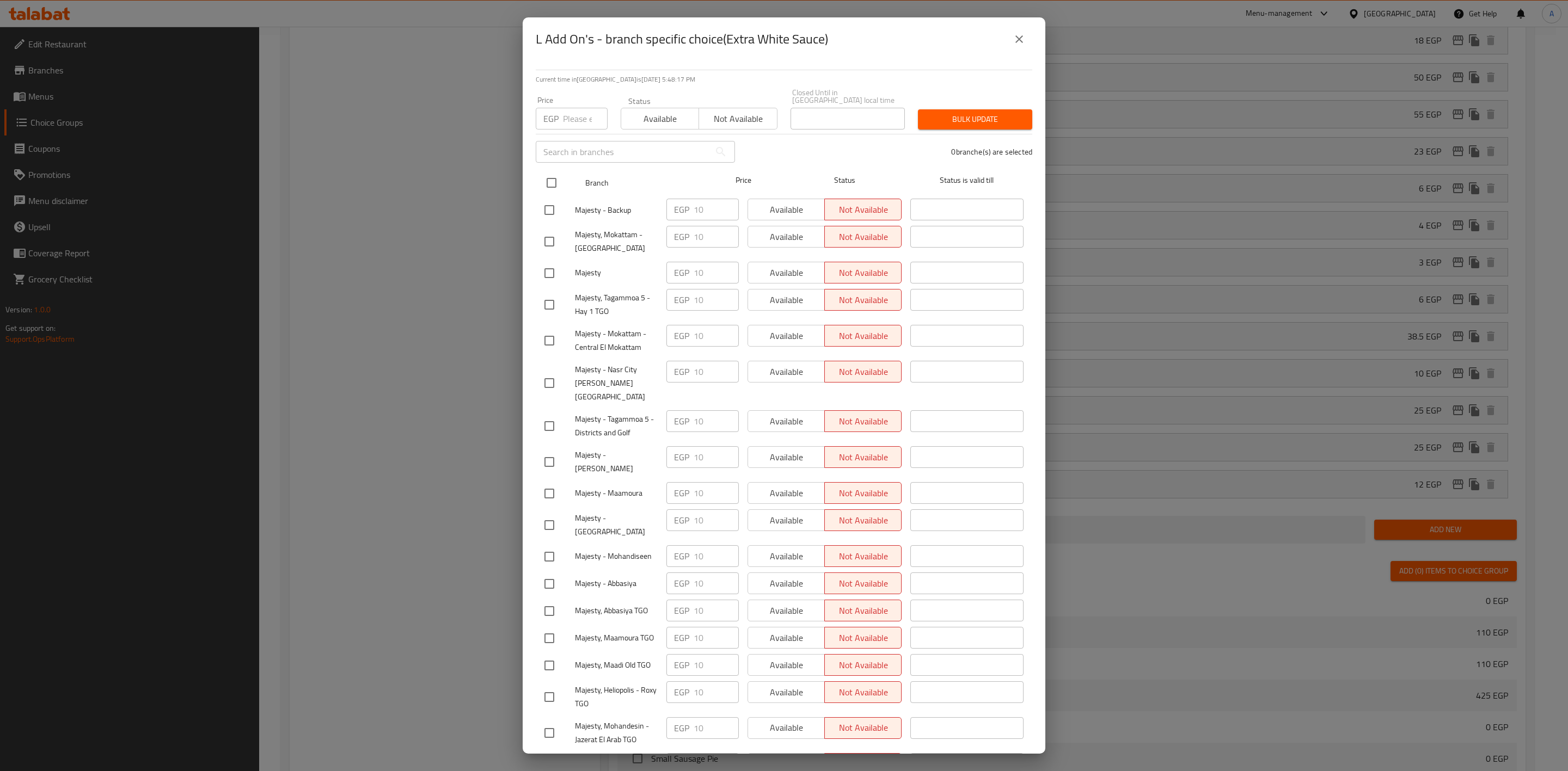
checkbox input "true"
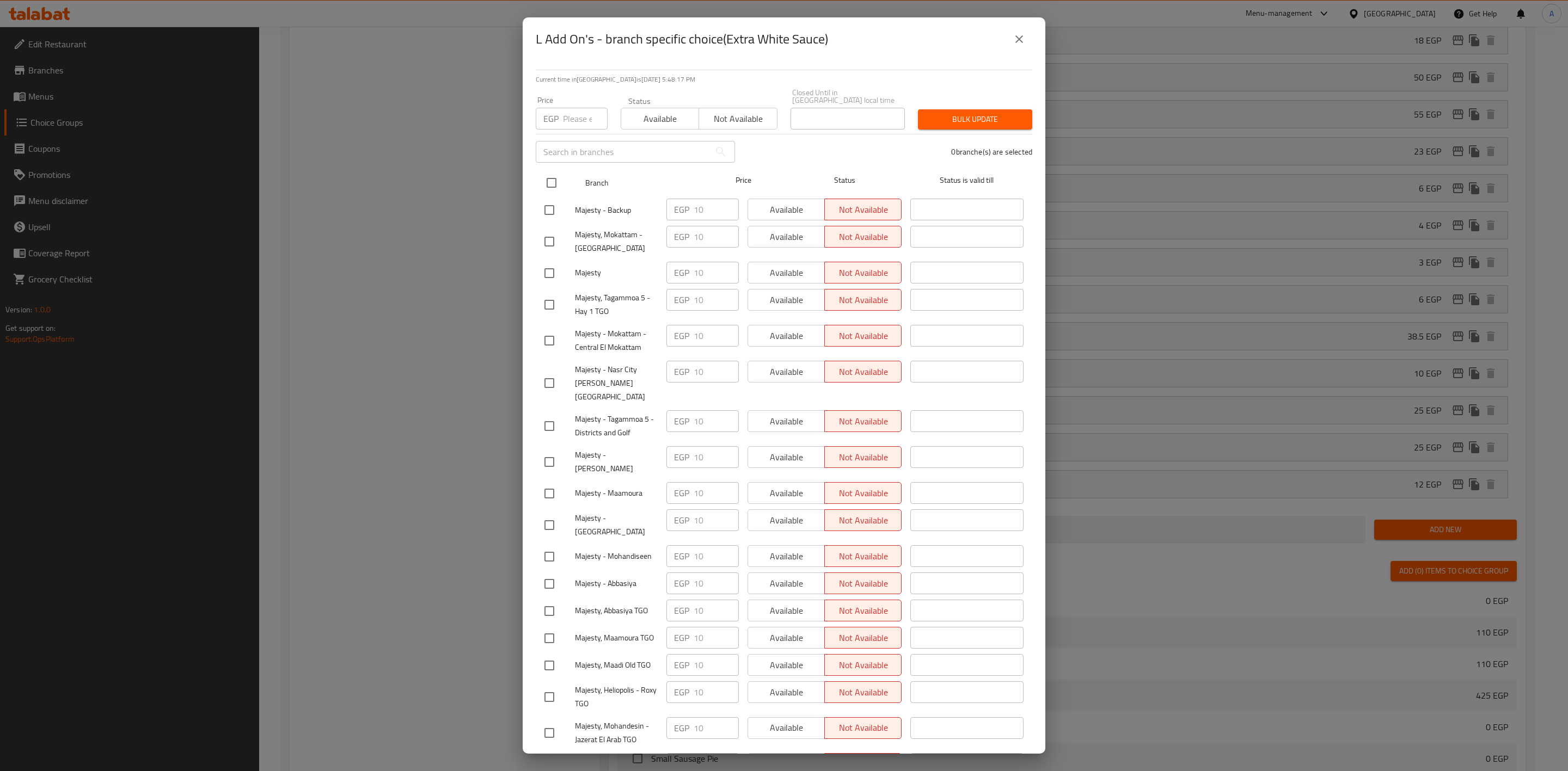
checkbox input "true"
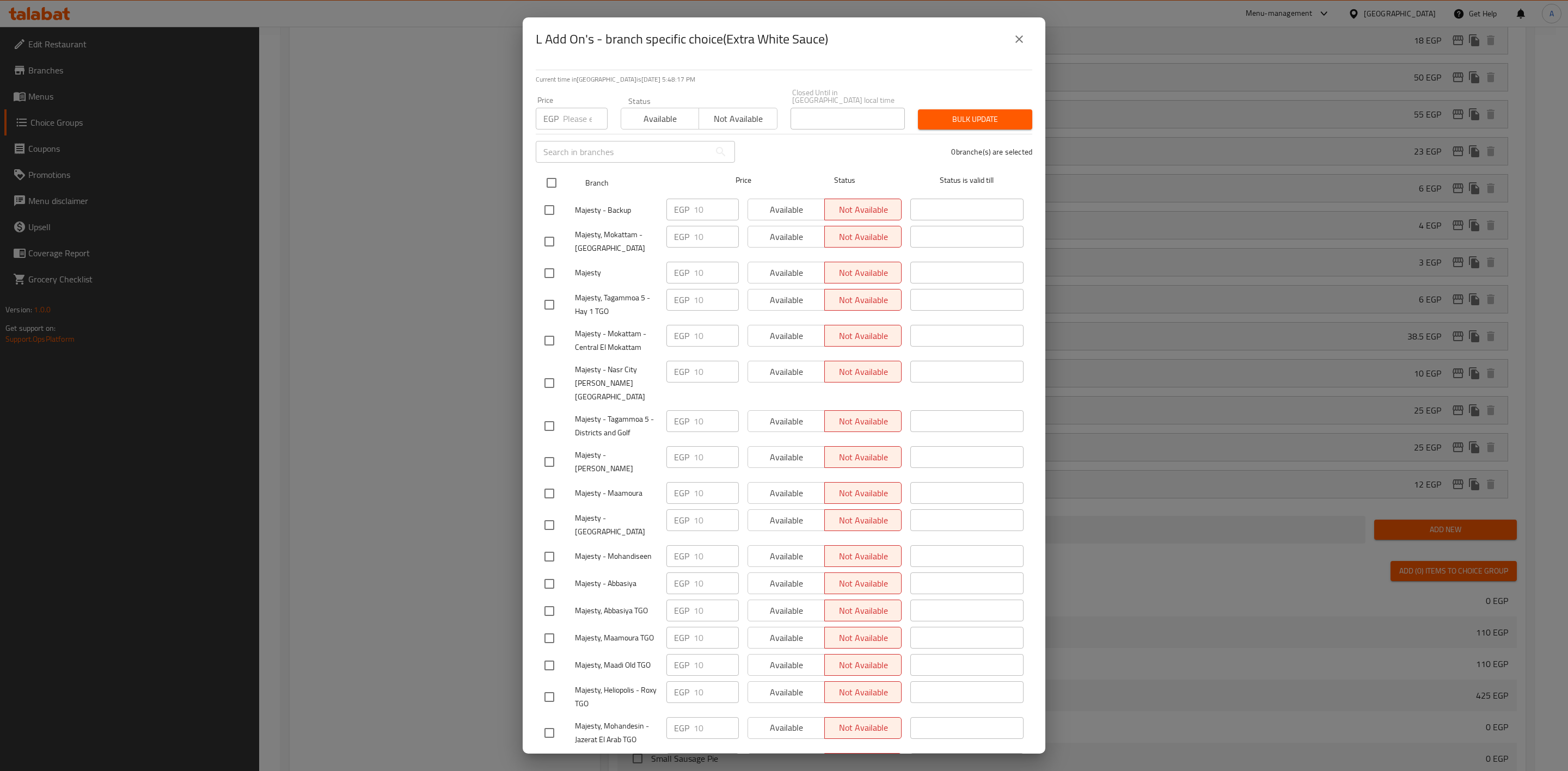
checkbox input "true"
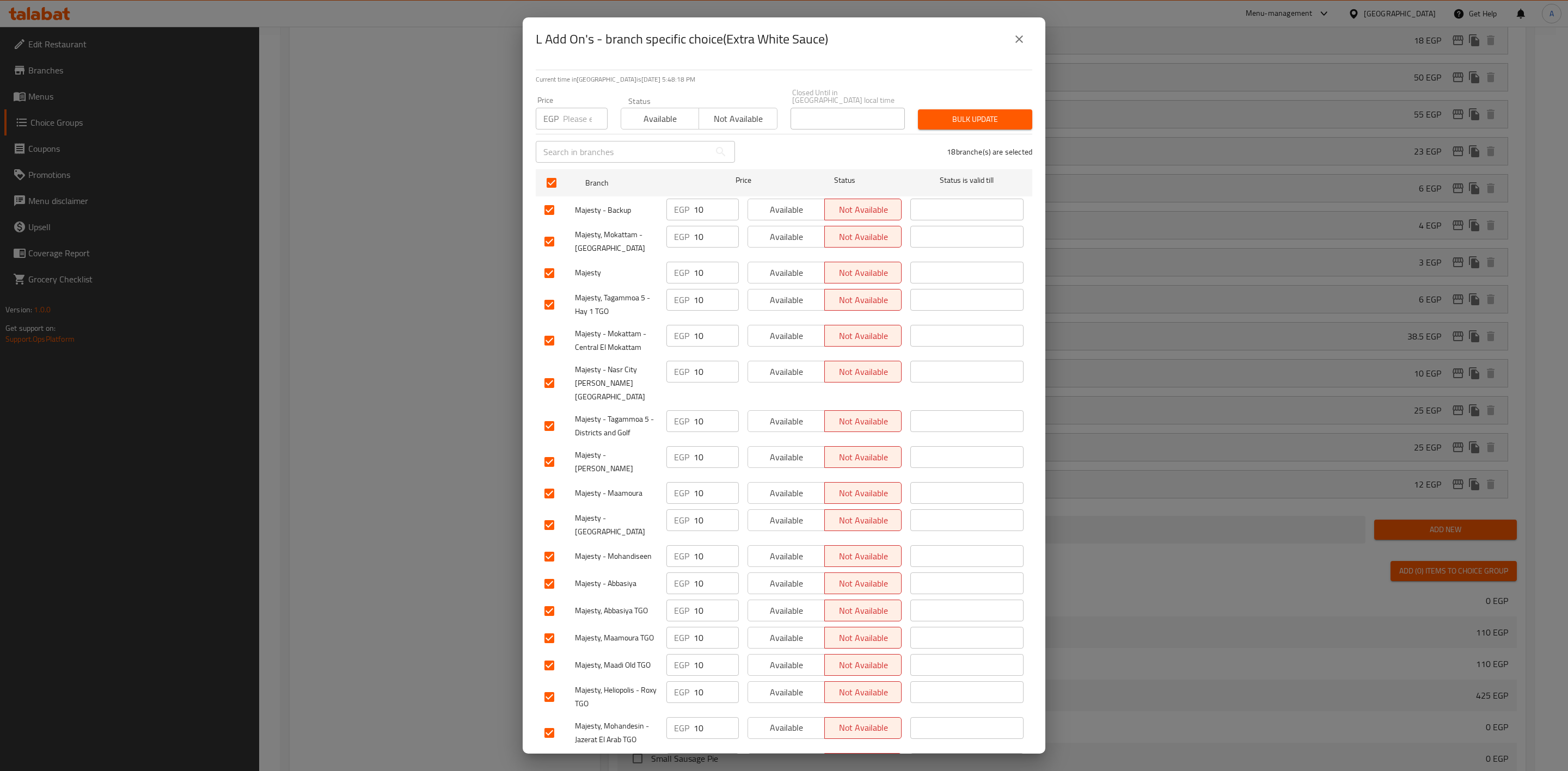
click at [579, 110] on input "number" at bounding box center [585, 119] width 44 height 22
type input "10"
click at [1010, 35] on button "close" at bounding box center [1019, 39] width 26 height 26
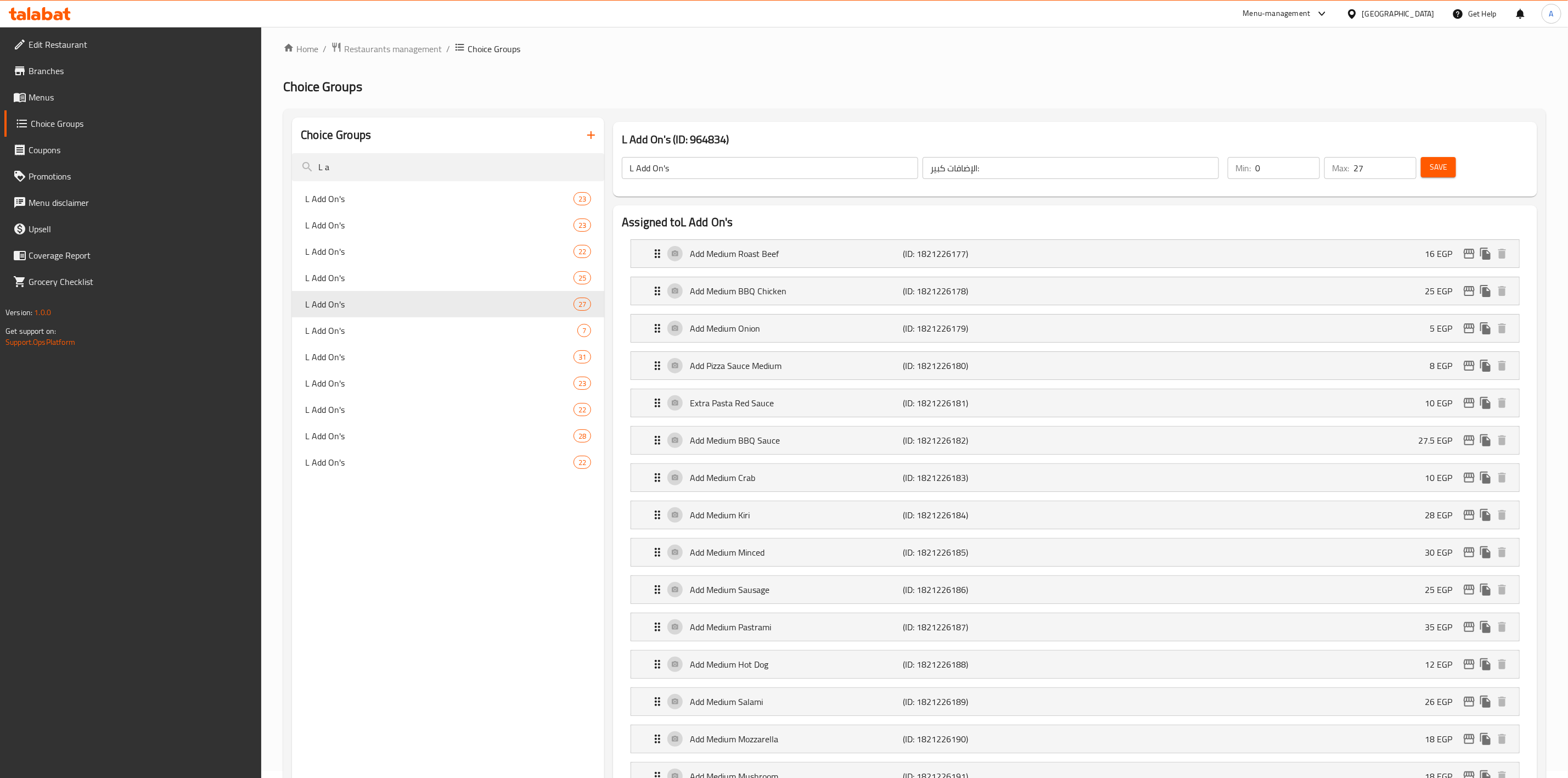
scroll to position [0, 0]
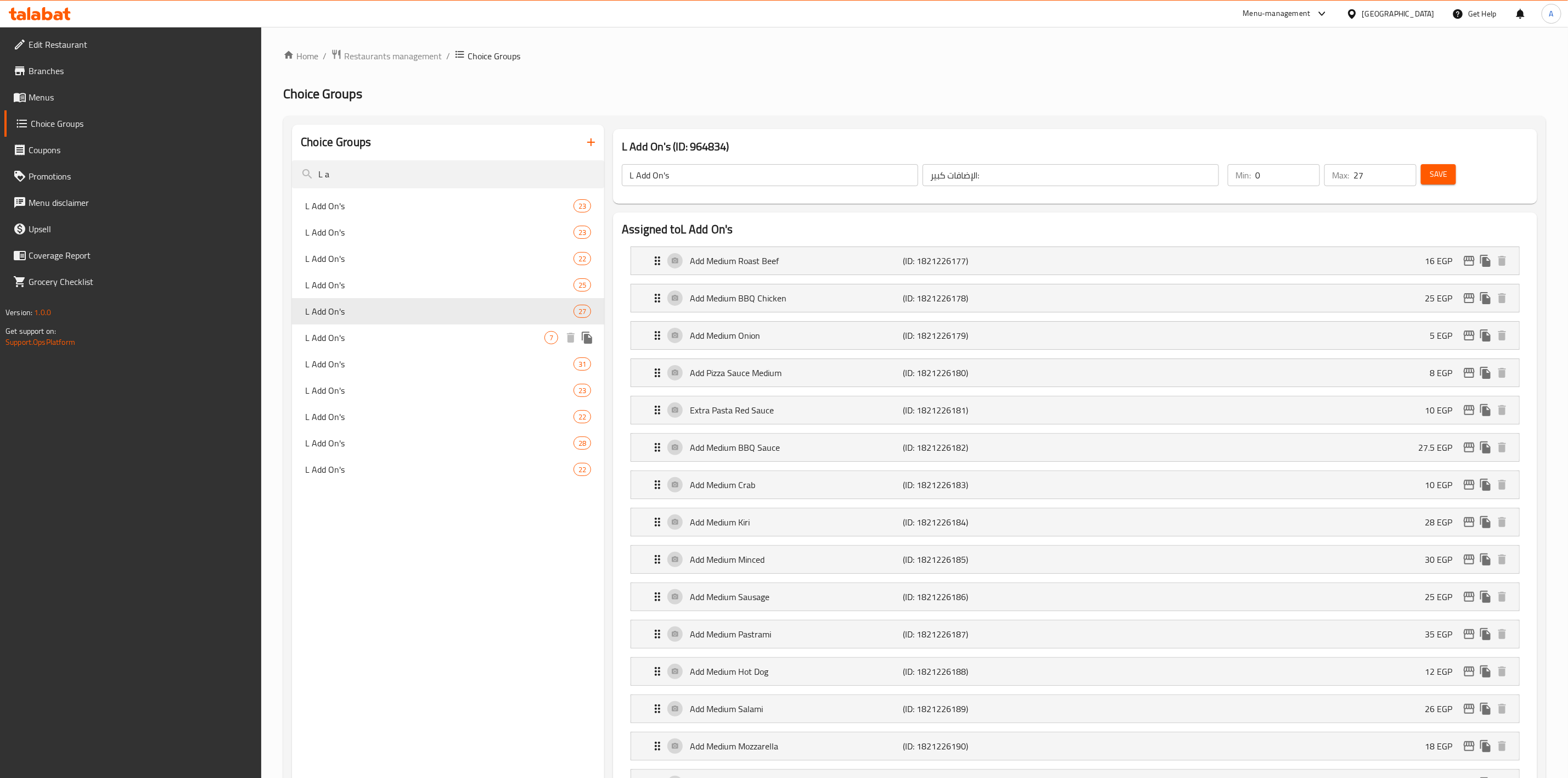
click at [405, 340] on span "L Add On's" at bounding box center [425, 337] width 239 height 13
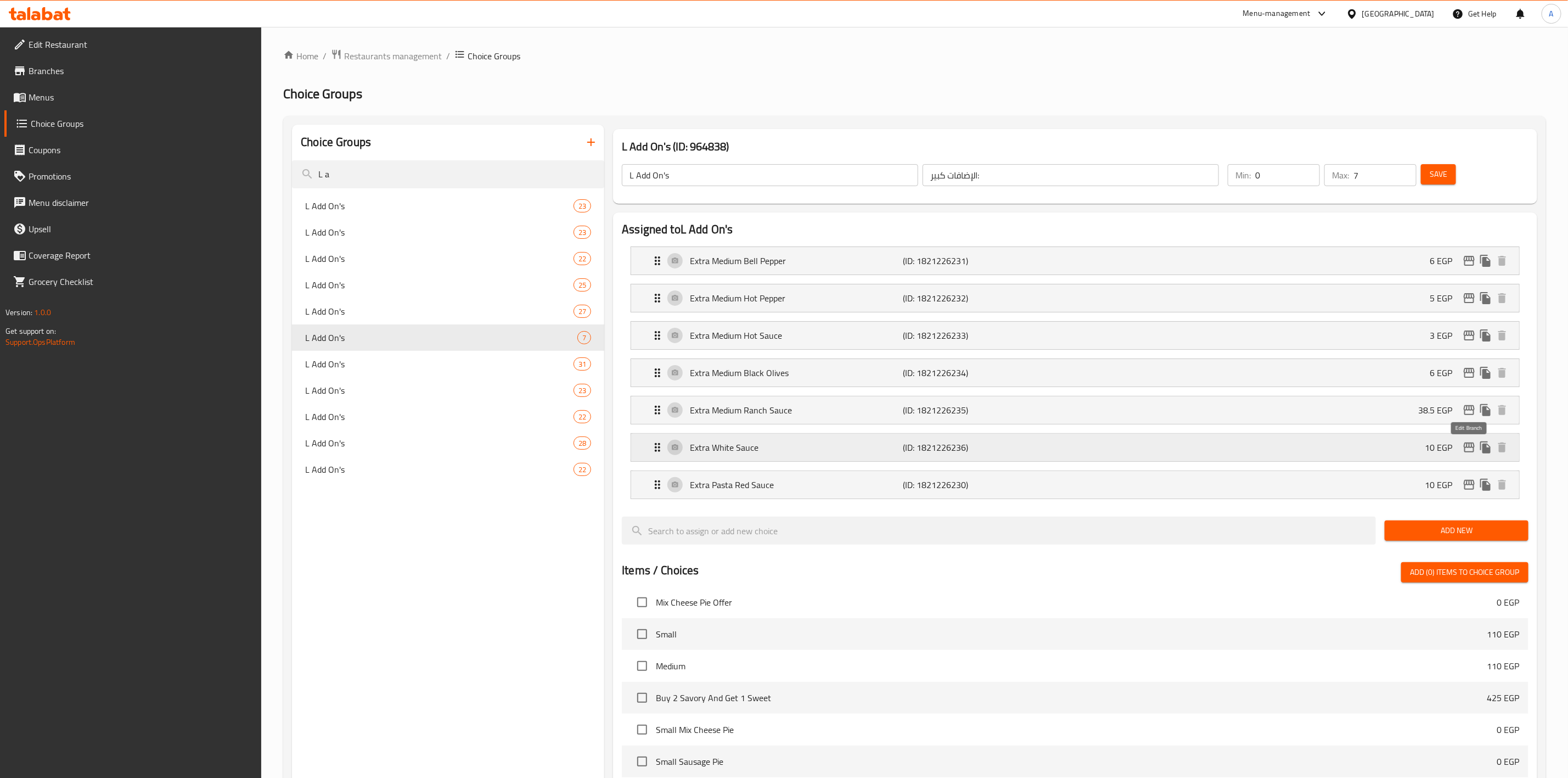
click at [1469, 448] on icon "edit" at bounding box center [1469, 447] width 13 height 13
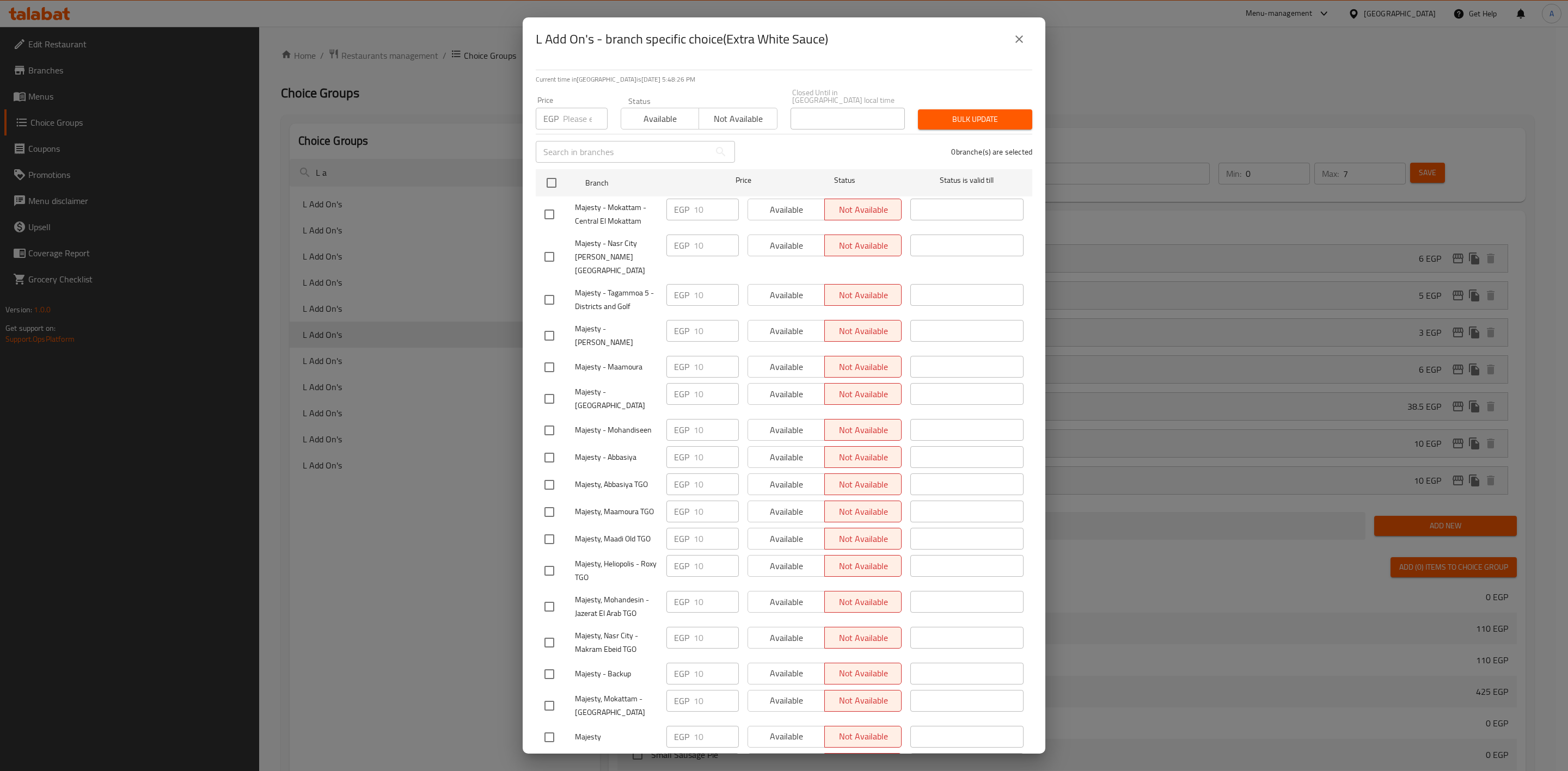
click at [1021, 40] on icon "close" at bounding box center [1019, 39] width 13 height 13
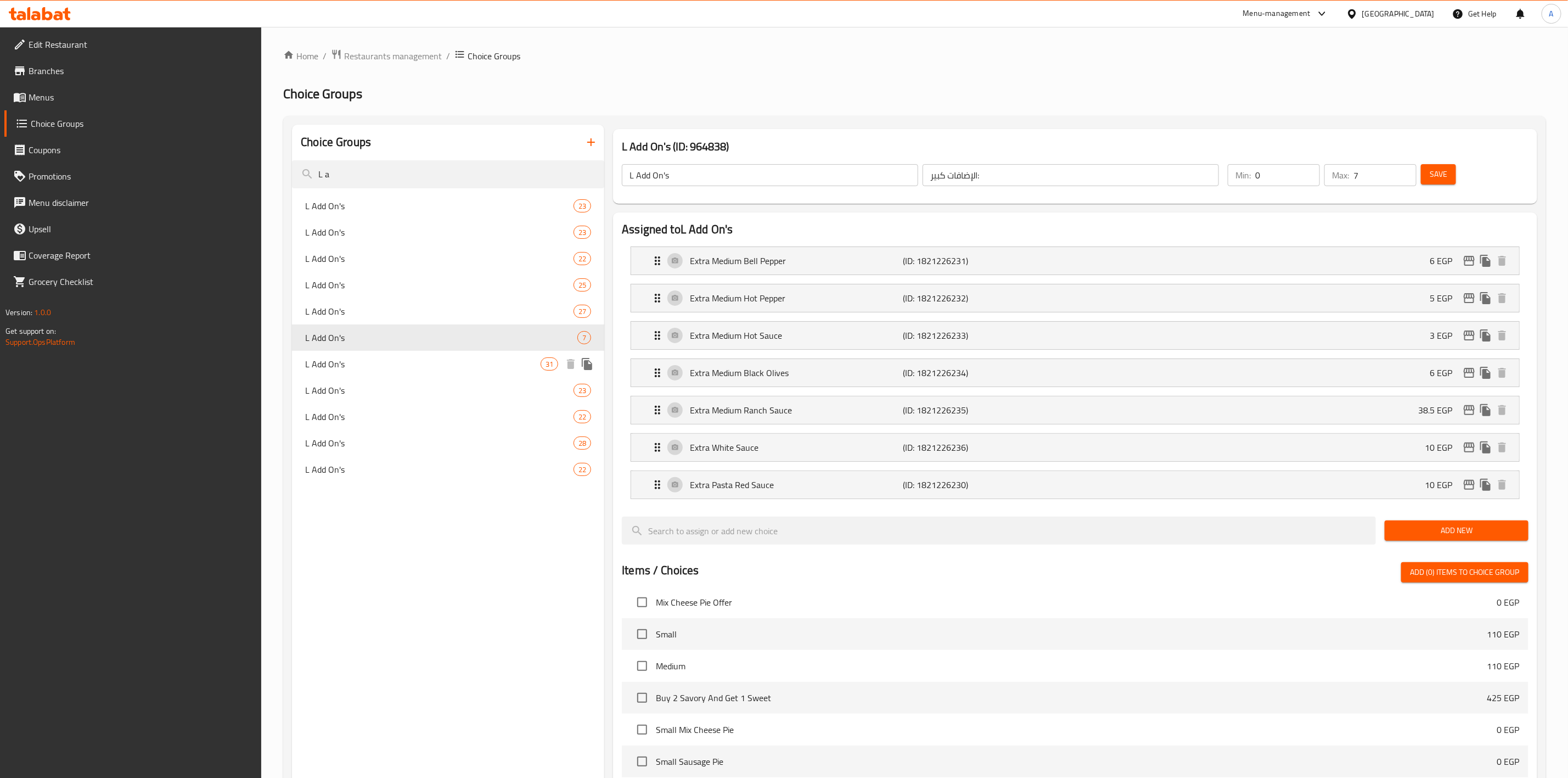
click at [395, 366] on span "L Add On's" at bounding box center [423, 364] width 236 height 13
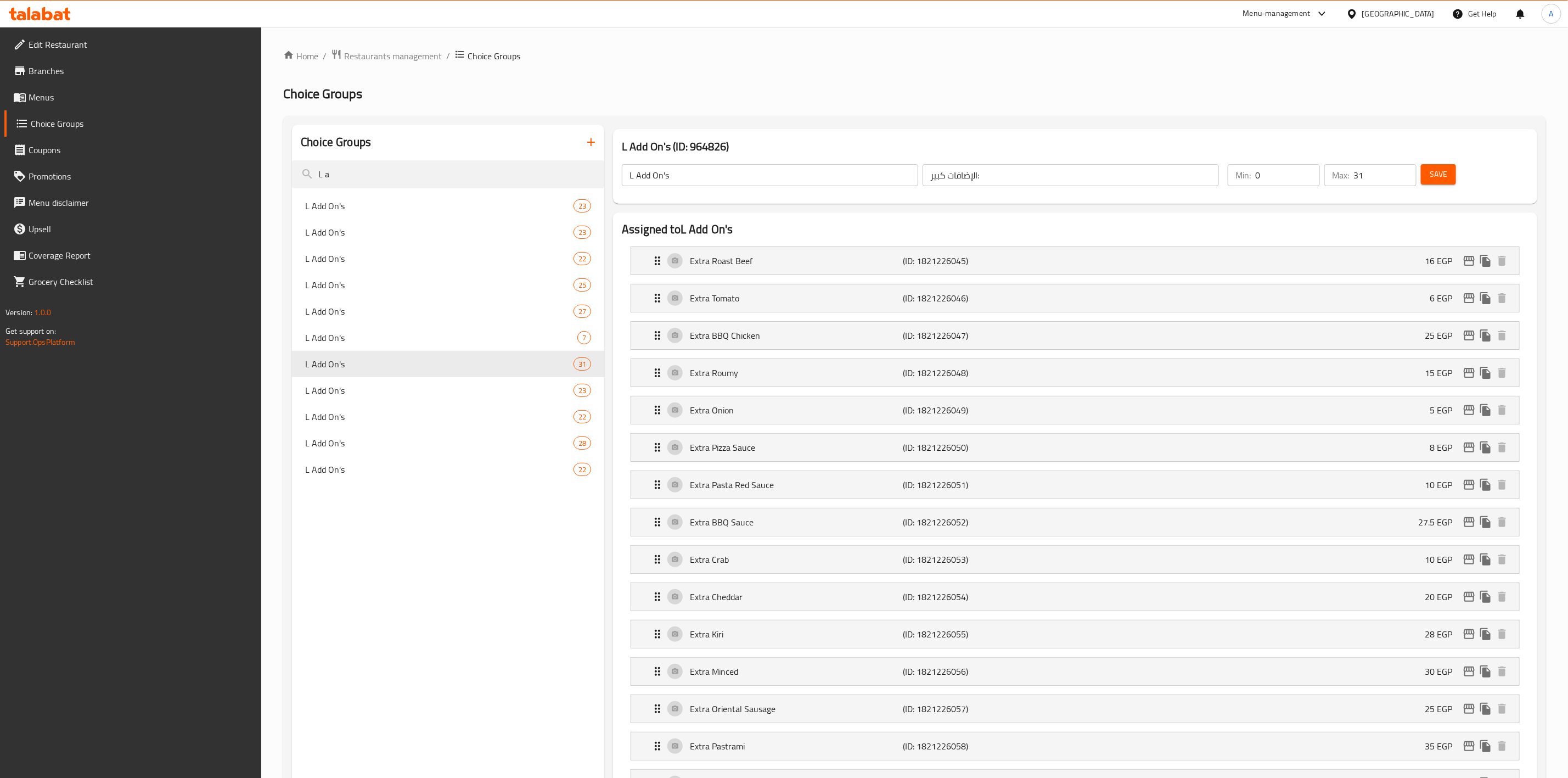
scroll to position [893, 0]
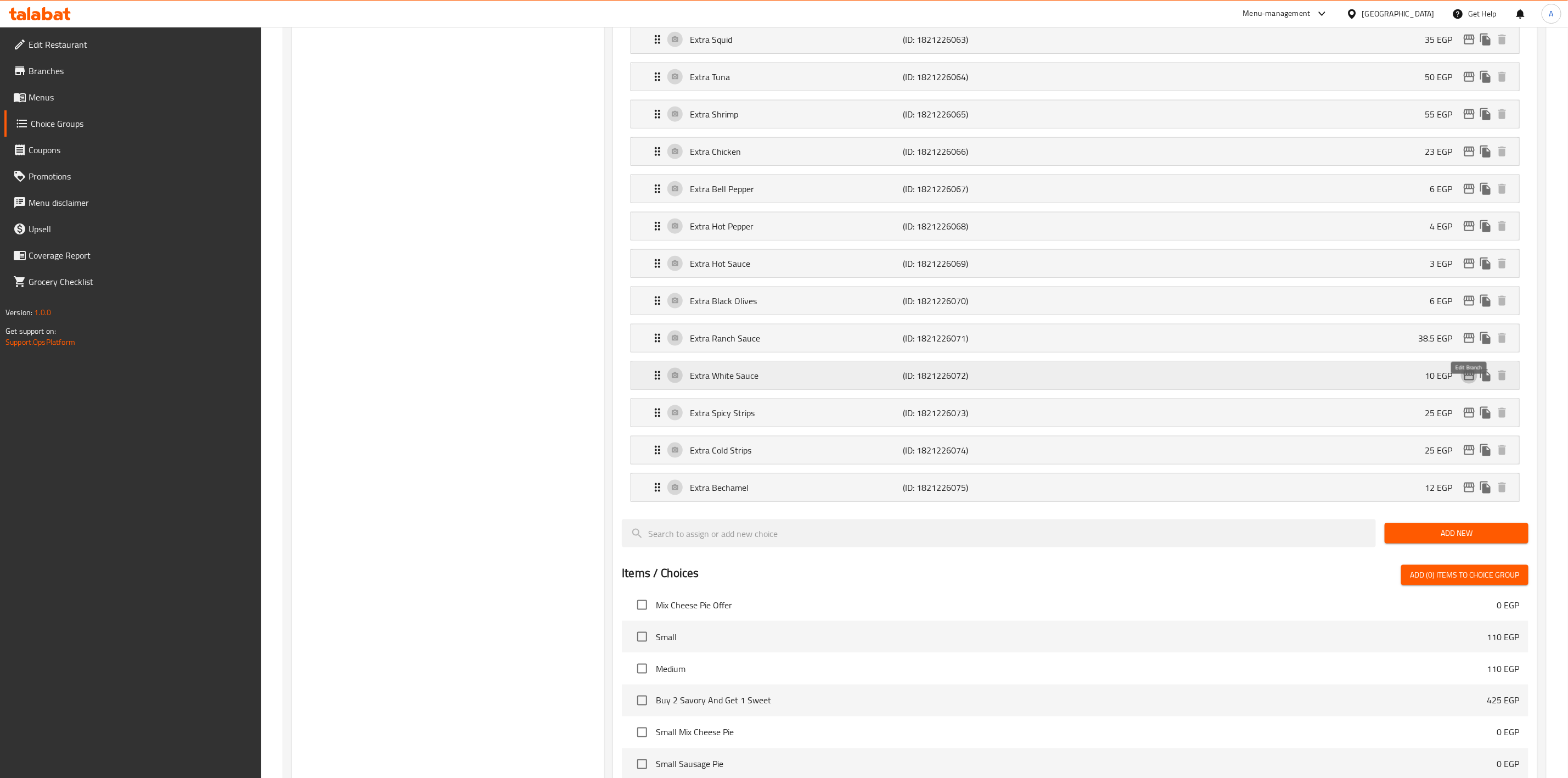
click at [1470, 383] on icon "edit" at bounding box center [1469, 375] width 13 height 13
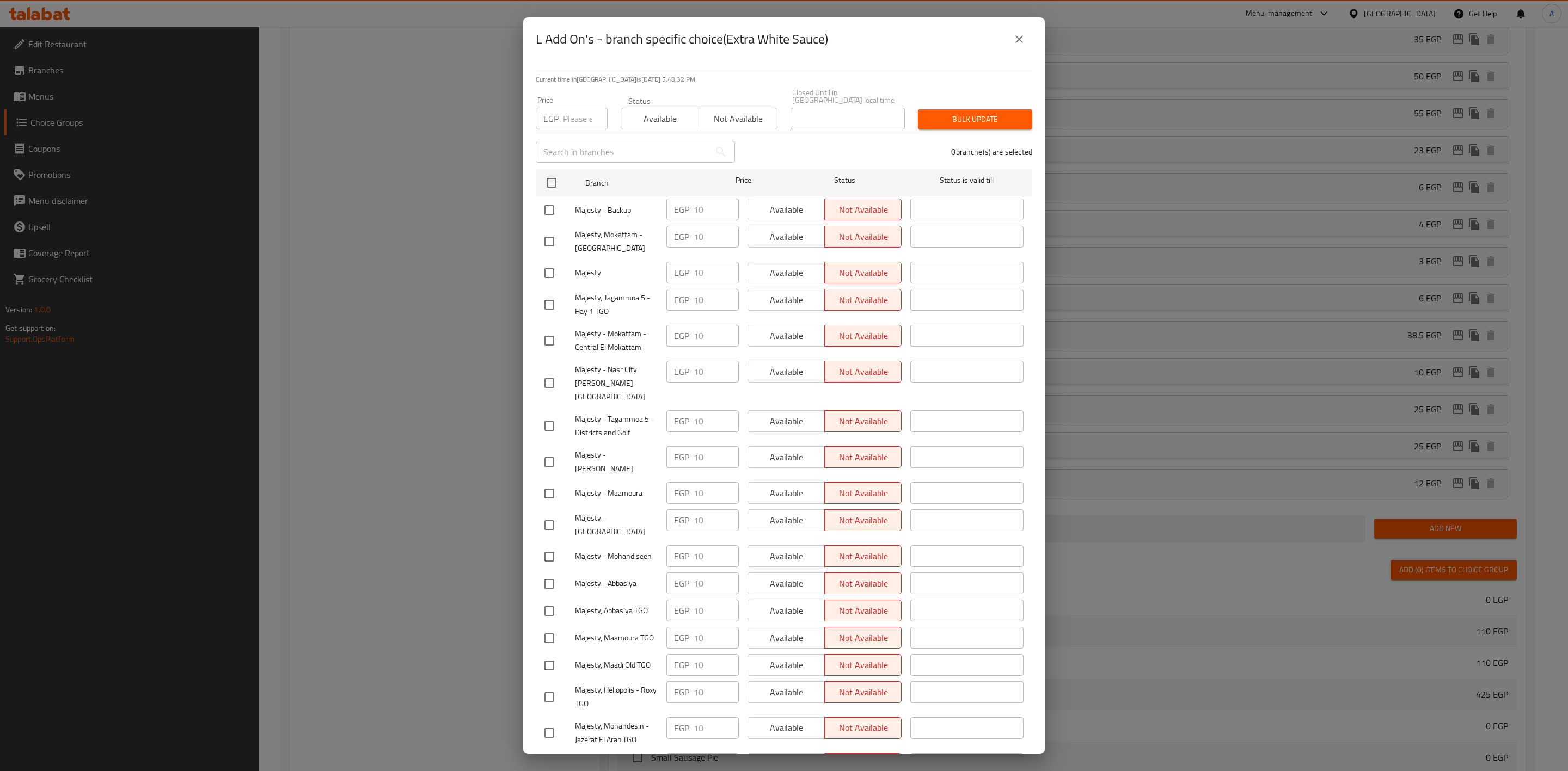
click at [1017, 38] on icon "close" at bounding box center [1019, 39] width 13 height 13
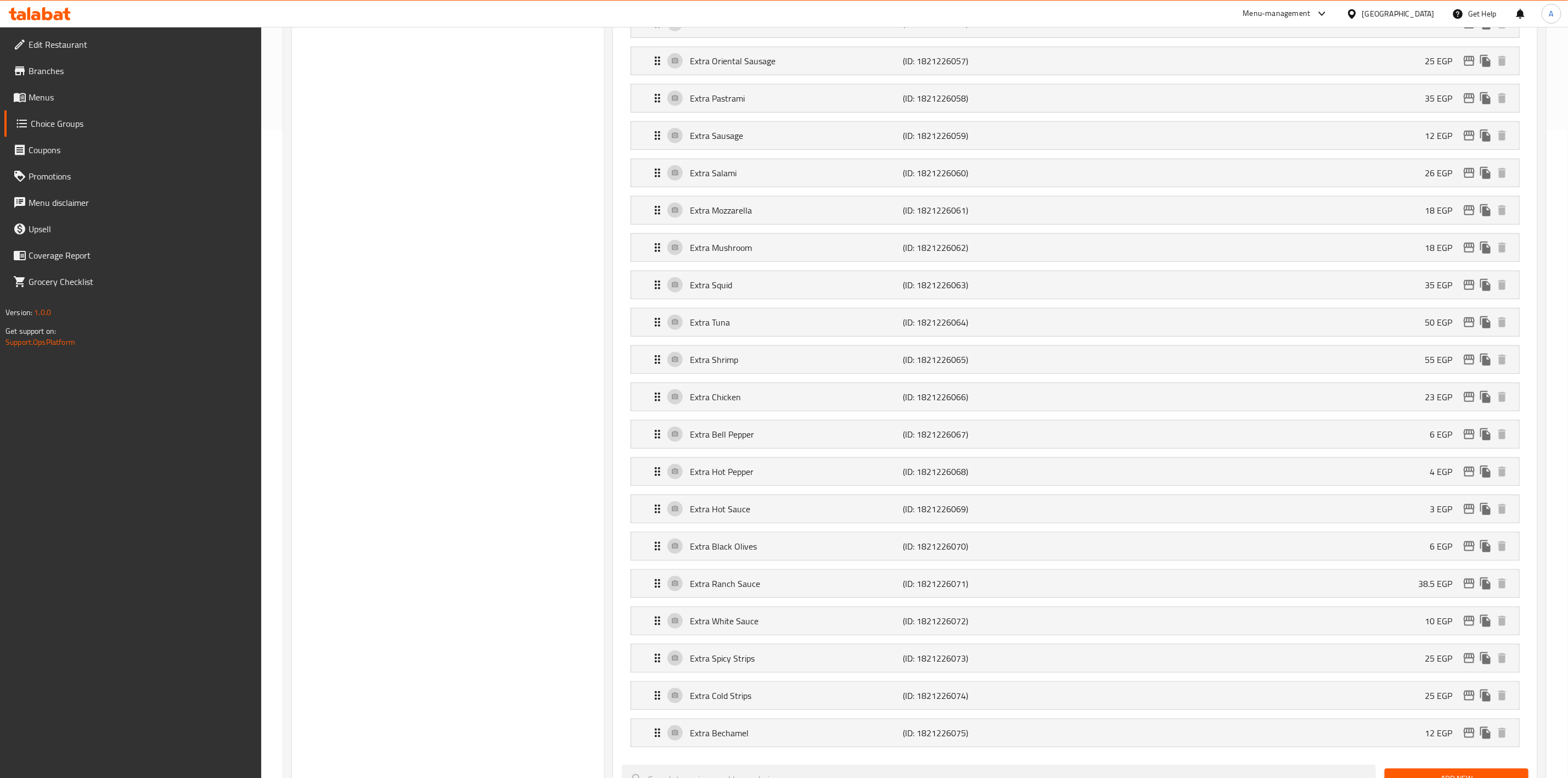
scroll to position [70, 0]
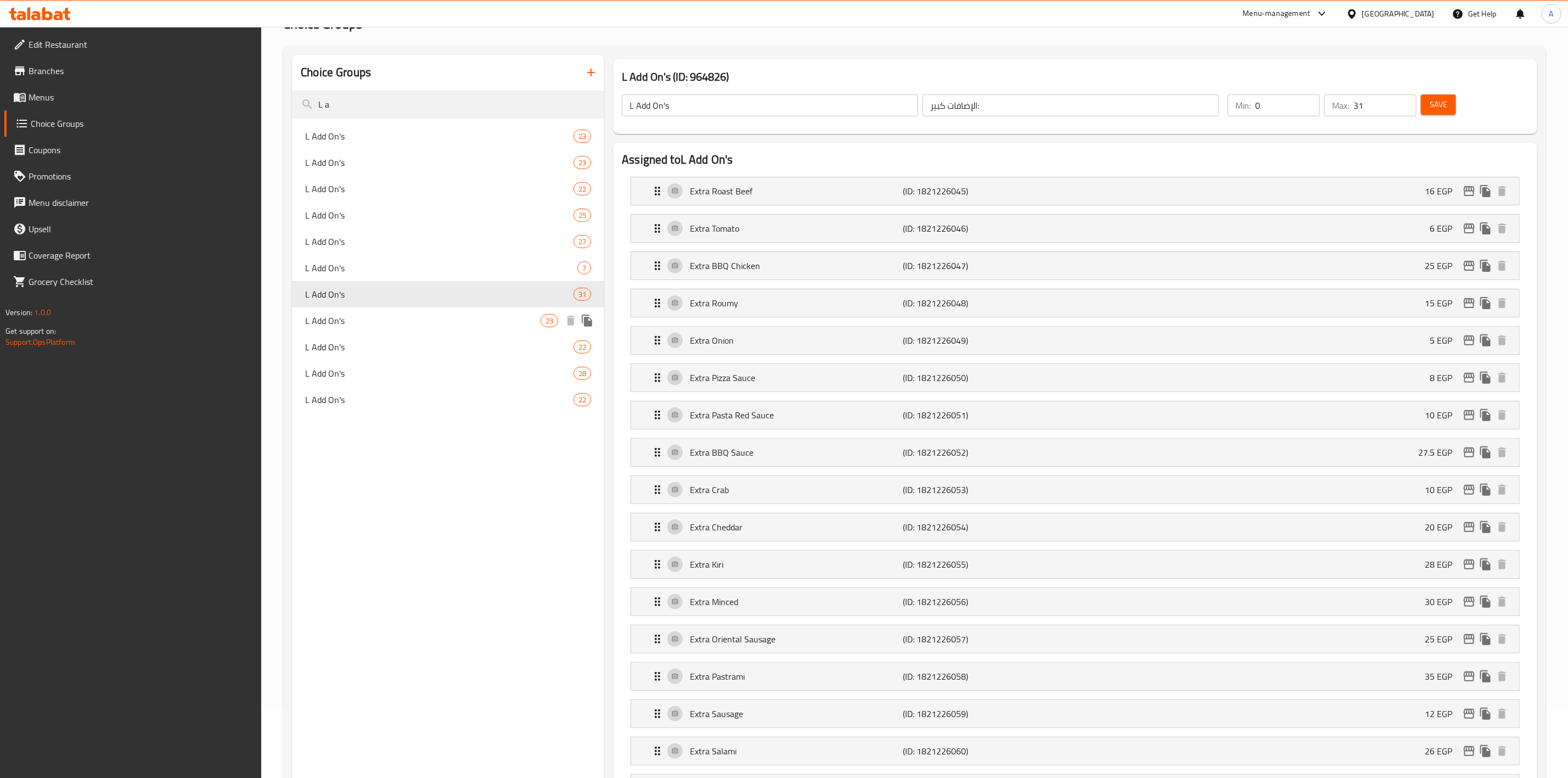
click at [402, 325] on span "L Add On's" at bounding box center [423, 321] width 236 height 13
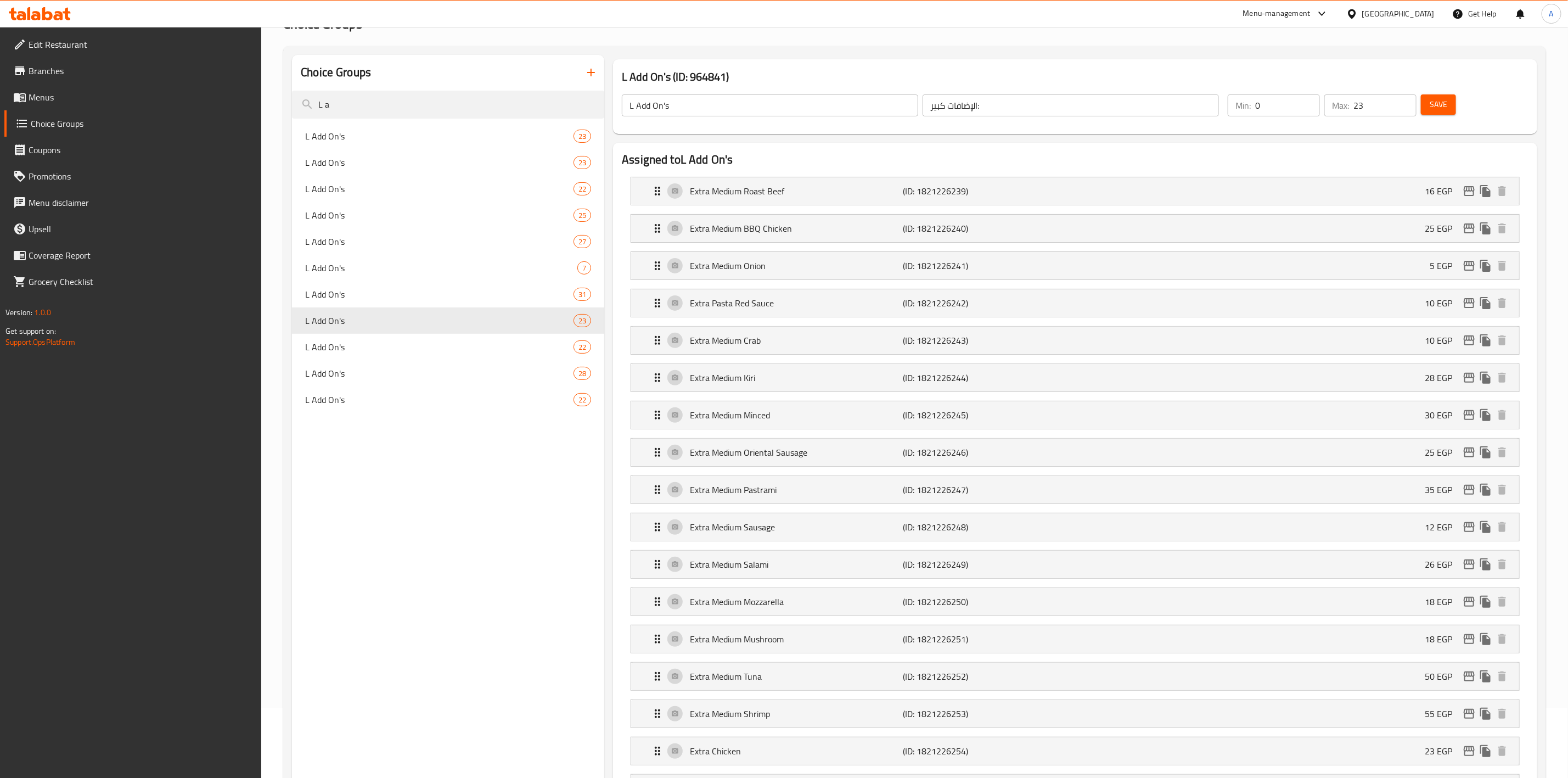
scroll to position [591, 0]
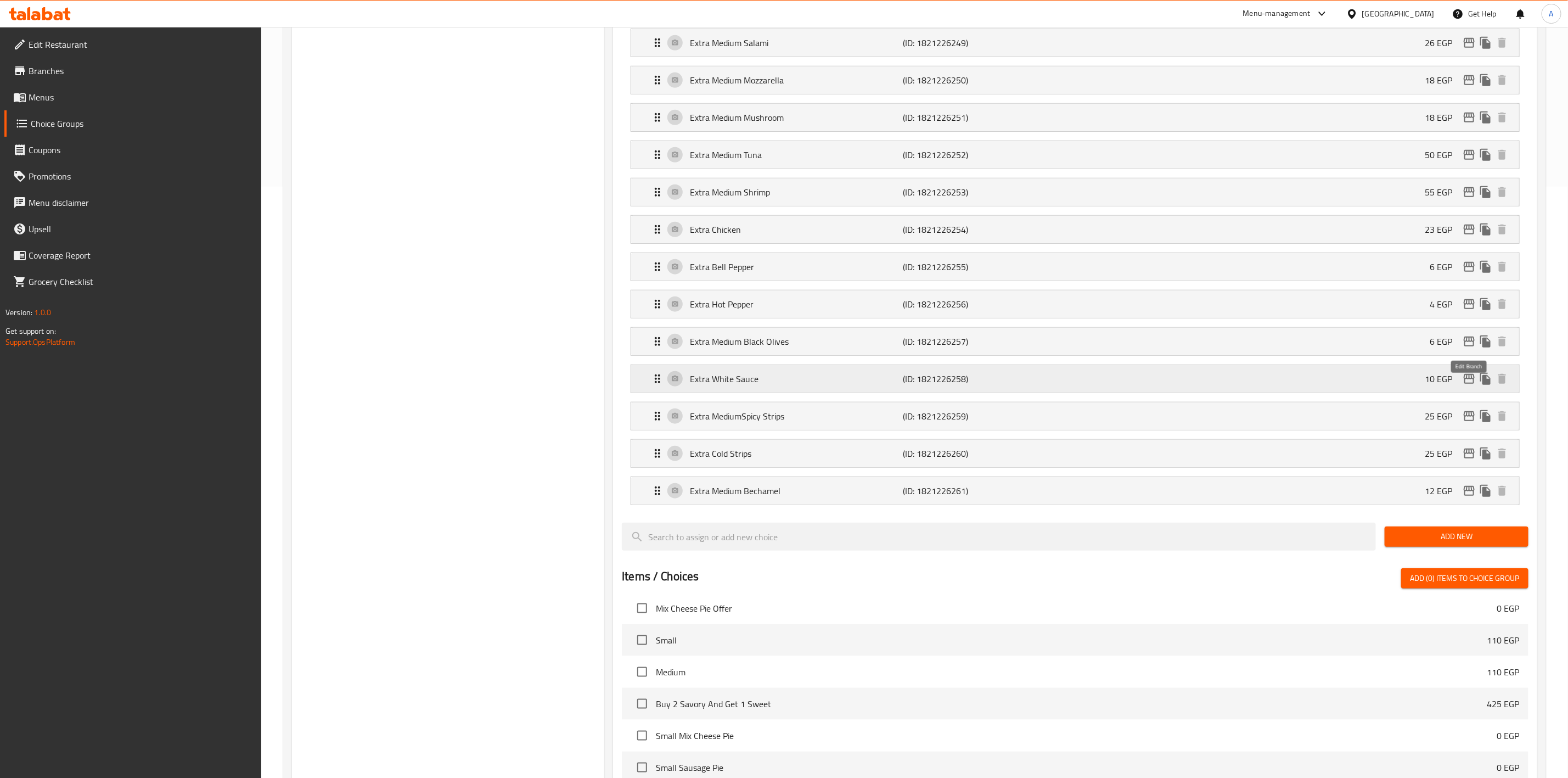
click at [1464, 384] on icon "edit" at bounding box center [1469, 379] width 11 height 10
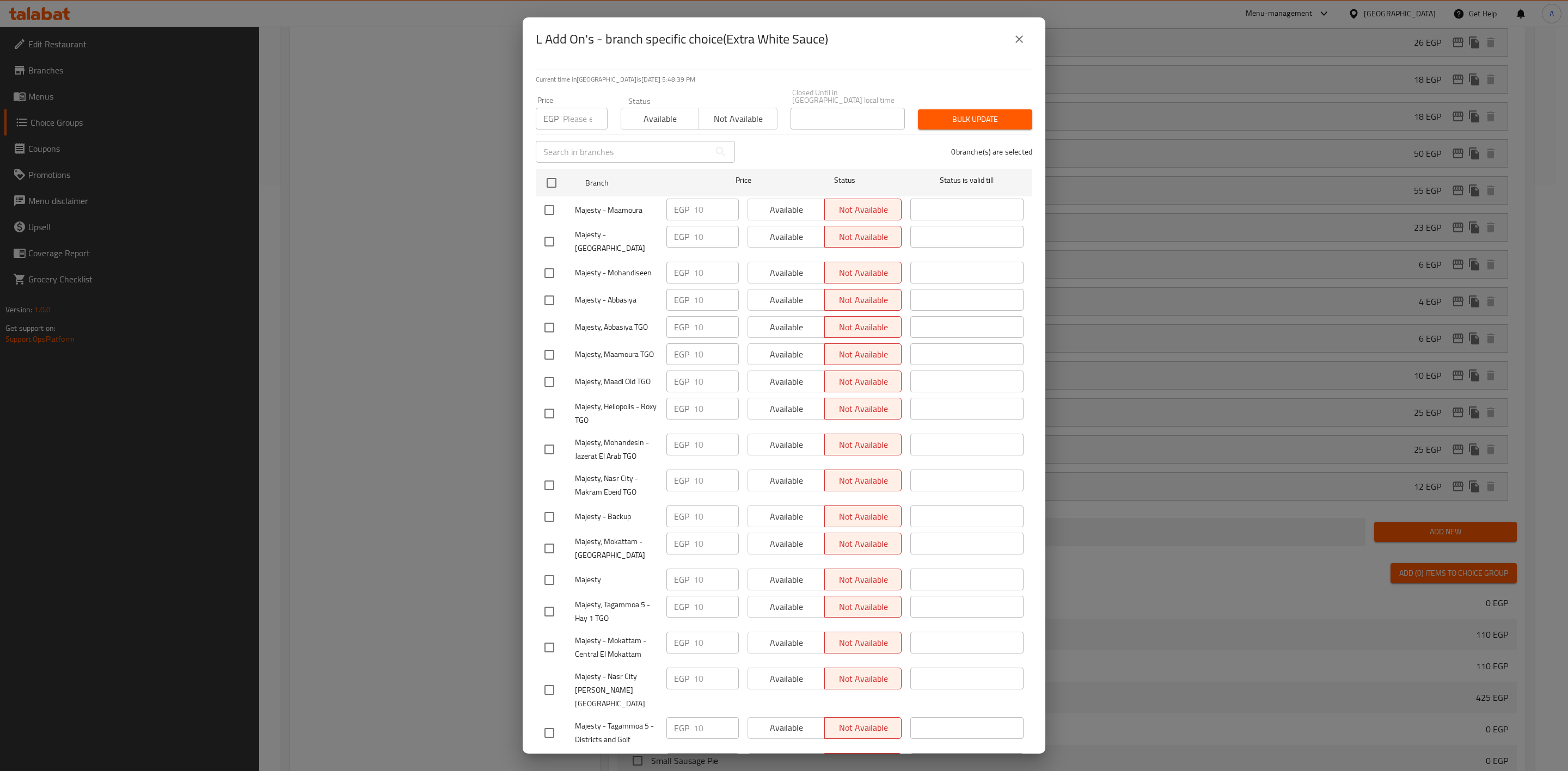
click at [1023, 46] on button "close" at bounding box center [1019, 39] width 26 height 26
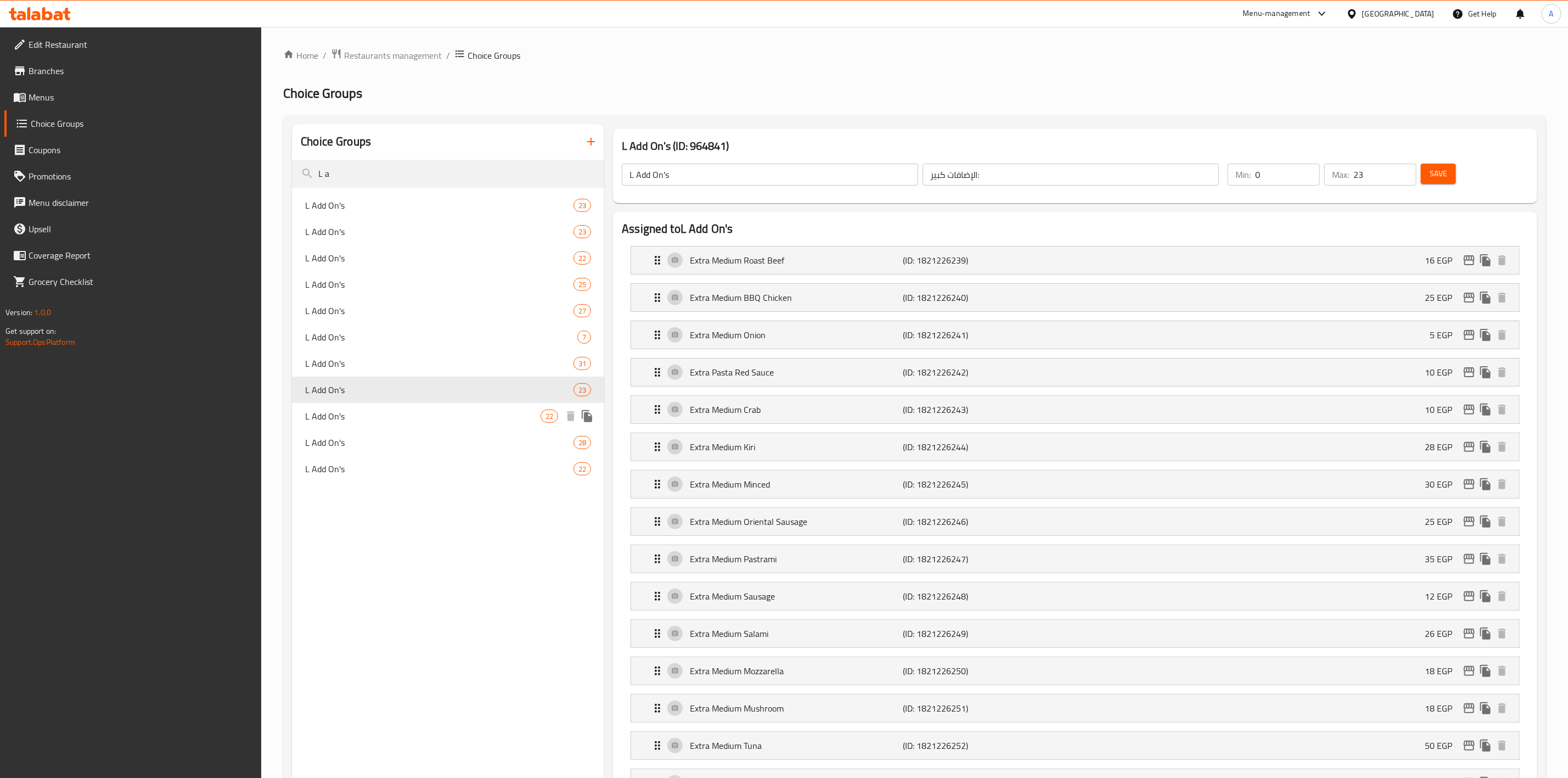
scroll to position [0, 0]
click at [367, 417] on span "L Add On's" at bounding box center [423, 416] width 236 height 13
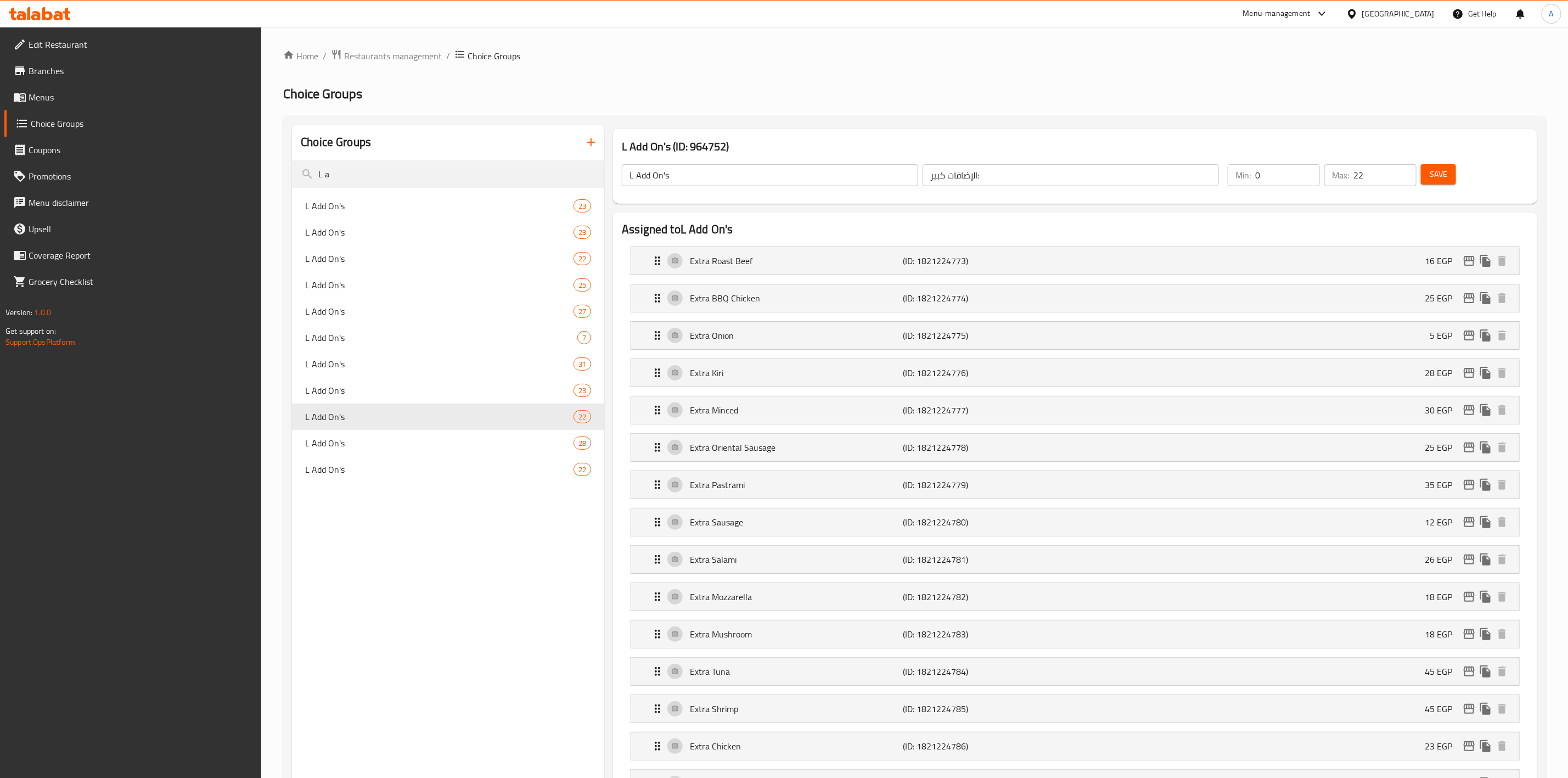
scroll to position [554, 0]
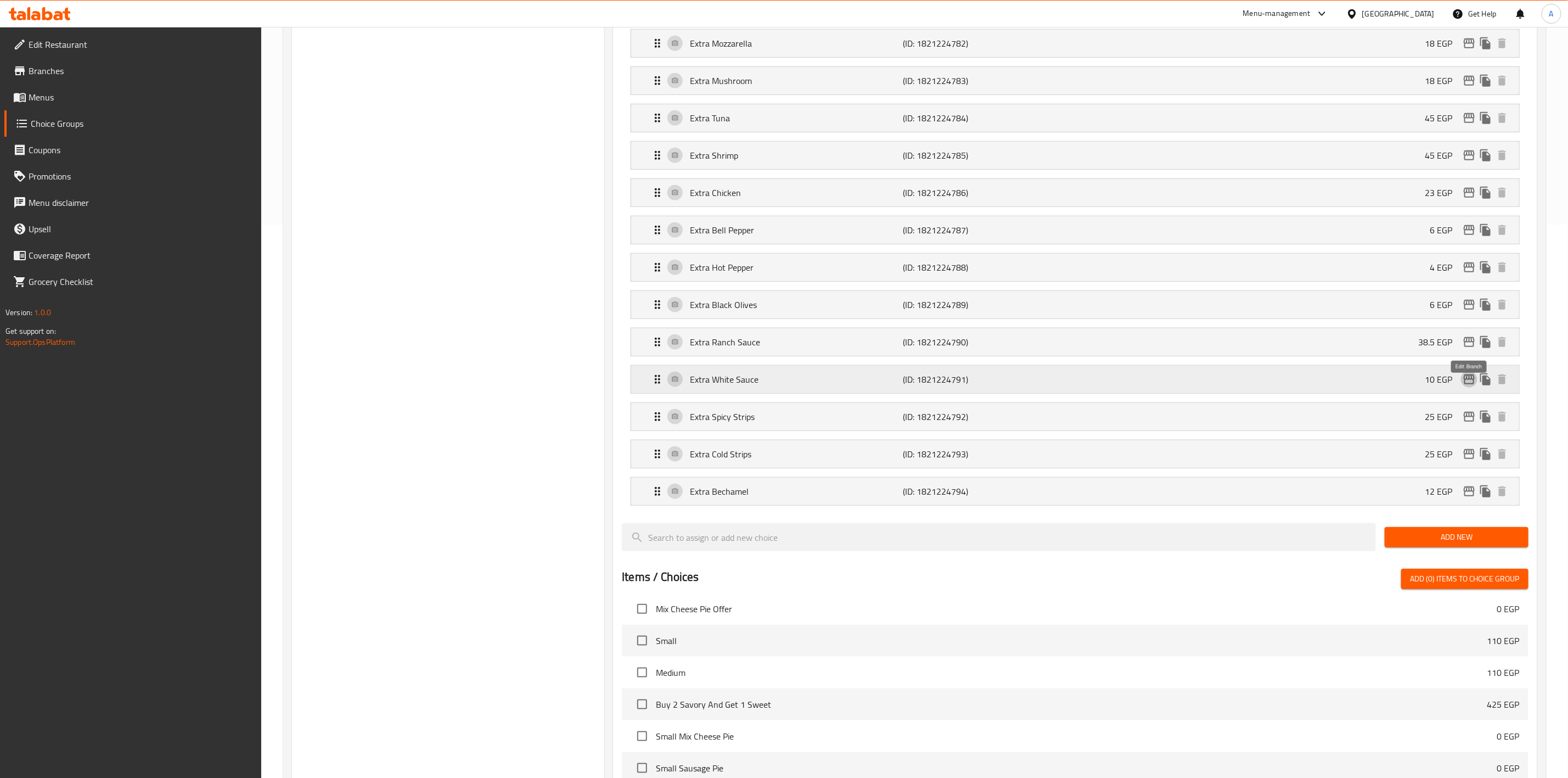
click at [1464, 384] on icon "edit" at bounding box center [1469, 379] width 11 height 10
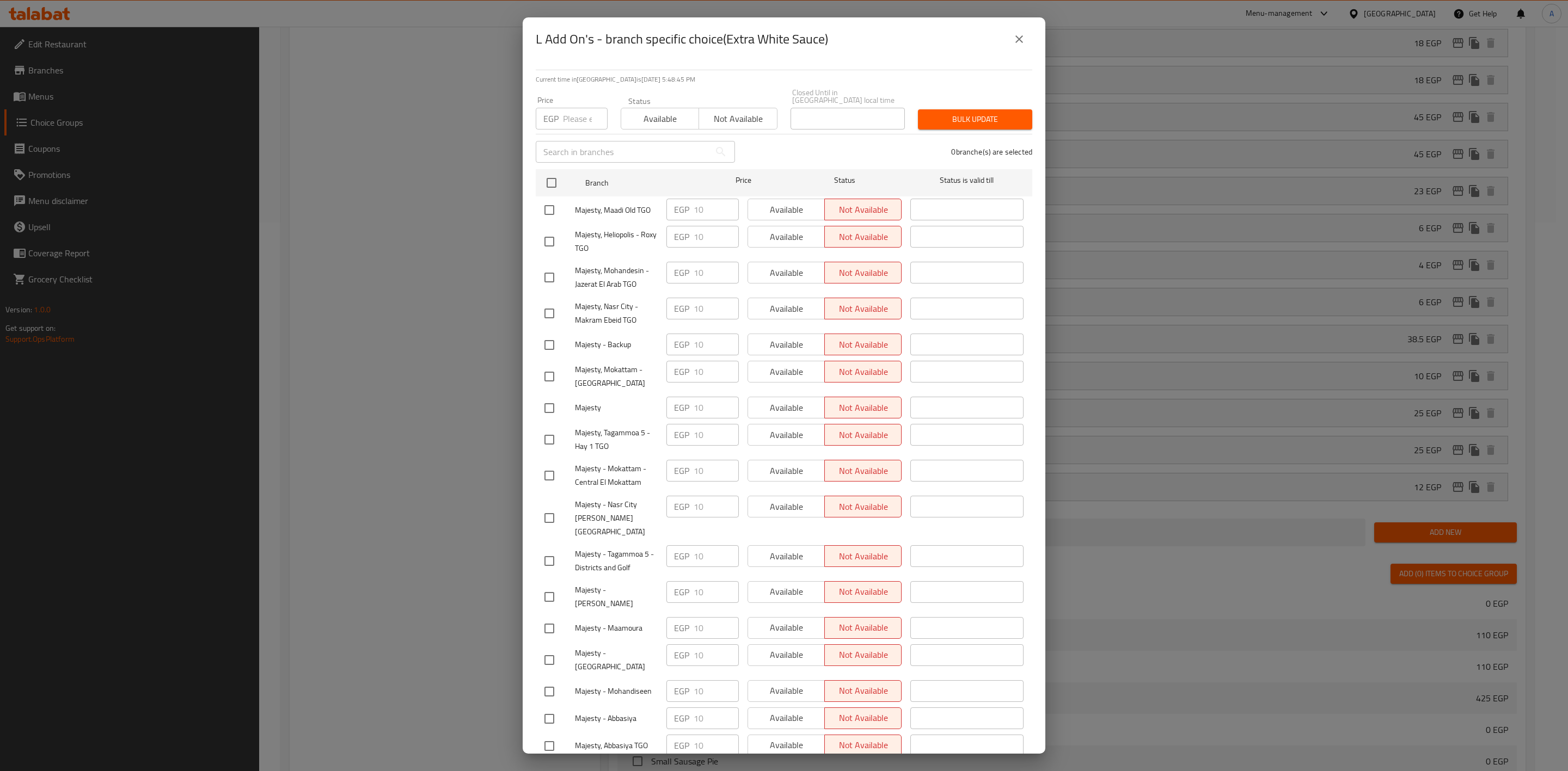
click at [1021, 35] on icon "close" at bounding box center [1019, 39] width 13 height 13
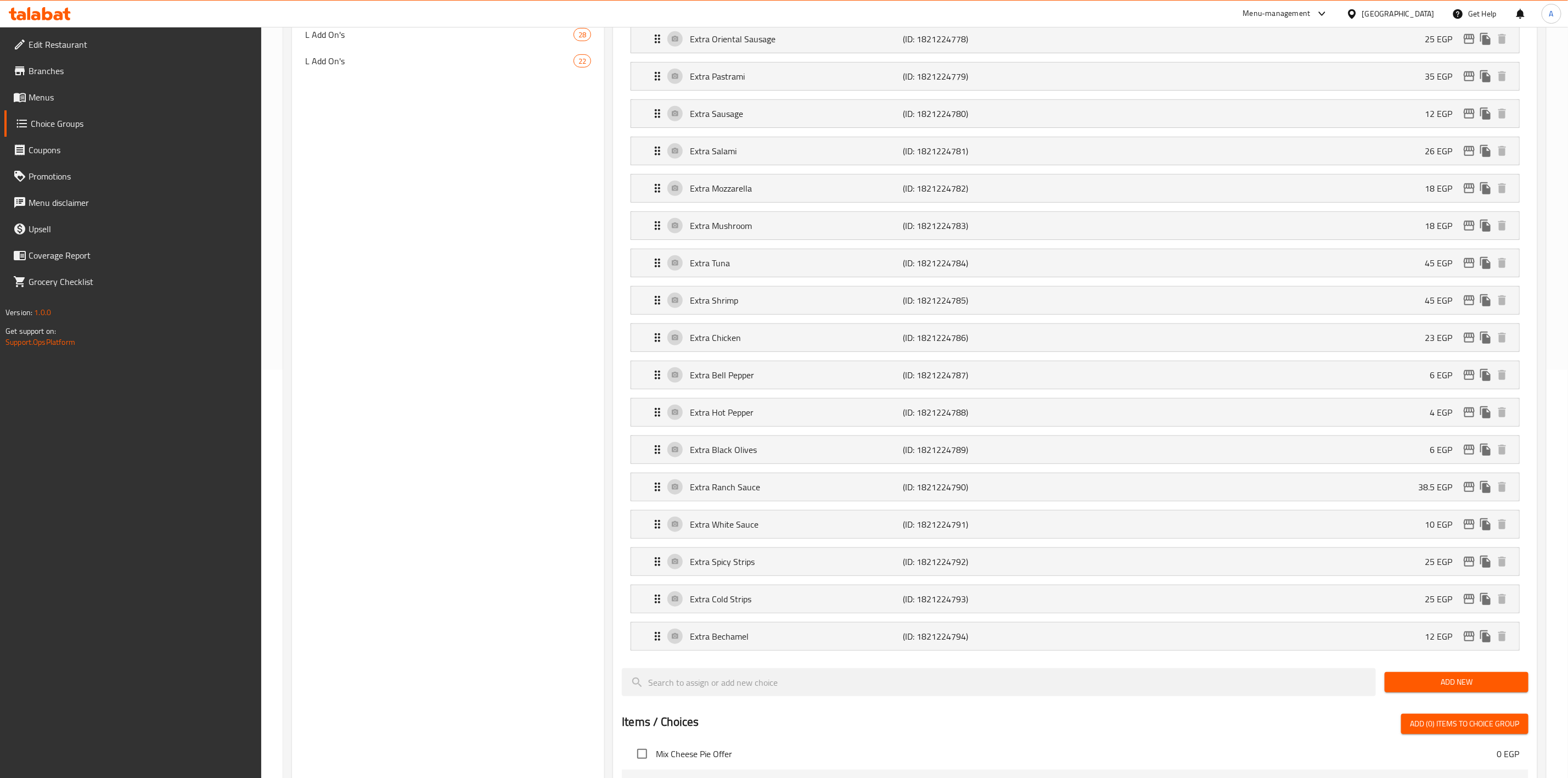
scroll to position [60, 0]
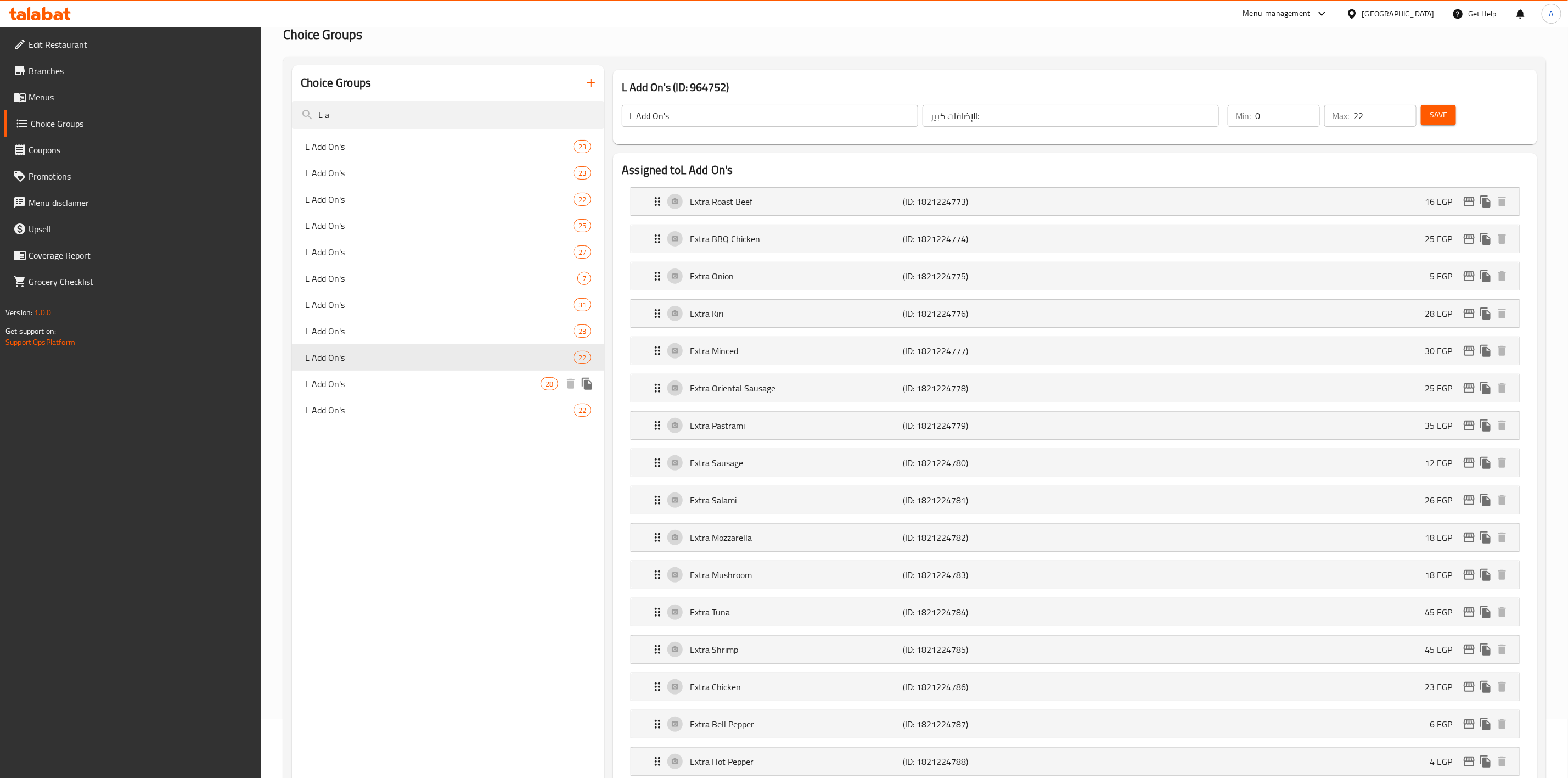
click at [361, 373] on div "L Add On's 28" at bounding box center [448, 384] width 312 height 26
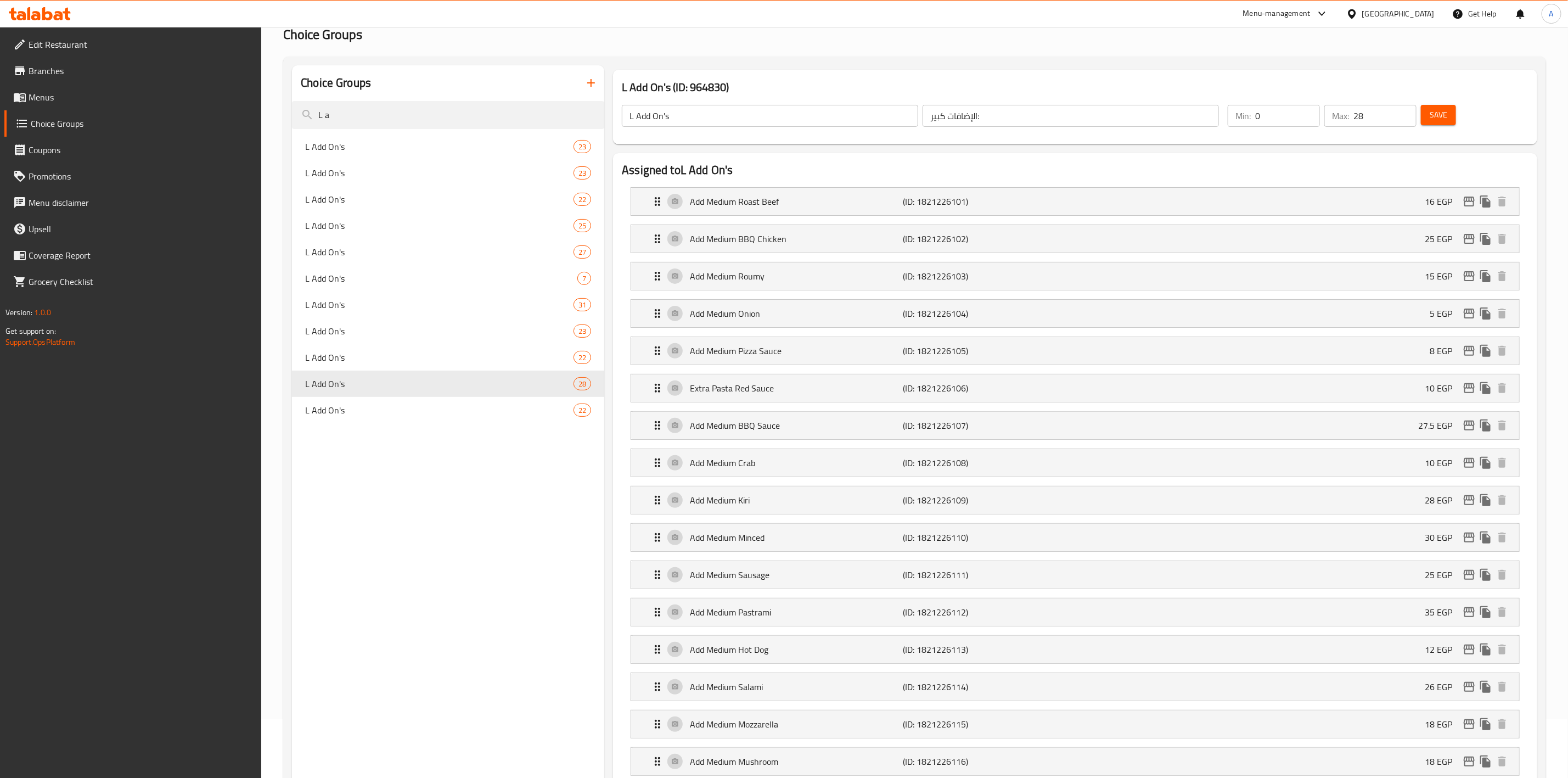
scroll to position [781, 0]
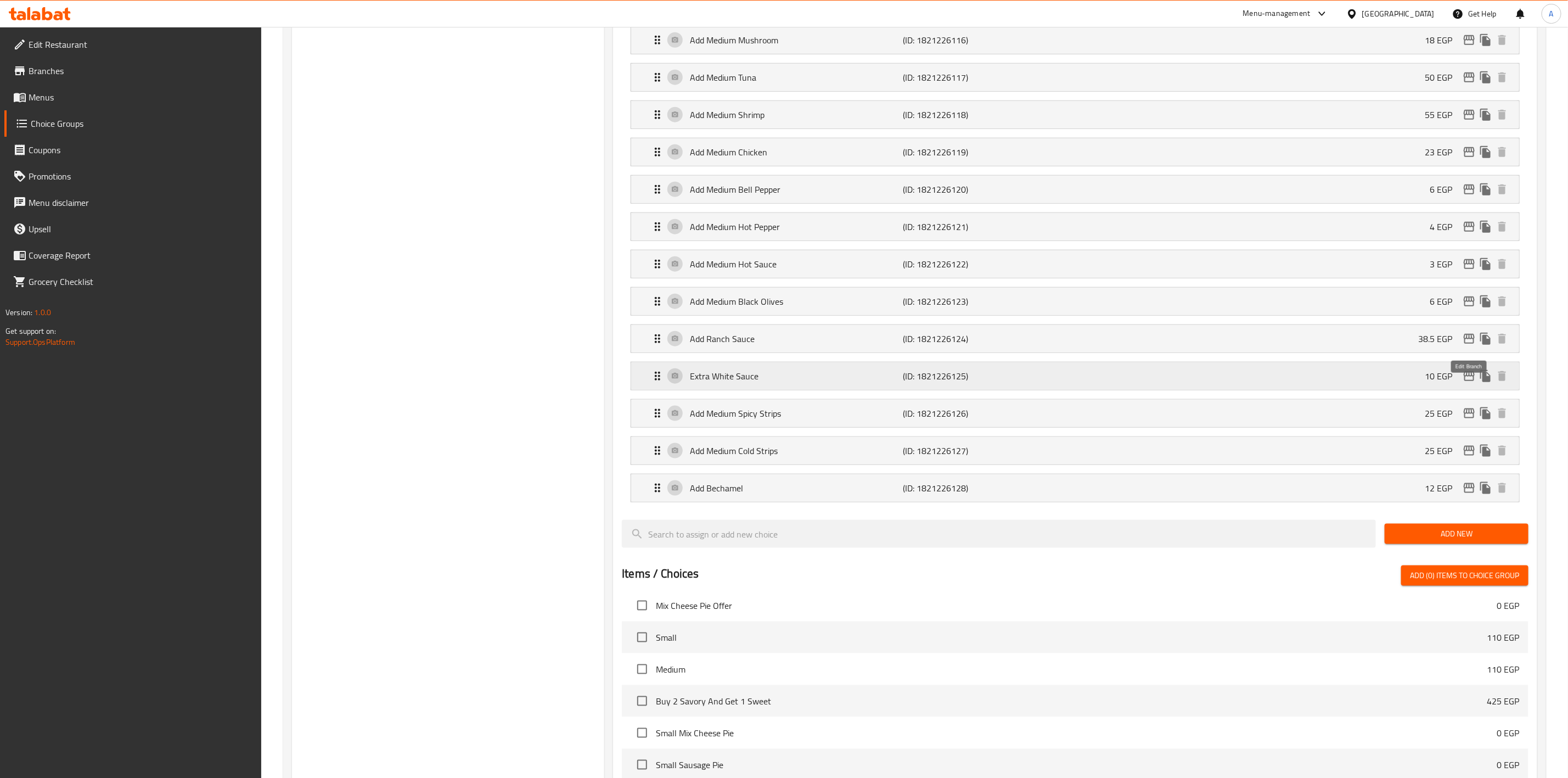
click at [1468, 383] on icon "edit" at bounding box center [1469, 376] width 13 height 13
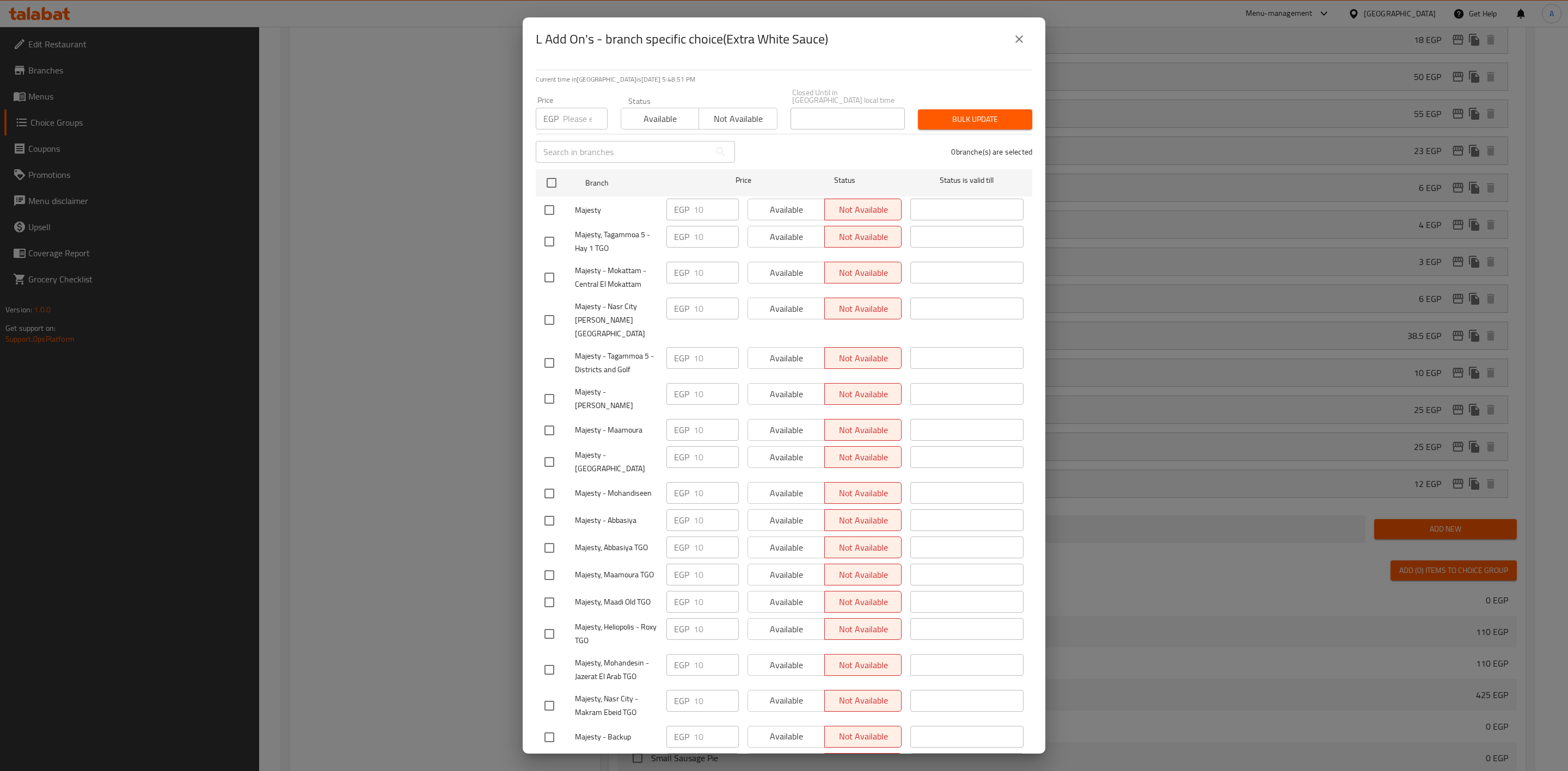
click at [1017, 46] on button "close" at bounding box center [1019, 39] width 26 height 26
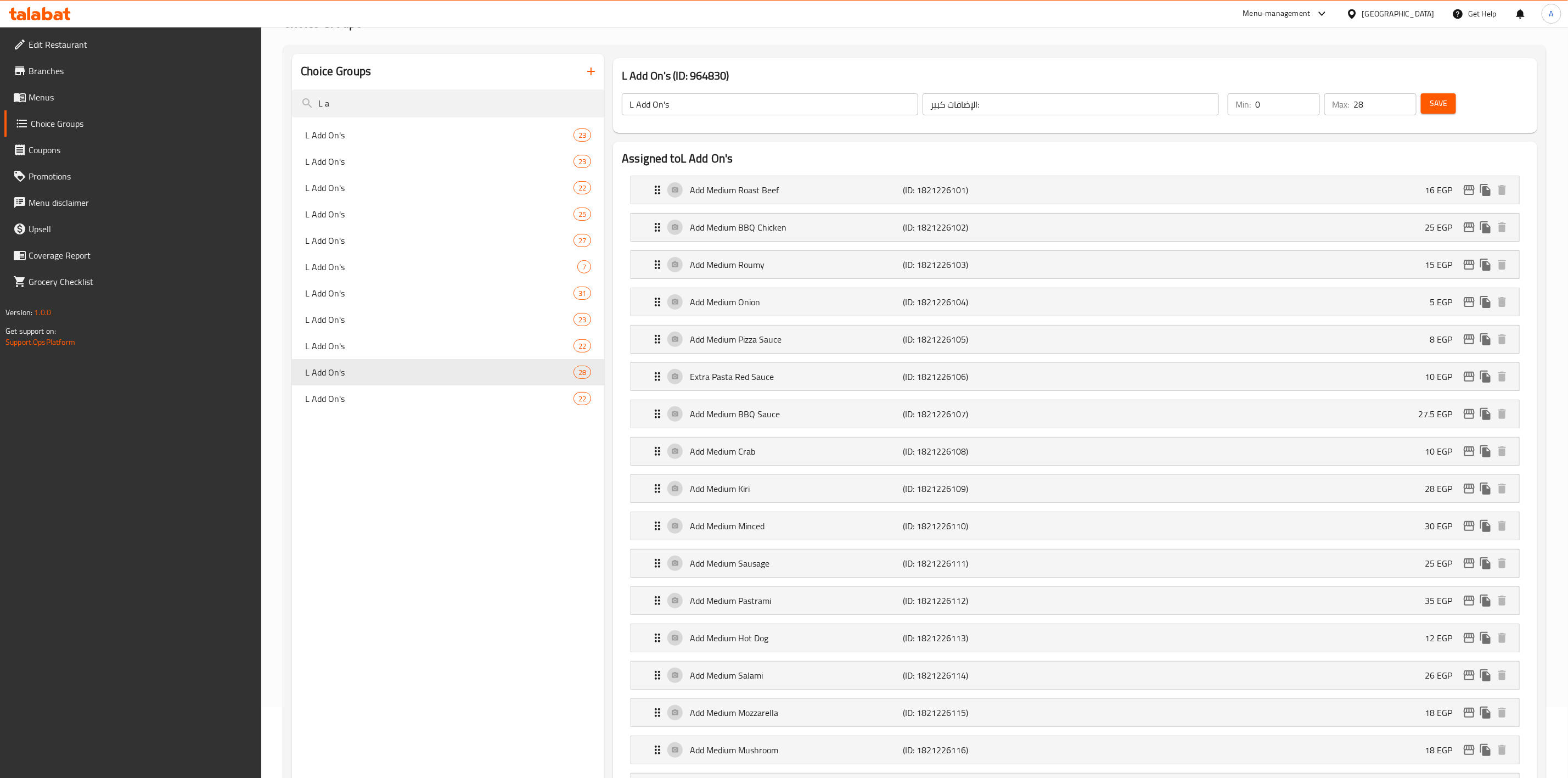
scroll to position [0, 0]
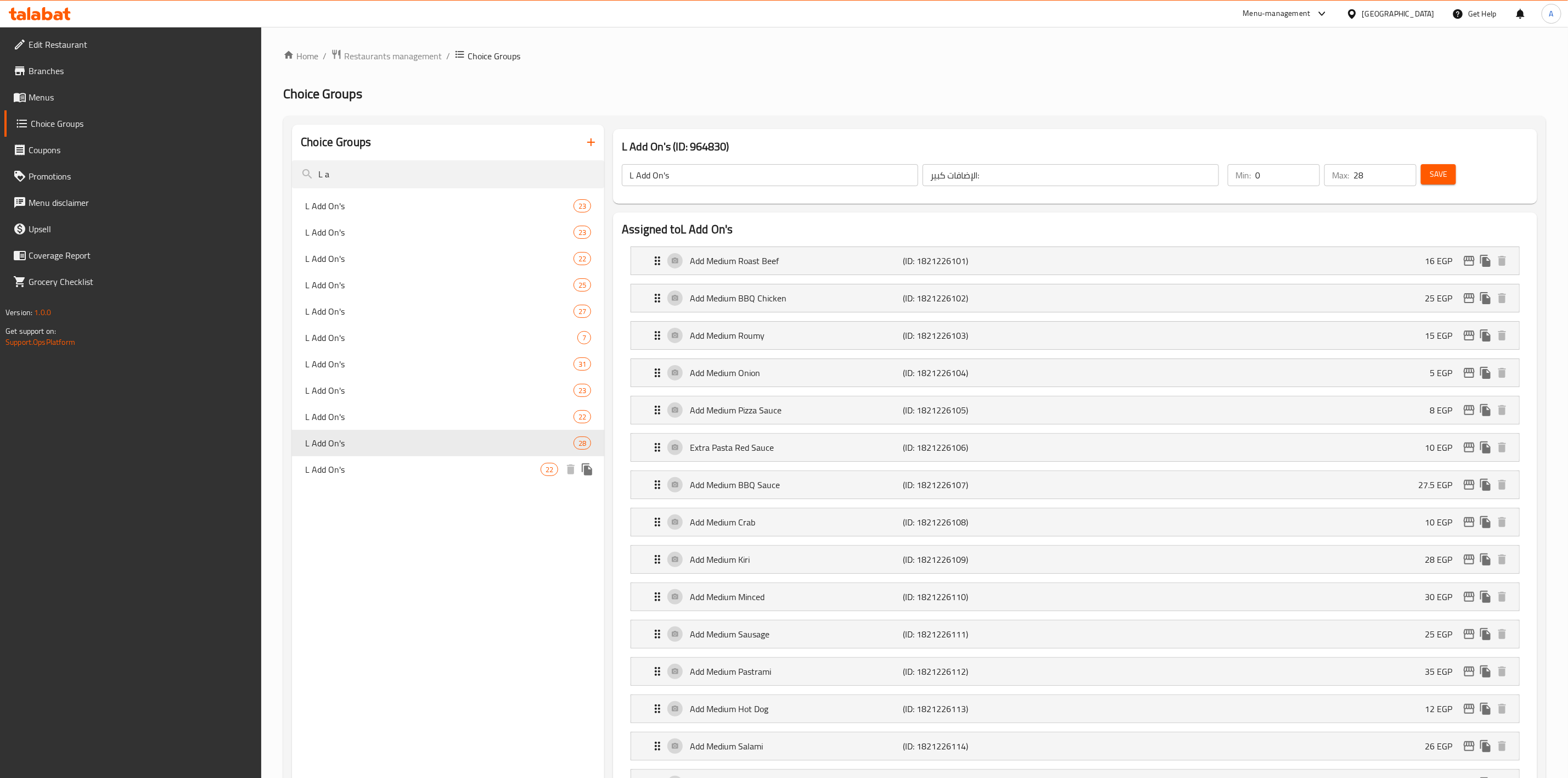
click at [330, 473] on span "L Add On's" at bounding box center [423, 469] width 236 height 13
type input "22"
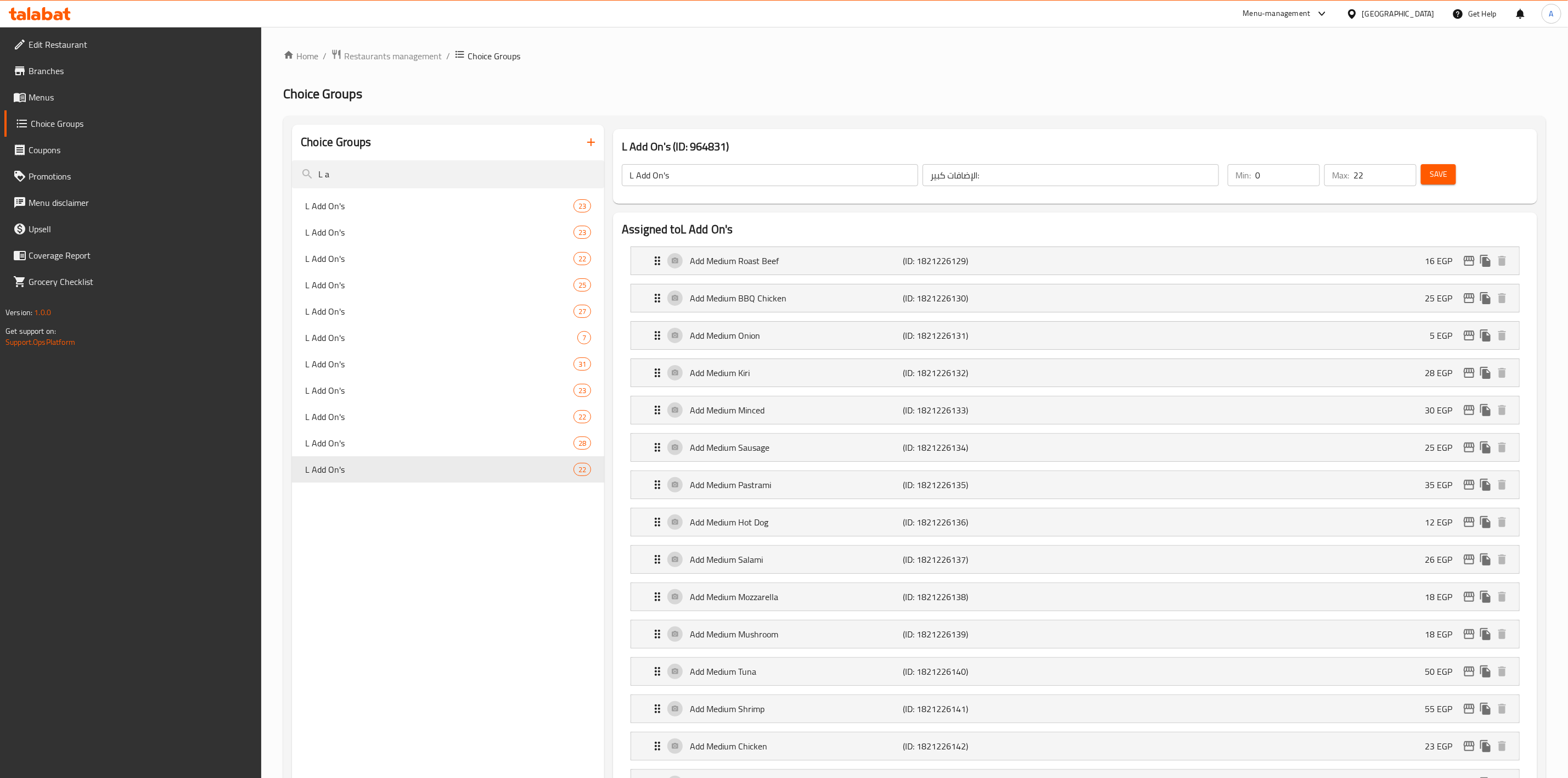
scroll to position [554, 0]
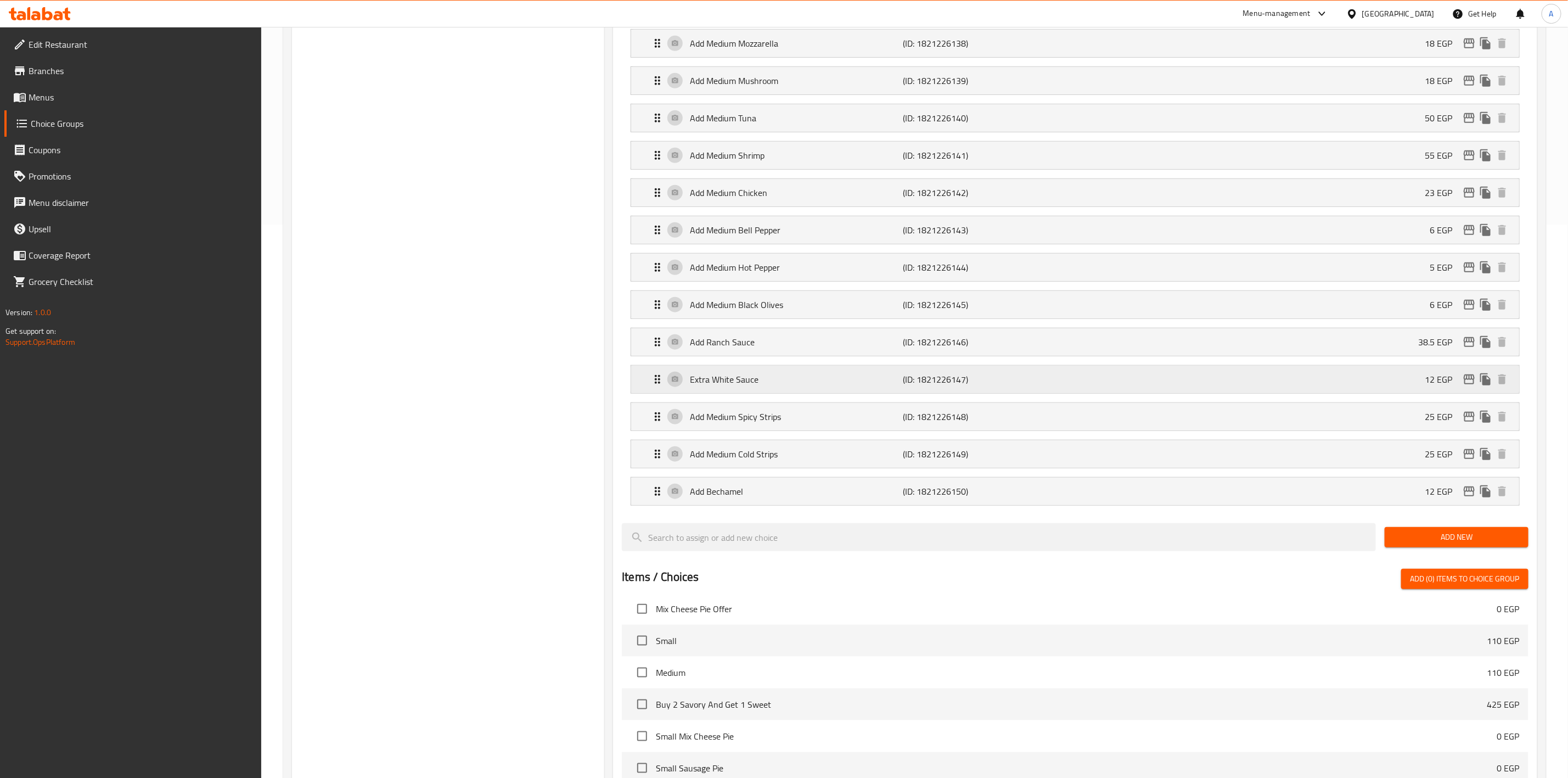
click at [1466, 384] on icon "edit" at bounding box center [1469, 379] width 11 height 10
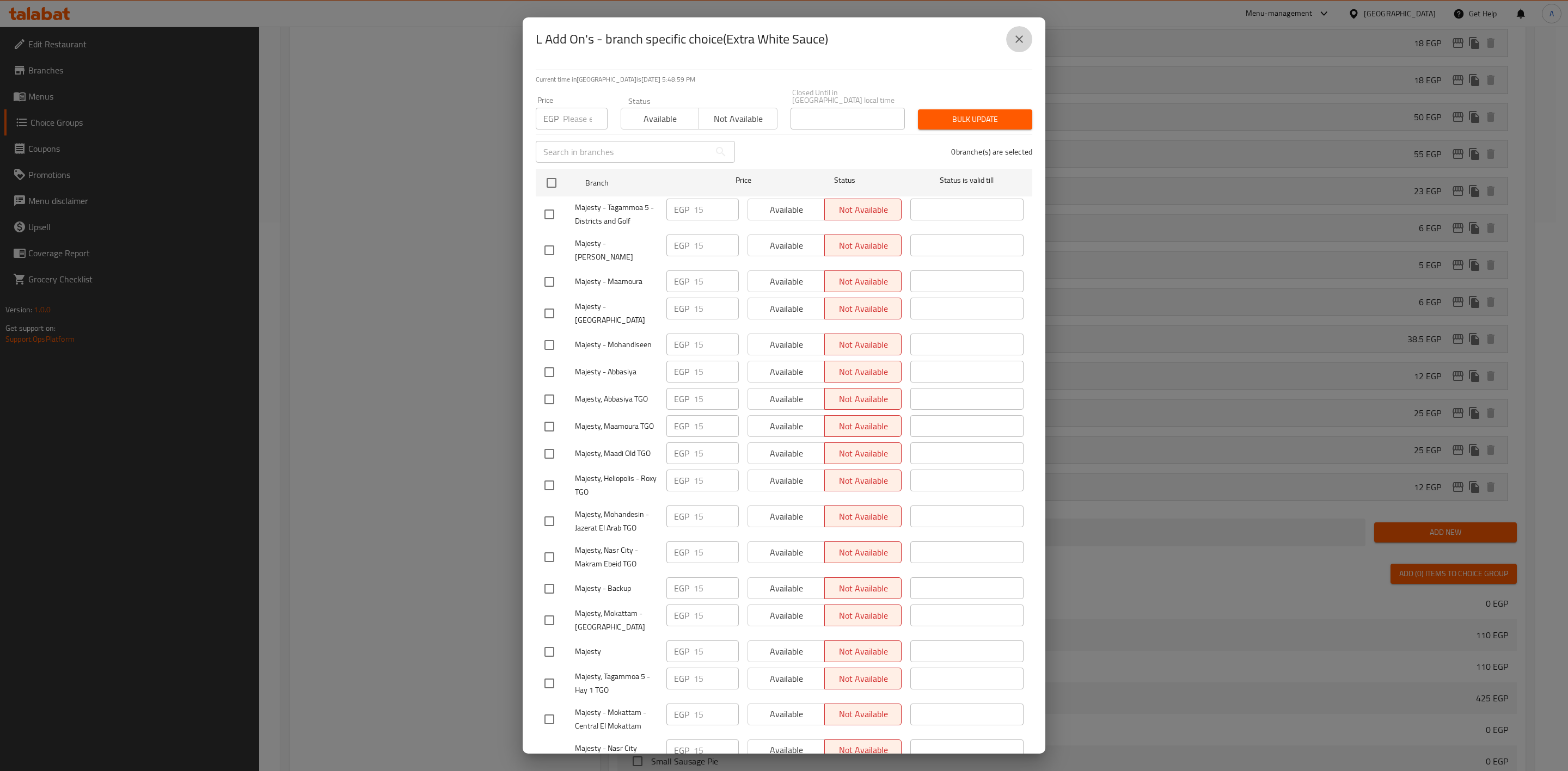
click at [1018, 39] on icon "close" at bounding box center [1019, 39] width 13 height 13
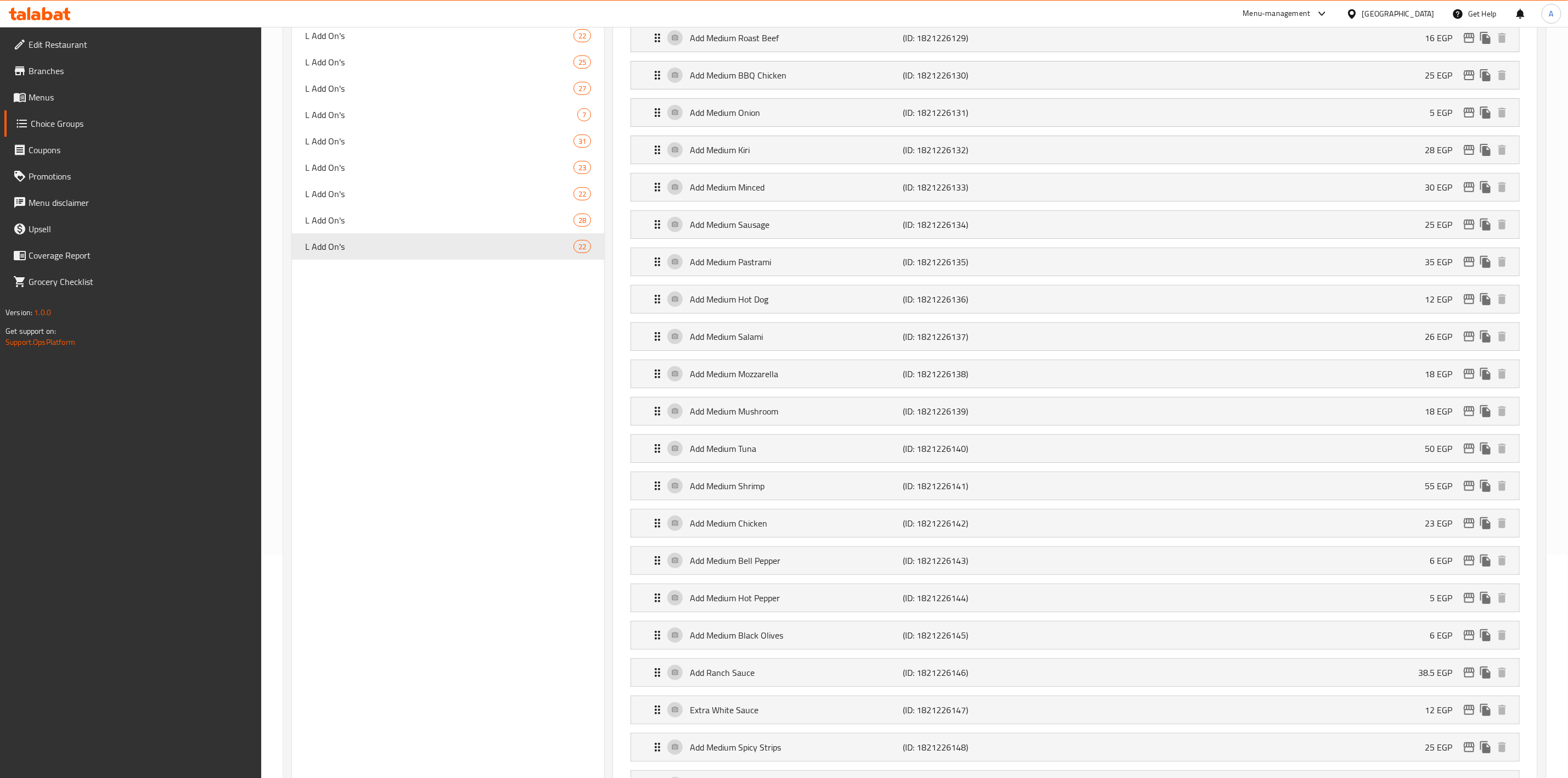
scroll to position [247, 0]
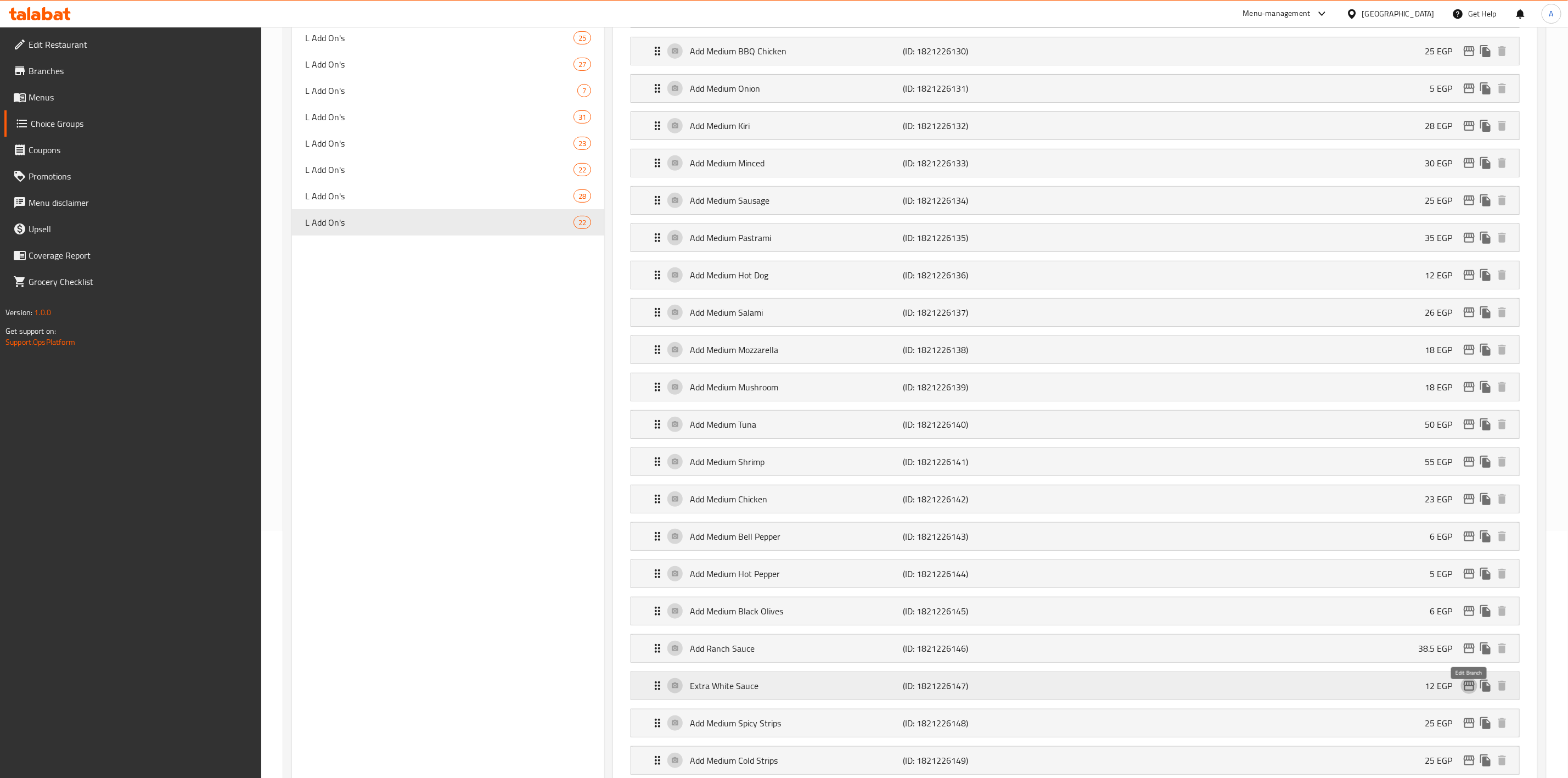
click at [1466, 691] on icon "edit" at bounding box center [1469, 686] width 11 height 10
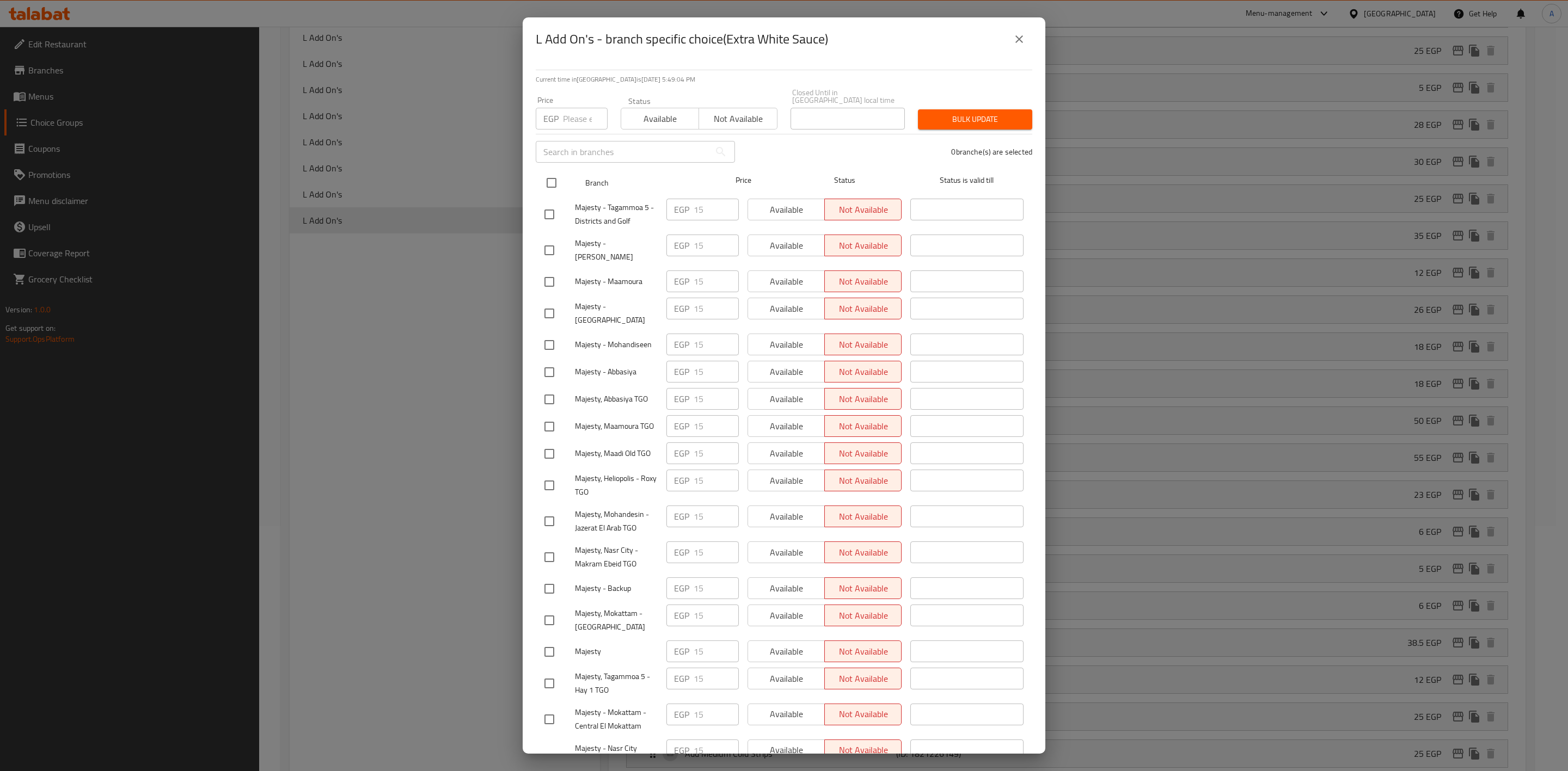
click at [556, 175] on input "checkbox" at bounding box center [551, 183] width 23 height 23
checkbox input "true"
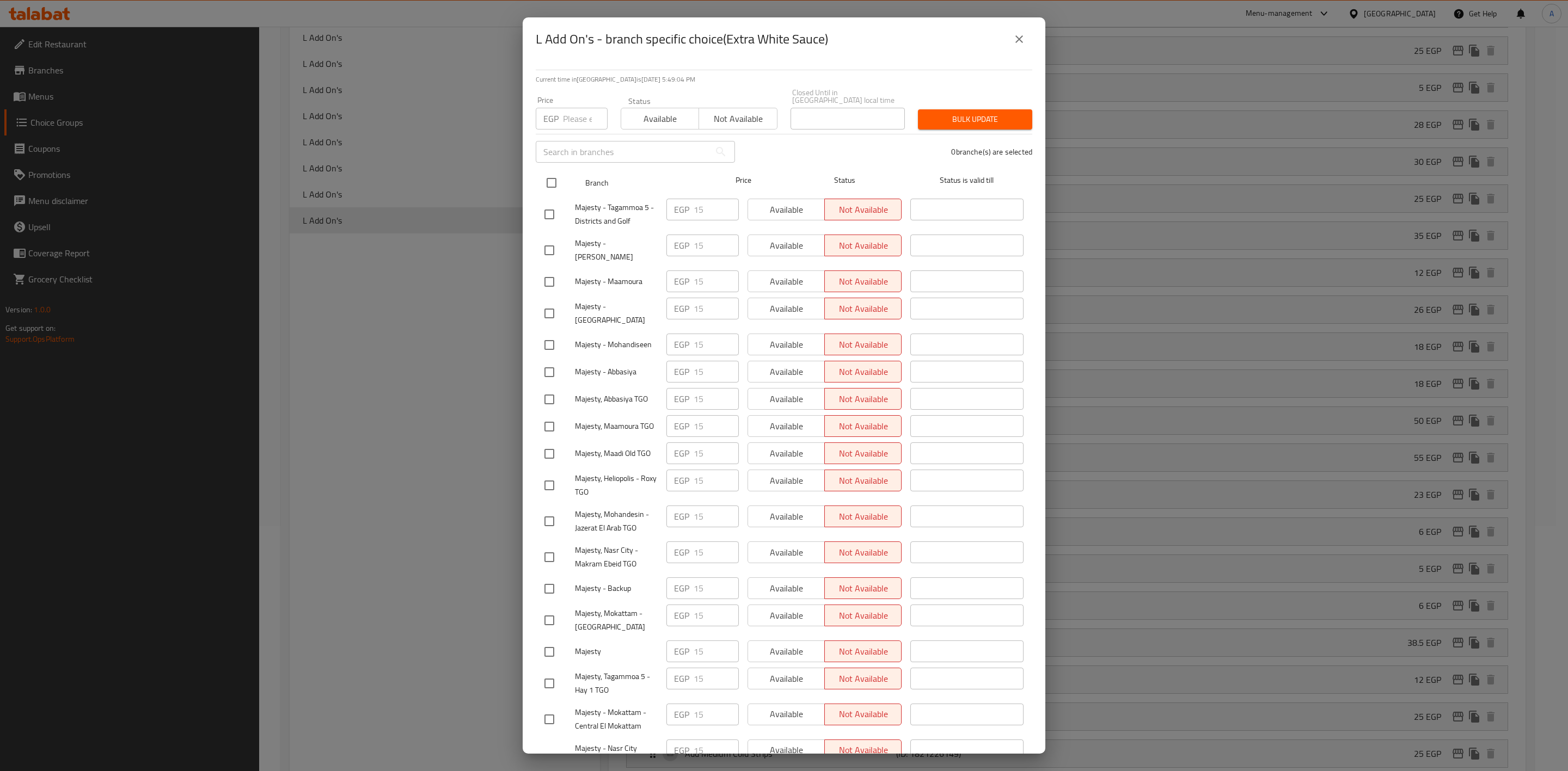
checkbox input "true"
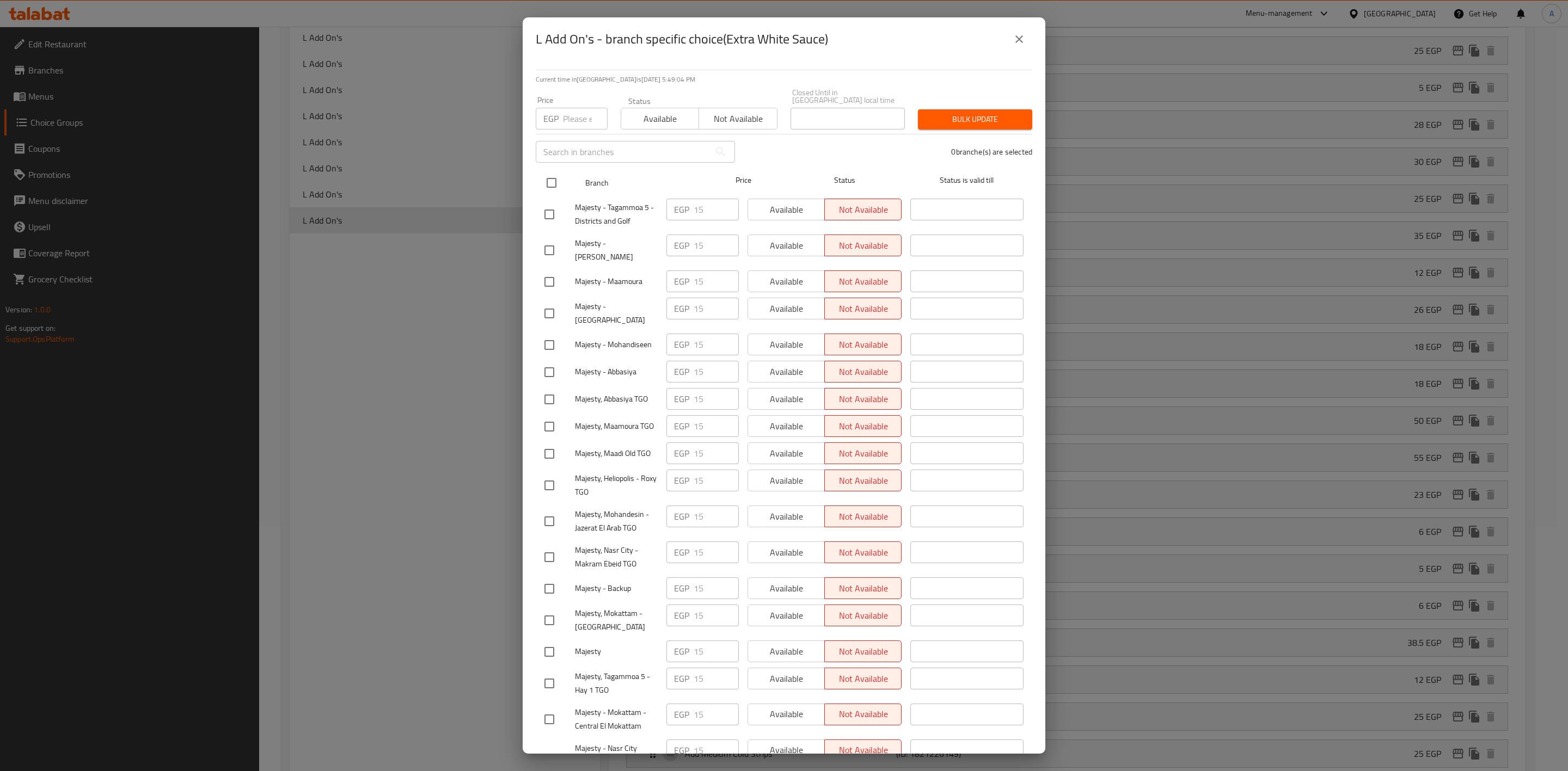
checkbox input "true"
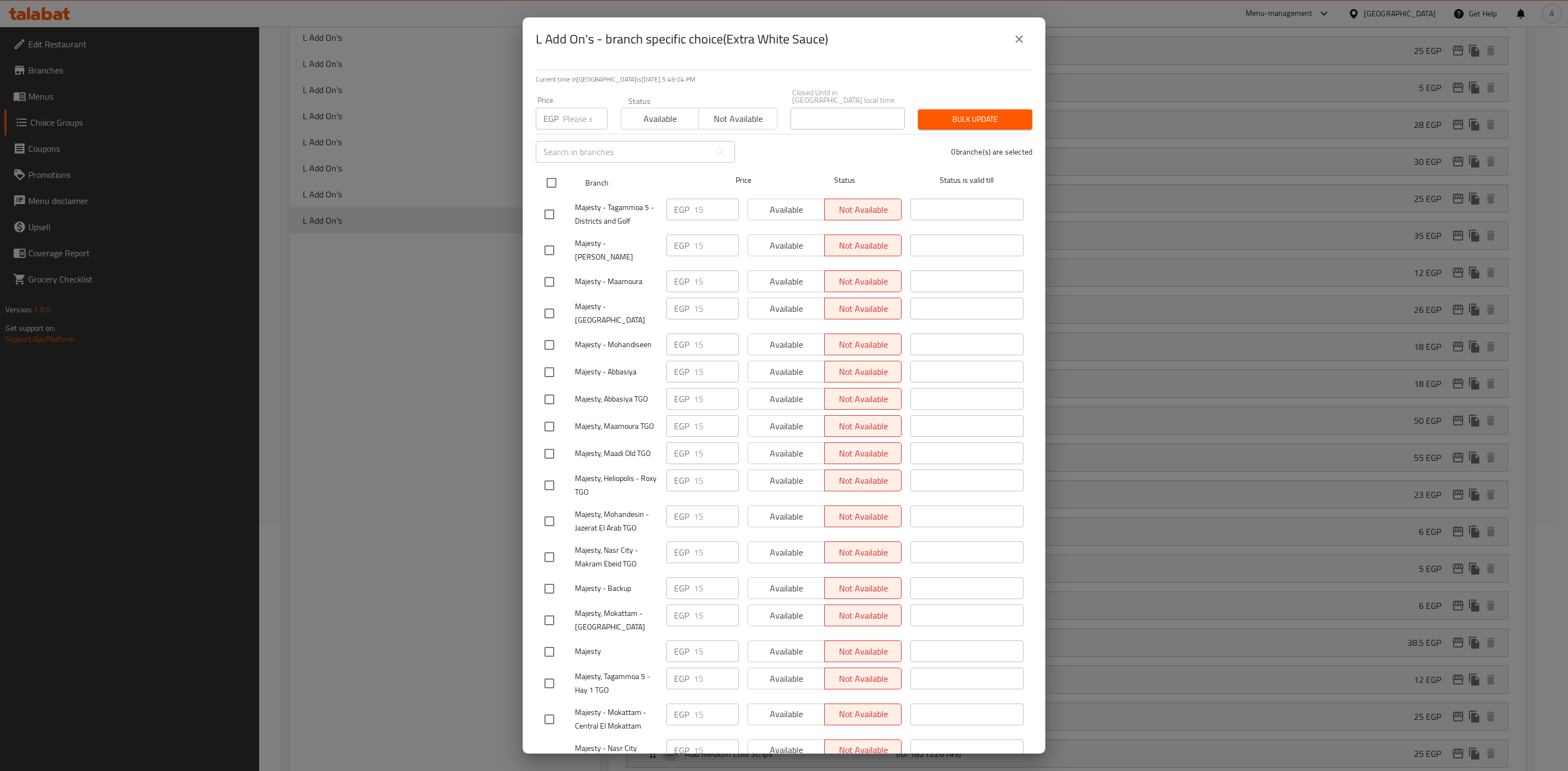
checkbox input "true"
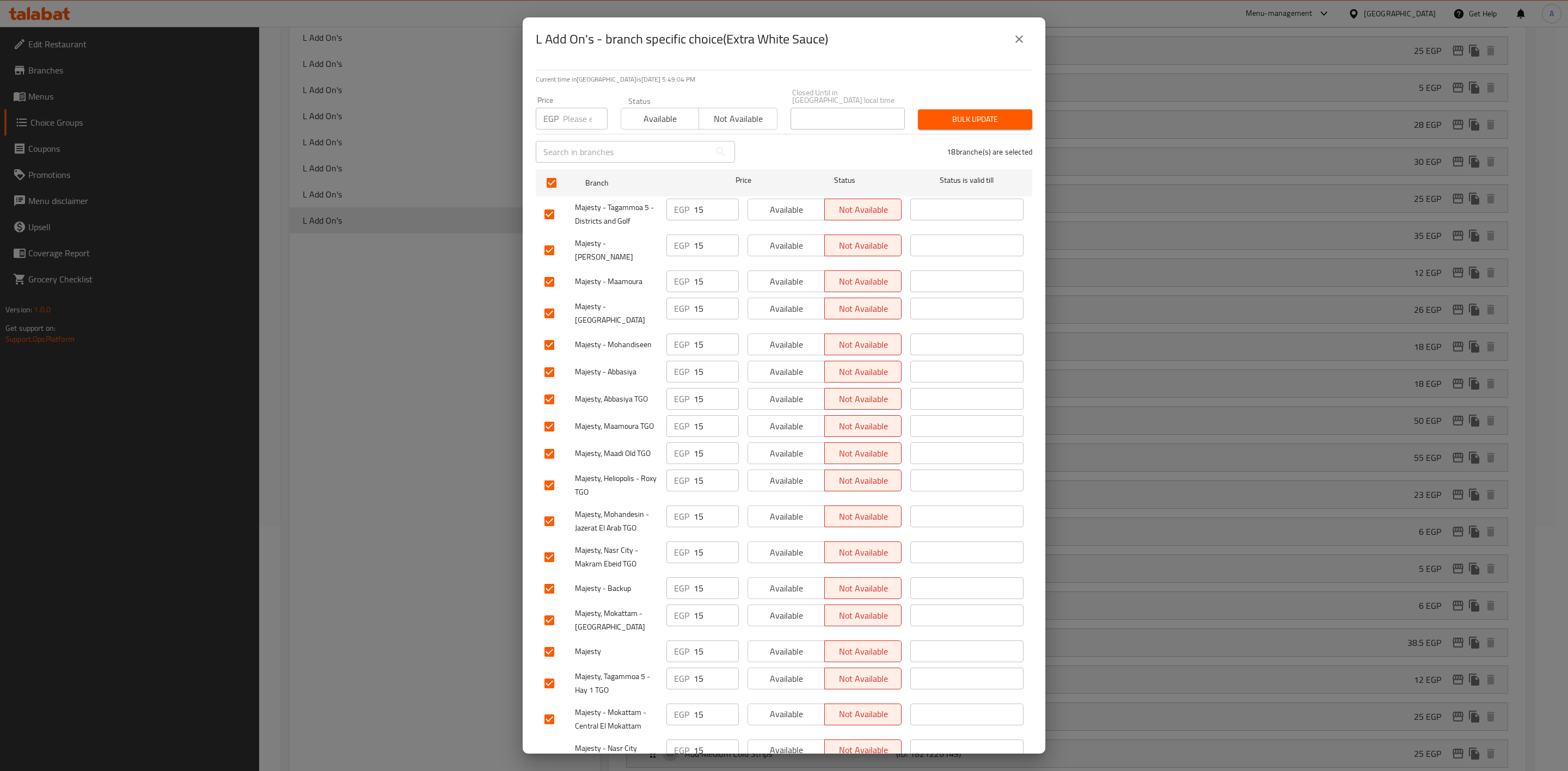
click at [561, 108] on div "EGP Price" at bounding box center [572, 119] width 72 height 22
type input "10"
click at [948, 110] on button "Bulk update" at bounding box center [975, 119] width 114 height 20
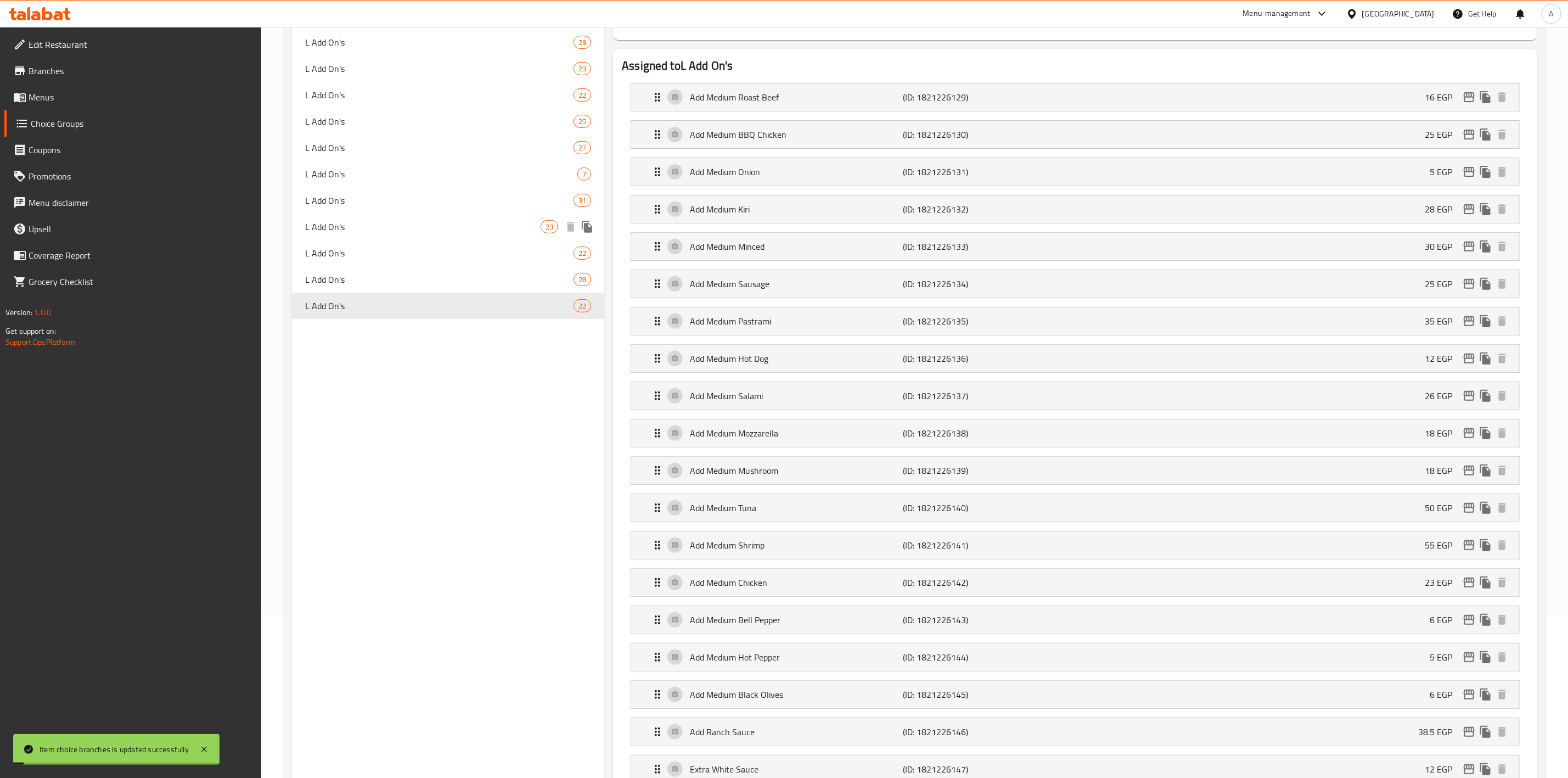
scroll to position [82, 0]
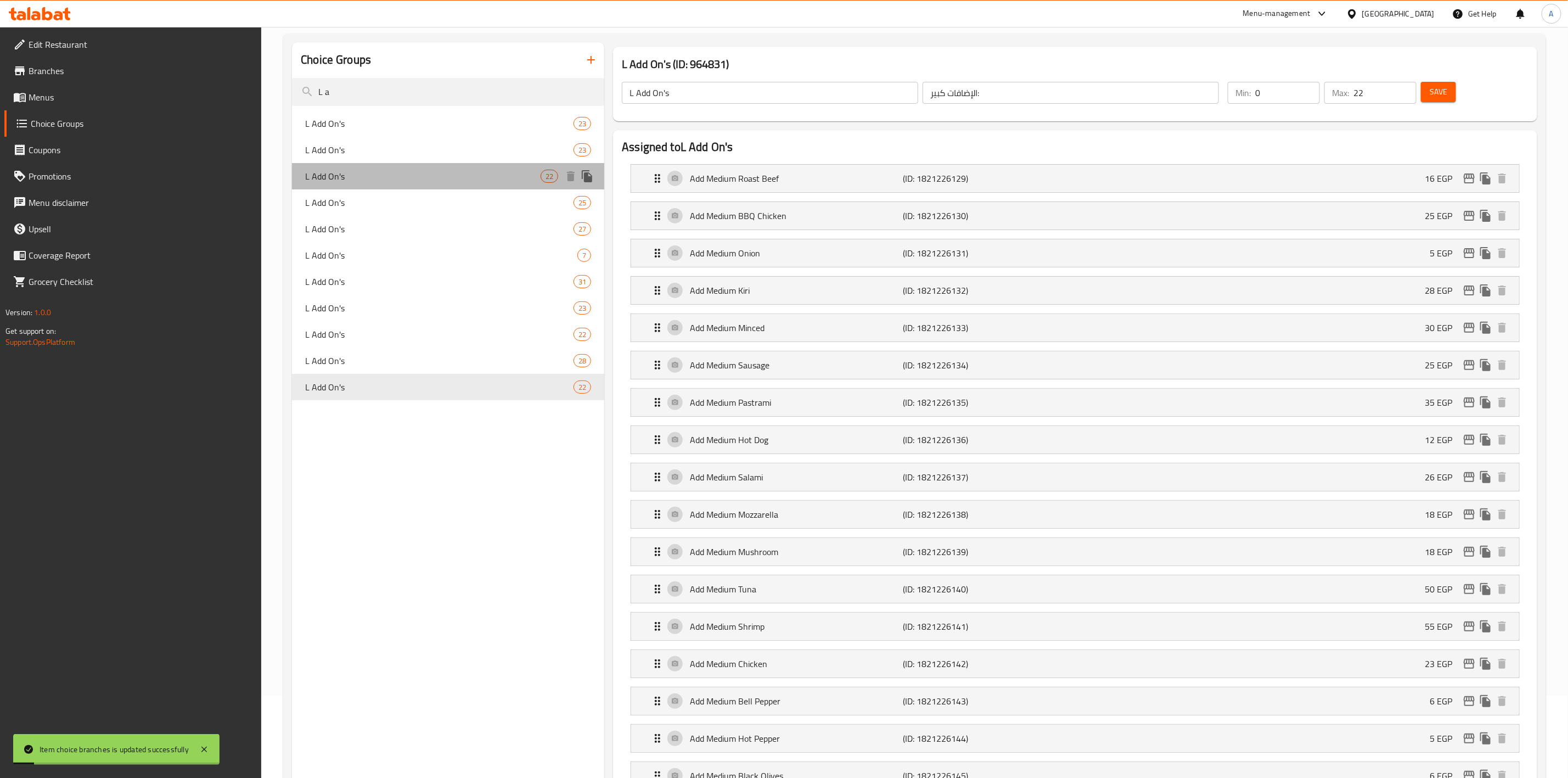
click at [367, 185] on div "L Add On's 22" at bounding box center [448, 176] width 312 height 26
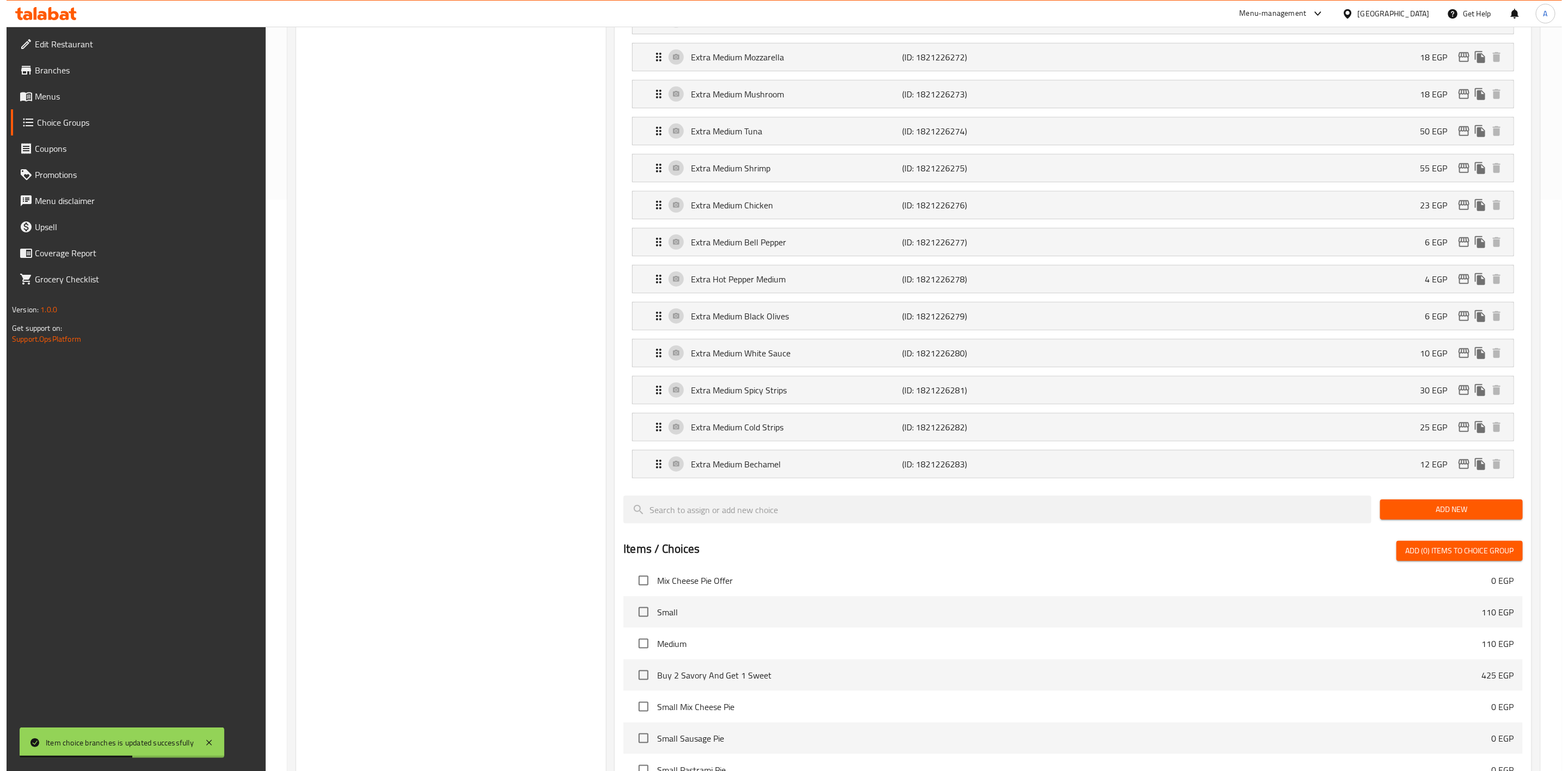
scroll to position [490, 0]
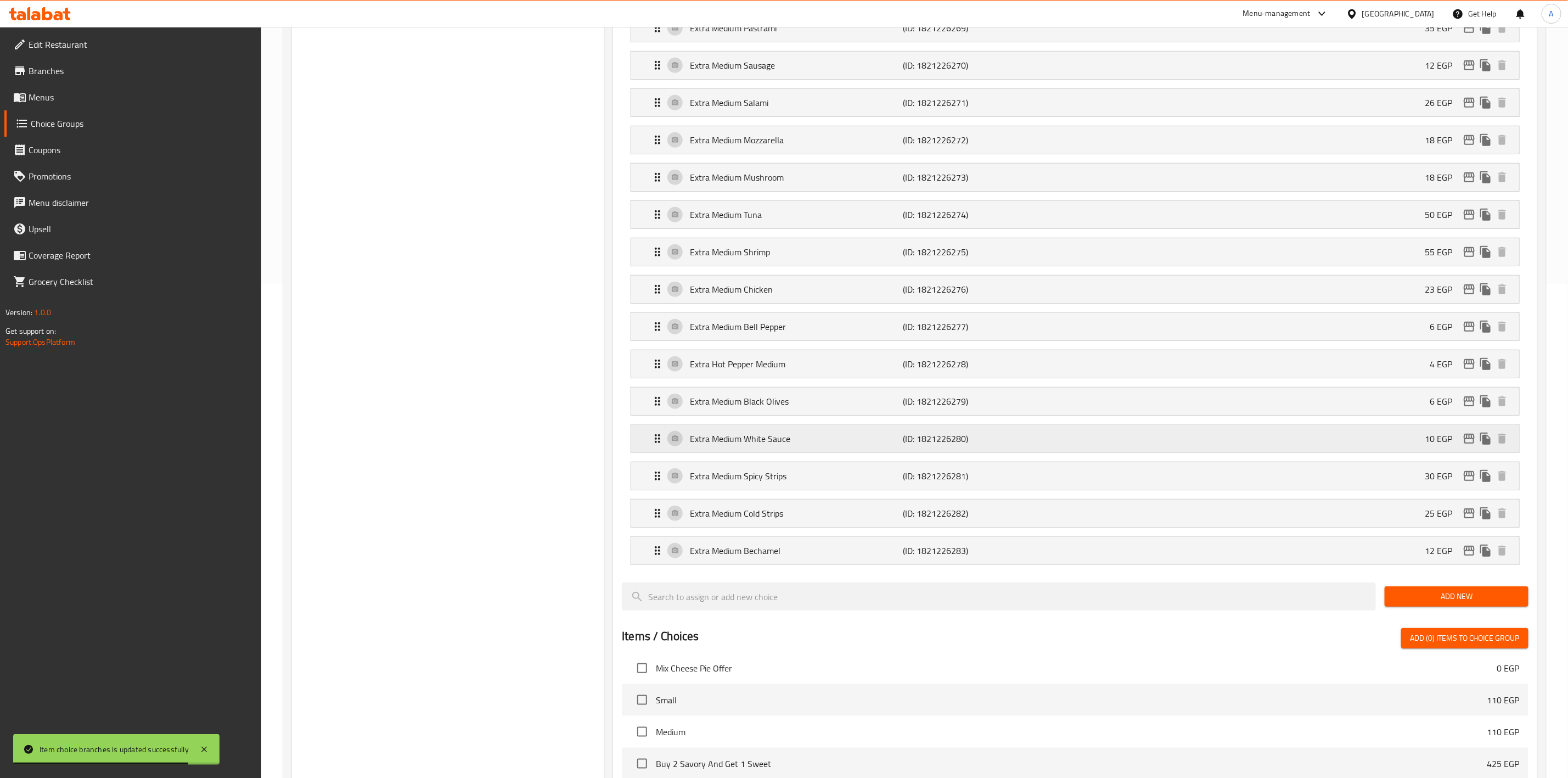
click at [1467, 444] on icon "edit" at bounding box center [1469, 439] width 11 height 10
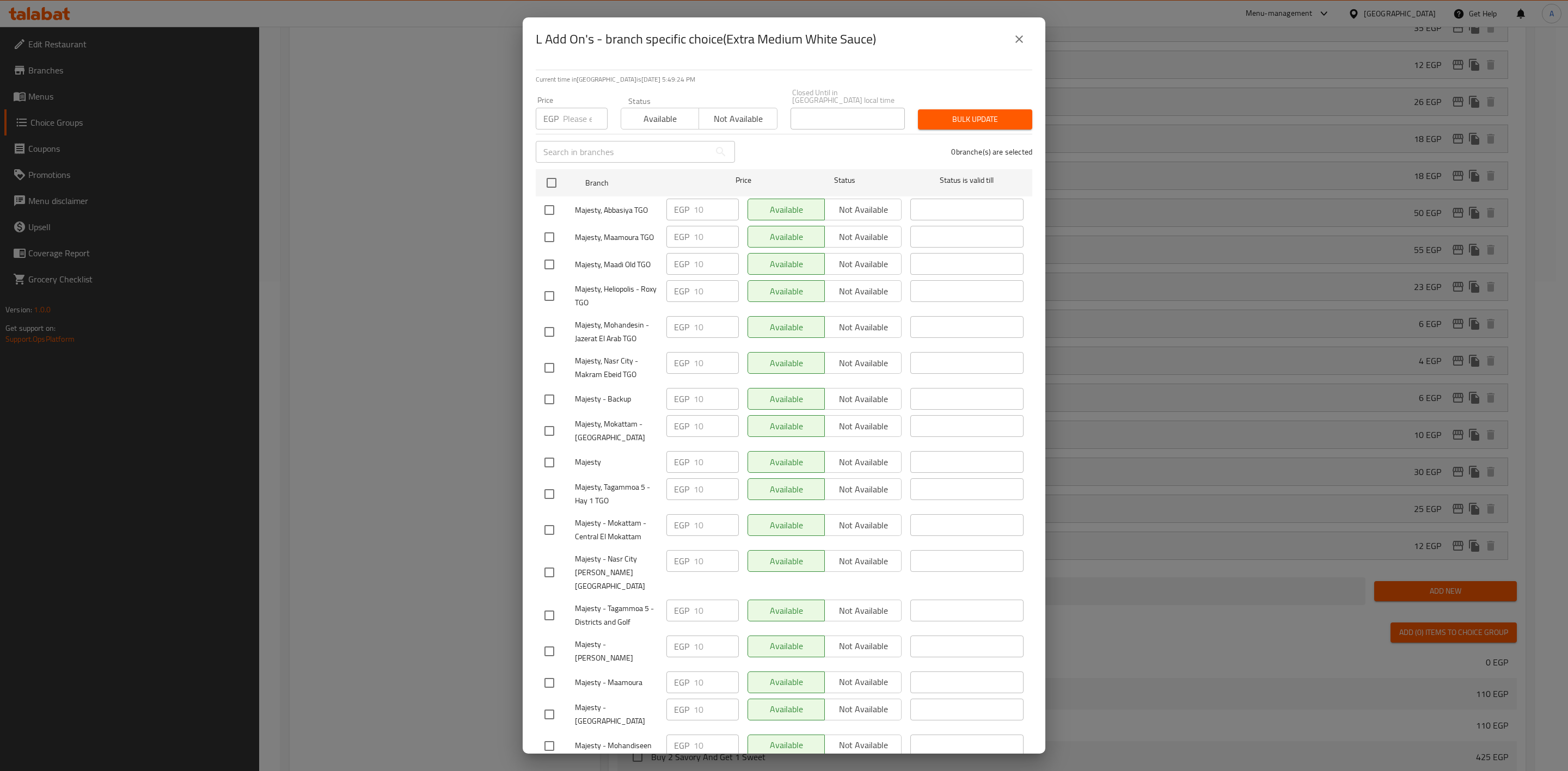
click at [1018, 35] on icon "close" at bounding box center [1019, 39] width 13 height 13
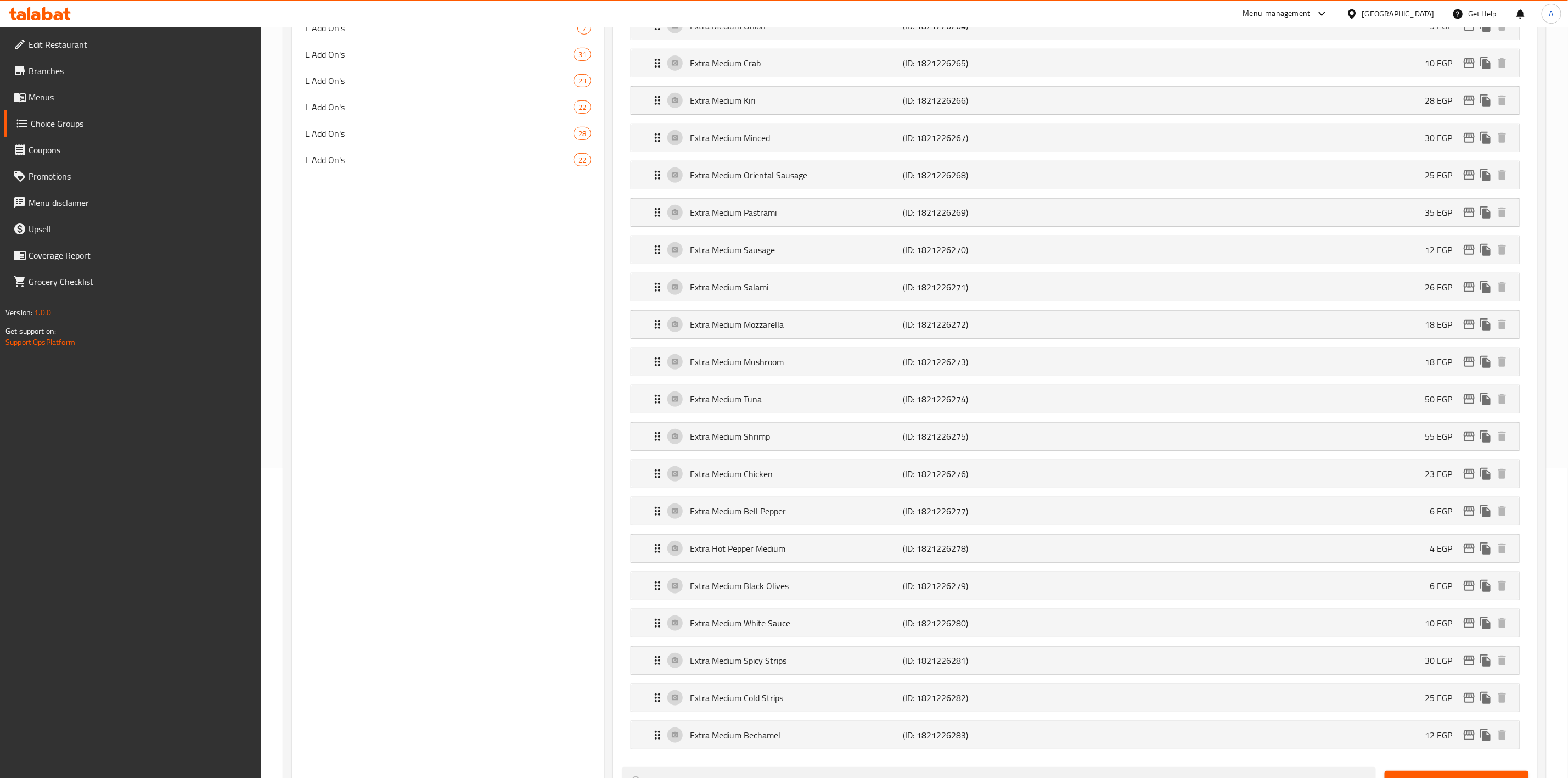
scroll to position [0, 0]
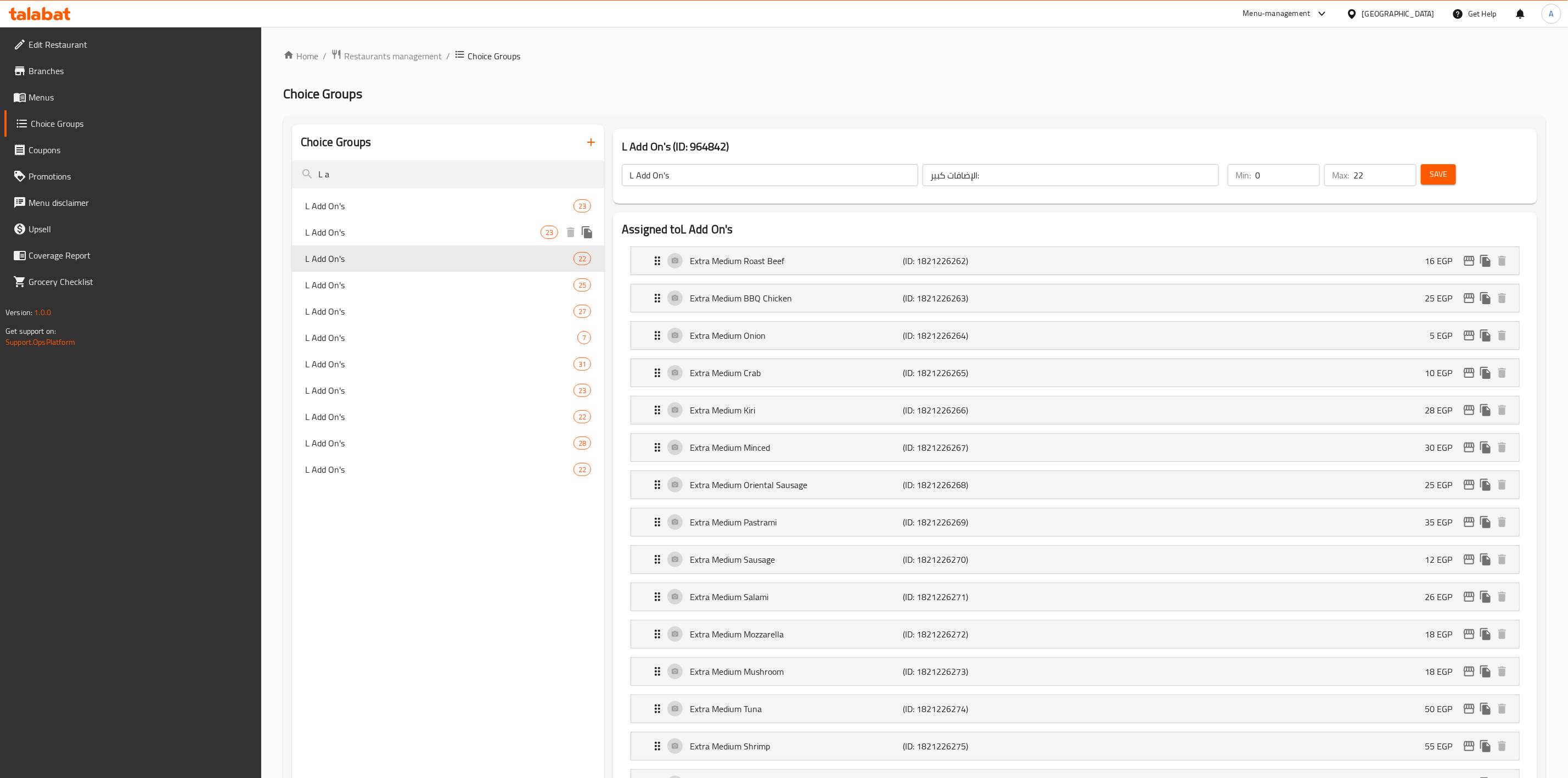
click at [465, 231] on span "L Add On's" at bounding box center [423, 232] width 236 height 13
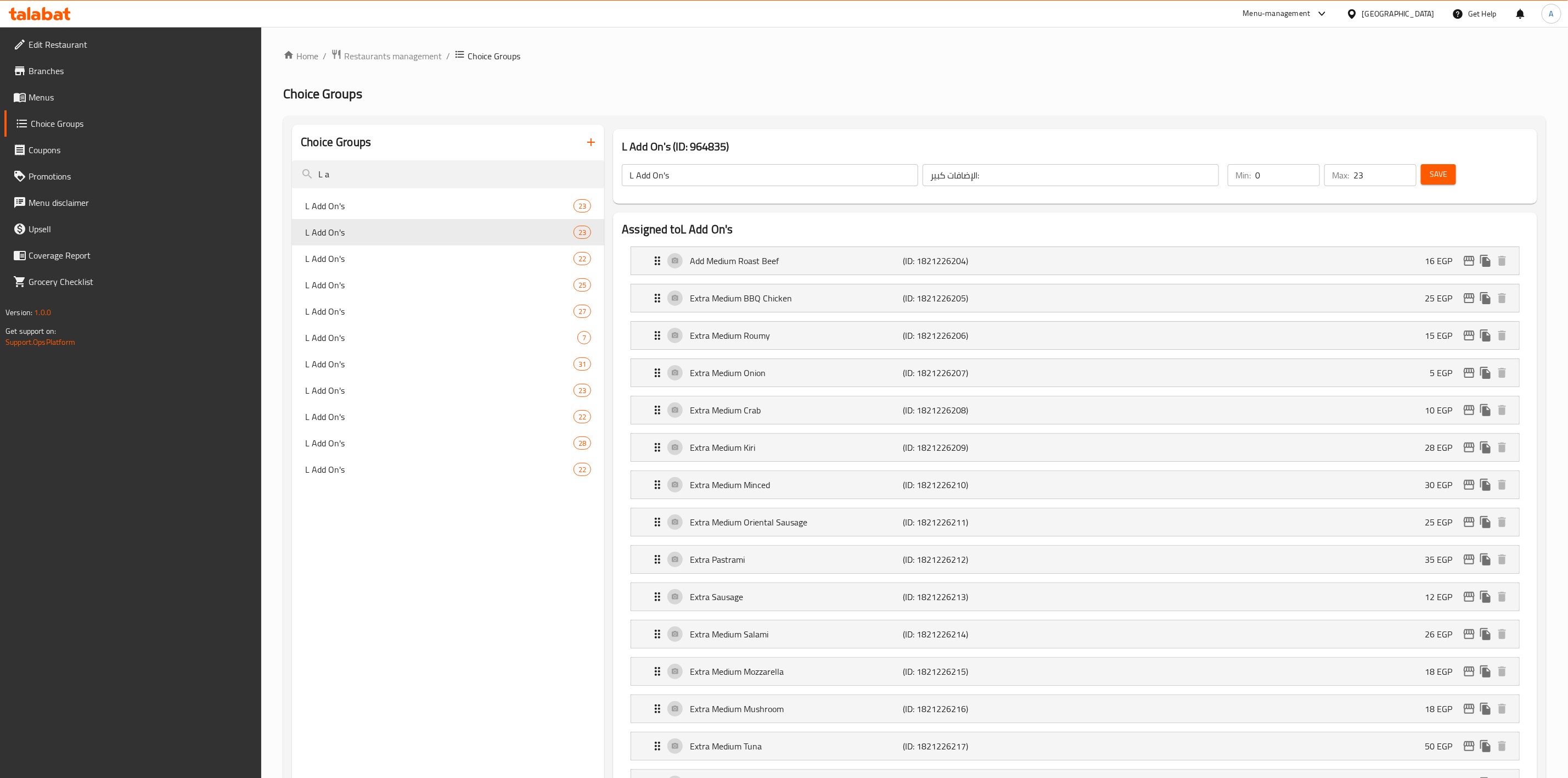
scroll to position [591, 0]
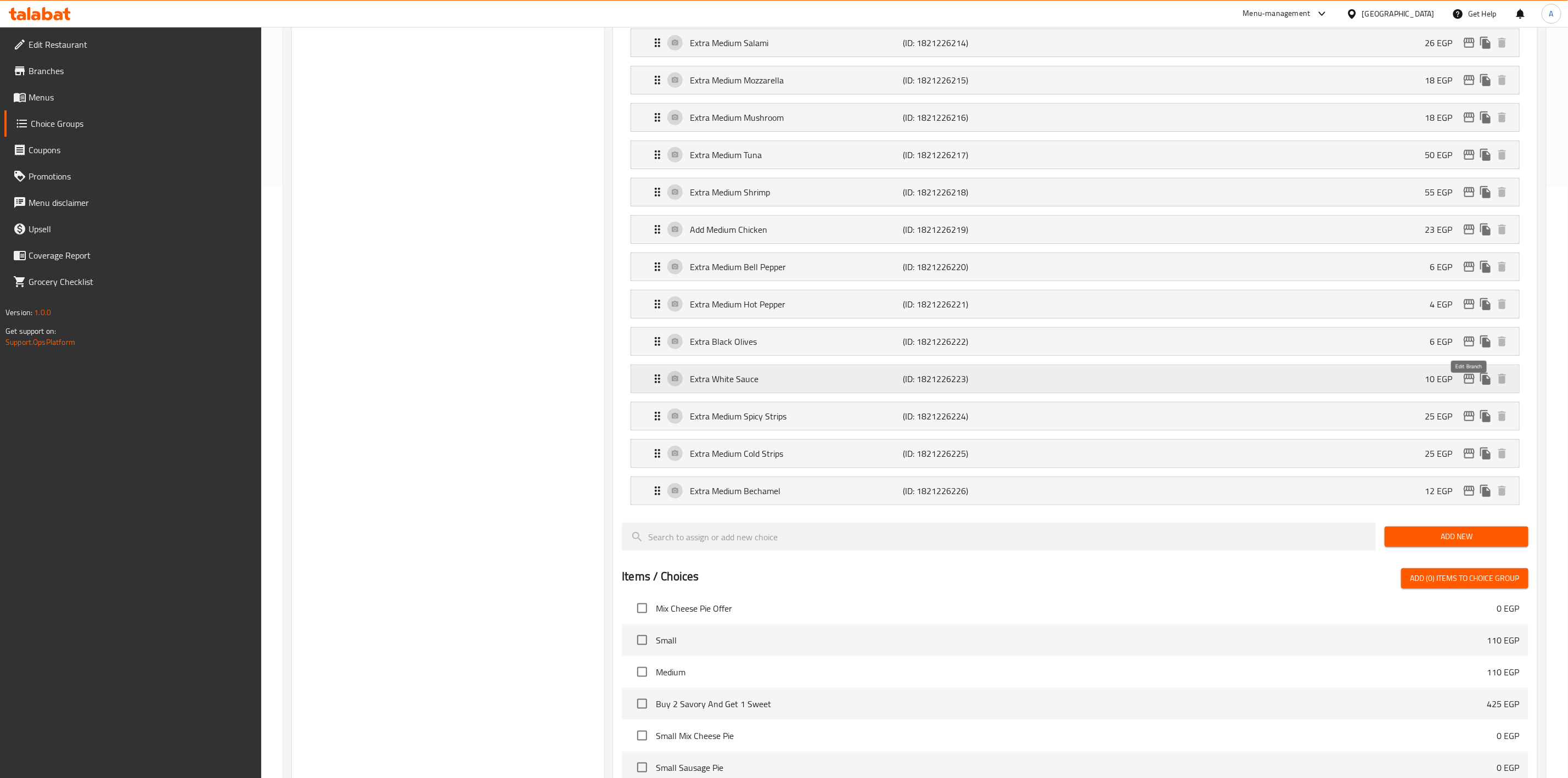
click at [1469, 384] on icon "edit" at bounding box center [1469, 379] width 11 height 10
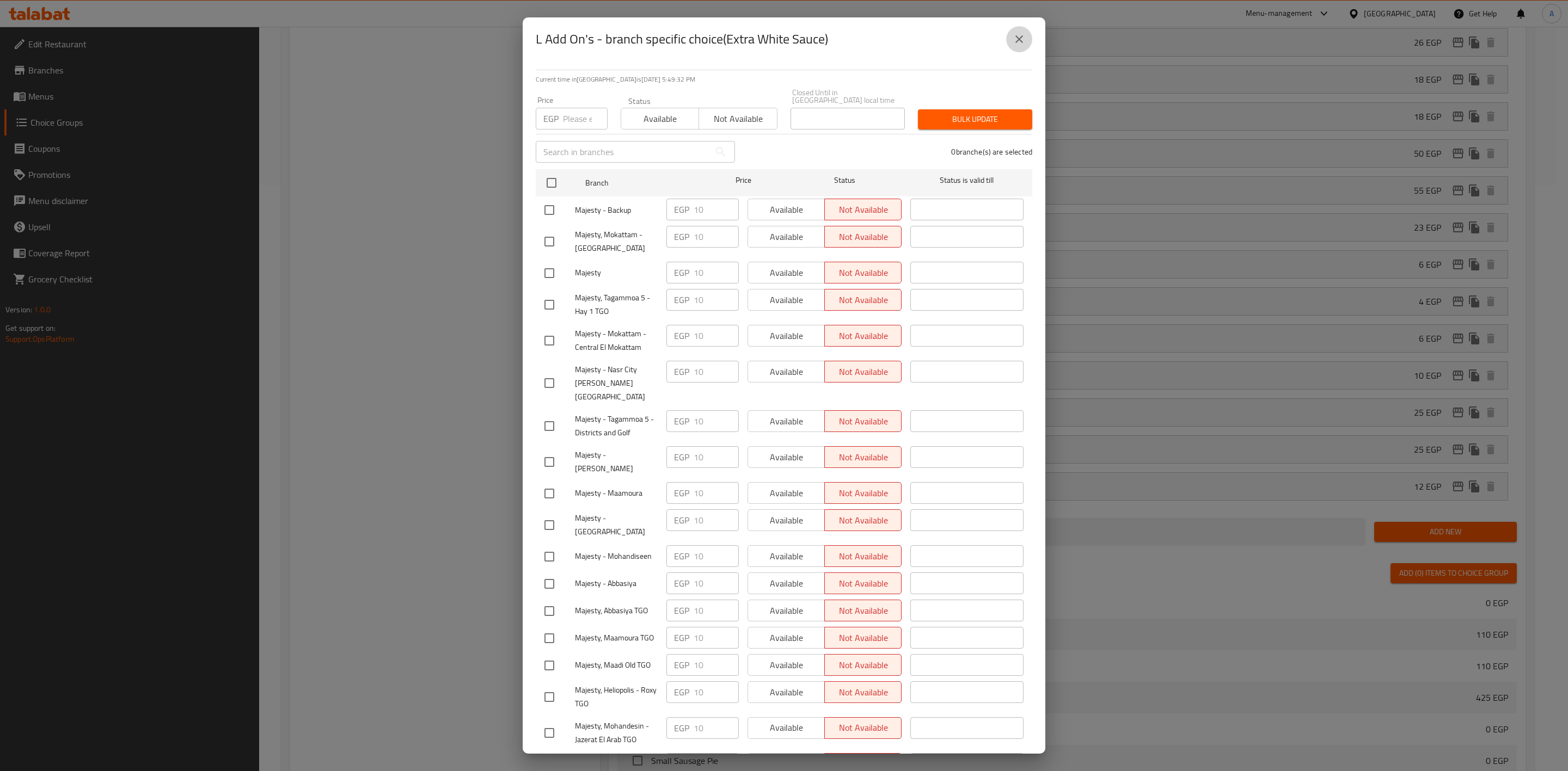
click at [1023, 37] on icon "close" at bounding box center [1019, 39] width 13 height 13
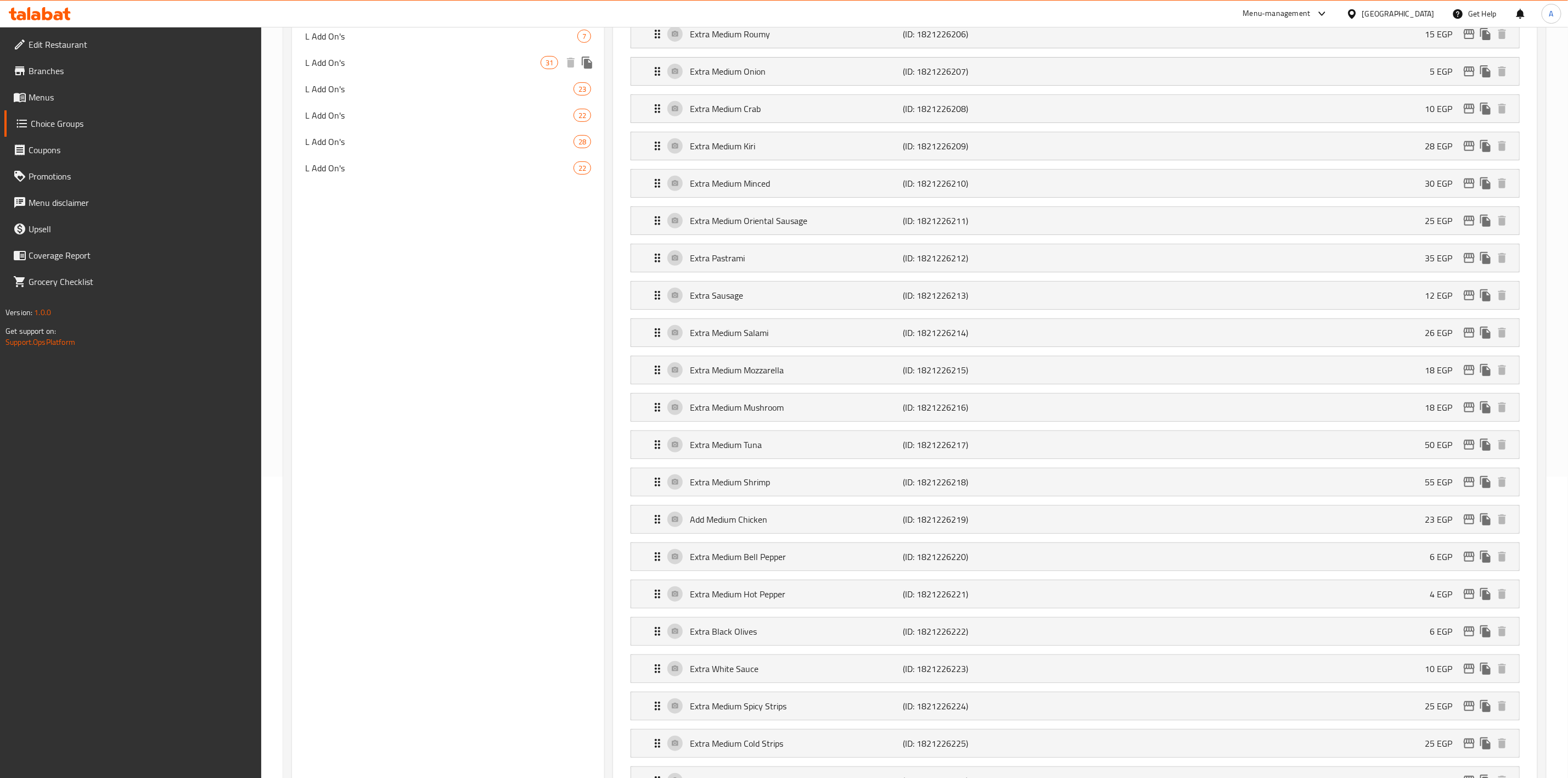
scroll to position [0, 0]
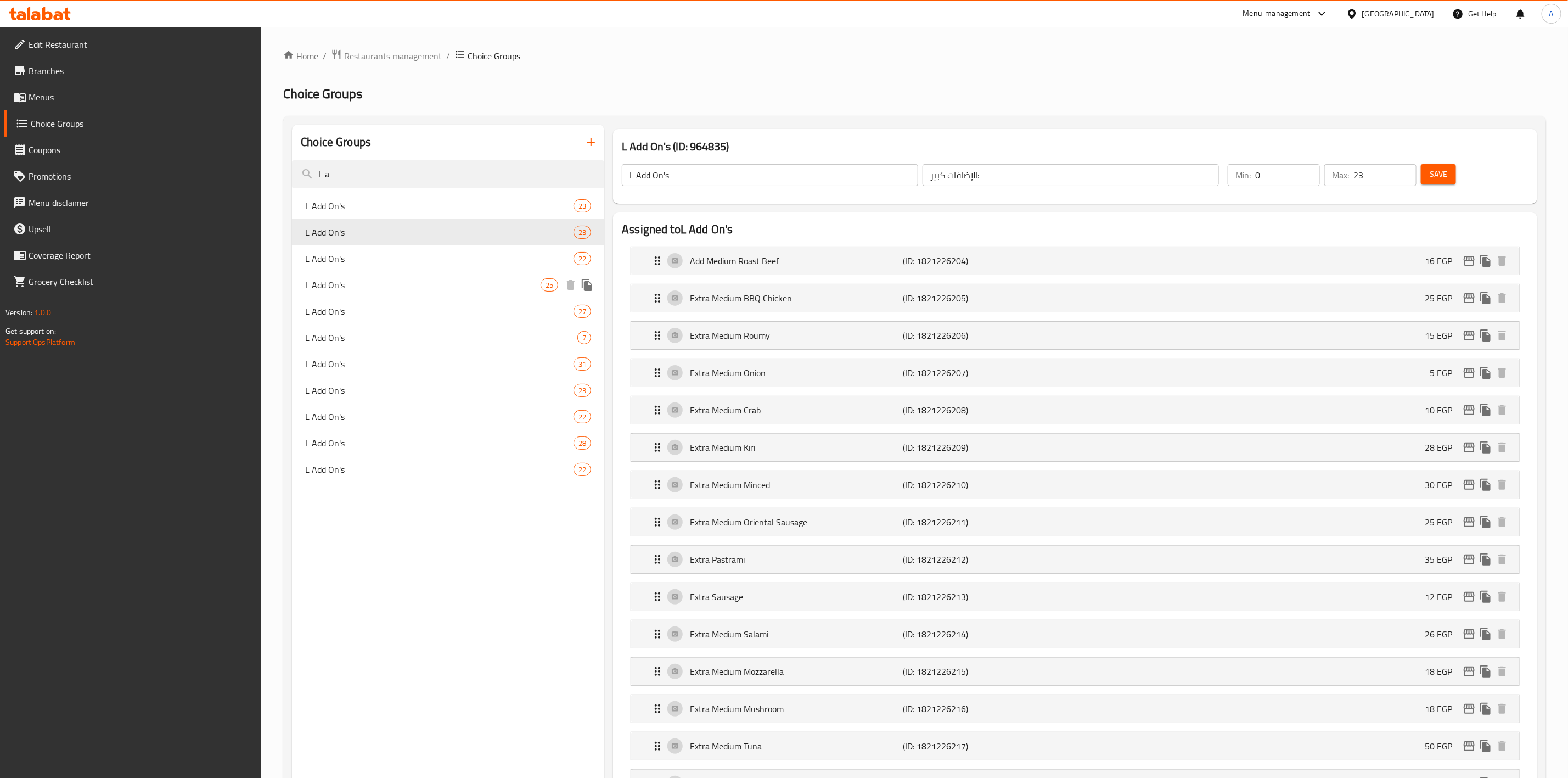
click at [367, 276] on div "L Add On's 25" at bounding box center [448, 285] width 312 height 26
type input "25"
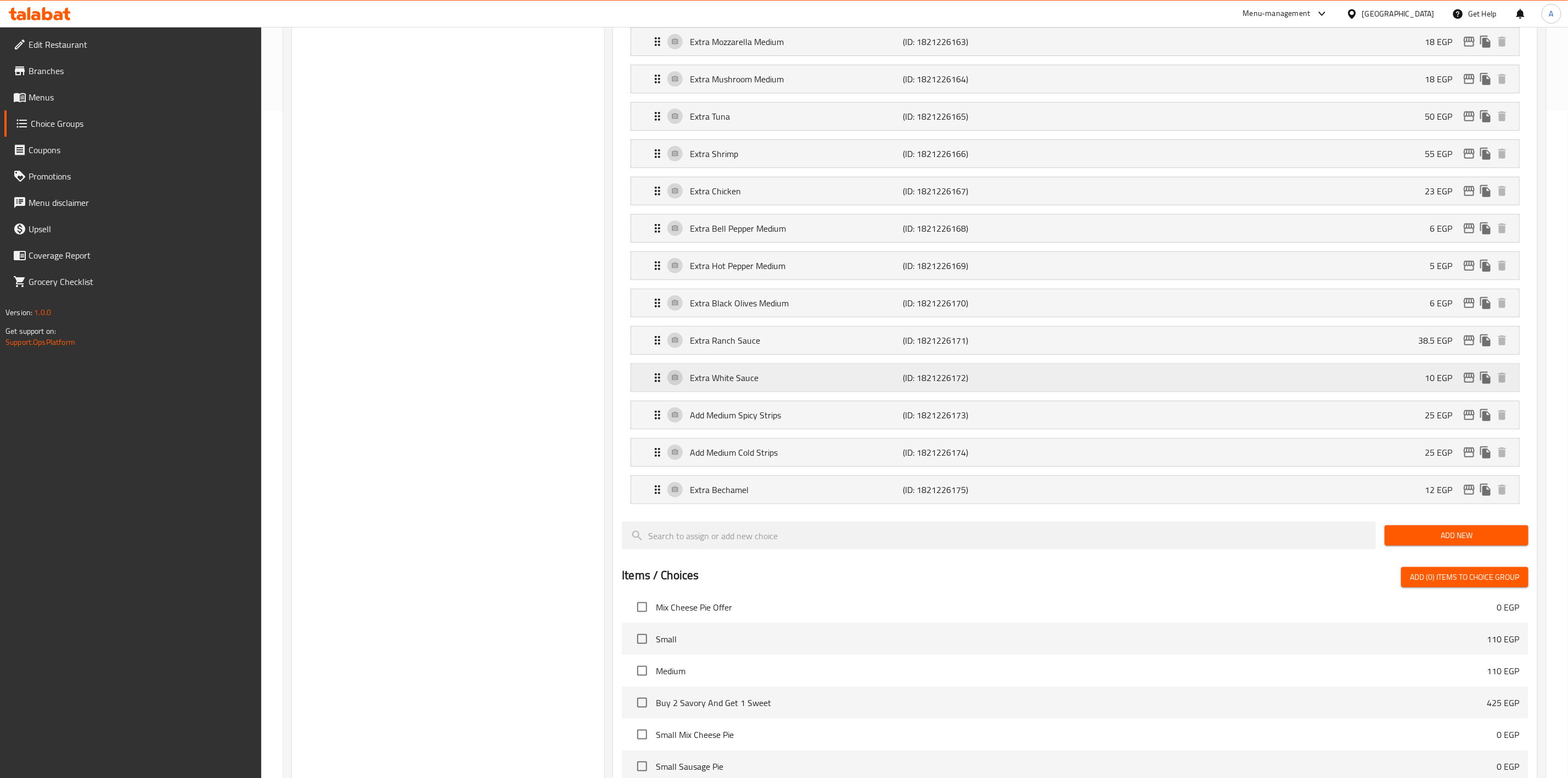
click at [1463, 384] on icon "edit" at bounding box center [1469, 378] width 13 height 13
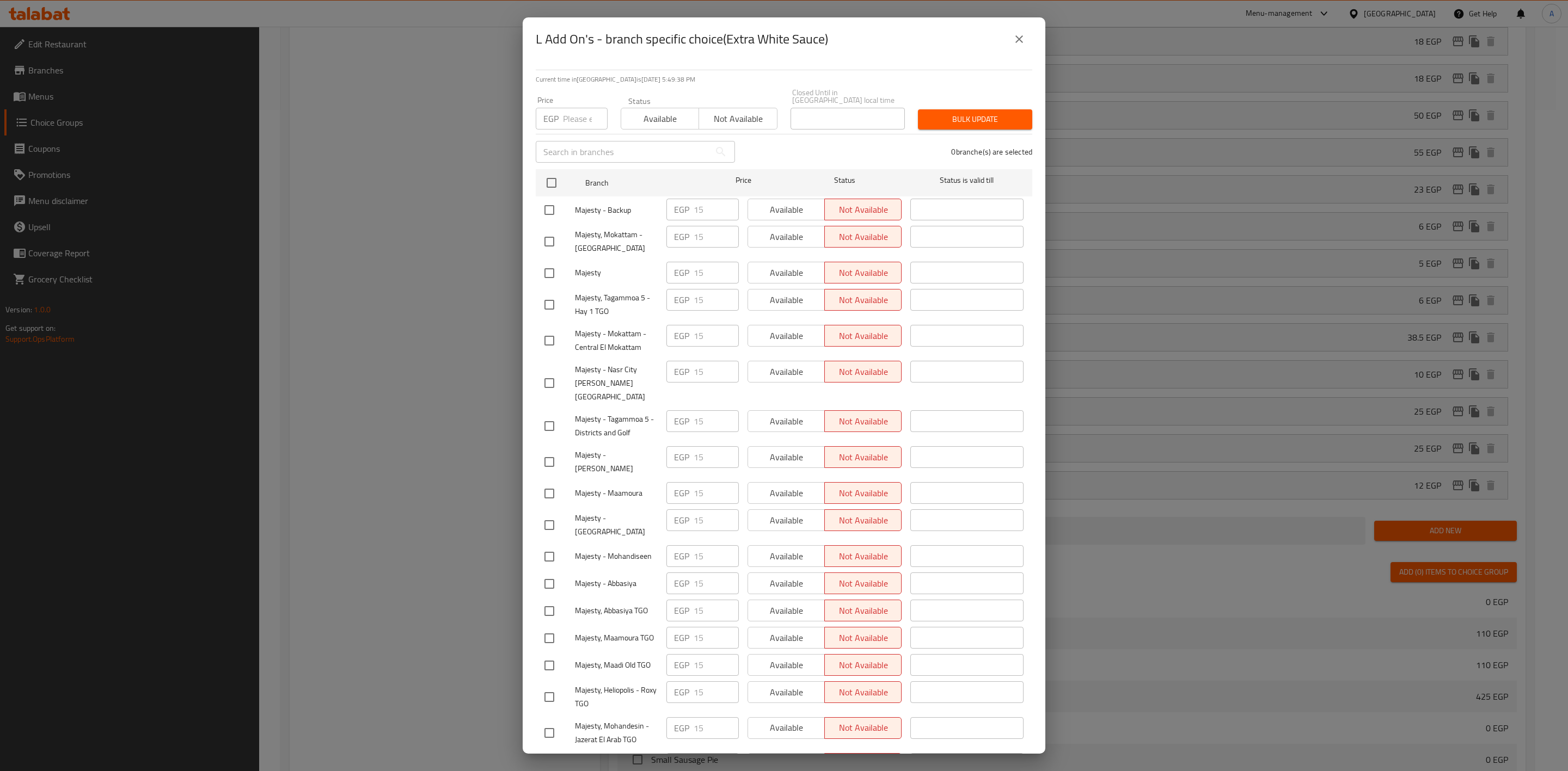
click at [1015, 46] on button "close" at bounding box center [1019, 39] width 26 height 26
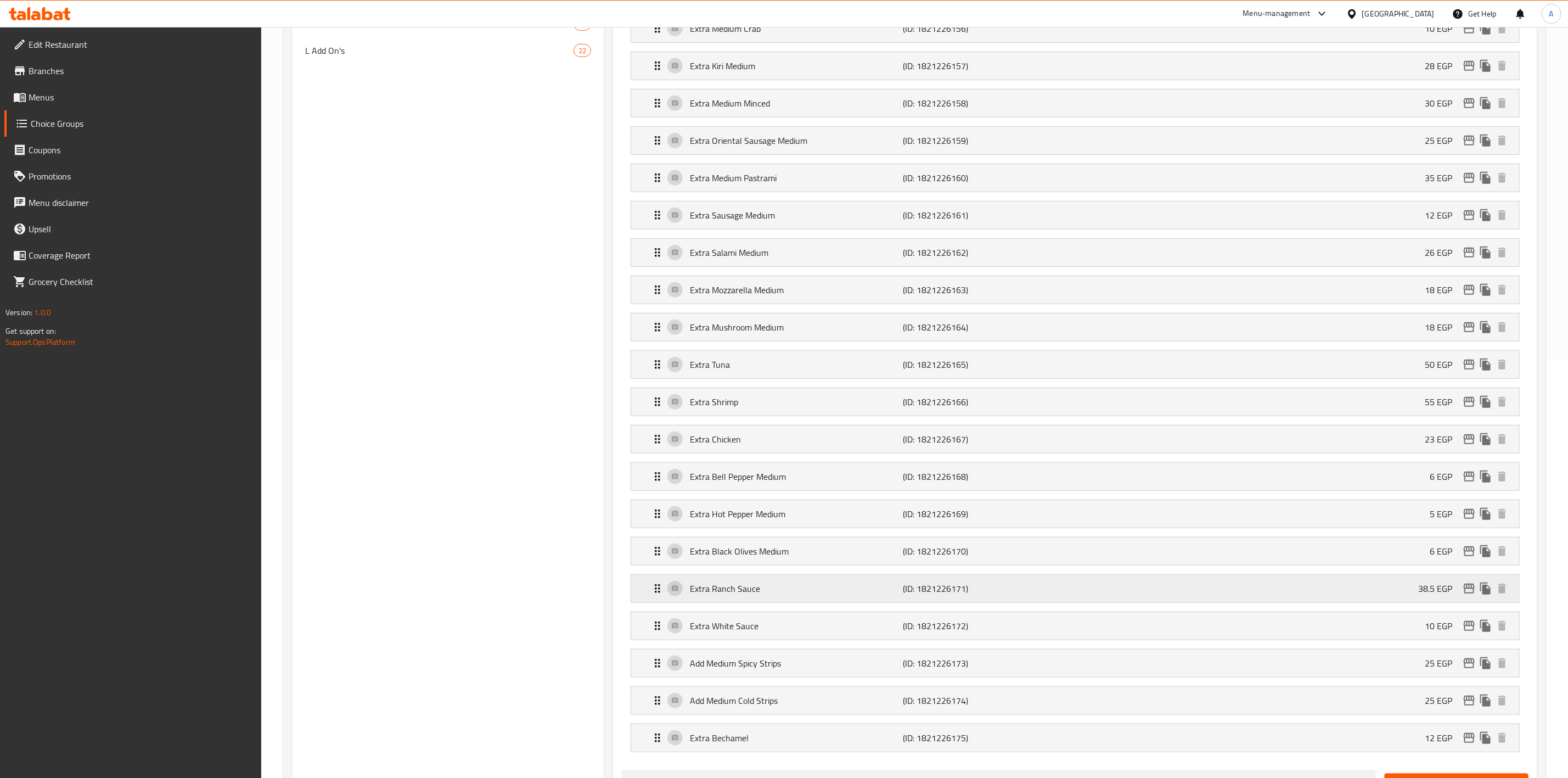
scroll to position [420, 0]
click at [1469, 630] on icon "edit" at bounding box center [1469, 625] width 11 height 10
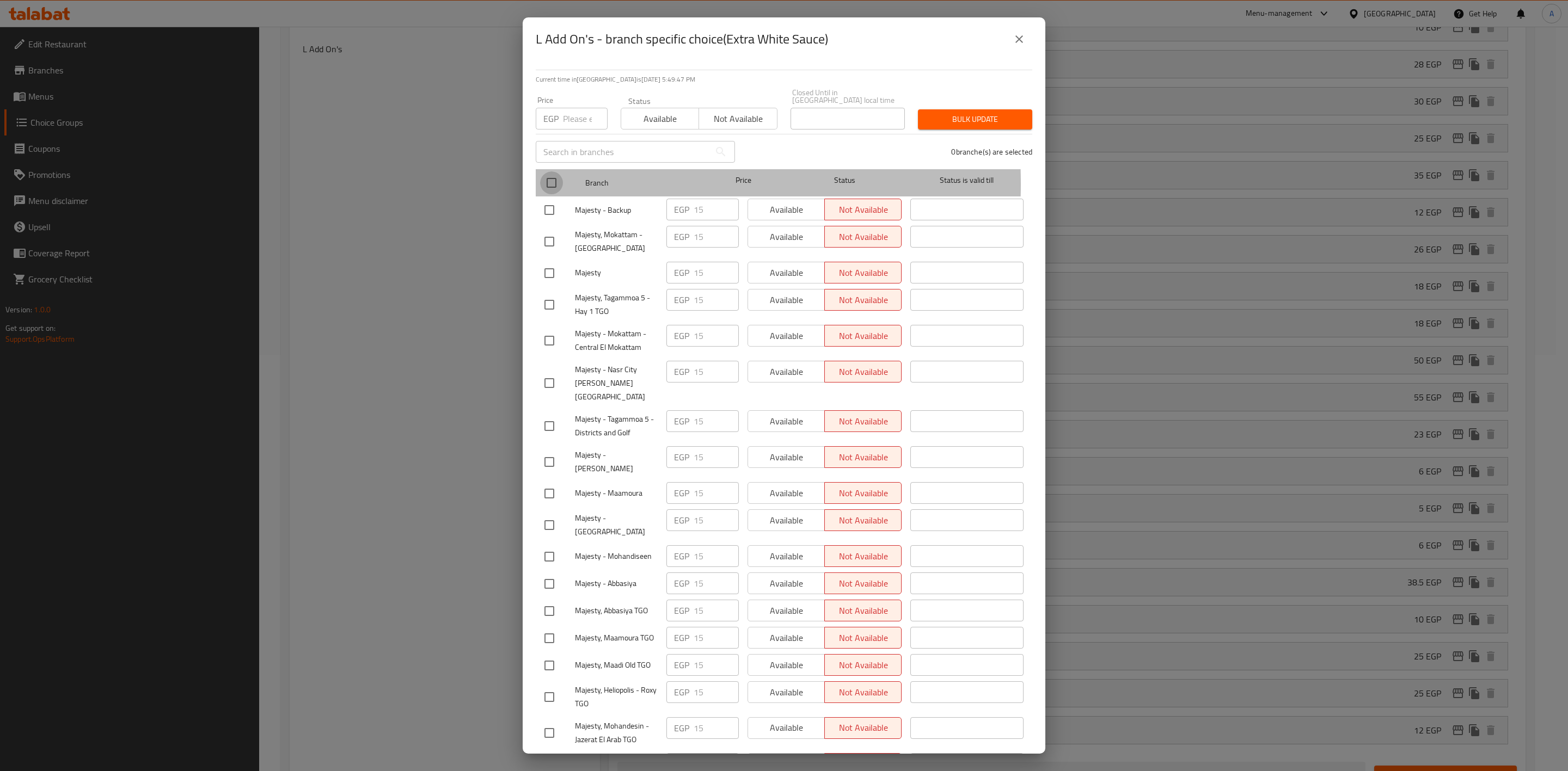
click at [554, 176] on input "checkbox" at bounding box center [551, 183] width 23 height 23
checkbox input "true"
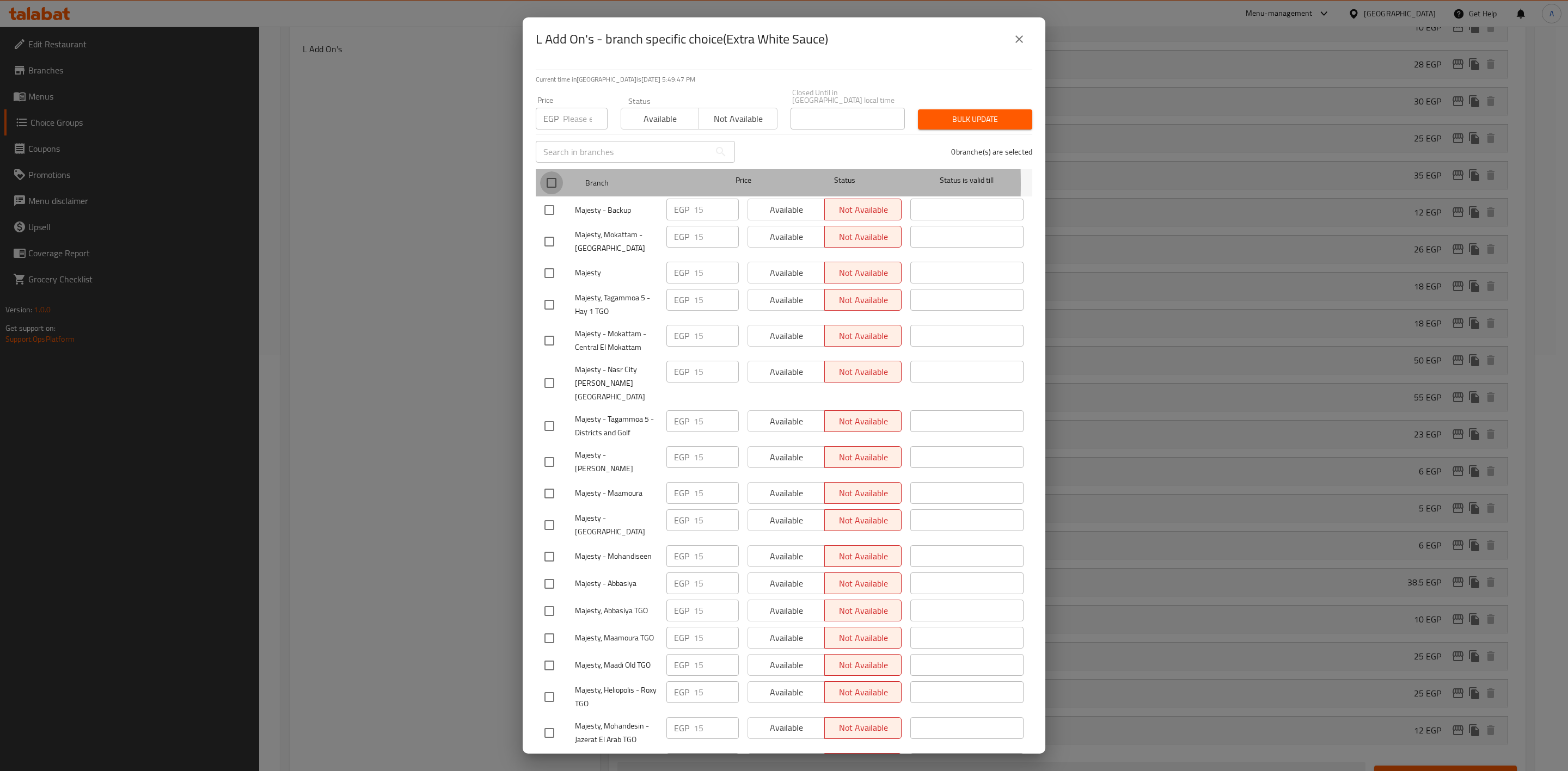
checkbox input "true"
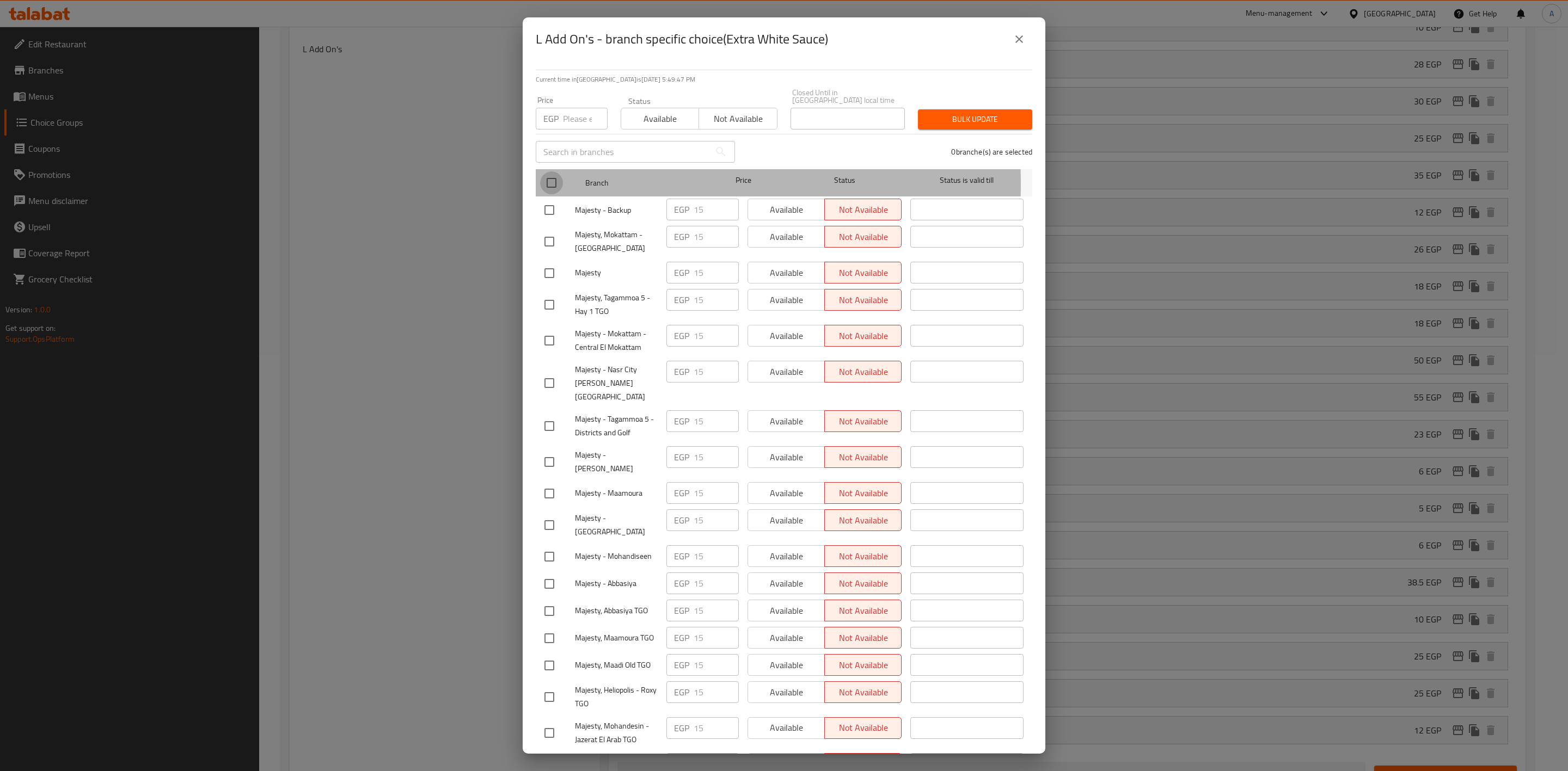
checkbox input "true"
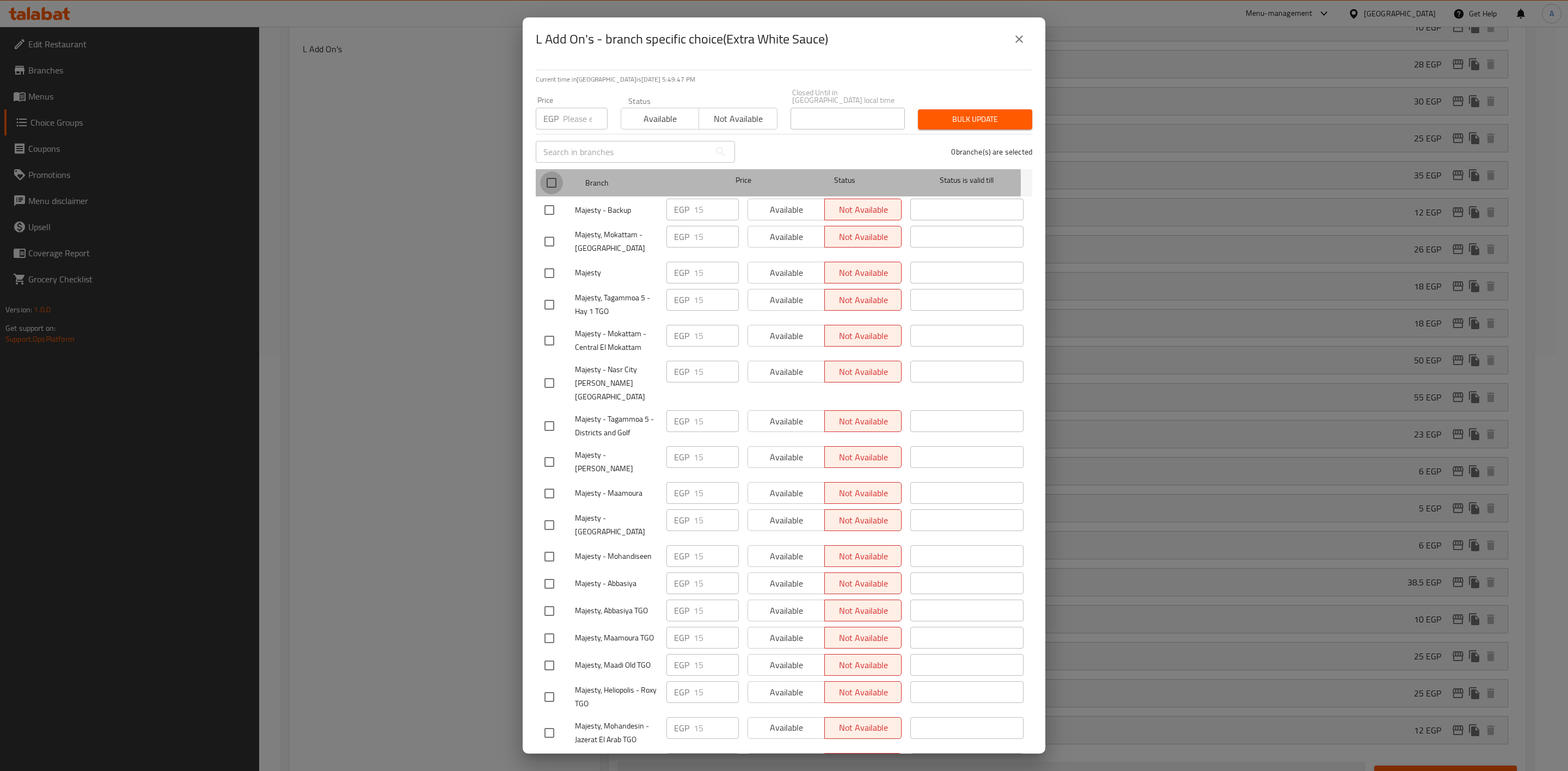
checkbox input "true"
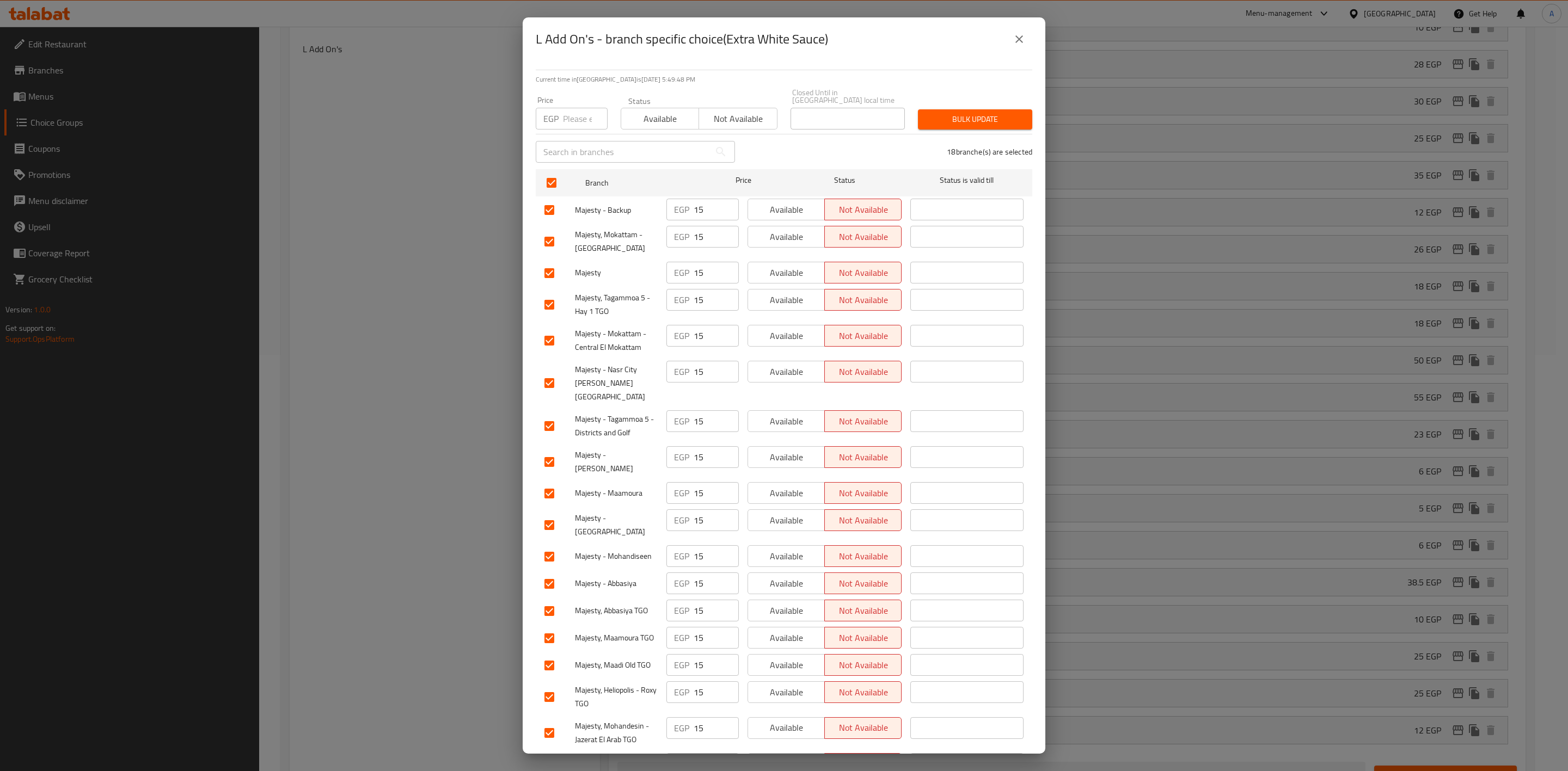
click at [562, 122] on div "Price EGP Price" at bounding box center [572, 113] width 85 height 46
click at [563, 108] on input "number" at bounding box center [585, 119] width 44 height 22
type input "10"
click at [950, 113] on span "Bulk update" at bounding box center [975, 119] width 97 height 13
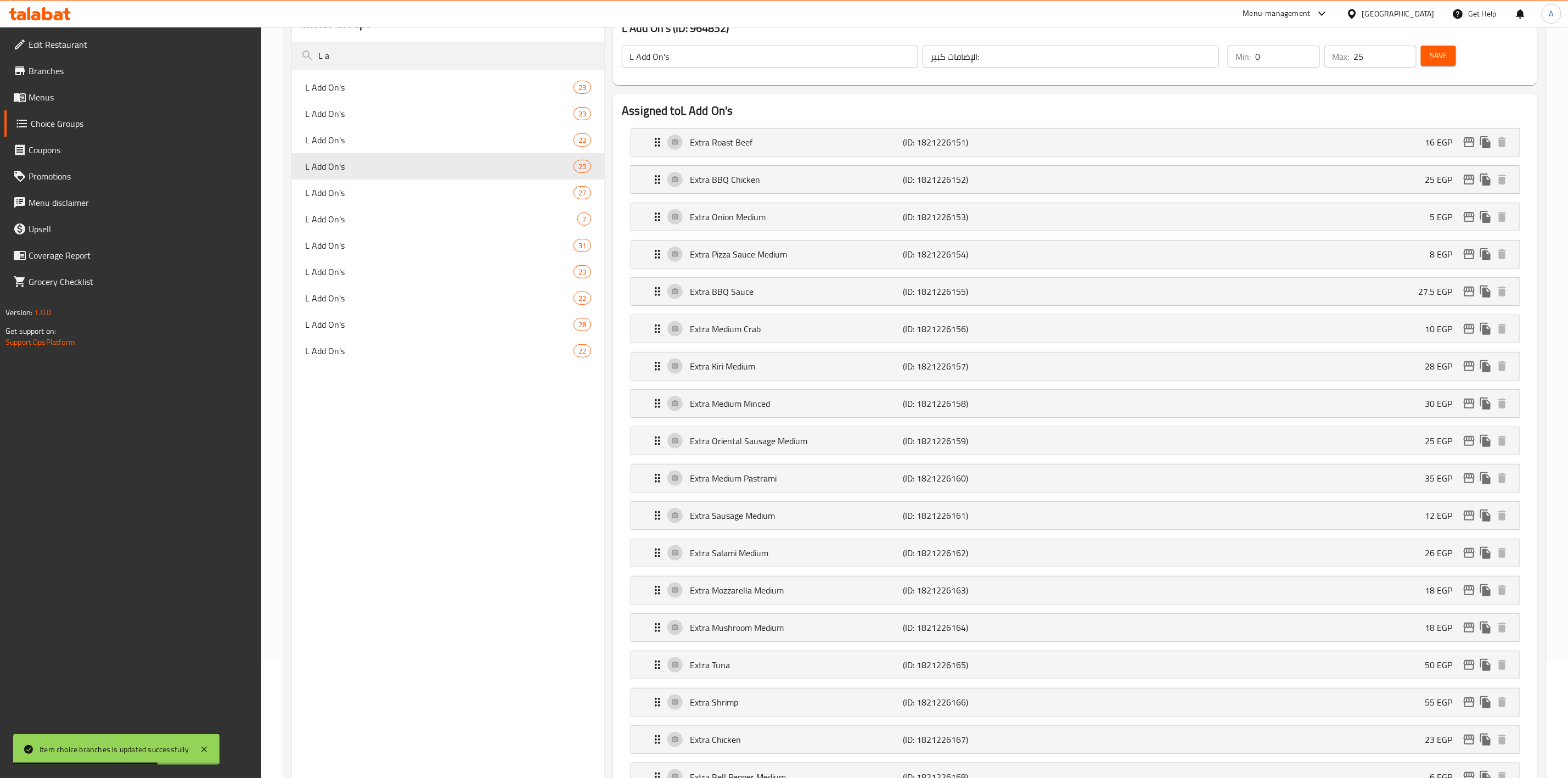
scroll to position [0, 0]
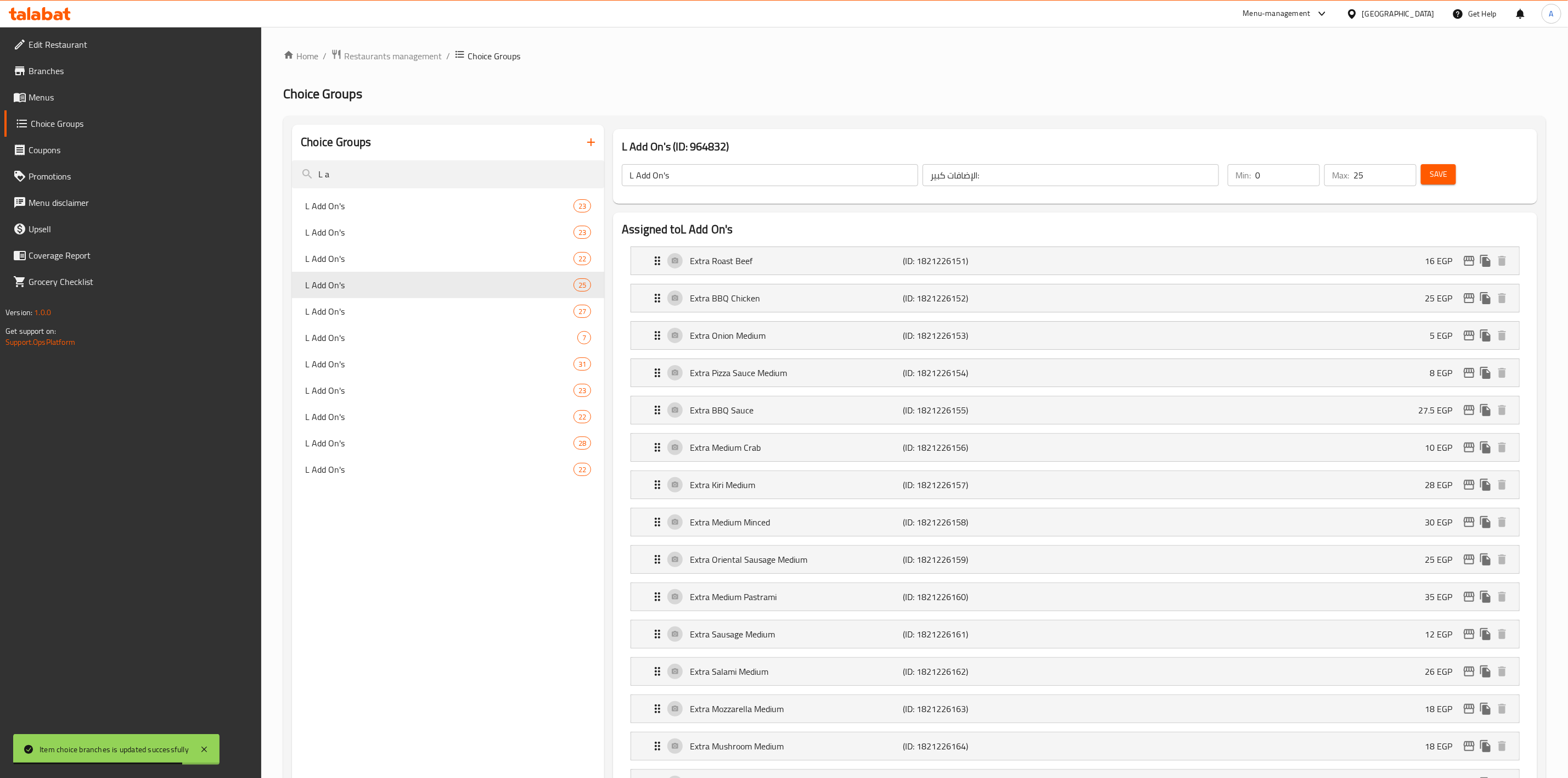
drag, startPoint x: 356, startPoint y: 181, endPoint x: 0, endPoint y: 146, distance: 357.7
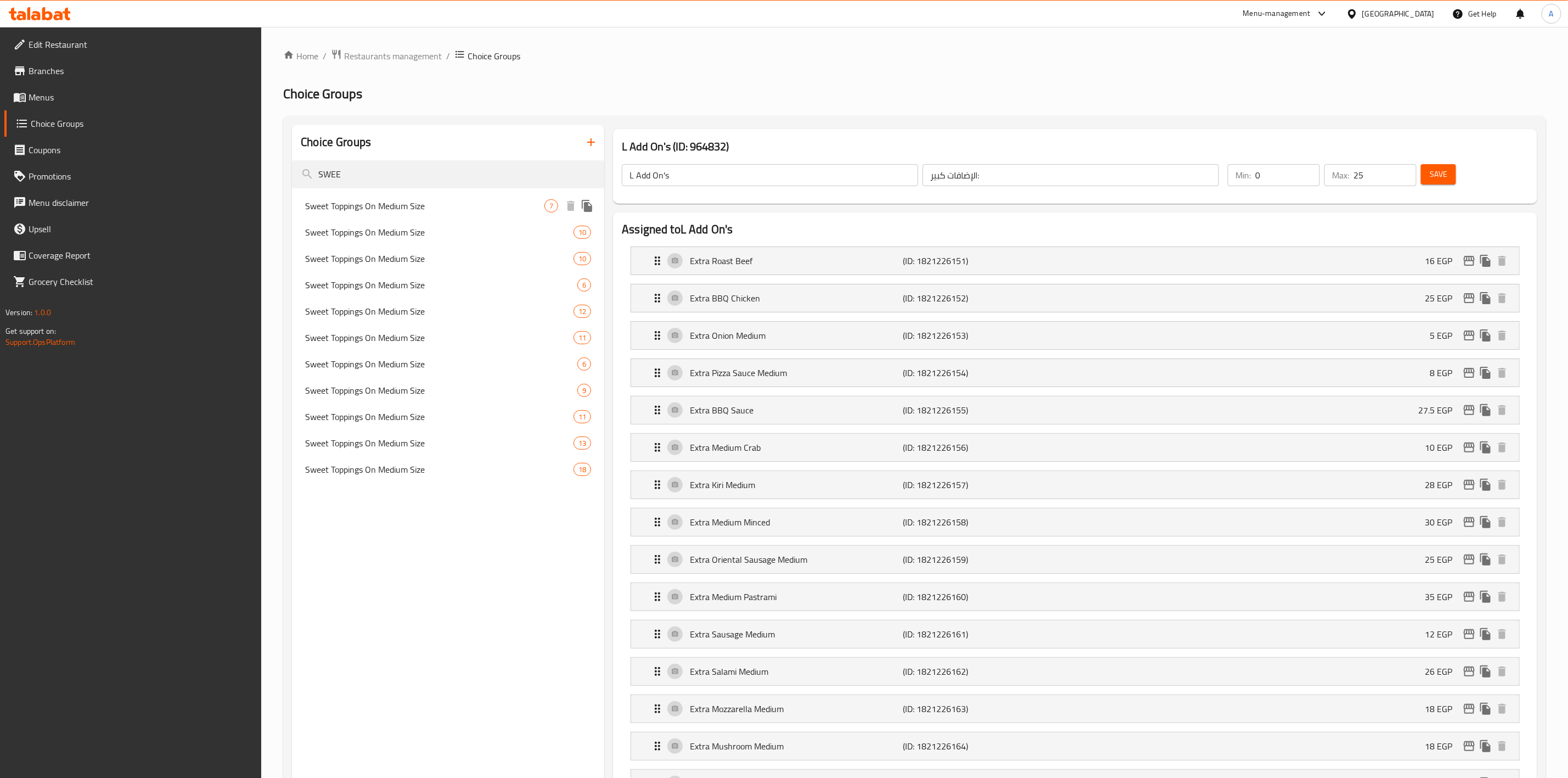
click at [483, 193] on div "Sweet Toppings On Medium Size 7" at bounding box center [448, 206] width 312 height 26
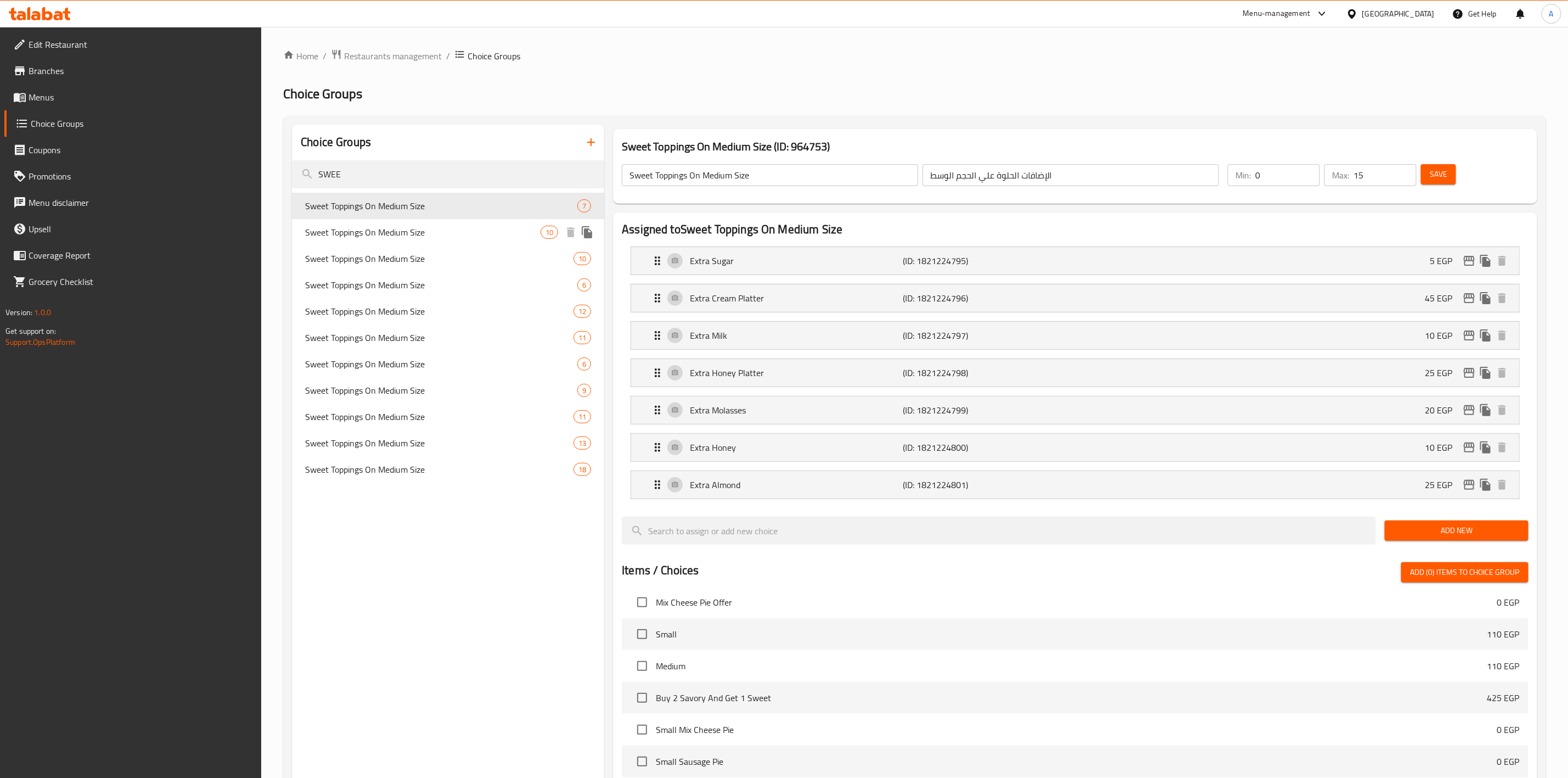
click at [411, 226] on span "Sweet Toppings On Medium Size" at bounding box center [423, 232] width 236 height 13
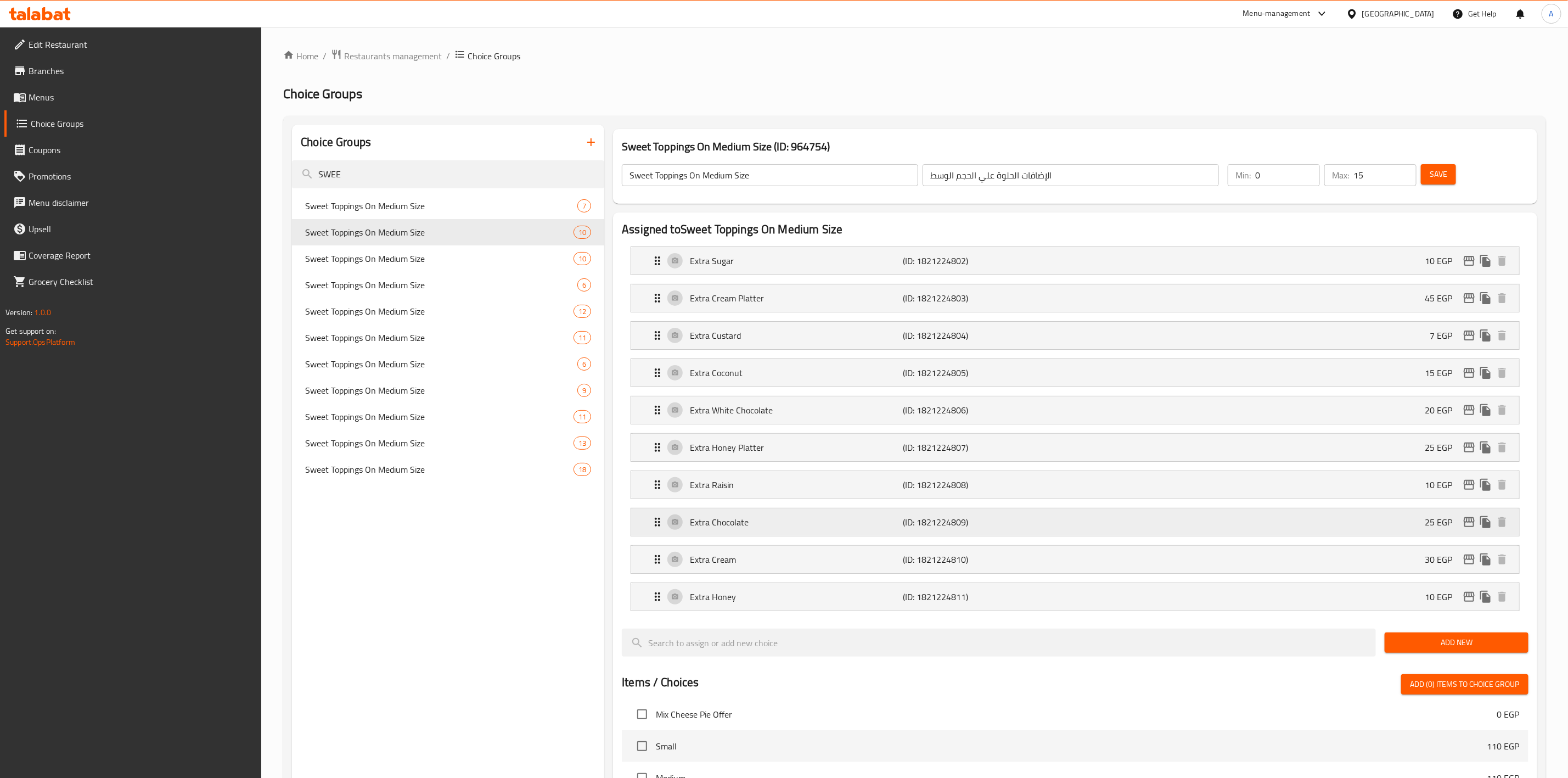
click at [1470, 524] on icon "edit" at bounding box center [1469, 522] width 13 height 13
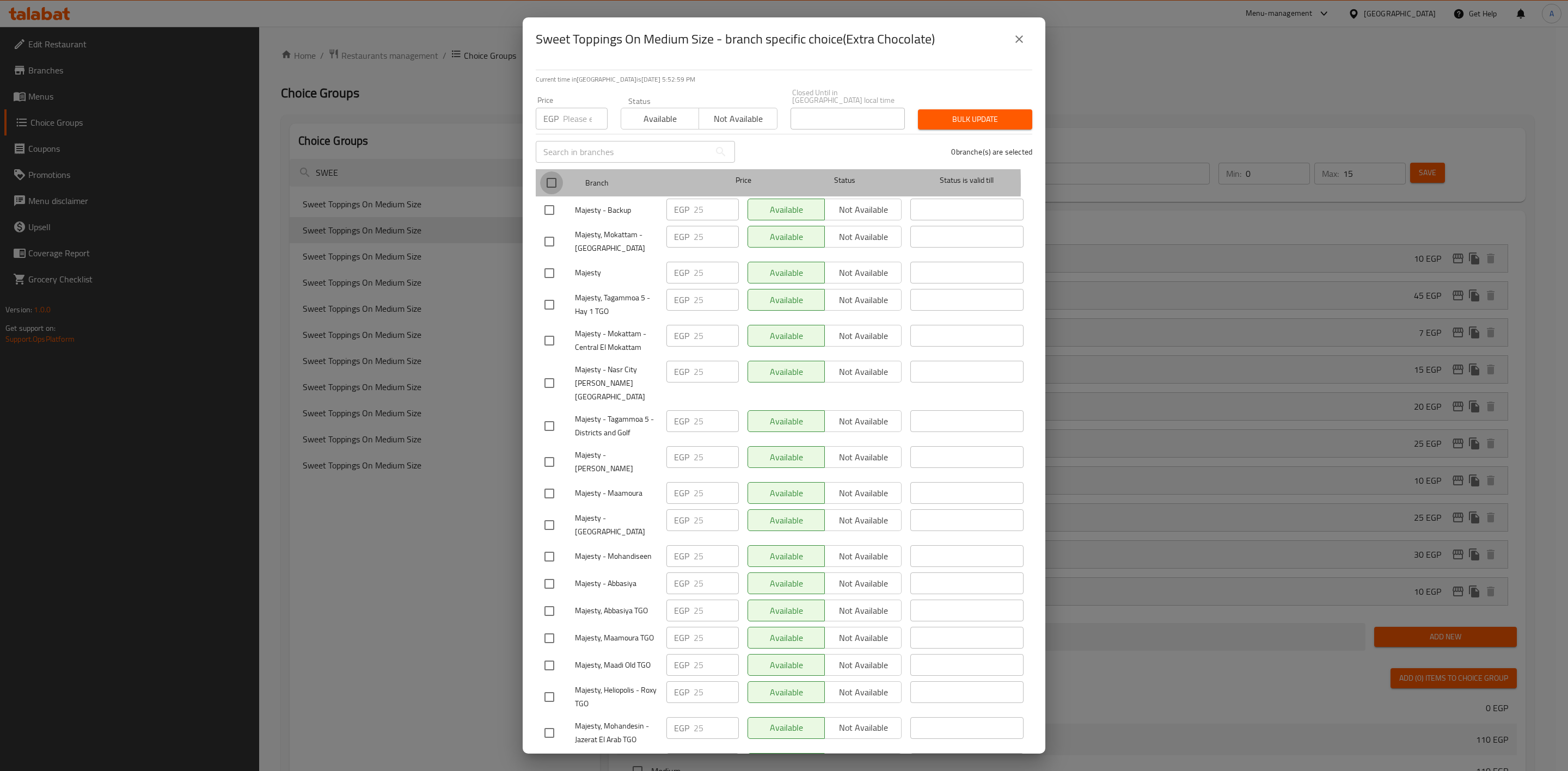
click at [549, 177] on input "checkbox" at bounding box center [551, 183] width 23 height 23
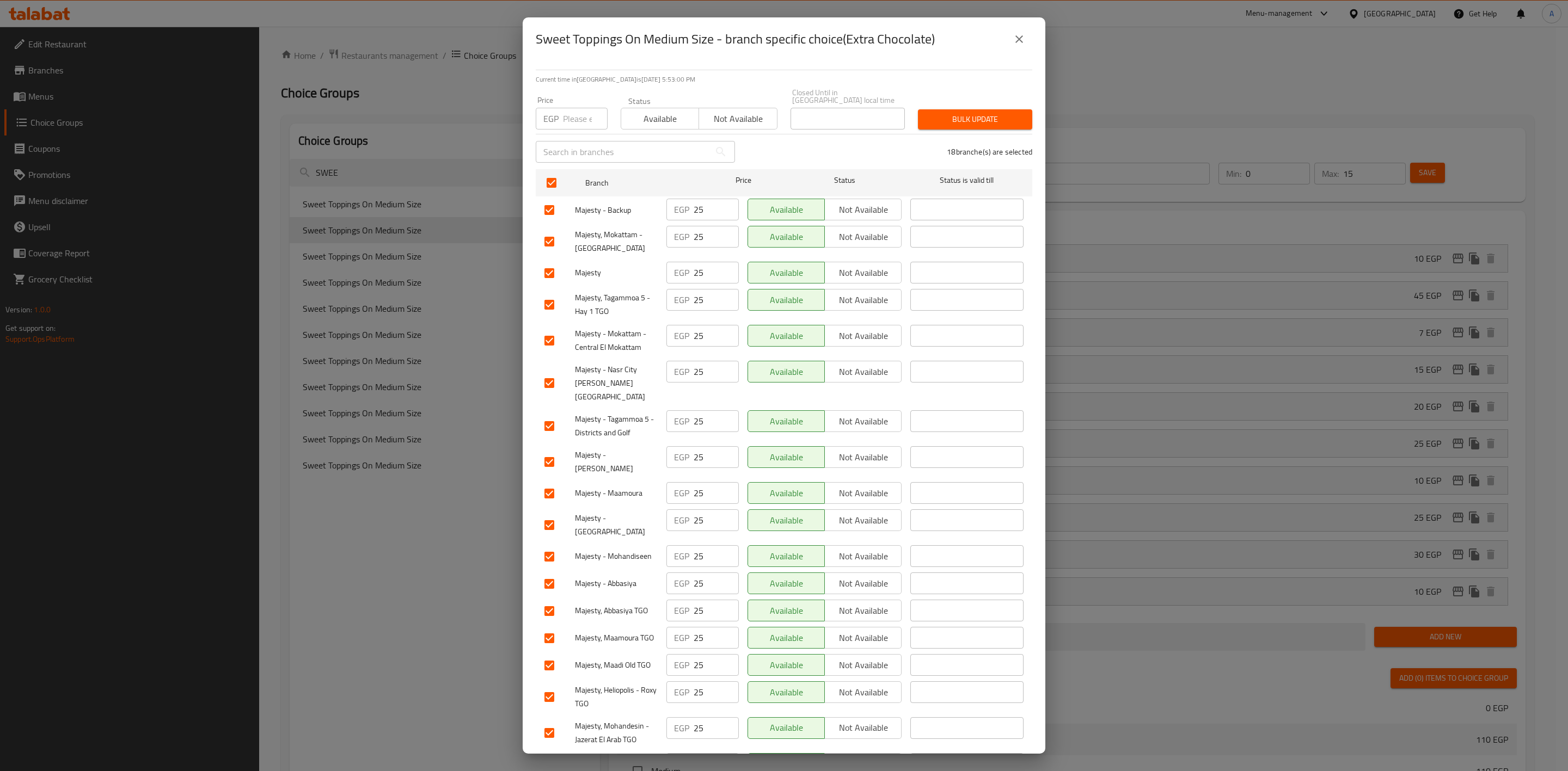
click at [567, 118] on input "number" at bounding box center [585, 119] width 44 height 22
click at [987, 113] on span "Bulk update" at bounding box center [975, 119] width 97 height 13
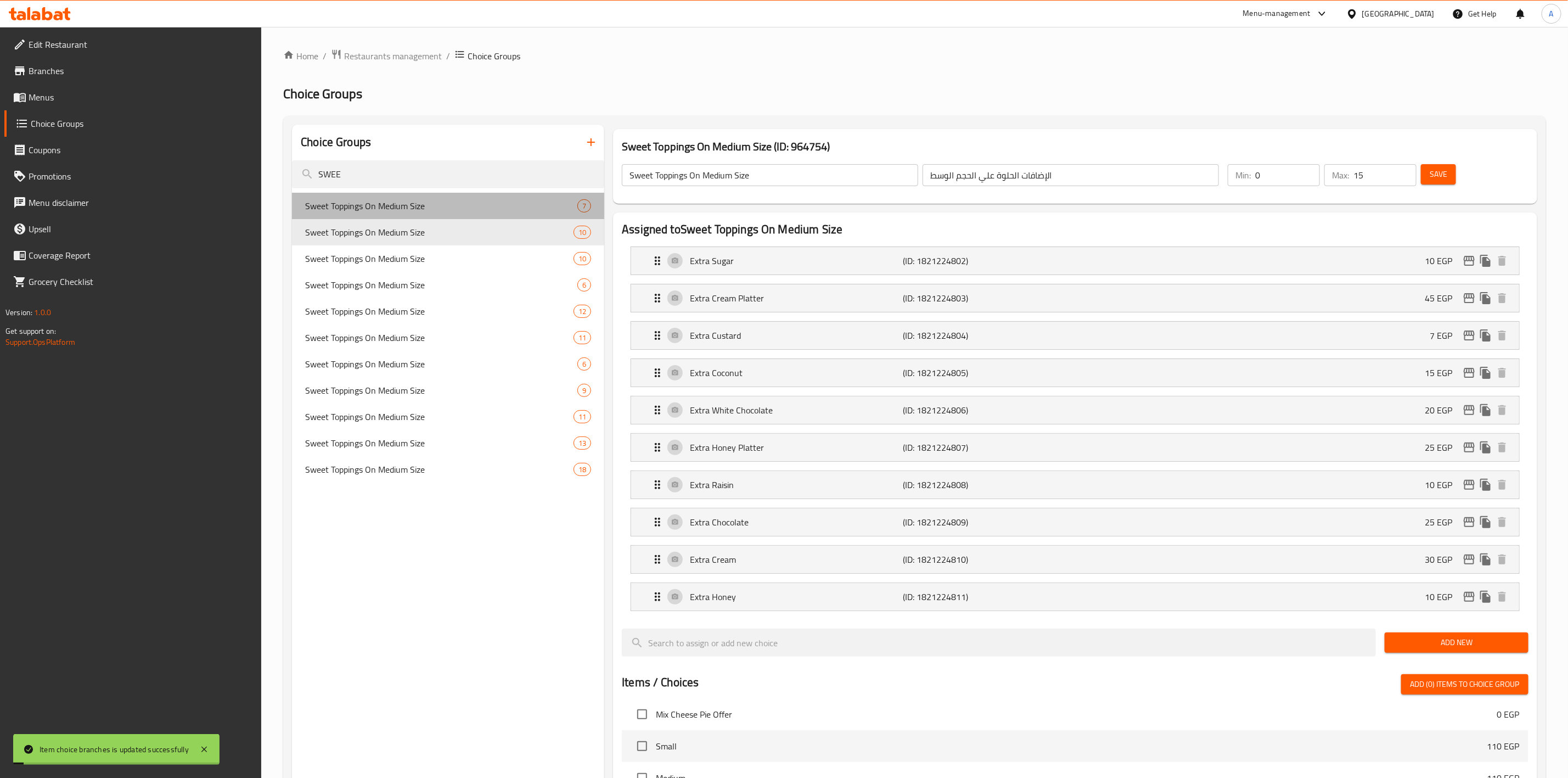
click at [394, 205] on span "Sweet Toppings On Medium Size" at bounding box center [441, 206] width 272 height 13
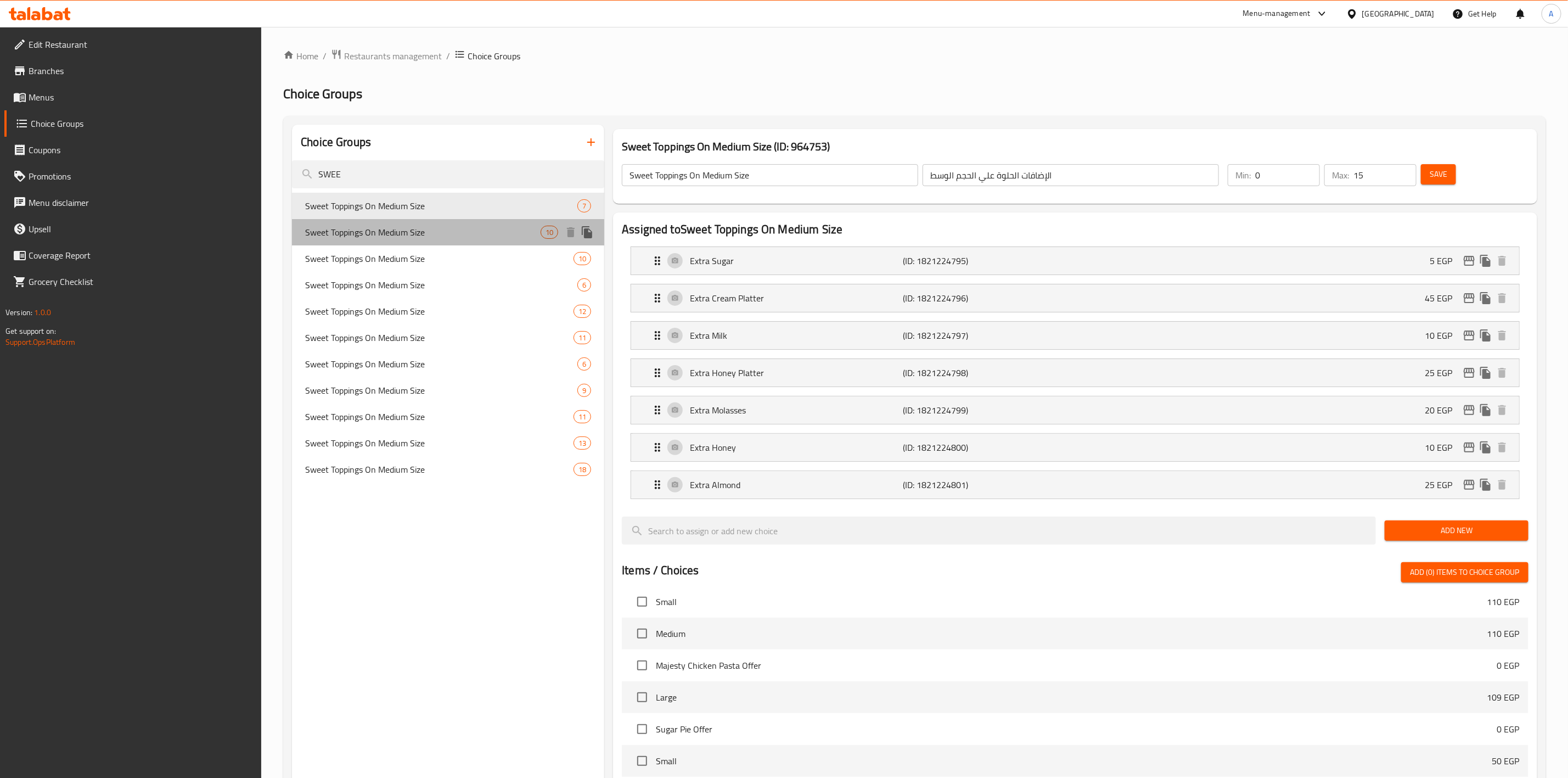
click at [409, 229] on span "Sweet Toppings On Medium Size" at bounding box center [423, 232] width 236 height 13
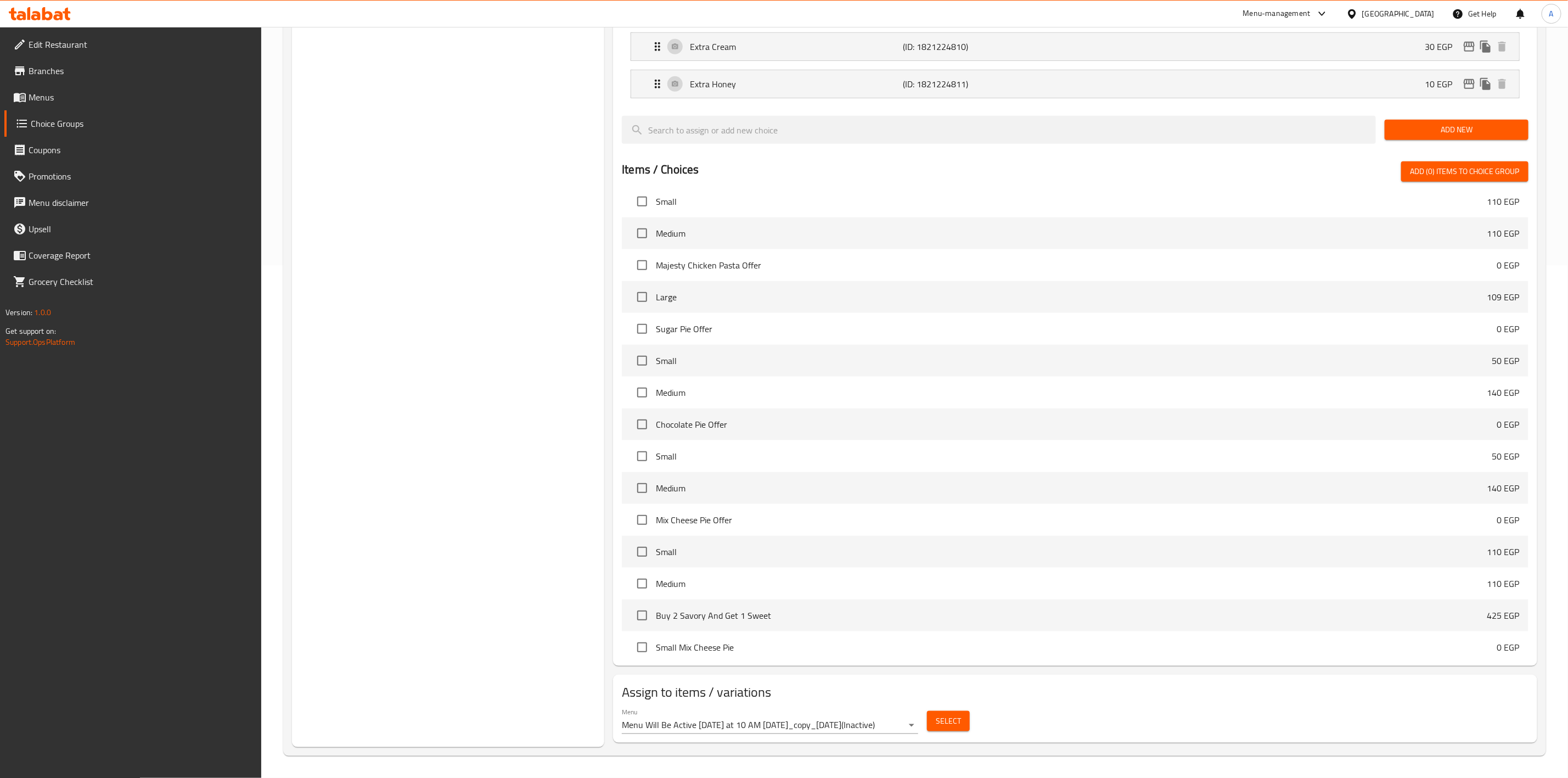
scroll to position [23, 0]
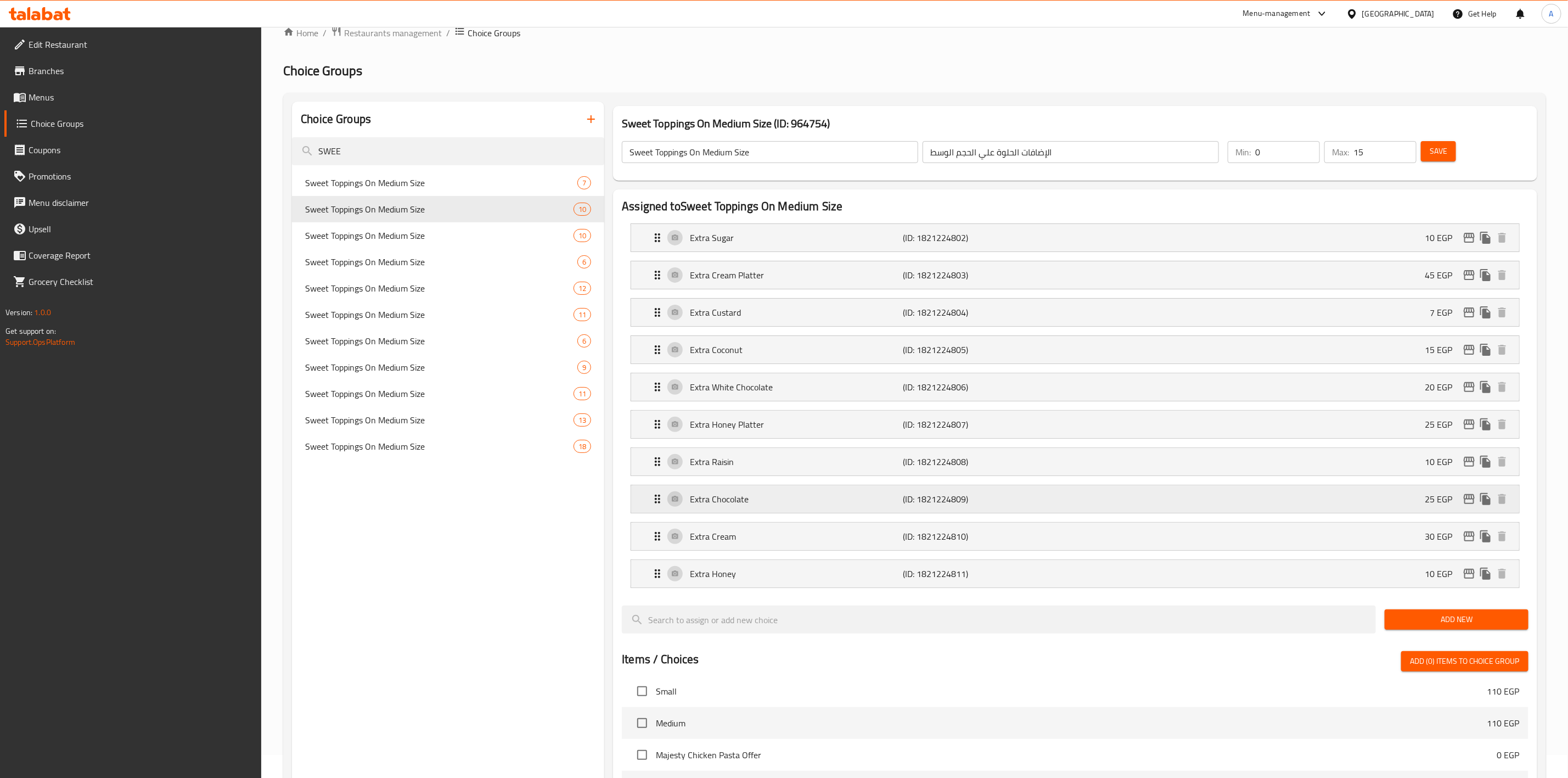
click at [1469, 502] on icon "edit" at bounding box center [1469, 499] width 13 height 13
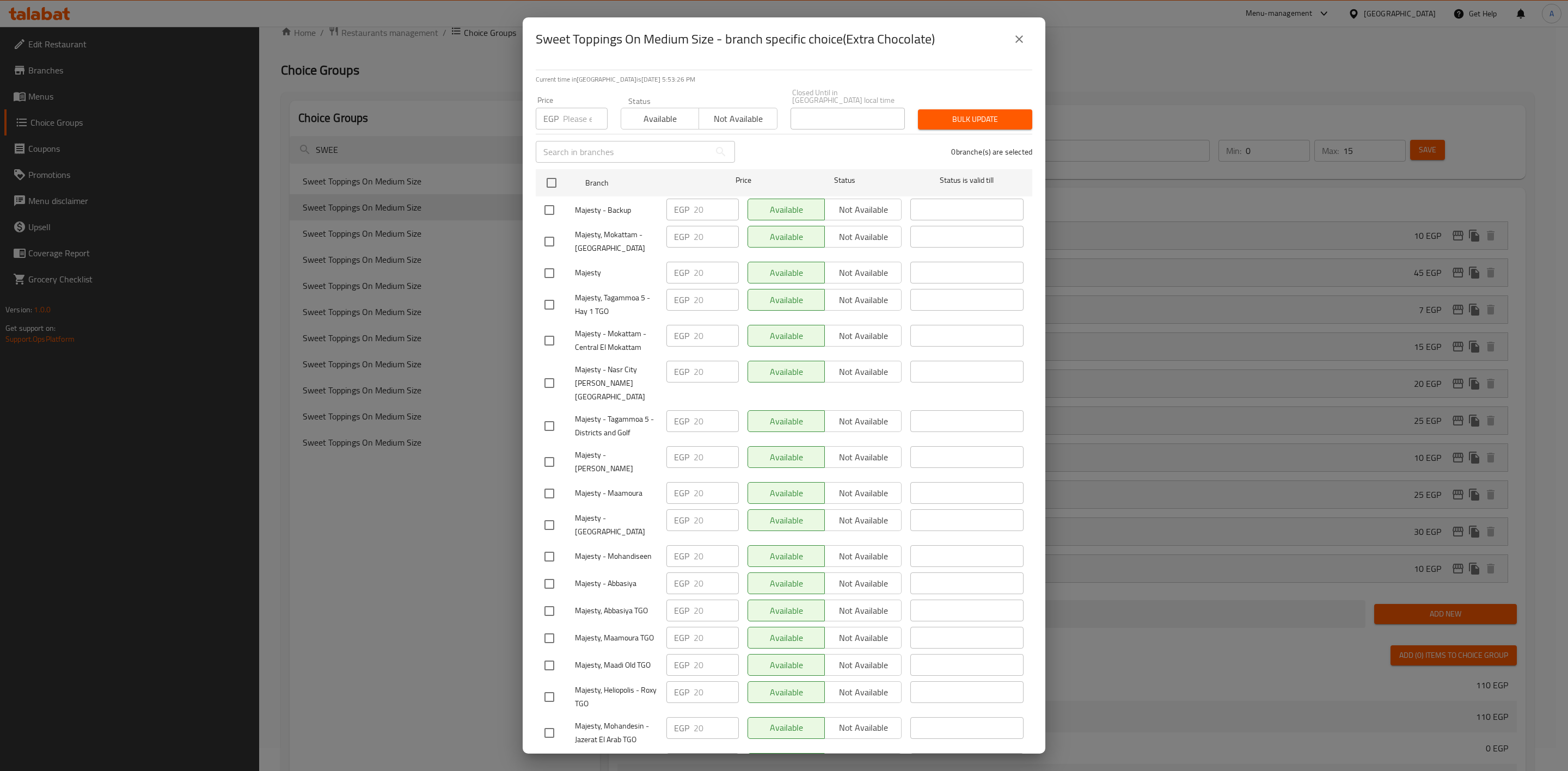
click at [1020, 39] on icon "close" at bounding box center [1019, 39] width 13 height 13
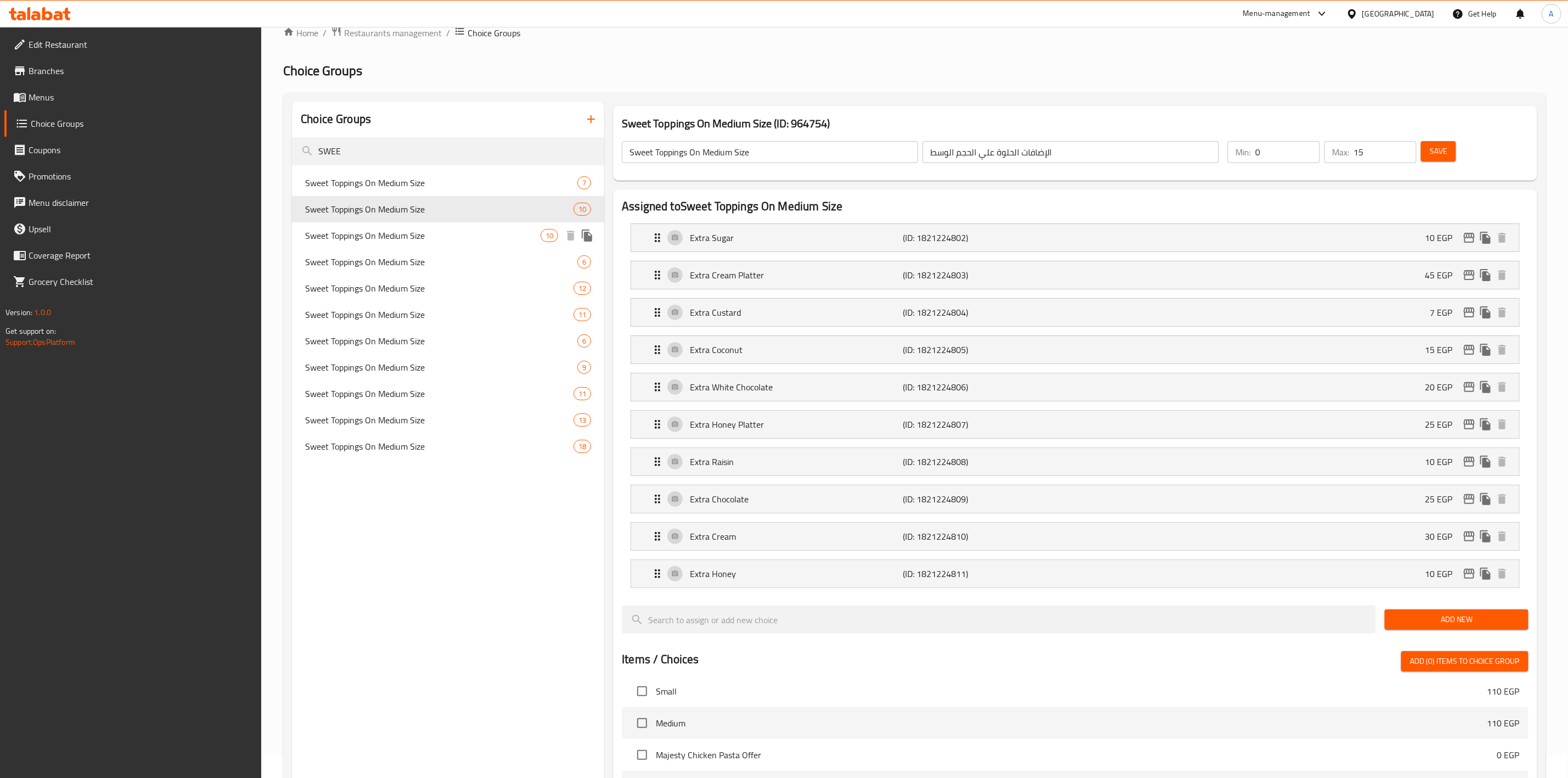
click at [414, 231] on span "Sweet Toppings On Medium Size" at bounding box center [423, 235] width 236 height 13
click at [1469, 502] on icon "edit" at bounding box center [1469, 499] width 11 height 10
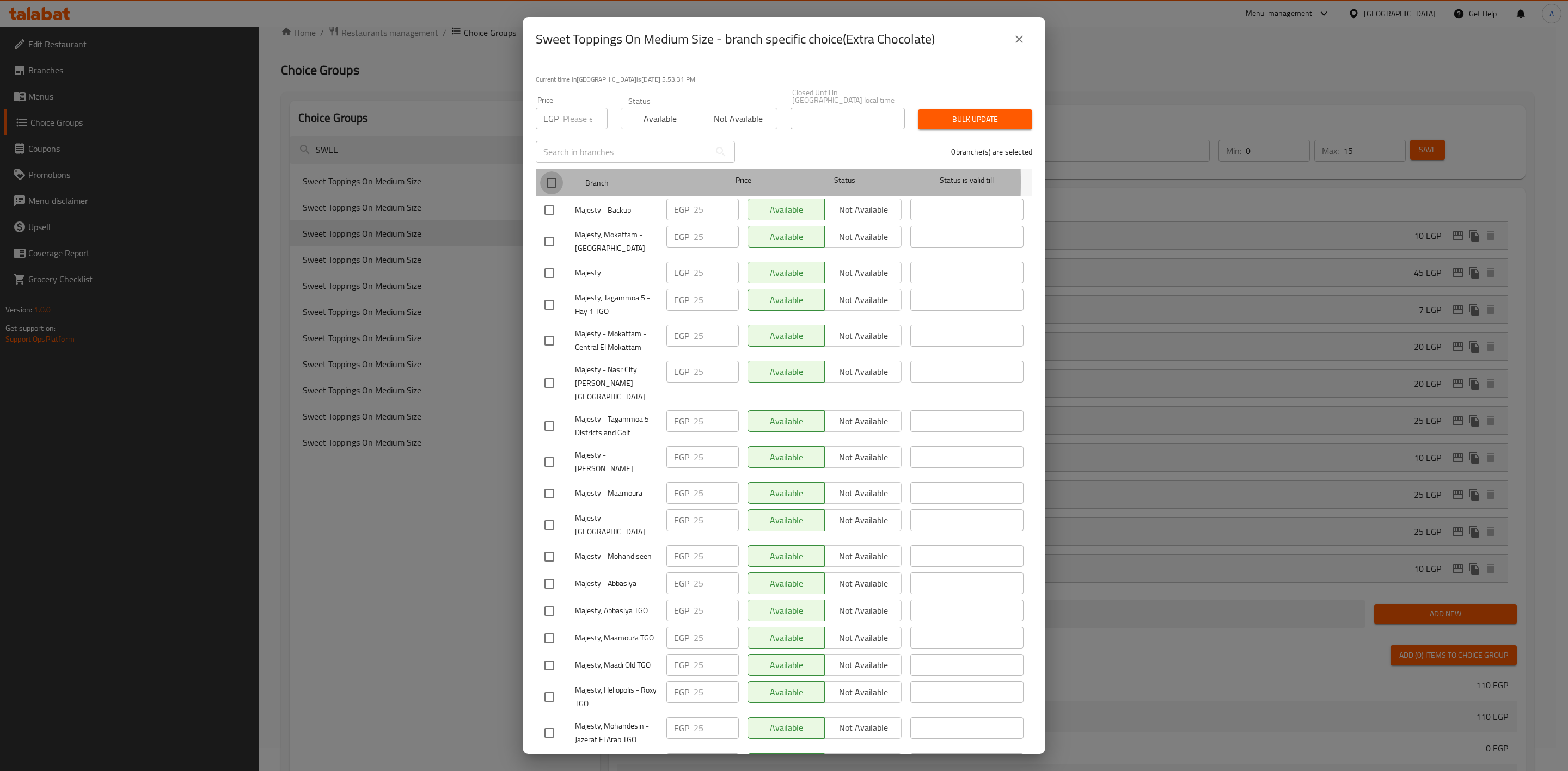
drag, startPoint x: 544, startPoint y: 175, endPoint x: 564, endPoint y: 153, distance: 29.7
click at [545, 175] on input "checkbox" at bounding box center [551, 183] width 23 height 23
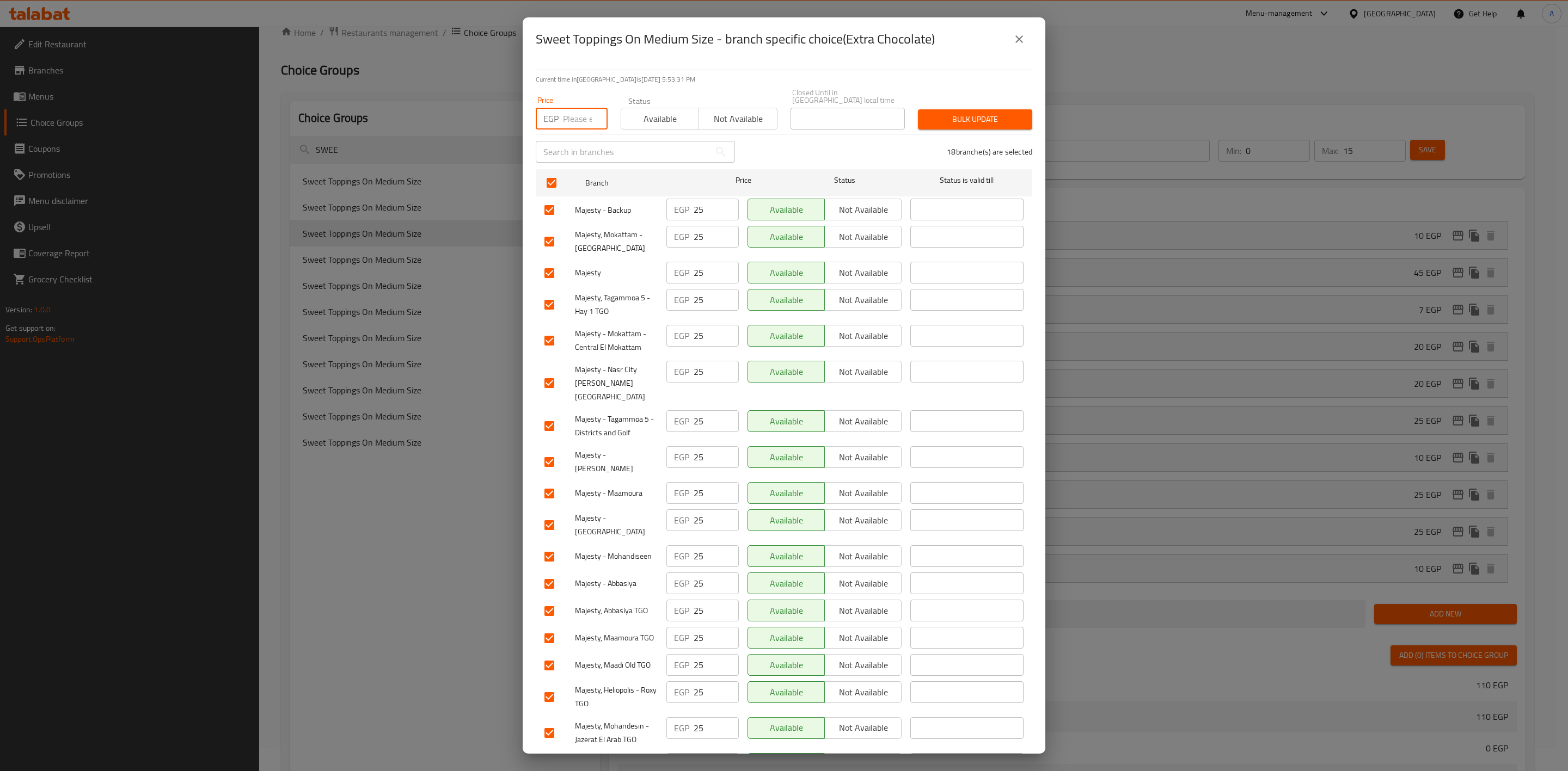
click at [574, 110] on input "number" at bounding box center [585, 119] width 44 height 22
click at [954, 113] on span "Bulk update" at bounding box center [975, 119] width 97 height 13
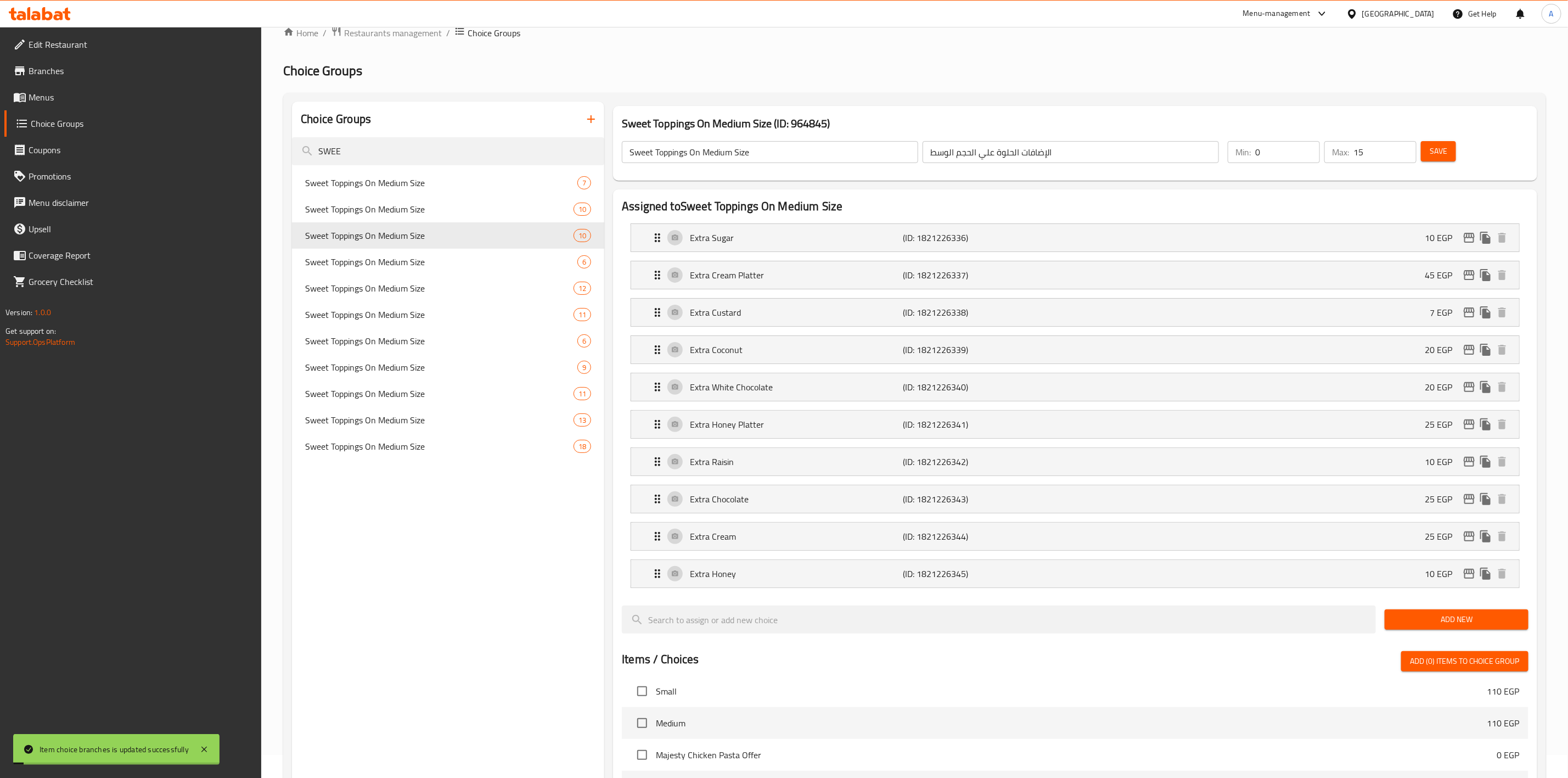
click at [411, 260] on span "Sweet Toppings On Medium Size" at bounding box center [441, 262] width 272 height 13
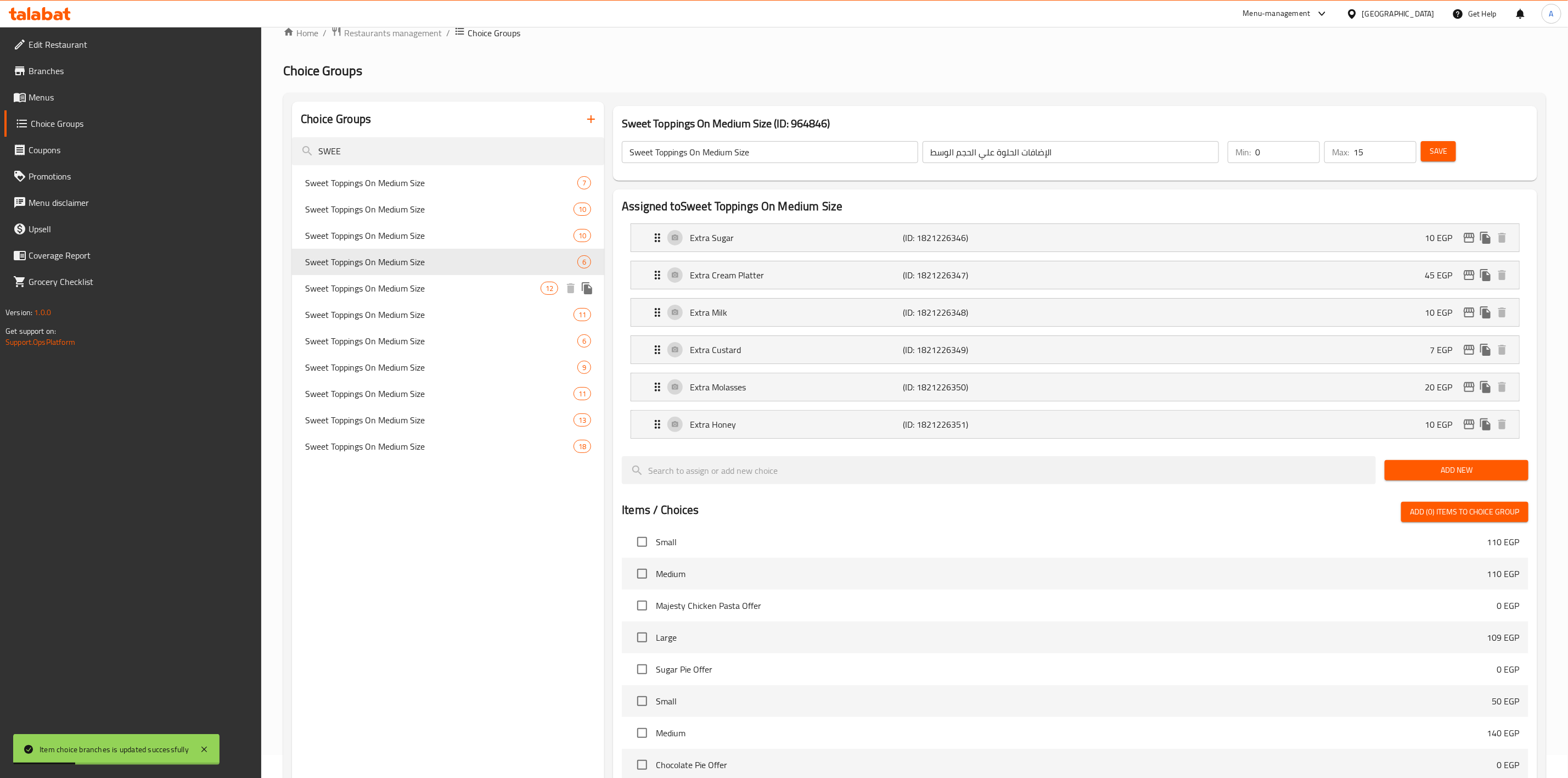
click at [415, 278] on div "Sweet Toppings On Medium Size 12" at bounding box center [448, 288] width 312 height 26
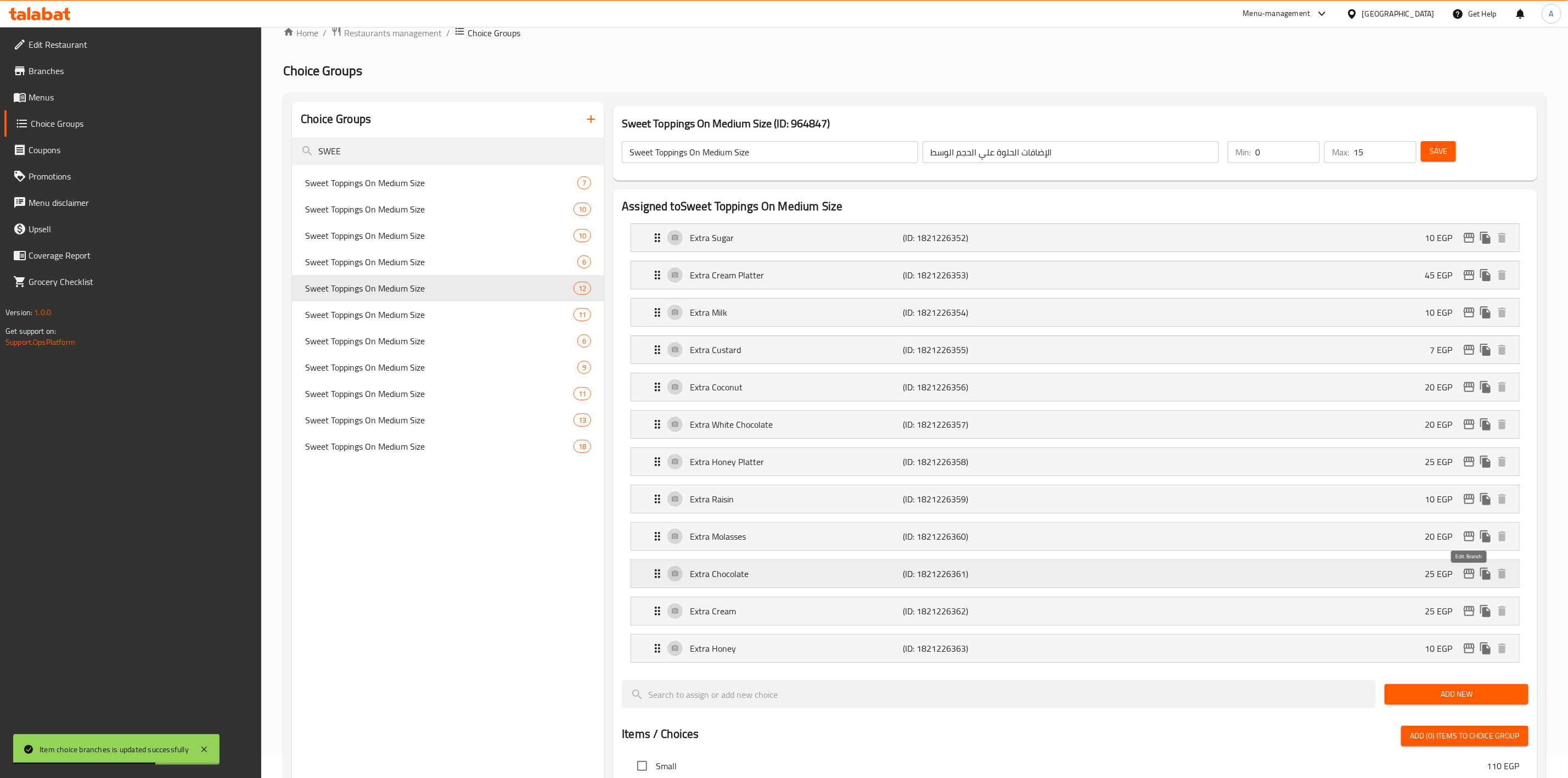
click at [1469, 577] on icon "edit" at bounding box center [1469, 574] width 11 height 10
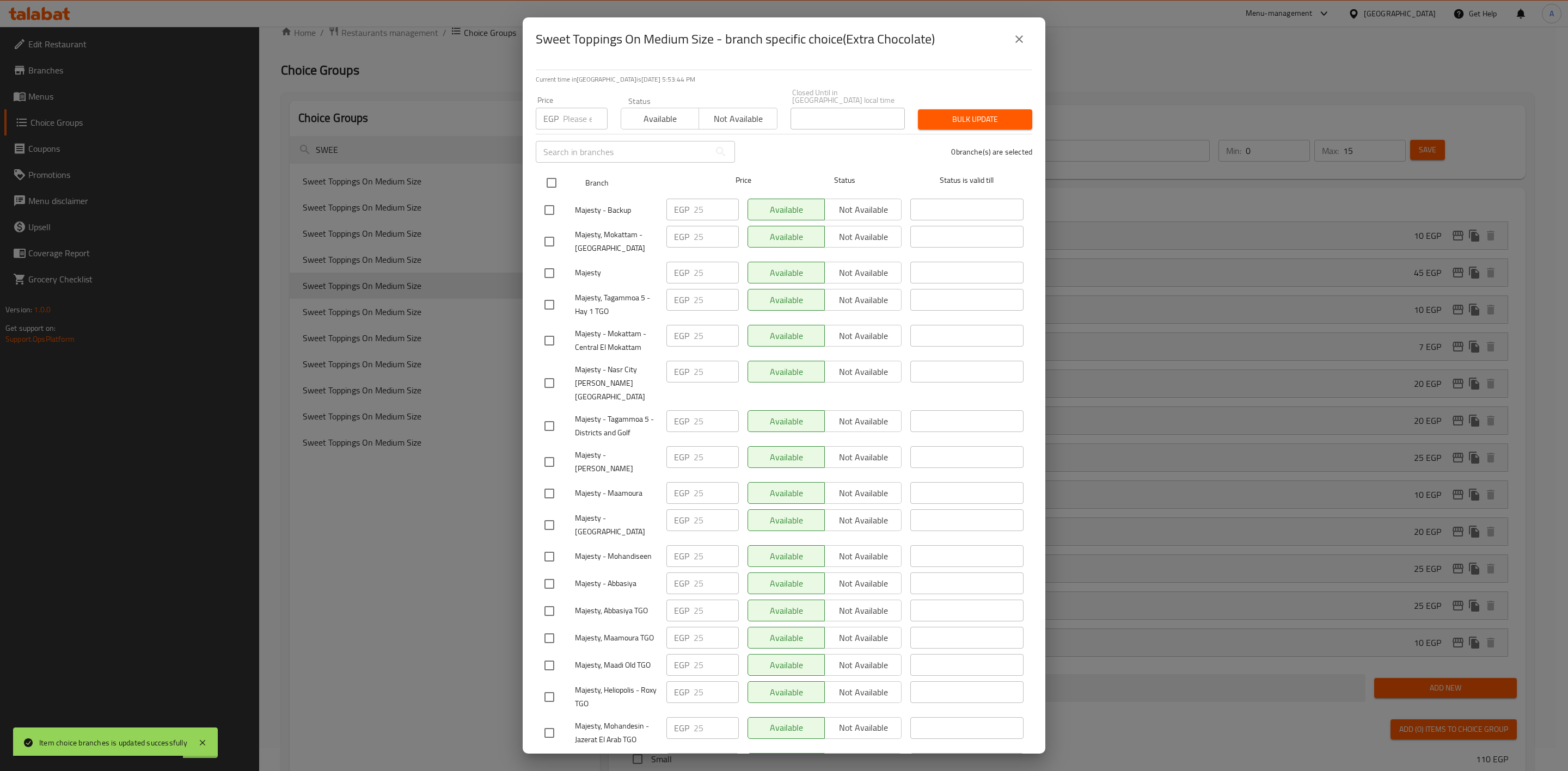
click at [552, 172] on input "checkbox" at bounding box center [551, 183] width 23 height 23
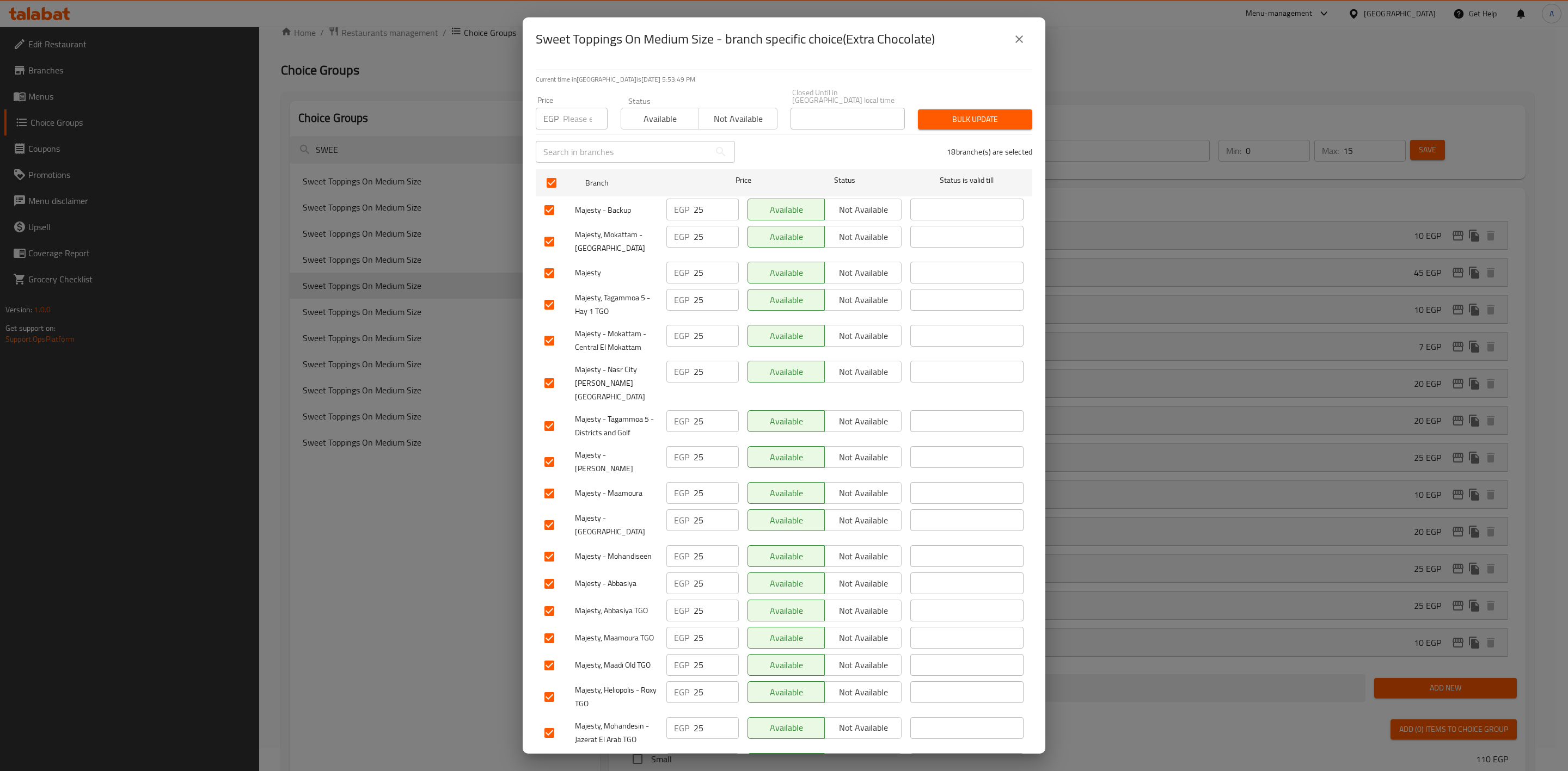
click at [573, 110] on input "number" at bounding box center [585, 119] width 44 height 22
click at [983, 114] on span "Bulk update" at bounding box center [975, 119] width 97 height 13
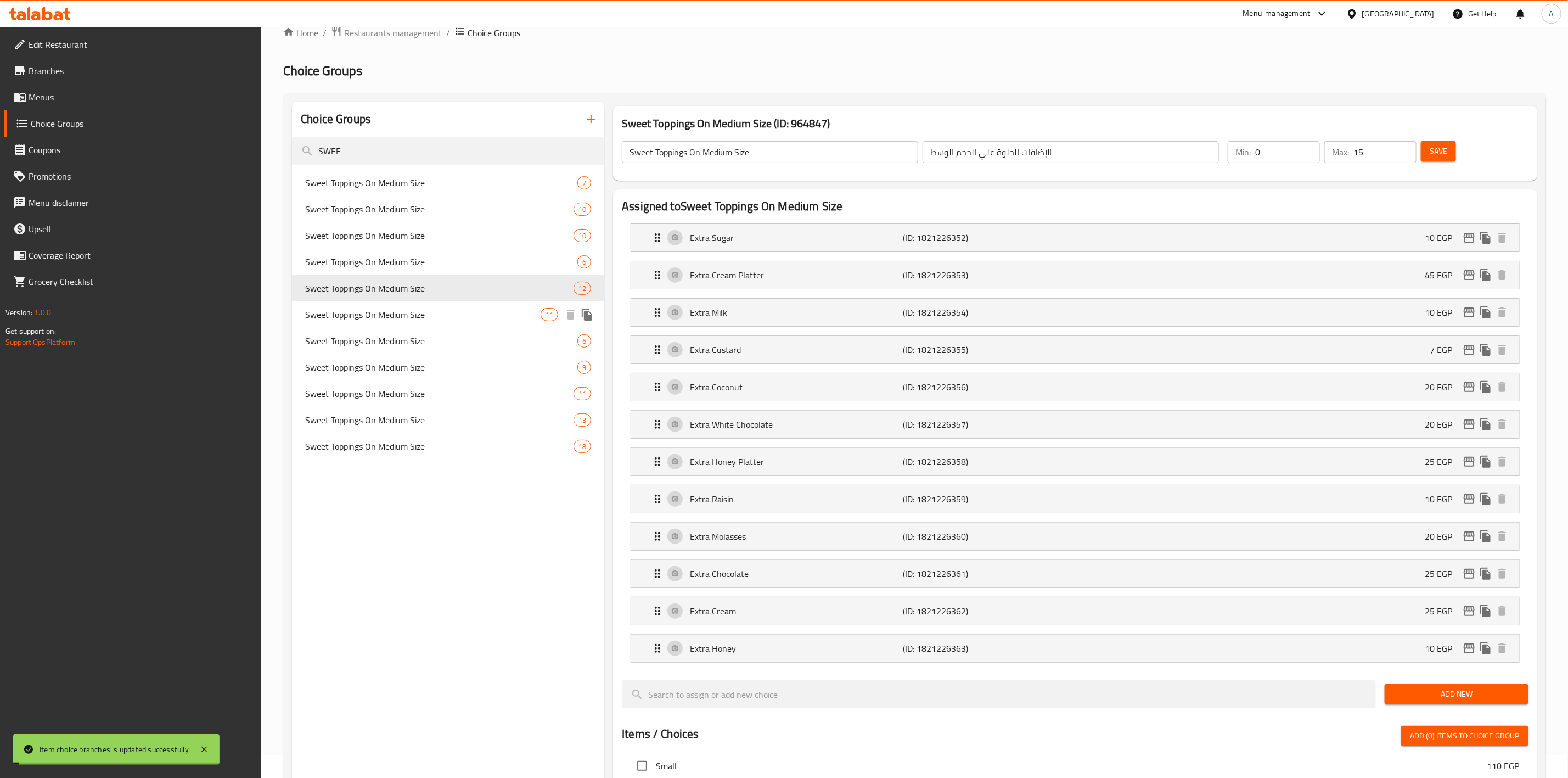
click at [401, 305] on div "Sweet Toppings On Medium Size 11" at bounding box center [448, 314] width 312 height 26
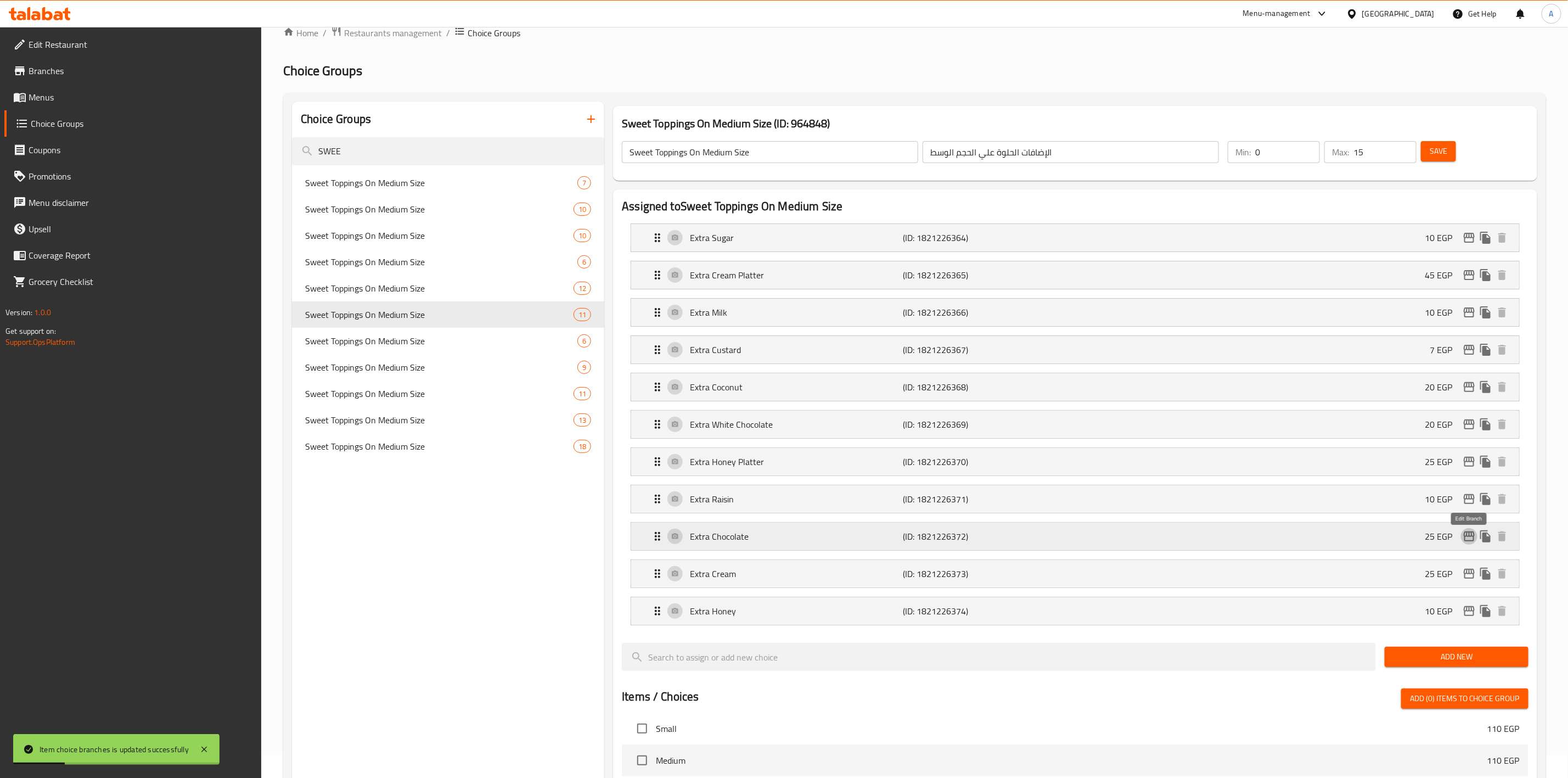
click at [1466, 541] on icon "edit" at bounding box center [1469, 537] width 11 height 10
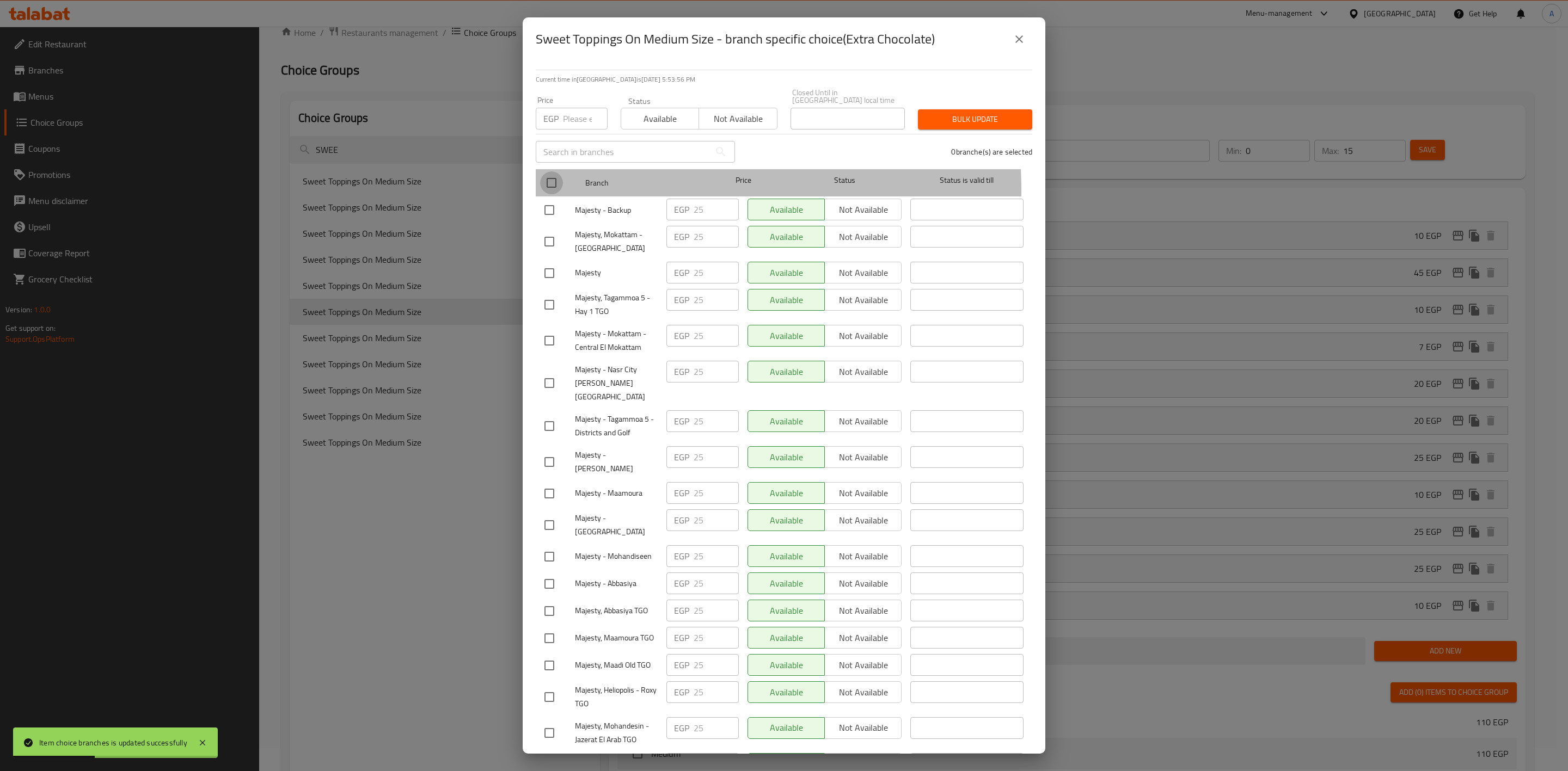
click at [552, 183] on input "checkbox" at bounding box center [551, 183] width 23 height 23
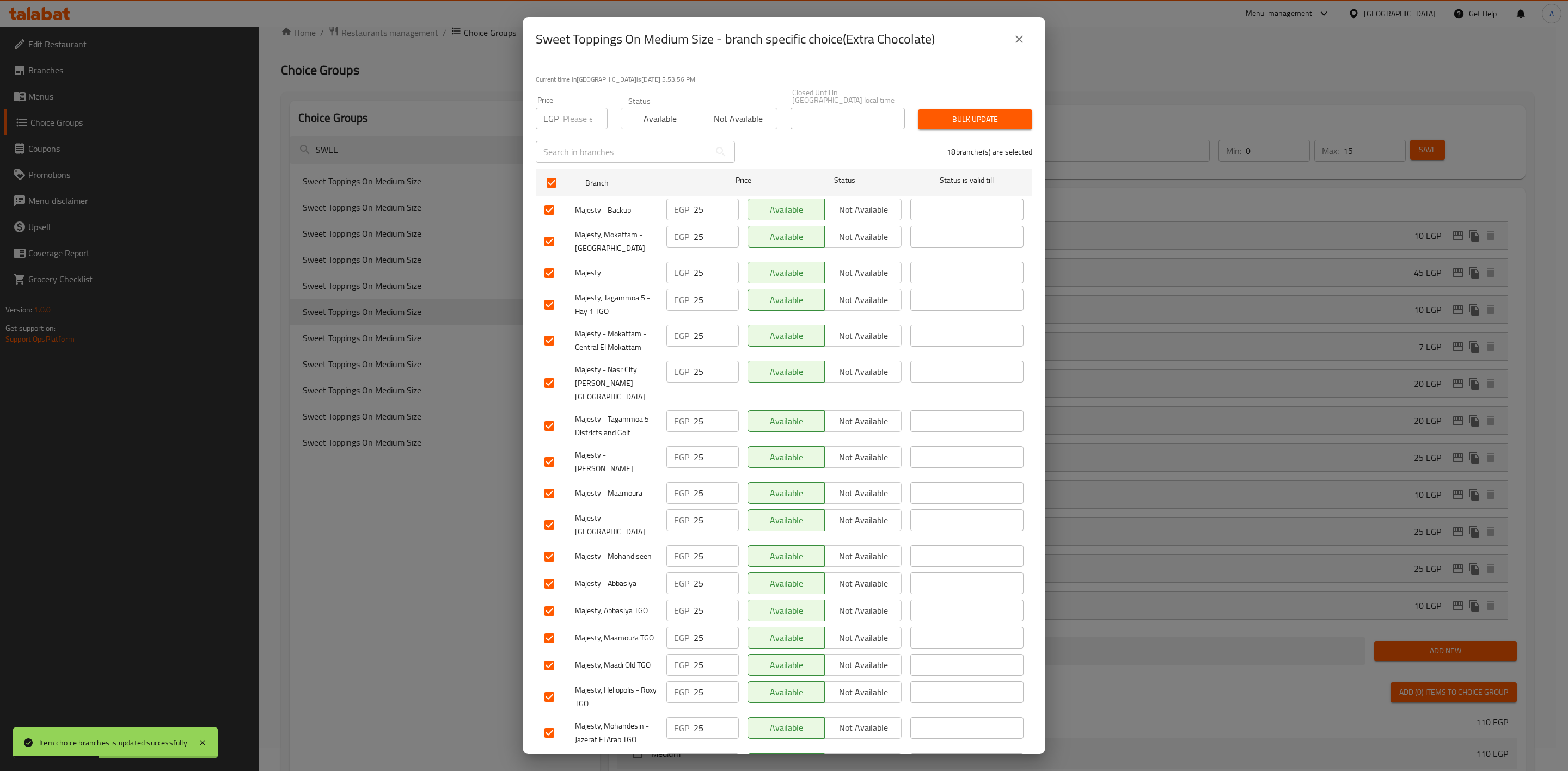
click at [564, 116] on input "number" at bounding box center [585, 119] width 44 height 22
click at [930, 113] on span "Bulk update" at bounding box center [975, 119] width 97 height 13
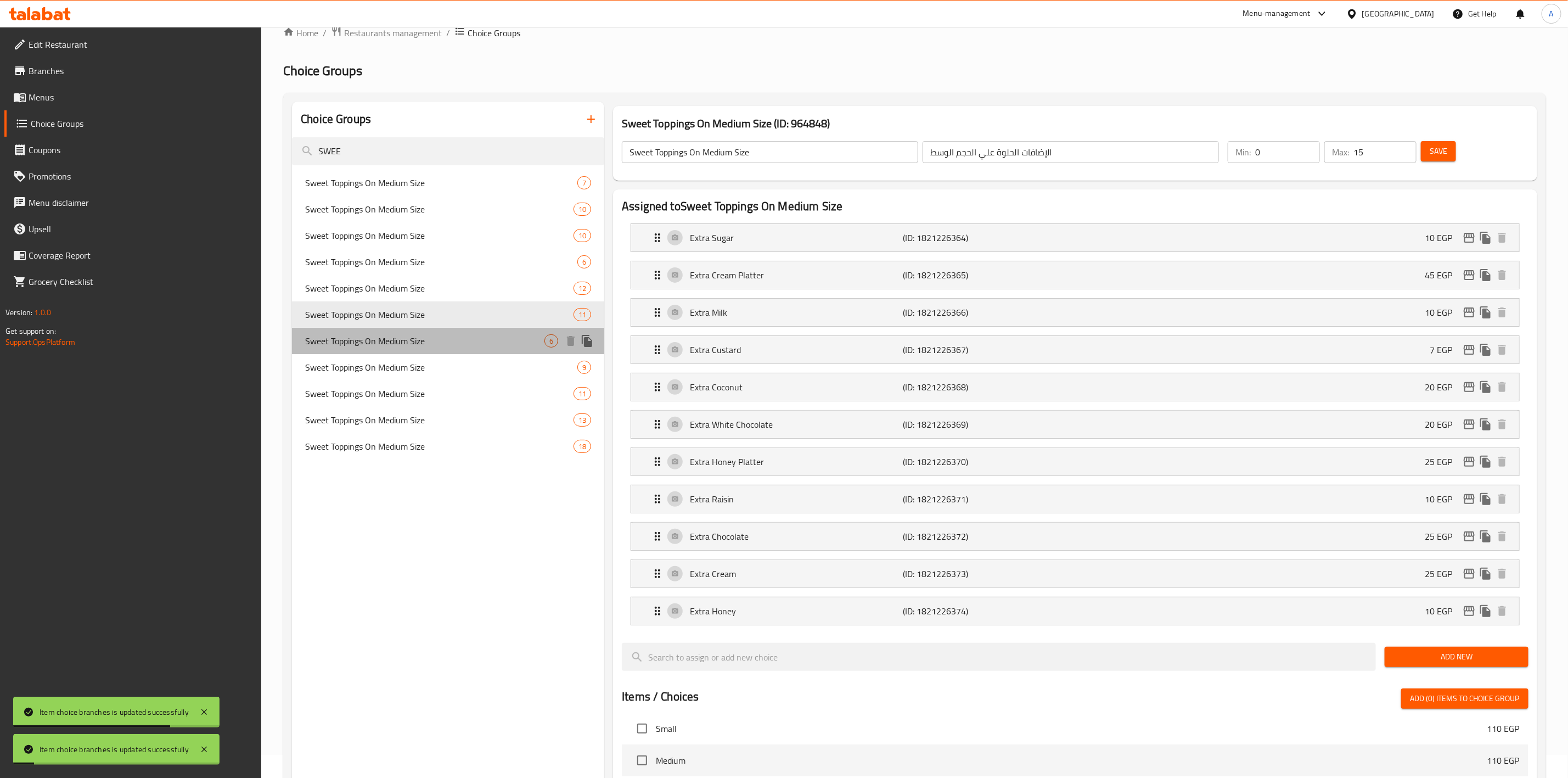
click at [450, 341] on span "Sweet Toppings On Medium Size" at bounding box center [425, 341] width 239 height 13
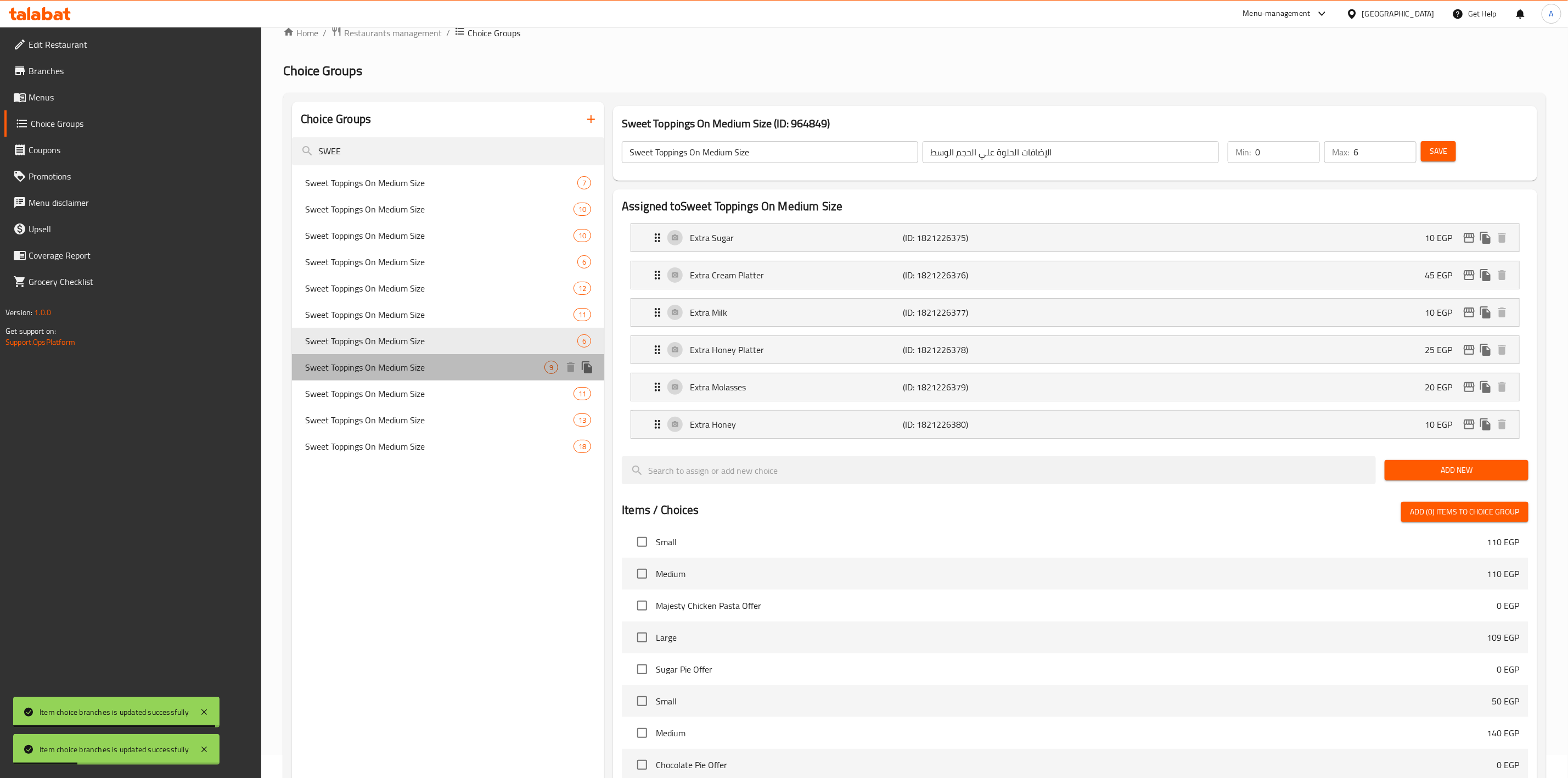
click at [412, 361] on span "Sweet Toppings On Medium Size" at bounding box center [425, 367] width 239 height 13
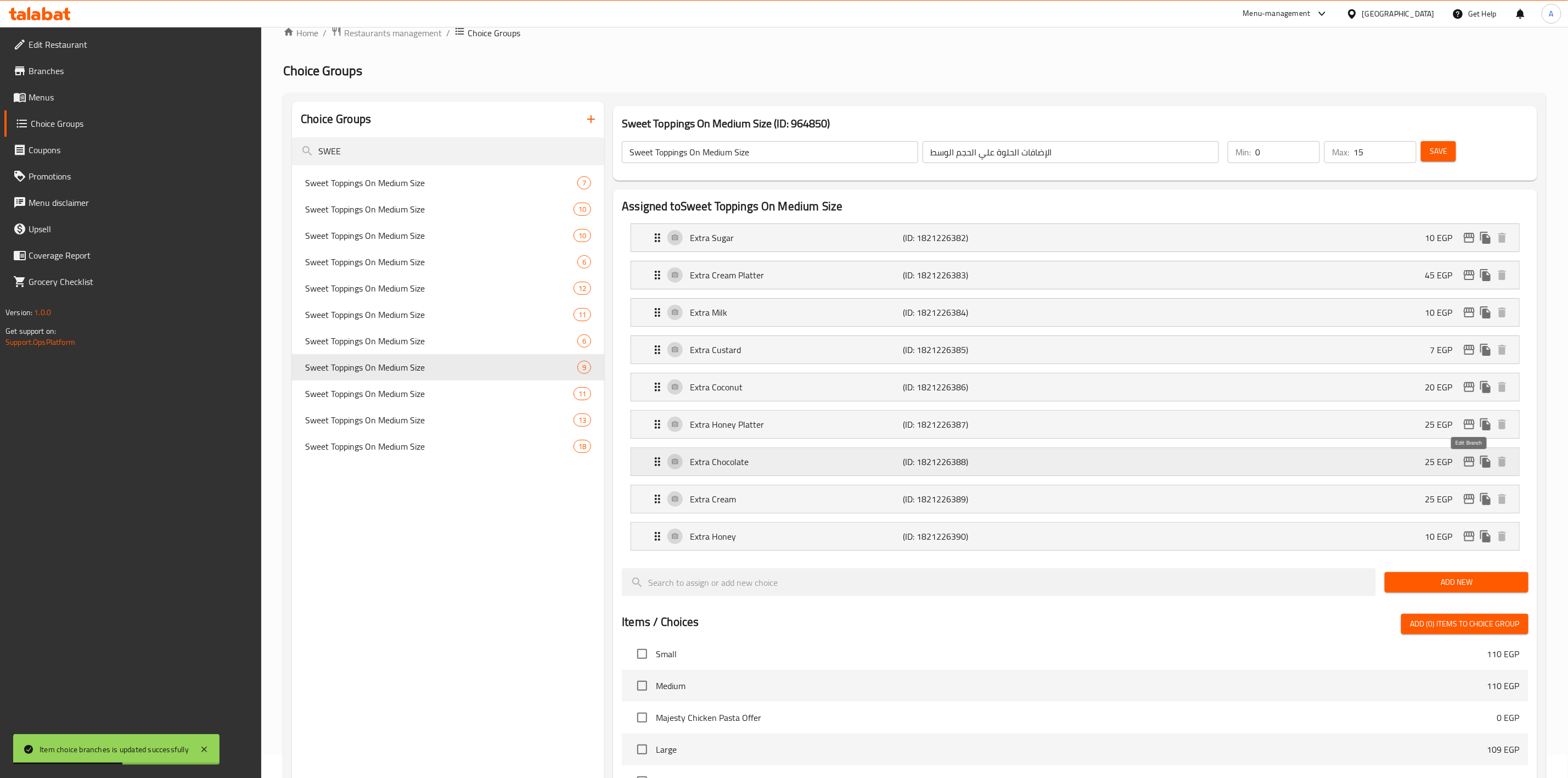
click at [1470, 469] on icon "edit" at bounding box center [1469, 461] width 13 height 13
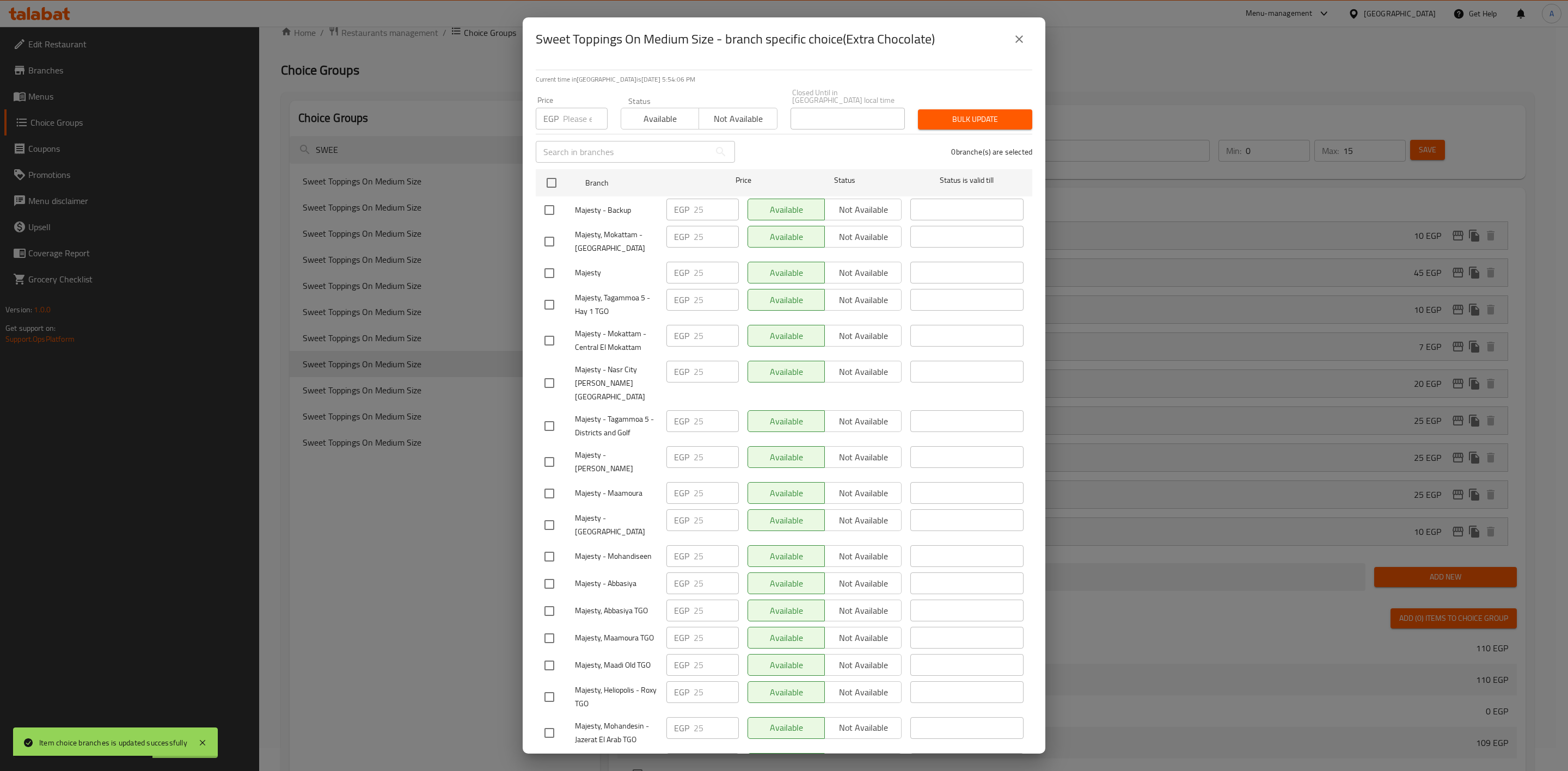
click at [554, 172] on input "checkbox" at bounding box center [551, 183] width 23 height 23
click at [587, 113] on input "number" at bounding box center [585, 119] width 44 height 22
click at [956, 113] on span "Bulk update" at bounding box center [975, 119] width 97 height 13
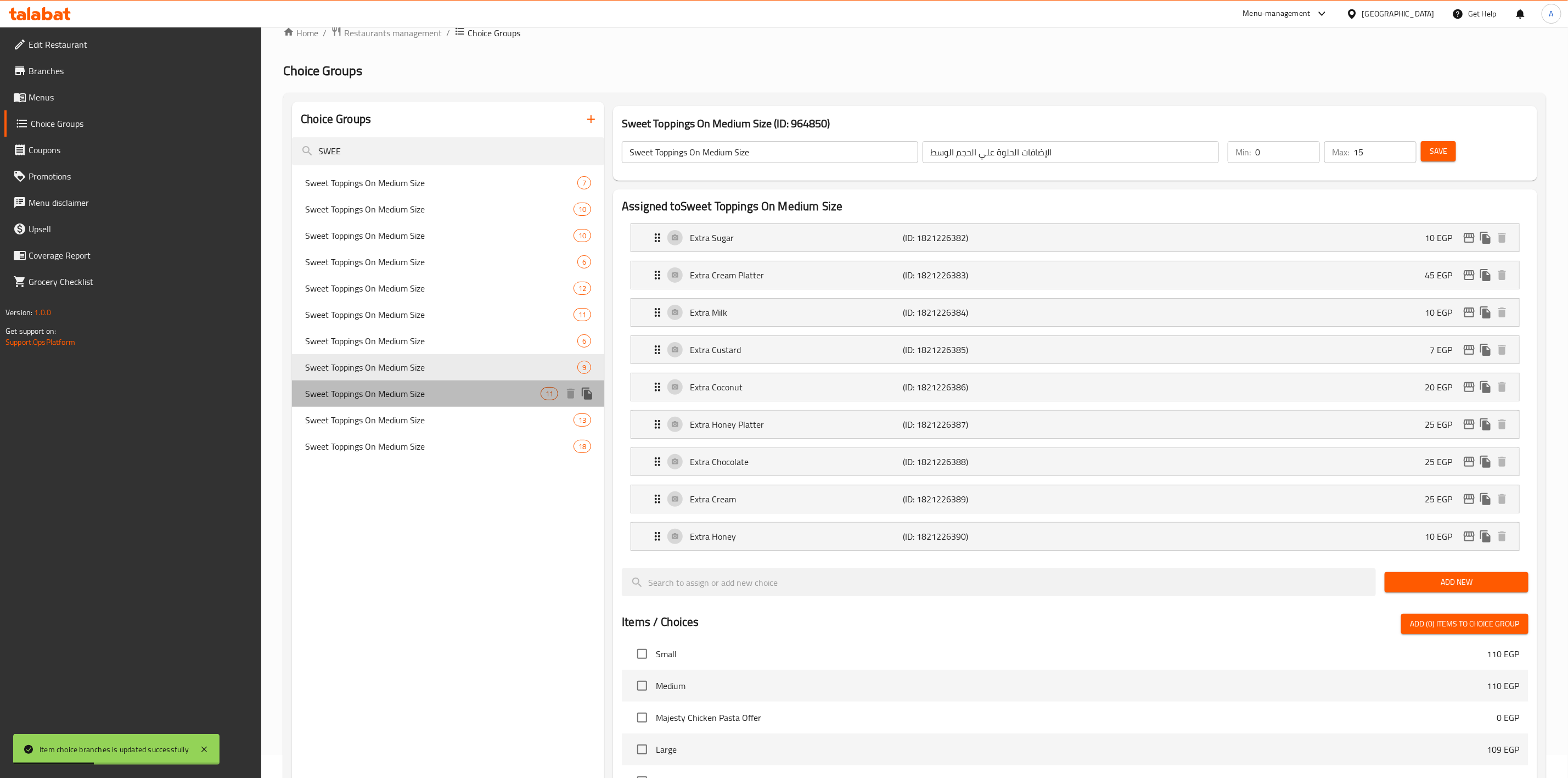
click at [422, 389] on span "Sweet Toppings On Medium Size" at bounding box center [423, 394] width 236 height 13
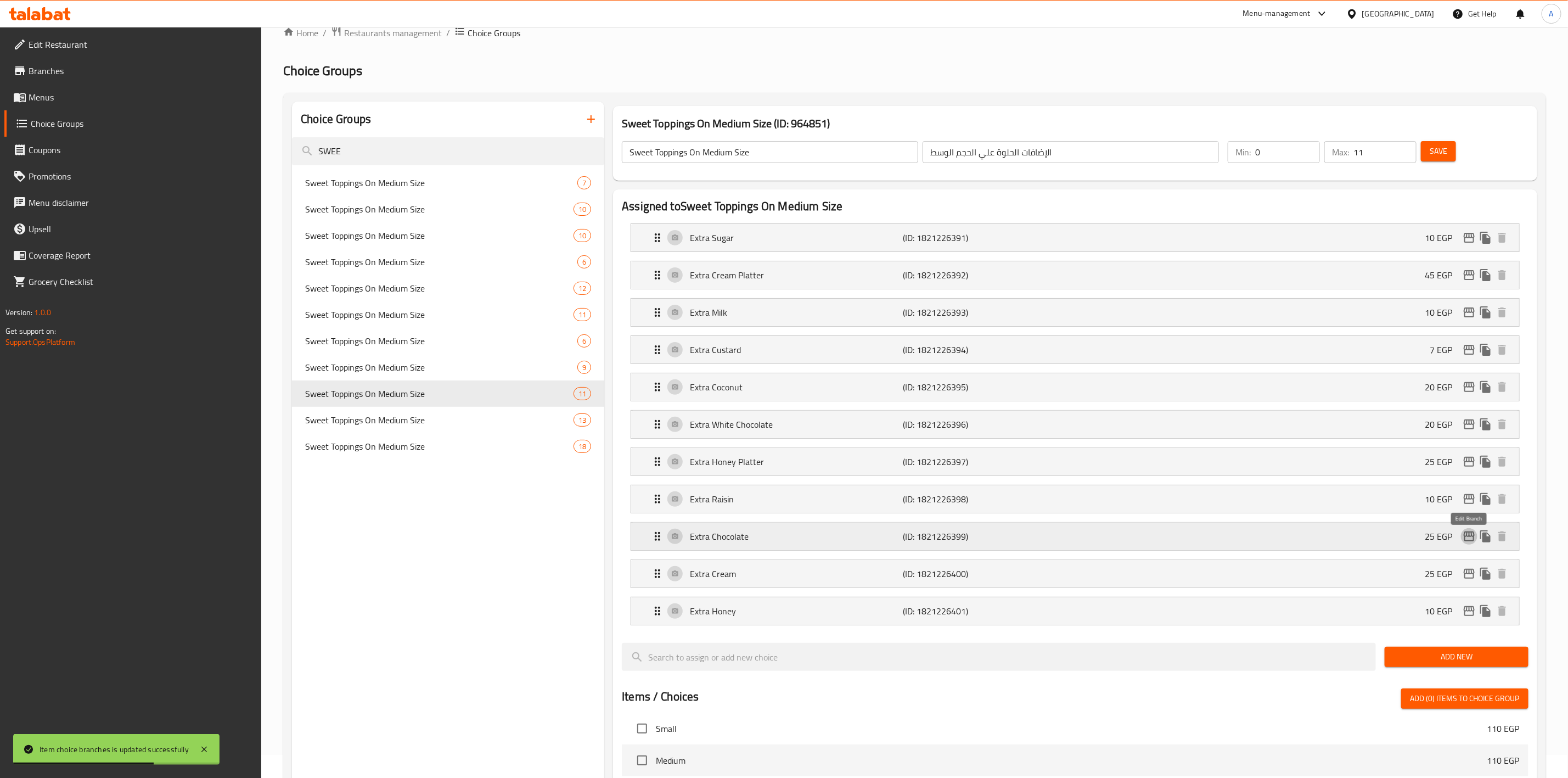
click at [1470, 539] on icon "edit" at bounding box center [1469, 536] width 13 height 13
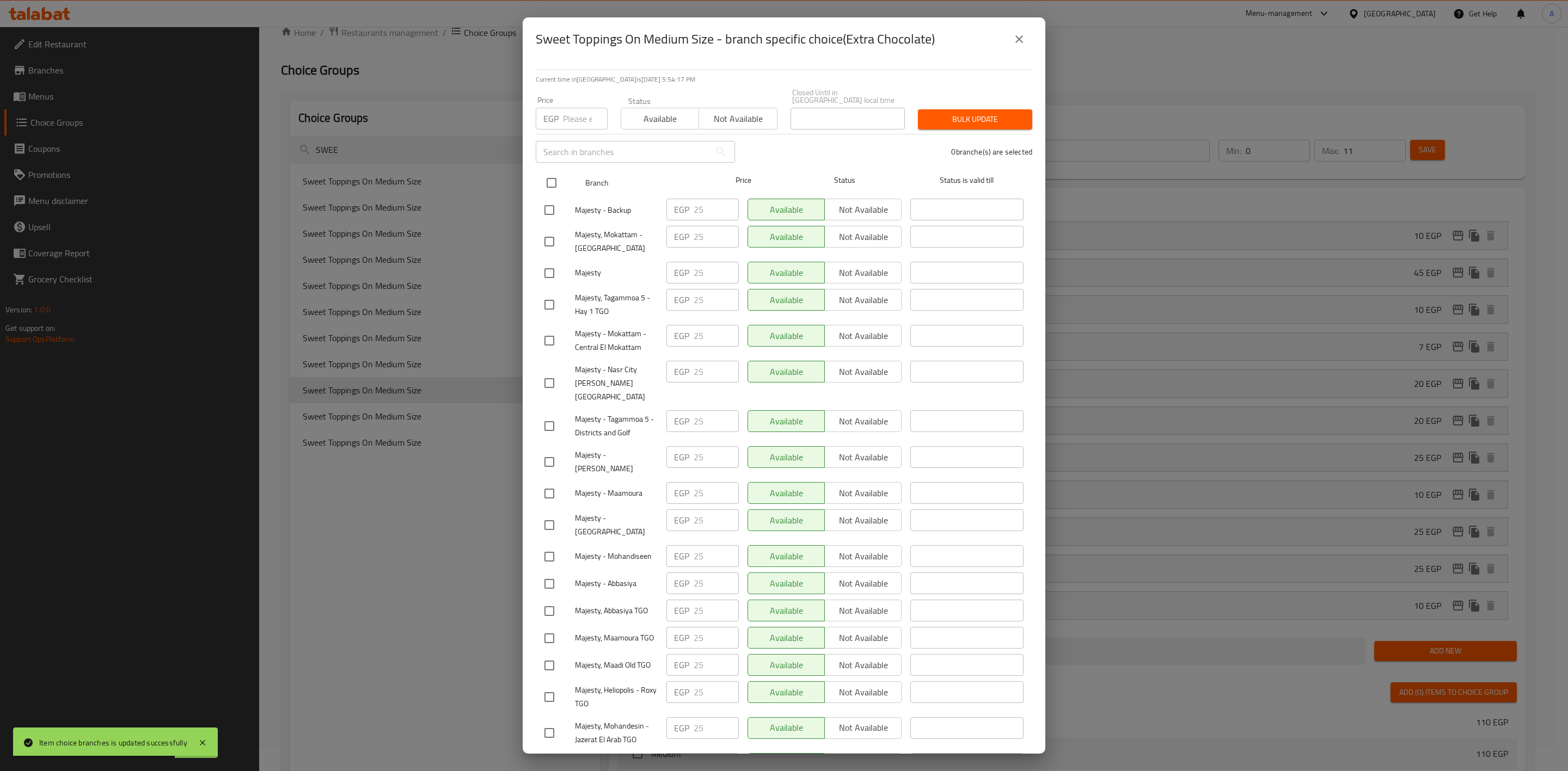
click at [553, 177] on input "checkbox" at bounding box center [551, 183] width 23 height 23
click at [561, 116] on div "EGP Price" at bounding box center [572, 119] width 72 height 22
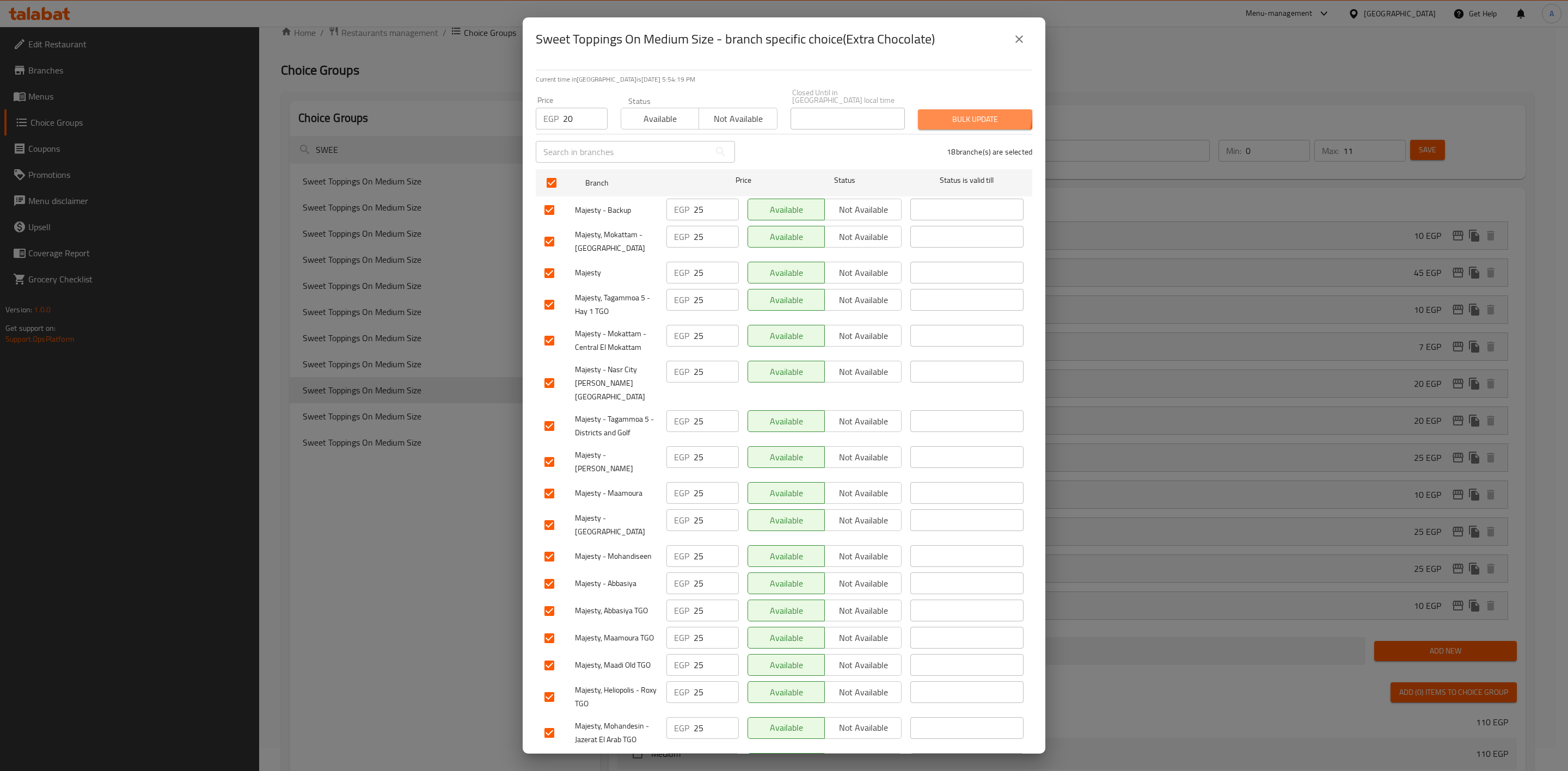
click at [964, 113] on span "Bulk update" at bounding box center [975, 119] width 97 height 13
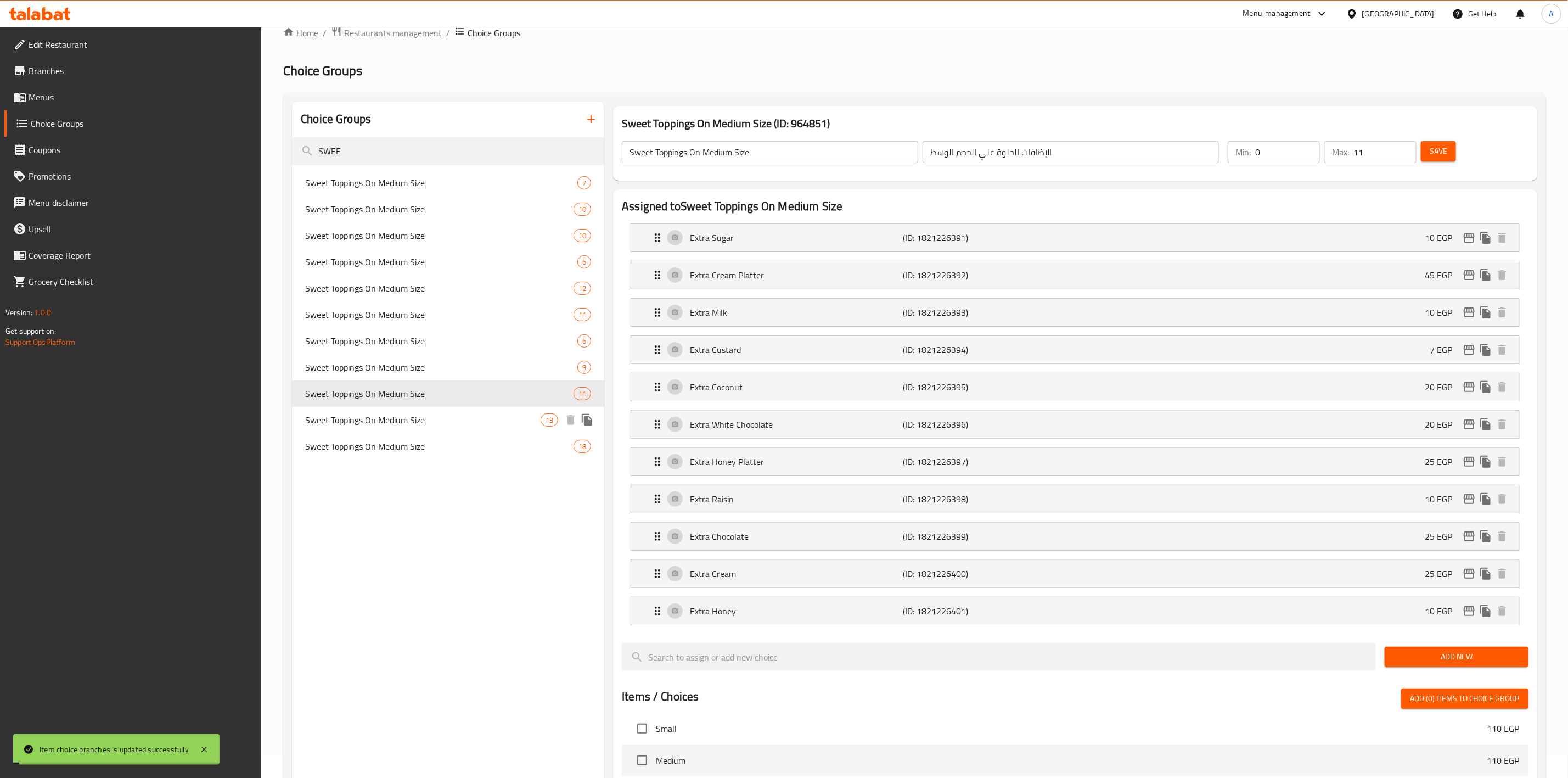
click at [409, 414] on span "Sweet Toppings On Medium Size" at bounding box center [423, 420] width 236 height 13
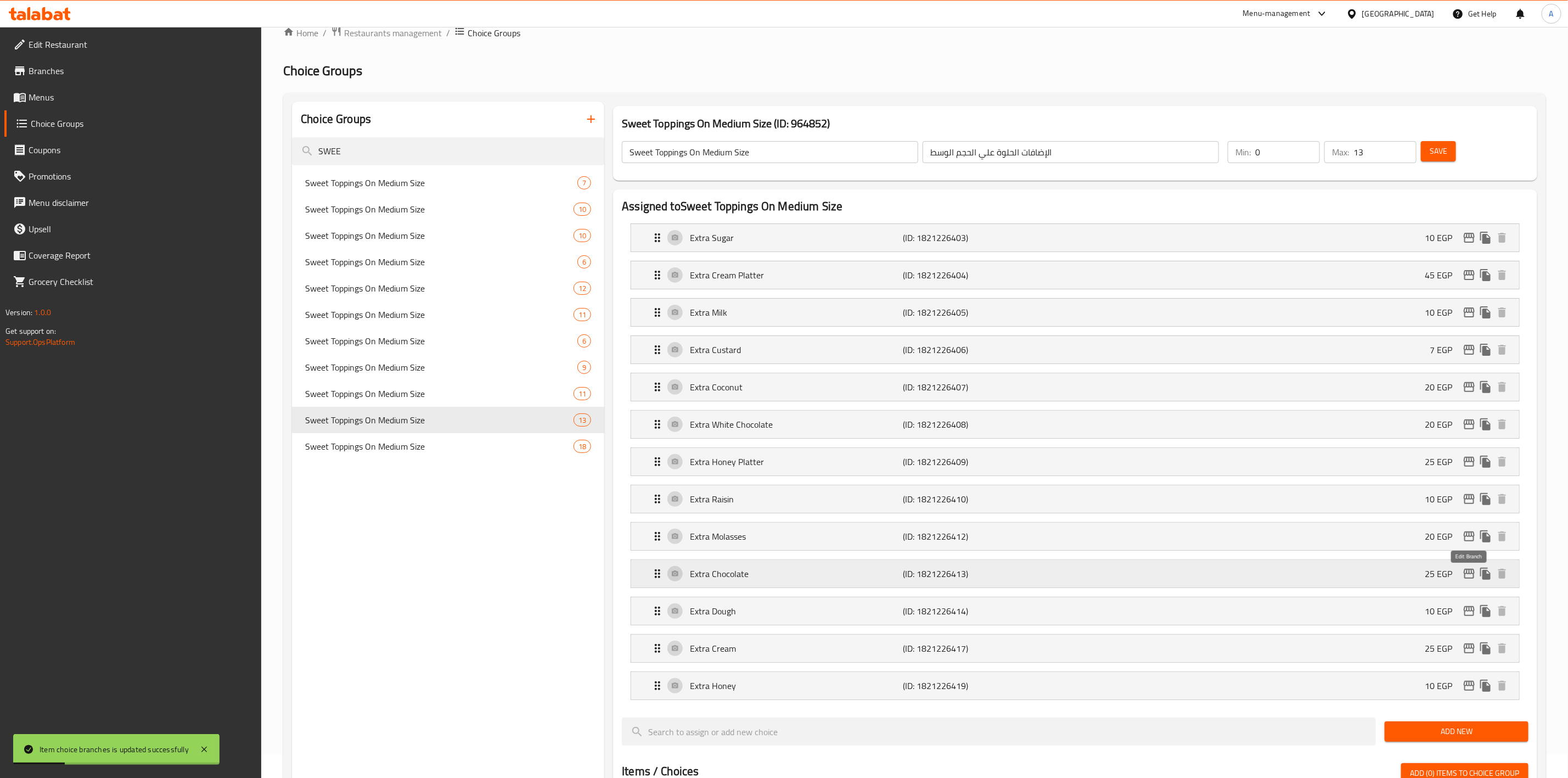
click at [1466, 575] on icon "edit" at bounding box center [1469, 574] width 13 height 13
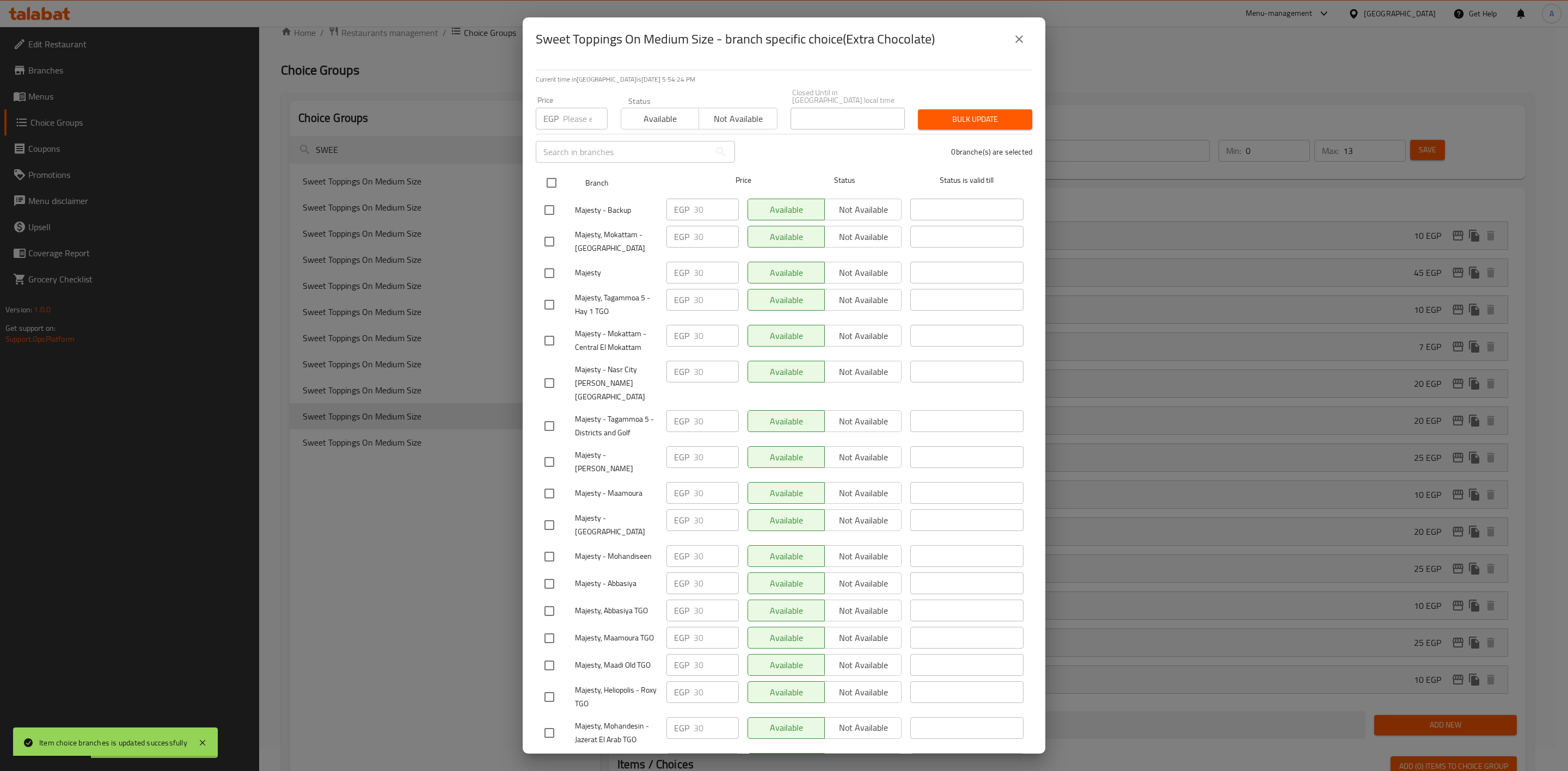
click at [547, 175] on input "checkbox" at bounding box center [551, 183] width 23 height 23
click at [569, 115] on input "number" at bounding box center [585, 119] width 44 height 22
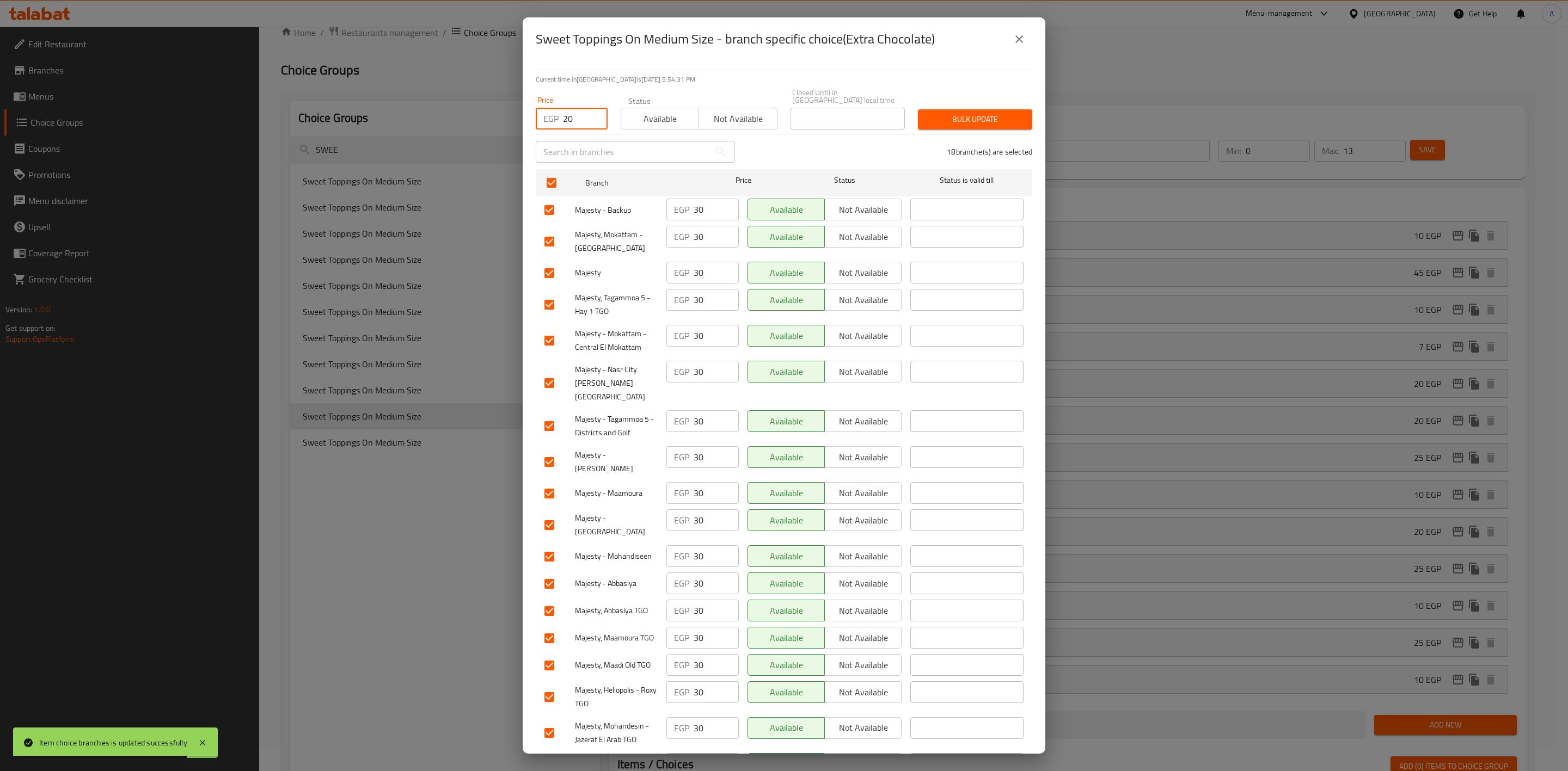
click at [962, 103] on div "Bulk update" at bounding box center [975, 119] width 127 height 33
click at [967, 113] on span "Bulk update" at bounding box center [975, 119] width 97 height 13
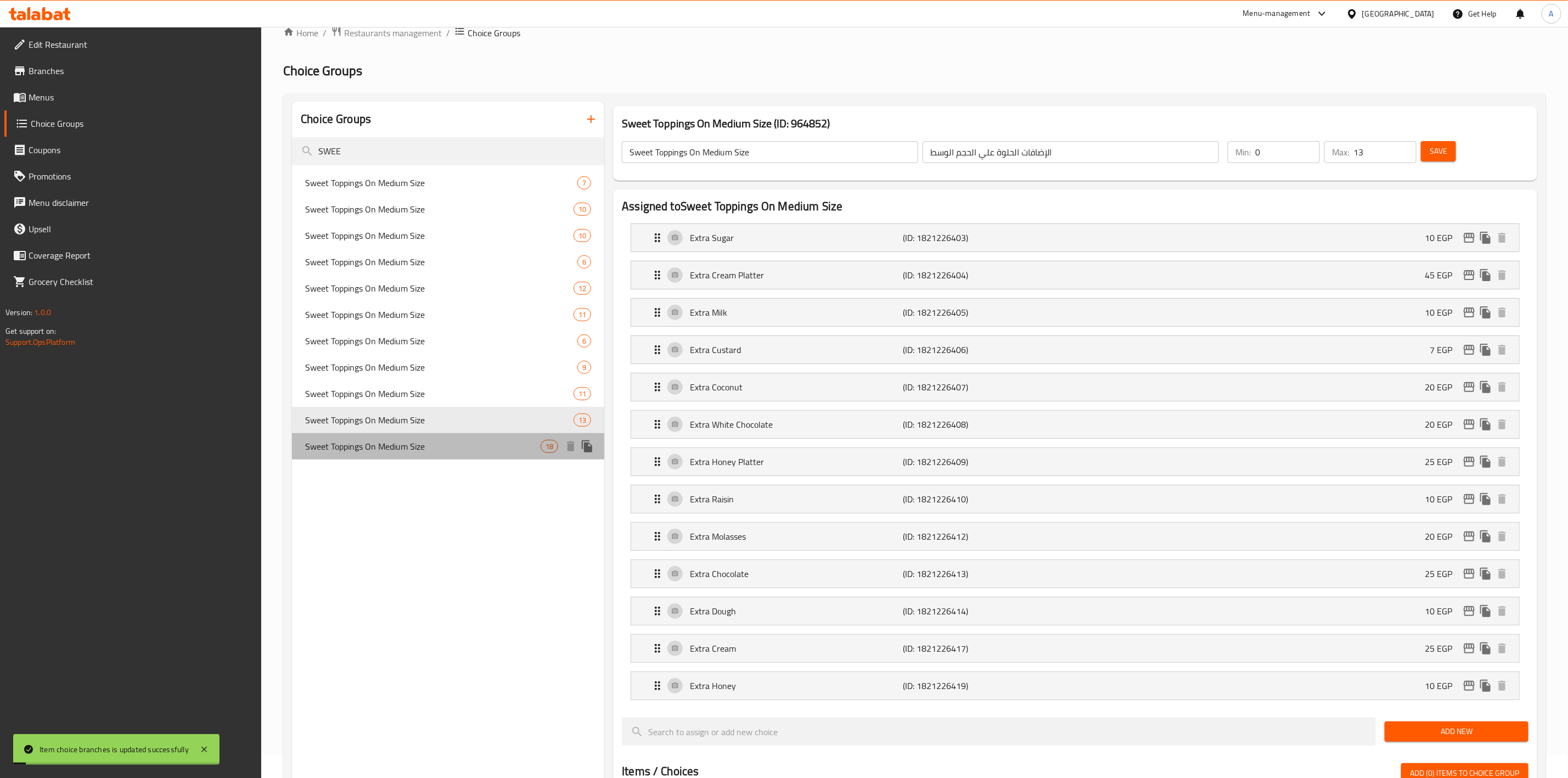
click at [387, 450] on span "Sweet Toppings On Medium Size" at bounding box center [423, 446] width 236 height 13
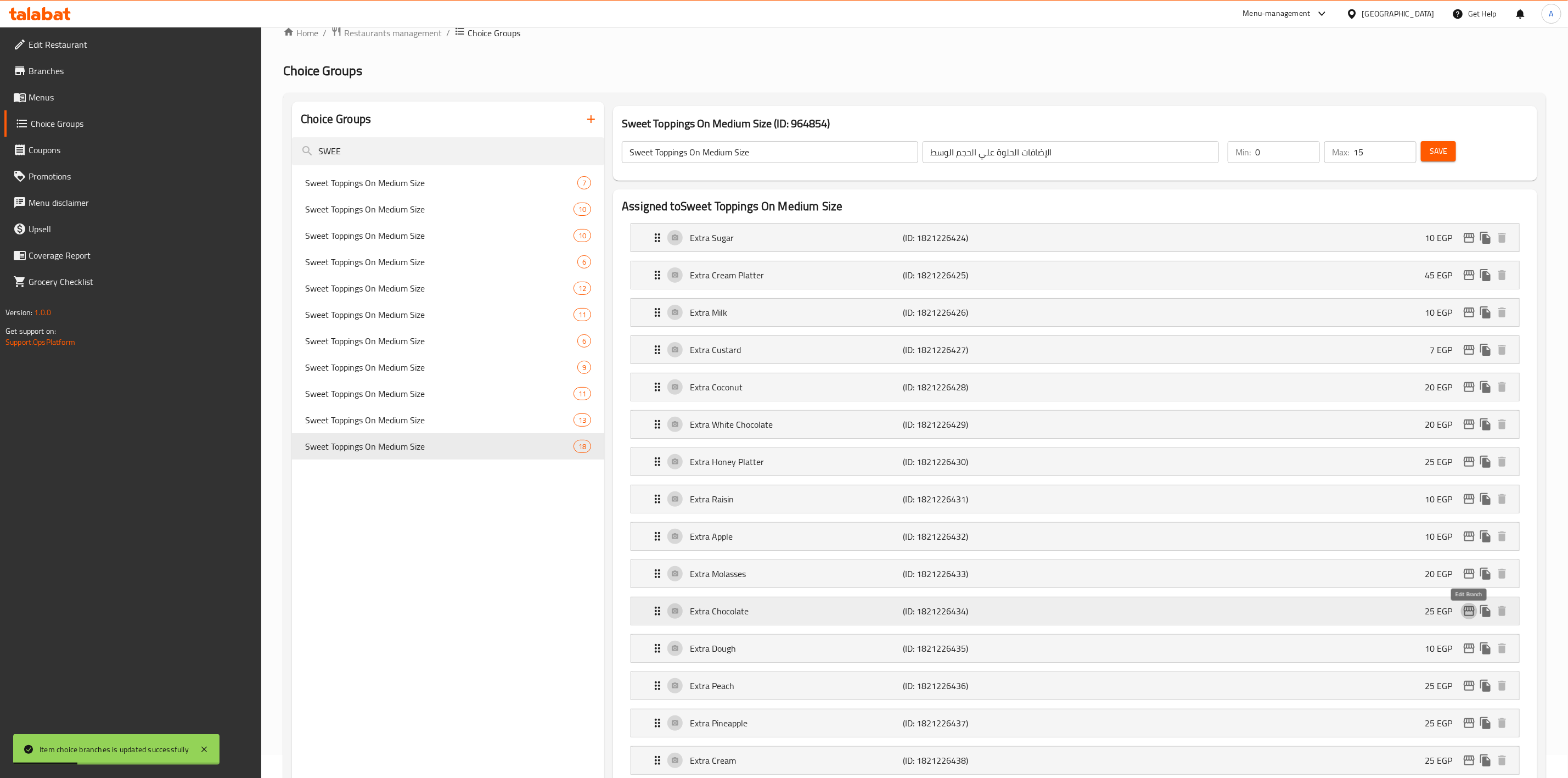
click at [1469, 618] on icon "edit" at bounding box center [1469, 611] width 13 height 13
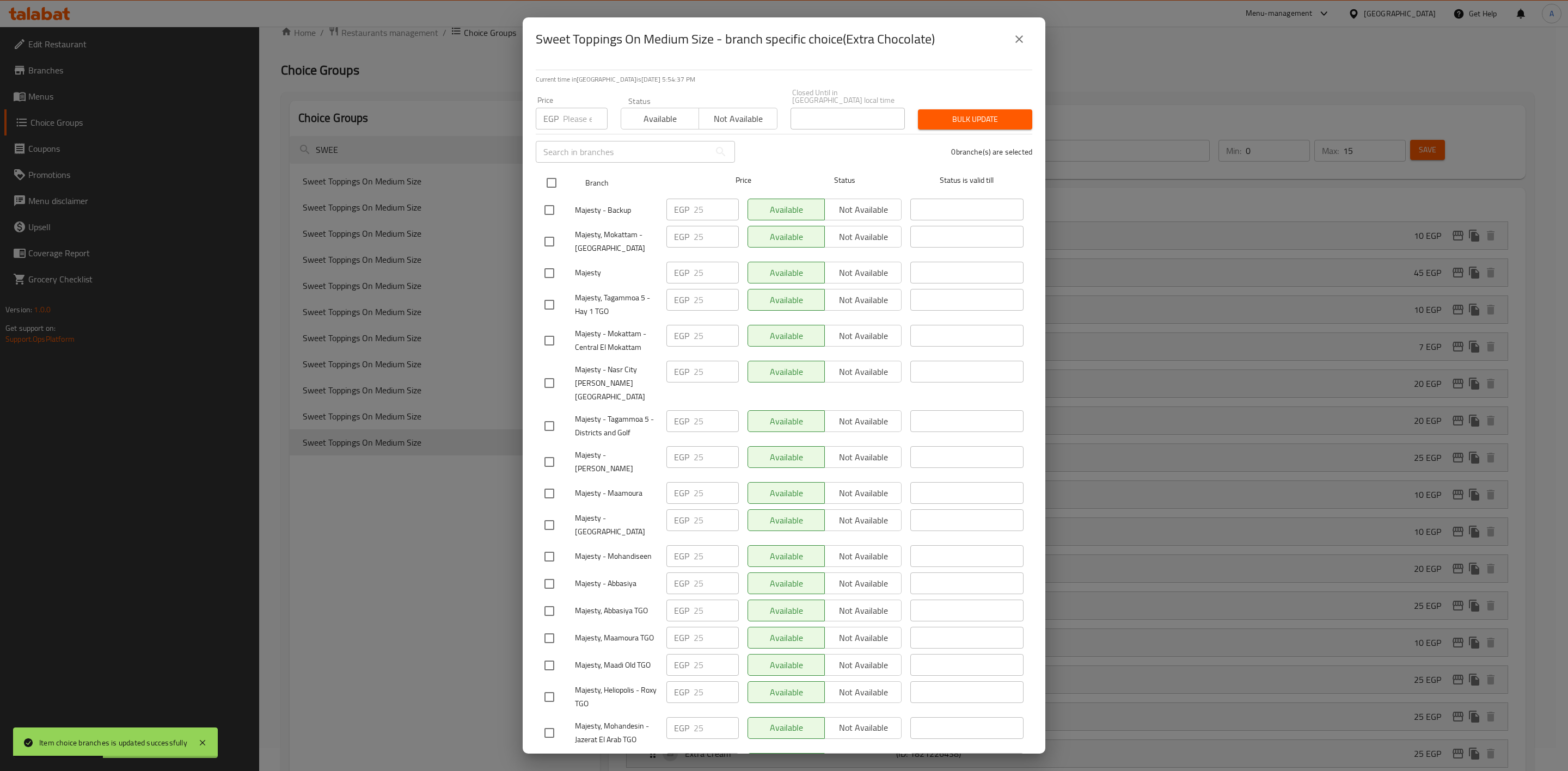
click at [549, 178] on input "checkbox" at bounding box center [551, 183] width 23 height 23
click at [581, 108] on input "number" at bounding box center [585, 119] width 44 height 22
click at [959, 132] on div "18 branche(s) are selected" at bounding box center [890, 152] width 297 height 39
click at [976, 113] on span "Bulk update" at bounding box center [975, 119] width 97 height 13
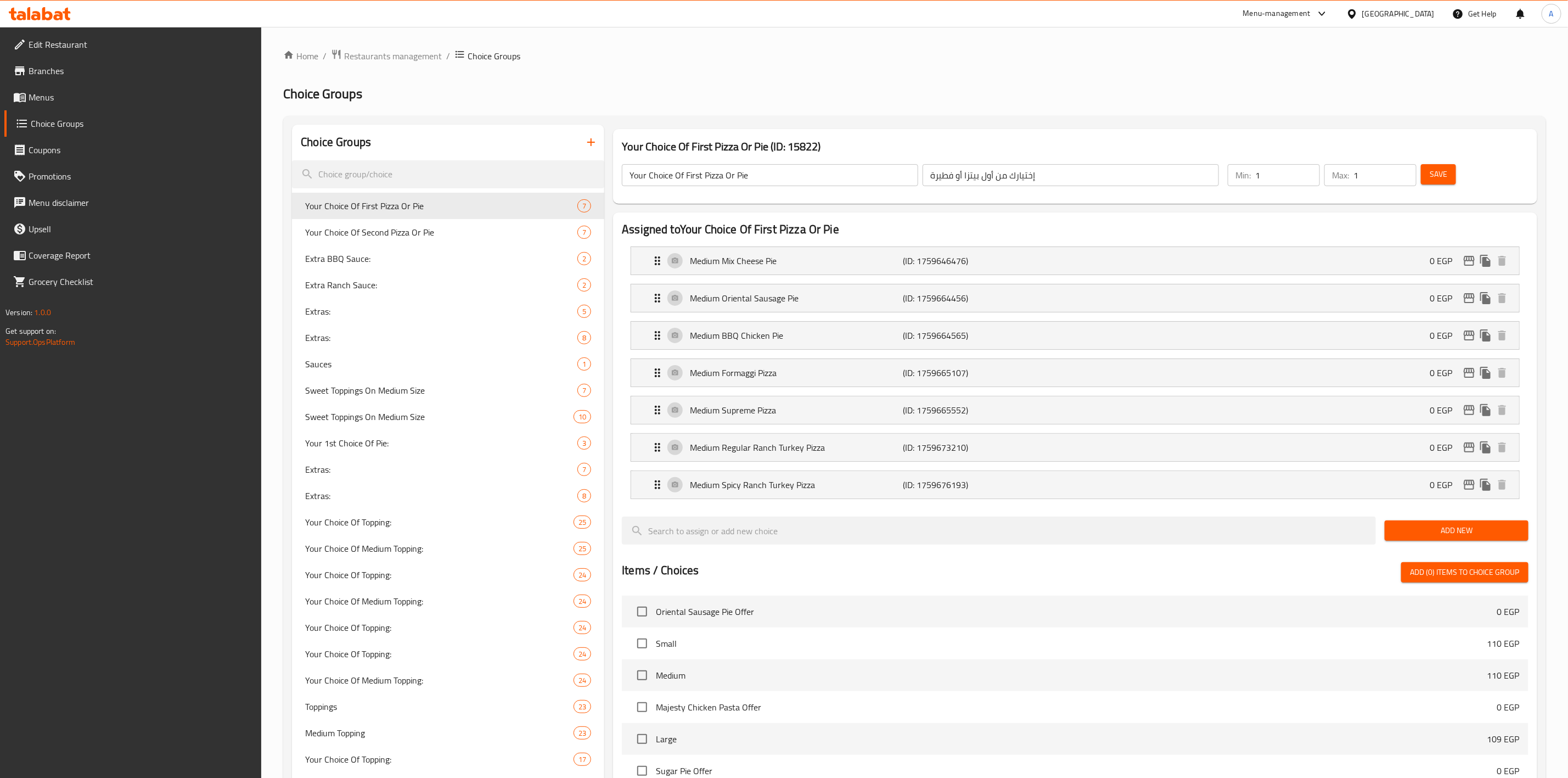
click at [68, 104] on link "Menus" at bounding box center [133, 97] width 257 height 26
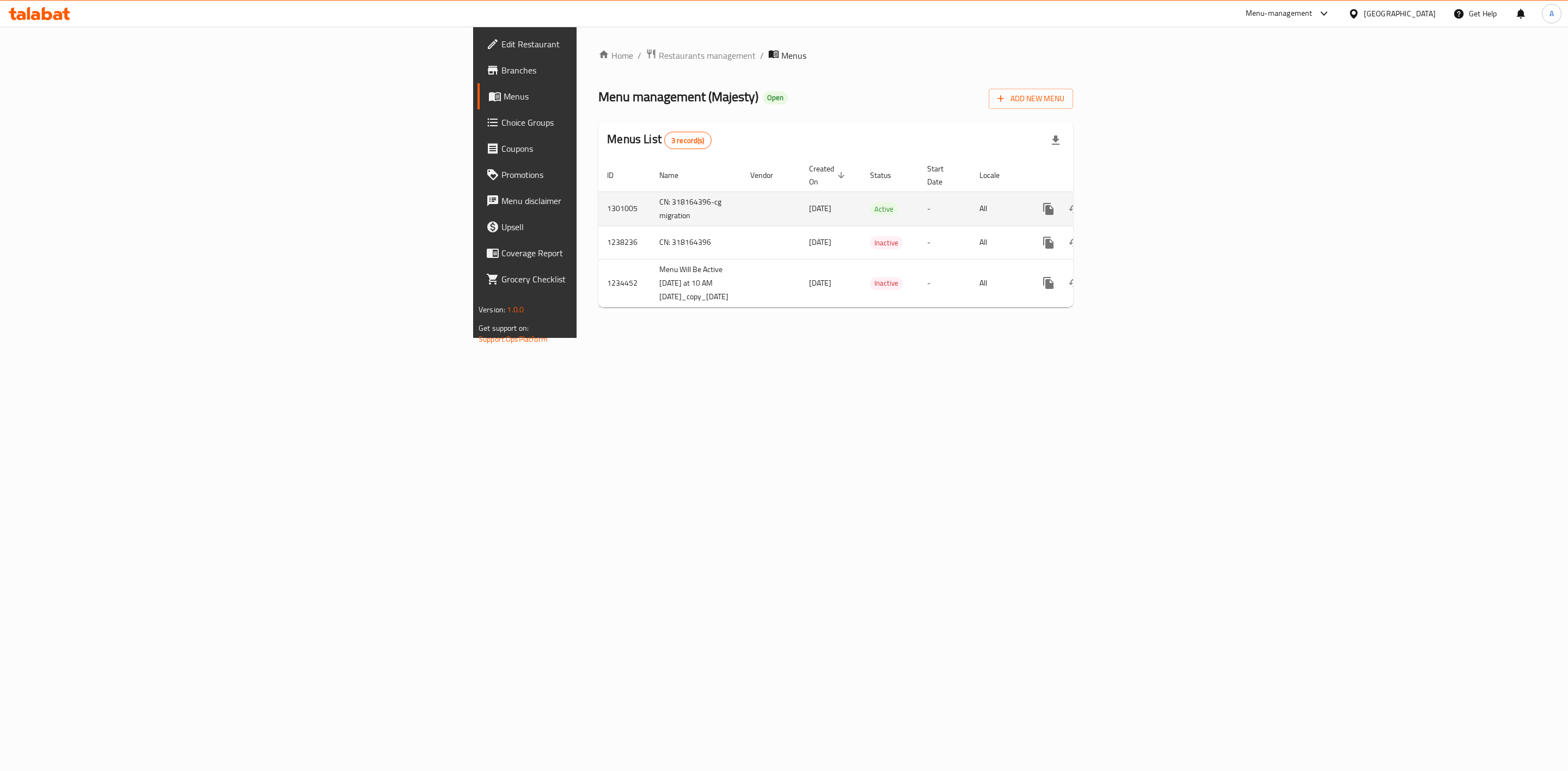
click at [1132, 204] on icon "enhanced table" at bounding box center [1127, 209] width 10 height 10
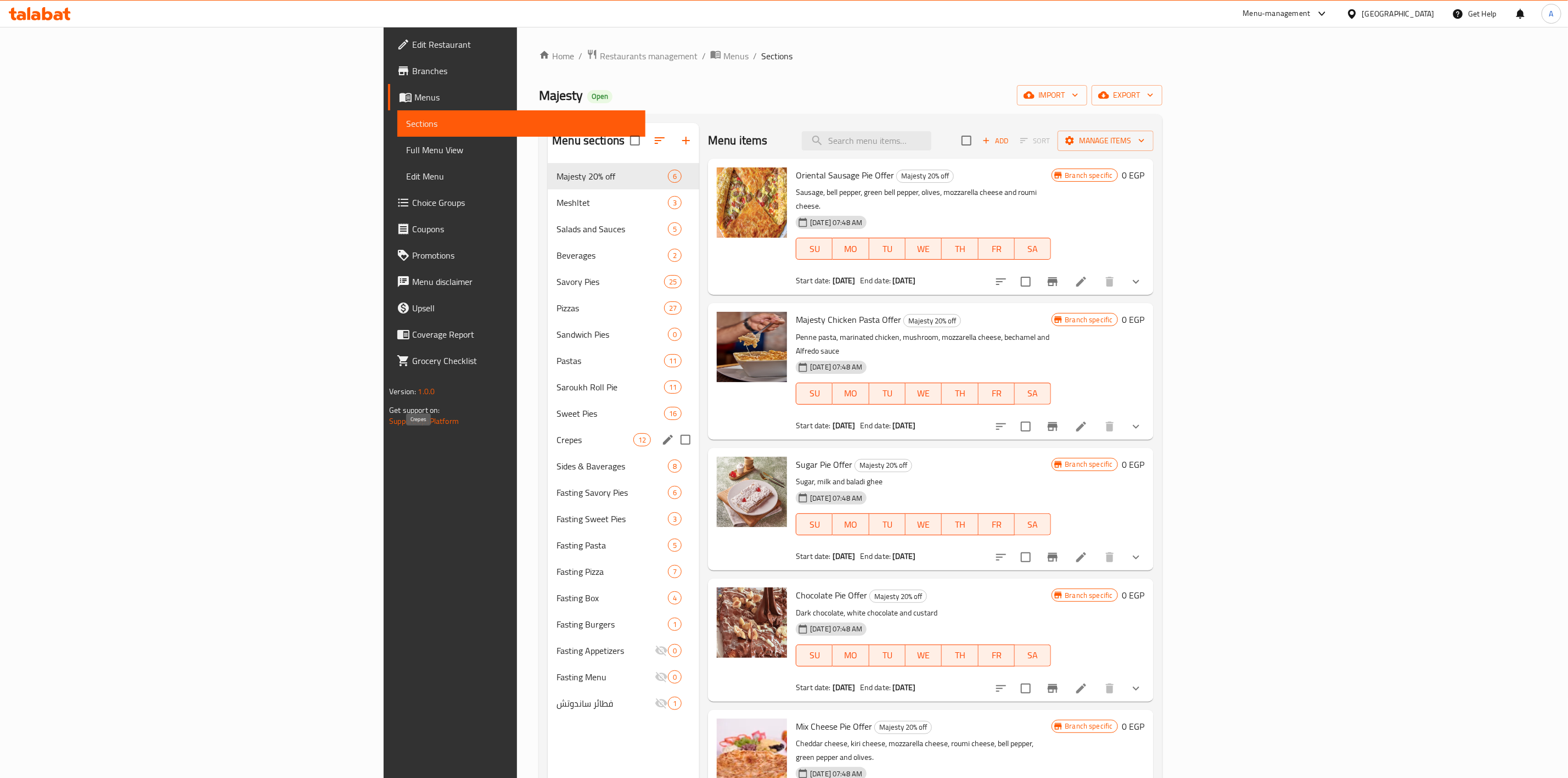
click at [557, 437] on span "Crepes" at bounding box center [595, 440] width 77 height 13
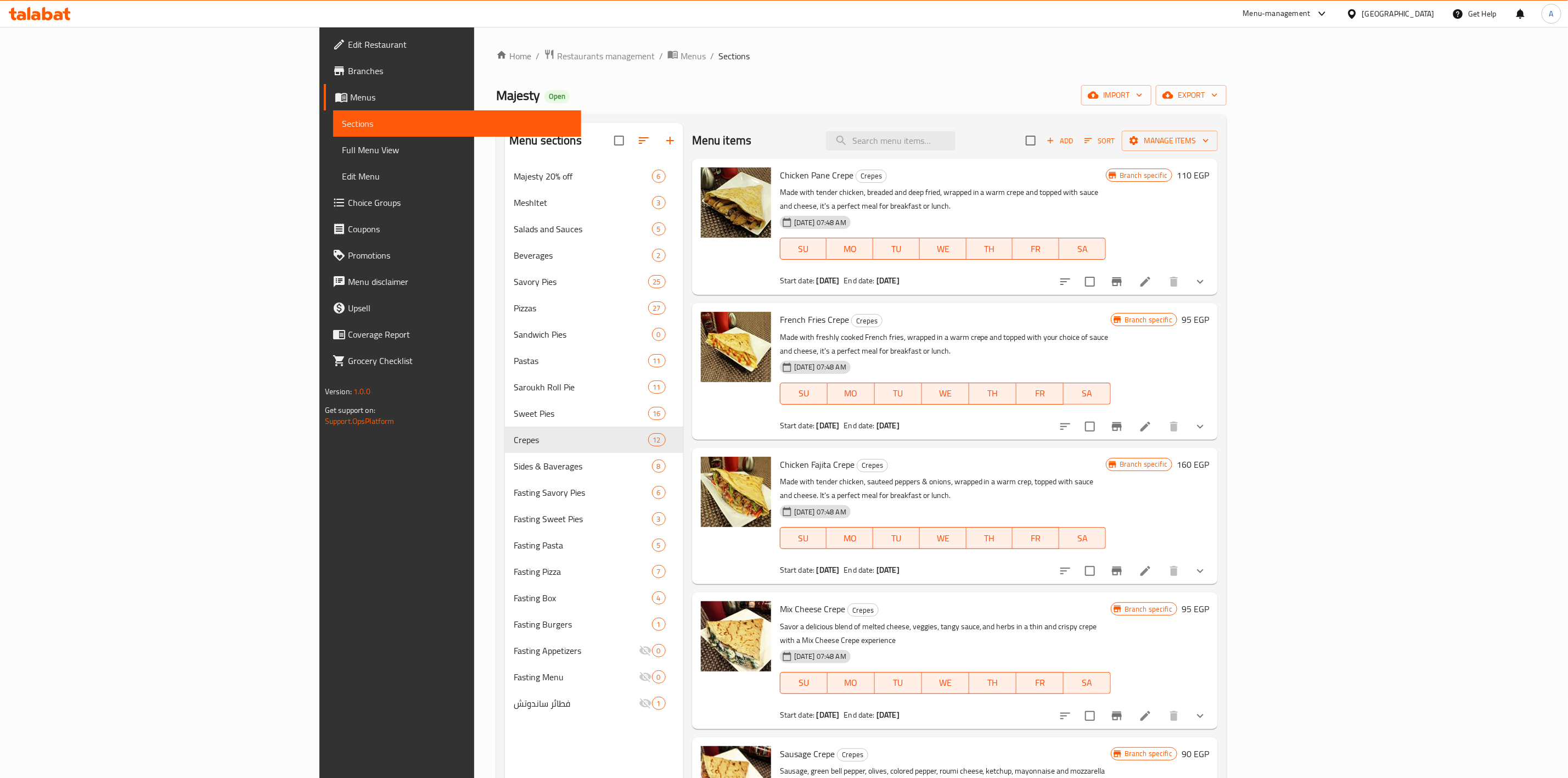
click at [1214, 276] on button "show more" at bounding box center [1200, 281] width 26 height 26
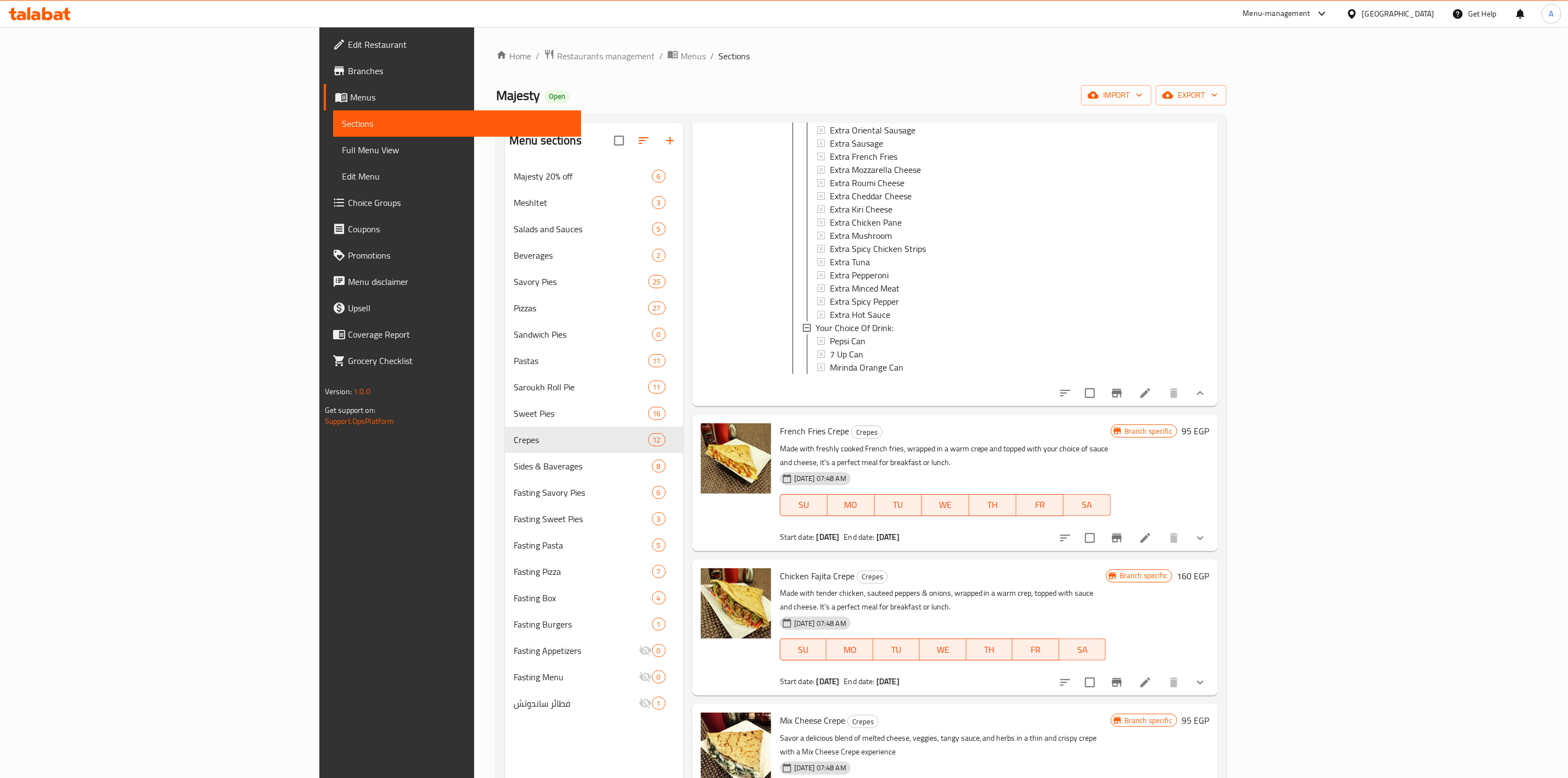
scroll to position [247, 0]
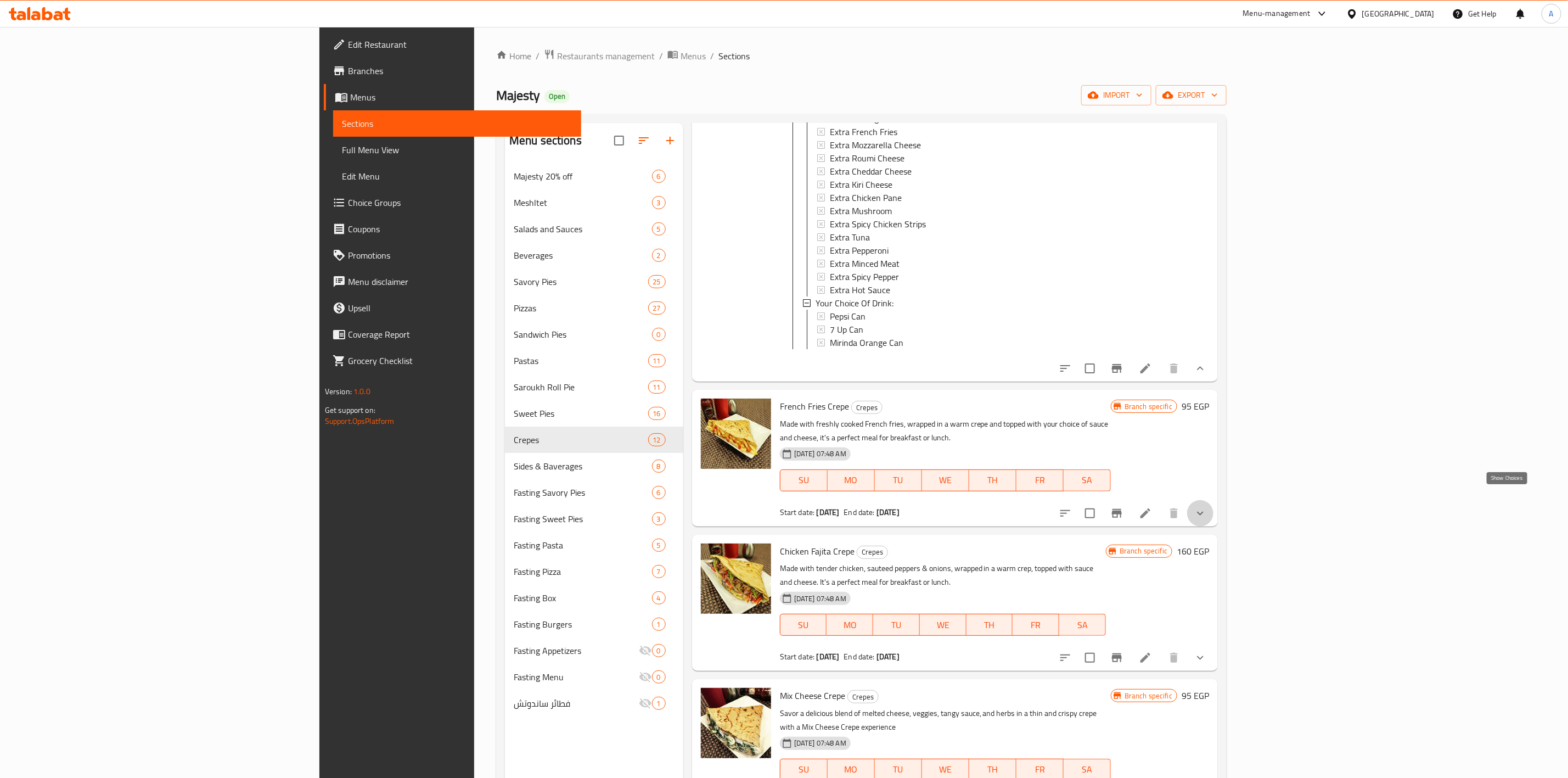
click at [1207, 507] on icon "show more" at bounding box center [1200, 513] width 13 height 13
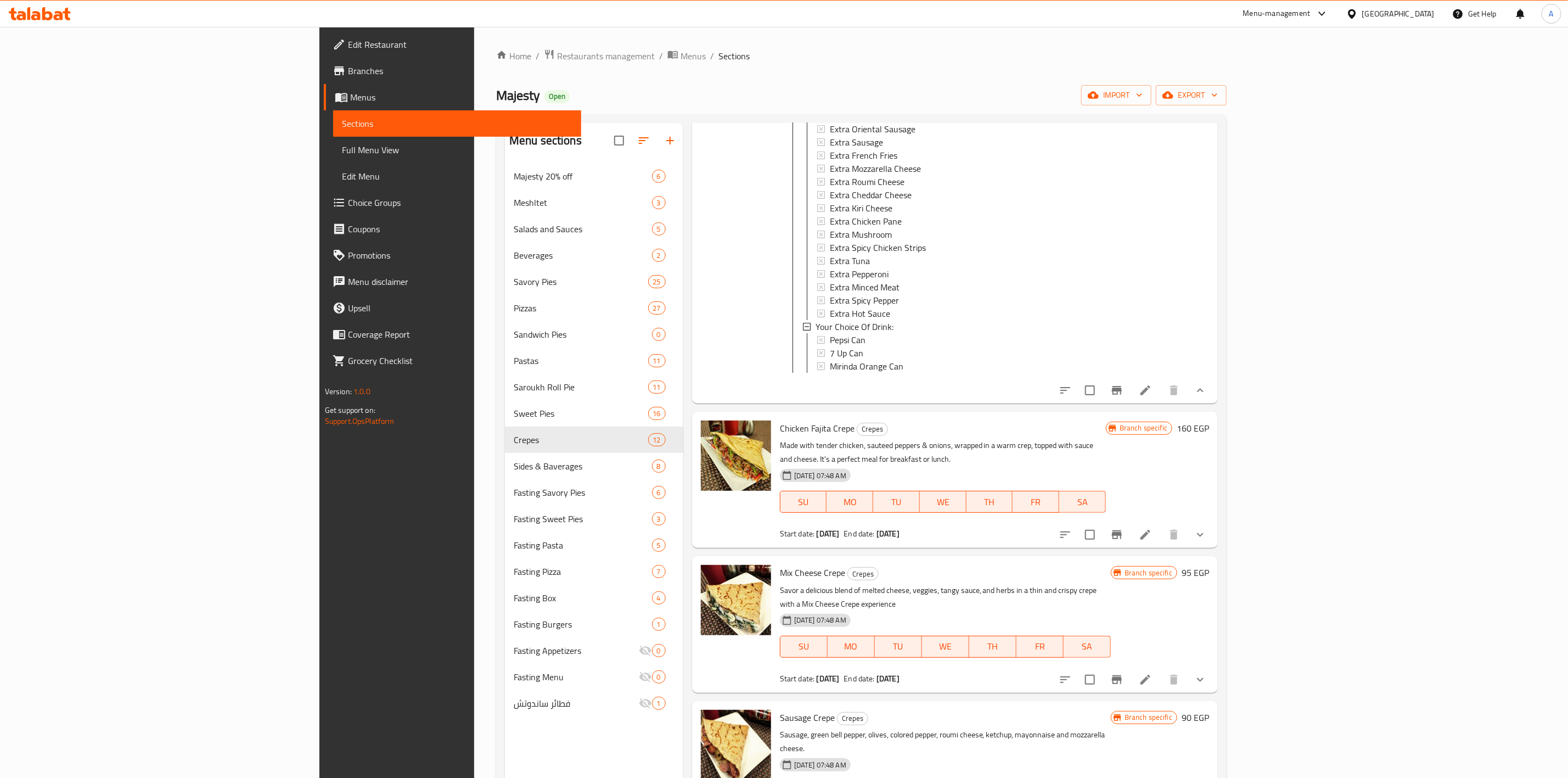
scroll to position [742, 0]
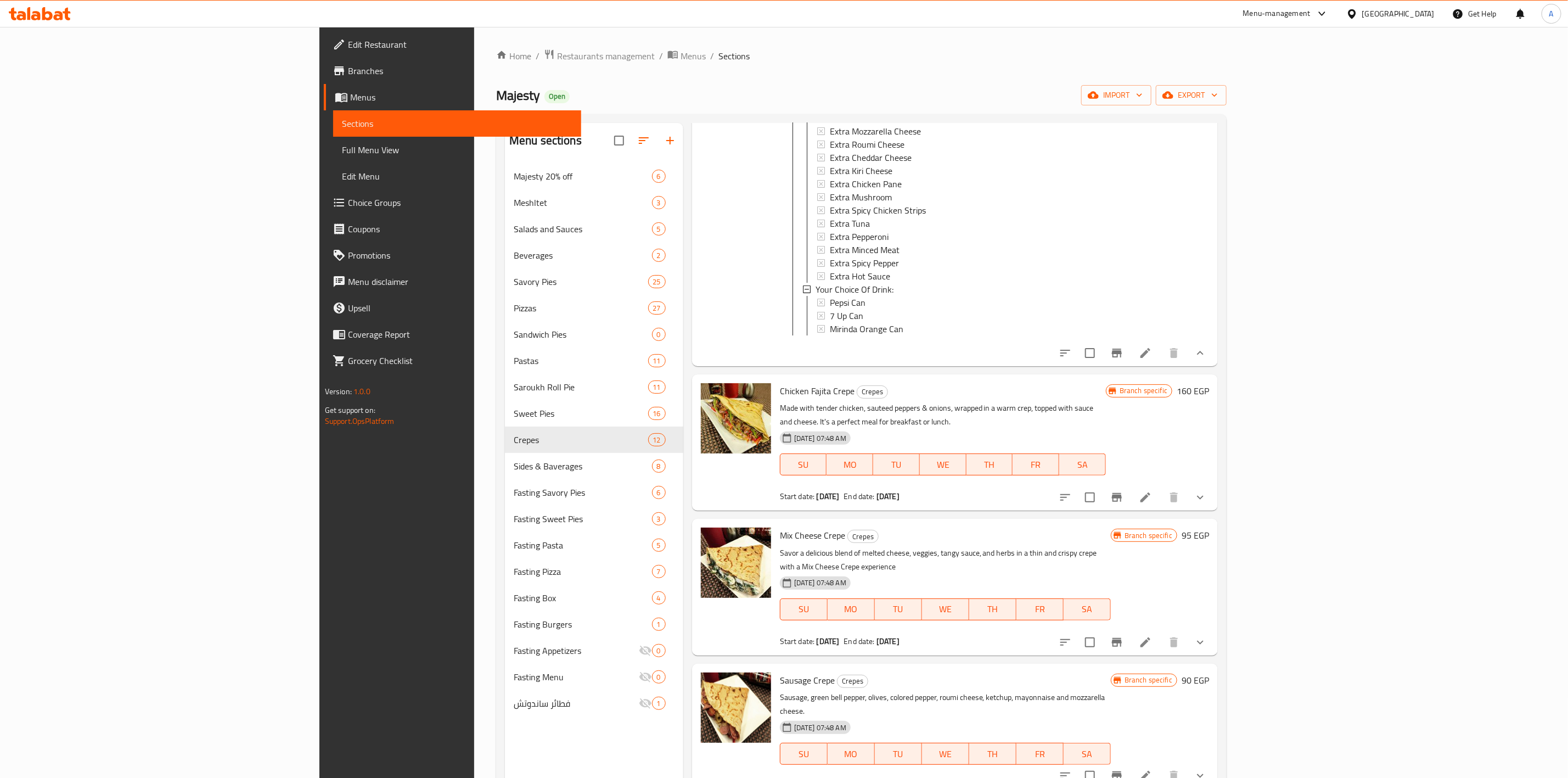
click at [1207, 491] on icon "show more" at bounding box center [1200, 497] width 13 height 13
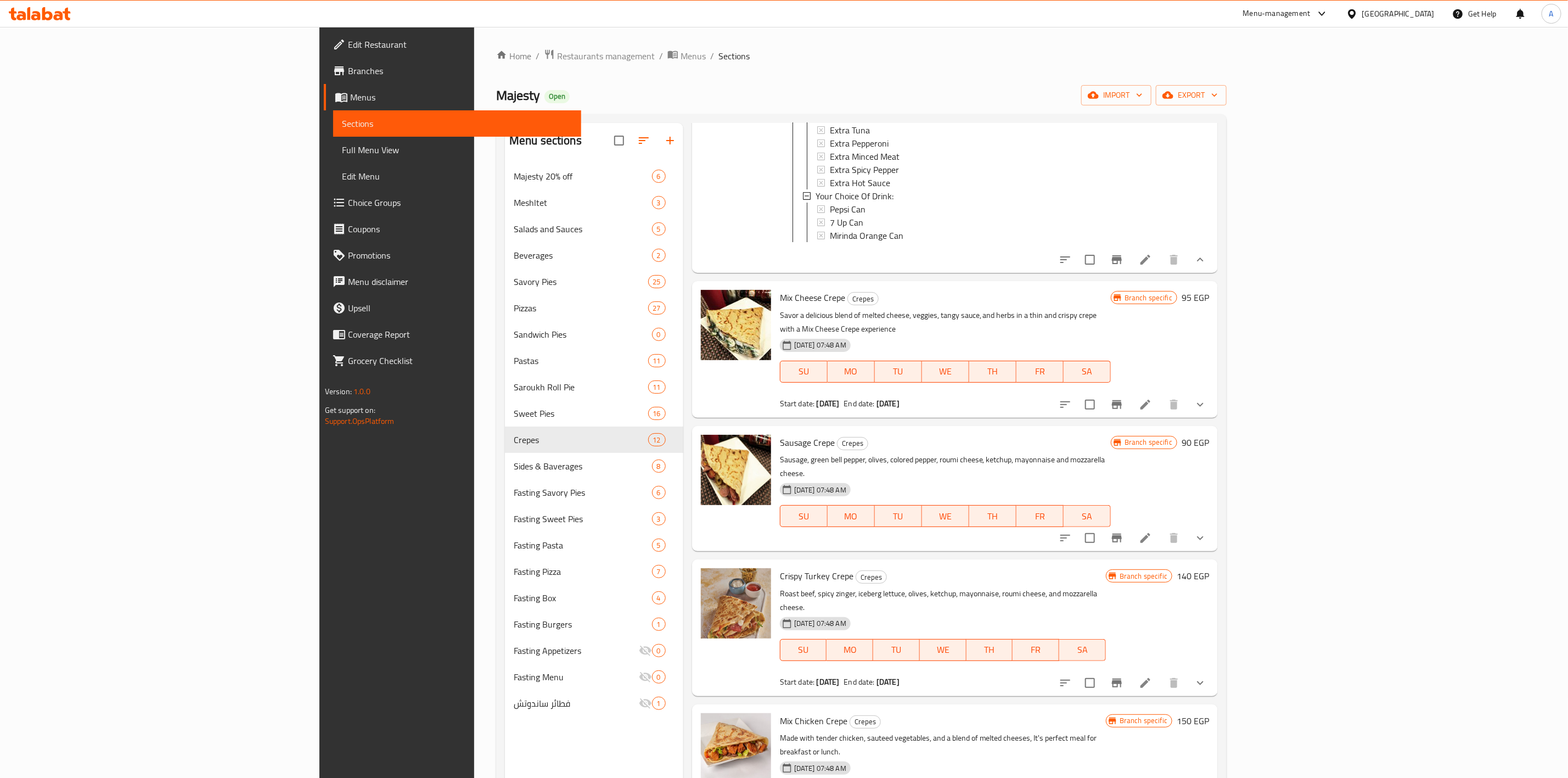
scroll to position [1318, 0]
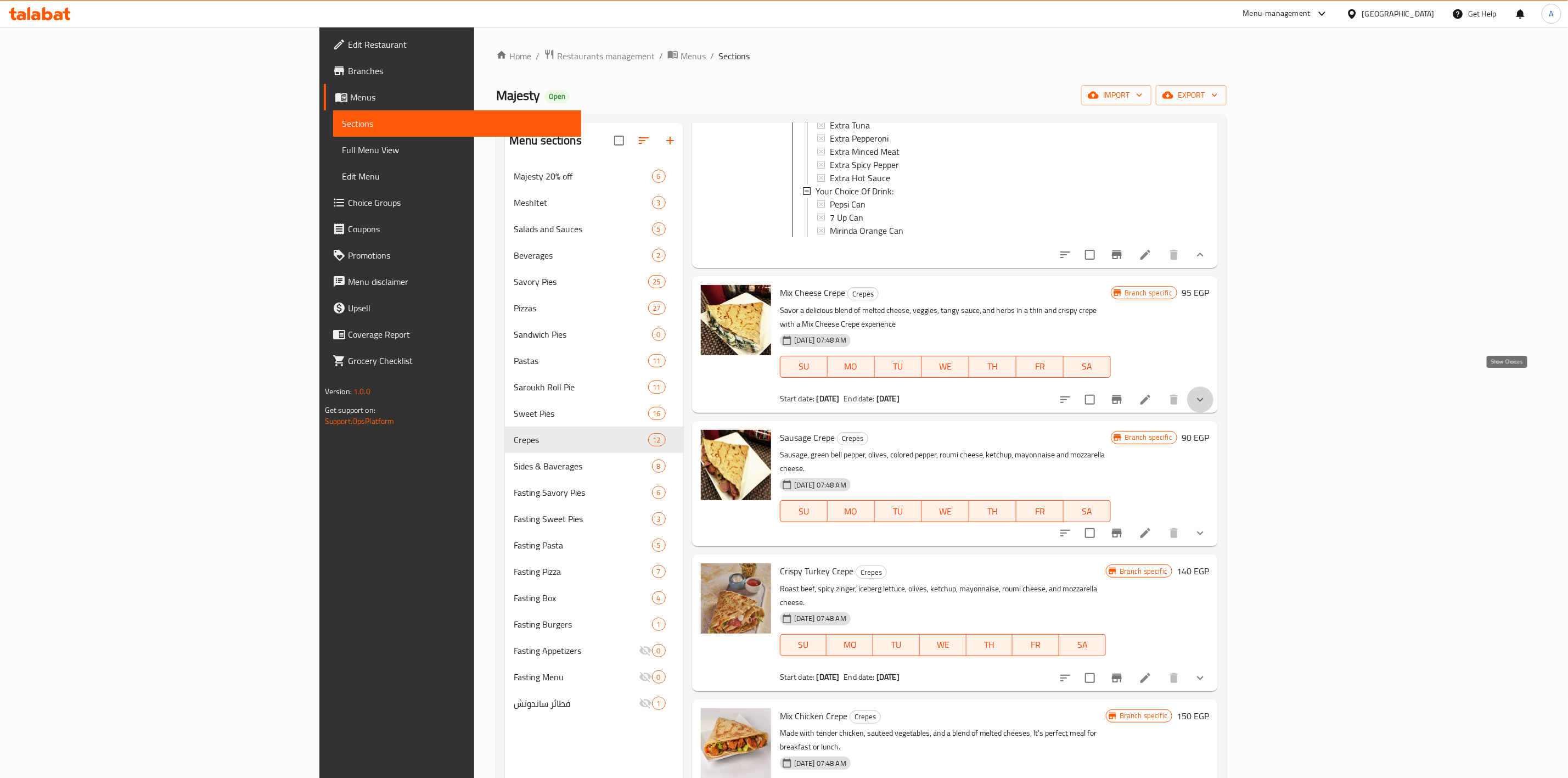
click at [1207, 393] on icon "show more" at bounding box center [1200, 399] width 13 height 13
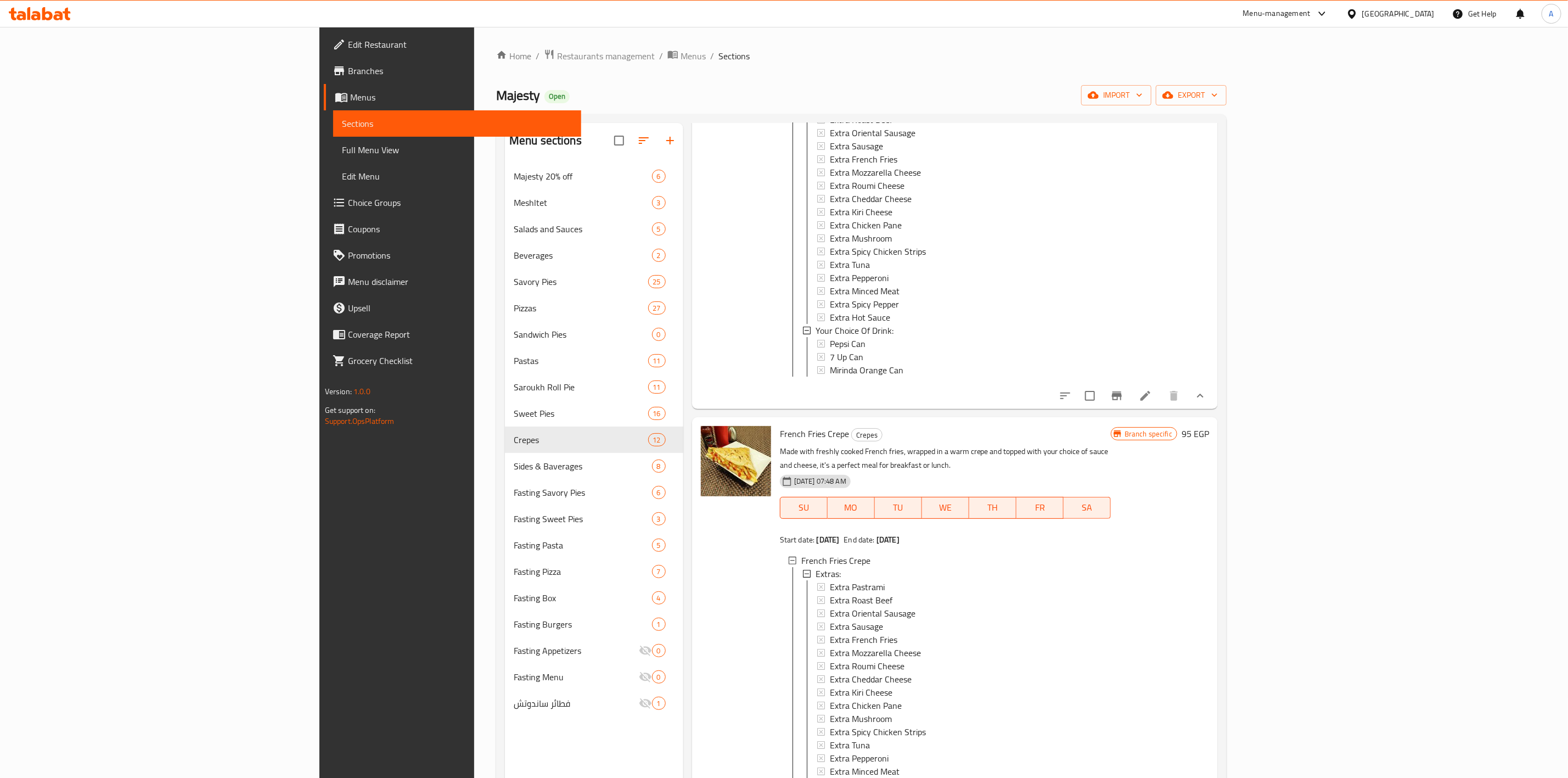
scroll to position [0, 0]
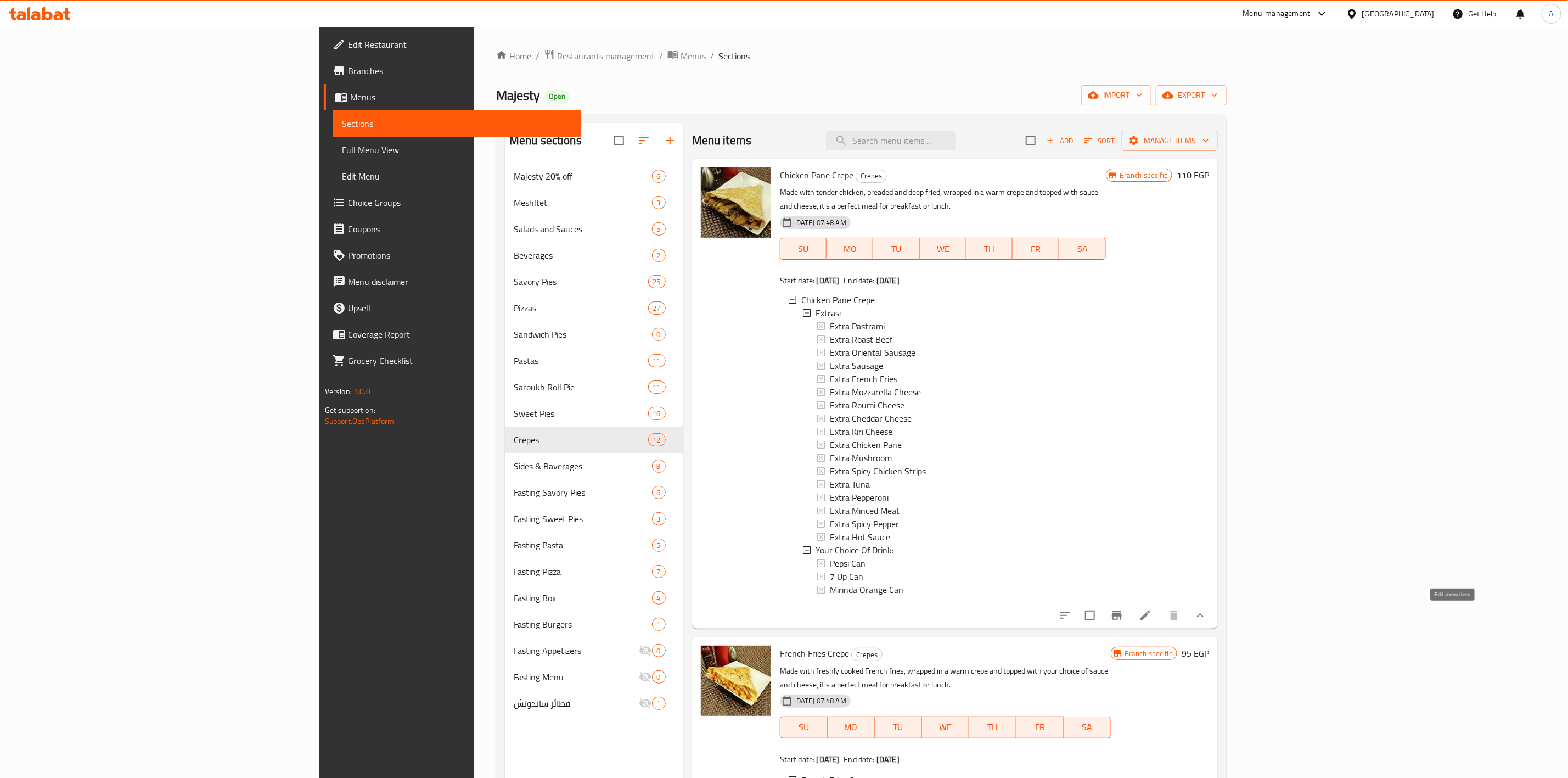
click at [1152, 620] on icon at bounding box center [1145, 615] width 13 height 13
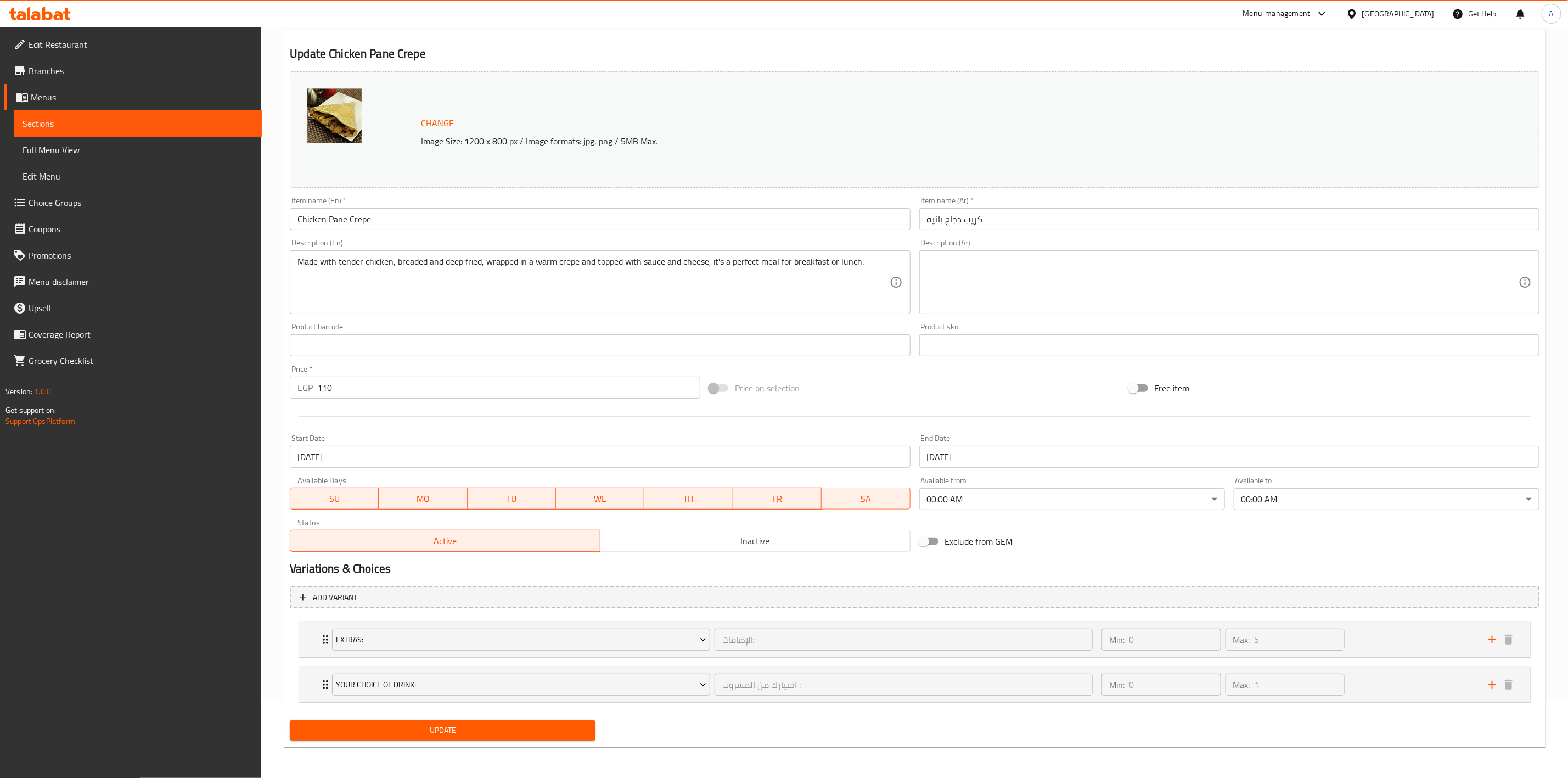
scroll to position [78, 0]
click at [1361, 641] on div "Min: 0 ​ Max: 5 ​" at bounding box center [1288, 639] width 387 height 35
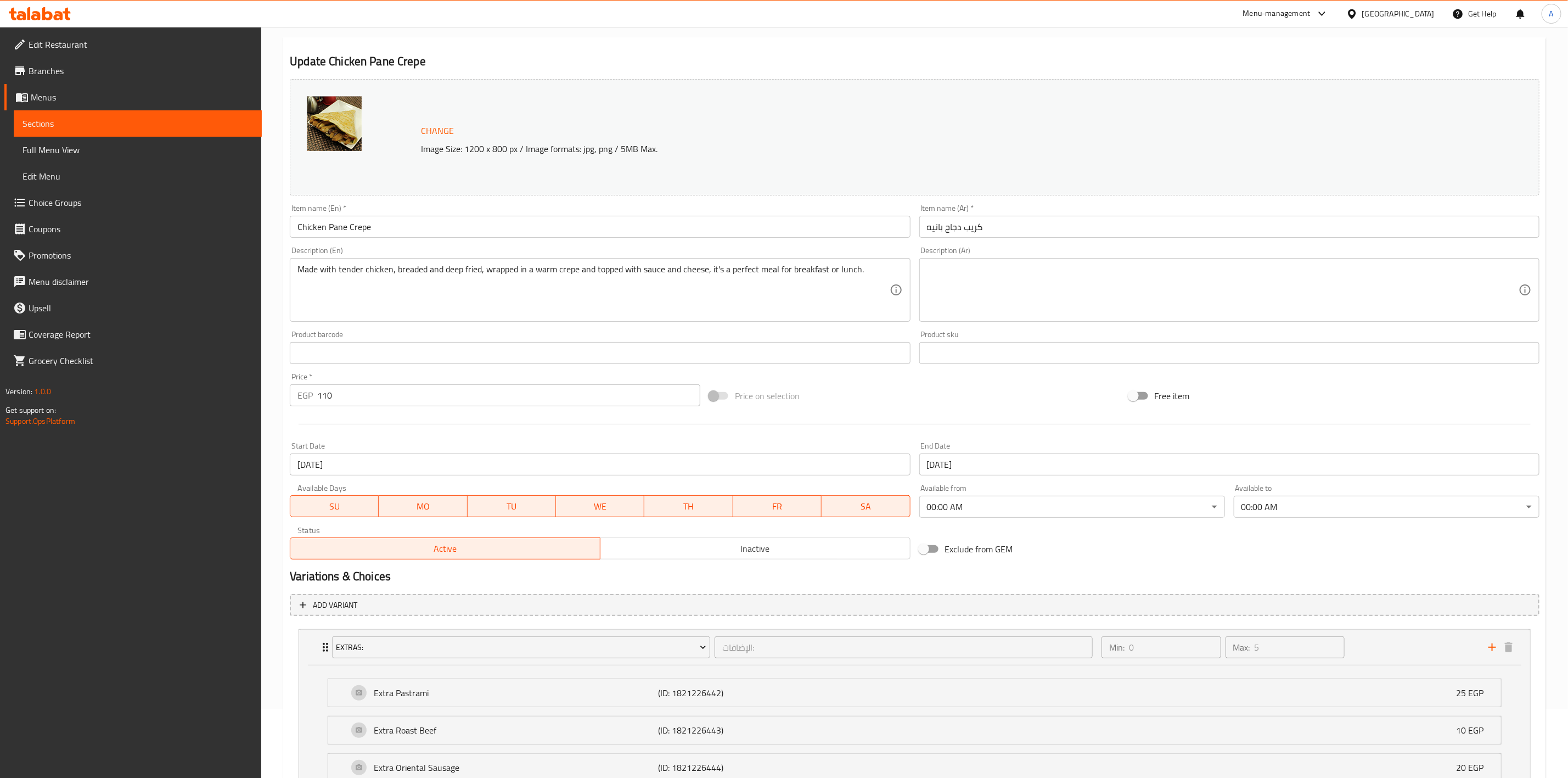
scroll to position [0, 0]
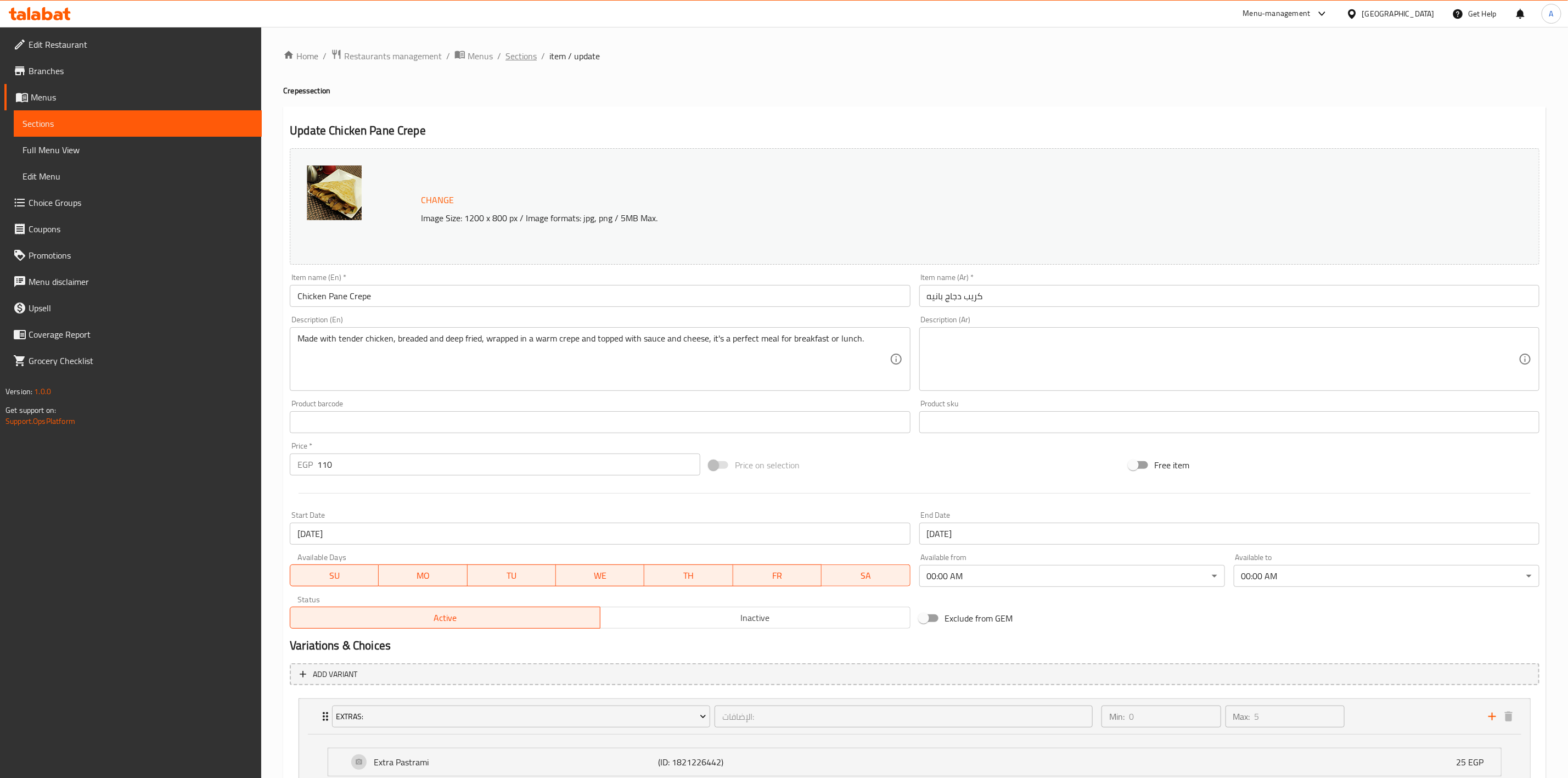
click at [523, 53] on span "Sections" at bounding box center [521, 55] width 31 height 13
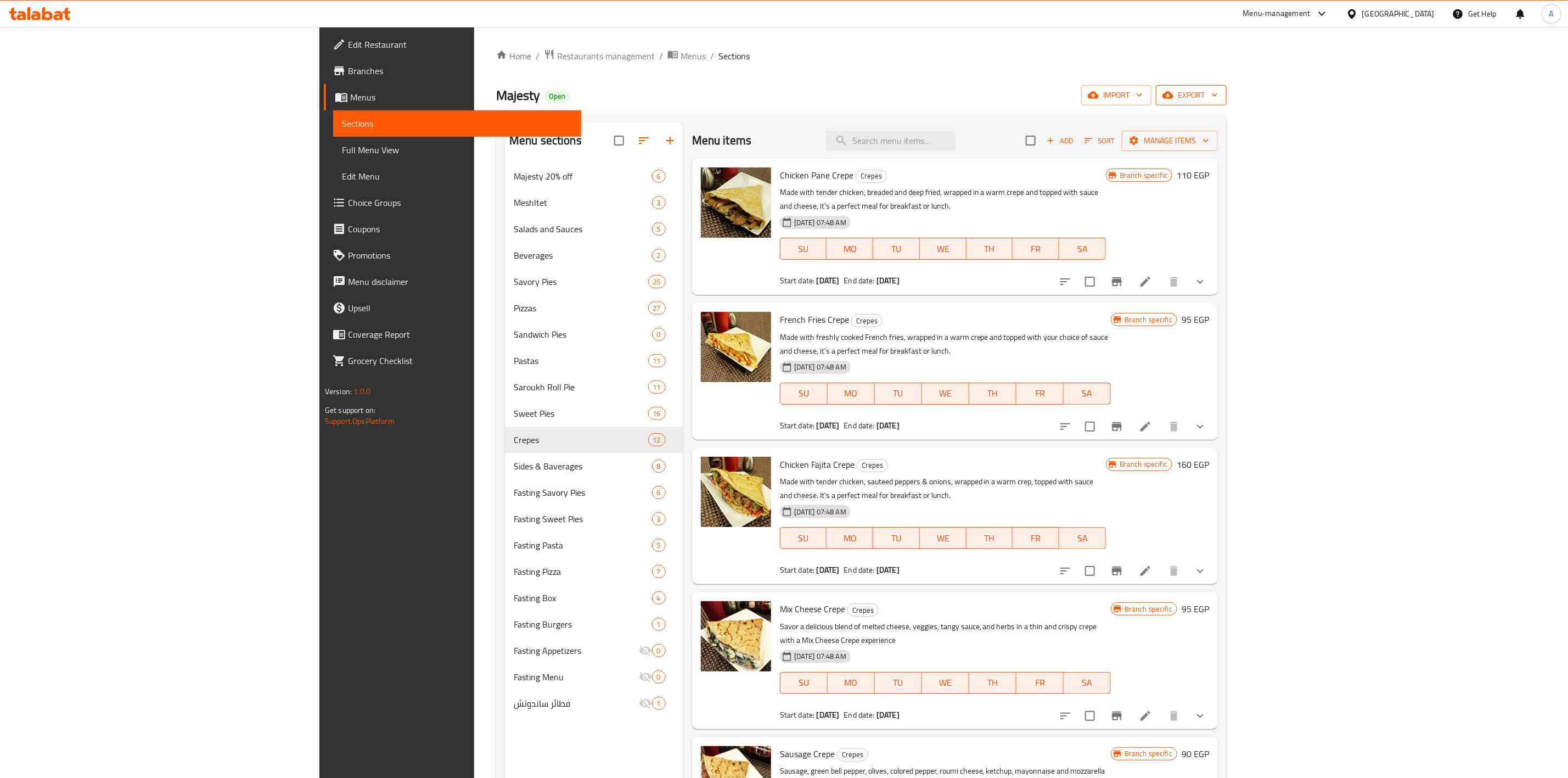
click at [1218, 99] on span "export" at bounding box center [1191, 95] width 53 height 14
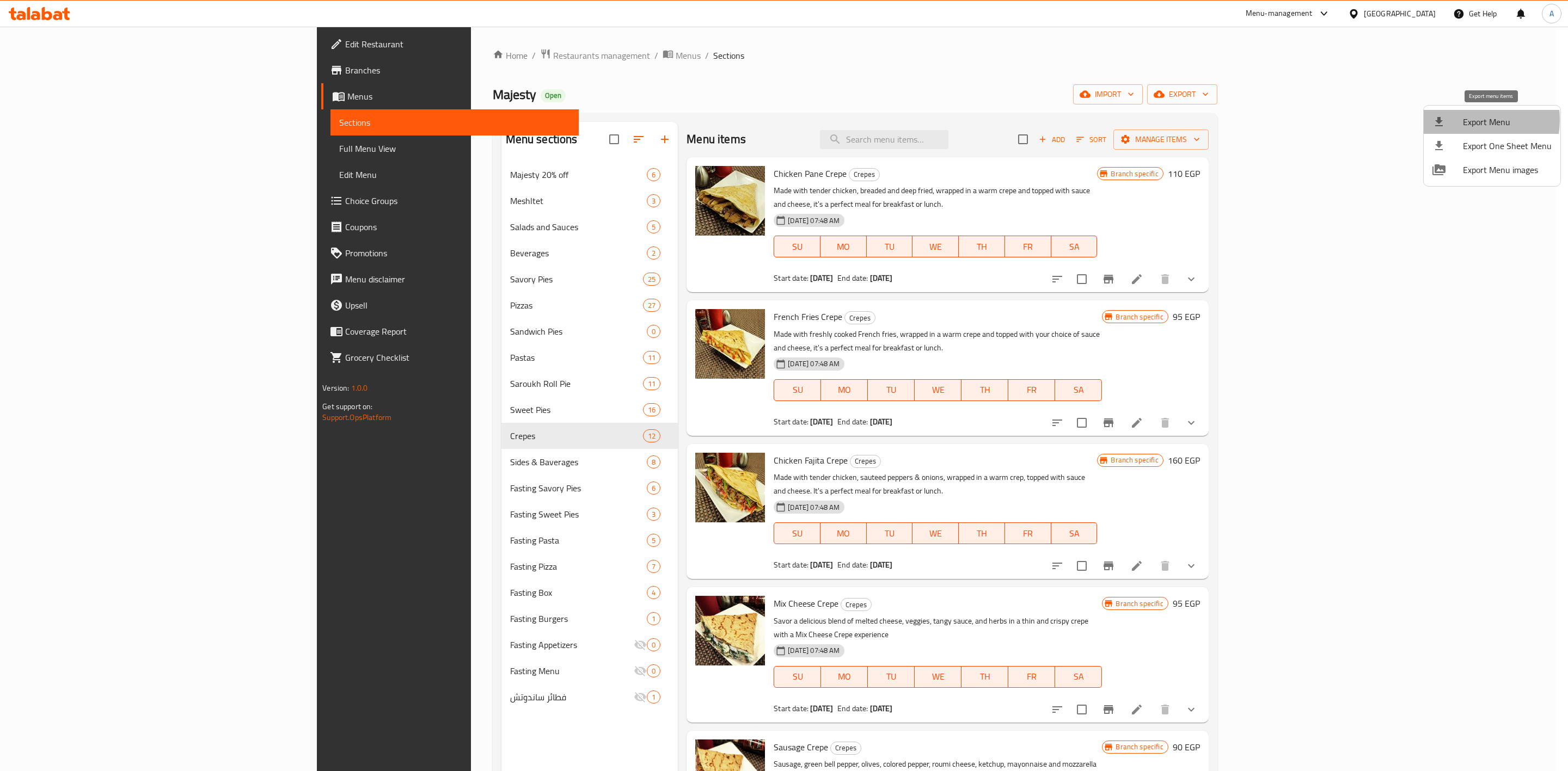
click at [1457, 120] on div at bounding box center [1447, 122] width 30 height 13
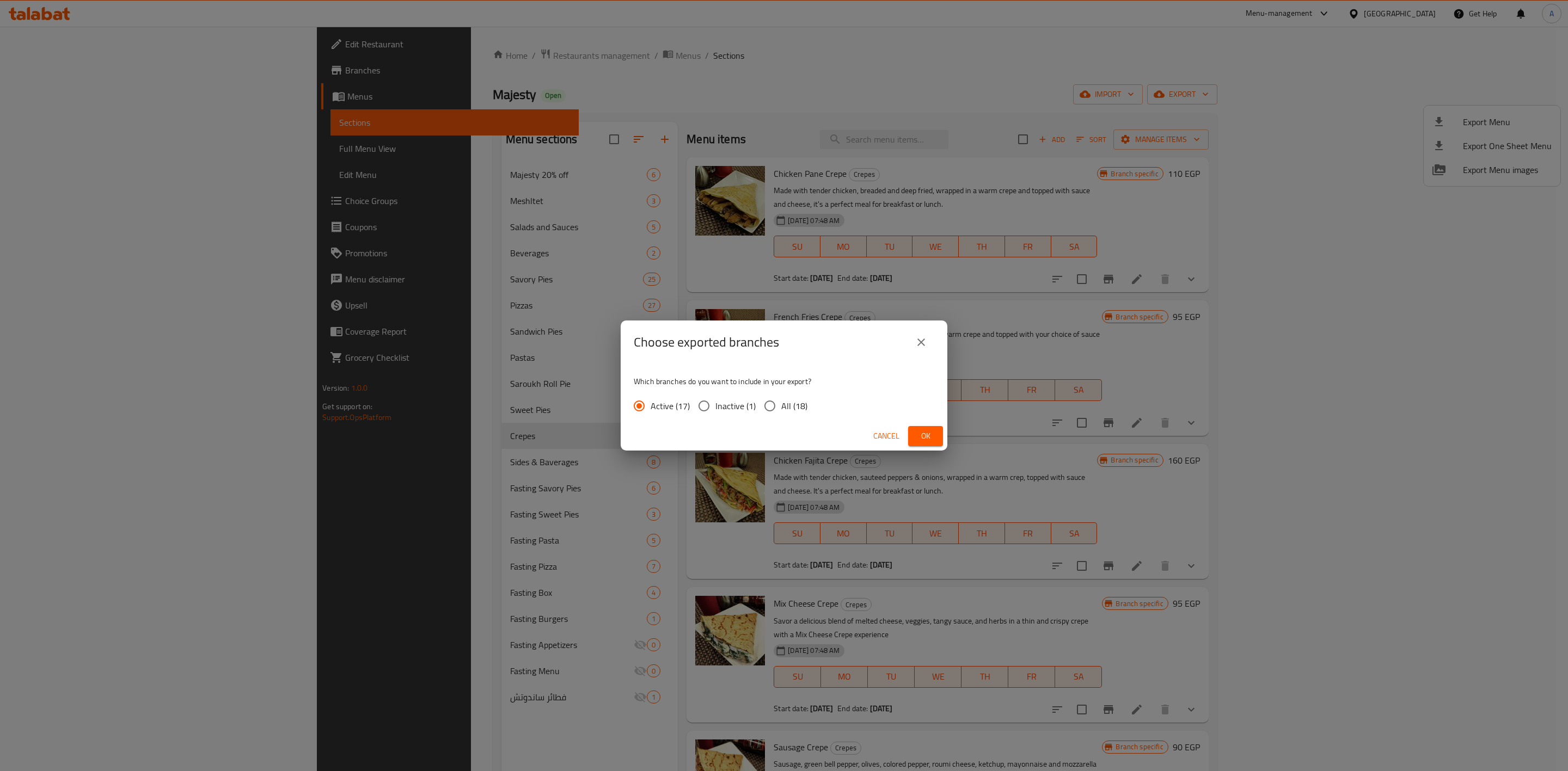
click at [793, 400] on span "All (18)" at bounding box center [794, 406] width 26 height 13
click at [782, 400] on input "All (18)" at bounding box center [770, 406] width 23 height 23
radio input "true"
click at [934, 436] on span "Ok" at bounding box center [925, 436] width 18 height 13
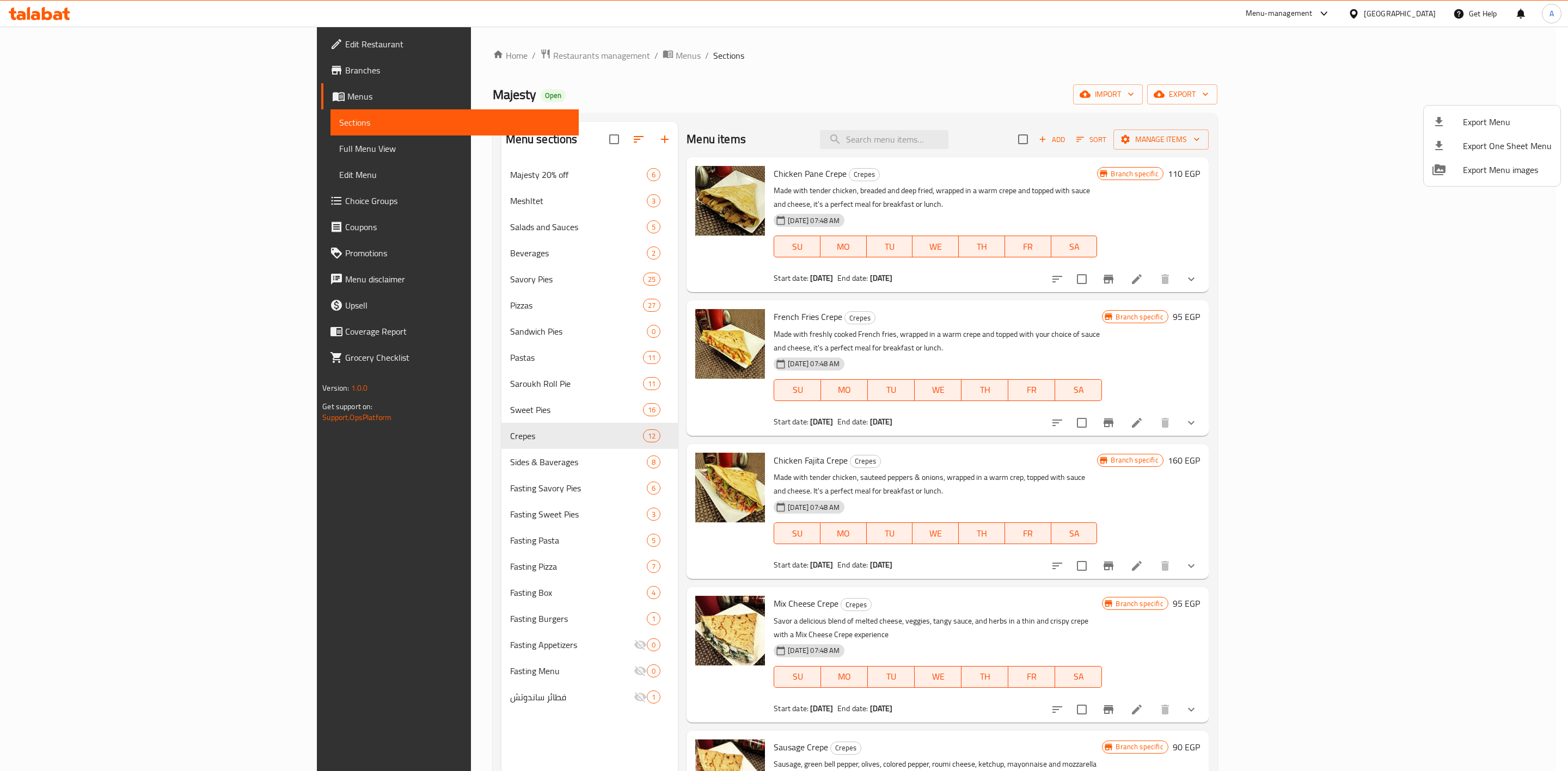
click at [253, 404] on div at bounding box center [784, 385] width 1568 height 771
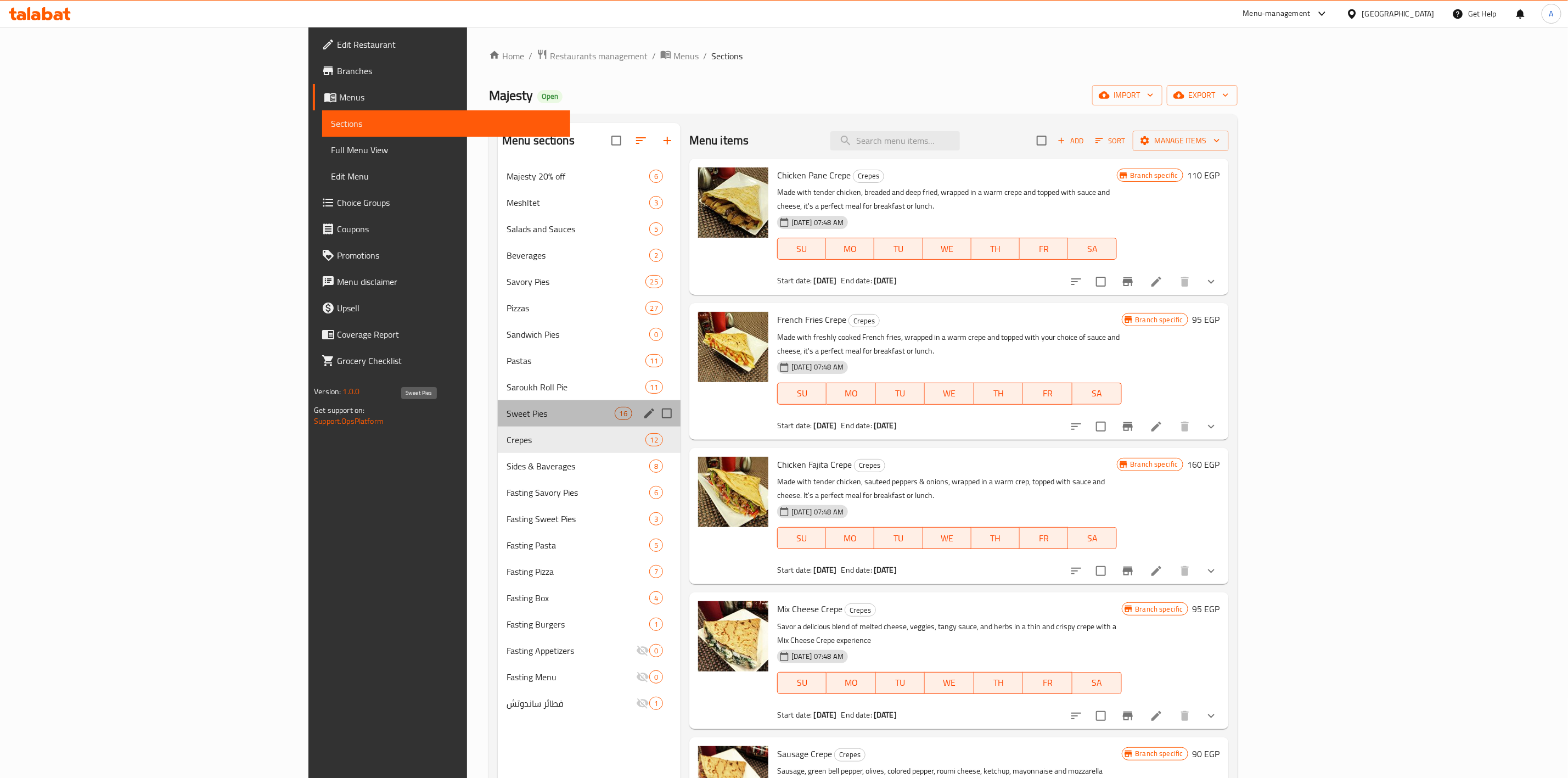
click at [507, 412] on span "Sweet Pies" at bounding box center [561, 413] width 108 height 13
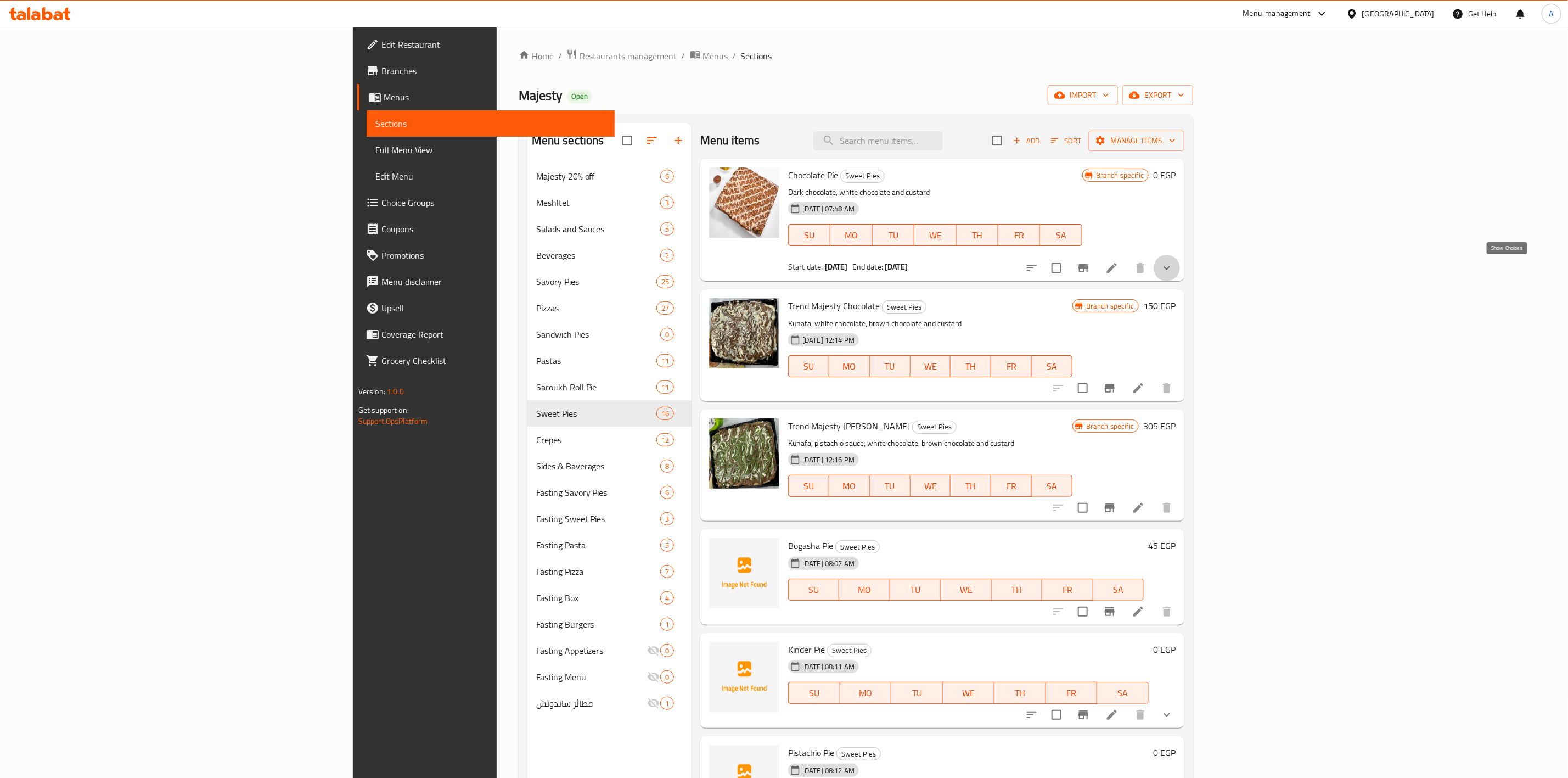
click at [1173, 271] on icon "show more" at bounding box center [1167, 268] width 13 height 13
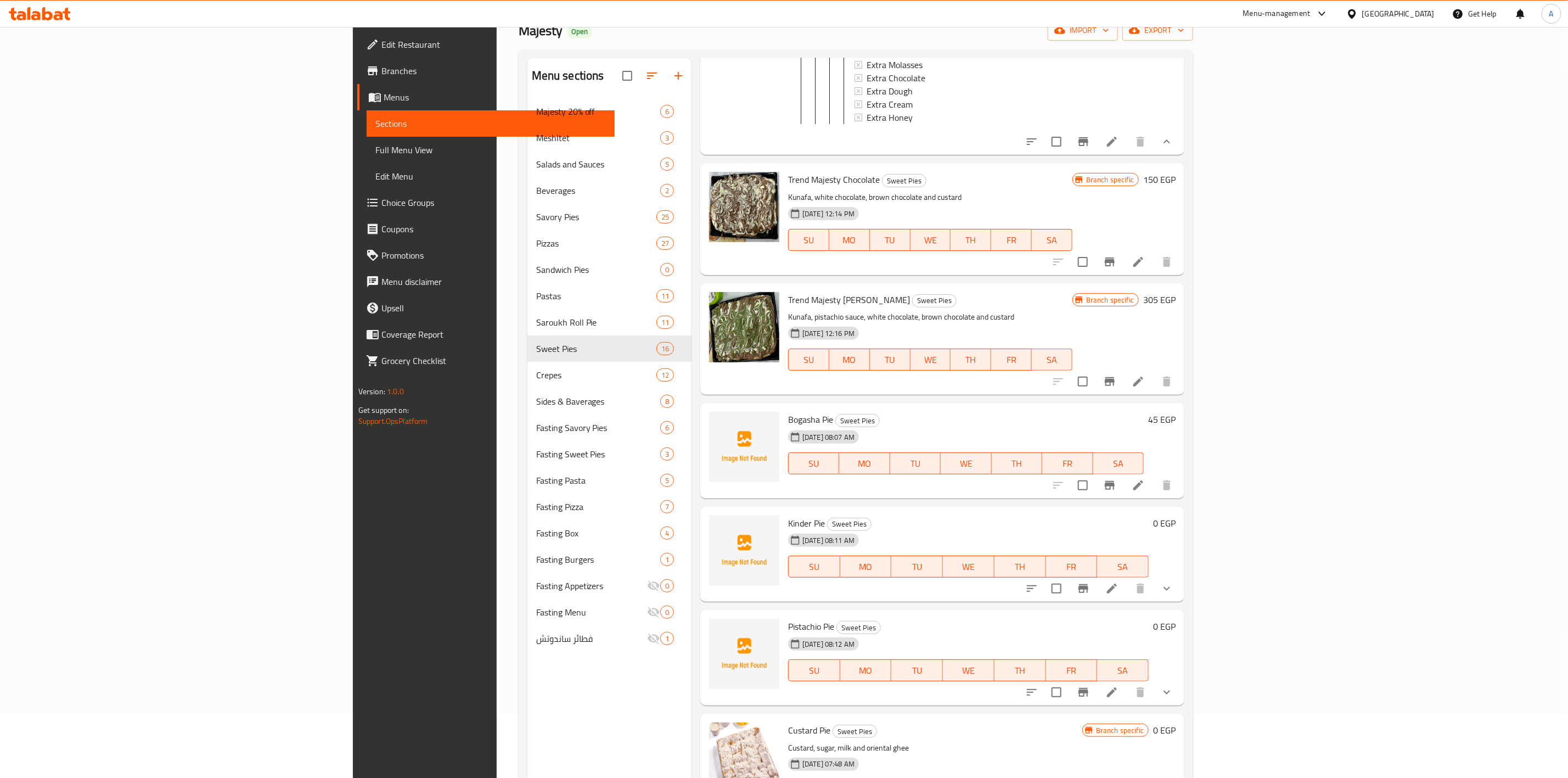
scroll to position [154, 0]
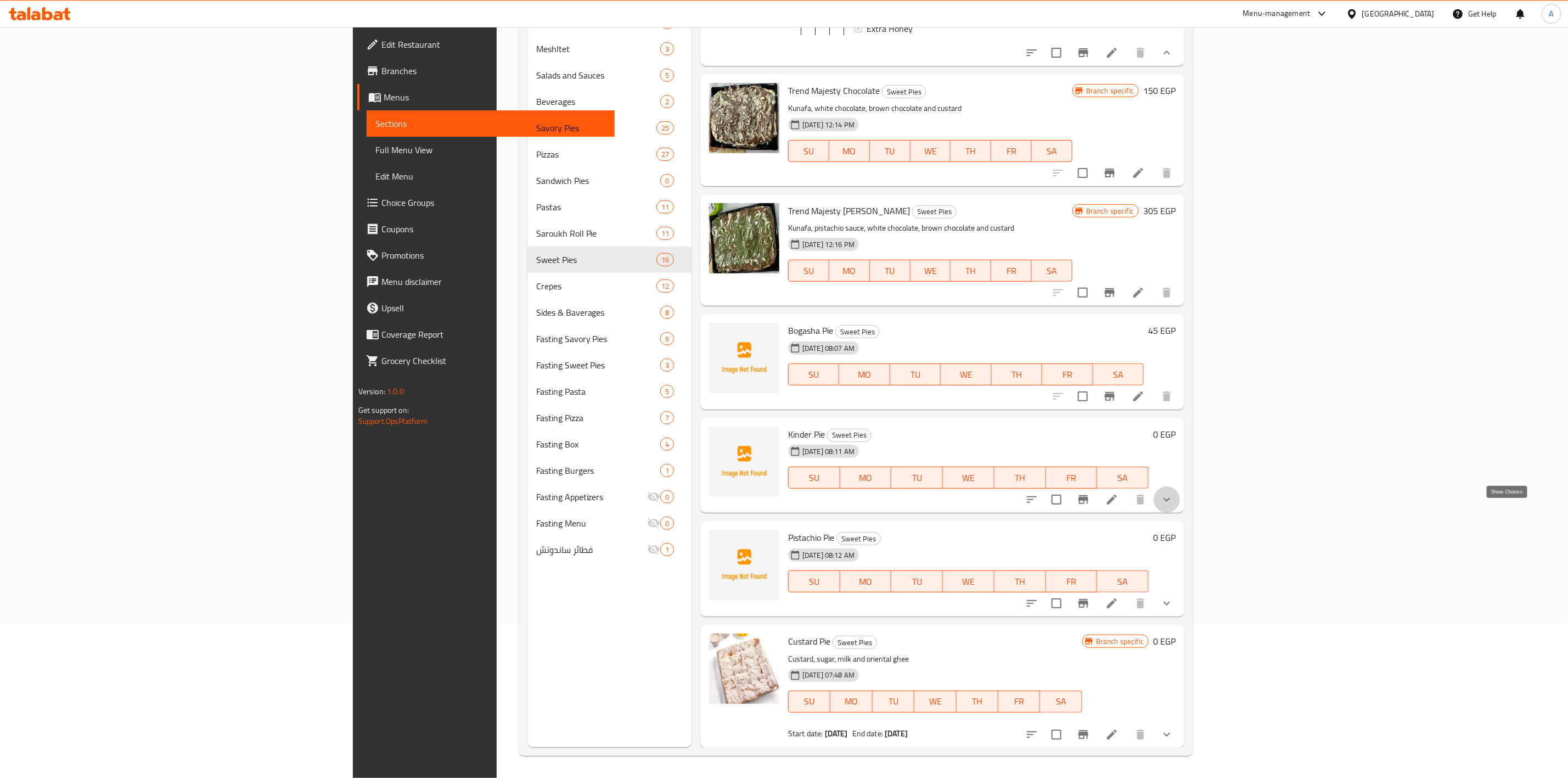
click at [1173, 507] on icon "show more" at bounding box center [1167, 499] width 13 height 13
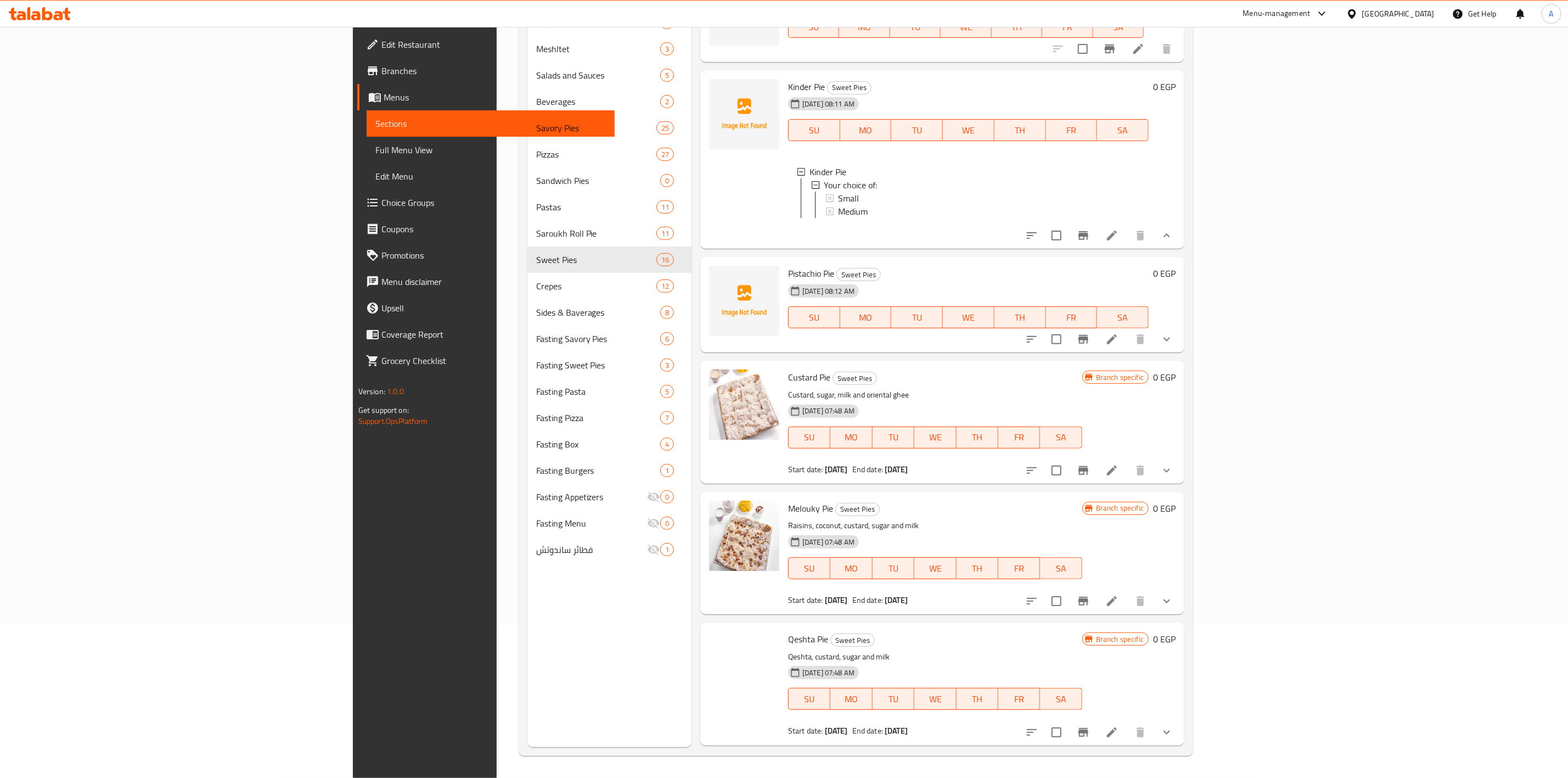
scroll to position [742, 0]
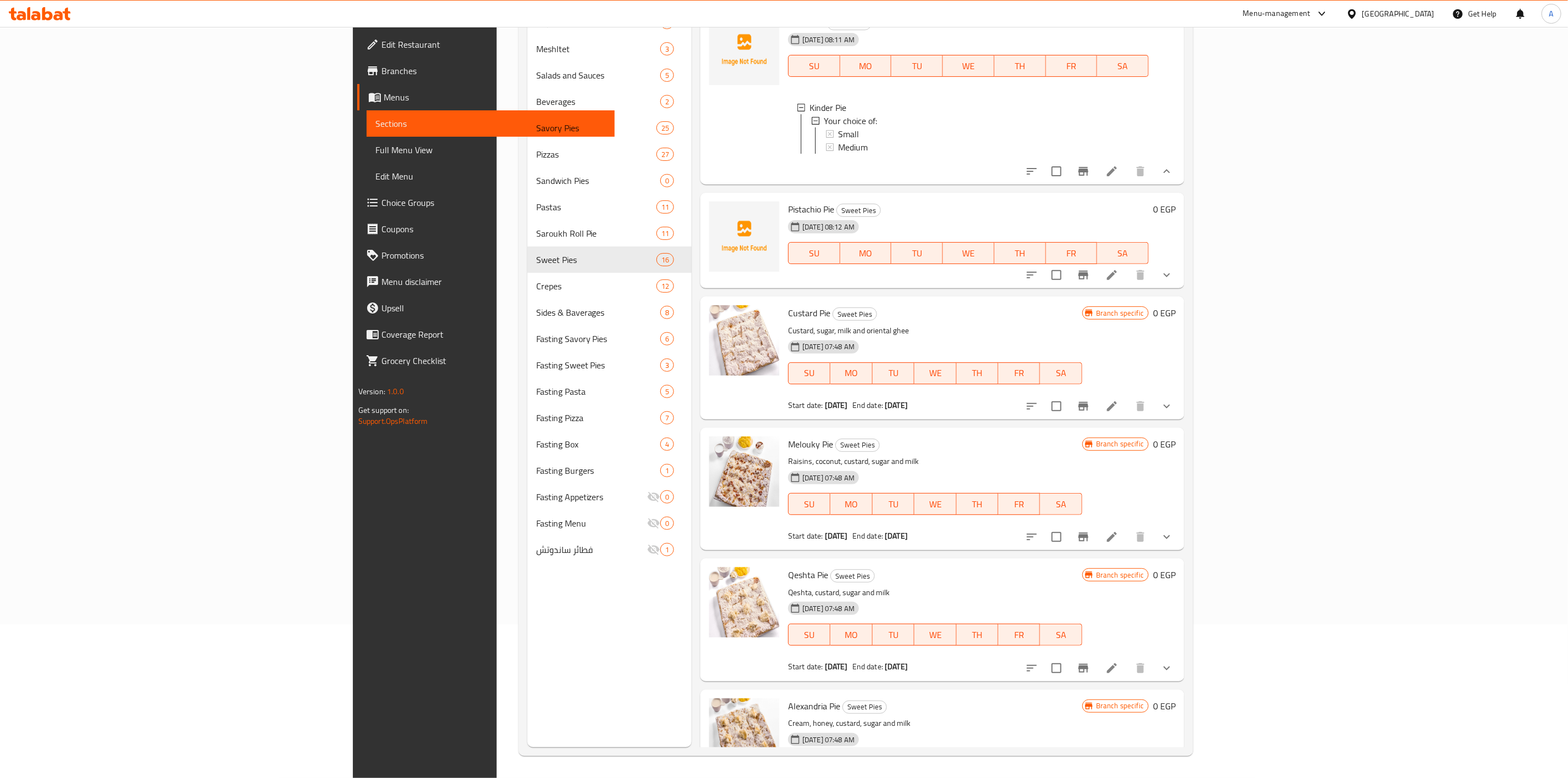
click at [1173, 282] on icon "show more" at bounding box center [1167, 274] width 13 height 13
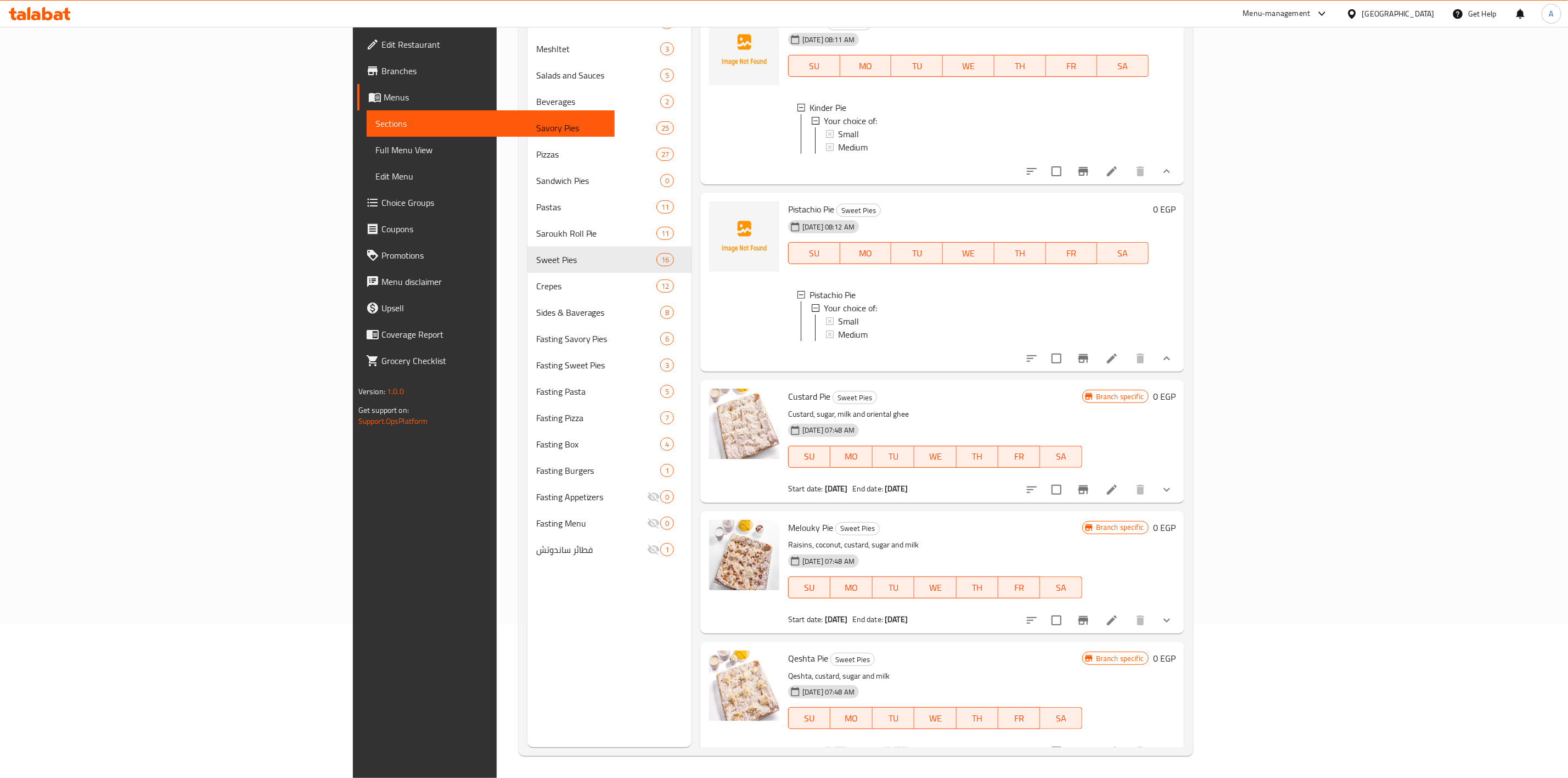
click at [1180, 503] on button "show more" at bounding box center [1167, 489] width 26 height 26
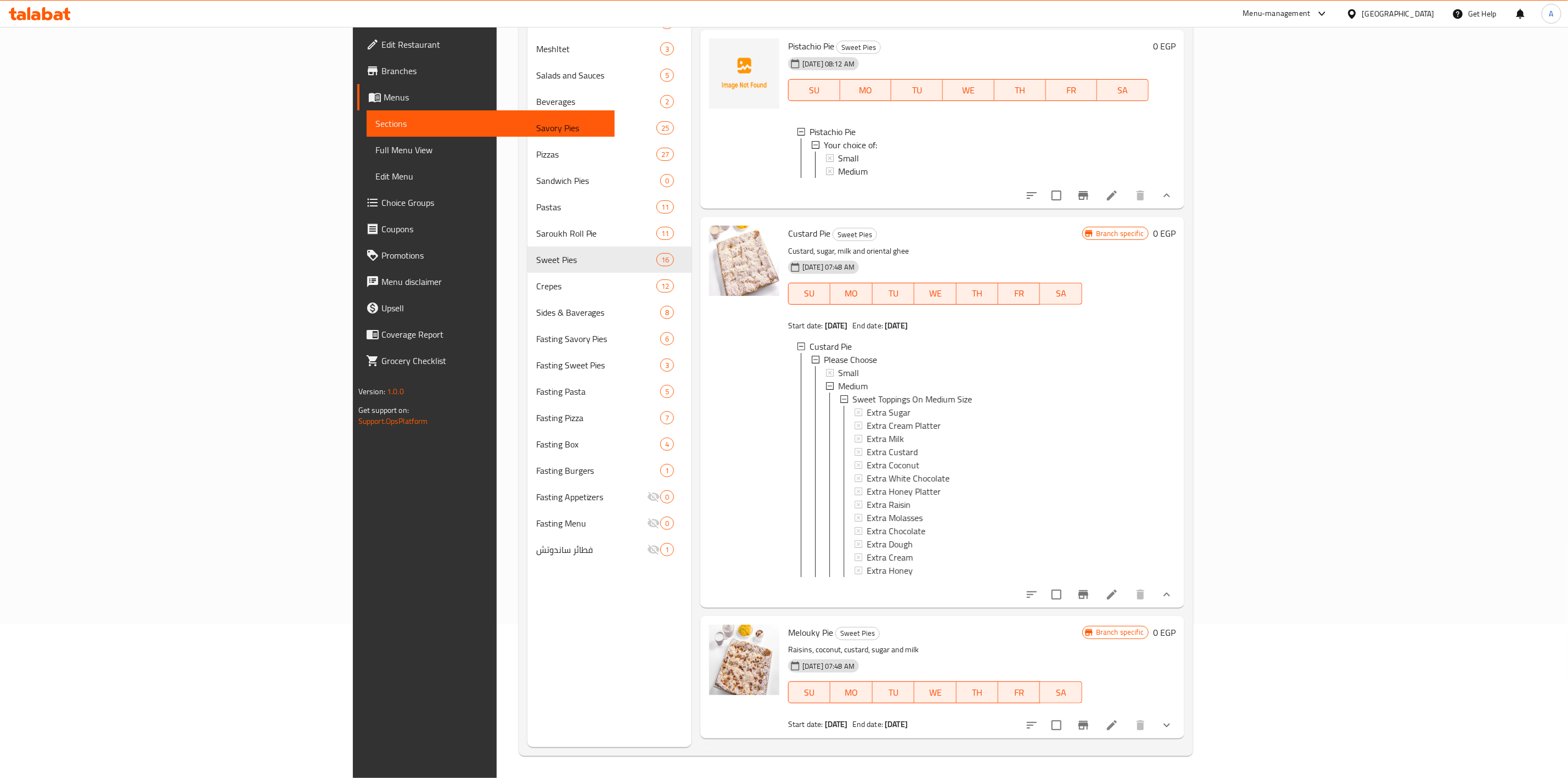
scroll to position [906, 0]
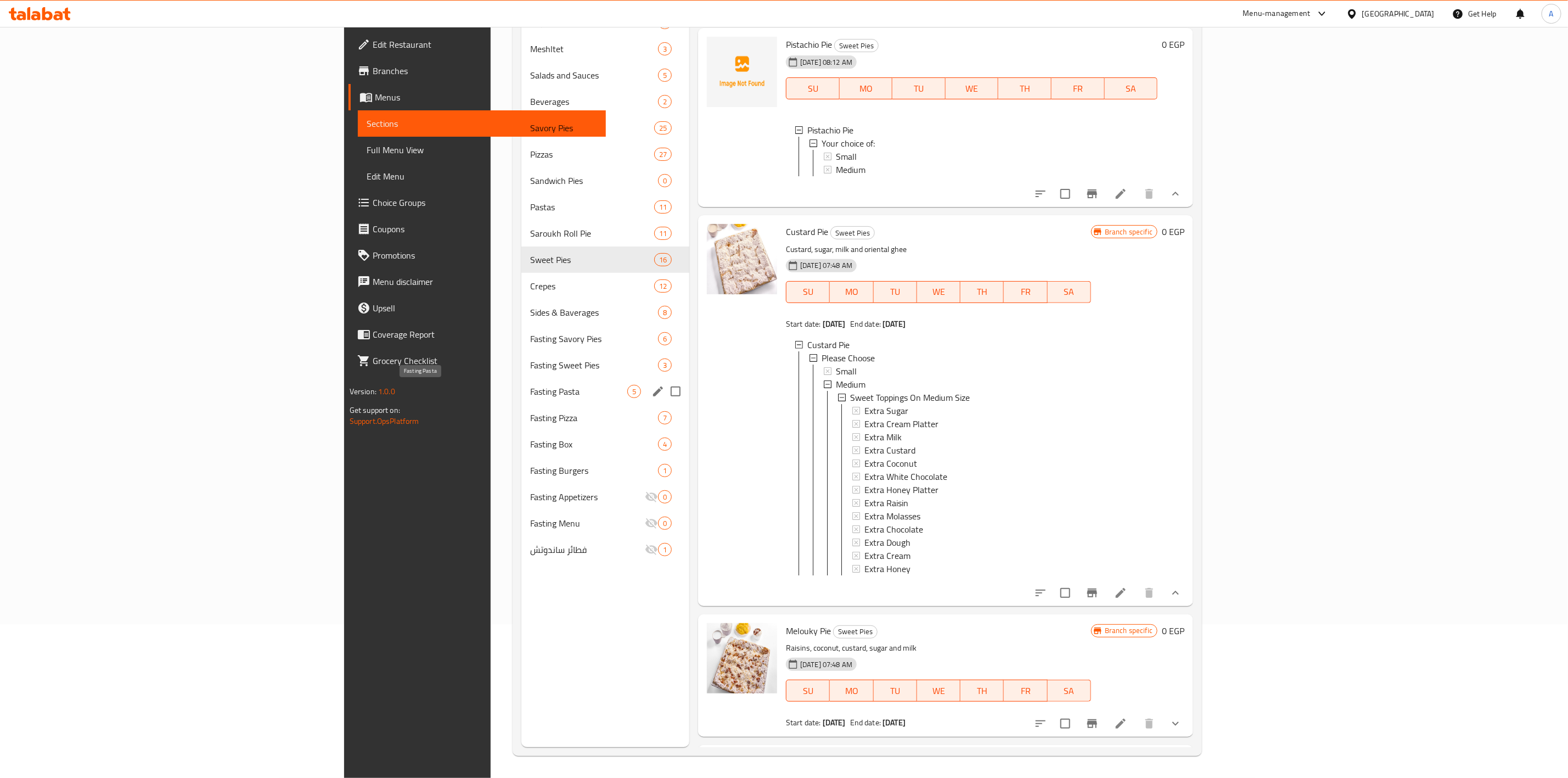
click at [530, 385] on span "Fasting Pasta" at bounding box center [579, 391] width 97 height 13
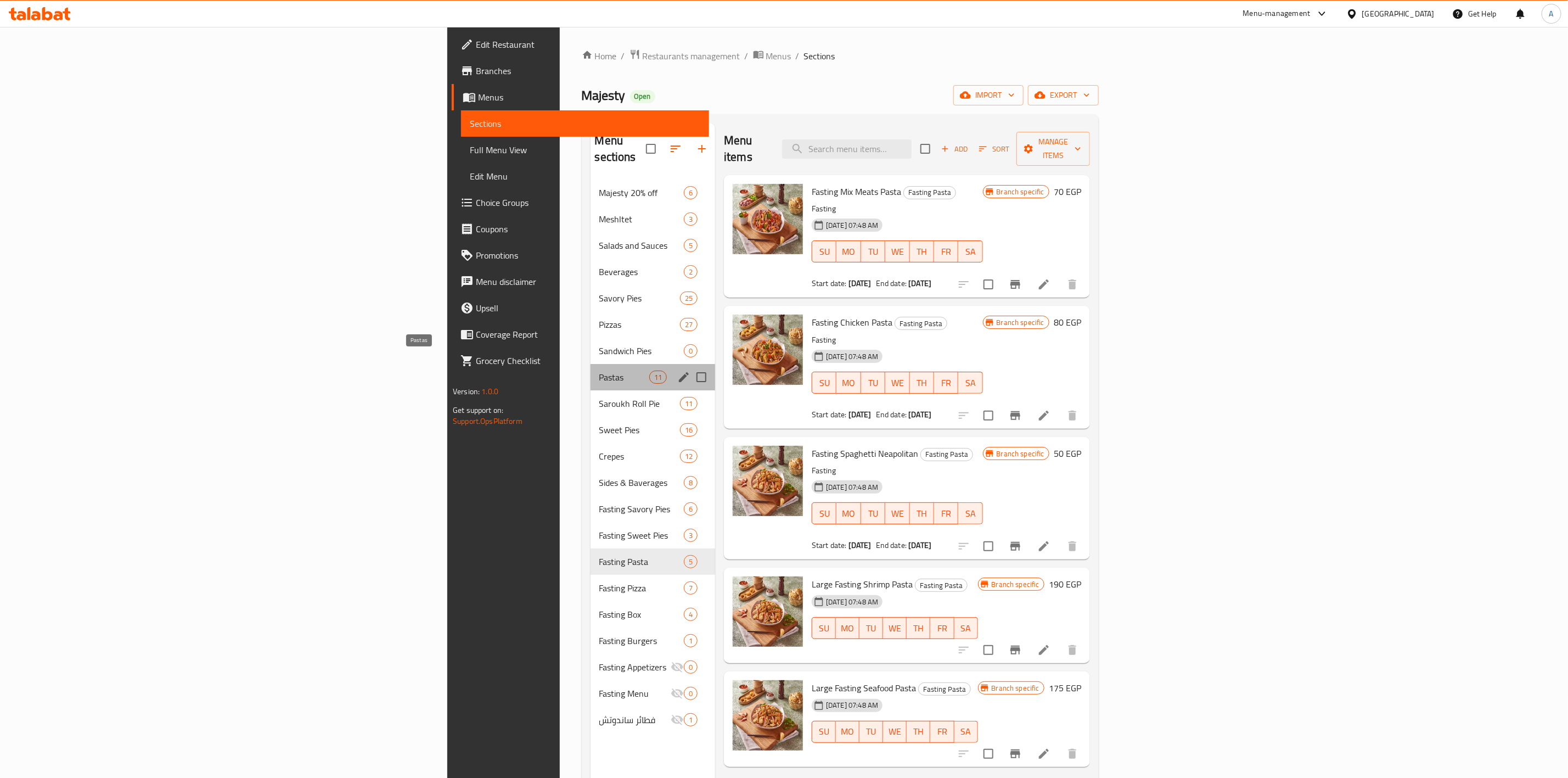
click at [600, 371] on span "Pastas" at bounding box center [624, 377] width 50 height 13
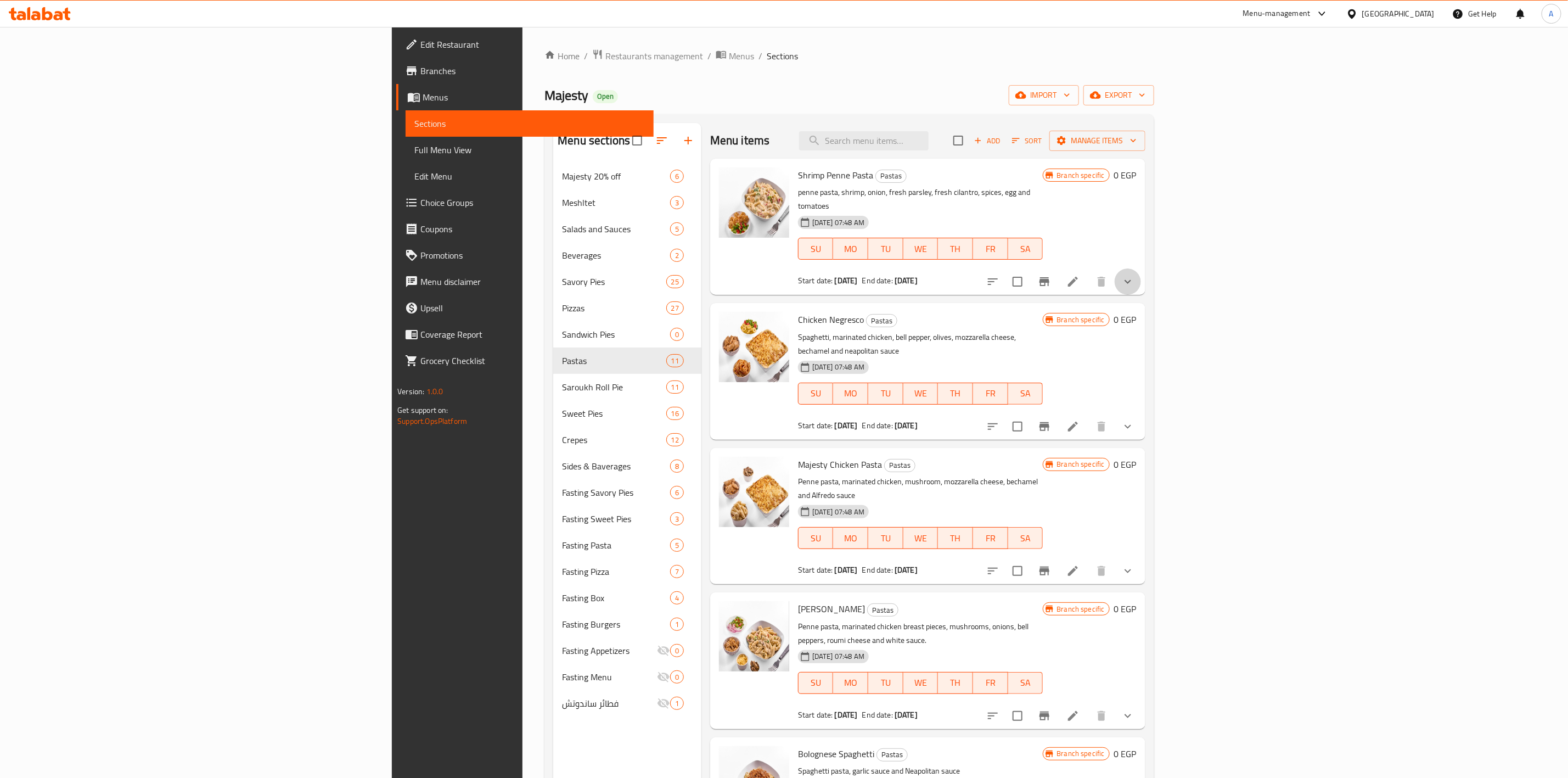
click at [1141, 268] on button "show more" at bounding box center [1128, 281] width 26 height 26
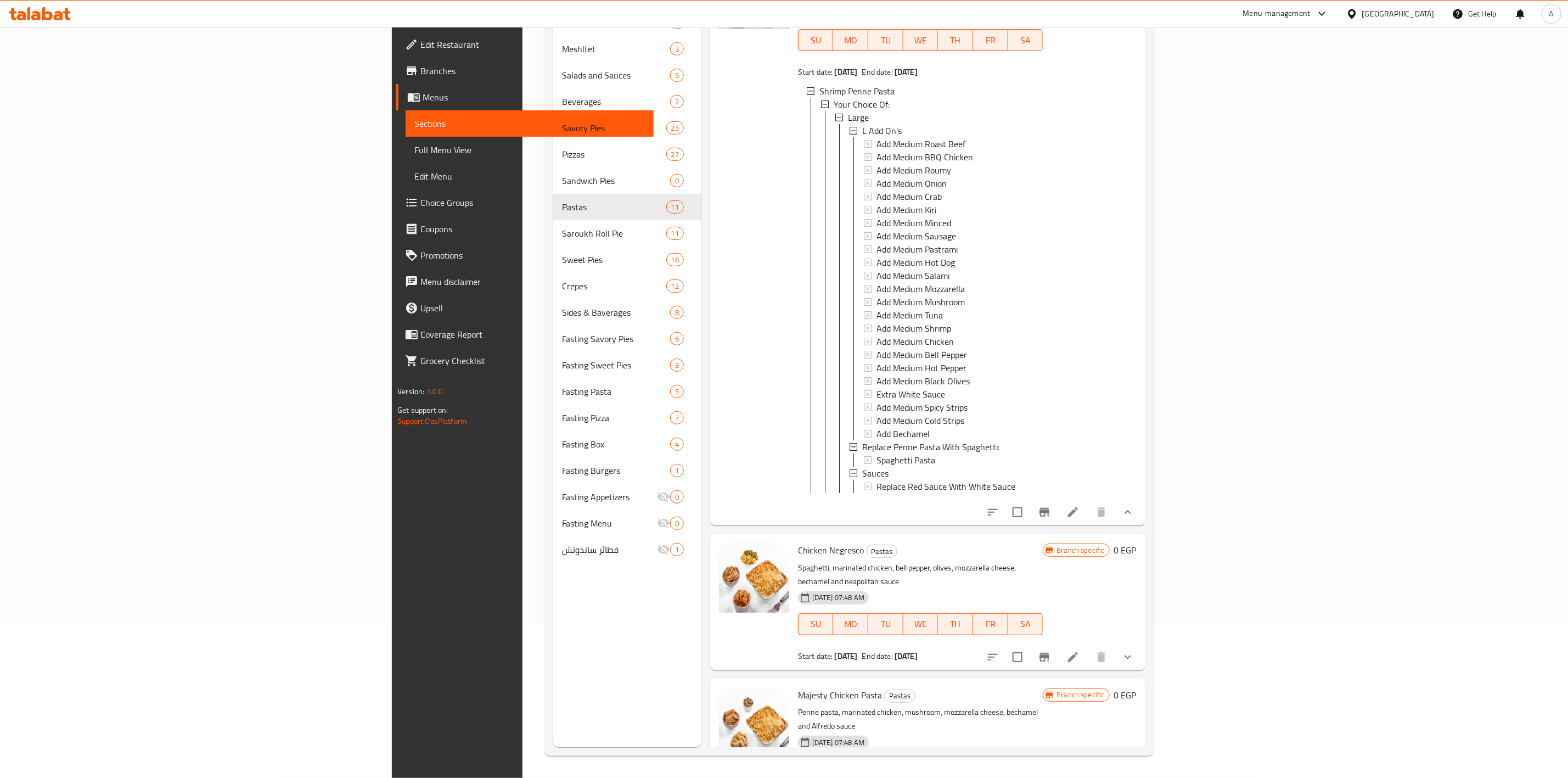
scroll to position [82, 0]
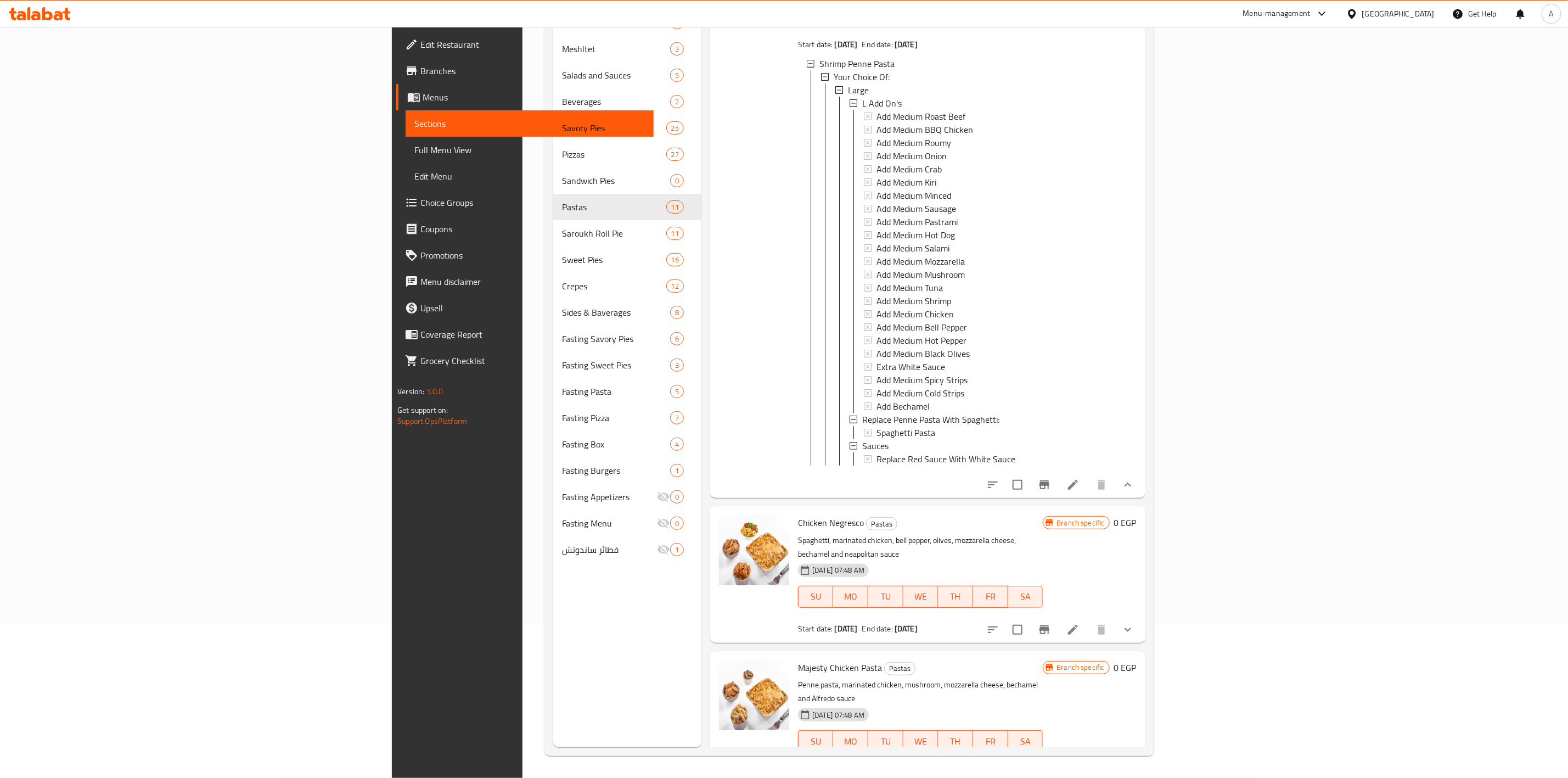
click at [1141, 617] on button "show more" at bounding box center [1128, 629] width 26 height 26
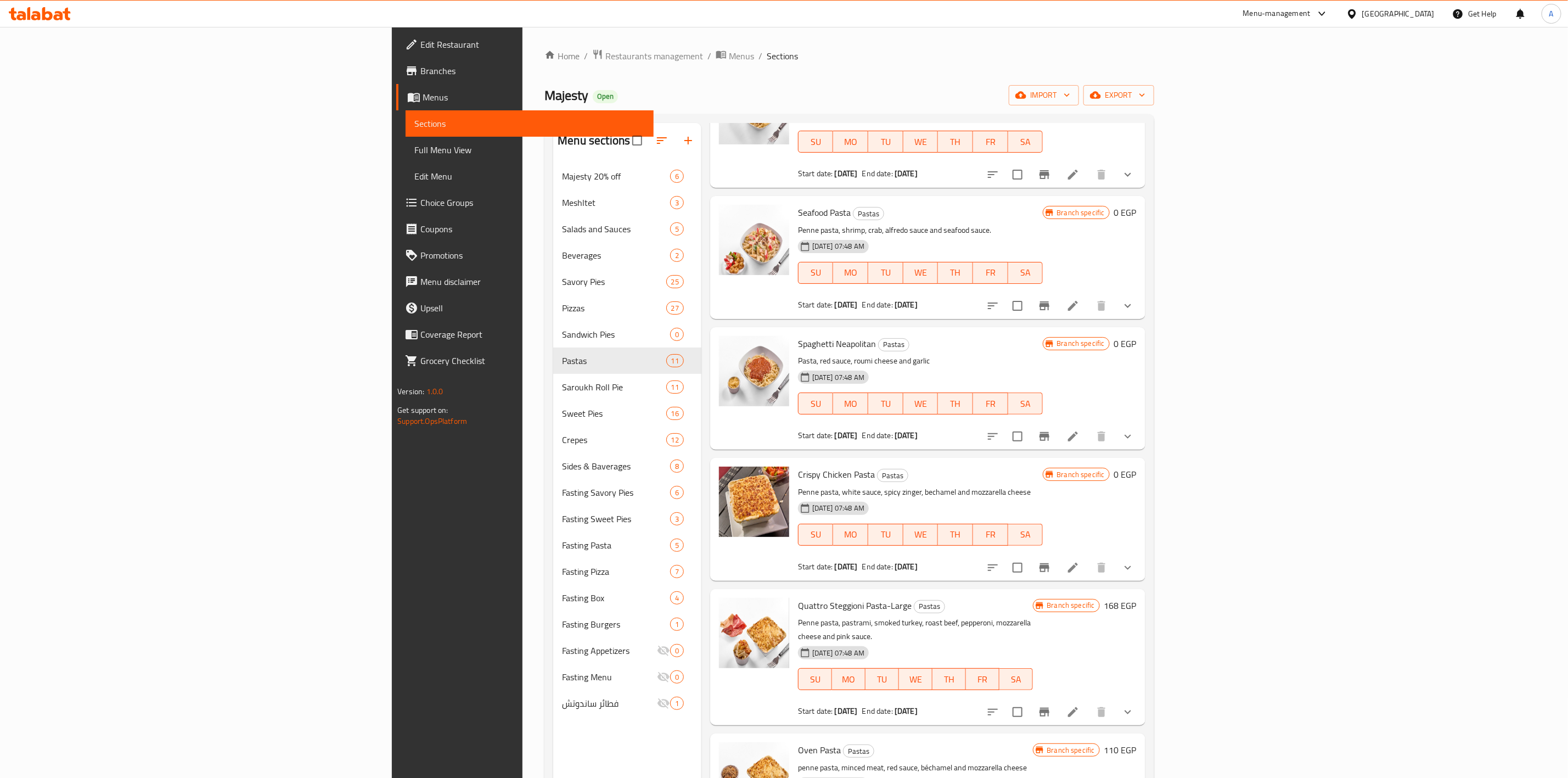
scroll to position [1647, 0]
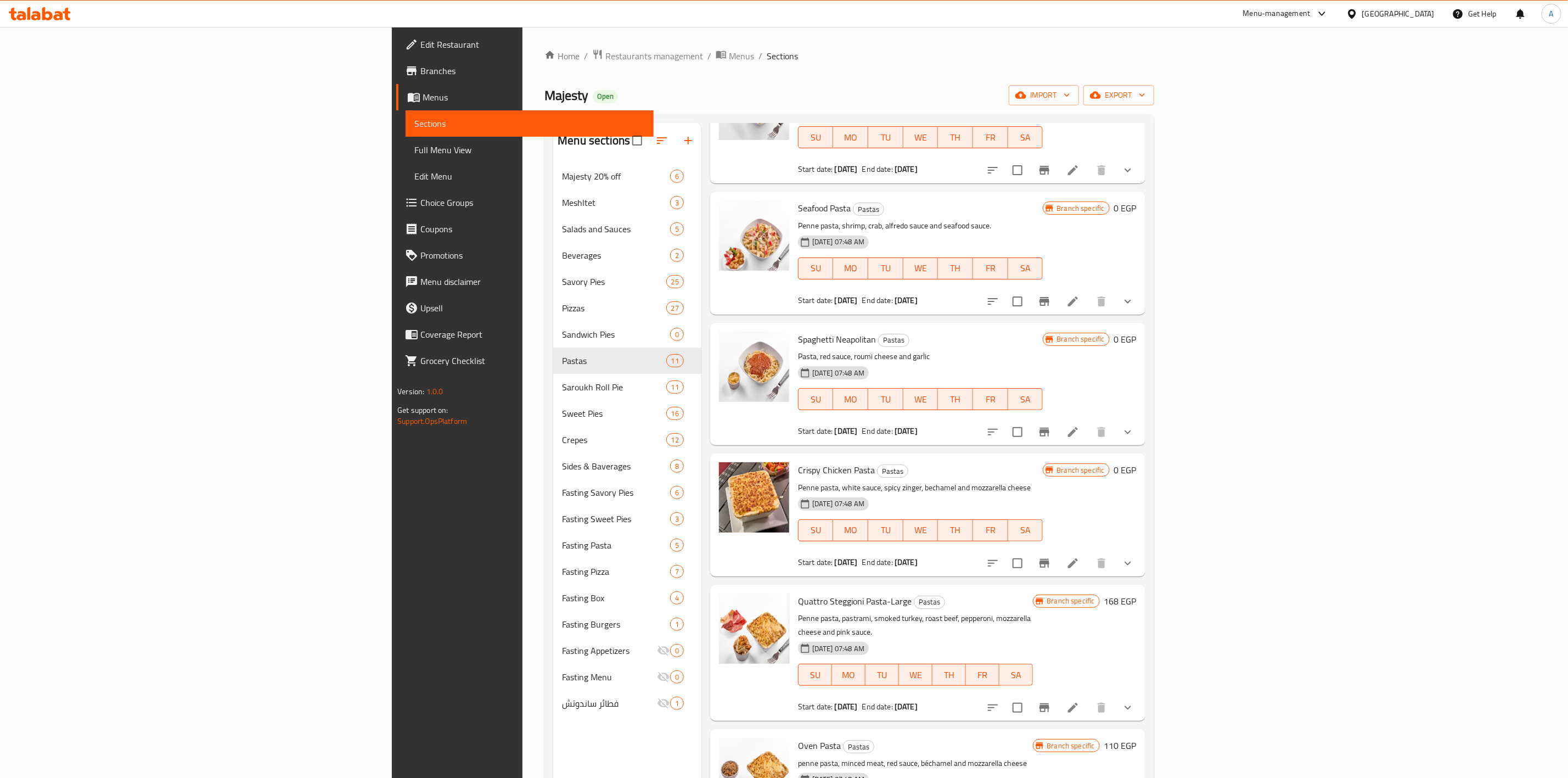
click at [1135, 426] on icon "show more" at bounding box center [1127, 432] width 13 height 13
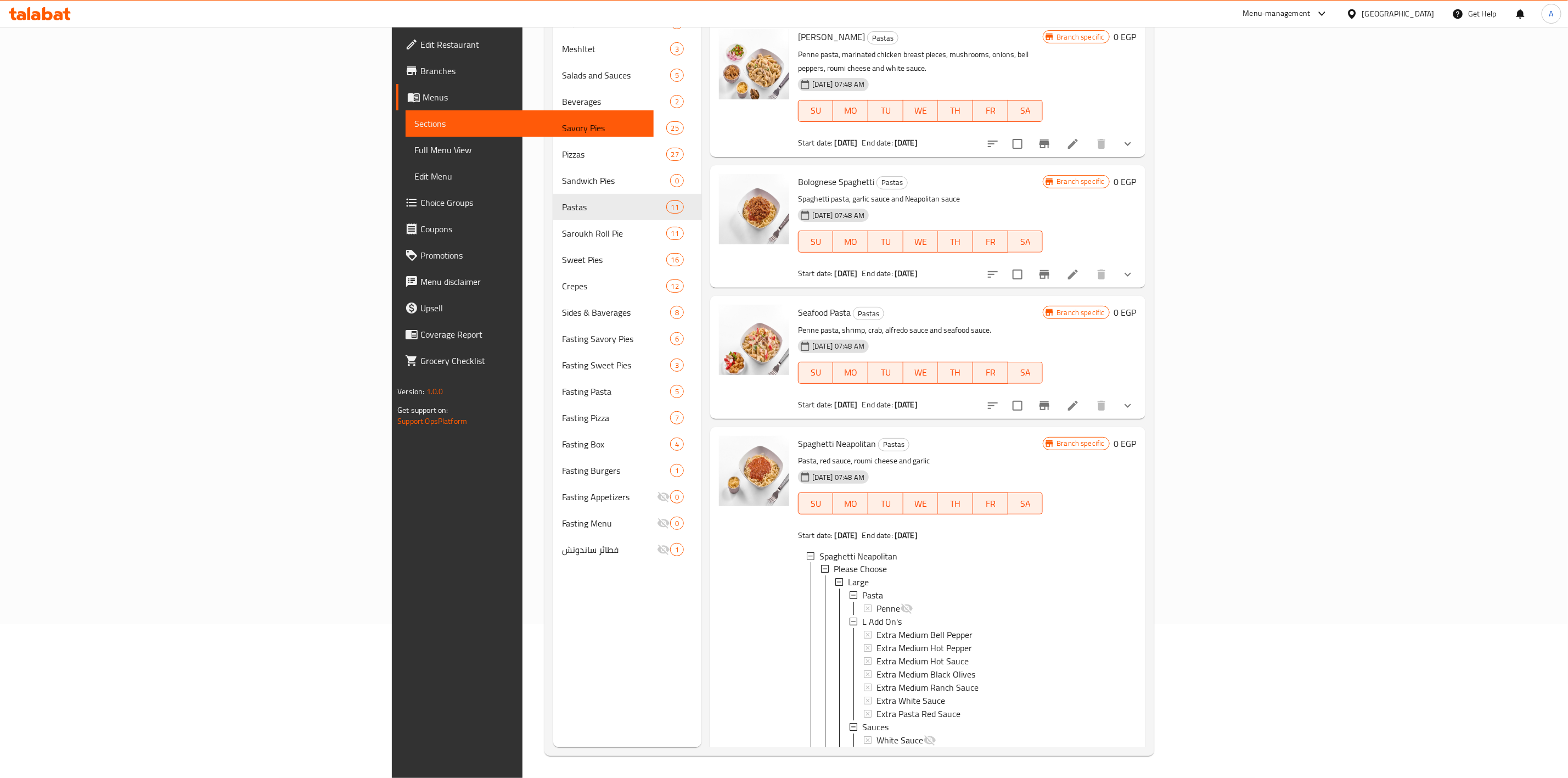
scroll to position [1353, 0]
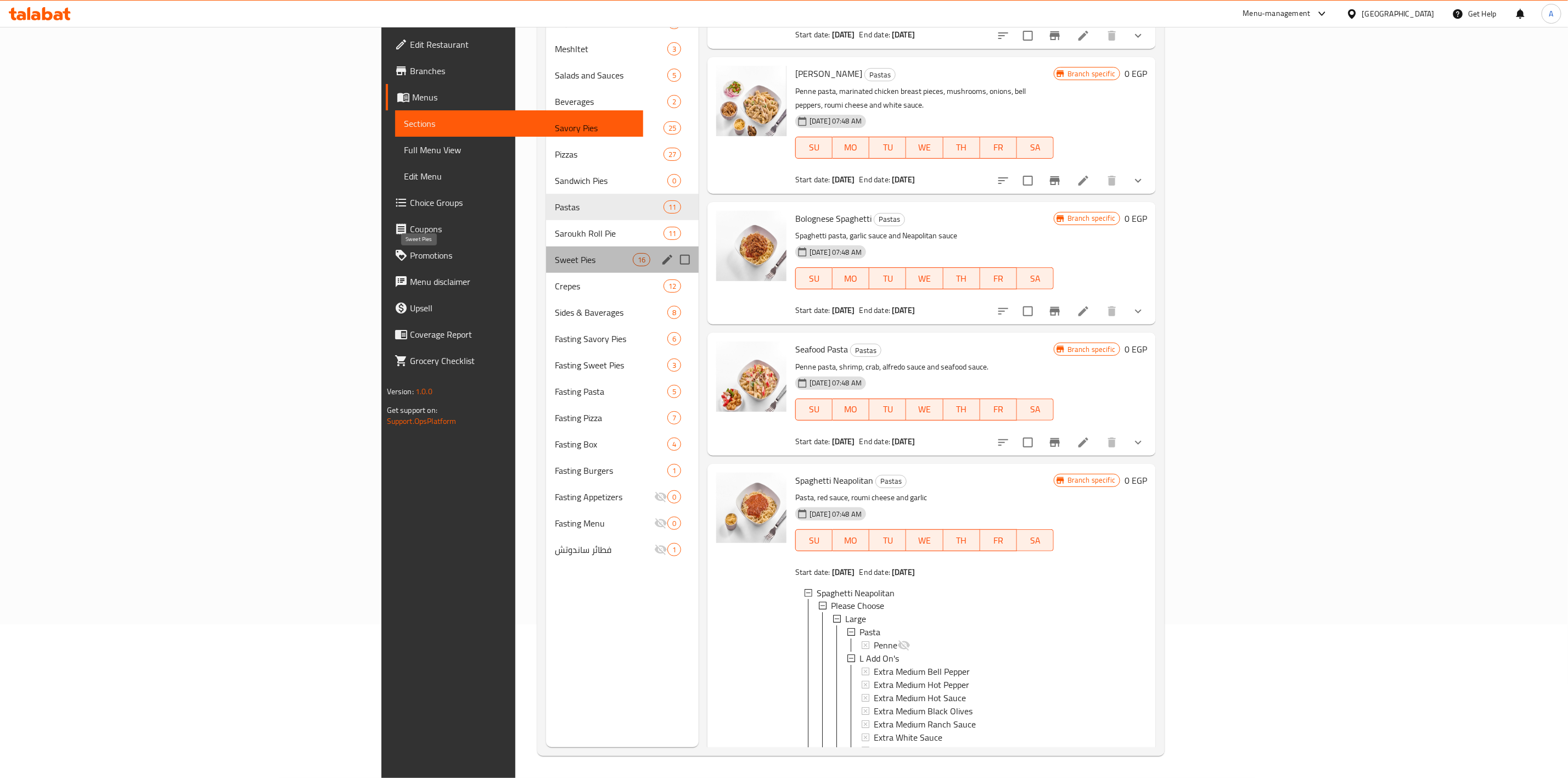
click at [555, 253] on span "Sweet Pies" at bounding box center [593, 259] width 77 height 13
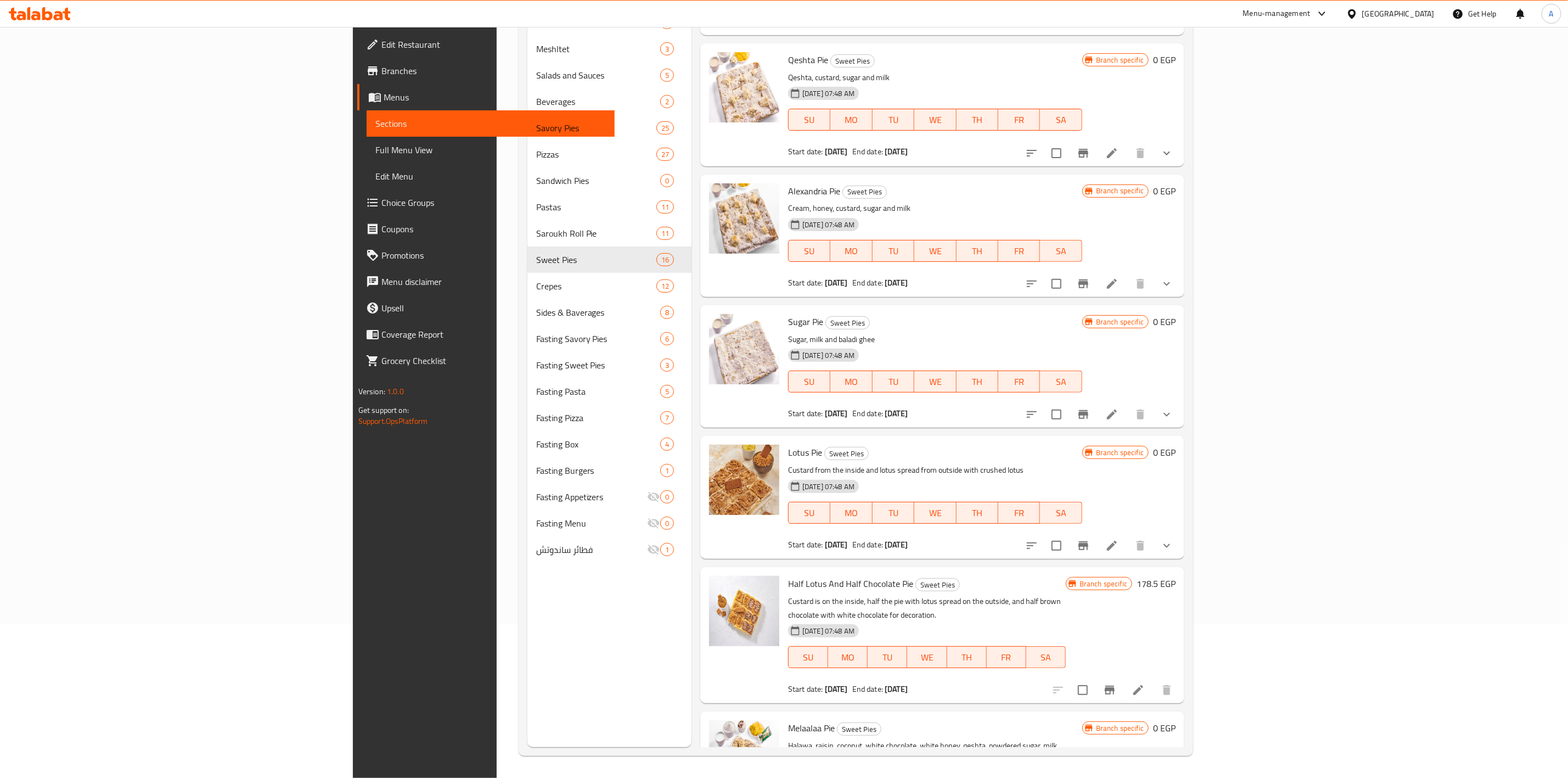
scroll to position [898, 0]
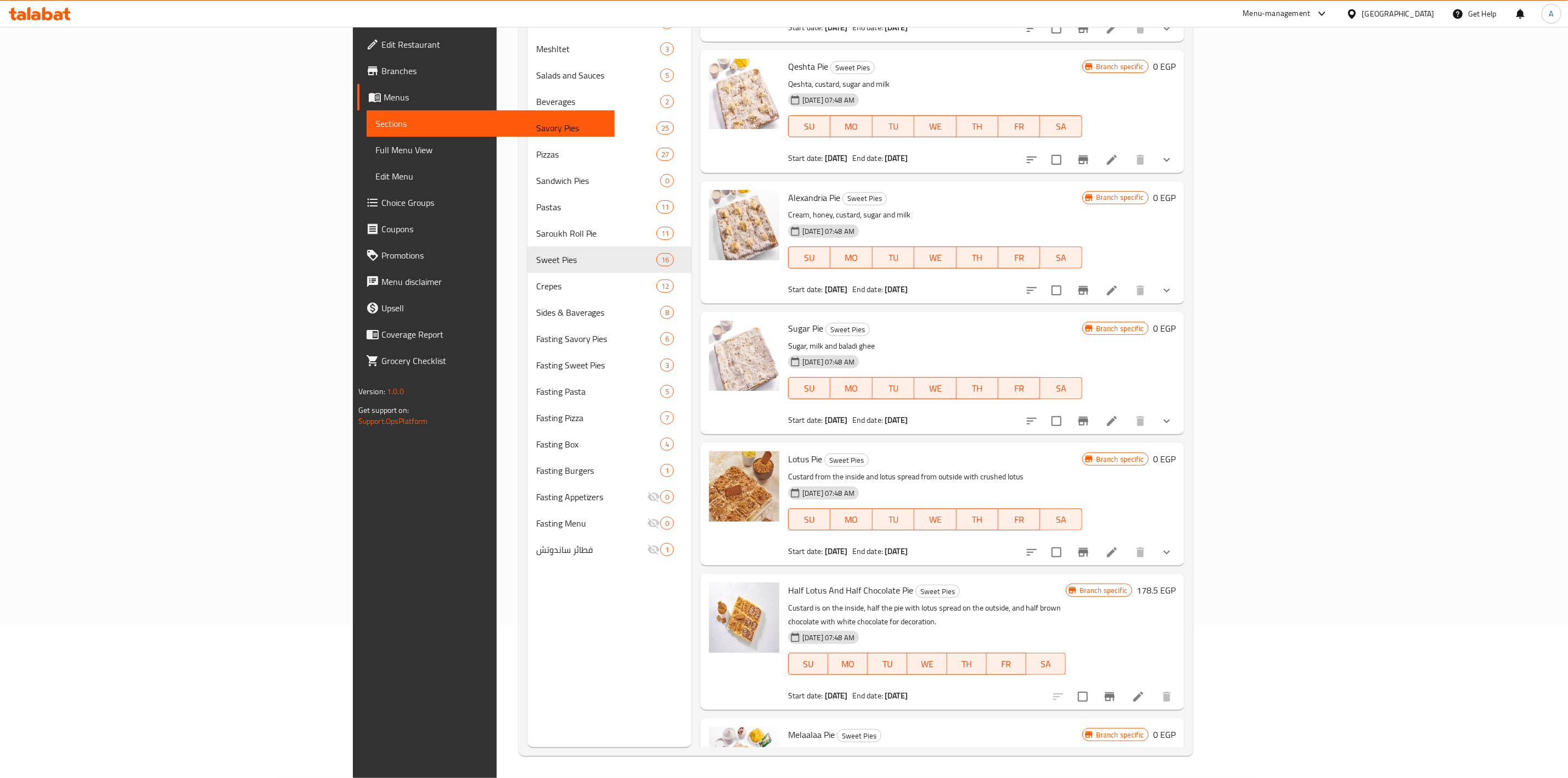
click at [1180, 167] on button "show more" at bounding box center [1167, 160] width 26 height 26
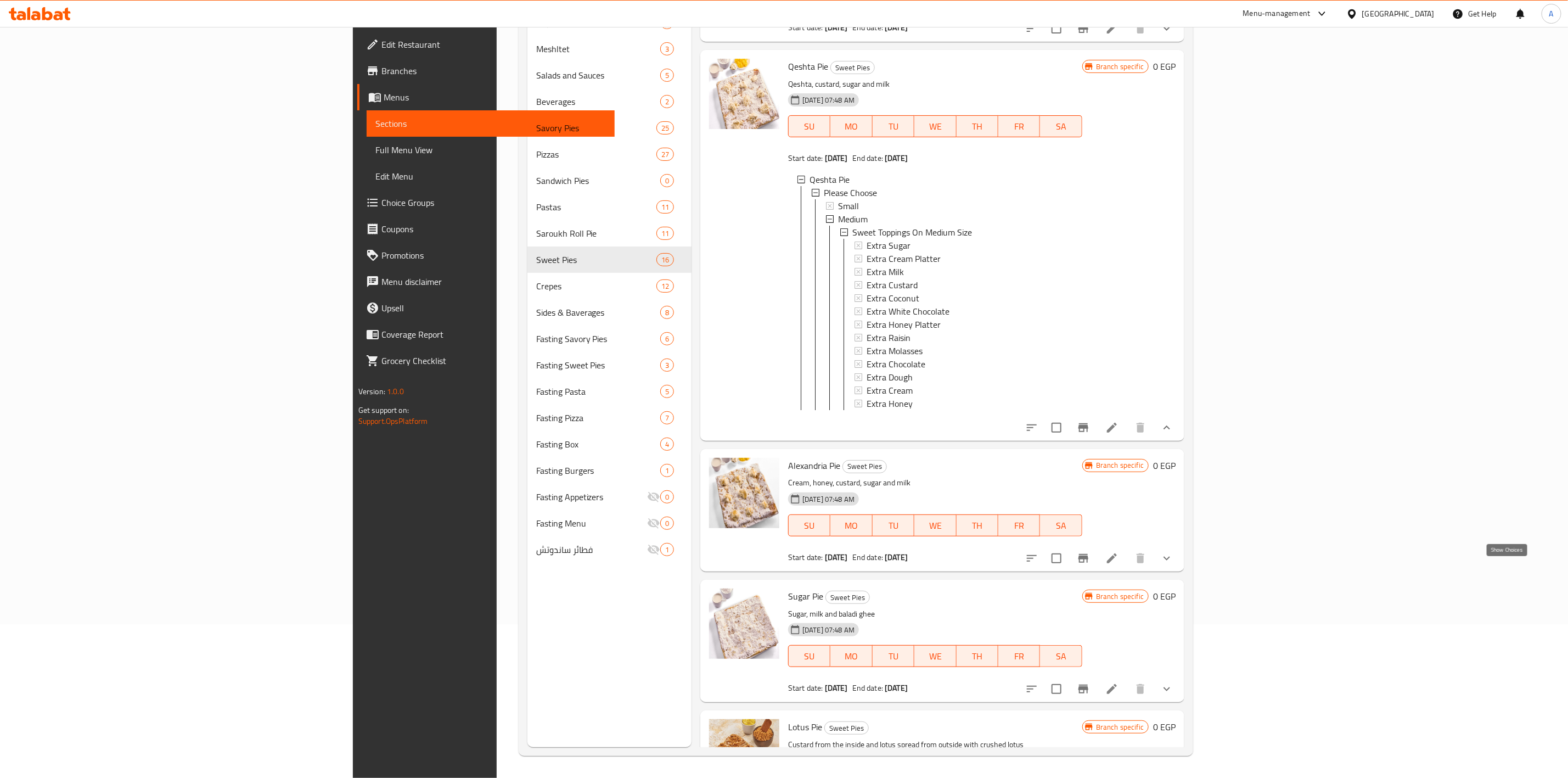
click at [1173, 565] on icon "show more" at bounding box center [1167, 558] width 13 height 13
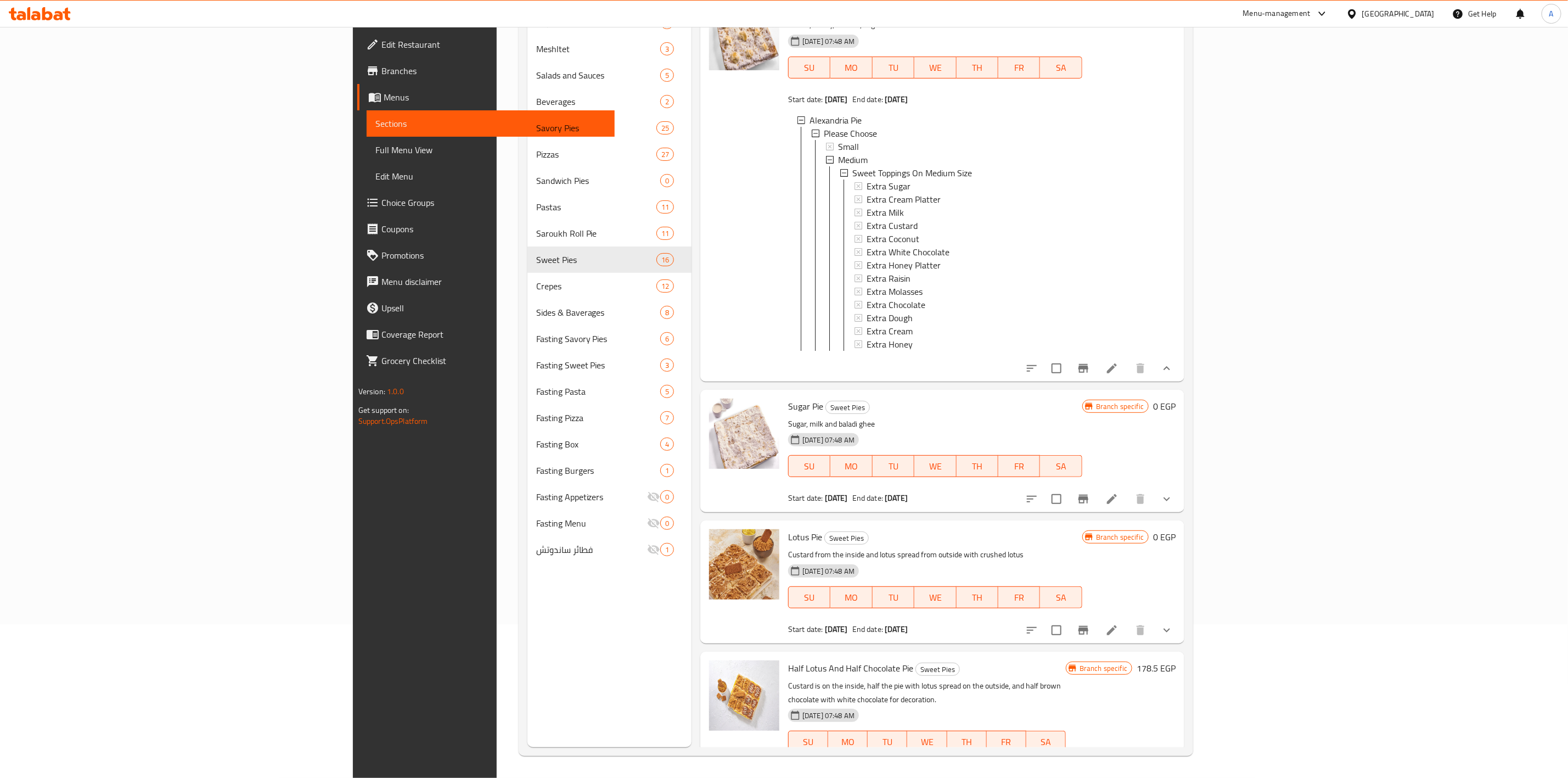
scroll to position [1393, 0]
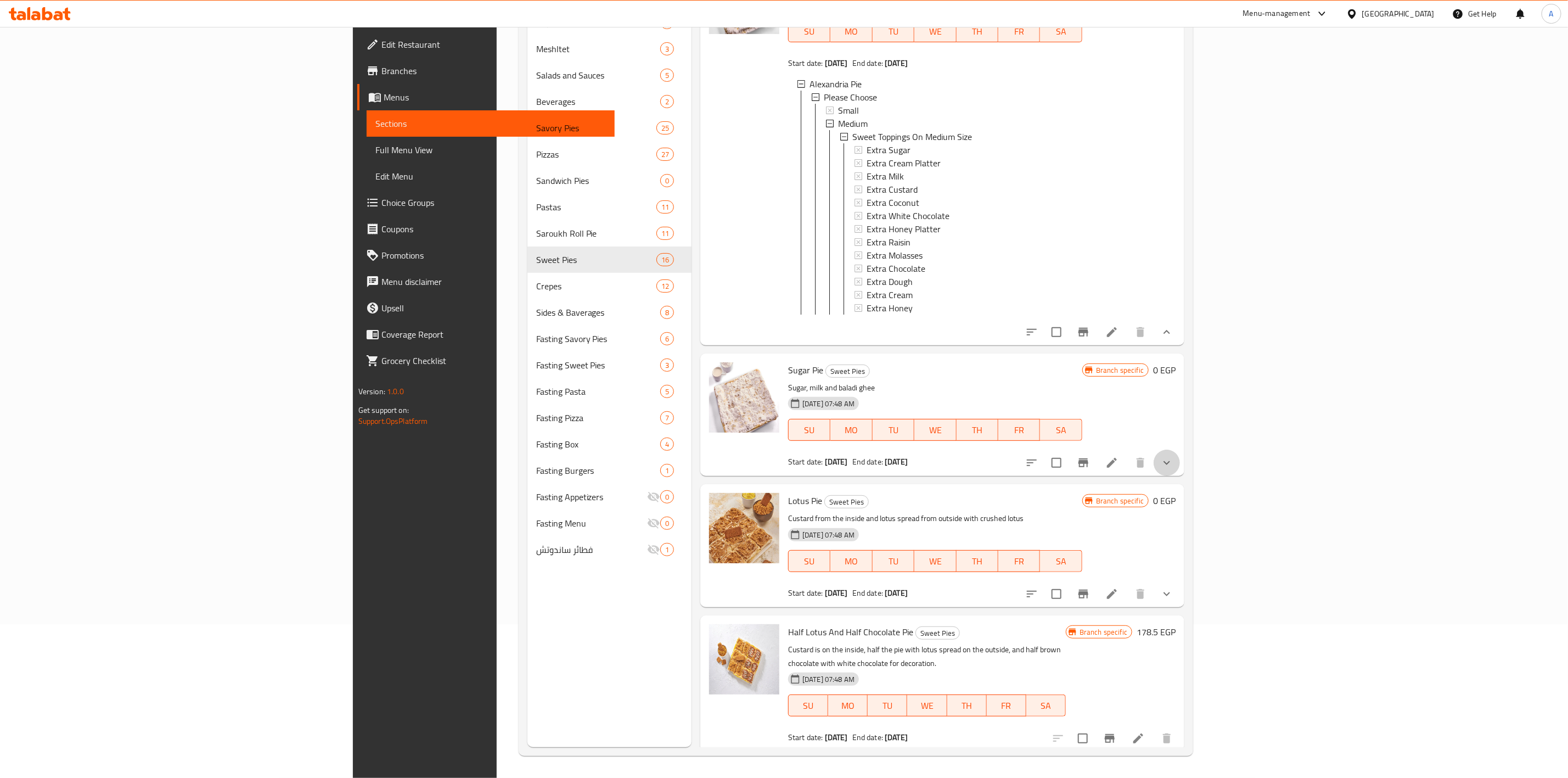
click at [1180, 476] on button "show more" at bounding box center [1167, 463] width 26 height 26
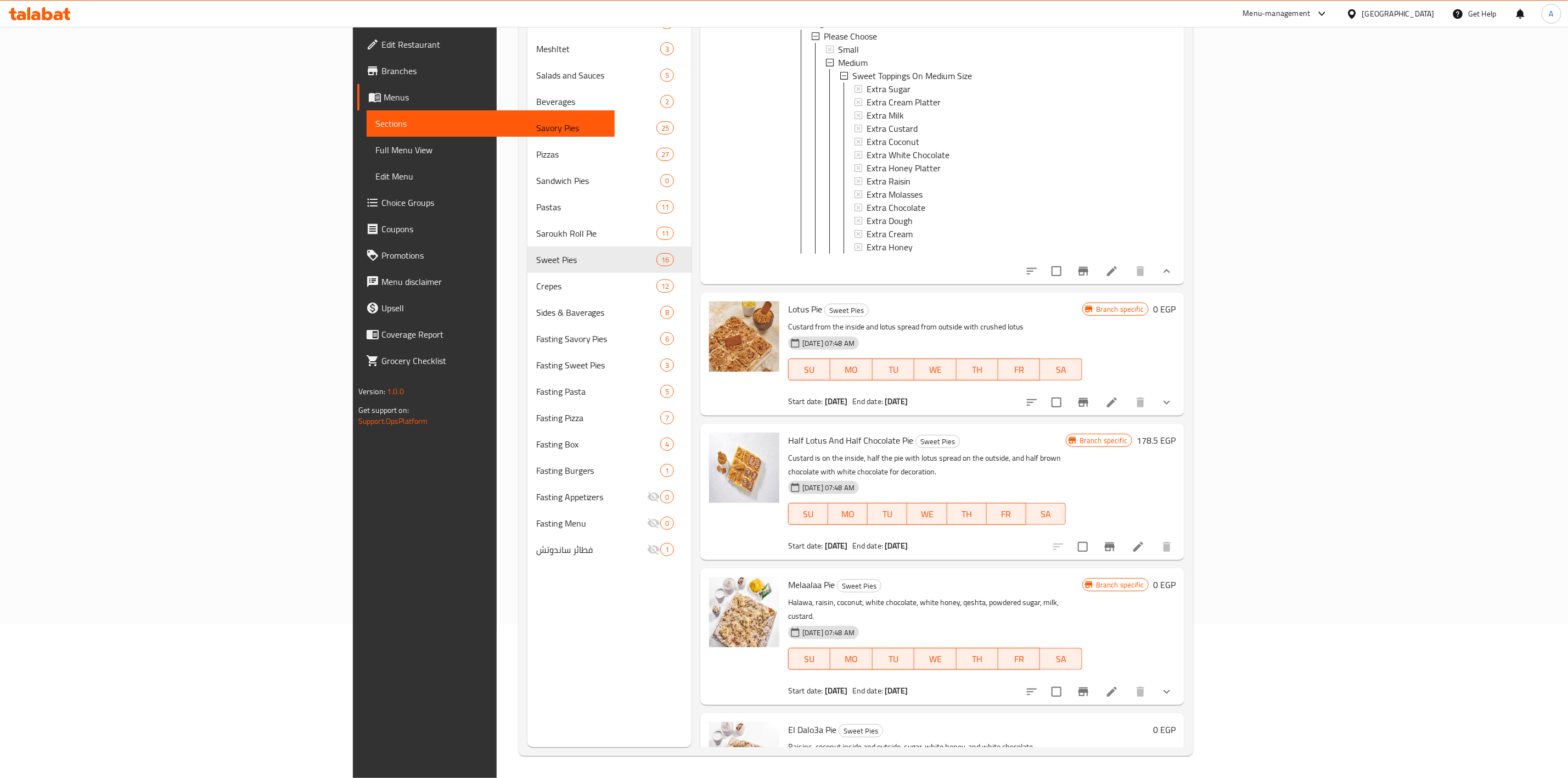
scroll to position [1887, 0]
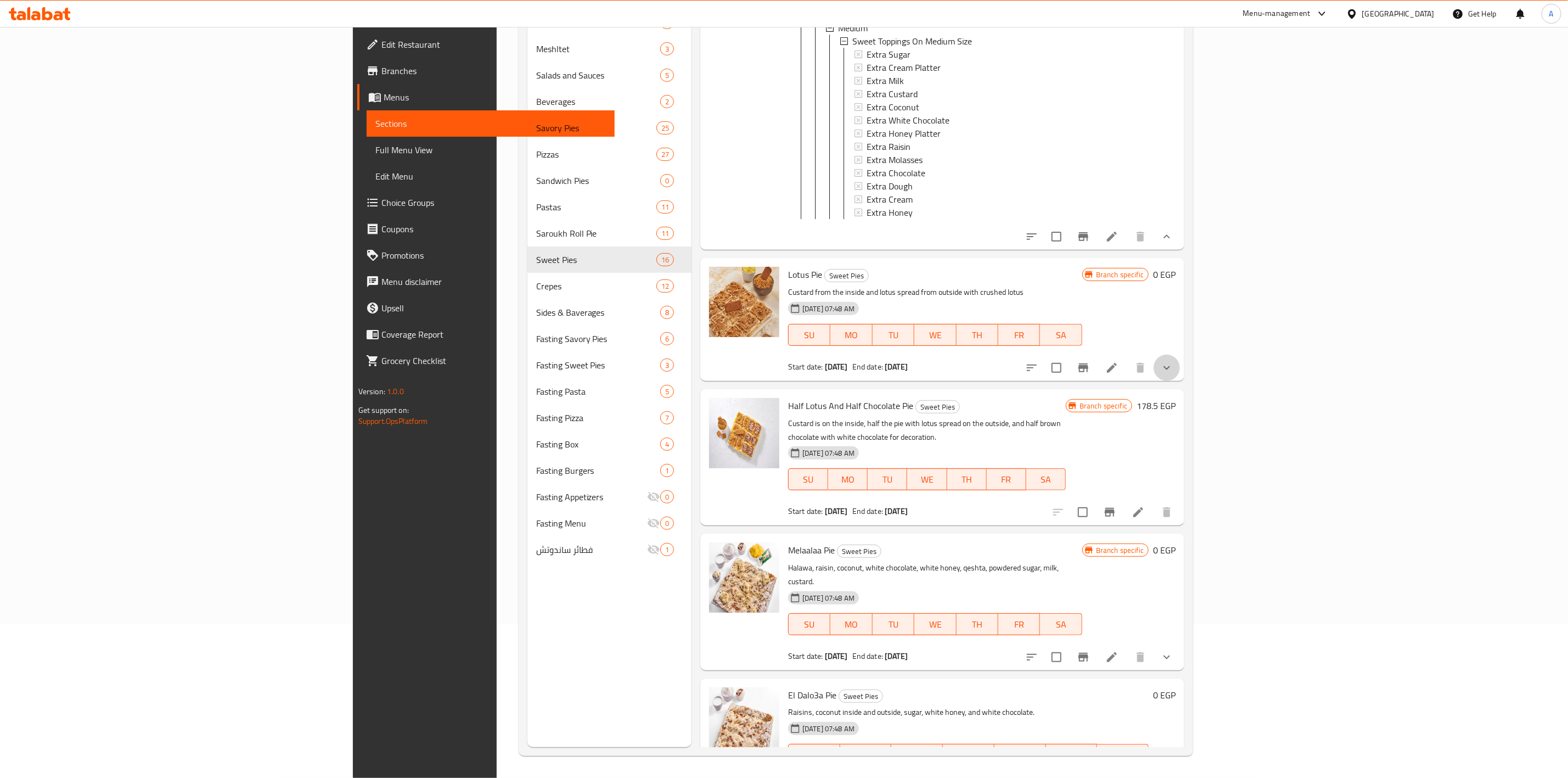
click at [1180, 381] on button "show more" at bounding box center [1167, 368] width 26 height 26
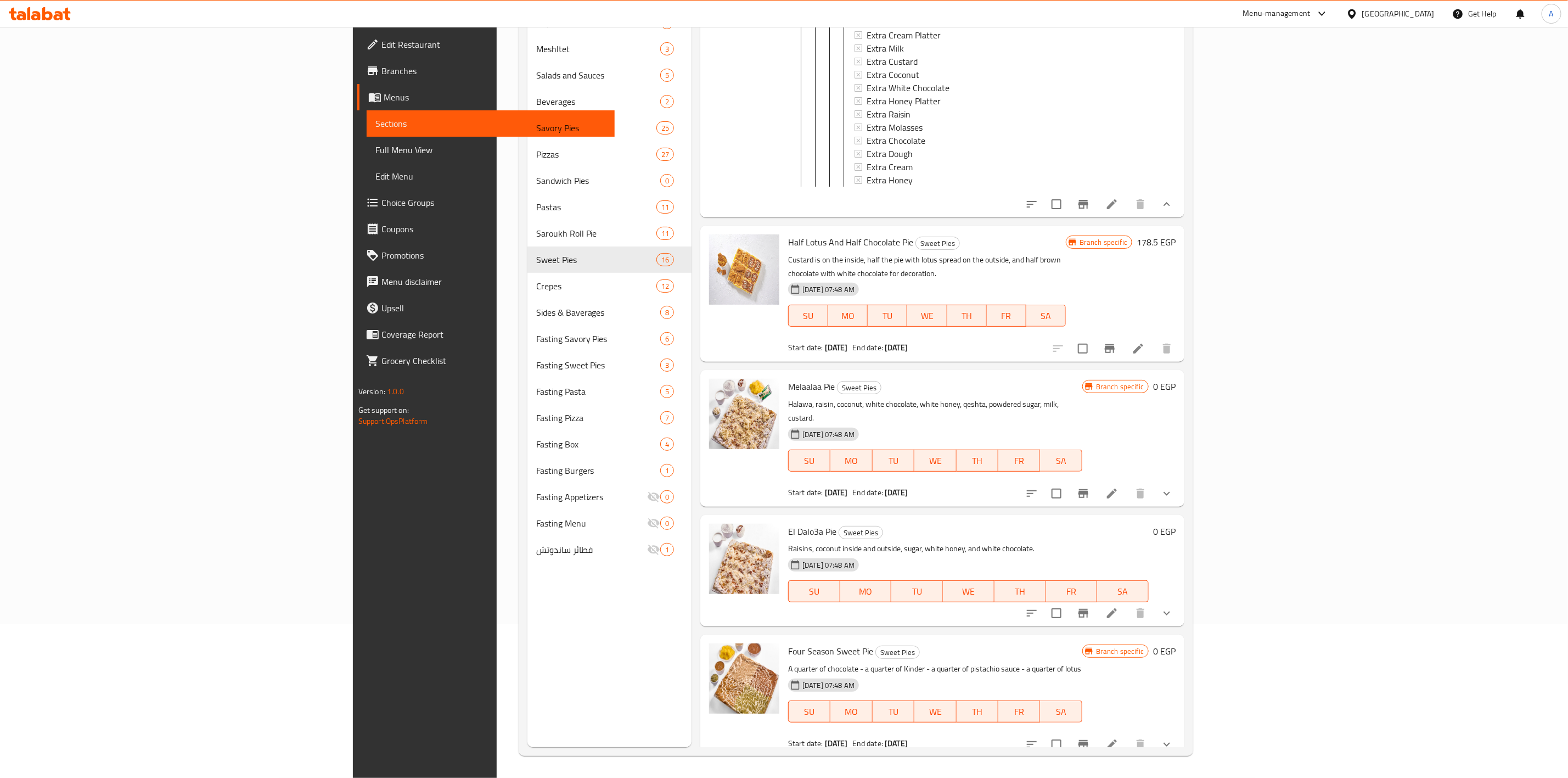
scroll to position [2349, 0]
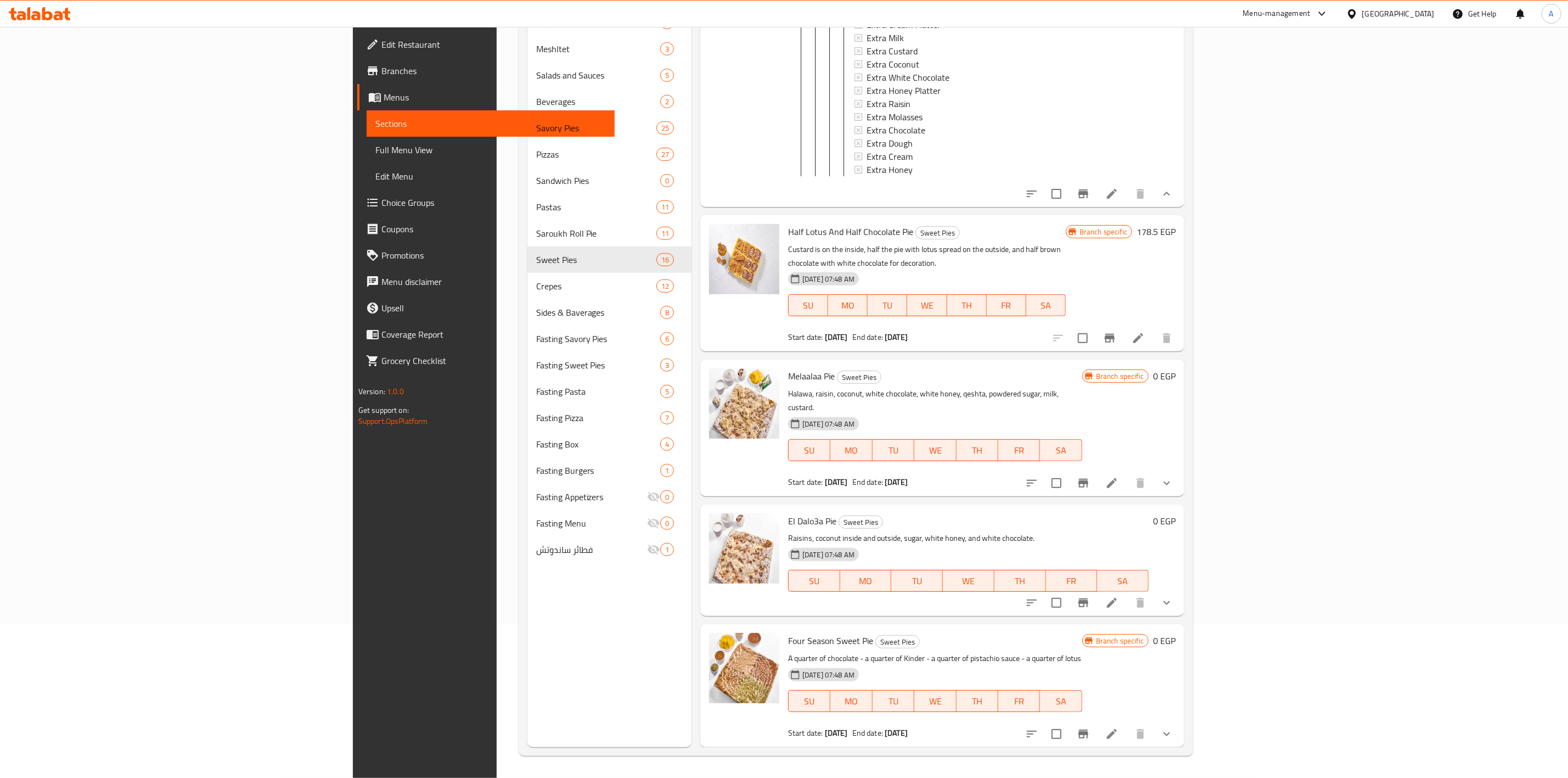
click at [1180, 491] on button "show more" at bounding box center [1167, 483] width 26 height 26
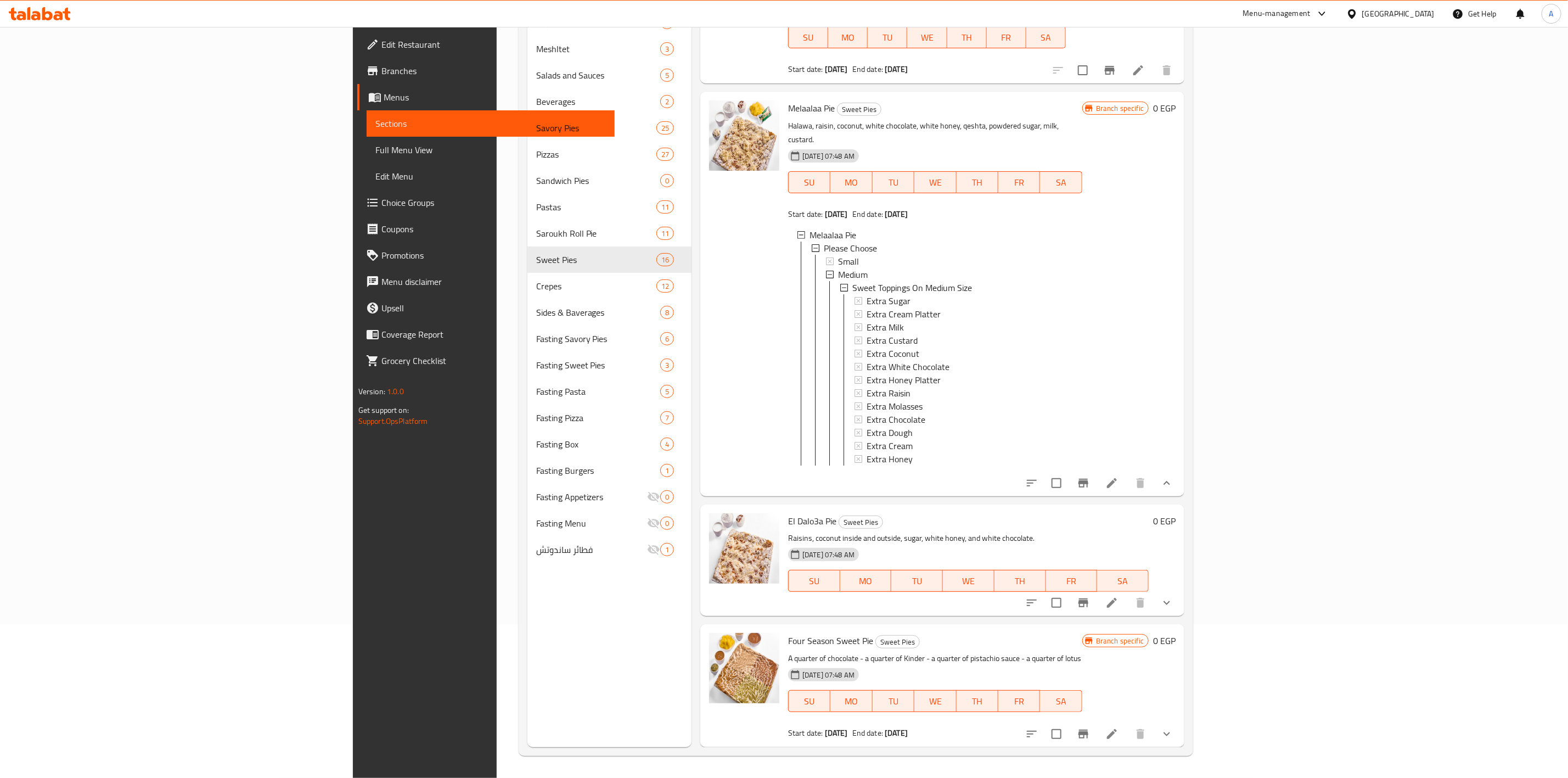
scroll to position [2630, 0]
click at [1173, 603] on icon "show more" at bounding box center [1167, 602] width 13 height 13
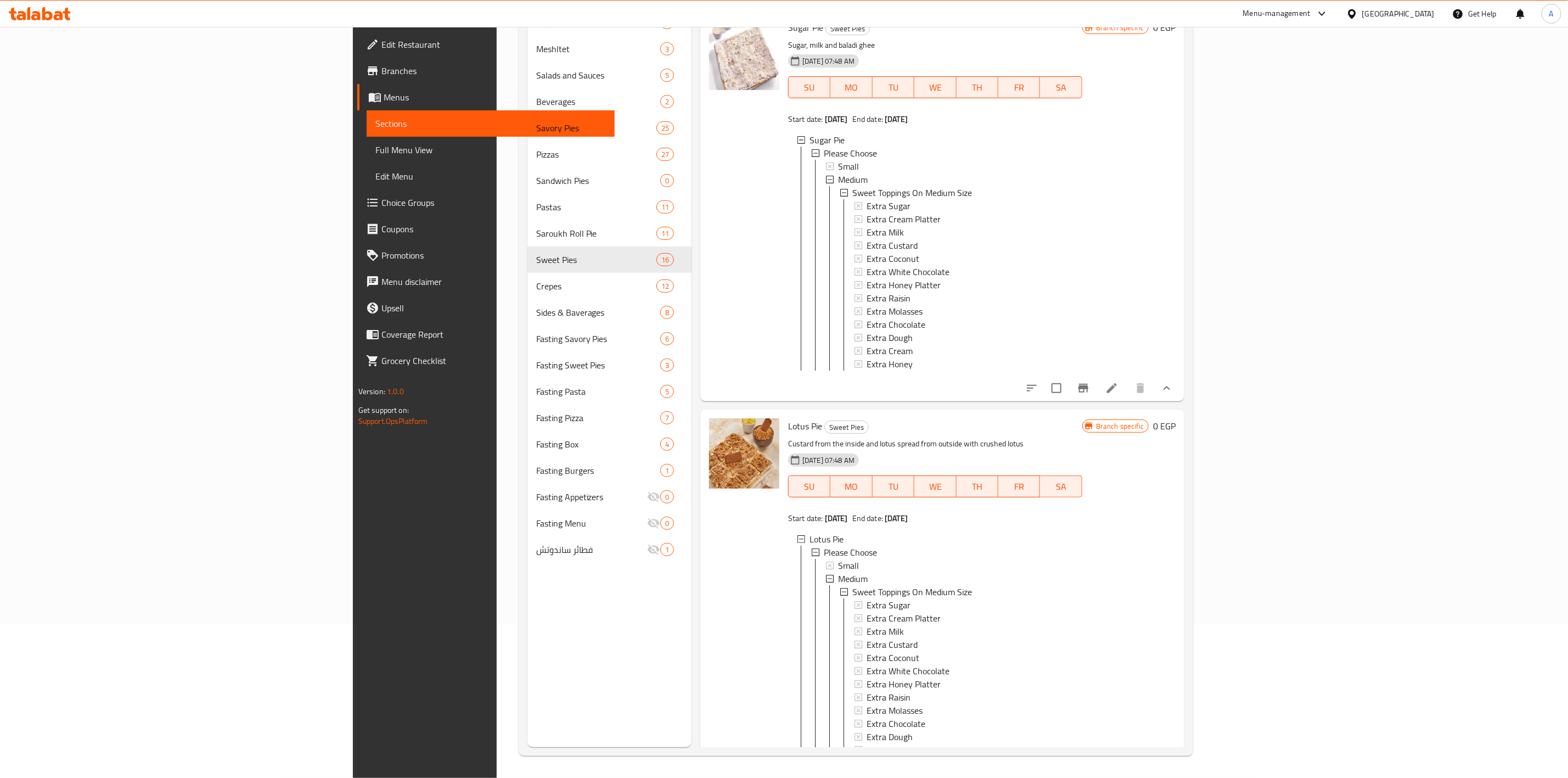
scroll to position [1428, 0]
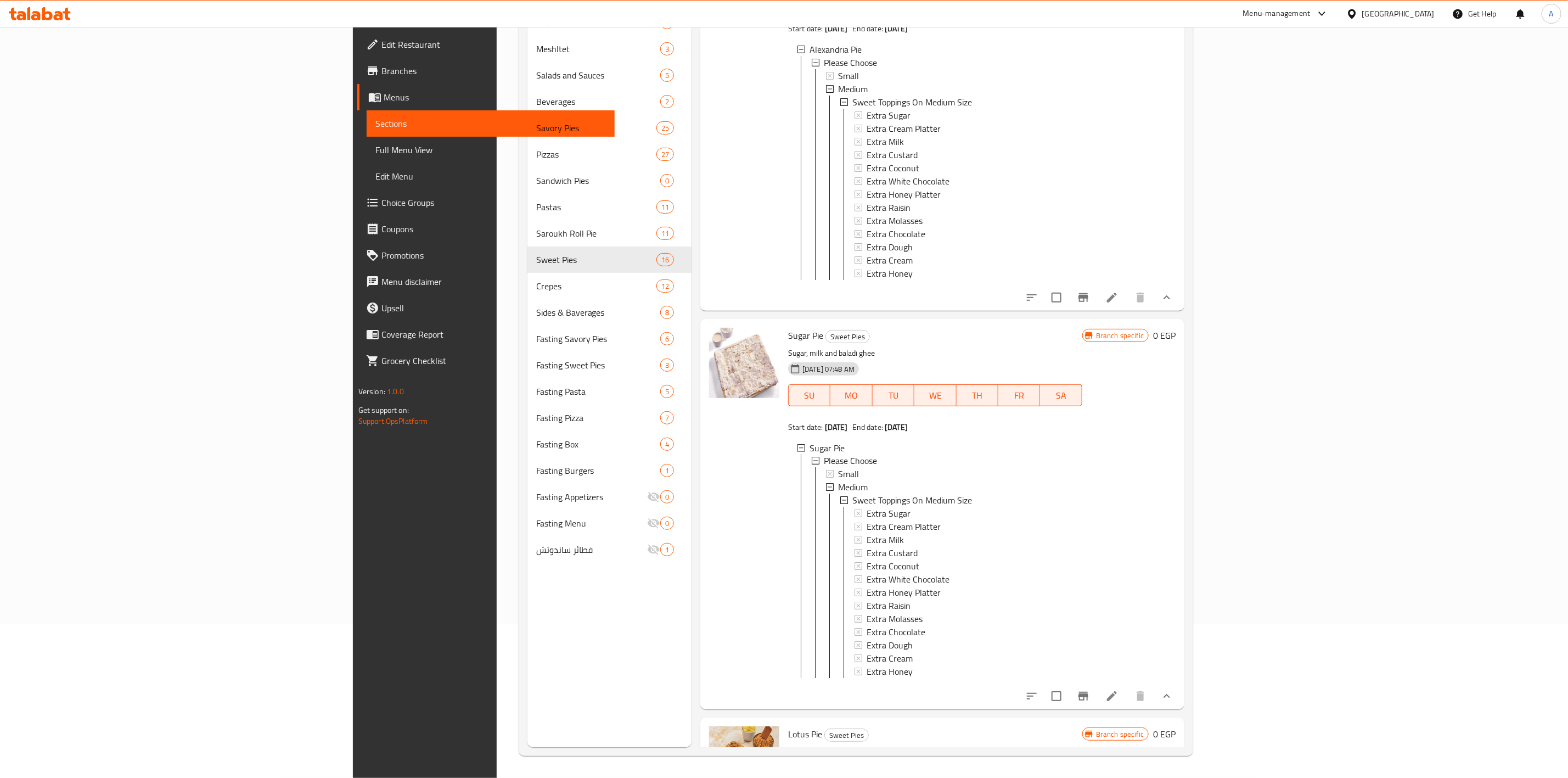
click at [528, 645] on div "Menu sections Majesty 20% off 6 Meshltet 3 Salads and Sauces 5 Beverages 2 Savo…" at bounding box center [609, 358] width 164 height 778
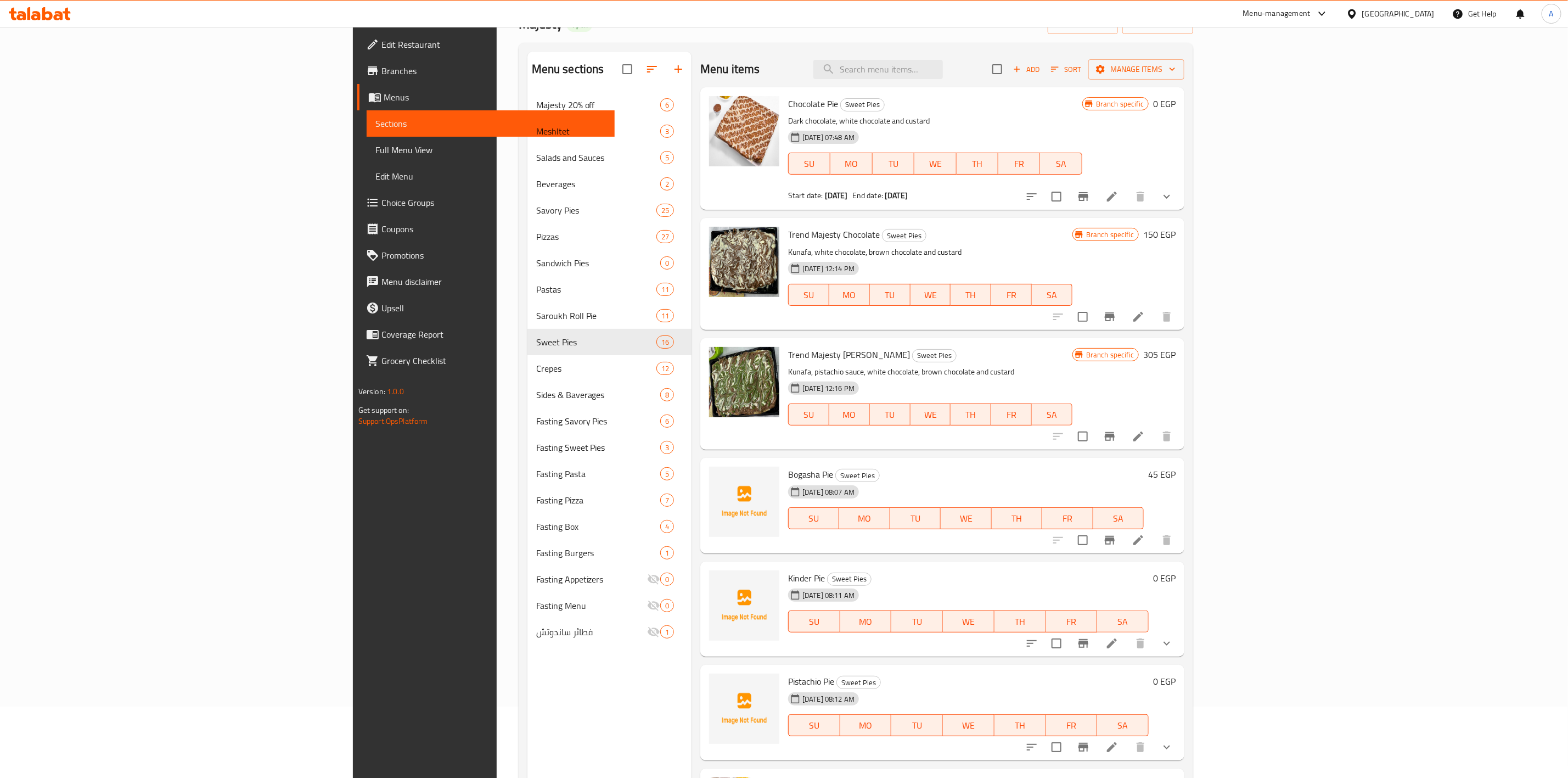
scroll to position [0, 0]
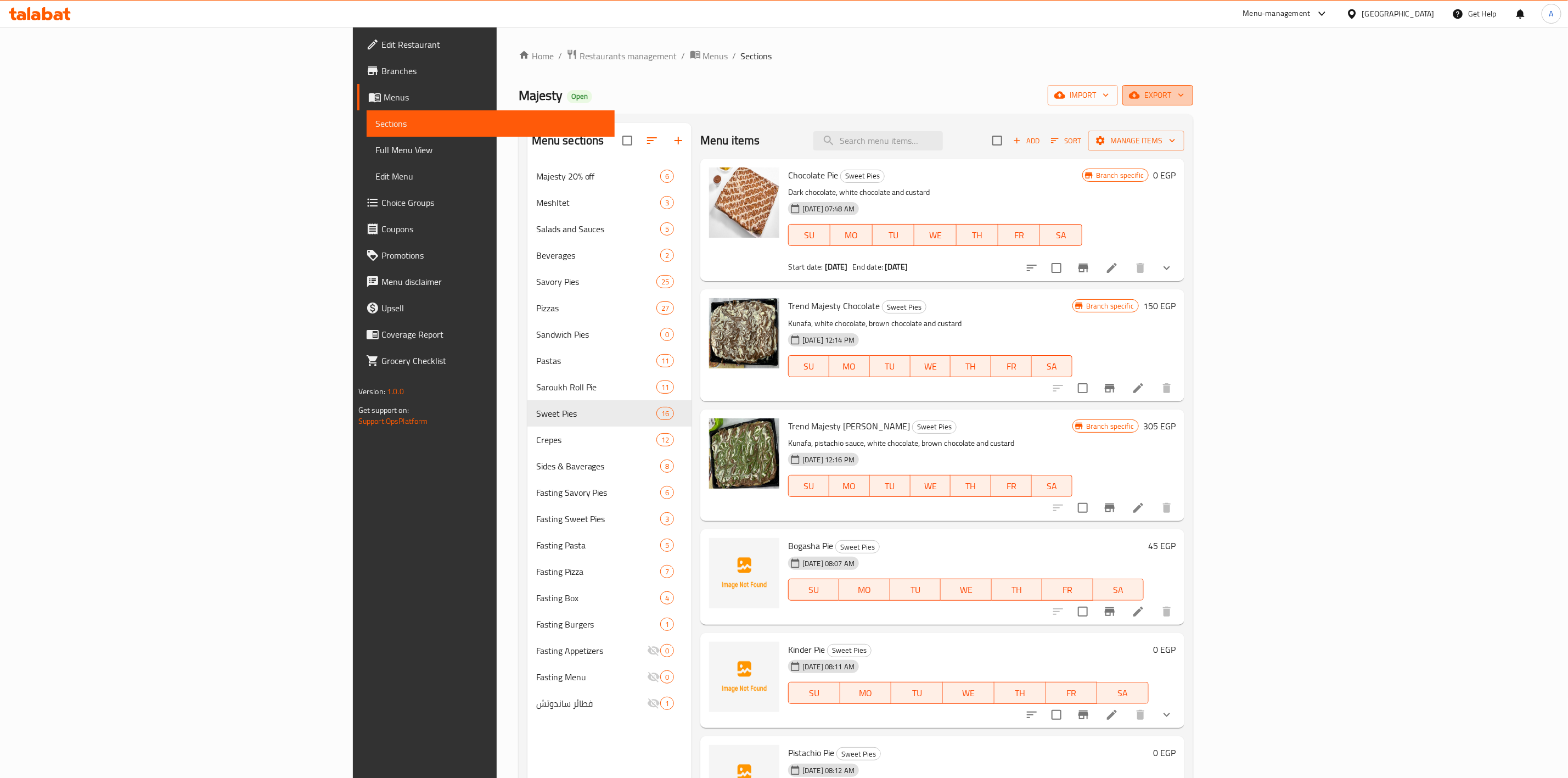
click at [1184, 95] on span "export" at bounding box center [1157, 95] width 53 height 14
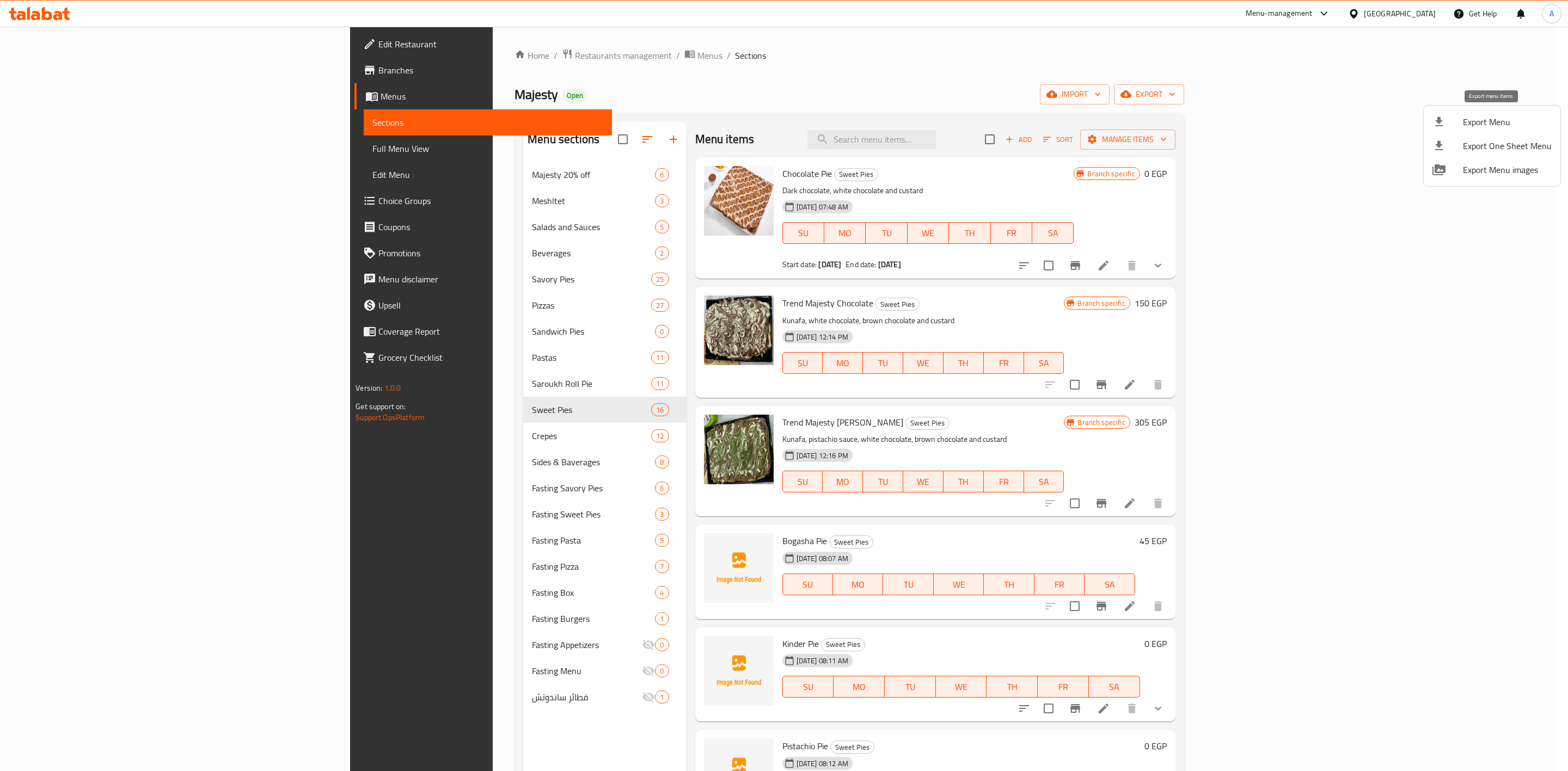
click at [1477, 116] on span "Export Menu" at bounding box center [1507, 122] width 89 height 13
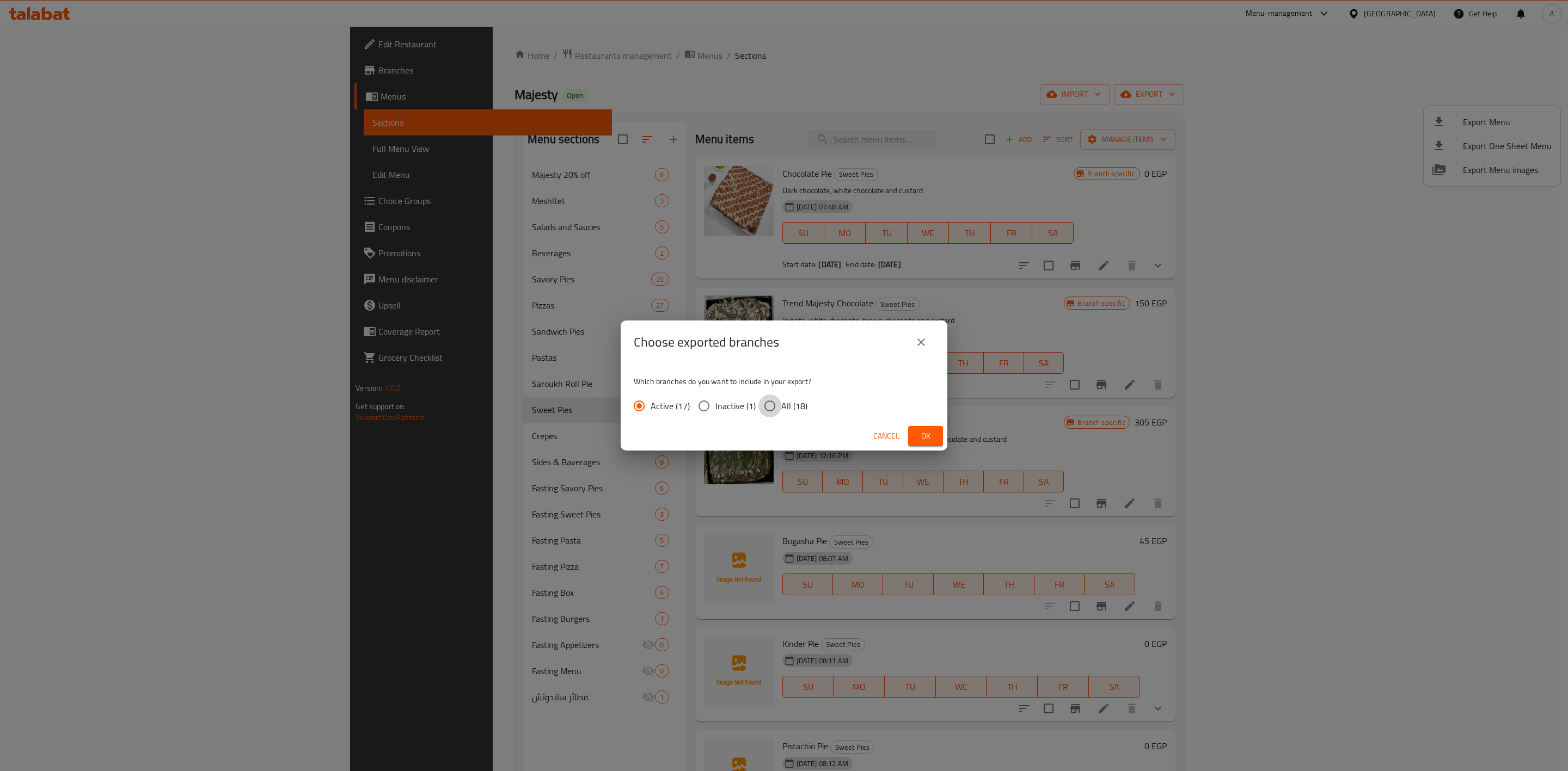
click at [768, 405] on input "All (18)" at bounding box center [770, 406] width 23 height 23
radio input "true"
click at [931, 434] on span "Ok" at bounding box center [925, 436] width 18 height 13
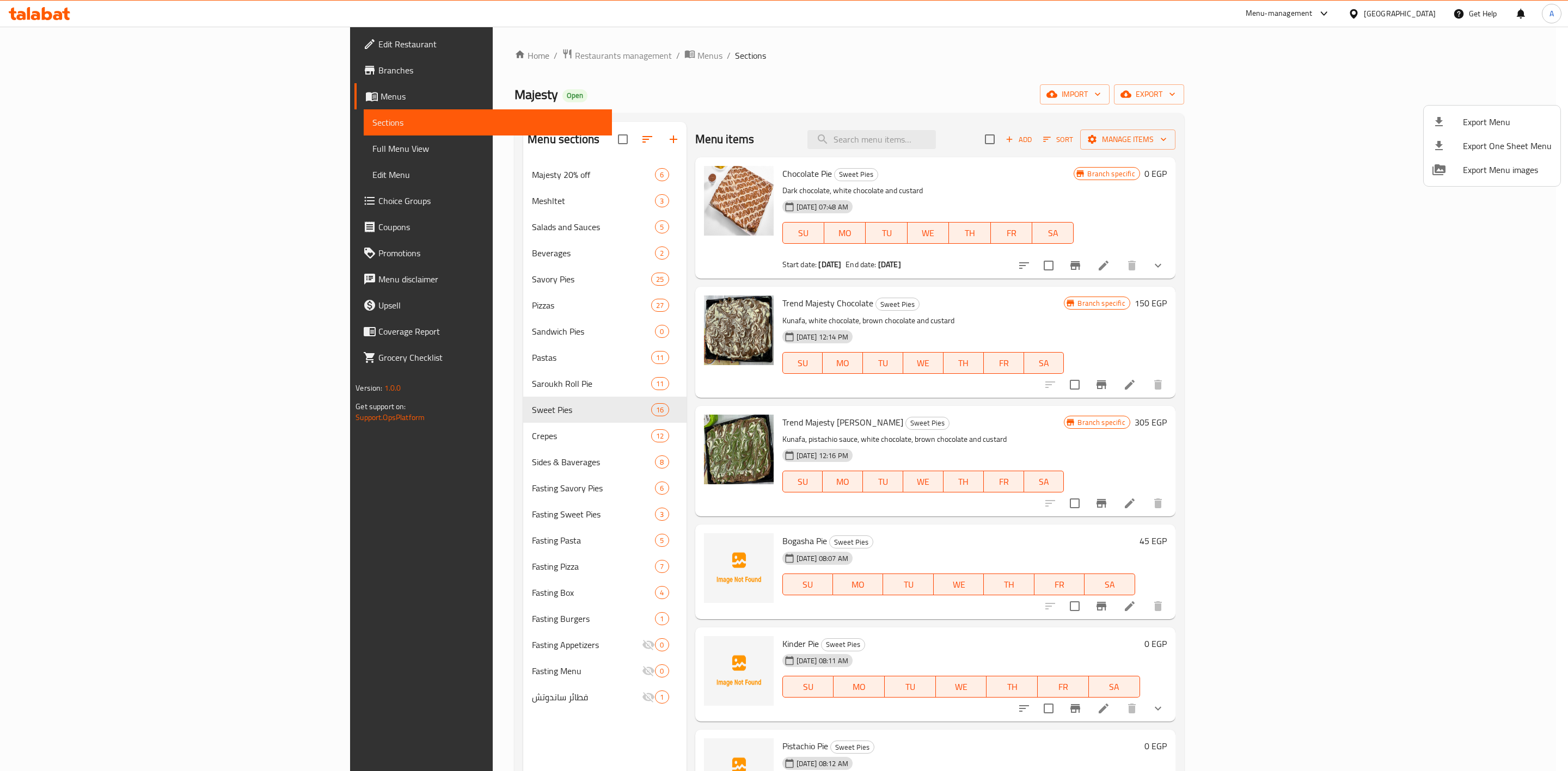
drag, startPoint x: 617, startPoint y: 59, endPoint x: 438, endPoint y: 33, distance: 180.9
click at [614, 59] on div at bounding box center [784, 385] width 1568 height 771
